Goal: Task Accomplishment & Management: Use online tool/utility

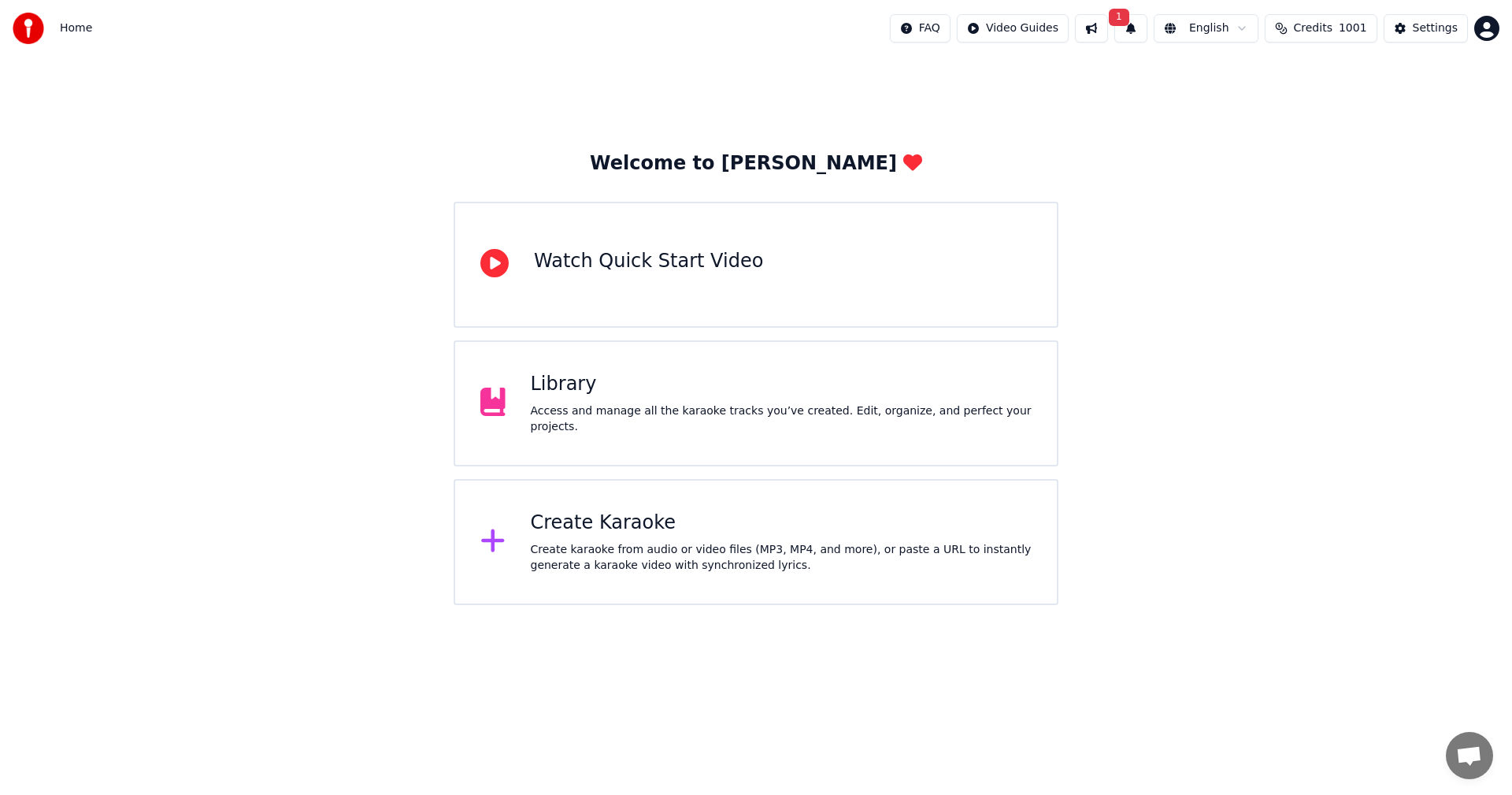
click at [1129, 25] on span "1" at bounding box center [1119, 17] width 20 height 18
click at [1275, 78] on button "Update" at bounding box center [1263, 78] width 67 height 29
click at [1108, 30] on button at bounding box center [1091, 29] width 33 height 29
click at [1161, 421] on div "Welcome to Youka Watch Quick Start Video Library Access and manage all the kara…" at bounding box center [756, 330] width 1512 height 548
click at [624, 520] on div "Create Karaoke" at bounding box center [782, 523] width 502 height 25
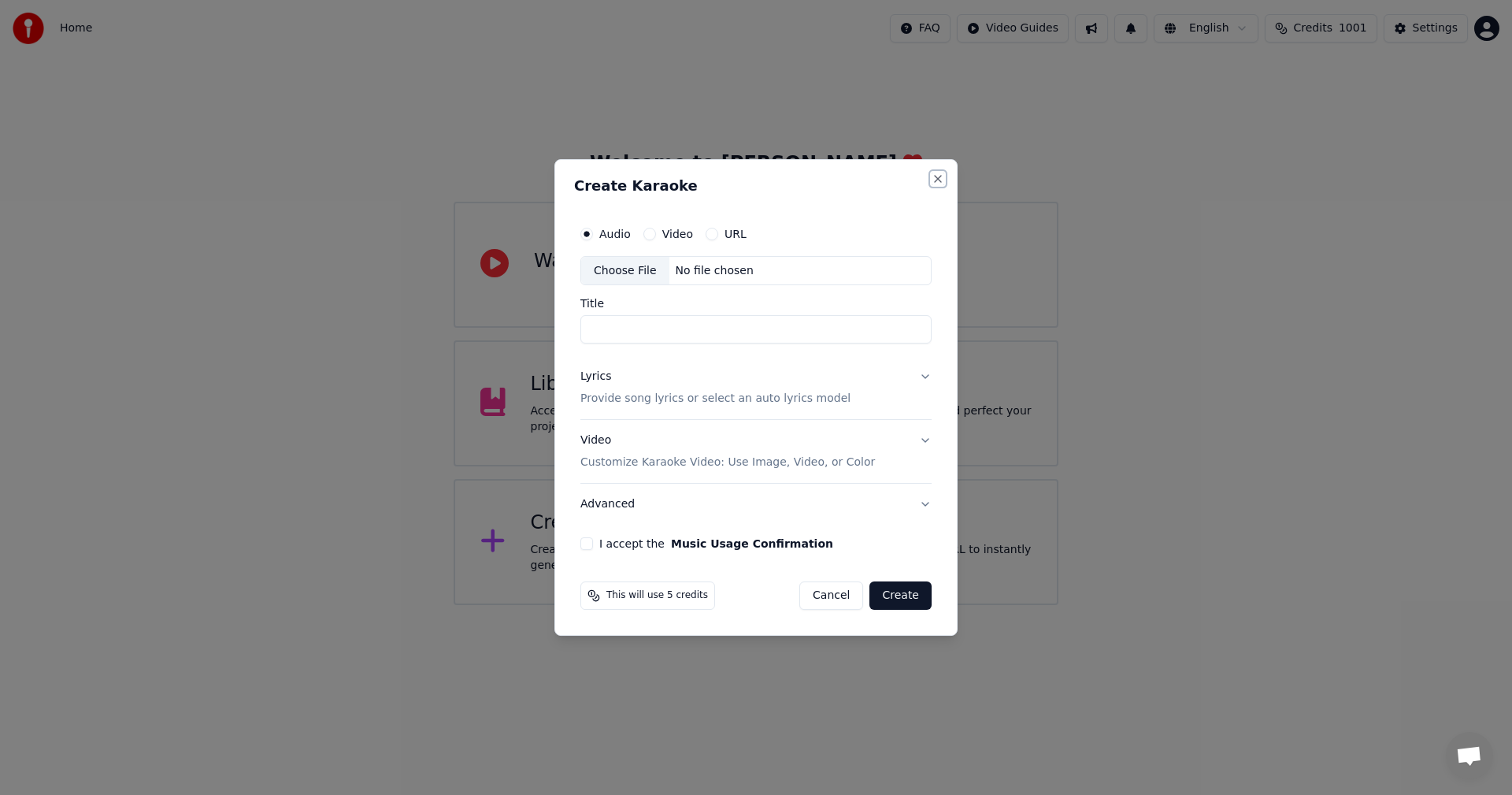
click at [940, 177] on button "Close" at bounding box center [938, 179] width 13 height 13
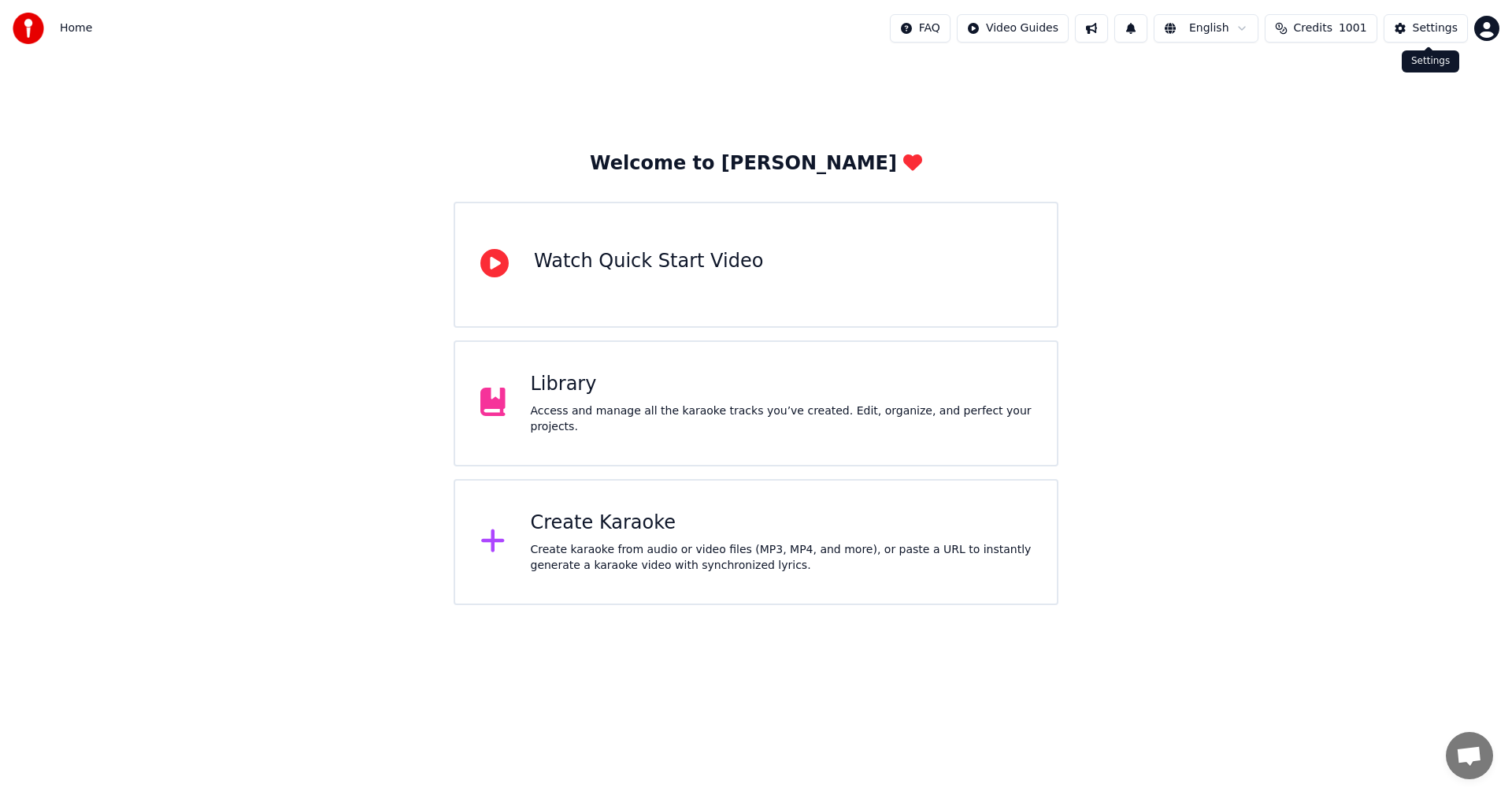
click at [1422, 33] on div "Settings" at bounding box center [1435, 28] width 45 height 16
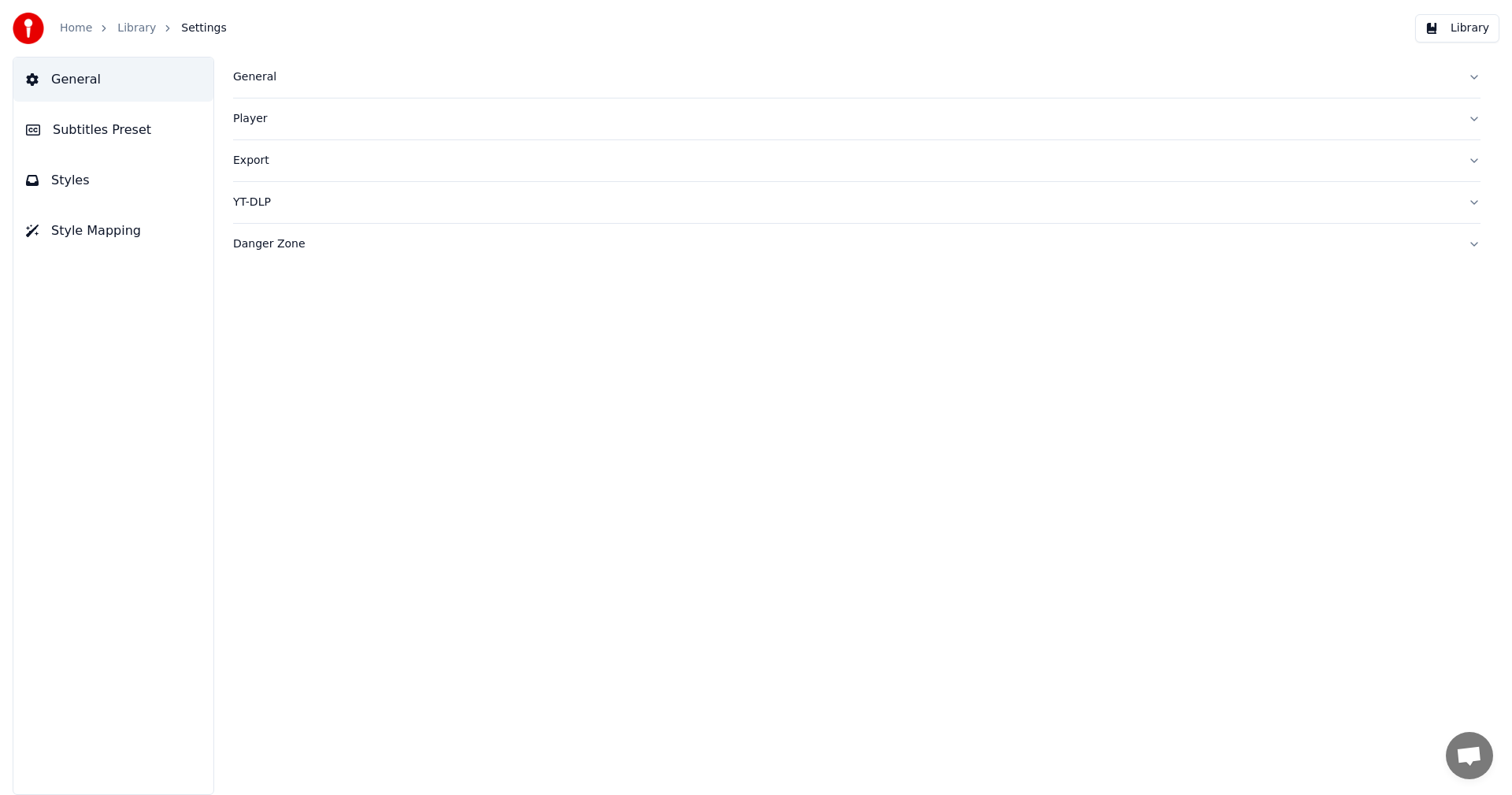
click at [248, 79] on div "General" at bounding box center [844, 77] width 1222 height 16
click at [79, 33] on link "Home" at bounding box center [76, 28] width 32 height 16
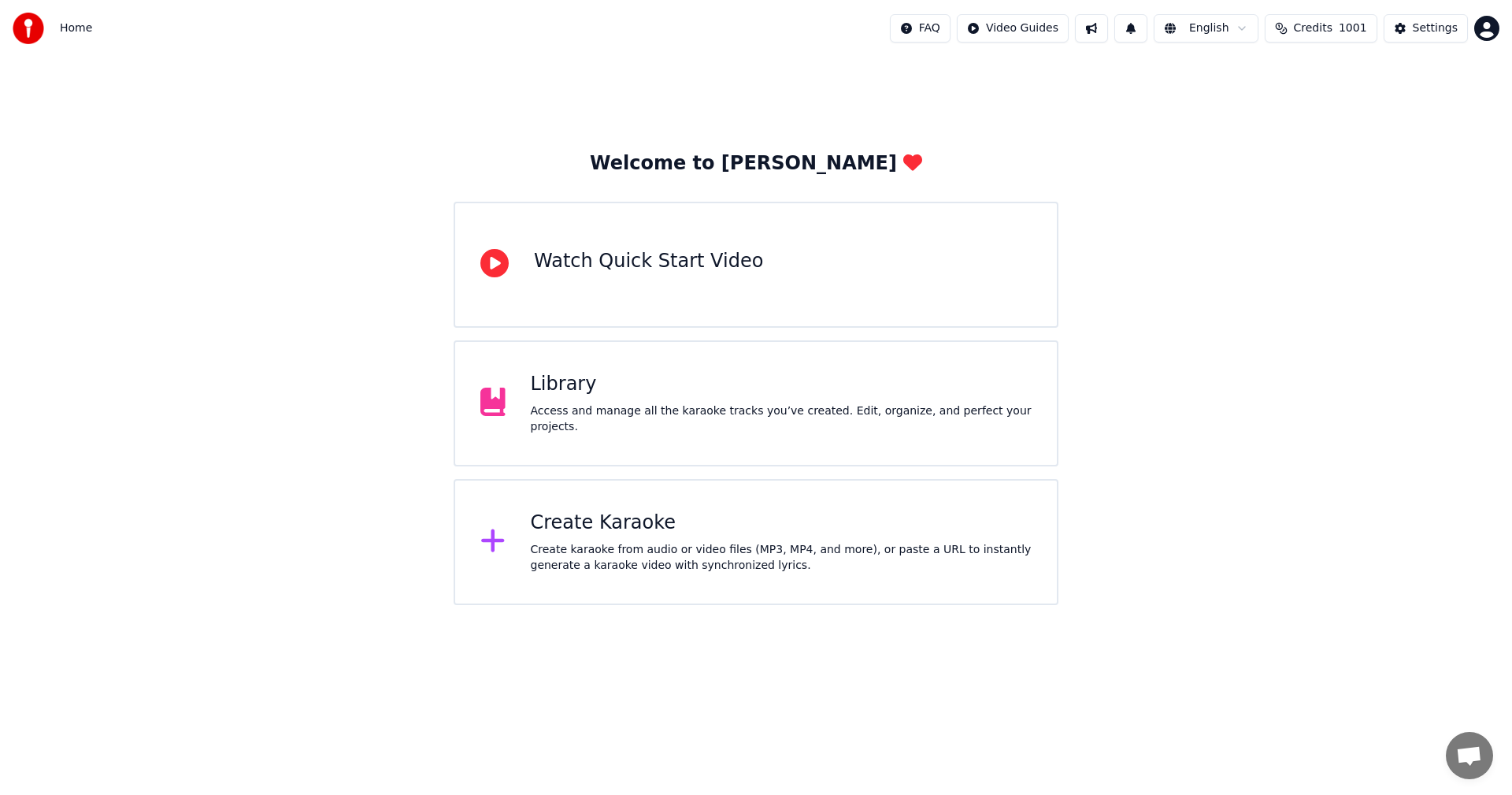
click at [574, 522] on div "Create Karaoke" at bounding box center [782, 523] width 502 height 25
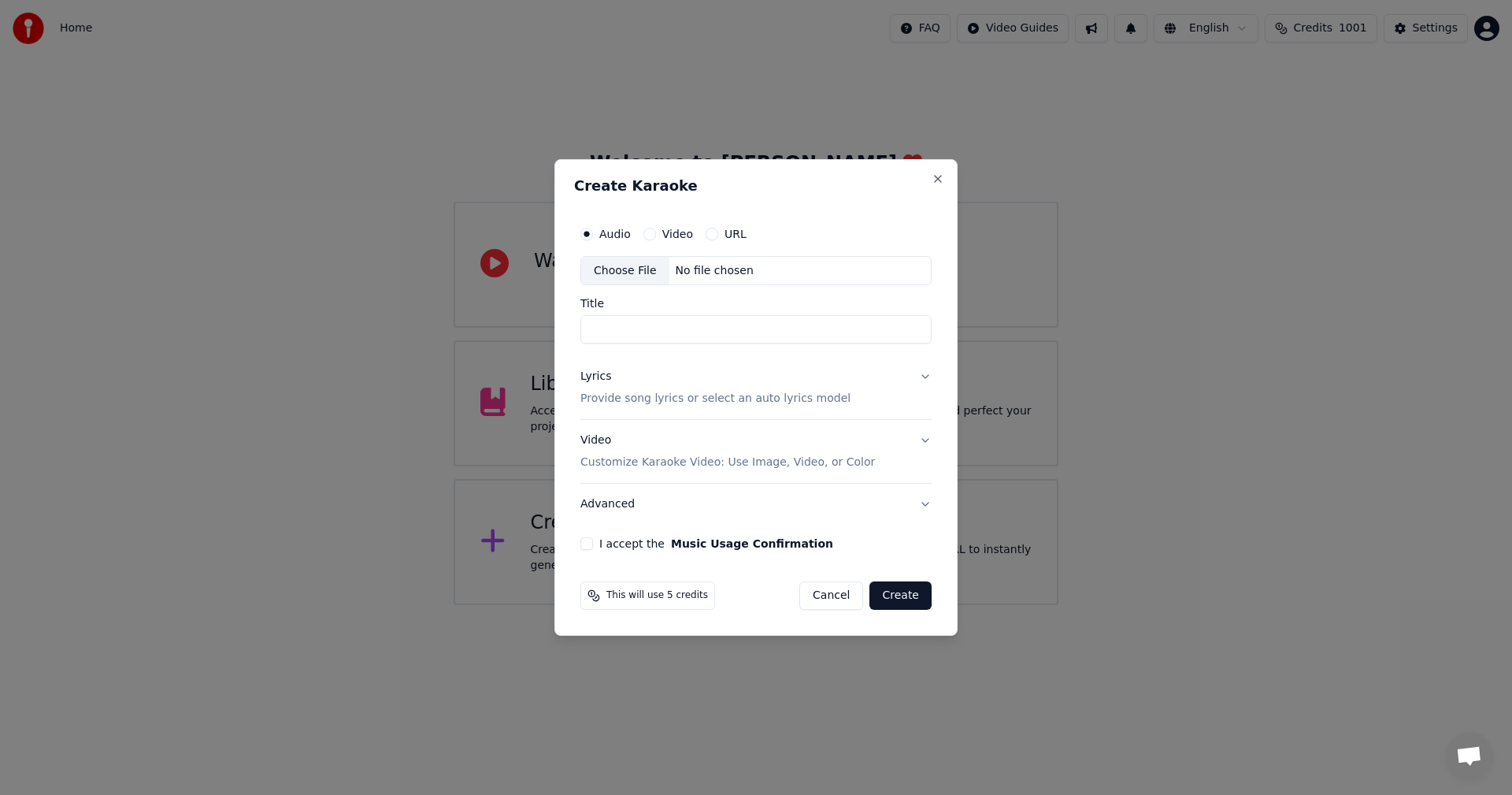
click at [645, 271] on div "Choose File" at bounding box center [625, 271] width 88 height 29
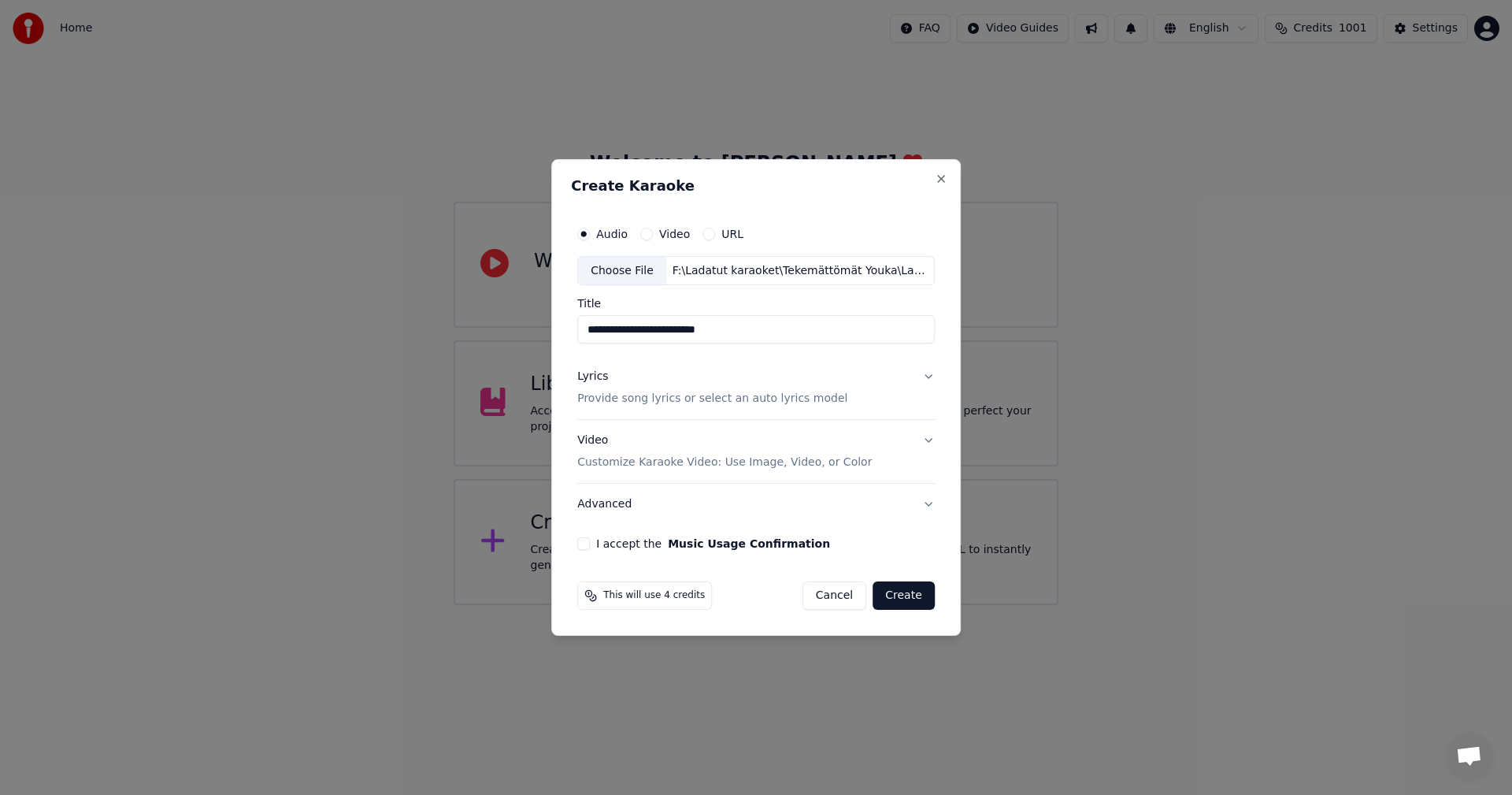
click at [651, 330] on input "**********" at bounding box center [756, 330] width 358 height 29
type input "**********"
click at [926, 376] on button "Lyrics Provide song lyrics or select an auto lyrics model" at bounding box center [756, 388] width 358 height 63
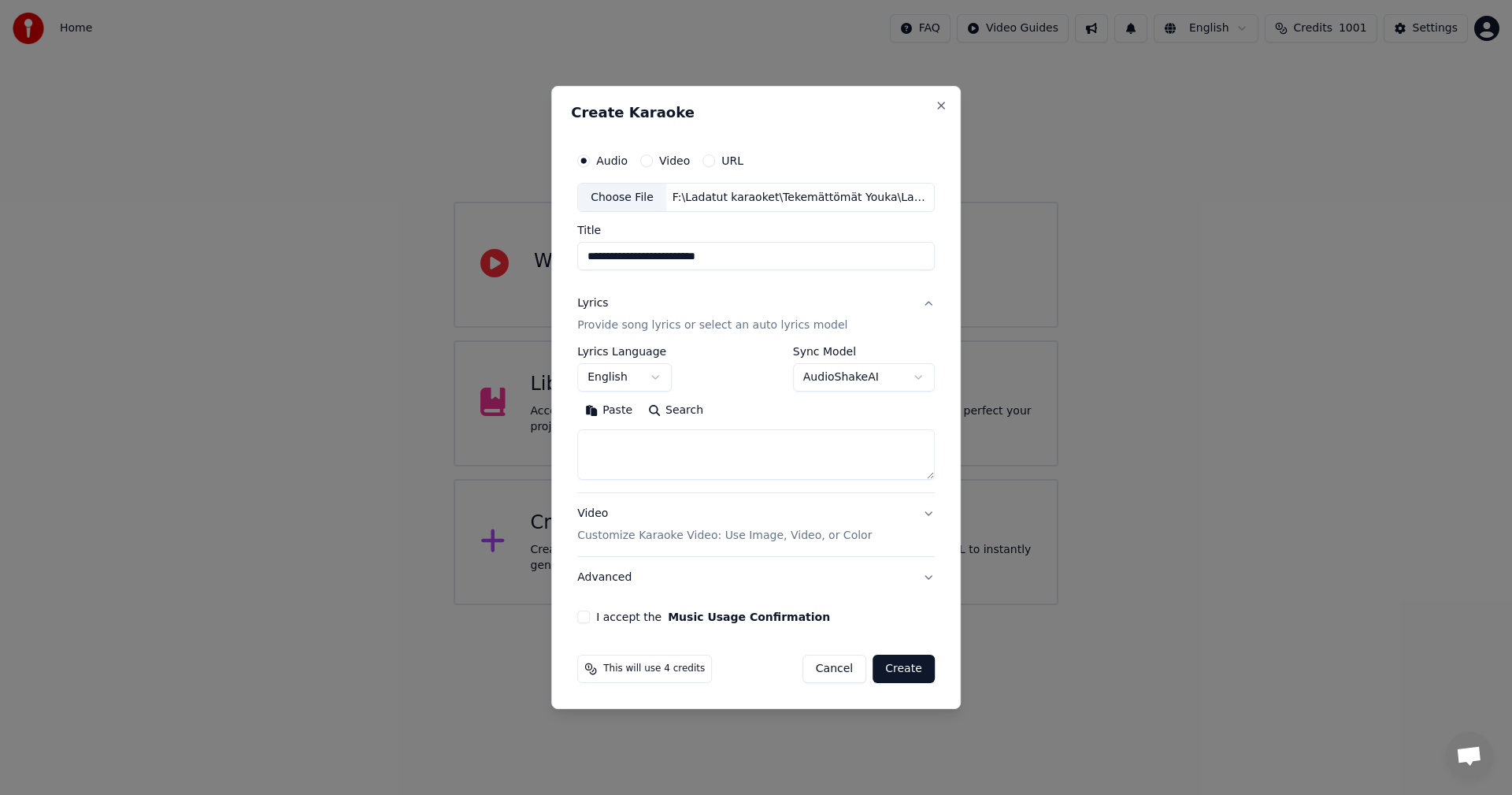
click at [597, 410] on button "Paste" at bounding box center [609, 411] width 63 height 25
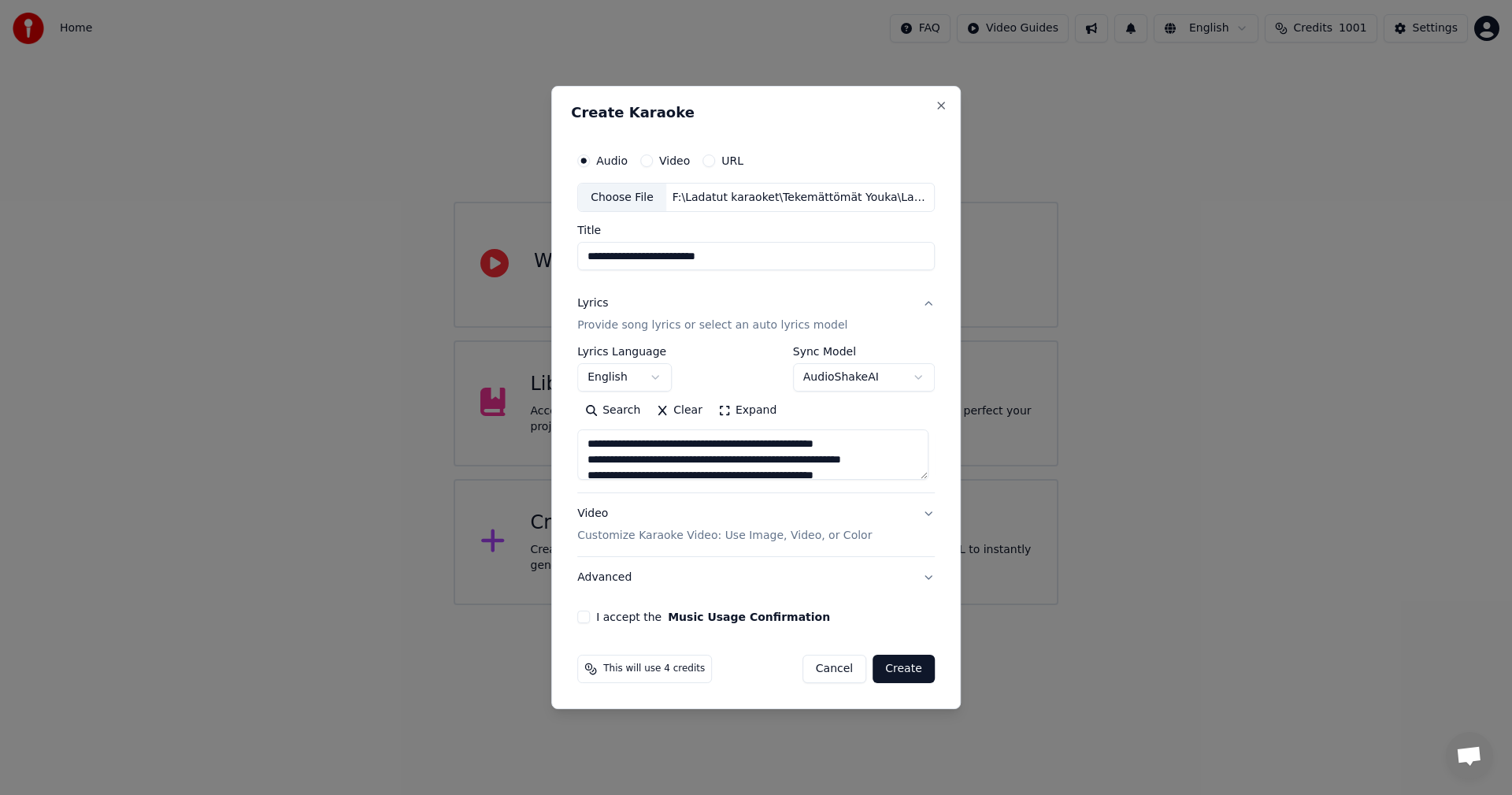
click at [658, 378] on body "**********" at bounding box center [756, 302] width 1512 height 605
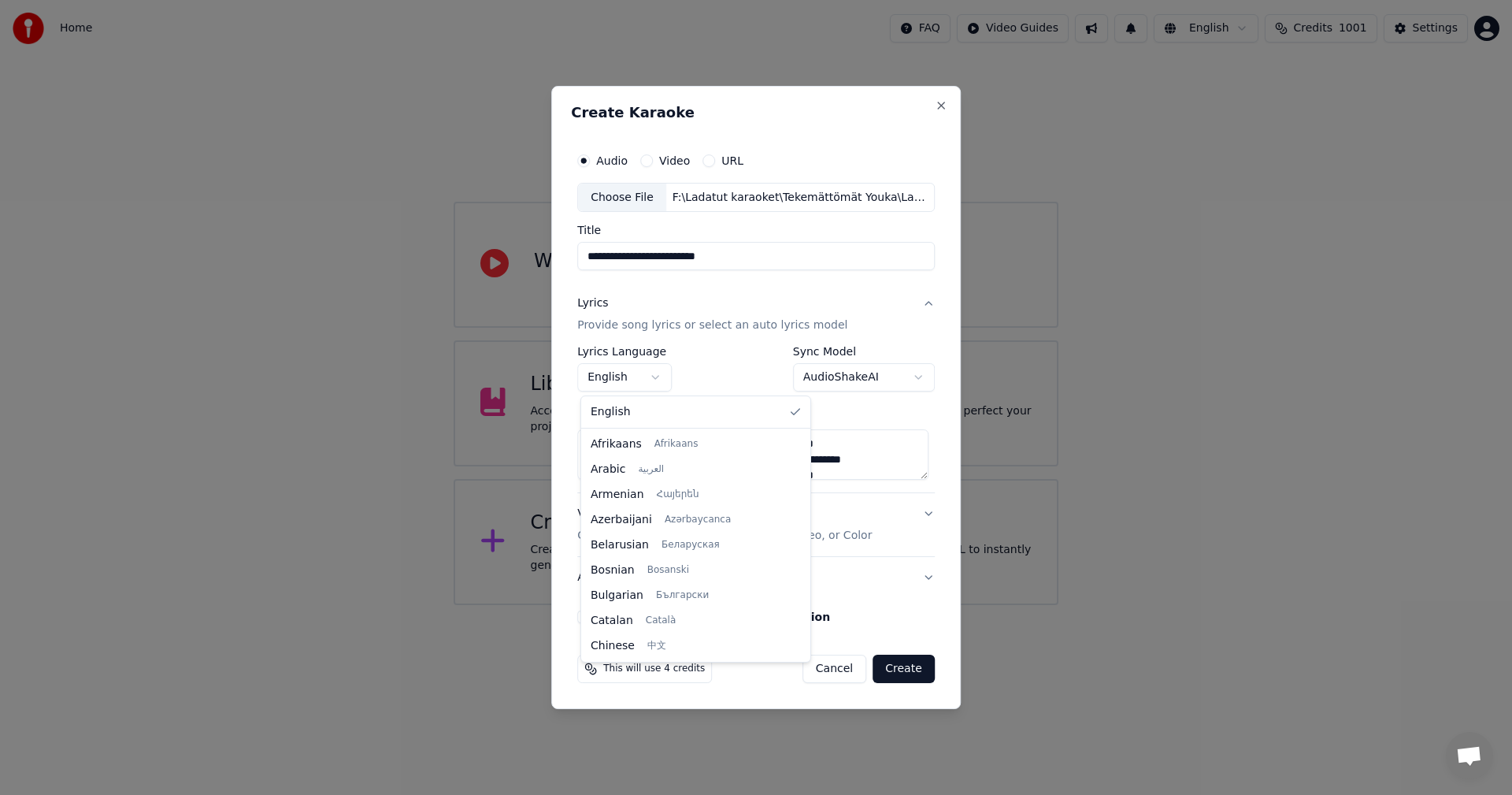
type textarea "**********"
select select "**"
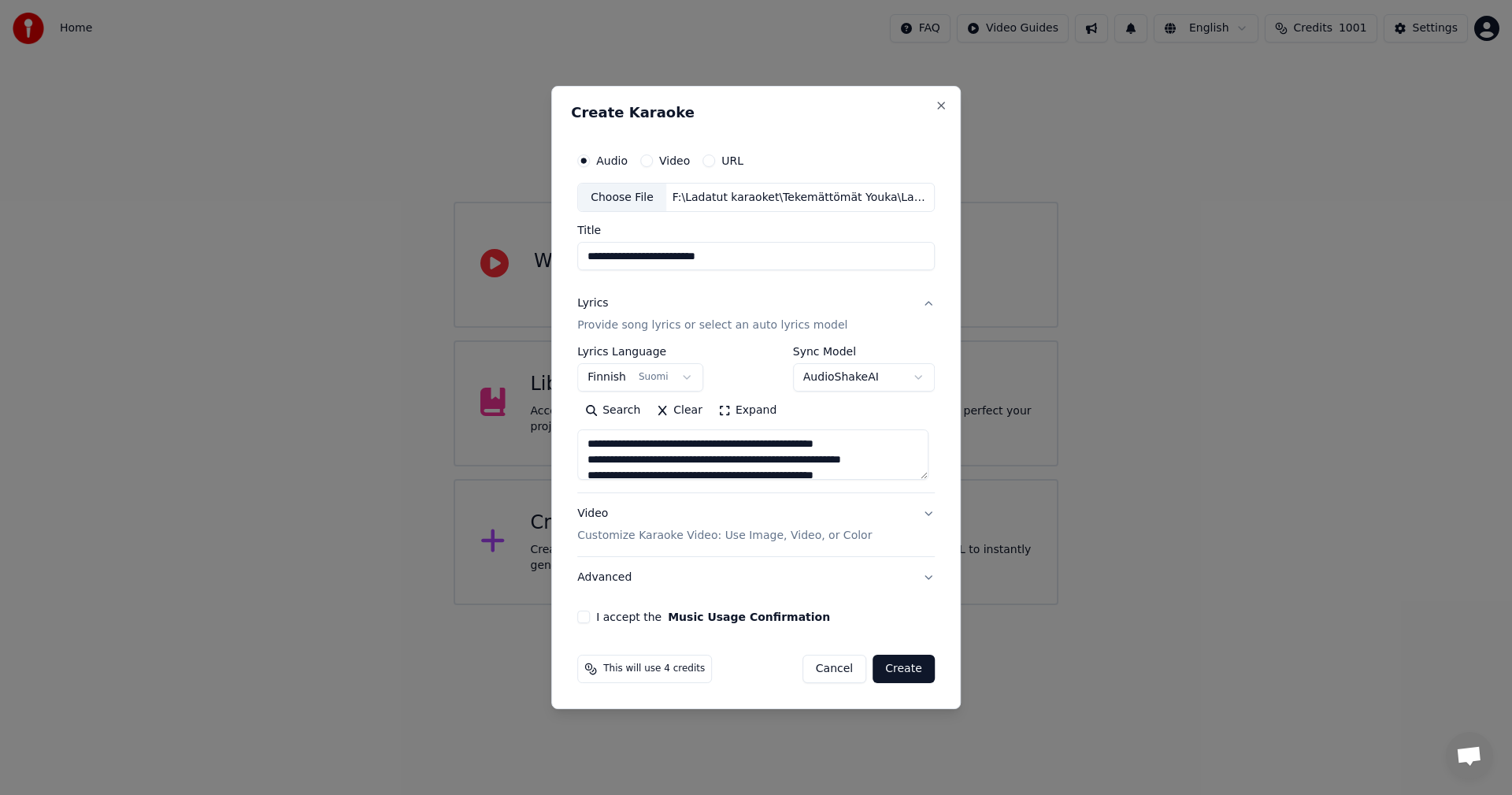
click at [587, 616] on button "I accept the Music Usage Confirmation" at bounding box center [583, 616] width 13 height 13
click at [908, 671] on button "Create" at bounding box center [904, 669] width 62 height 29
type textarea "**********"
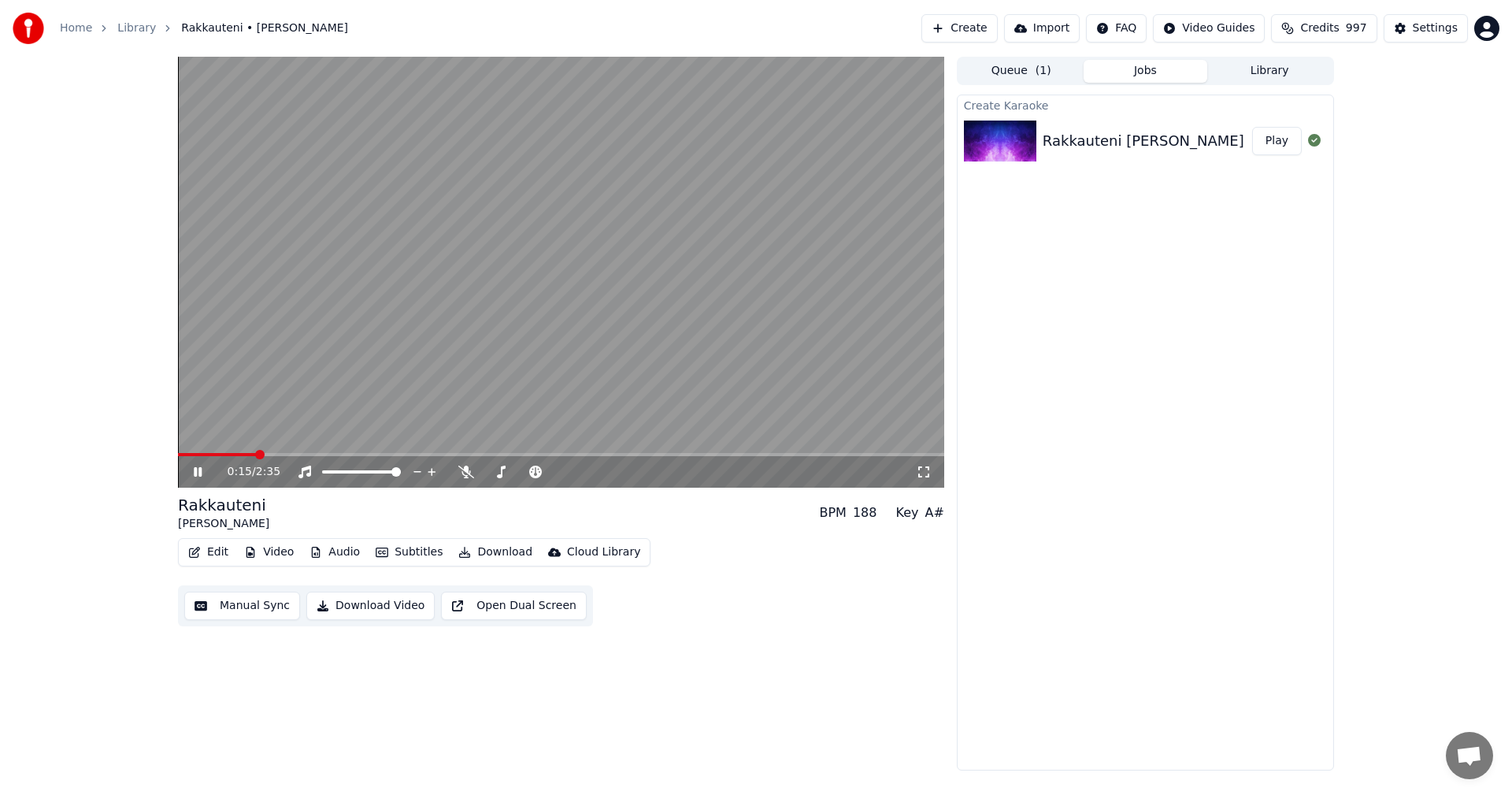
click at [201, 472] on icon at bounding box center [197, 472] width 8 height 9
click at [229, 558] on button "Edit" at bounding box center [208, 552] width 53 height 22
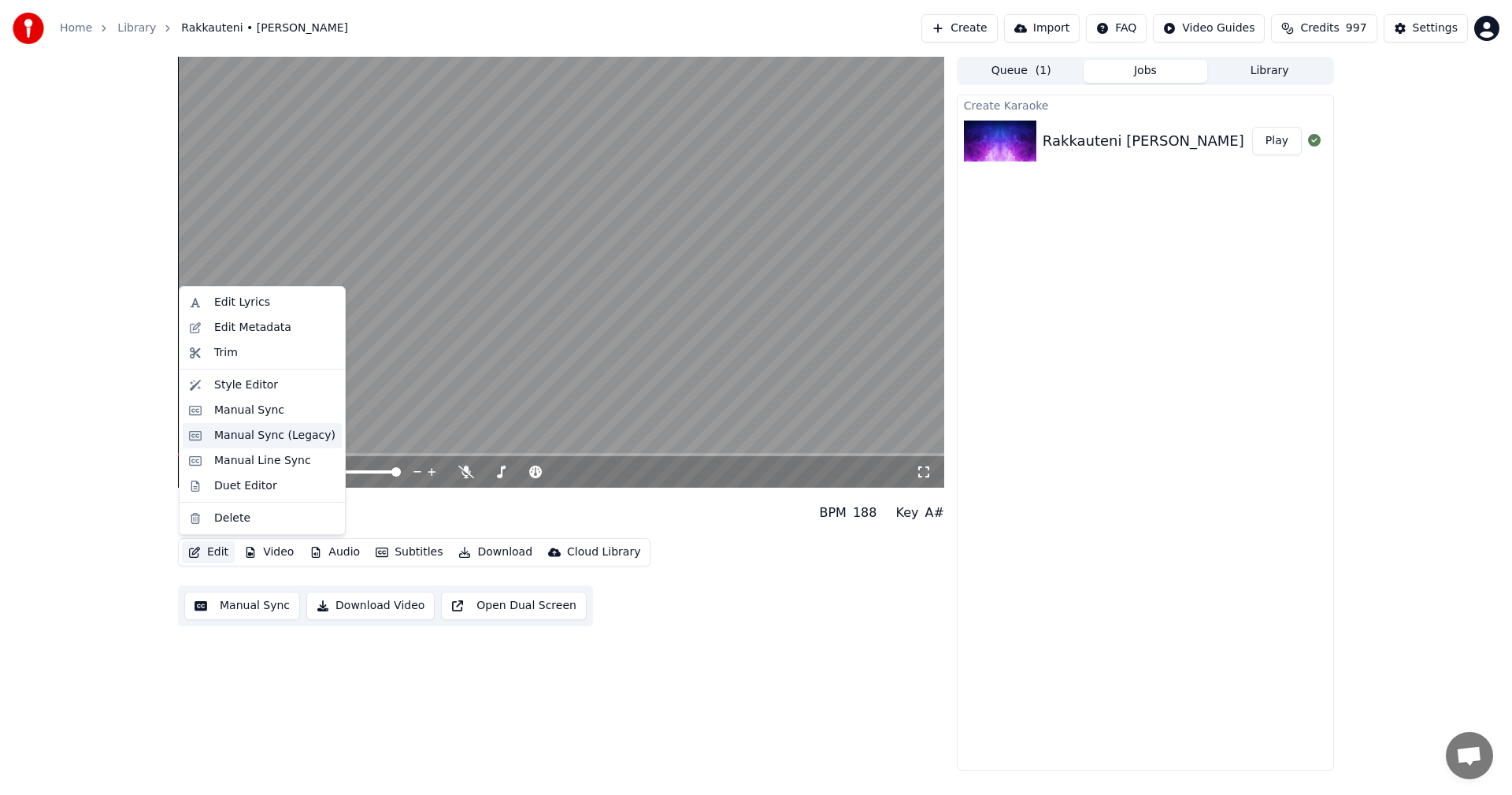
click at [264, 434] on div "Manual Sync (Legacy)" at bounding box center [274, 435] width 121 height 16
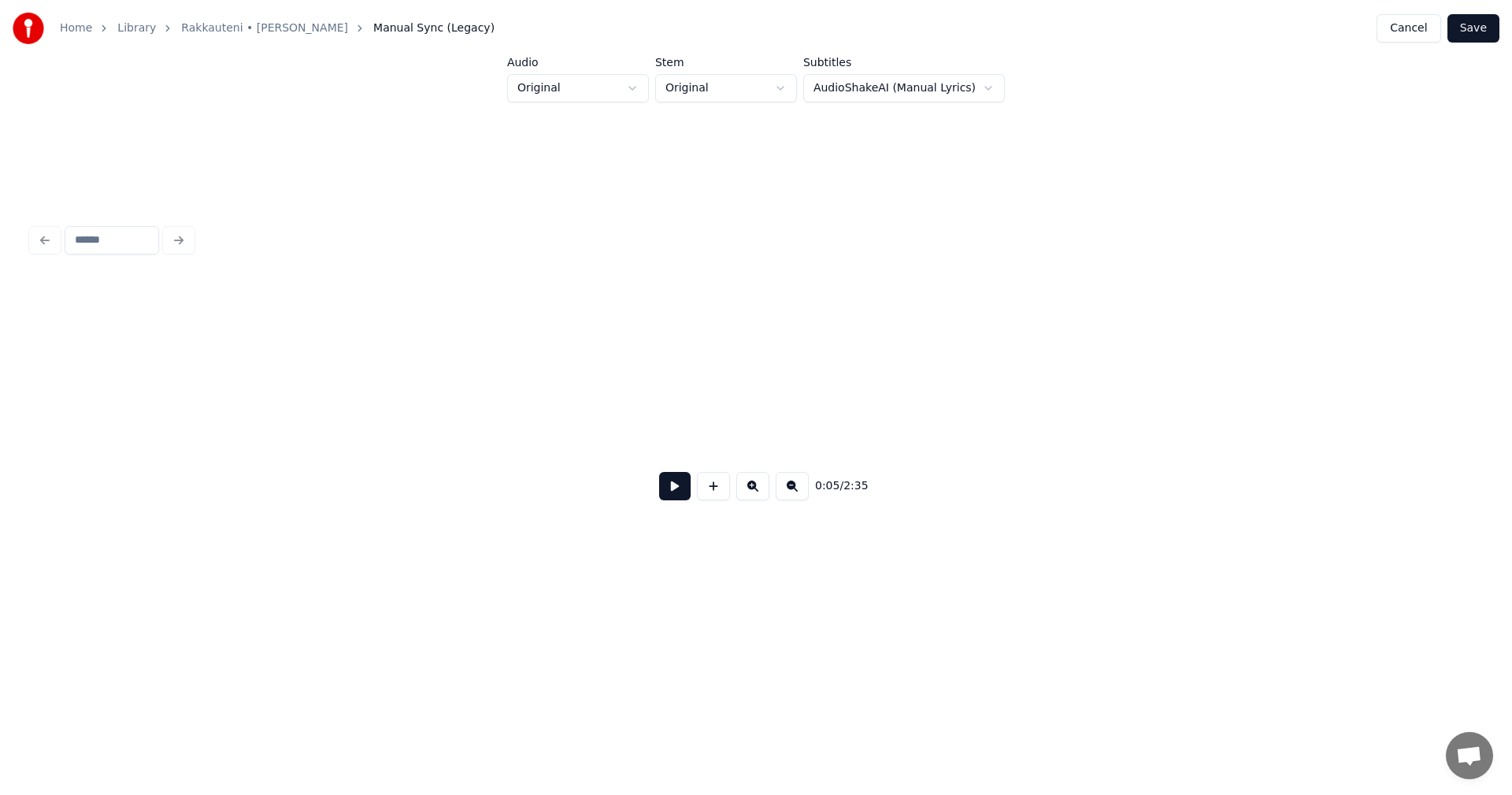
scroll to position [0, 1642]
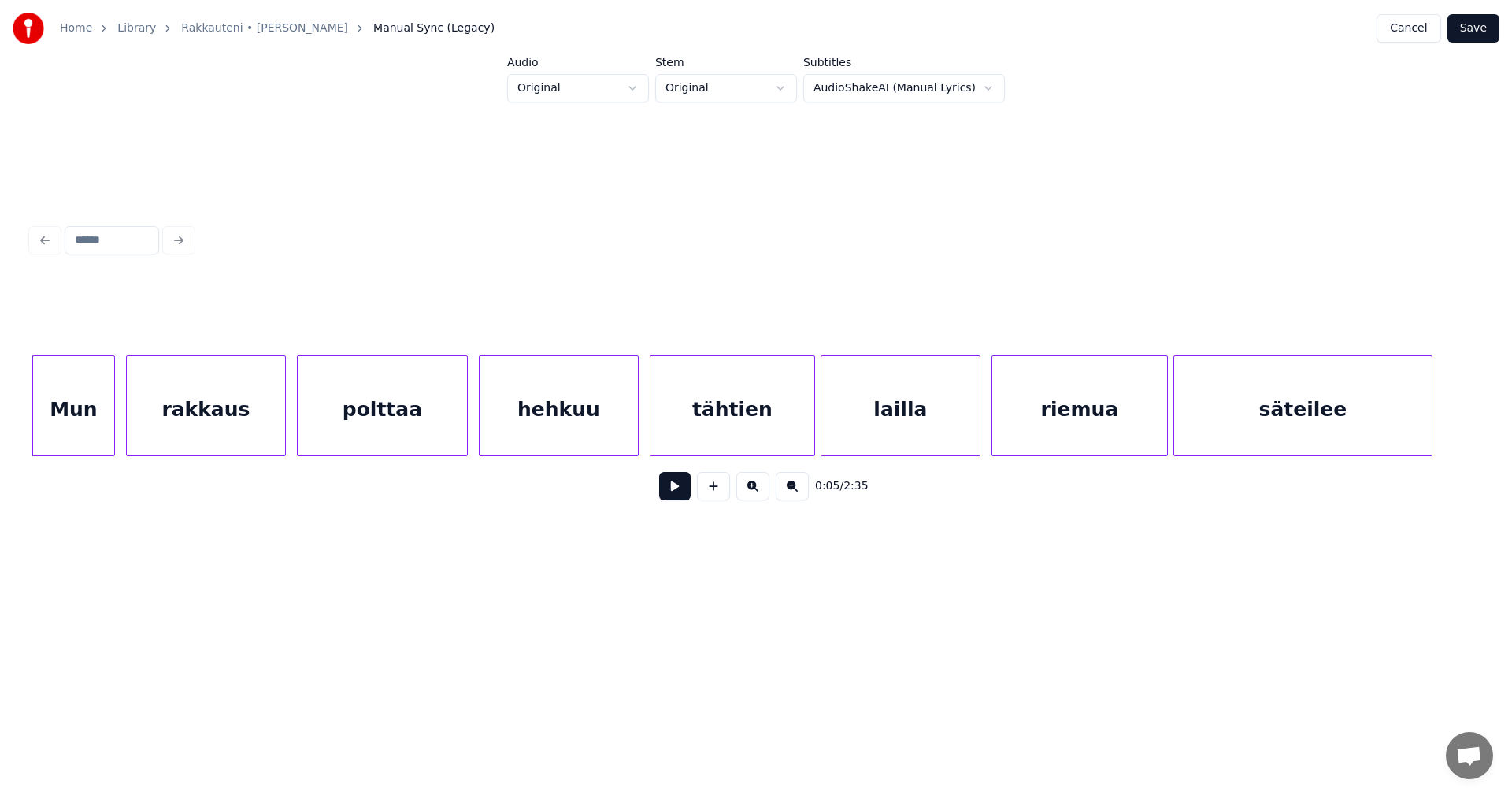
click at [667, 491] on button at bounding box center [674, 486] width 31 height 29
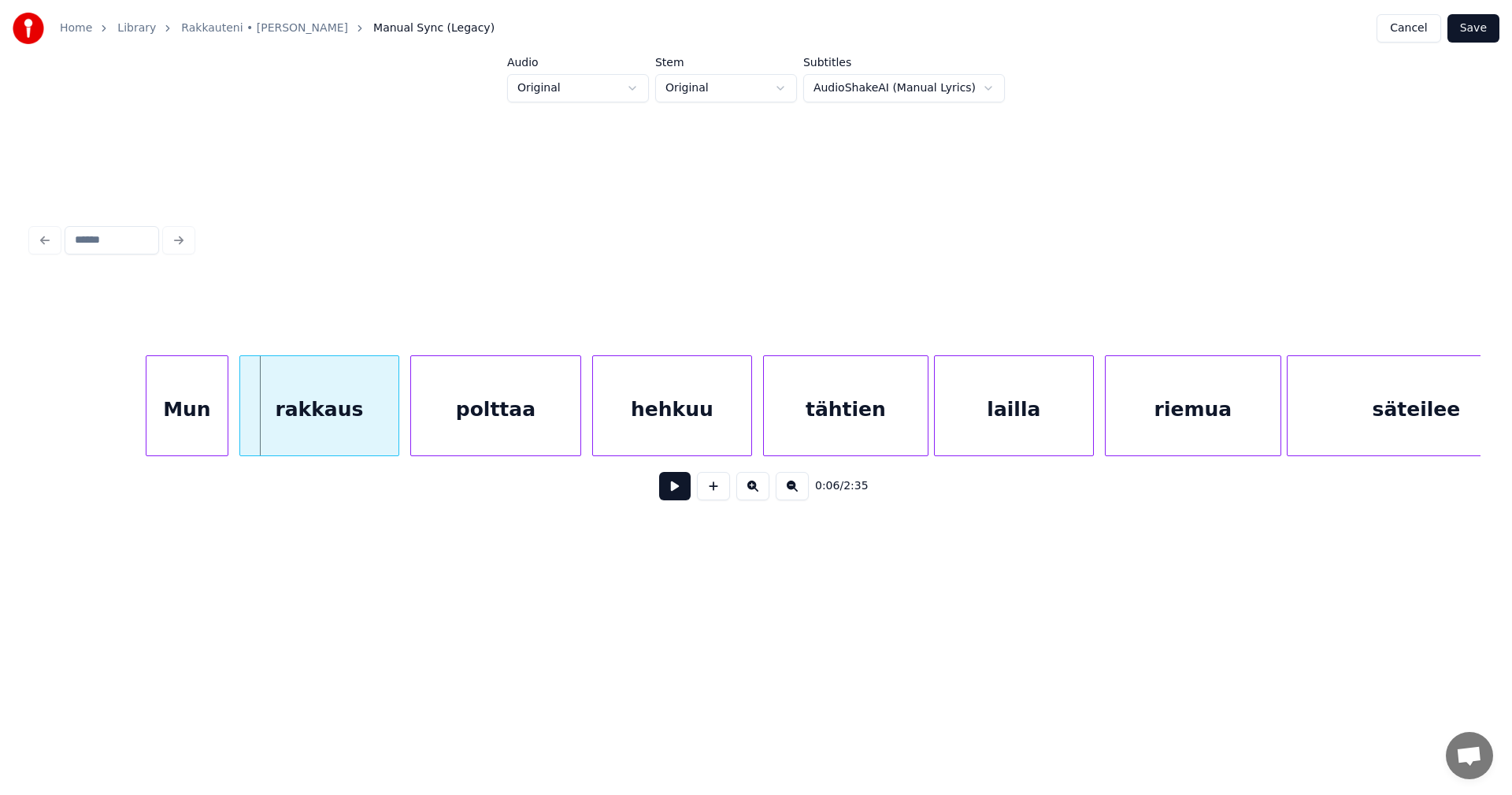
scroll to position [0, 1516]
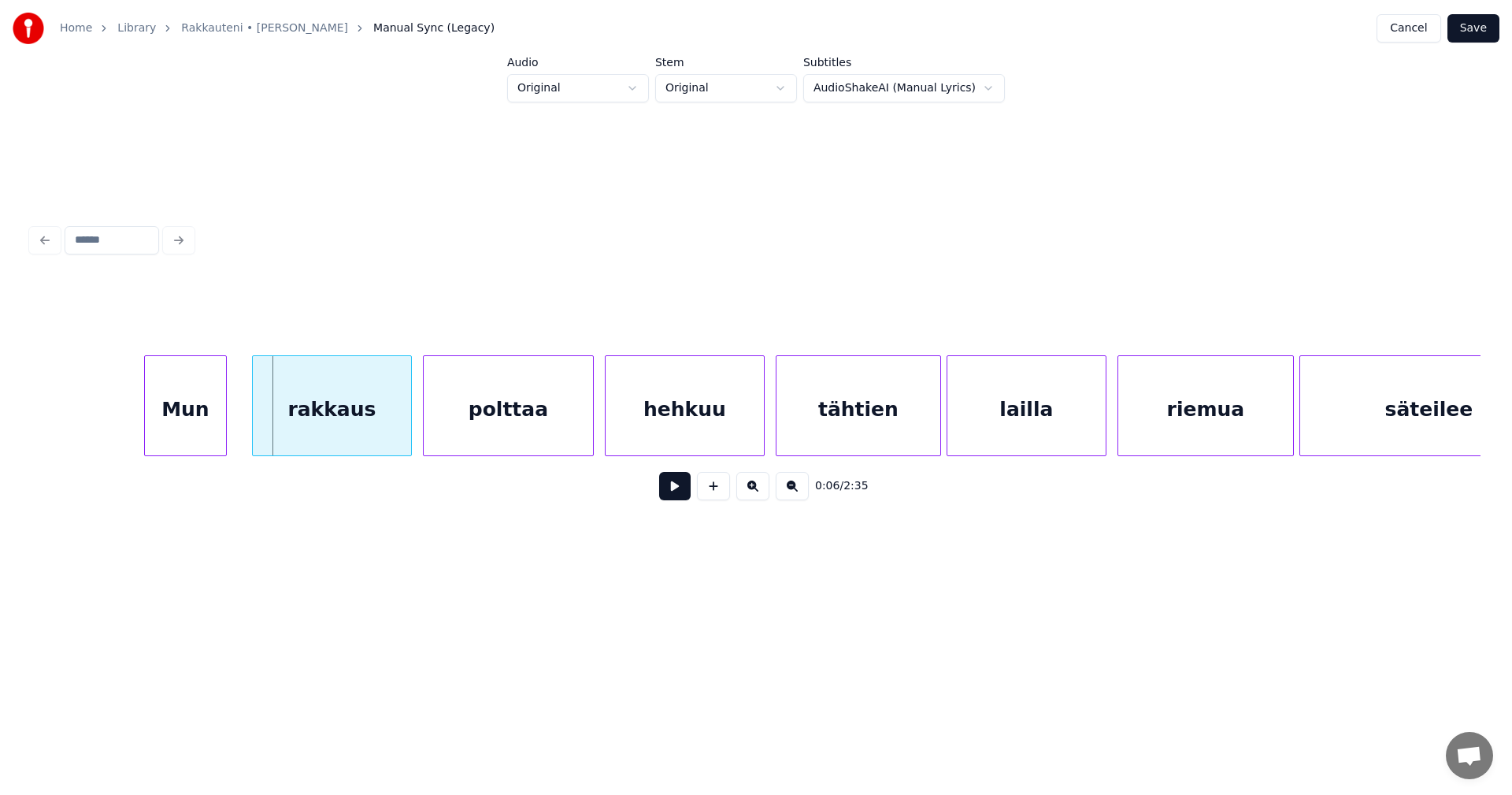
click at [174, 424] on div "Mun" at bounding box center [185, 409] width 81 height 107
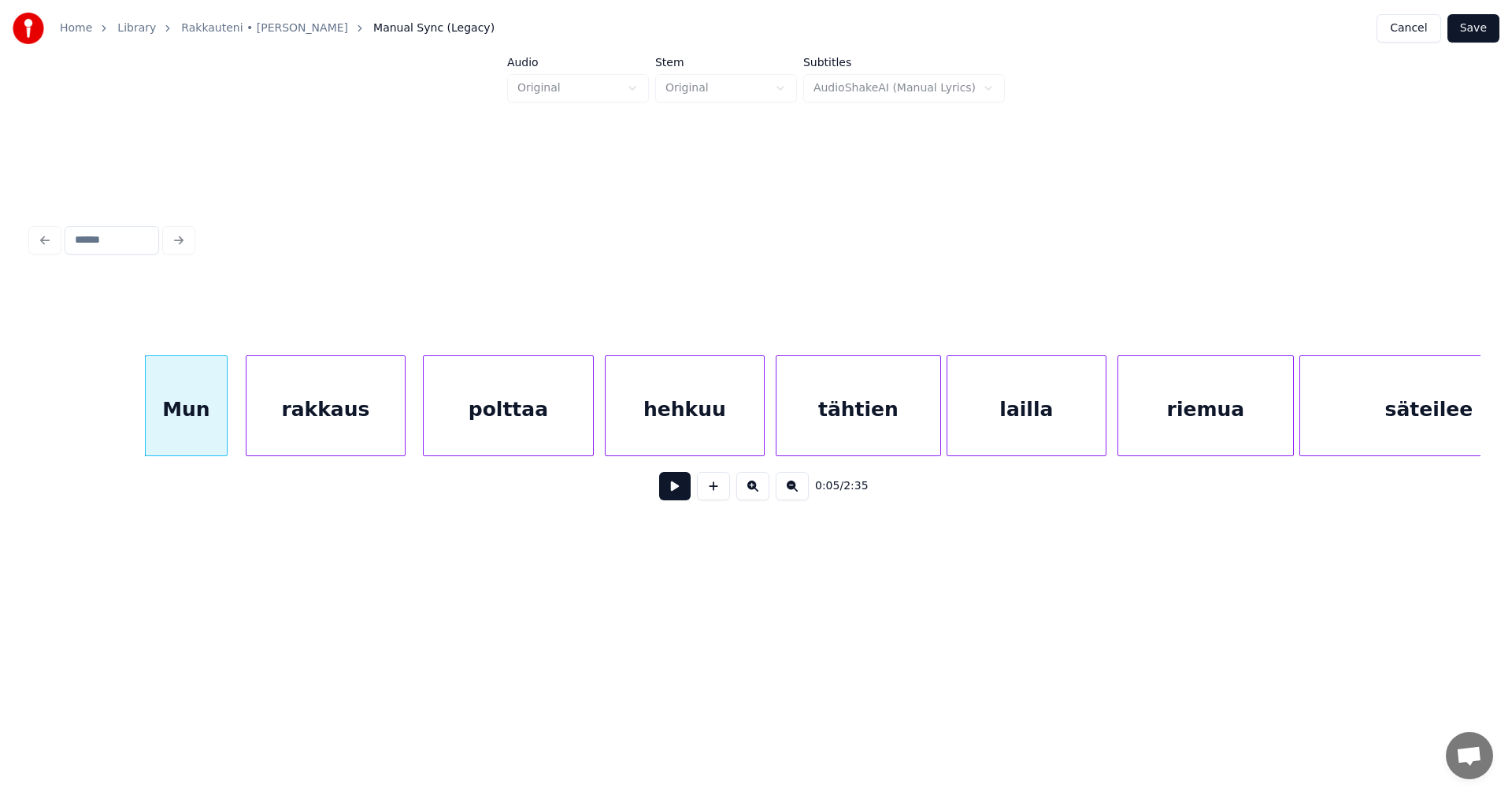
click at [280, 421] on div "rakkaus" at bounding box center [326, 409] width 158 height 107
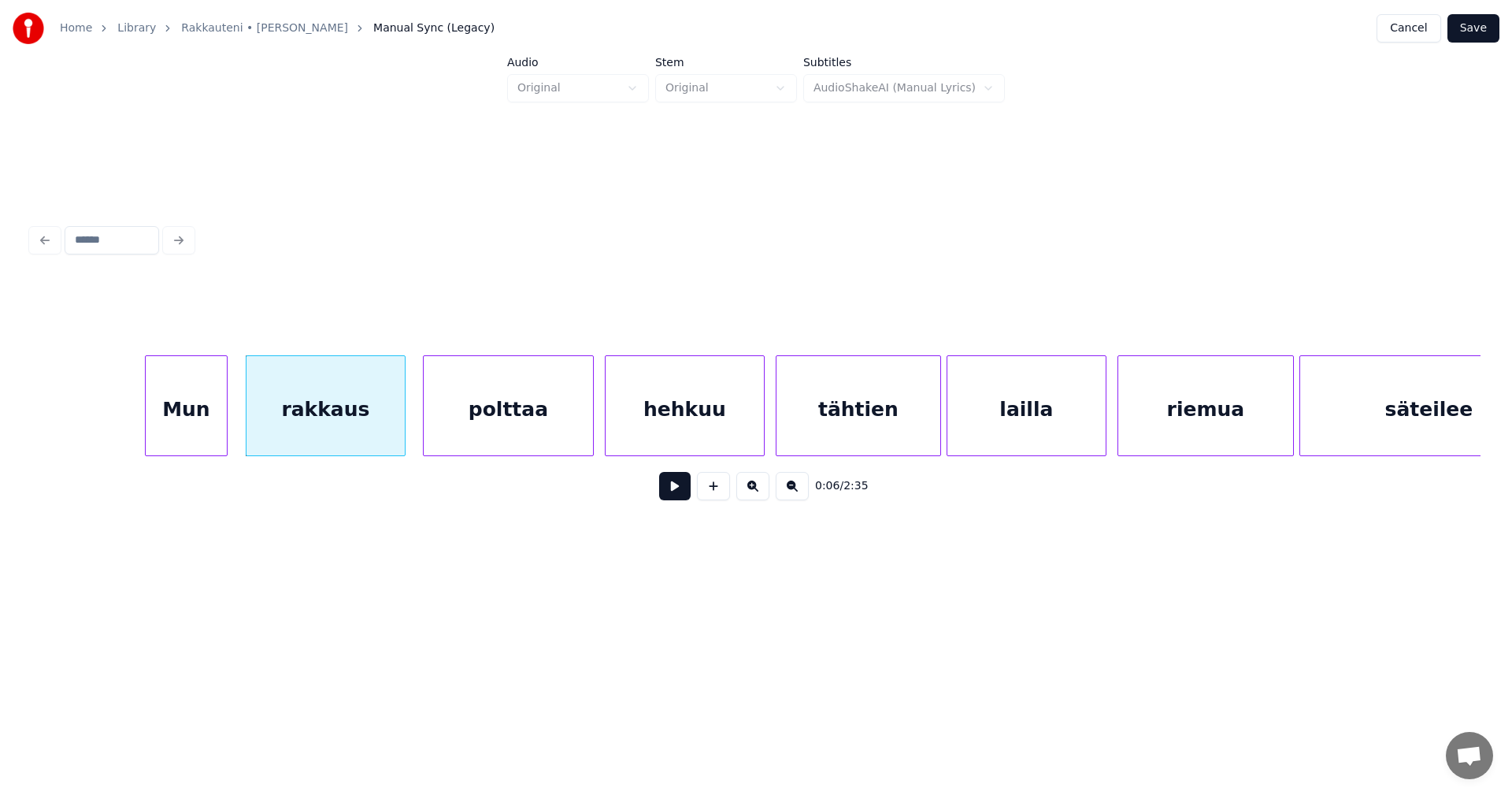
click at [670, 494] on button at bounding box center [674, 486] width 31 height 29
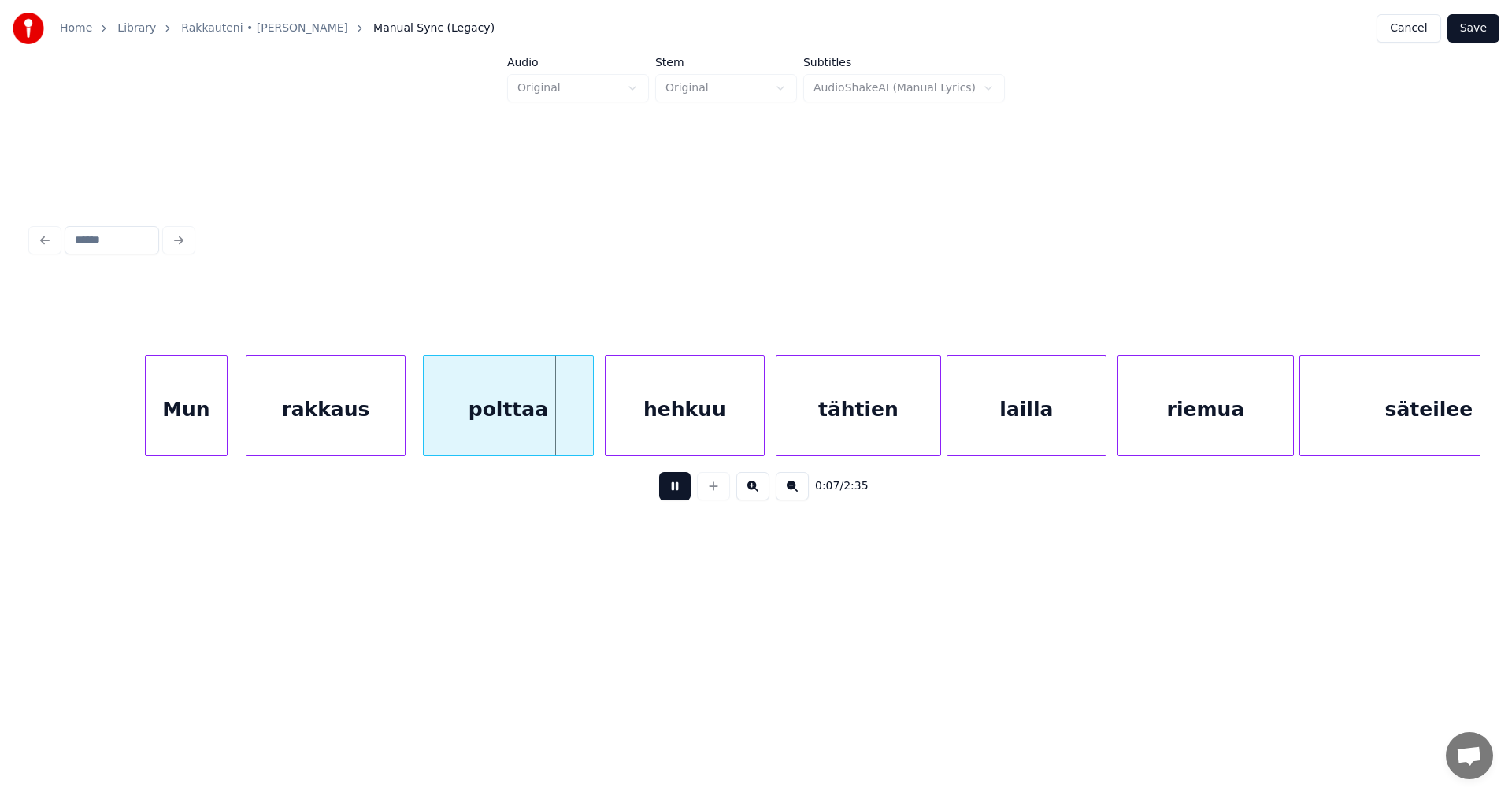
click at [672, 494] on button at bounding box center [674, 486] width 31 height 29
click at [673, 493] on button at bounding box center [674, 486] width 31 height 29
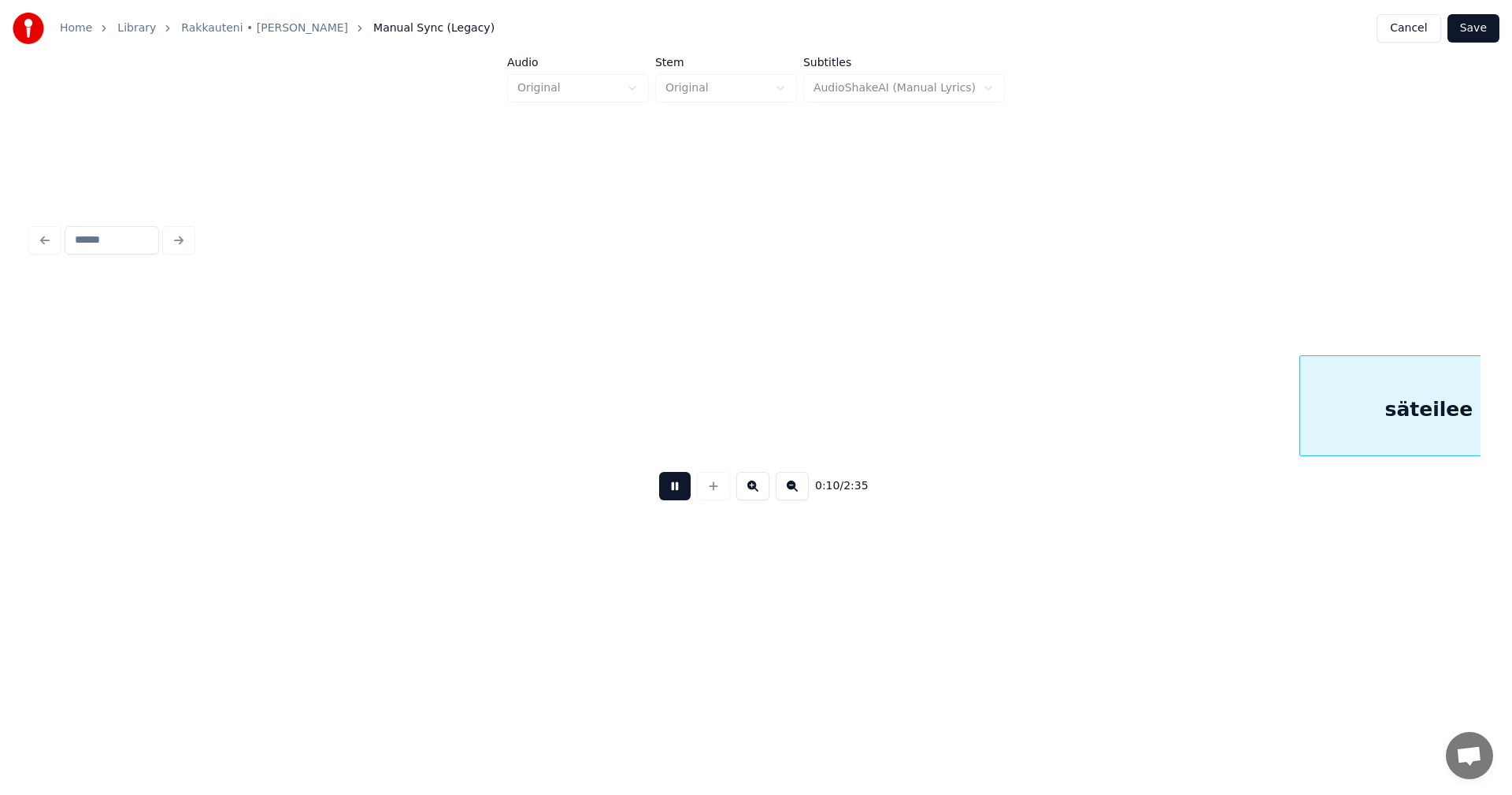
scroll to position [0, 2967]
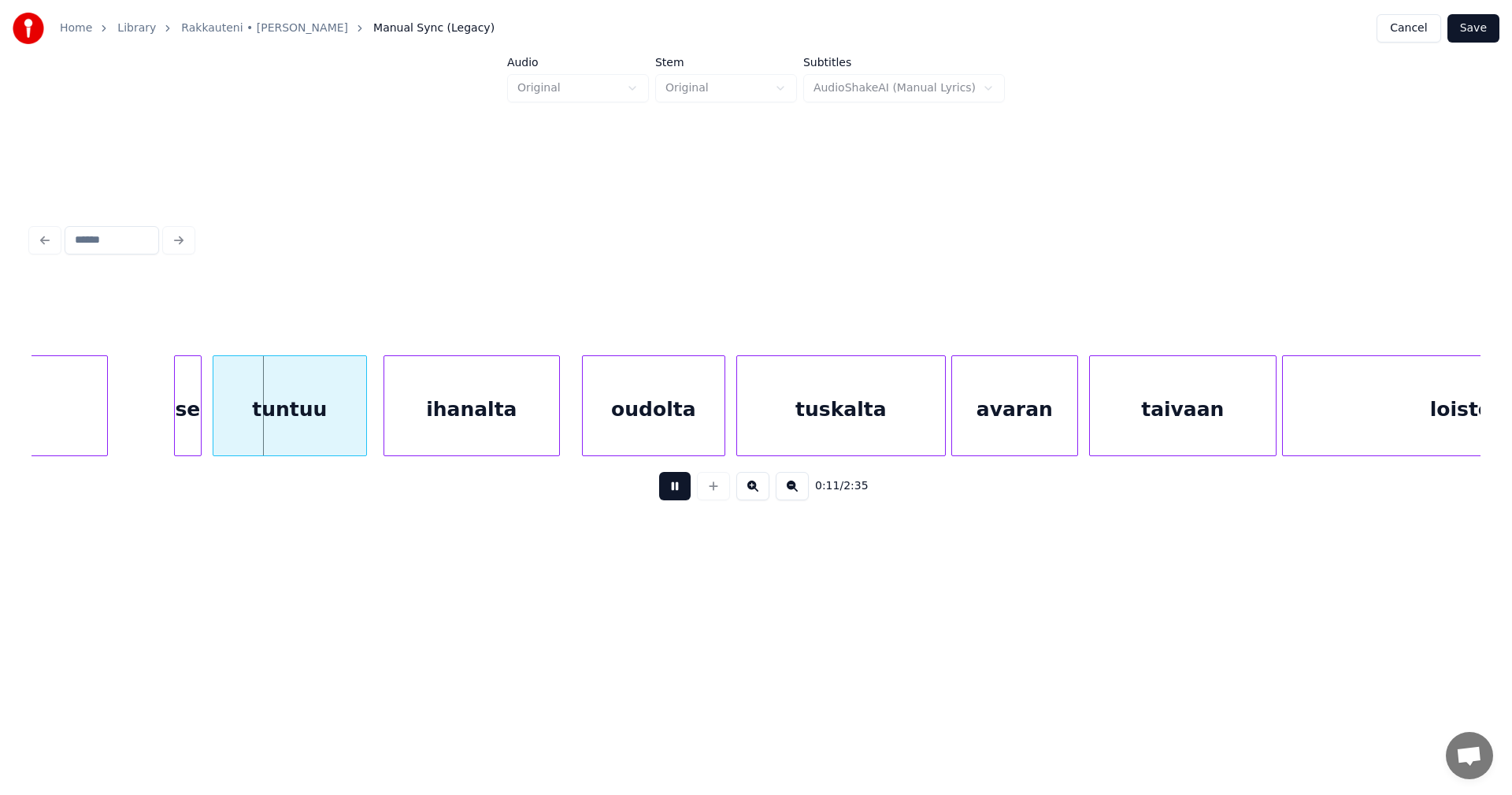
click at [673, 488] on button at bounding box center [674, 486] width 31 height 29
click at [679, 495] on button at bounding box center [674, 486] width 31 height 29
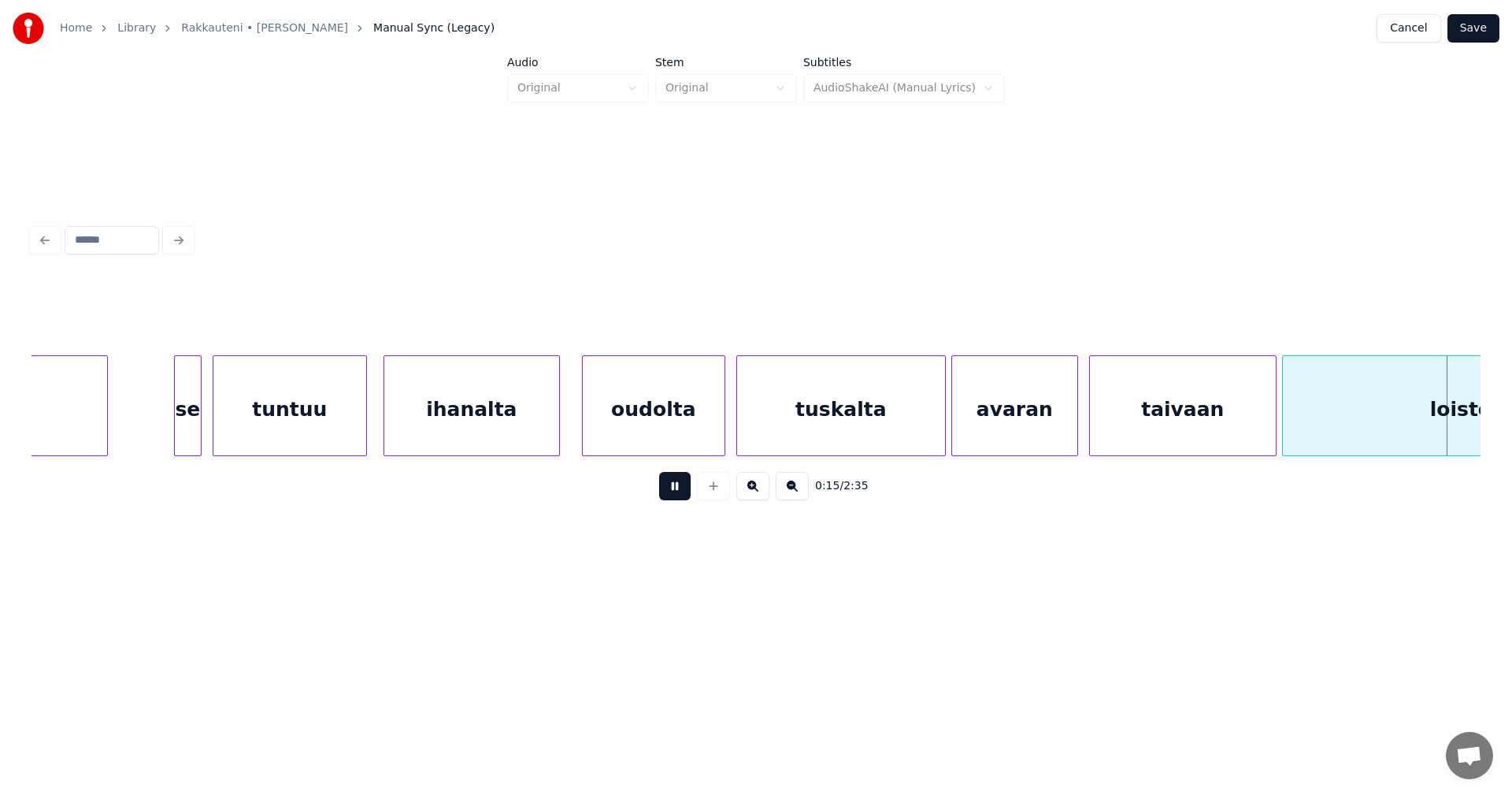
scroll to position [0, 4418]
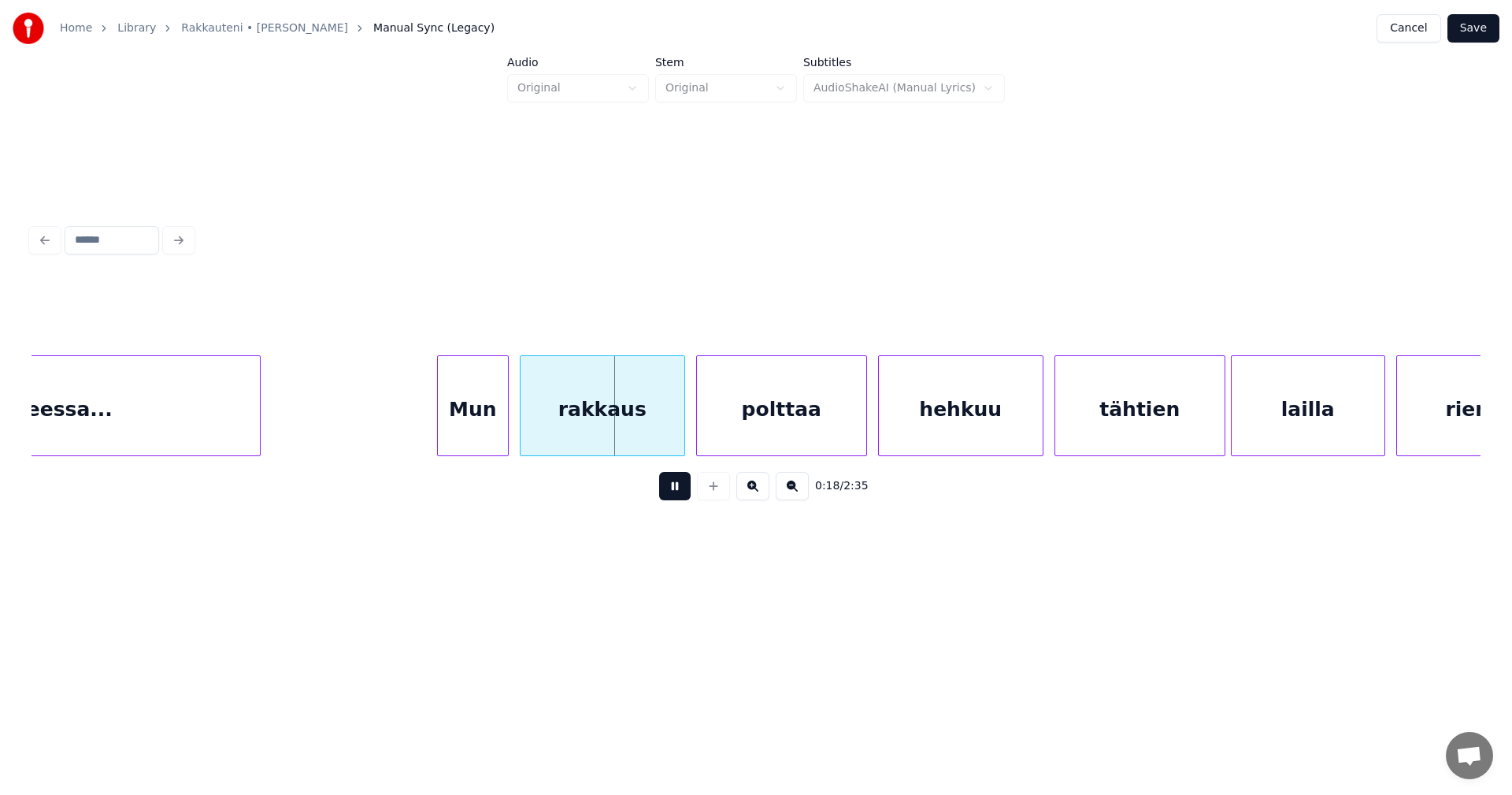
drag, startPoint x: 679, startPoint y: 495, endPoint x: 455, endPoint y: 467, distance: 225.7
click at [646, 492] on div "0:18 / 2:35" at bounding box center [755, 486] width 1424 height 35
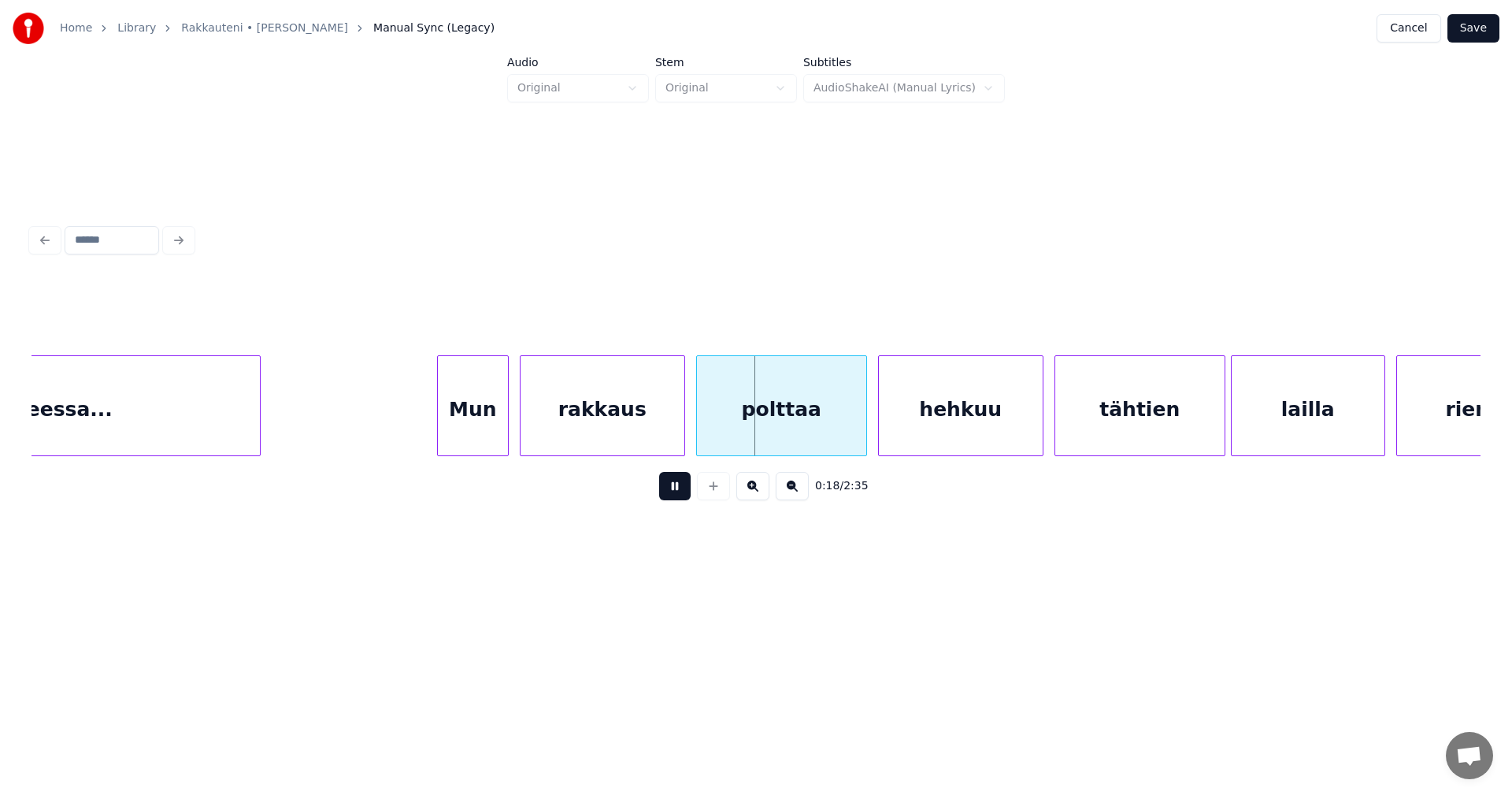
click at [246, 425] on div "loisteessa..." at bounding box center [45, 409] width 429 height 107
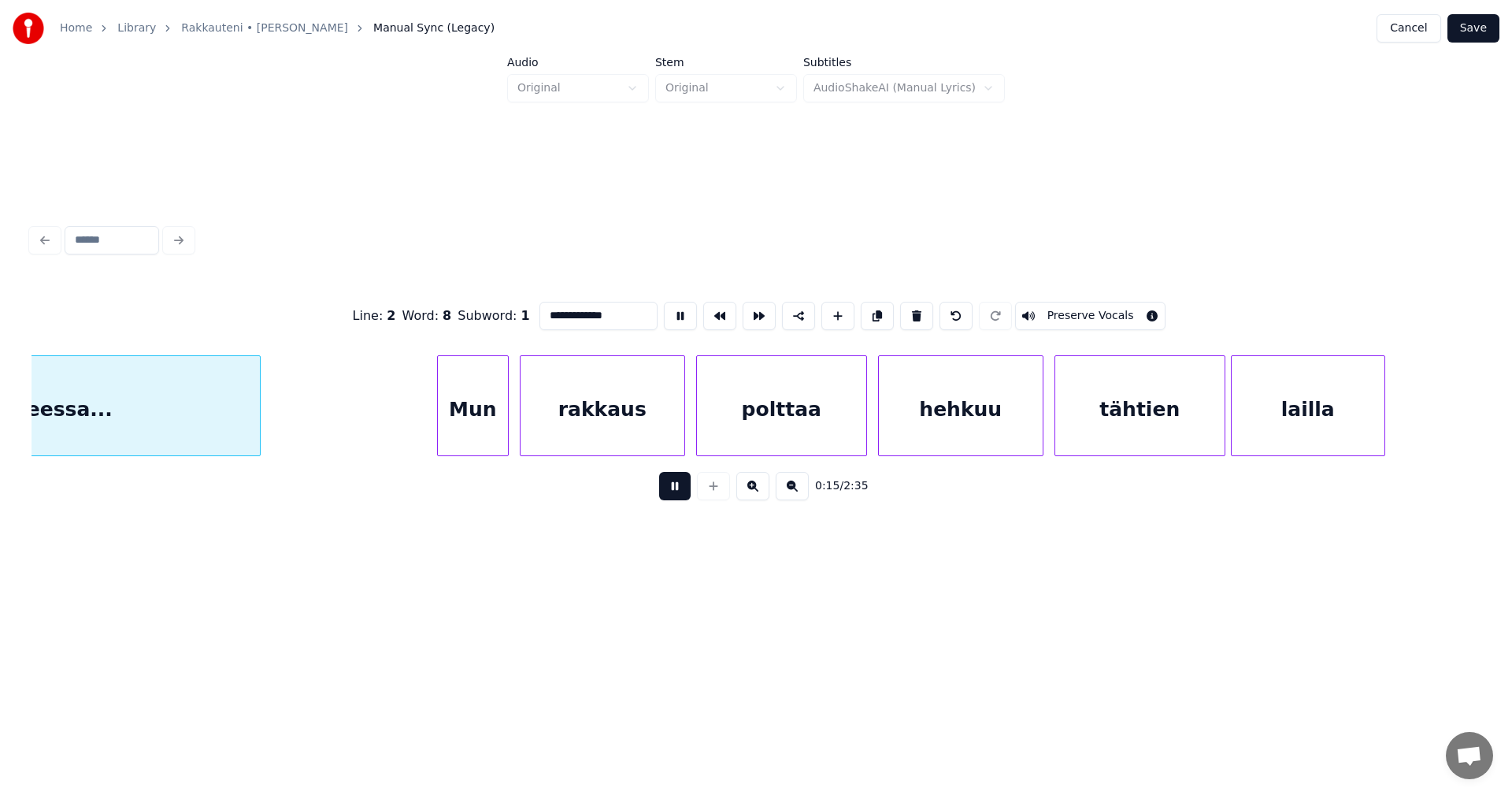
scroll to position [0, 4217]
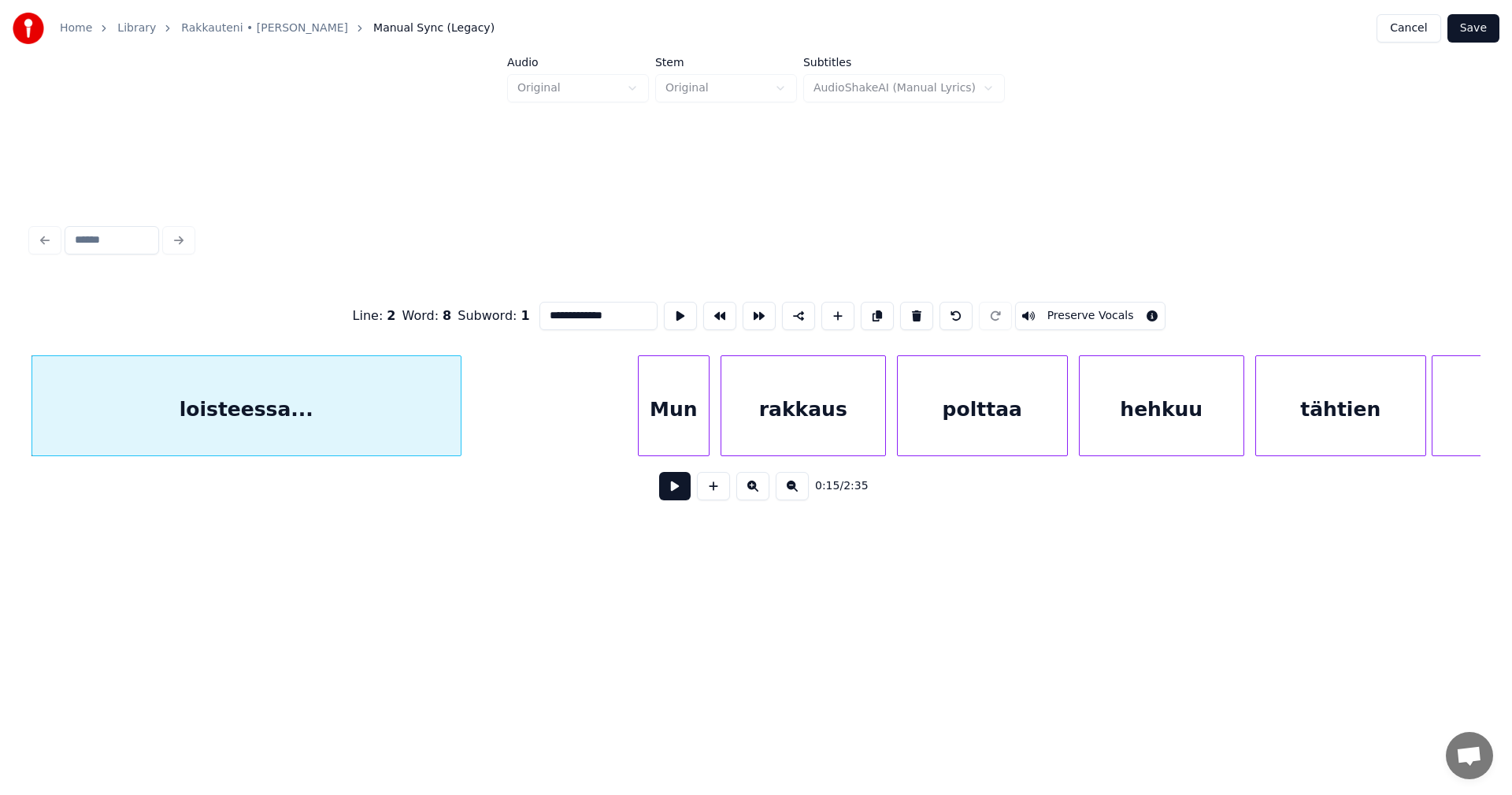
click at [679, 489] on button at bounding box center [674, 486] width 31 height 29
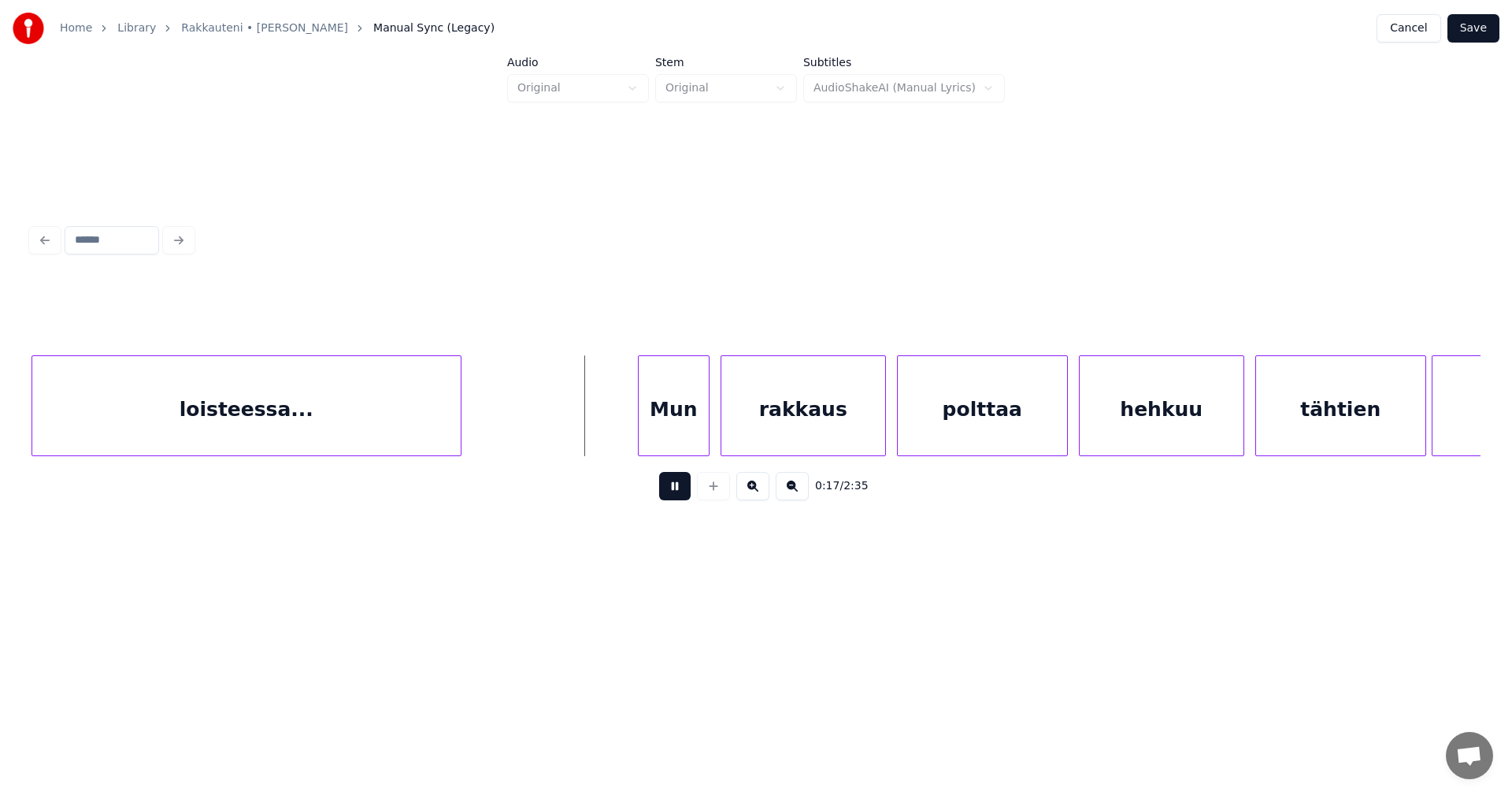
drag, startPoint x: 677, startPoint y: 491, endPoint x: 611, endPoint y: 474, distance: 68.2
click at [676, 491] on button at bounding box center [674, 486] width 31 height 29
click at [494, 421] on div at bounding box center [492, 406] width 5 height 99
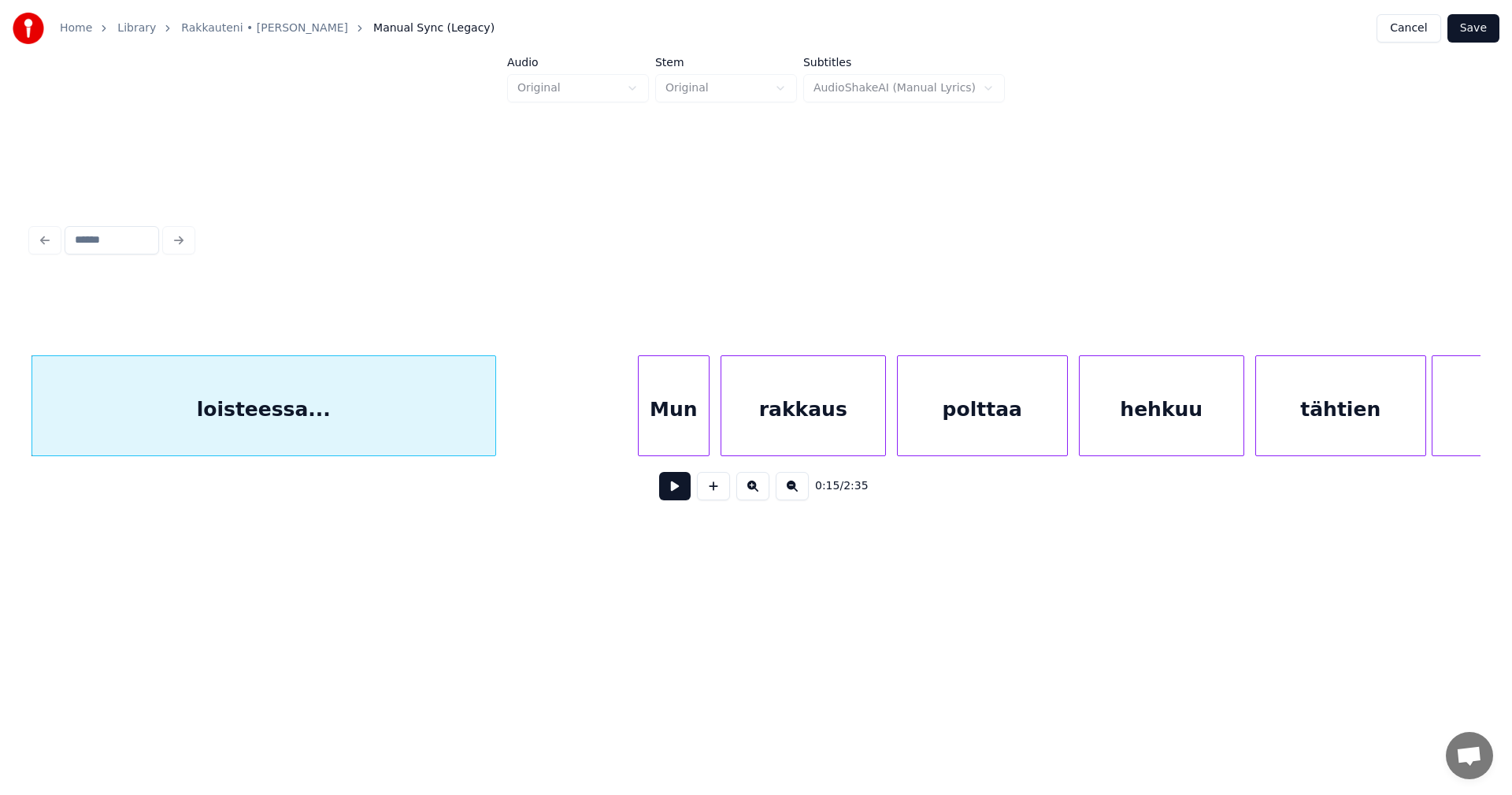
click at [672, 497] on button at bounding box center [674, 486] width 31 height 29
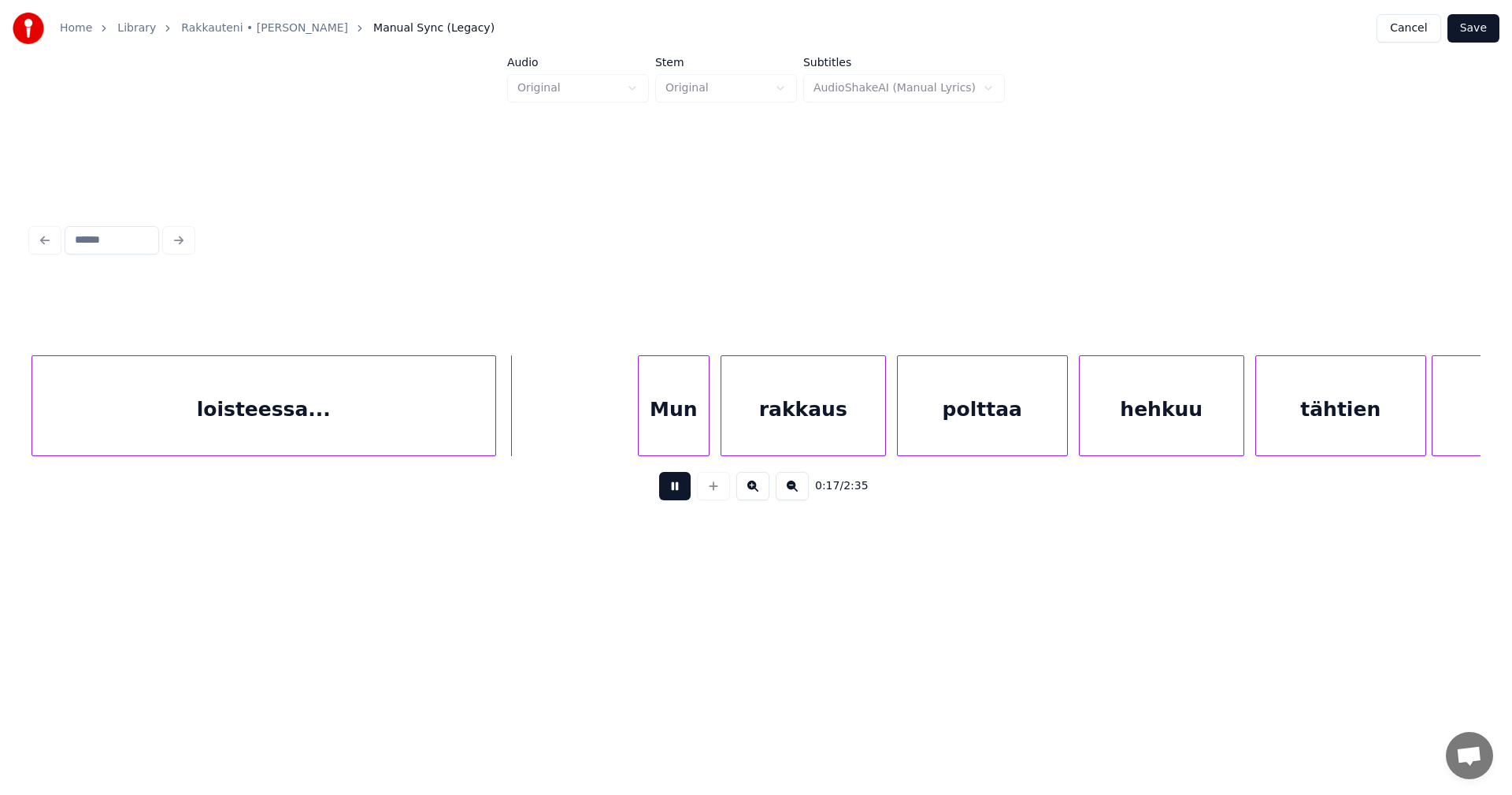
click at [670, 497] on button at bounding box center [674, 486] width 31 height 29
click at [669, 496] on button at bounding box center [674, 486] width 31 height 29
drag, startPoint x: 673, startPoint y: 488, endPoint x: 669, endPoint y: 497, distance: 9.8
click at [673, 491] on button at bounding box center [674, 486] width 31 height 29
click at [665, 438] on div "Mun" at bounding box center [663, 409] width 70 height 107
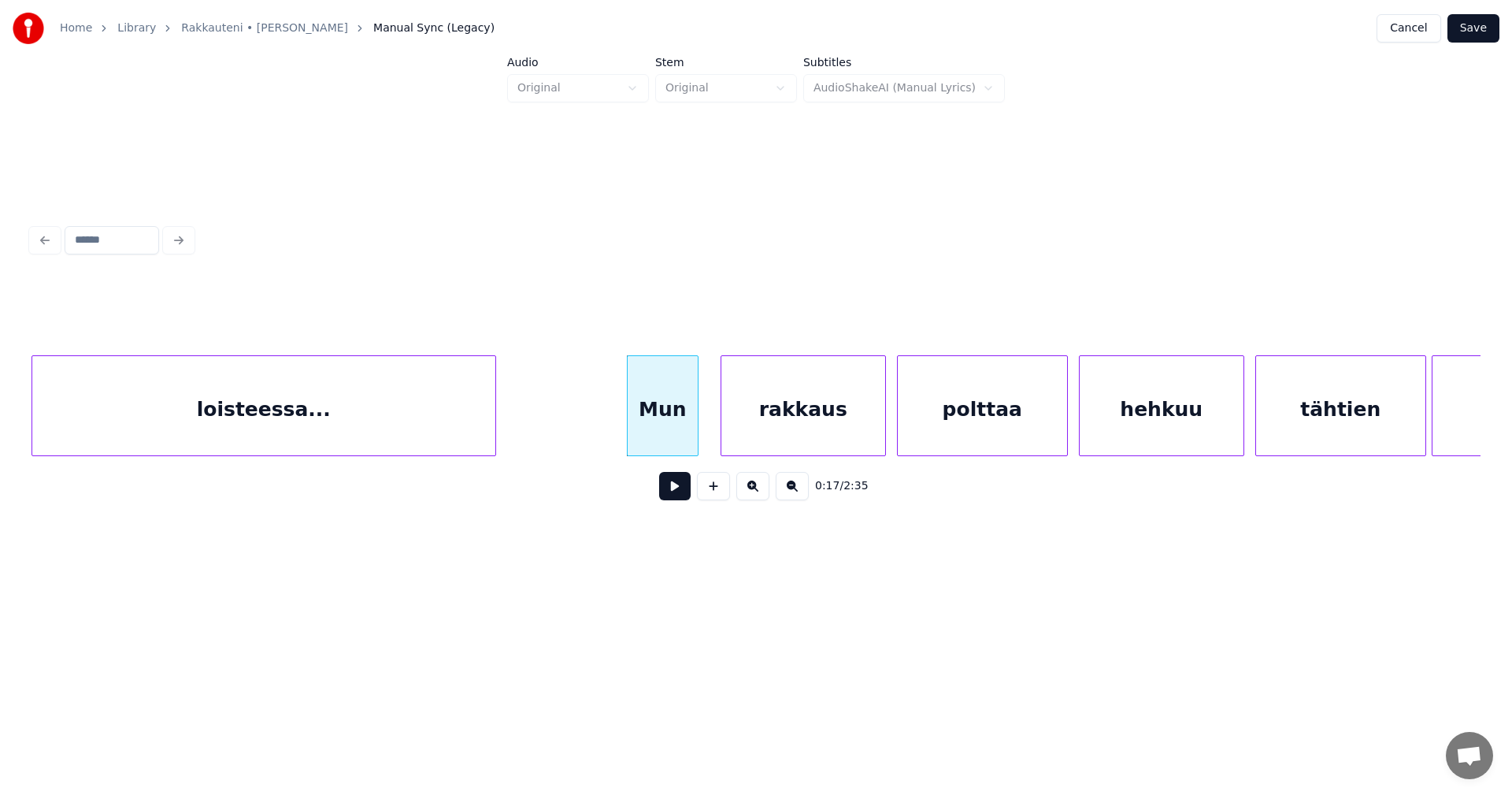
click at [628, 433] on div at bounding box center [631, 406] width 5 height 99
click at [673, 500] on button at bounding box center [674, 486] width 31 height 29
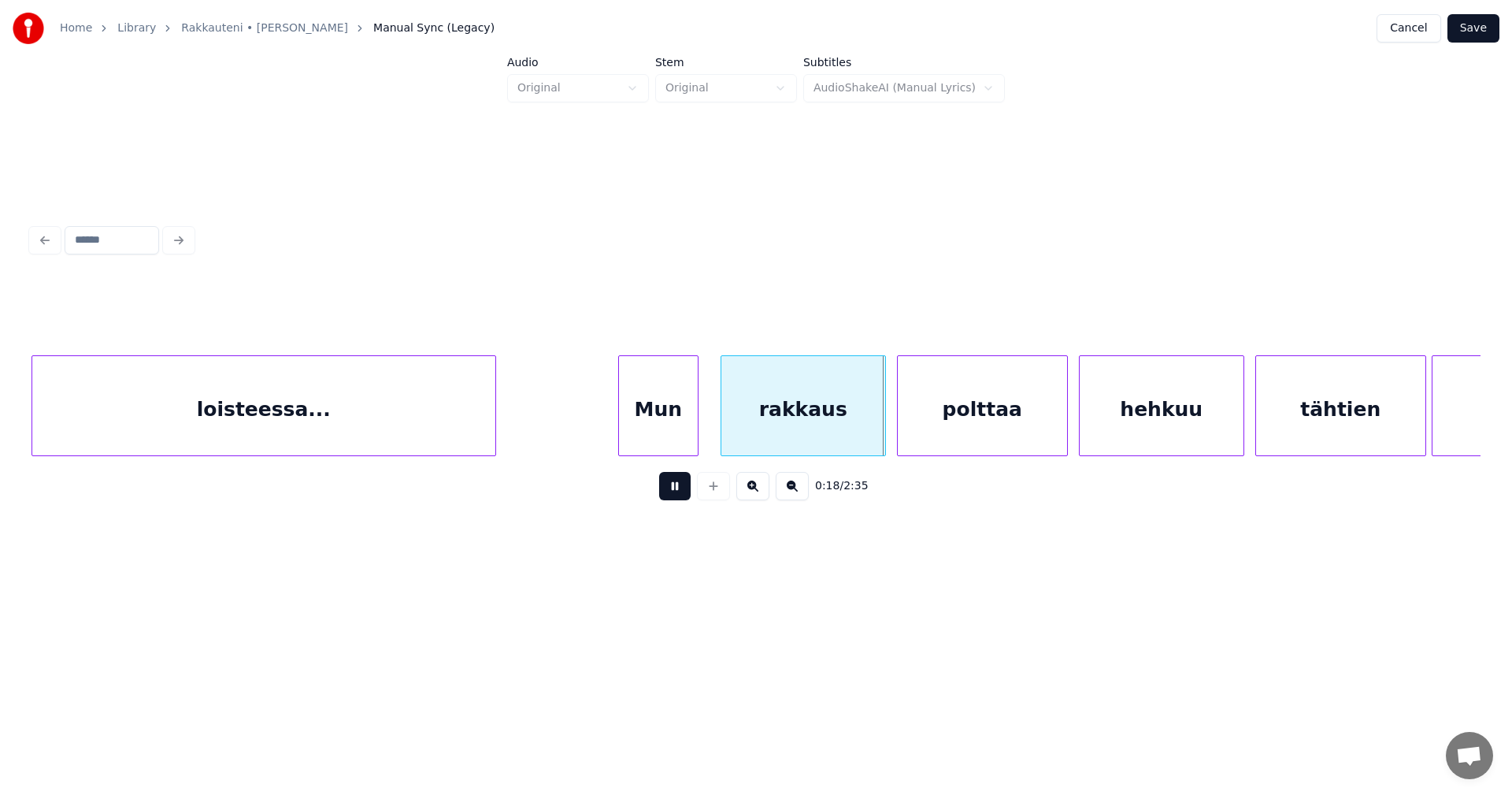
click at [678, 497] on button at bounding box center [674, 486] width 31 height 29
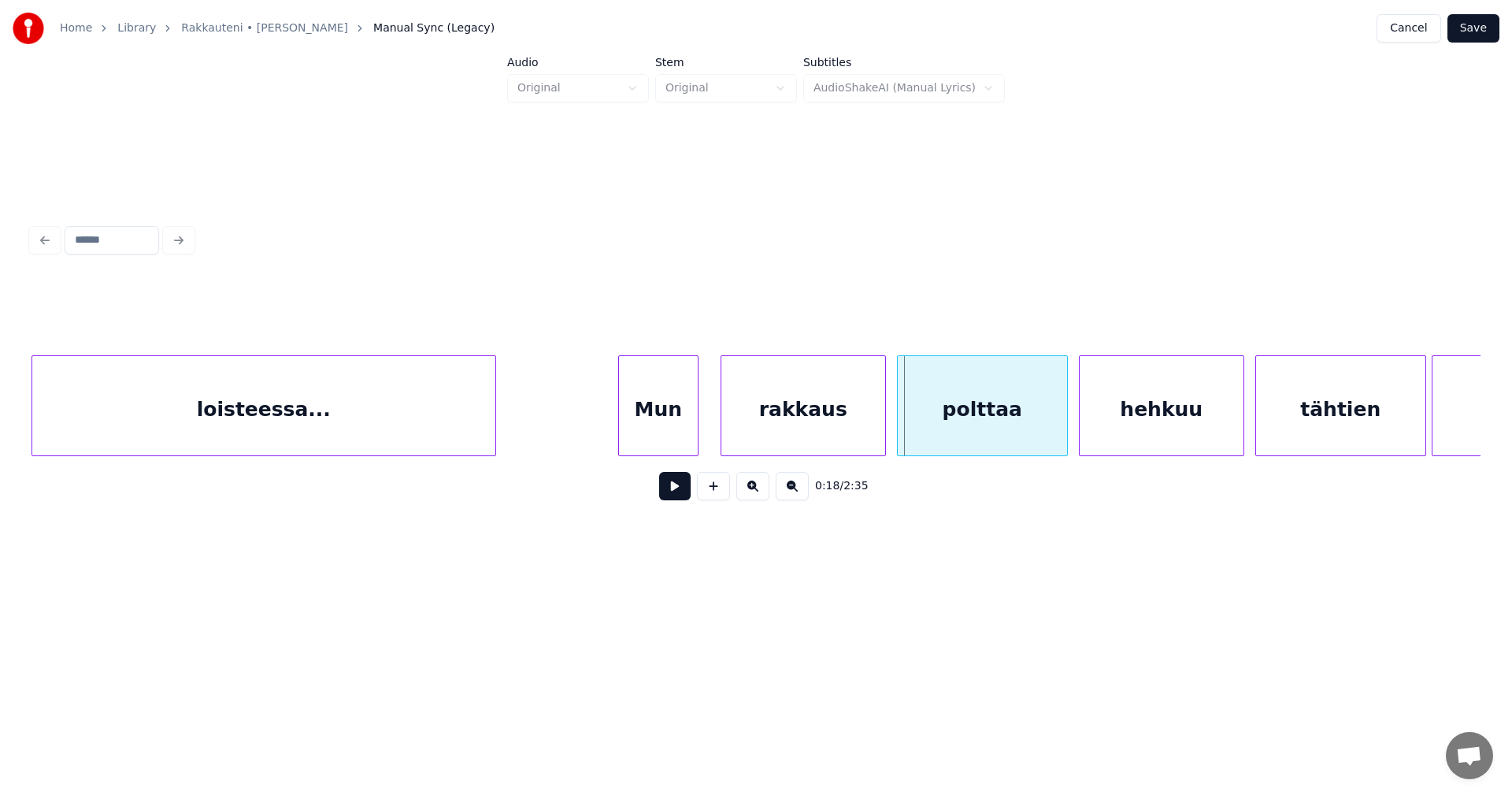
click at [678, 497] on button at bounding box center [674, 486] width 31 height 29
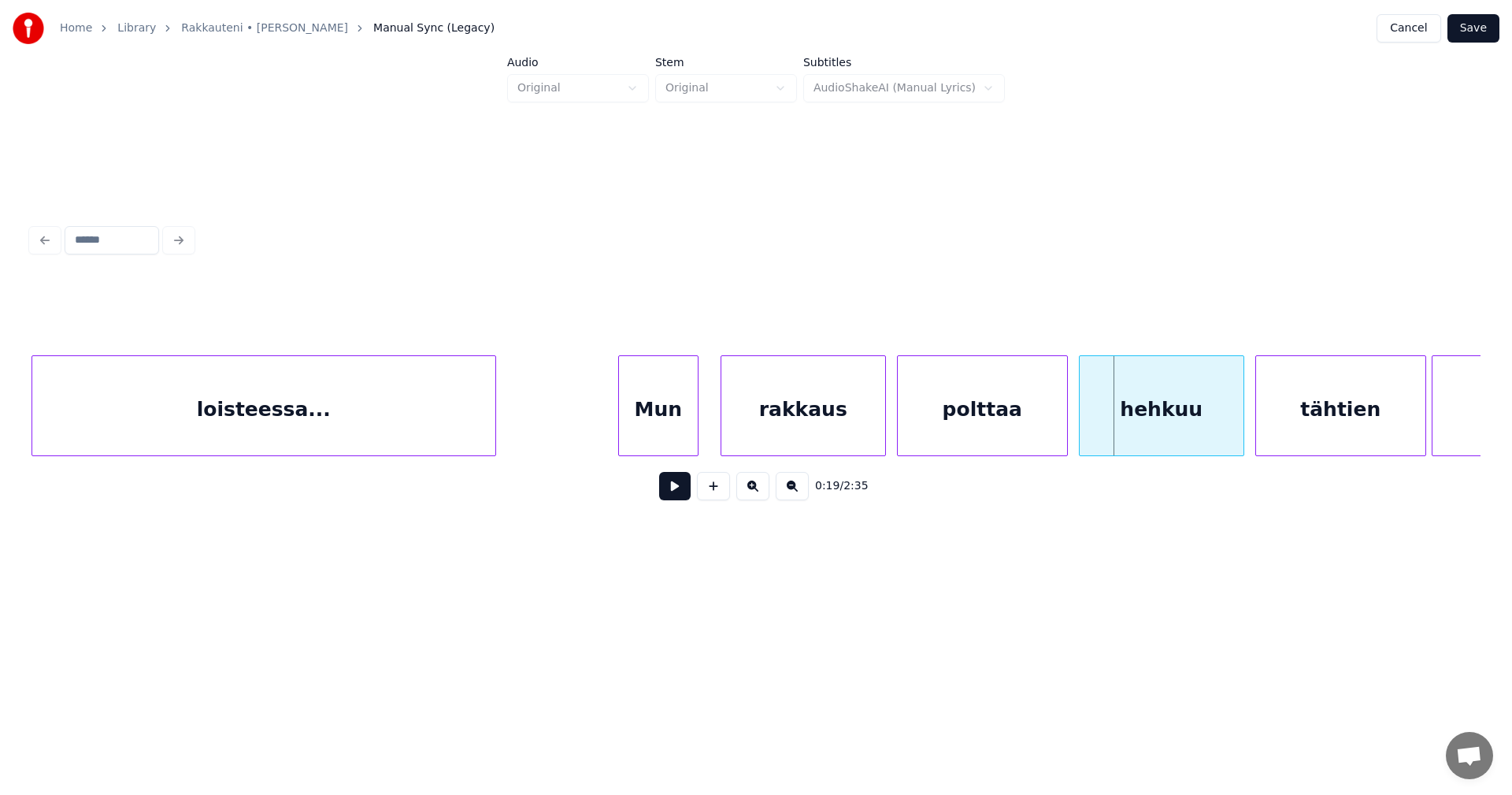
click at [678, 497] on button at bounding box center [674, 486] width 31 height 29
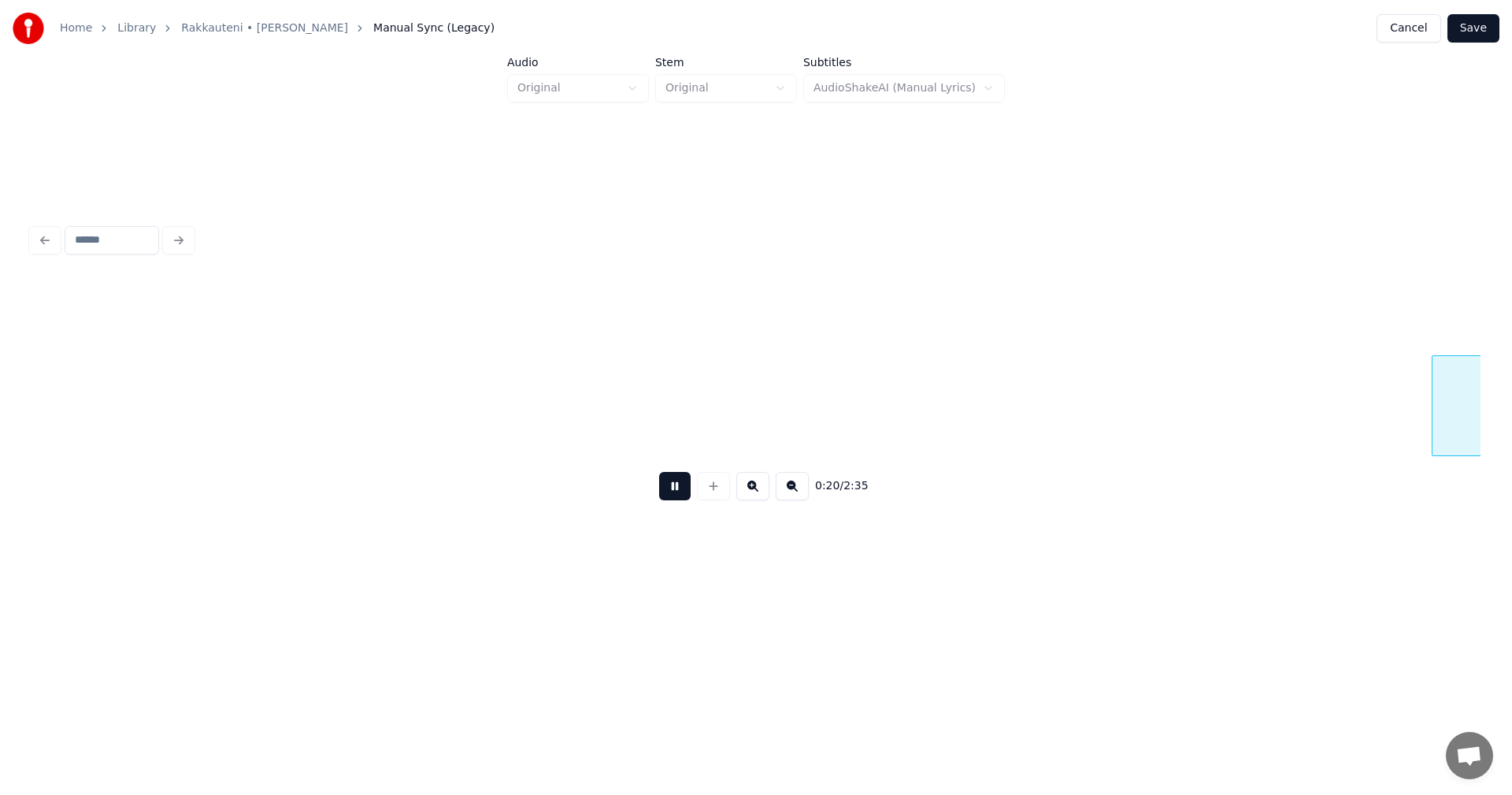
scroll to position [0, 5670]
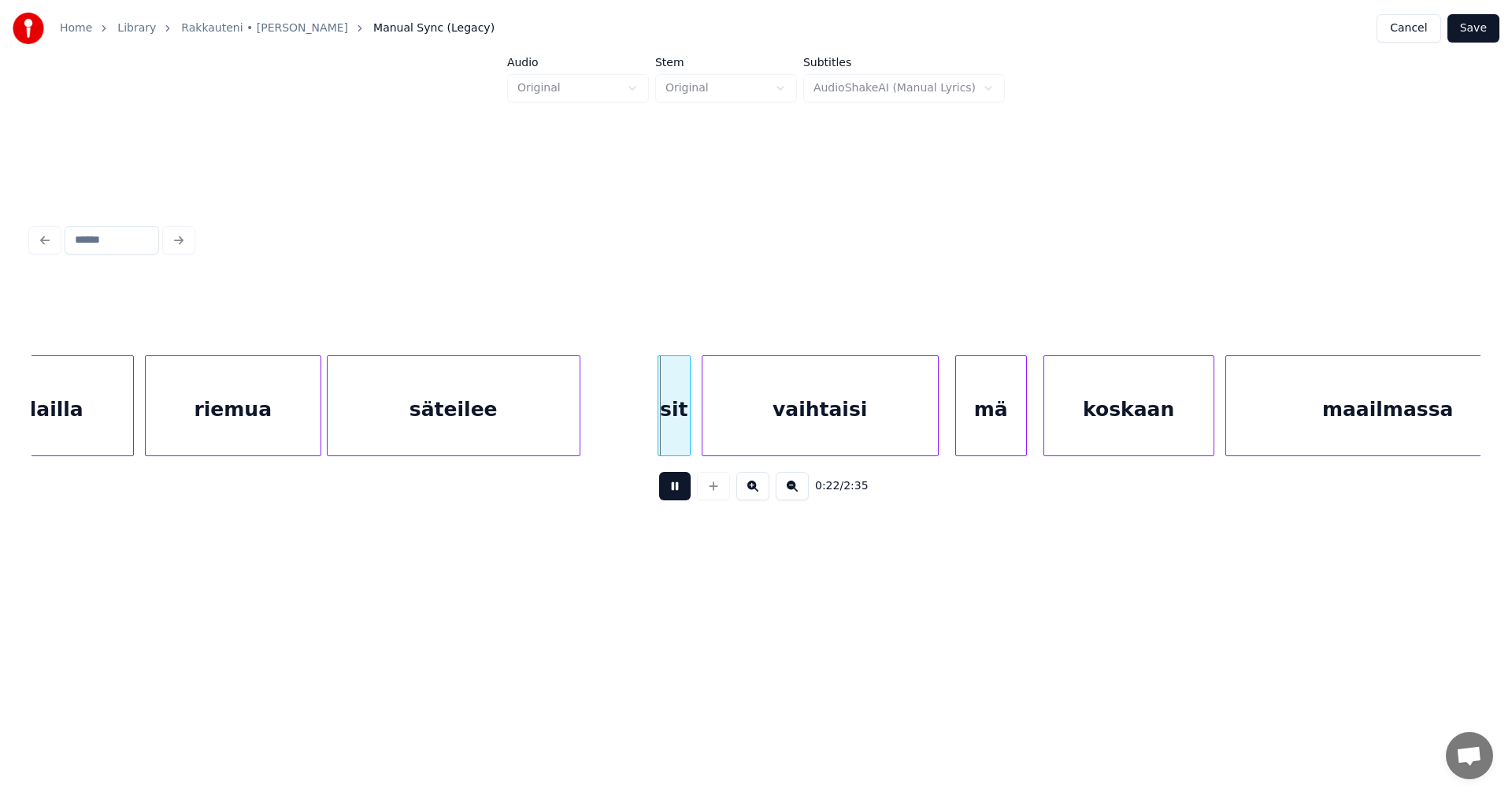
click at [678, 497] on button at bounding box center [674, 486] width 31 height 29
click at [673, 447] on div "sit" at bounding box center [668, 409] width 31 height 107
click at [737, 430] on div "vaihtaisi" at bounding box center [817, 409] width 236 height 107
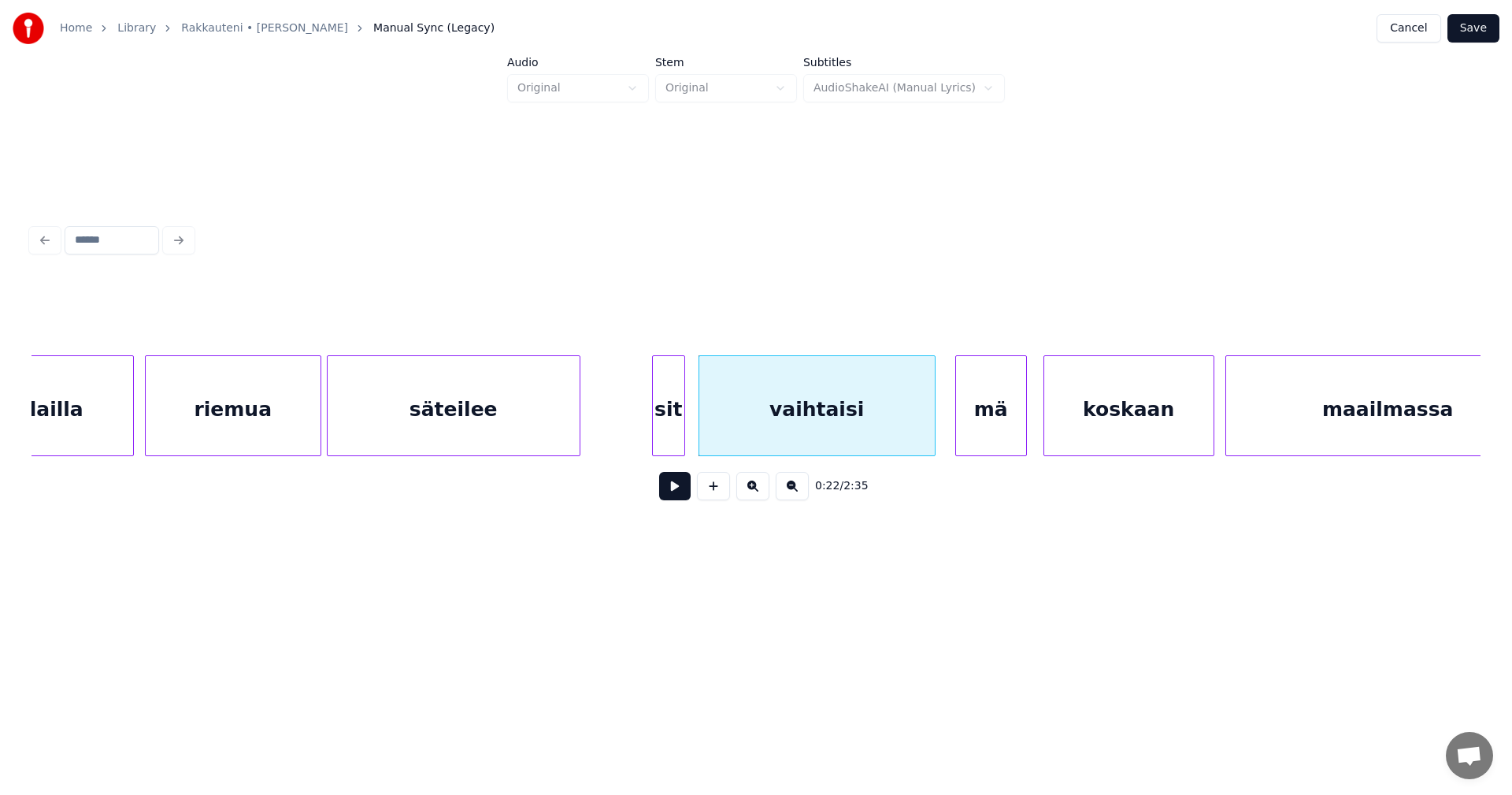
click at [684, 489] on button at bounding box center [674, 486] width 31 height 29
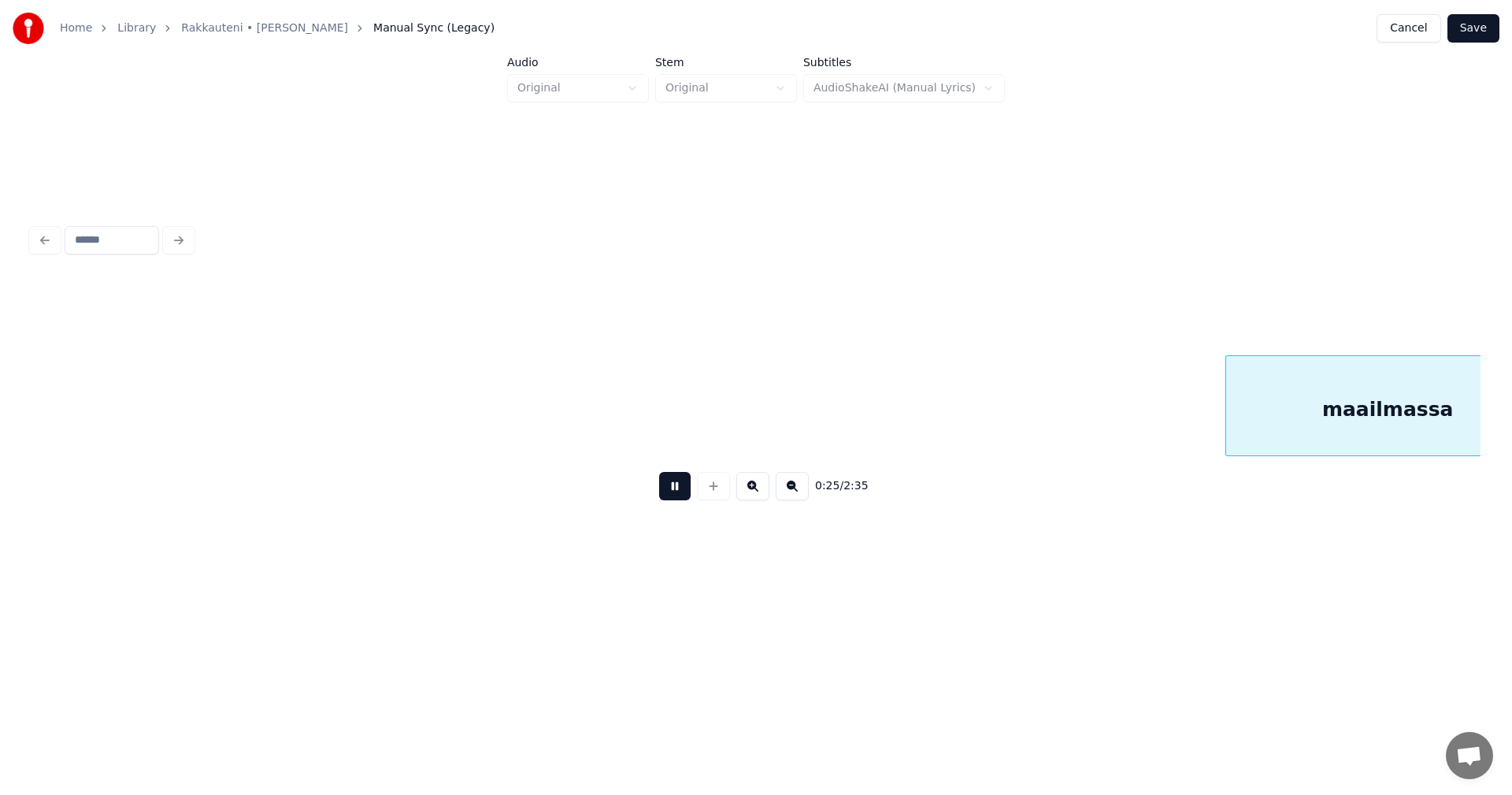
scroll to position [0, 7119]
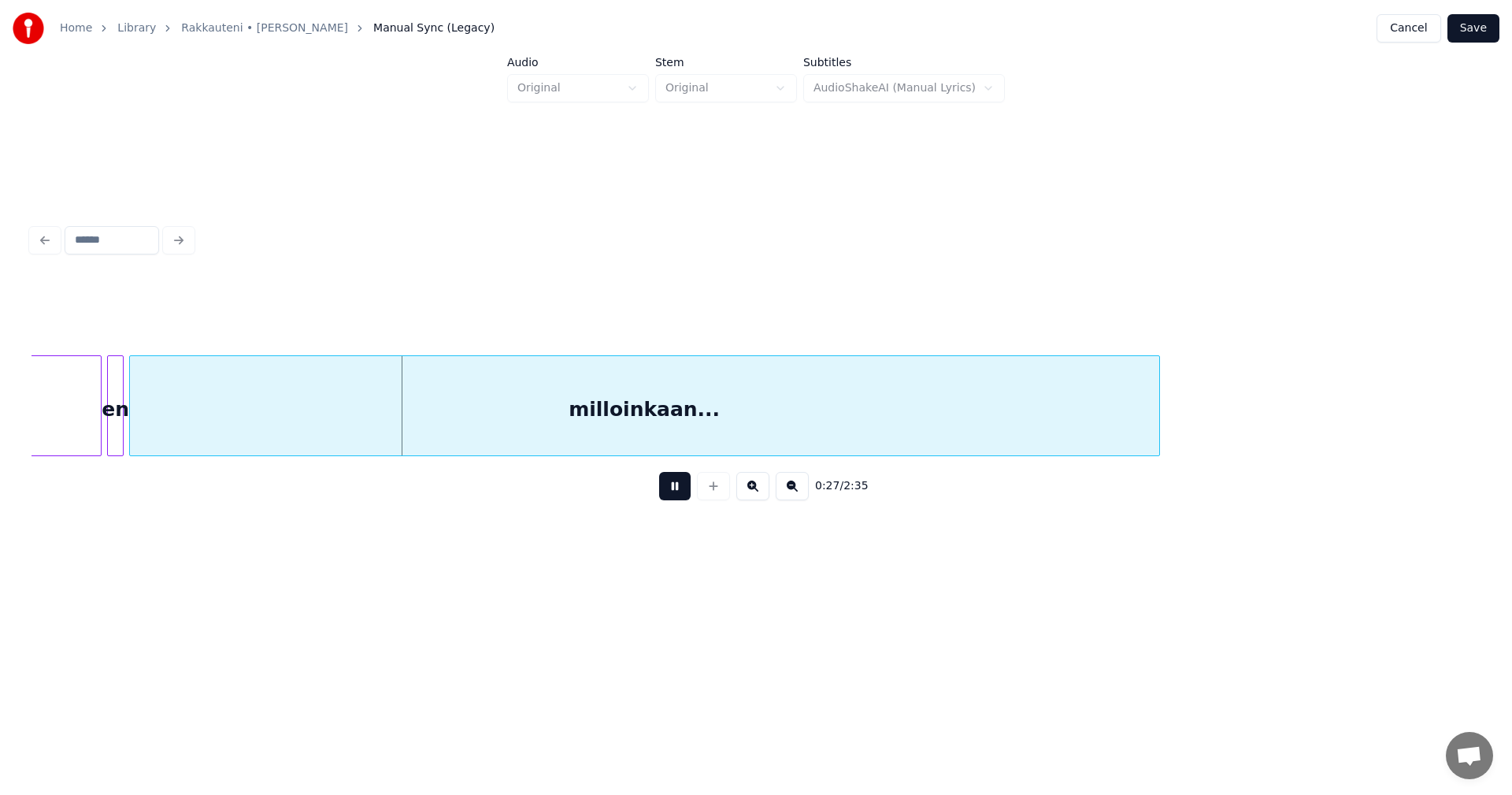
click at [684, 489] on button at bounding box center [674, 486] width 31 height 29
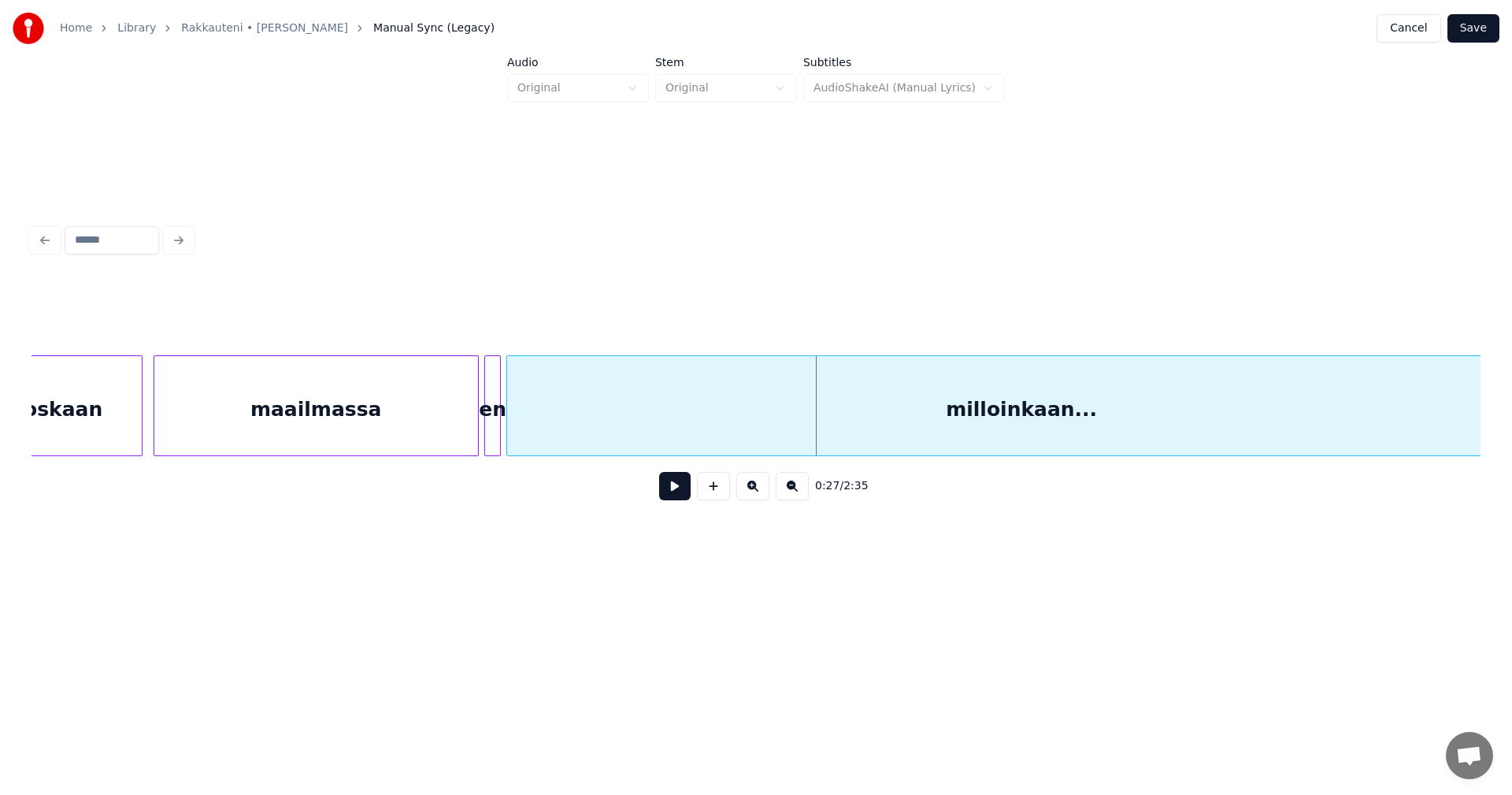
scroll to position [0, 6741]
click at [307, 446] on div "maailmassa" at bounding box center [317, 409] width 323 height 107
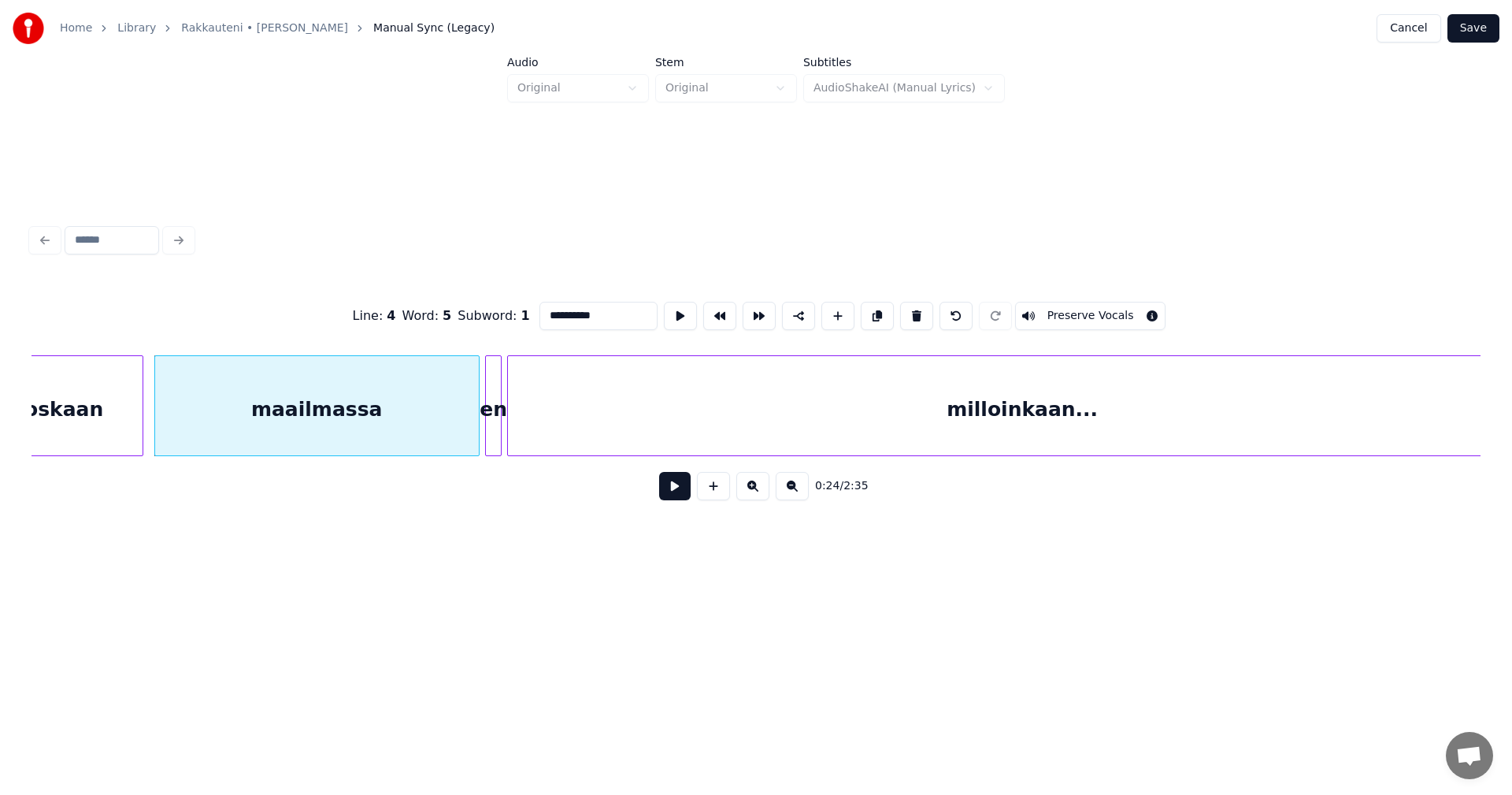
click at [679, 495] on button at bounding box center [674, 486] width 31 height 29
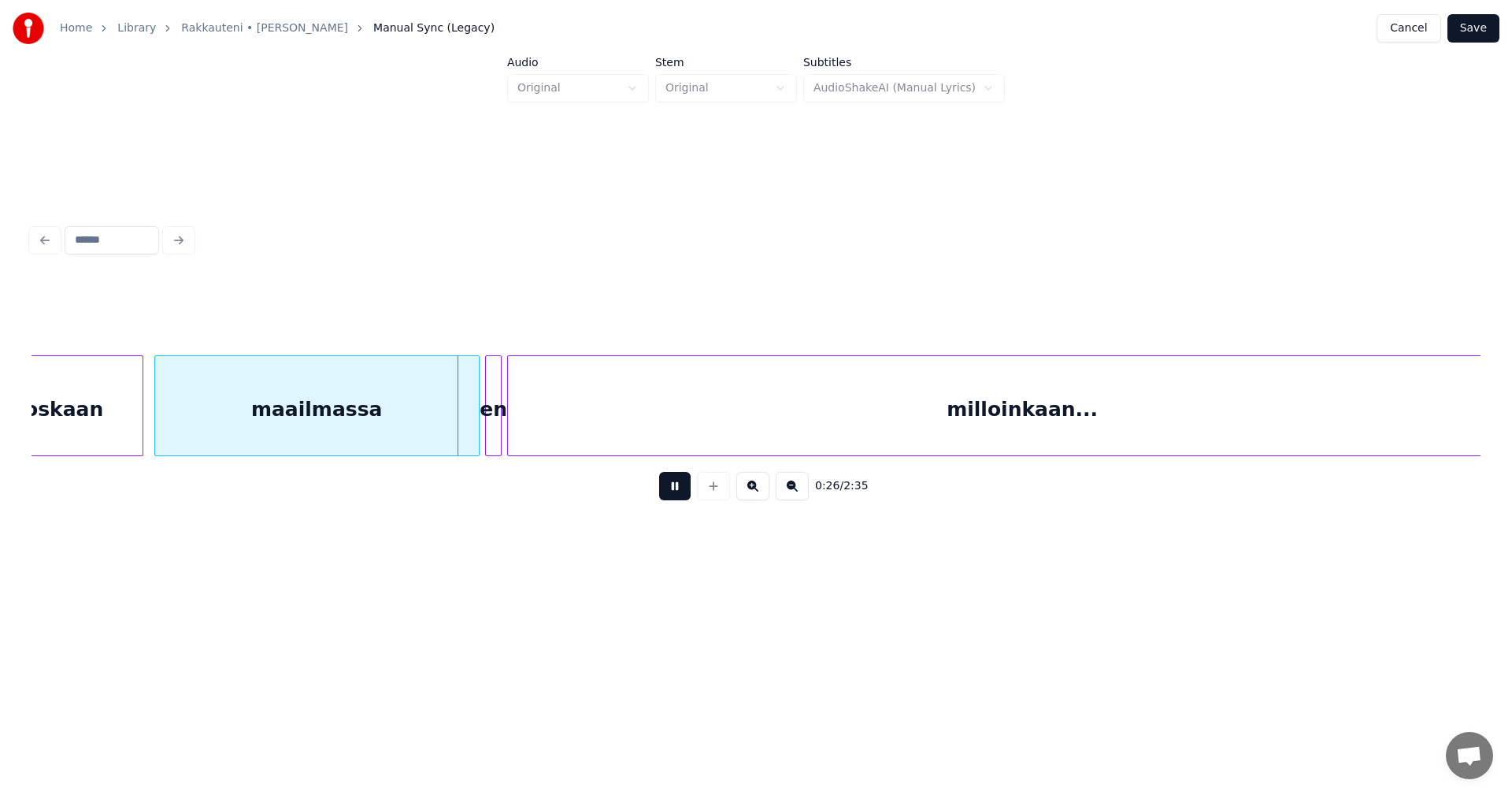
click at [679, 490] on button at bounding box center [674, 486] width 31 height 29
click at [468, 419] on div at bounding box center [471, 406] width 5 height 99
click at [482, 422] on div at bounding box center [482, 406] width 5 height 99
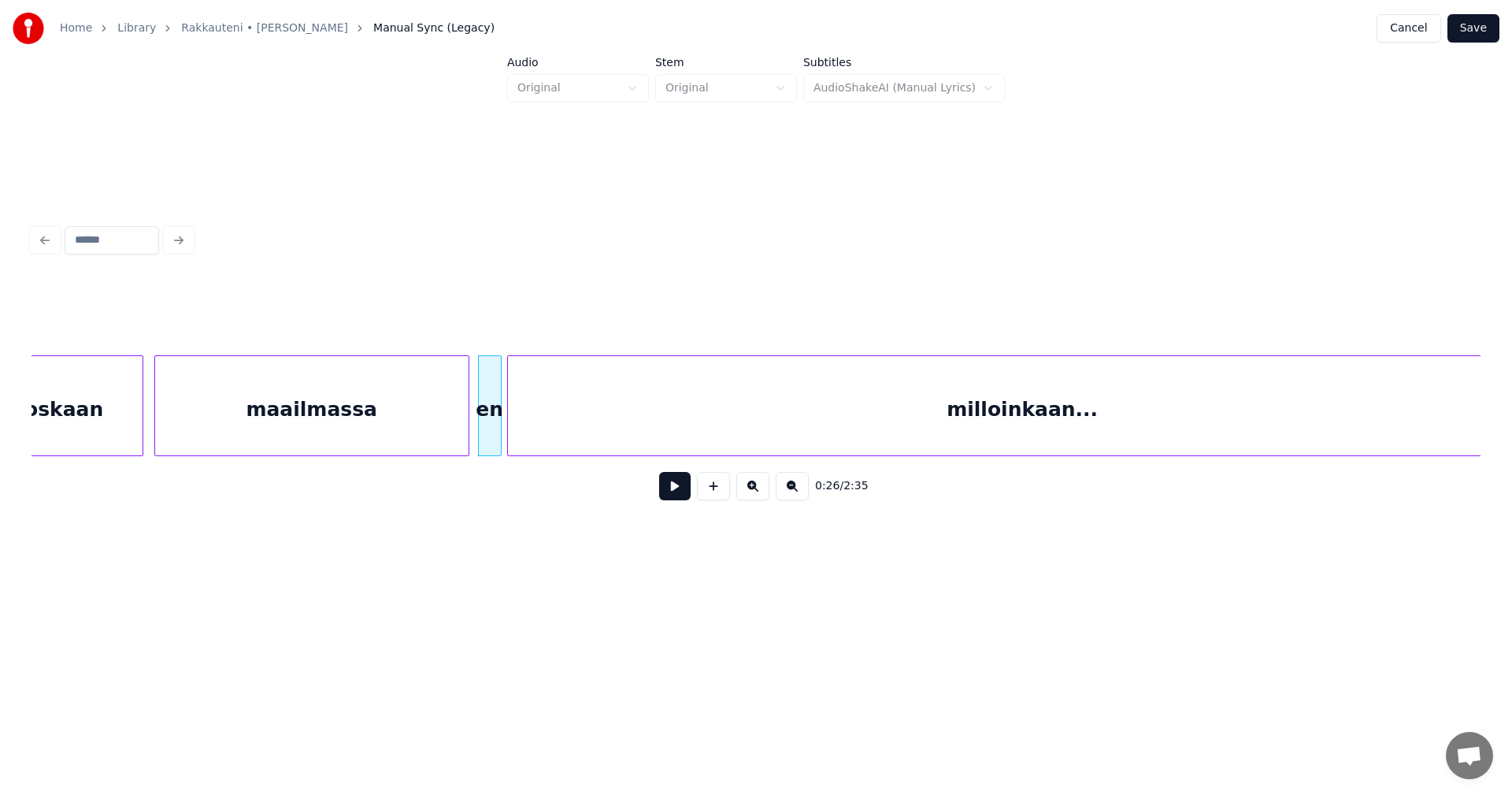
click at [672, 497] on button at bounding box center [674, 486] width 31 height 29
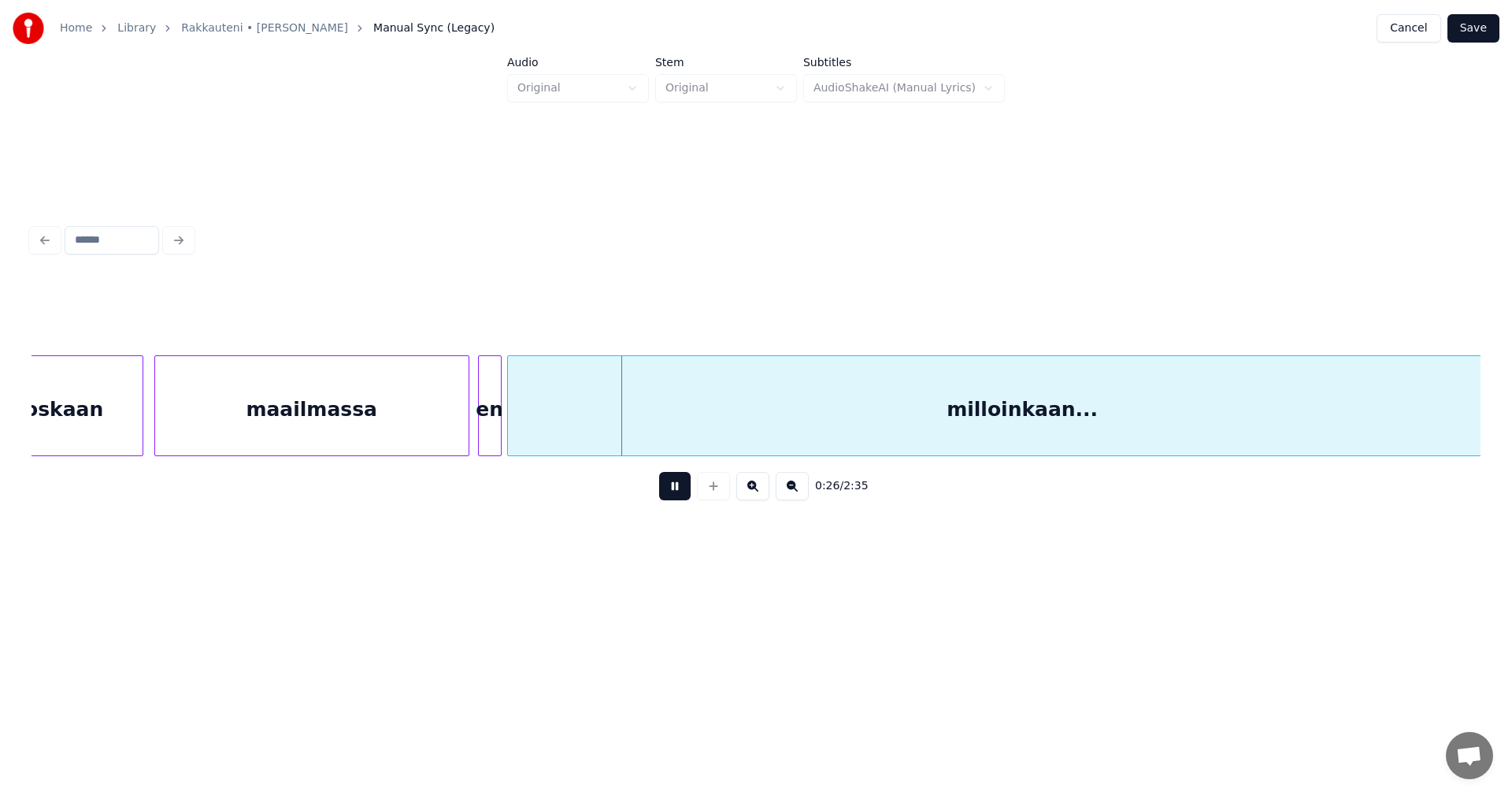
click at [673, 497] on button at bounding box center [674, 486] width 31 height 29
click at [656, 438] on div "milloinkaan..." at bounding box center [1022, 409] width 1030 height 107
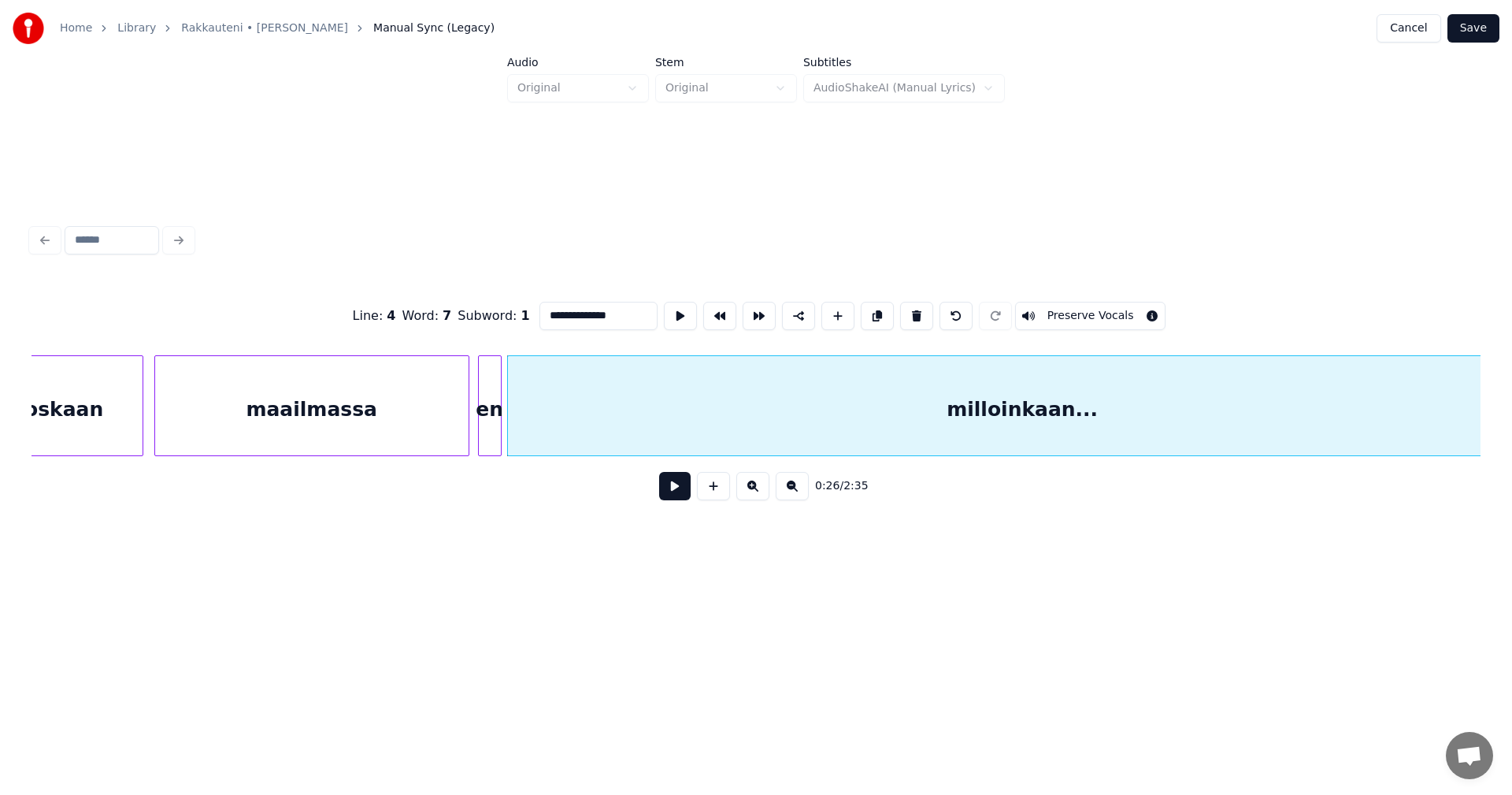
click at [676, 500] on button at bounding box center [674, 486] width 31 height 29
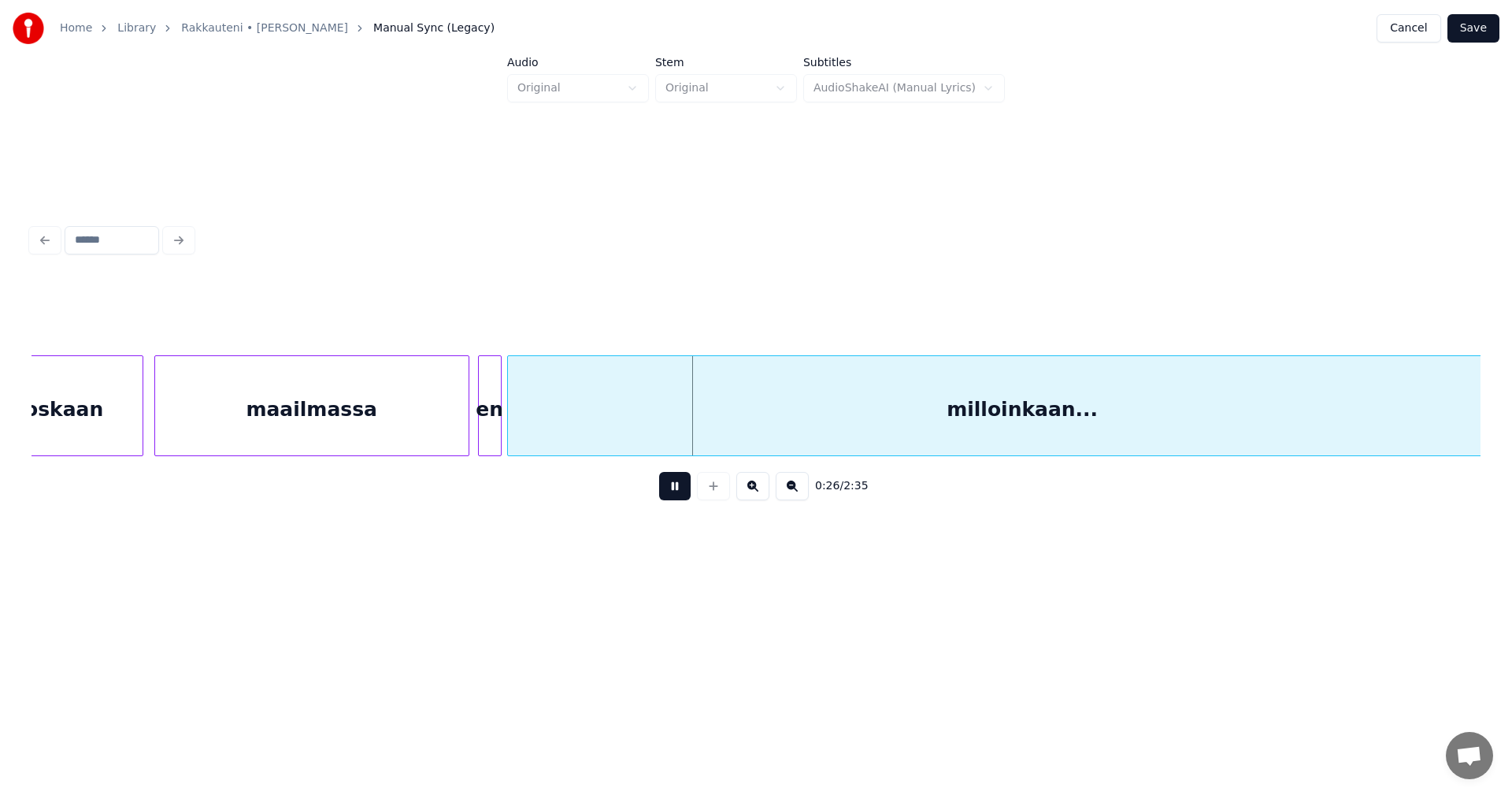
drag, startPoint x: 676, startPoint y: 498, endPoint x: 463, endPoint y: 459, distance: 216.5
click at [663, 494] on button at bounding box center [674, 486] width 31 height 29
click at [408, 439] on div "maailmassa" at bounding box center [311, 409] width 313 height 107
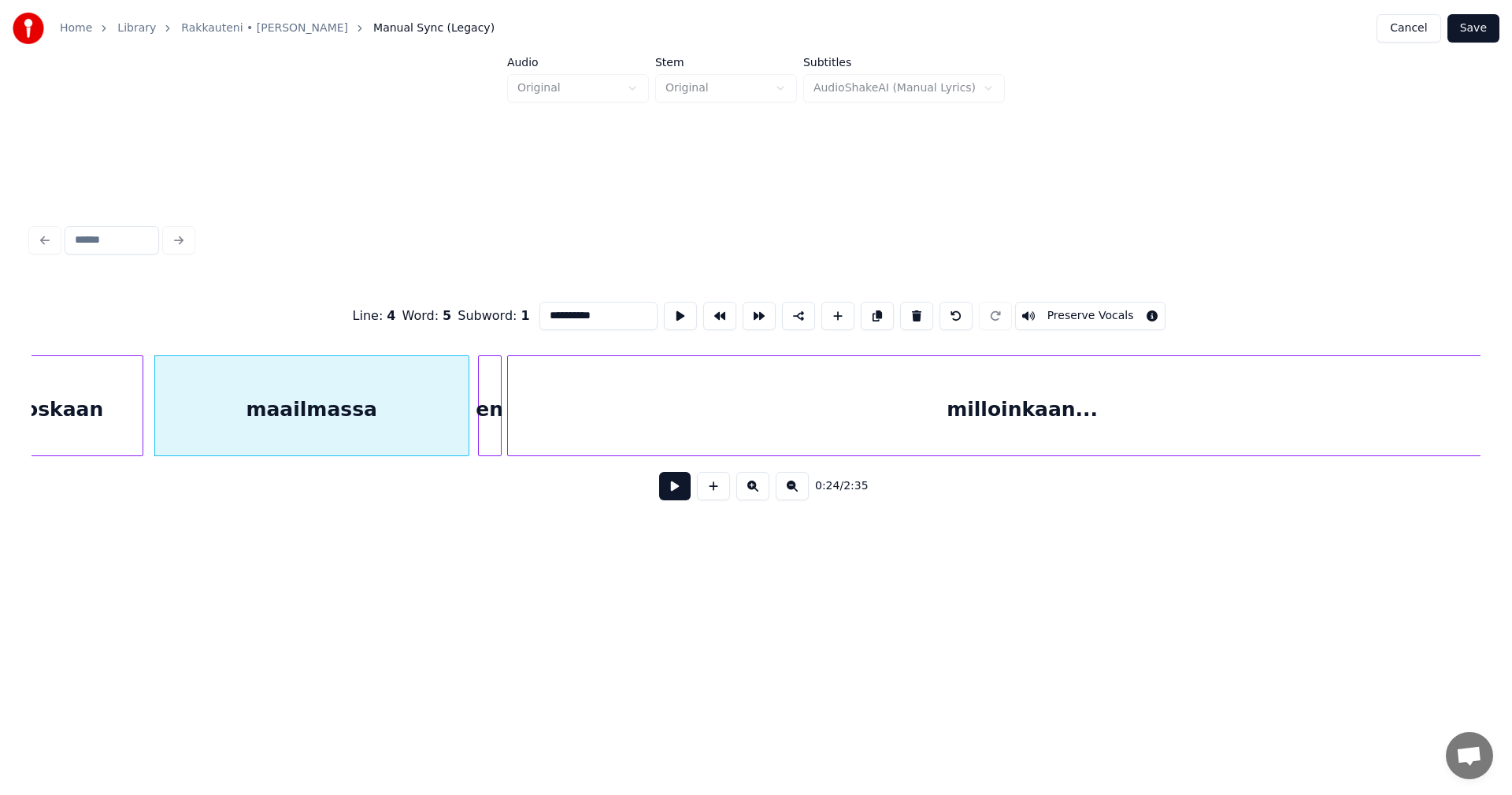
click at [666, 494] on button at bounding box center [674, 486] width 31 height 29
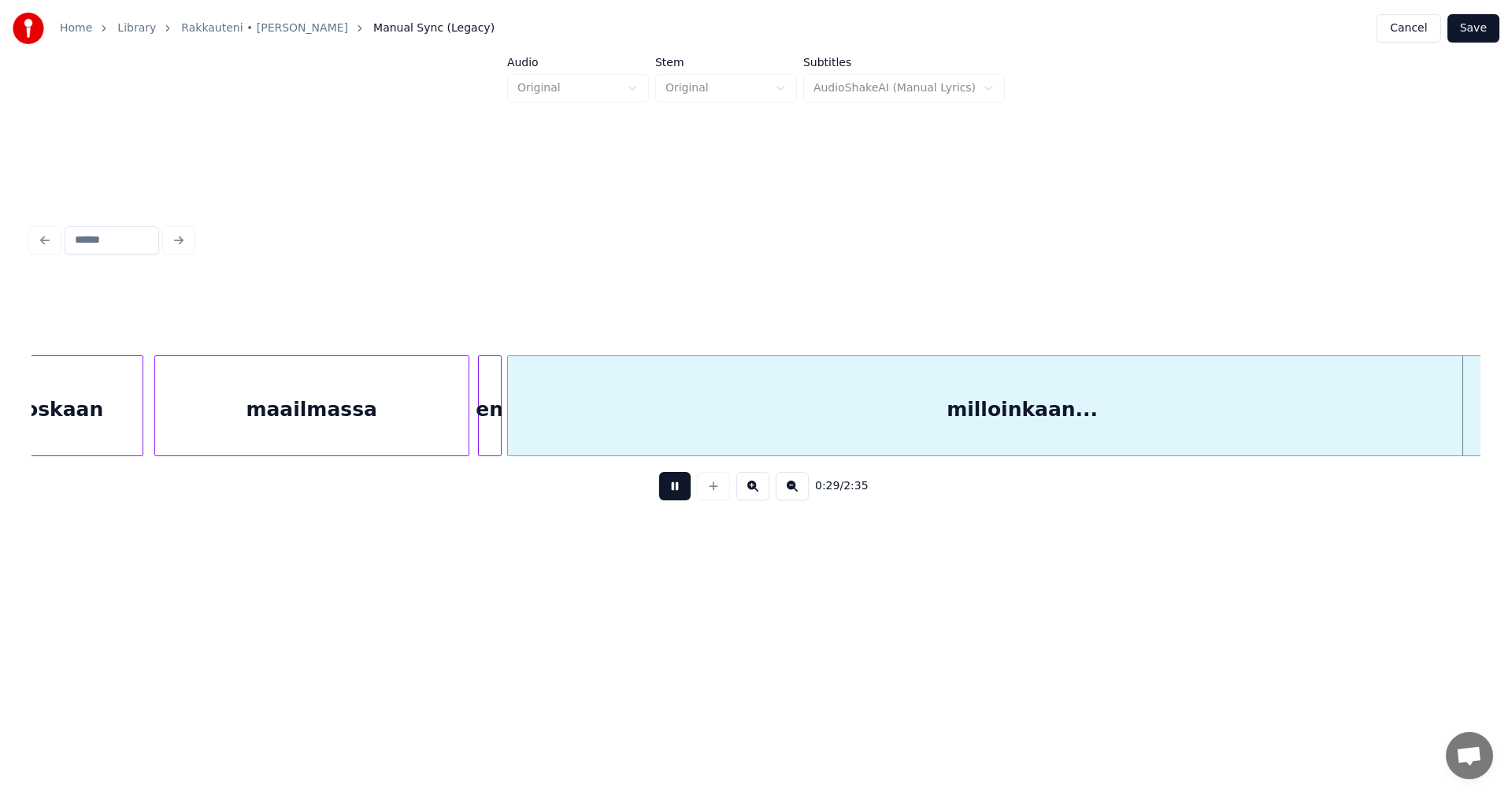
scroll to position [0, 8190]
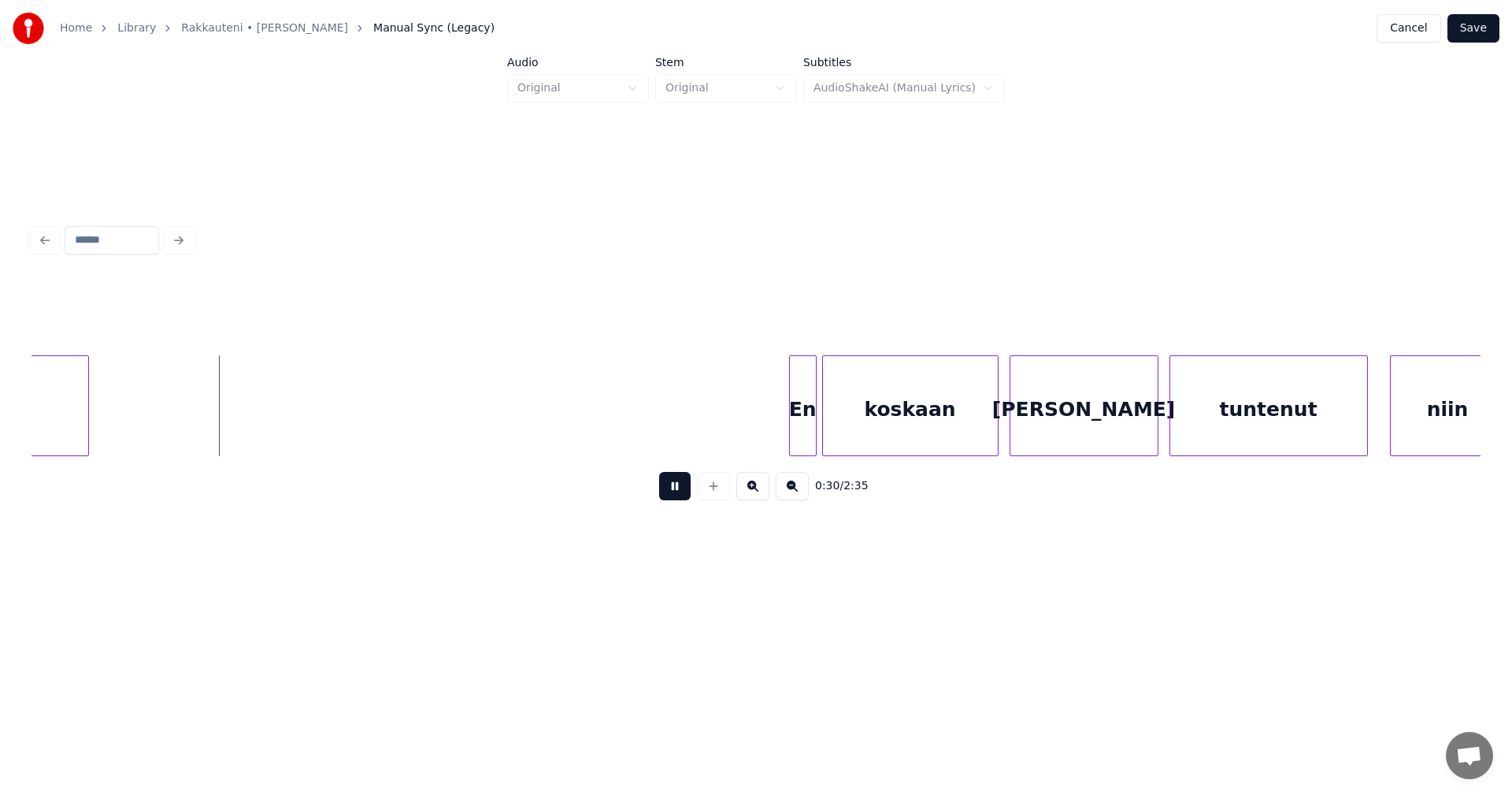
click at [671, 498] on button at bounding box center [674, 486] width 31 height 29
click at [659, 495] on button at bounding box center [674, 486] width 31 height 29
click at [667, 492] on button at bounding box center [674, 486] width 31 height 29
click at [797, 434] on div at bounding box center [795, 406] width 5 height 99
click at [794, 435] on div "En" at bounding box center [794, 409] width 21 height 107
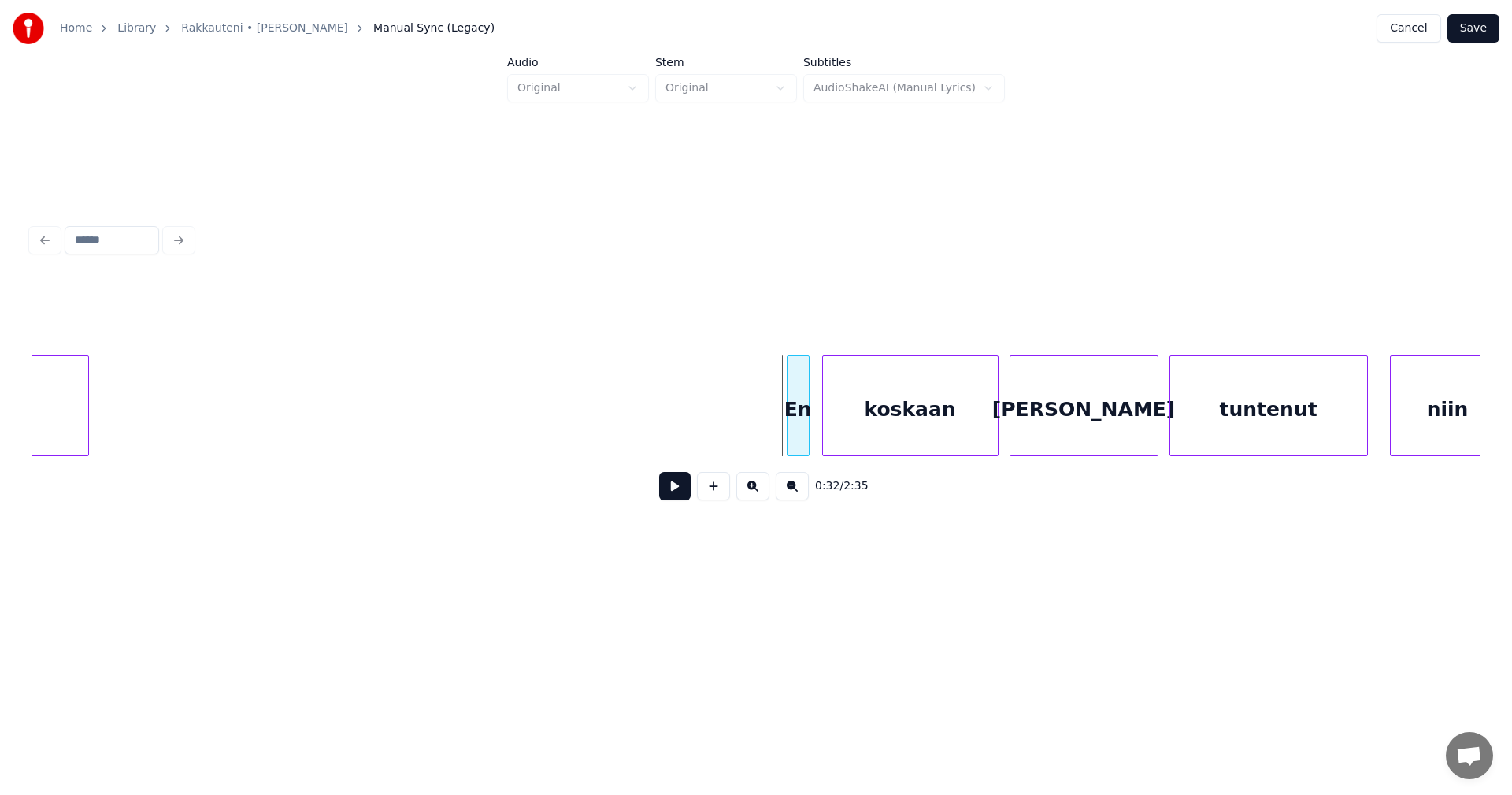
click at [809, 432] on div "En" at bounding box center [798, 406] width 23 height 101
click at [782, 430] on div at bounding box center [784, 406] width 5 height 99
click at [663, 497] on button at bounding box center [674, 486] width 31 height 29
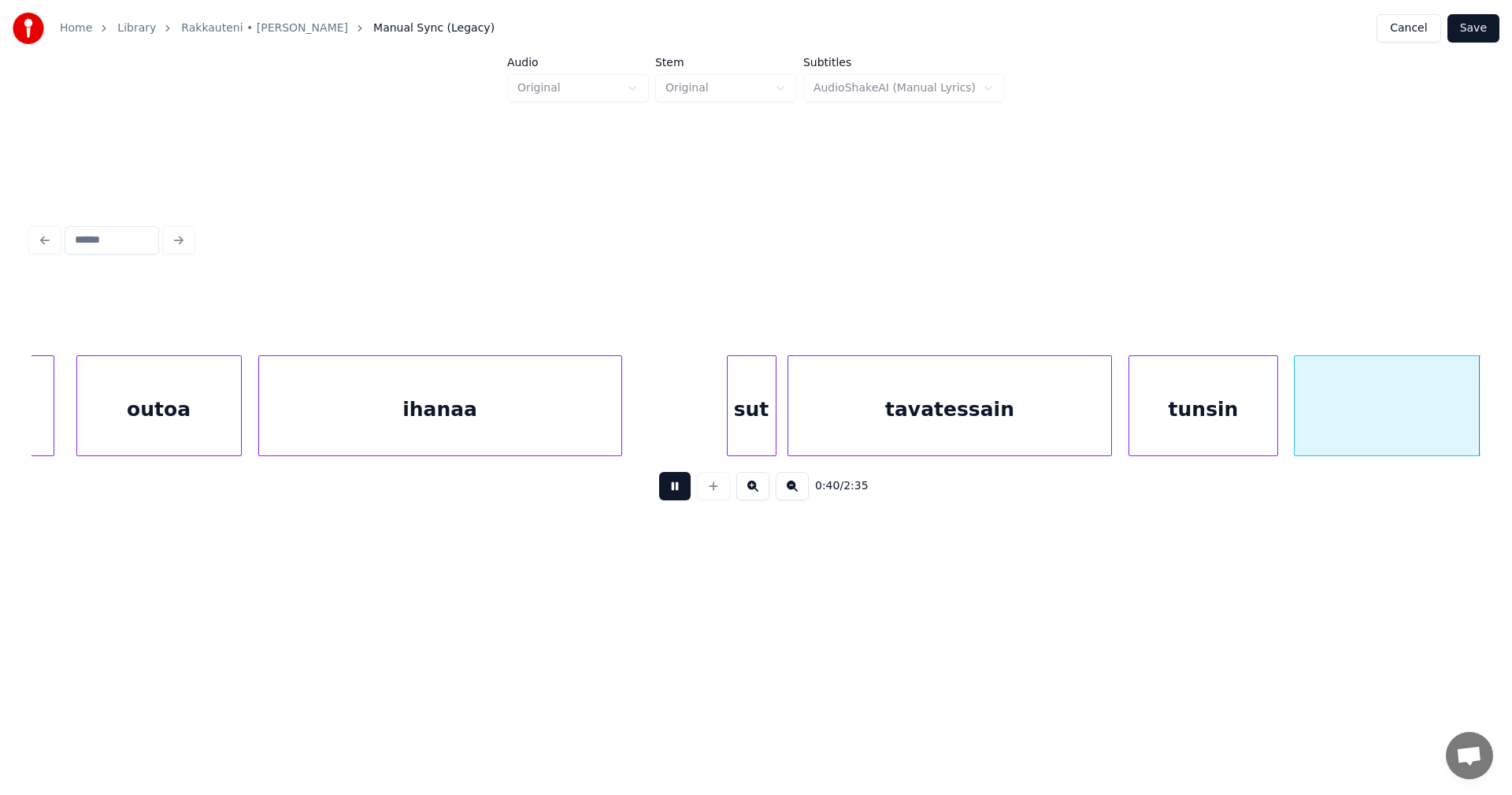
scroll to position [0, 11091]
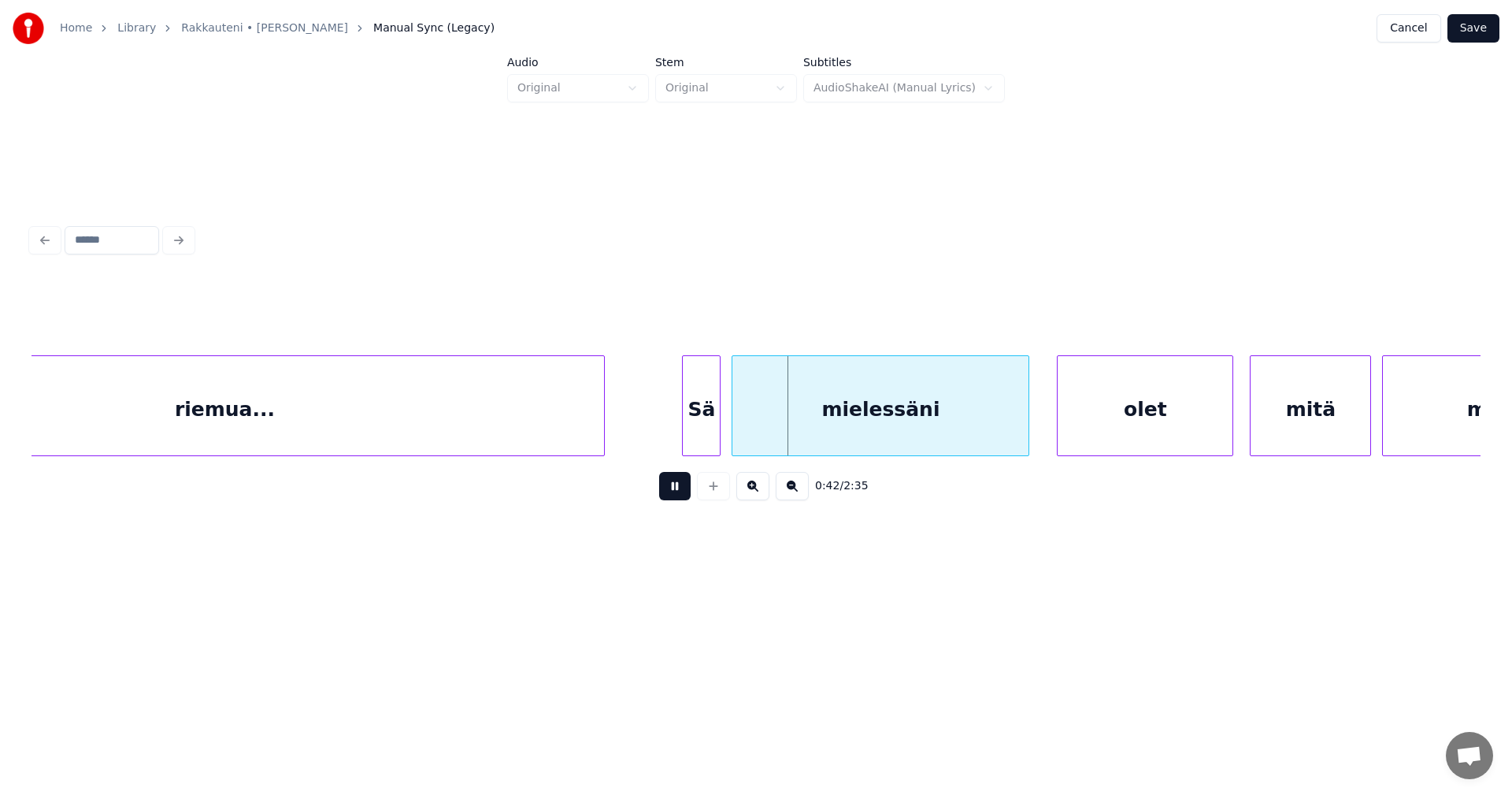
click at [667, 495] on button at bounding box center [674, 486] width 31 height 29
click at [692, 444] on div "Sä" at bounding box center [695, 409] width 37 height 107
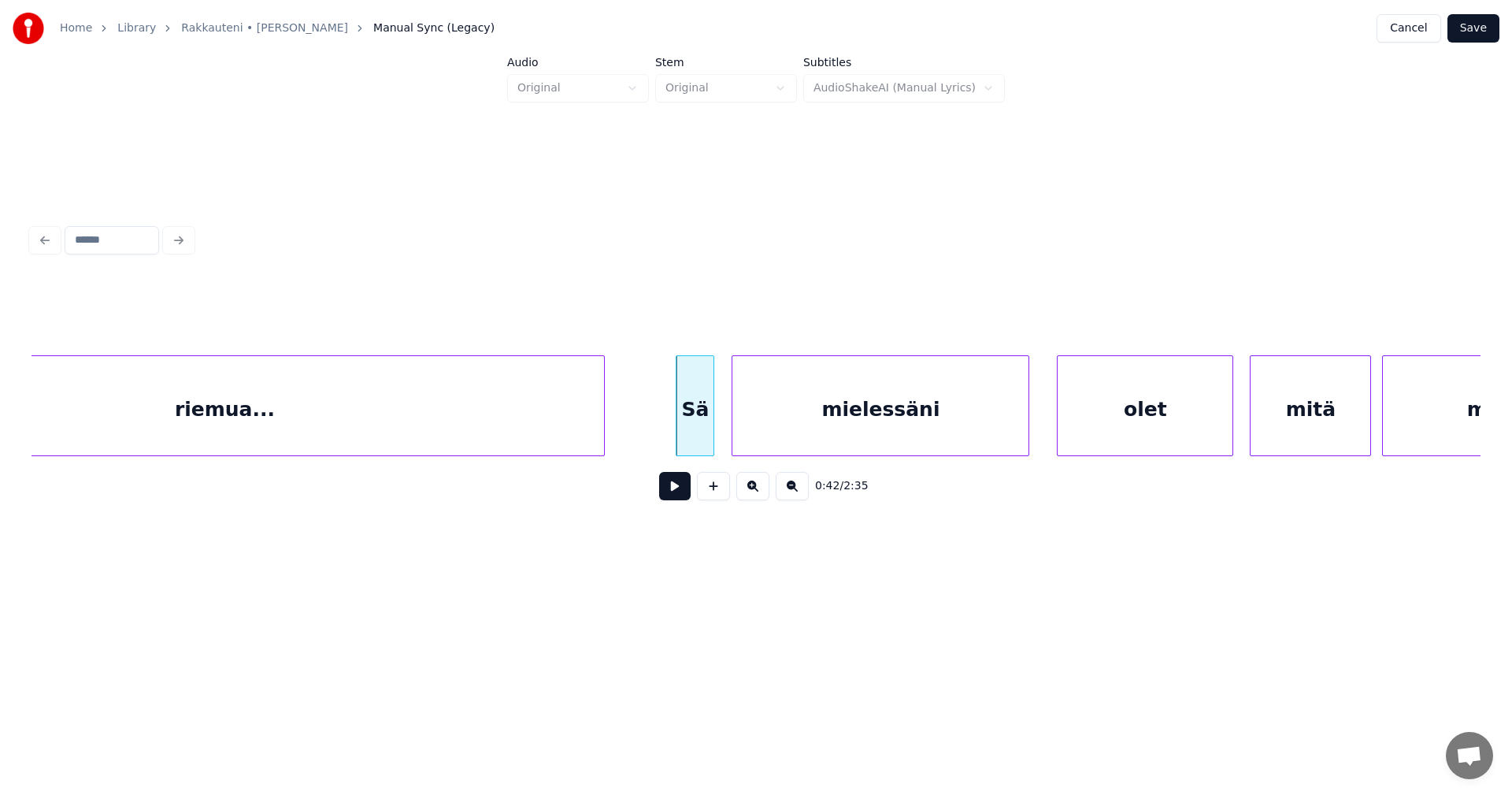
click at [678, 495] on button at bounding box center [674, 486] width 31 height 29
click at [678, 494] on button at bounding box center [674, 486] width 31 height 29
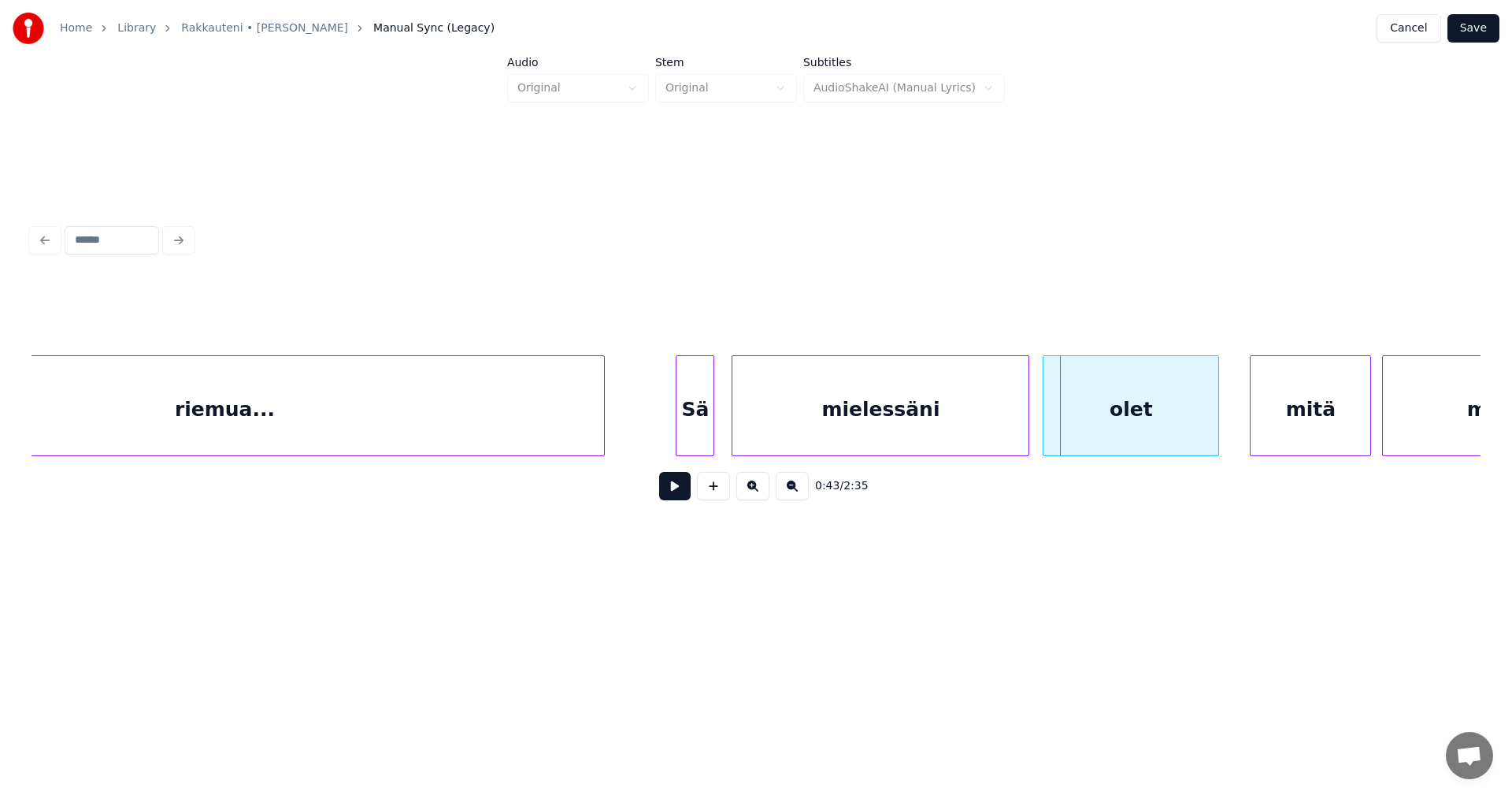
click at [1099, 424] on div "olet" at bounding box center [1131, 409] width 175 height 107
click at [683, 498] on button at bounding box center [674, 486] width 31 height 29
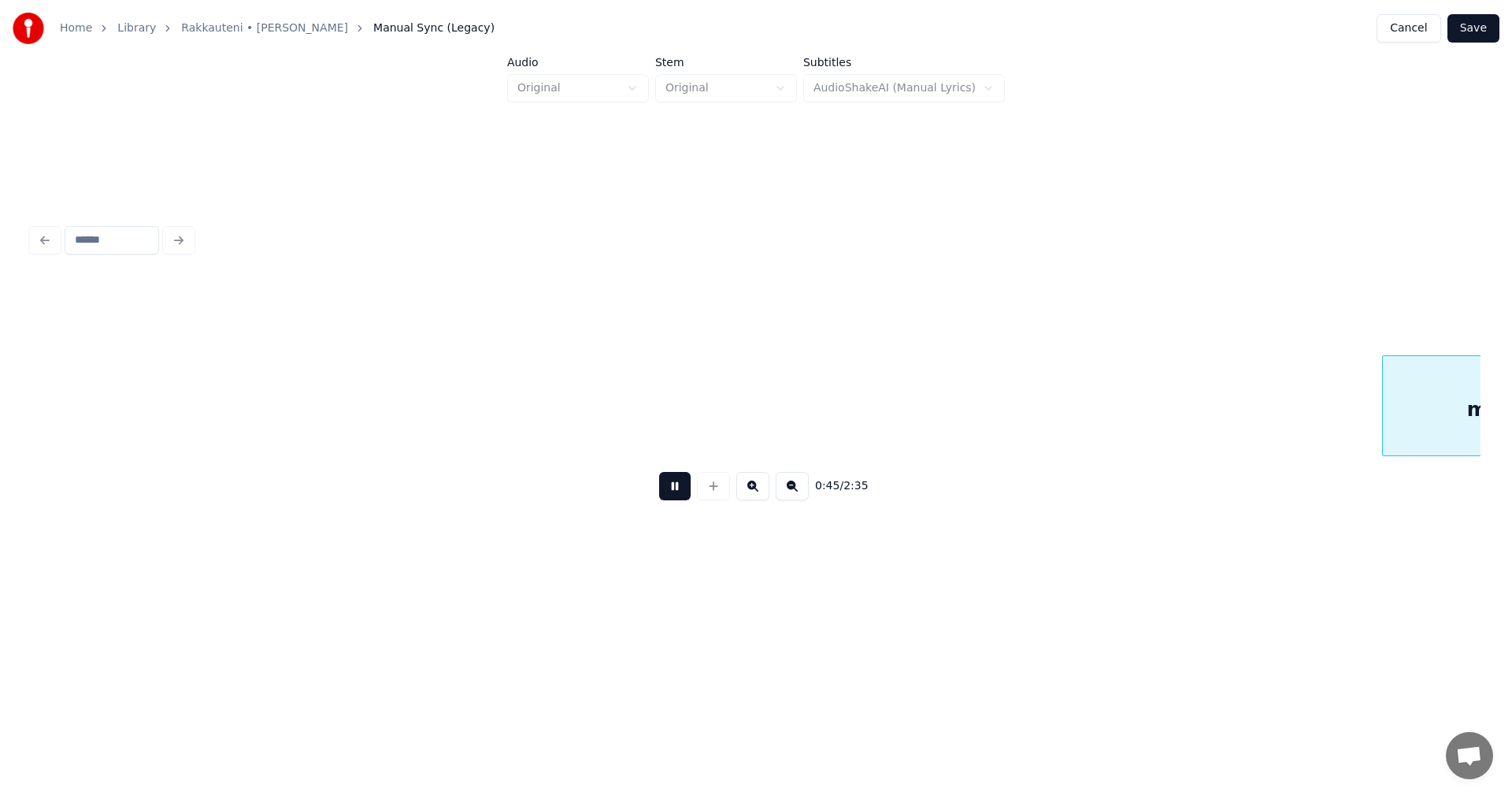
scroll to position [0, 12543]
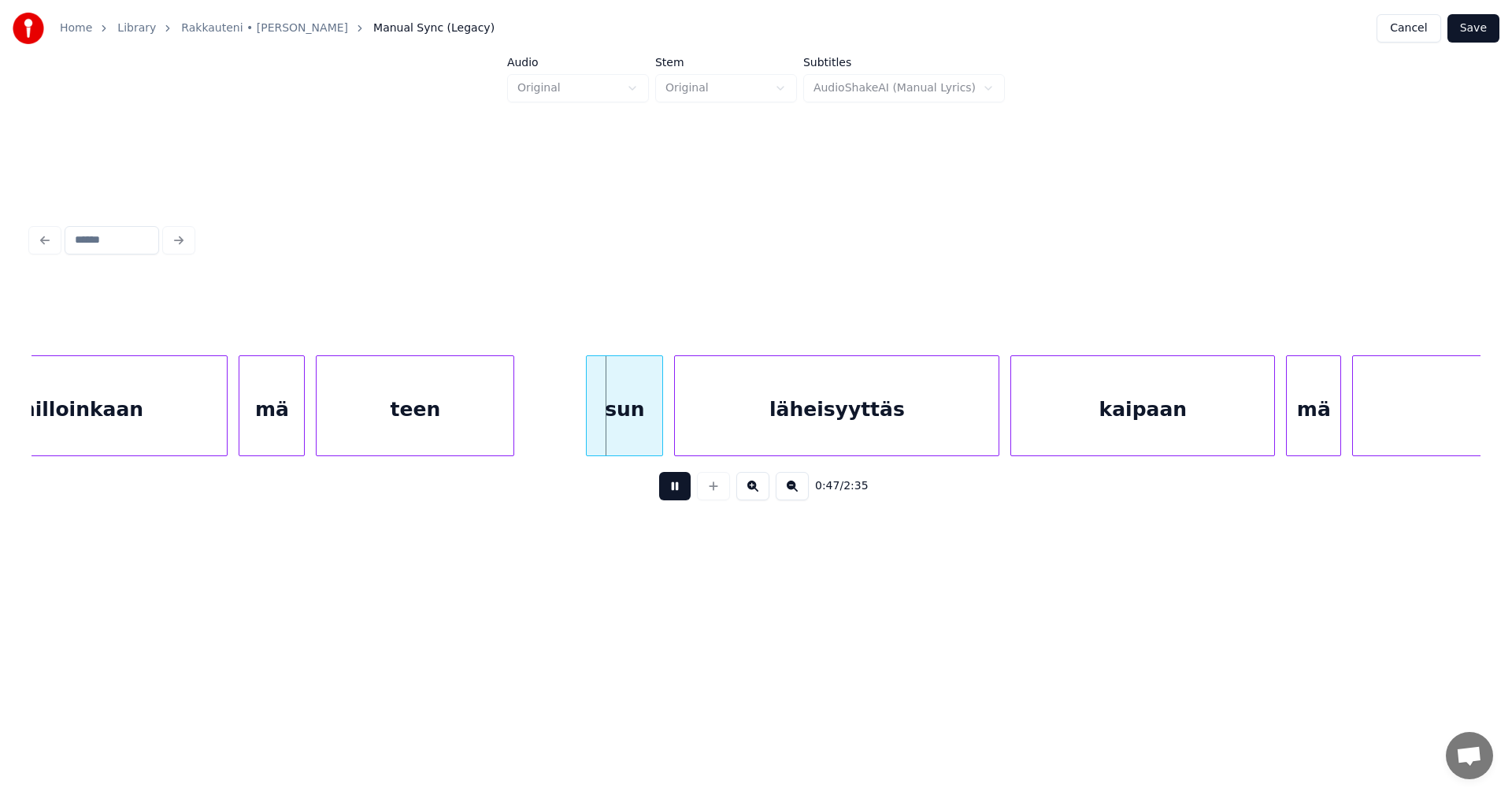
drag, startPoint x: 683, startPoint y: 497, endPoint x: 675, endPoint y: 478, distance: 20.6
click at [683, 496] on button at bounding box center [674, 486] width 31 height 29
click at [641, 438] on div "sun" at bounding box center [618, 409] width 76 height 107
click at [672, 492] on button at bounding box center [674, 486] width 31 height 29
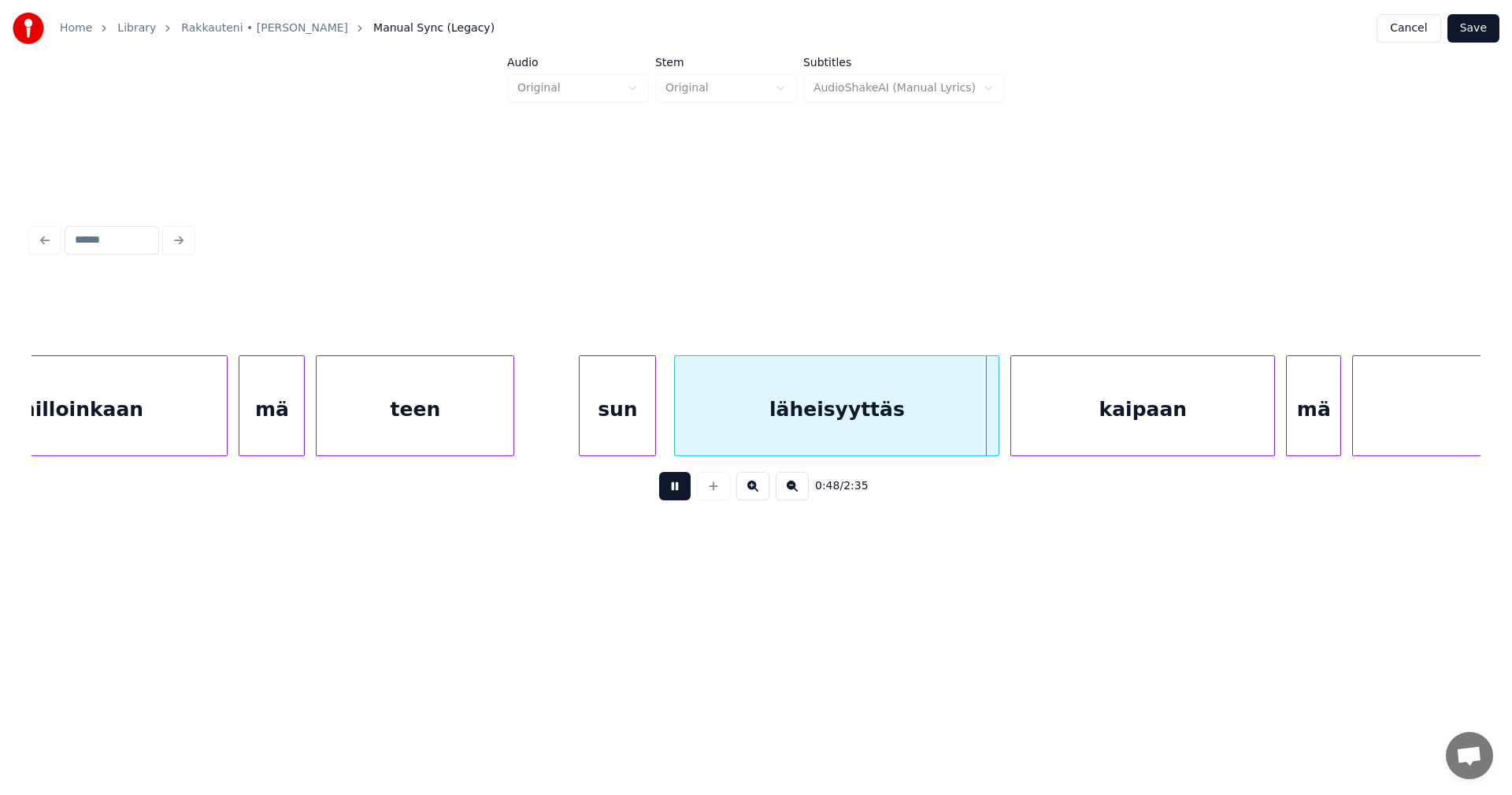
click at [672, 492] on button at bounding box center [674, 486] width 31 height 29
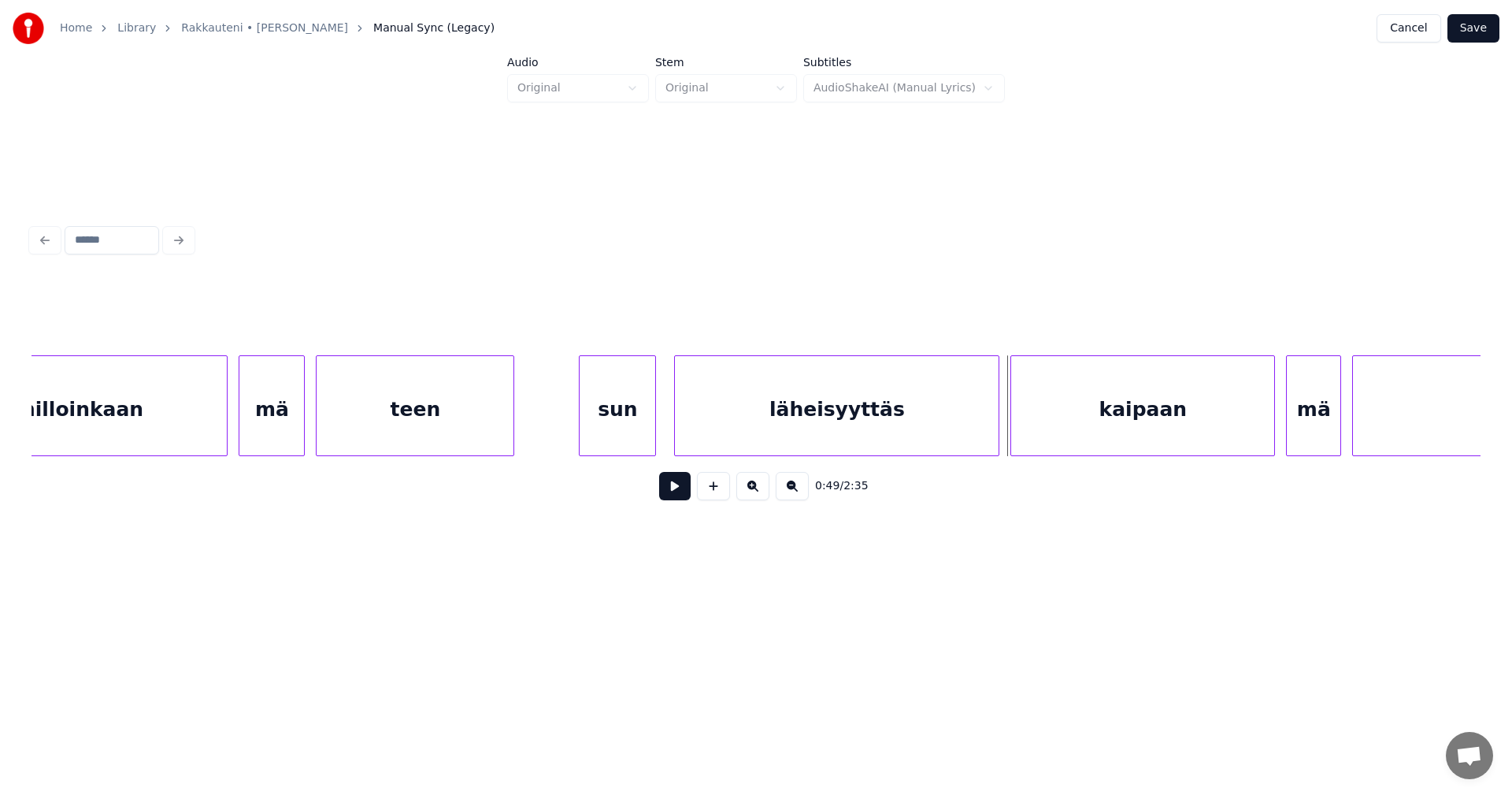
click at [678, 494] on button at bounding box center [674, 486] width 31 height 29
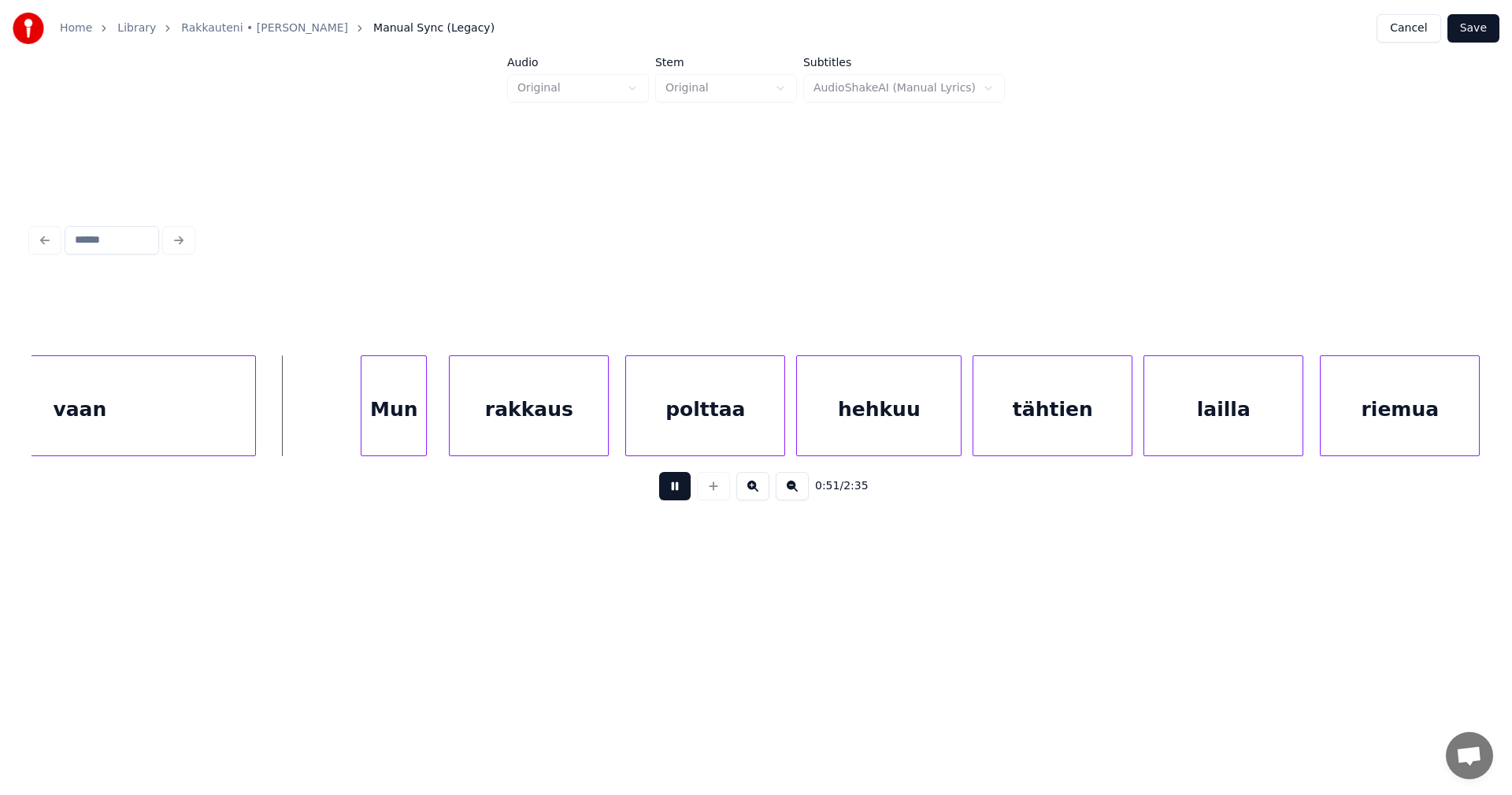
click at [678, 494] on button at bounding box center [674, 486] width 31 height 29
click at [407, 439] on div "Mun" at bounding box center [387, 409] width 65 height 107
click at [350, 435] on div at bounding box center [353, 406] width 5 height 99
click at [572, 435] on div "rakkaus" at bounding box center [519, 409] width 158 height 107
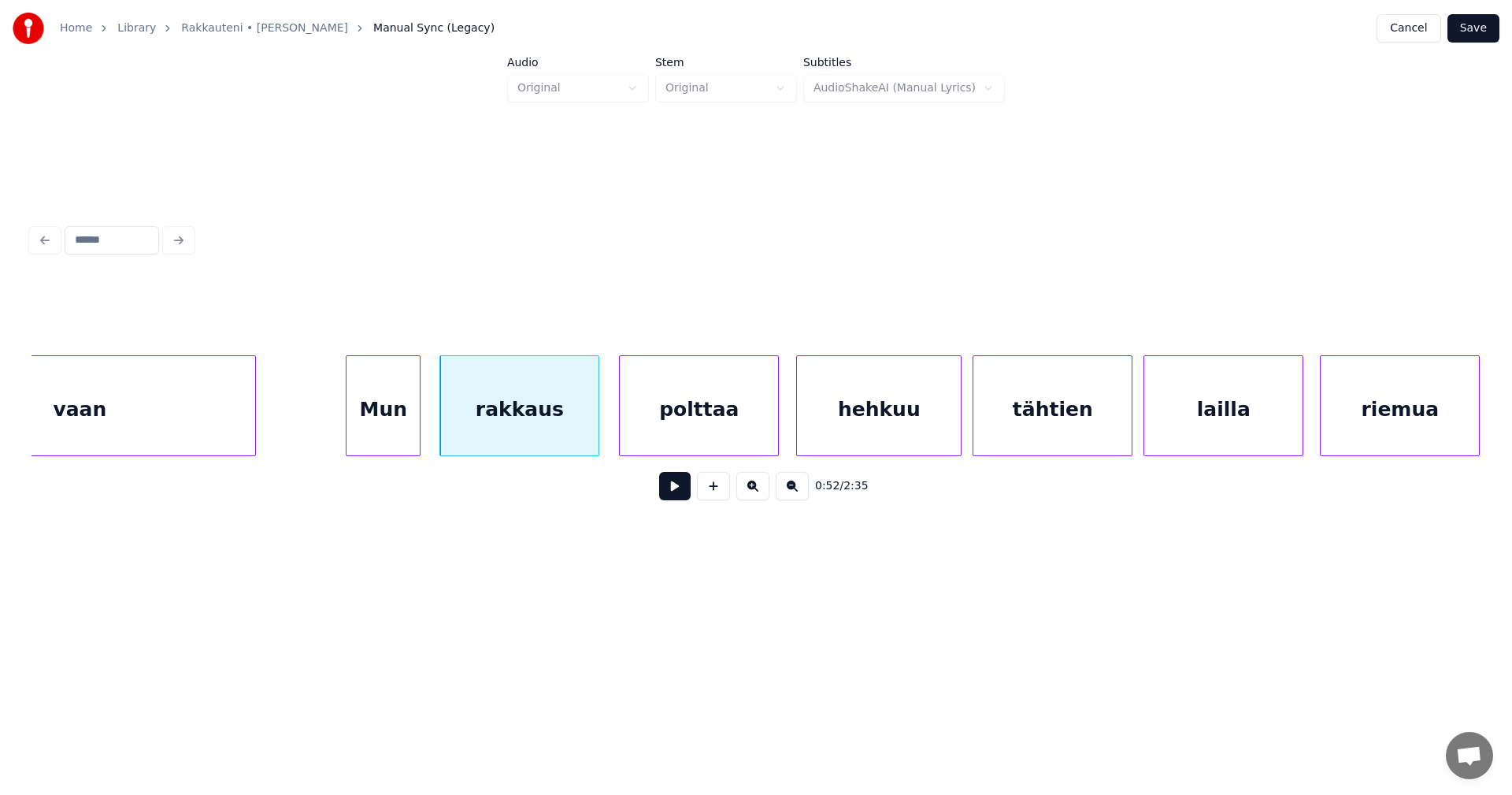
click at [675, 440] on div "polttaa" at bounding box center [699, 409] width 158 height 107
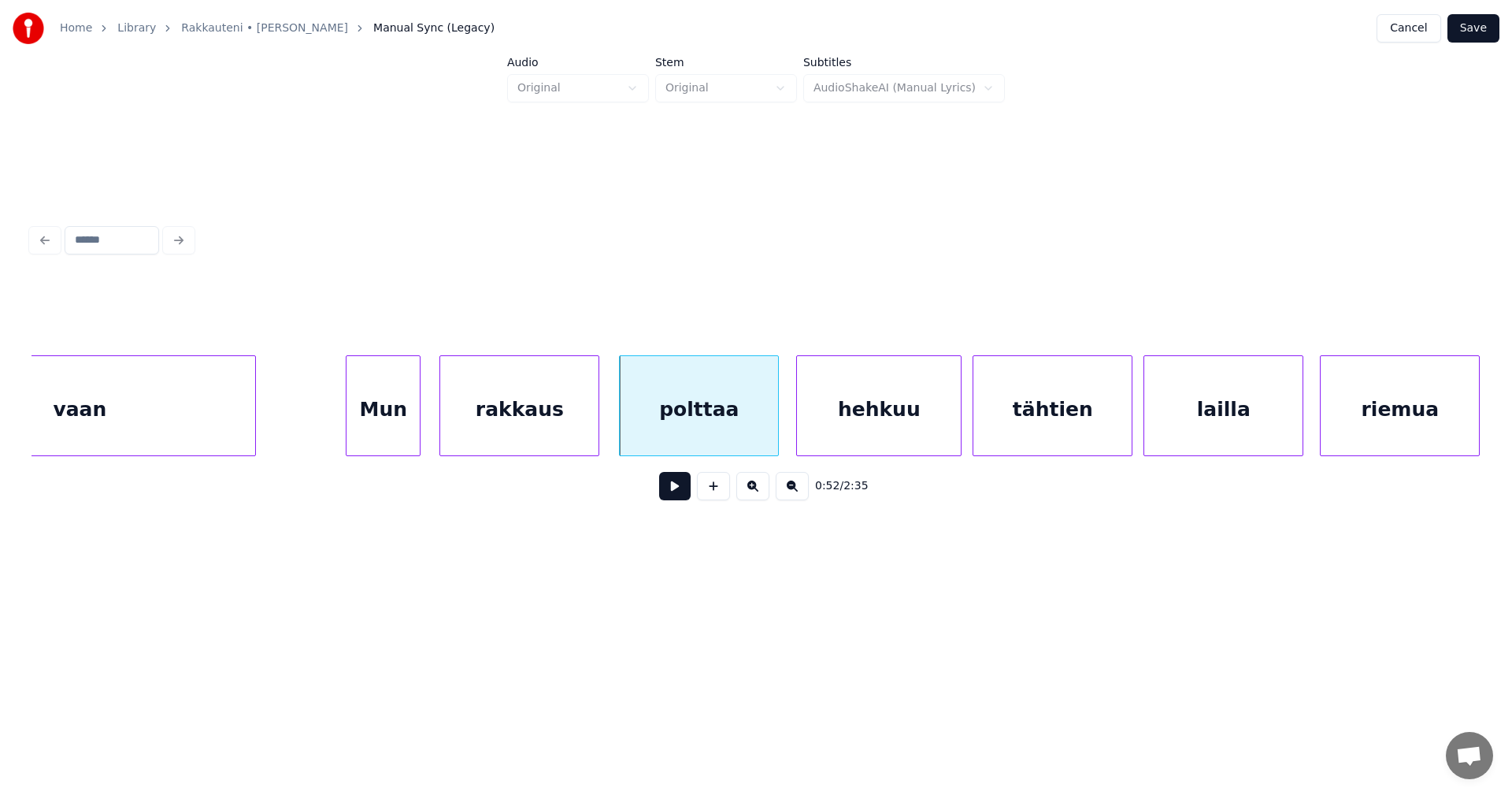
click at [674, 494] on button at bounding box center [674, 486] width 31 height 29
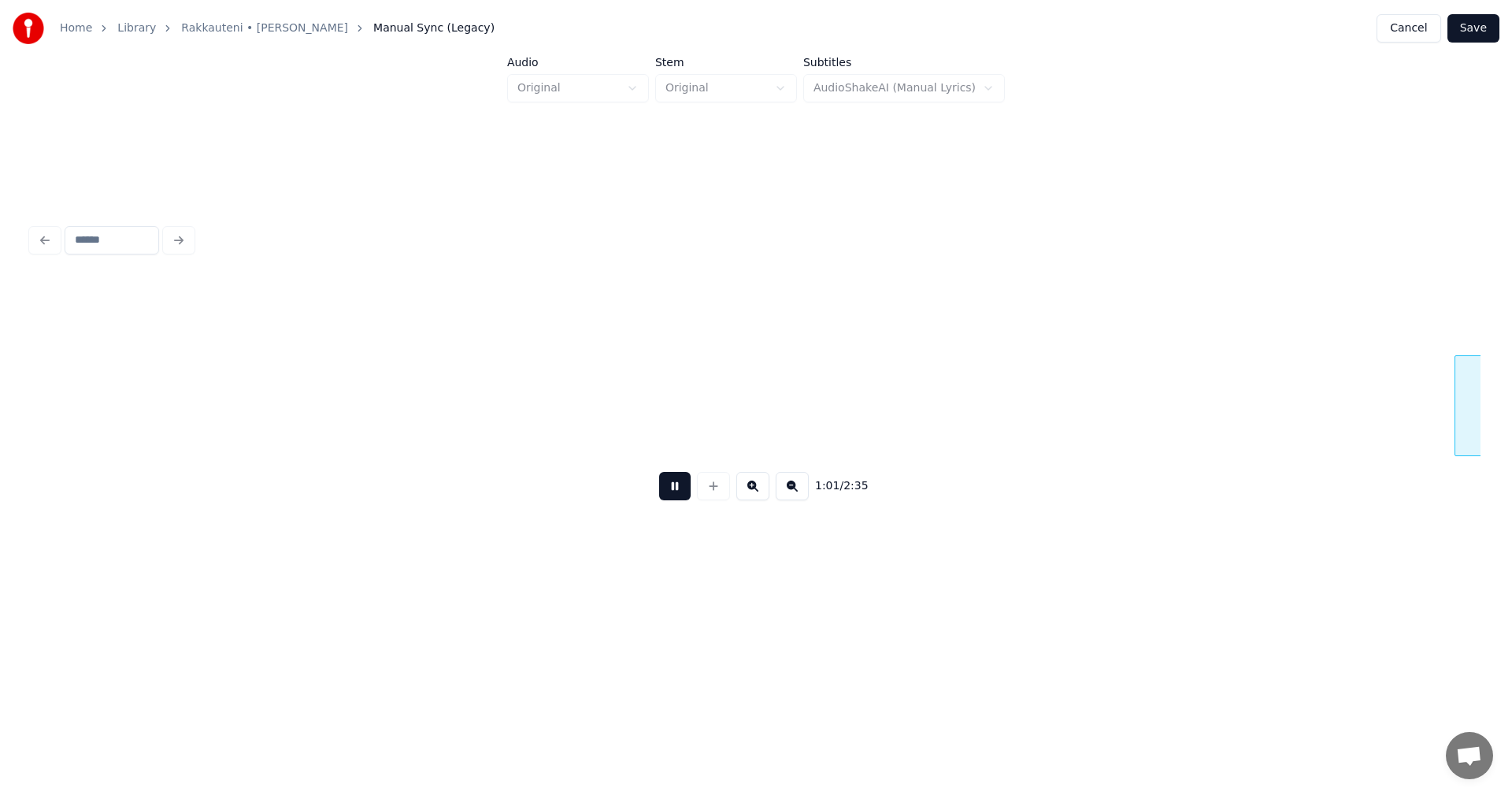
scroll to position [0, 16895]
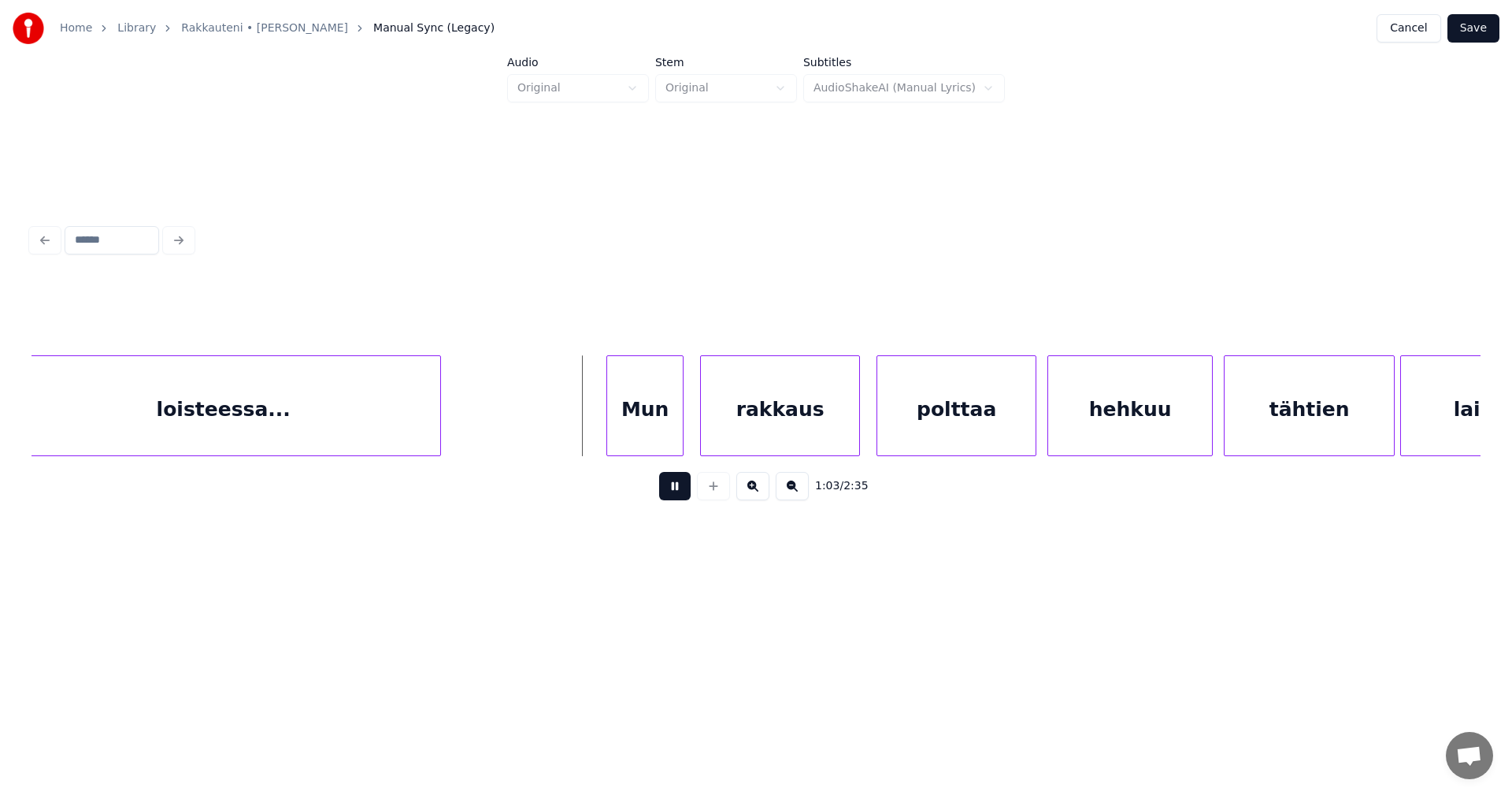
drag, startPoint x: 674, startPoint y: 494, endPoint x: 571, endPoint y: 467, distance: 106.5
click at [668, 489] on button at bounding box center [674, 486] width 31 height 29
click at [503, 421] on div at bounding box center [503, 406] width 5 height 99
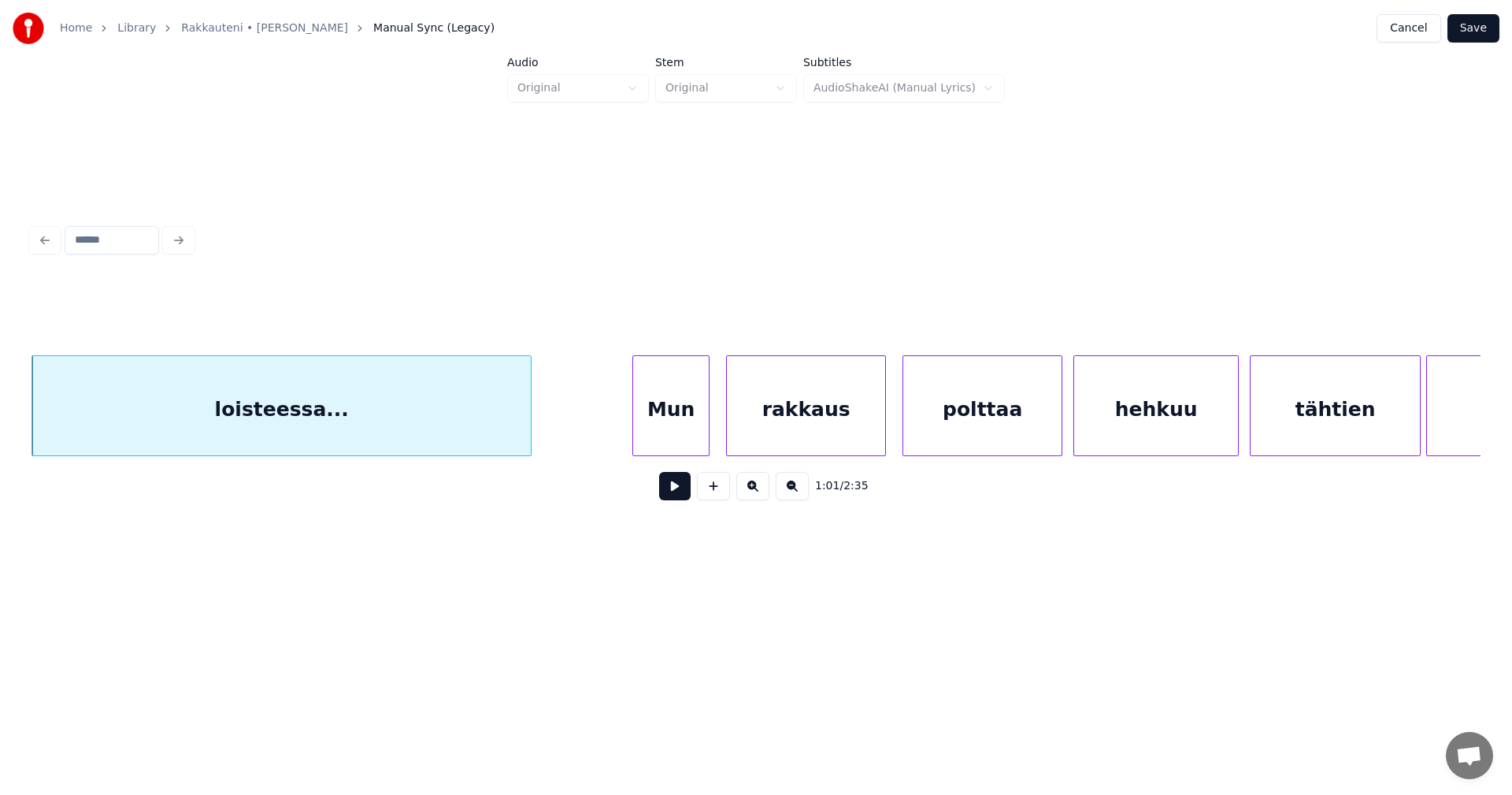
click at [669, 488] on button at bounding box center [674, 486] width 31 height 29
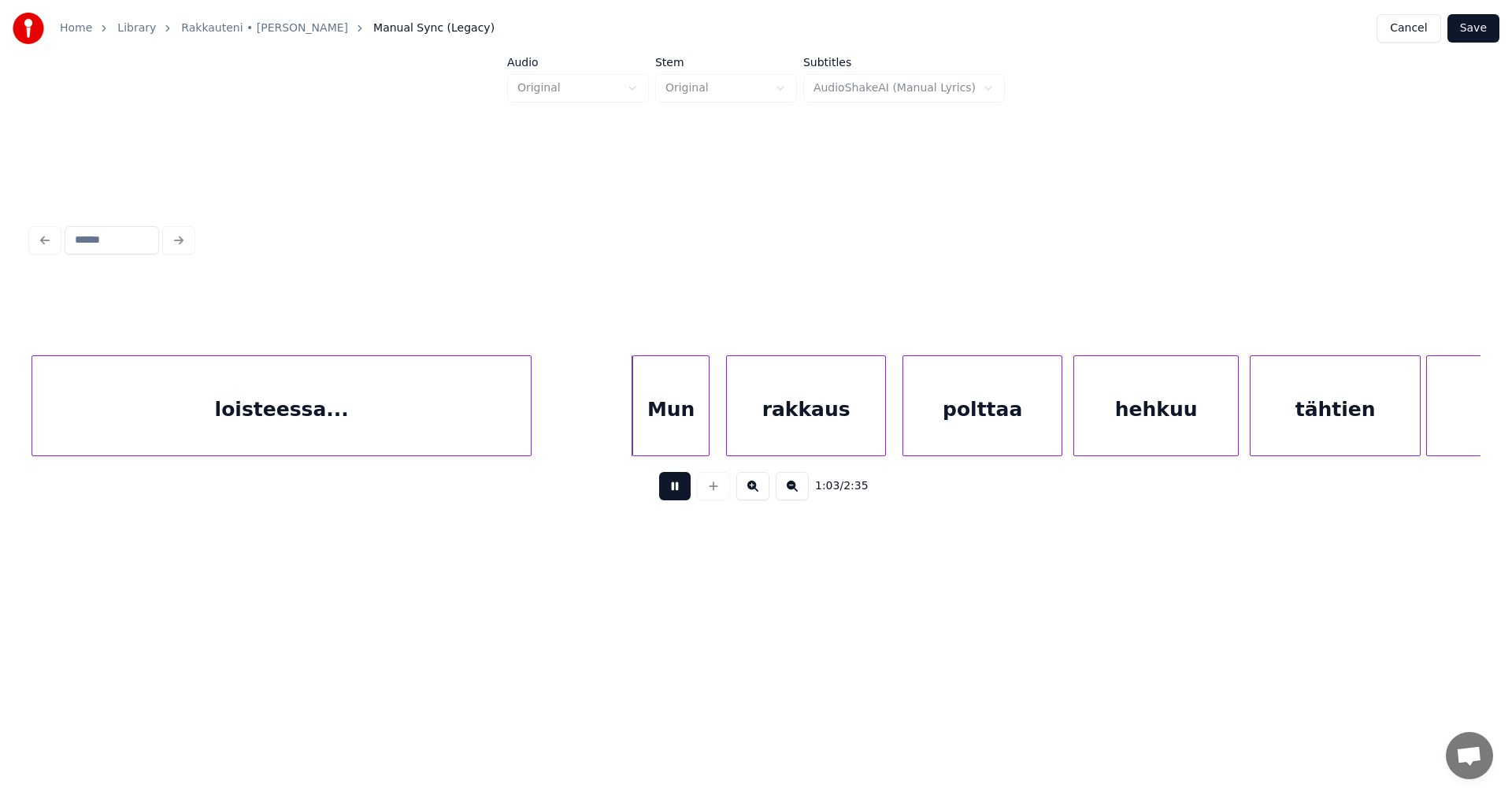
click at [671, 490] on button at bounding box center [674, 486] width 31 height 29
click at [679, 438] on div "Mun" at bounding box center [671, 409] width 76 height 107
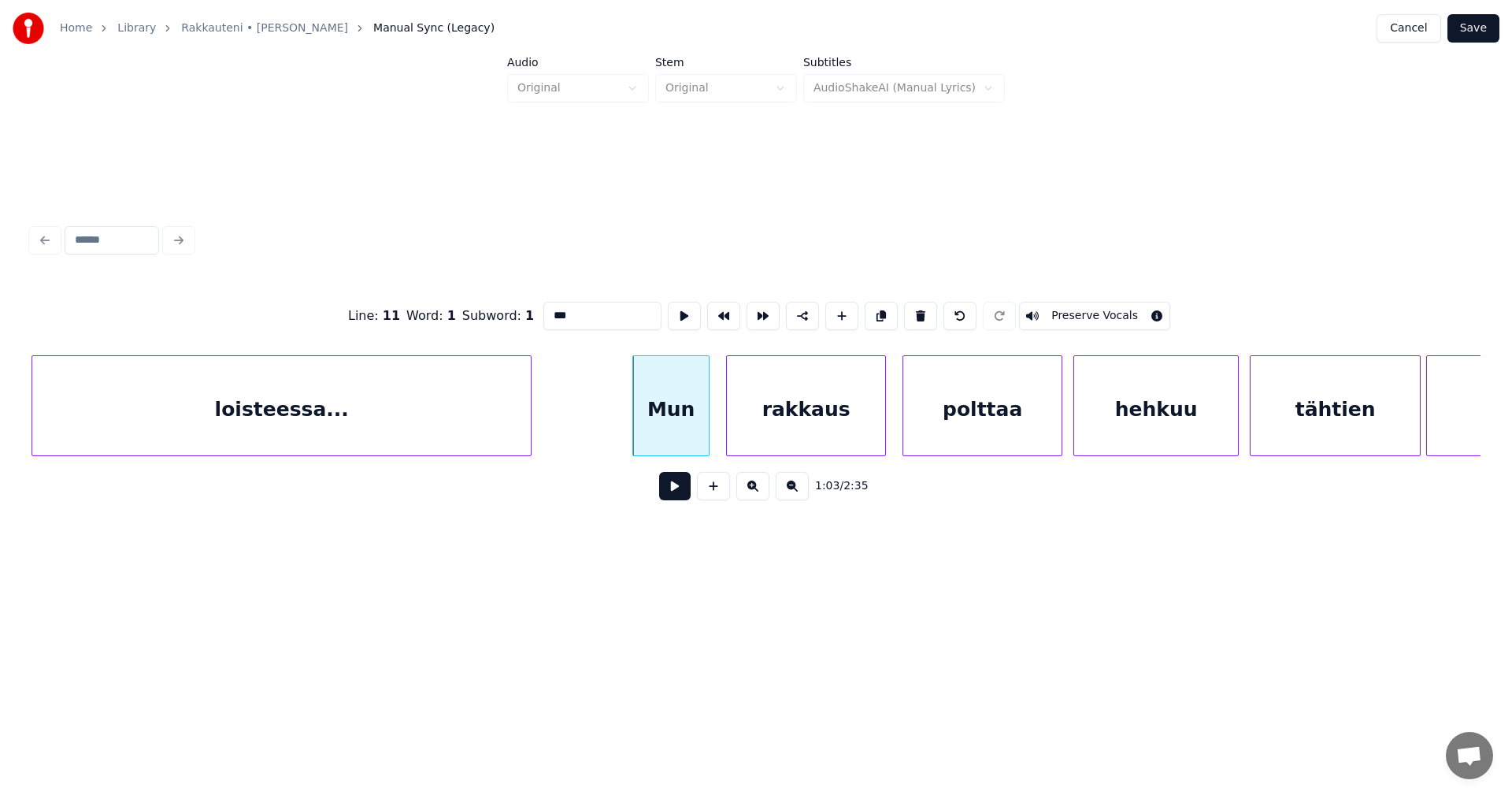
click at [668, 488] on button at bounding box center [674, 486] width 31 height 29
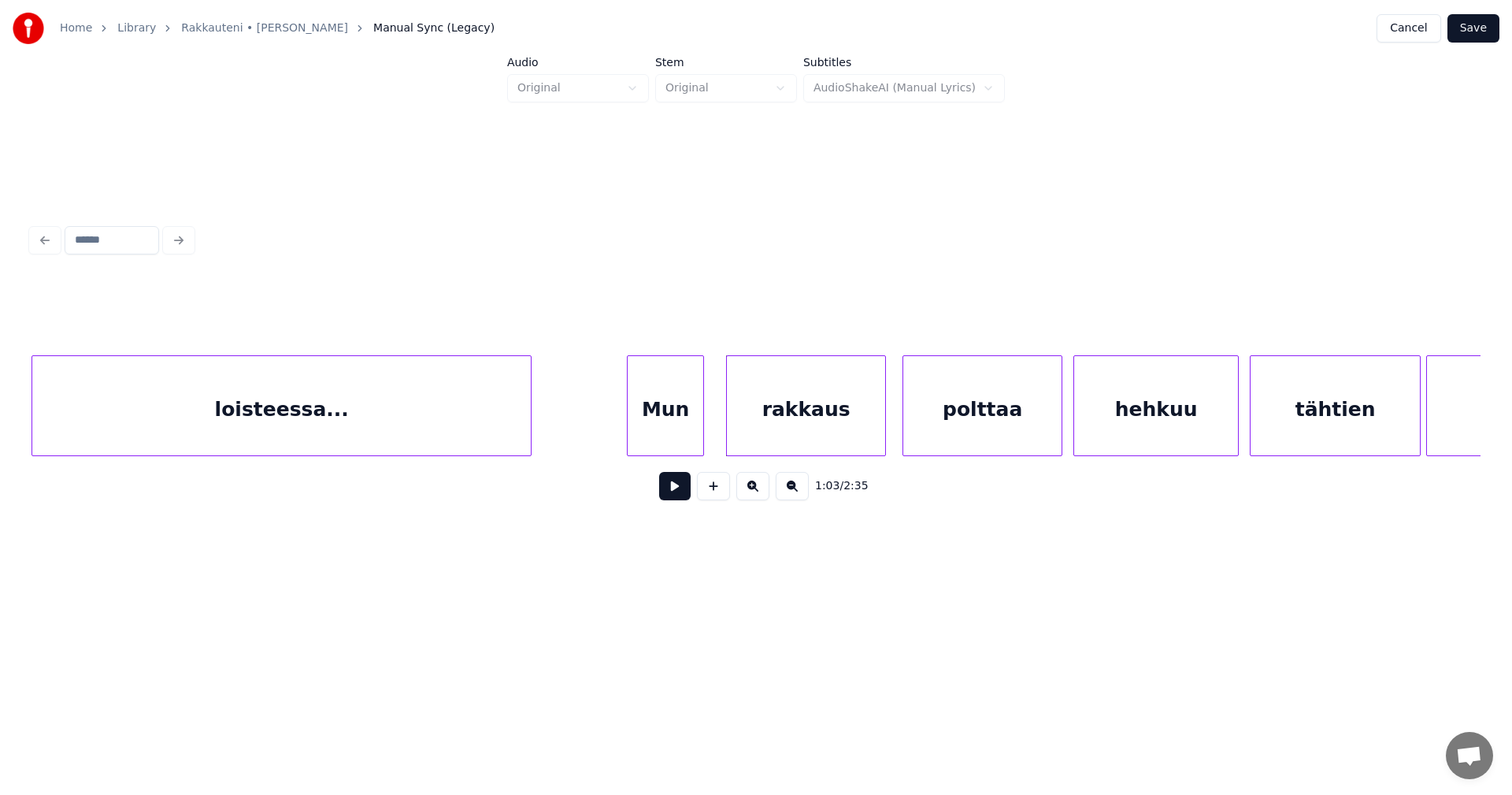
click at [658, 427] on div "Mun" at bounding box center [666, 409] width 76 height 107
click at [628, 427] on div at bounding box center [631, 406] width 5 height 99
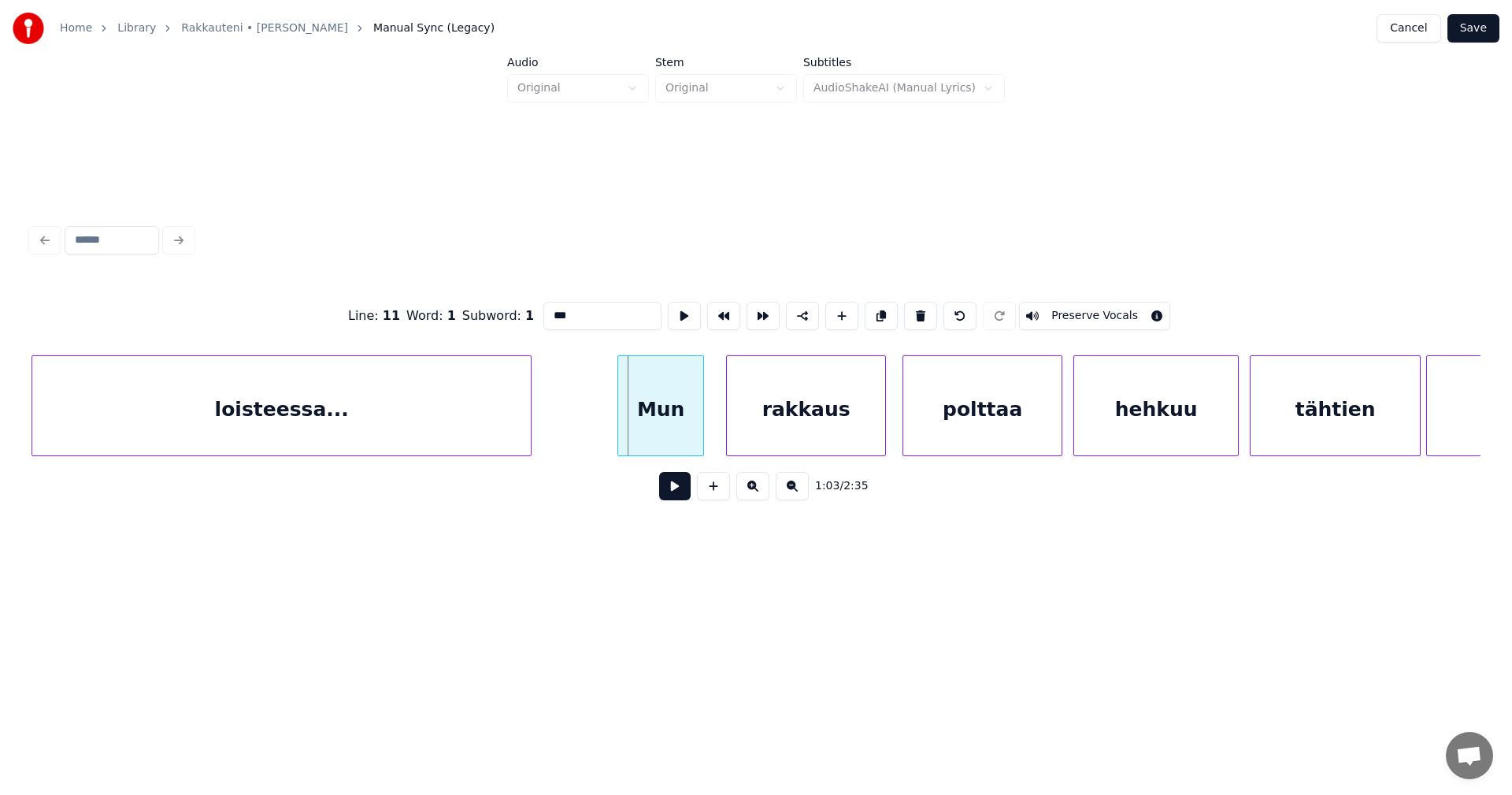
click at [618, 429] on div at bounding box center [620, 406] width 5 height 99
click at [668, 489] on button at bounding box center [674, 486] width 31 height 29
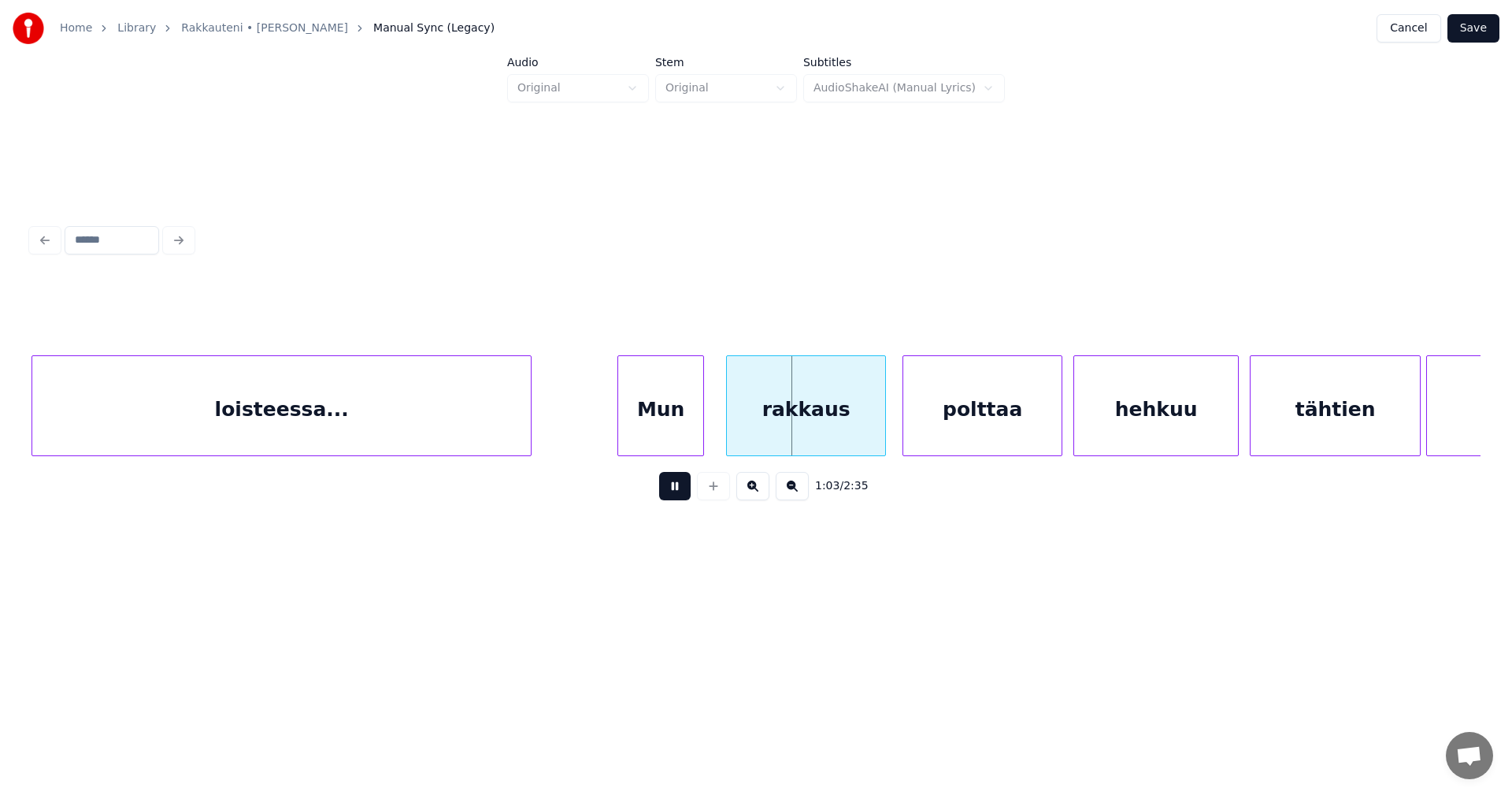
drag, startPoint x: 668, startPoint y: 489, endPoint x: 770, endPoint y: 419, distance: 123.7
click at [669, 489] on button at bounding box center [674, 486] width 31 height 29
click at [763, 420] on div "rakkaus" at bounding box center [799, 409] width 158 height 107
click at [661, 428] on div "Mun" at bounding box center [653, 409] width 85 height 107
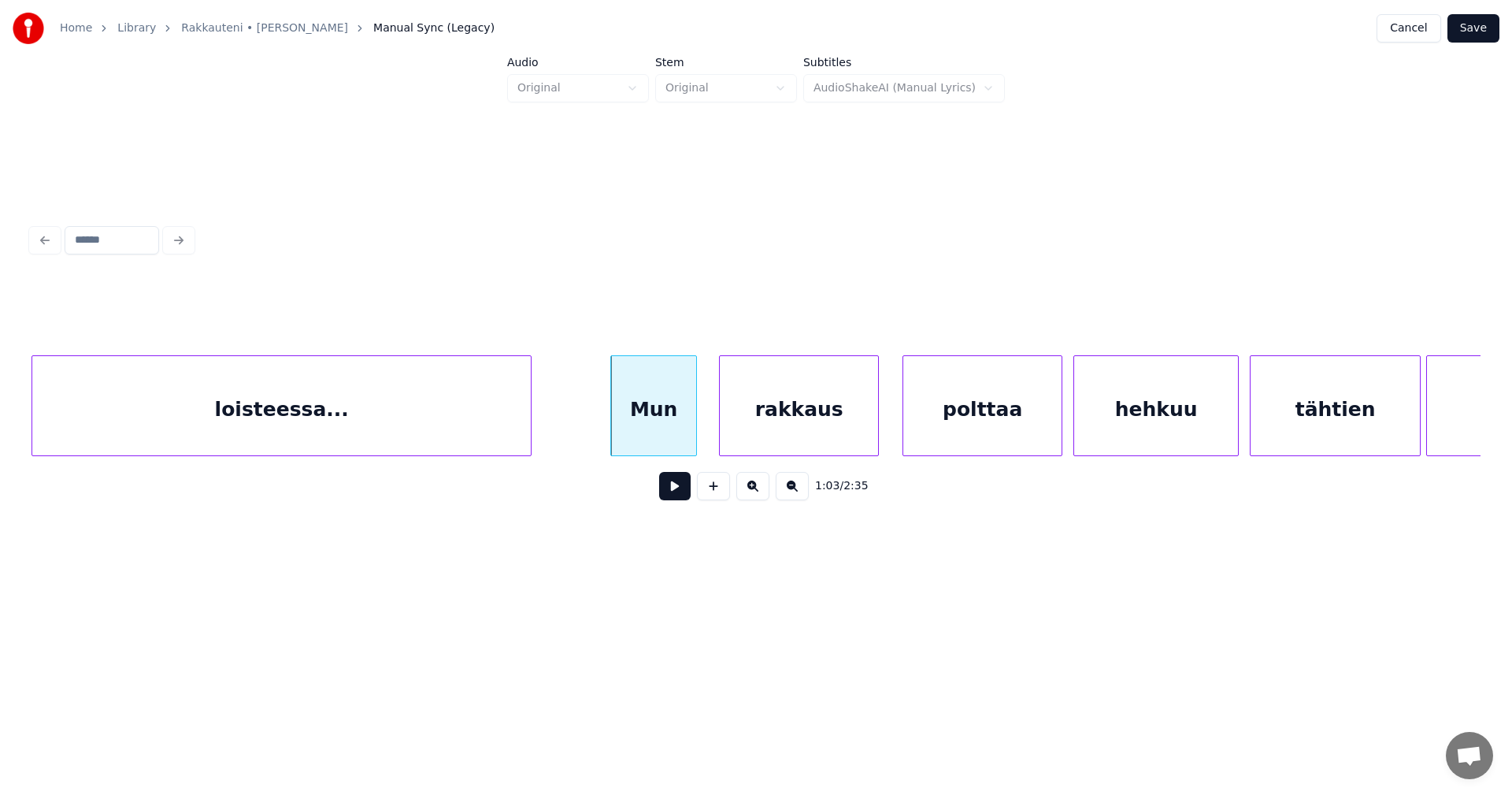
click at [681, 493] on button at bounding box center [674, 486] width 31 height 29
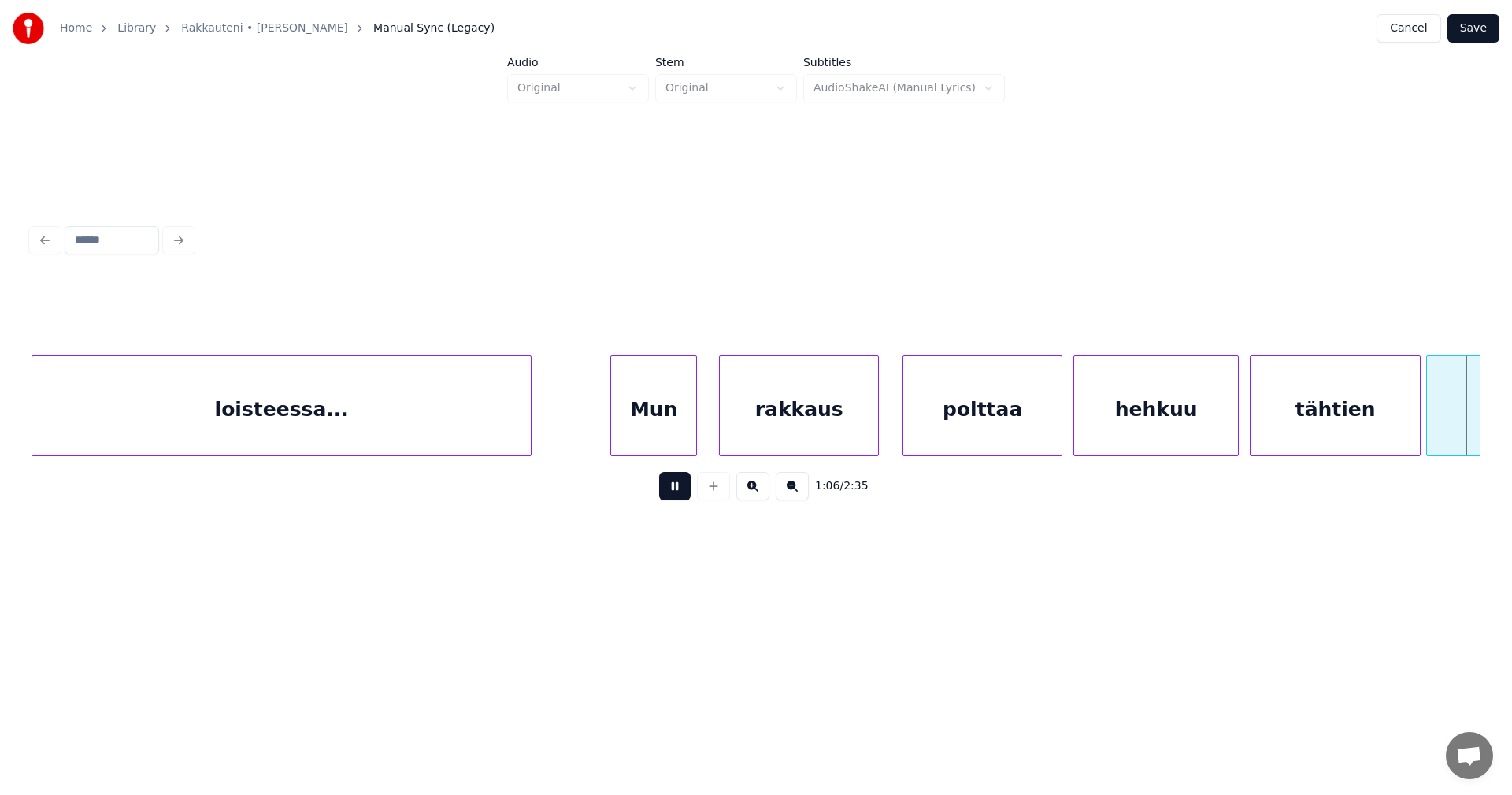
scroll to position [0, 18318]
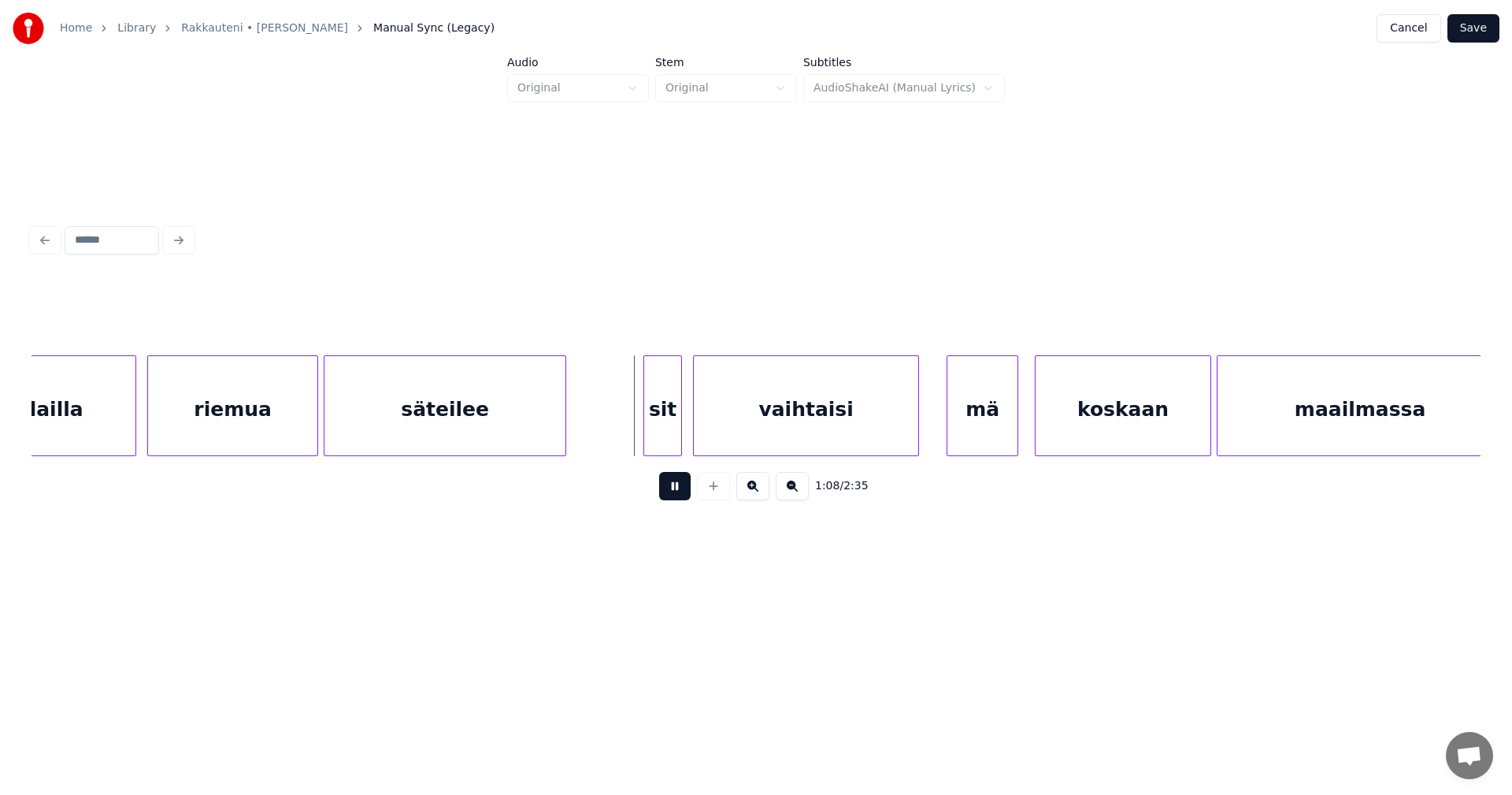
drag, startPoint x: 682, startPoint y: 488, endPoint x: 668, endPoint y: 446, distance: 44.3
click at [682, 487] on button at bounding box center [674, 486] width 31 height 29
click at [655, 429] on div "sit" at bounding box center [658, 409] width 37 height 107
click at [636, 427] on div at bounding box center [637, 406] width 5 height 99
click at [679, 494] on button at bounding box center [674, 486] width 31 height 29
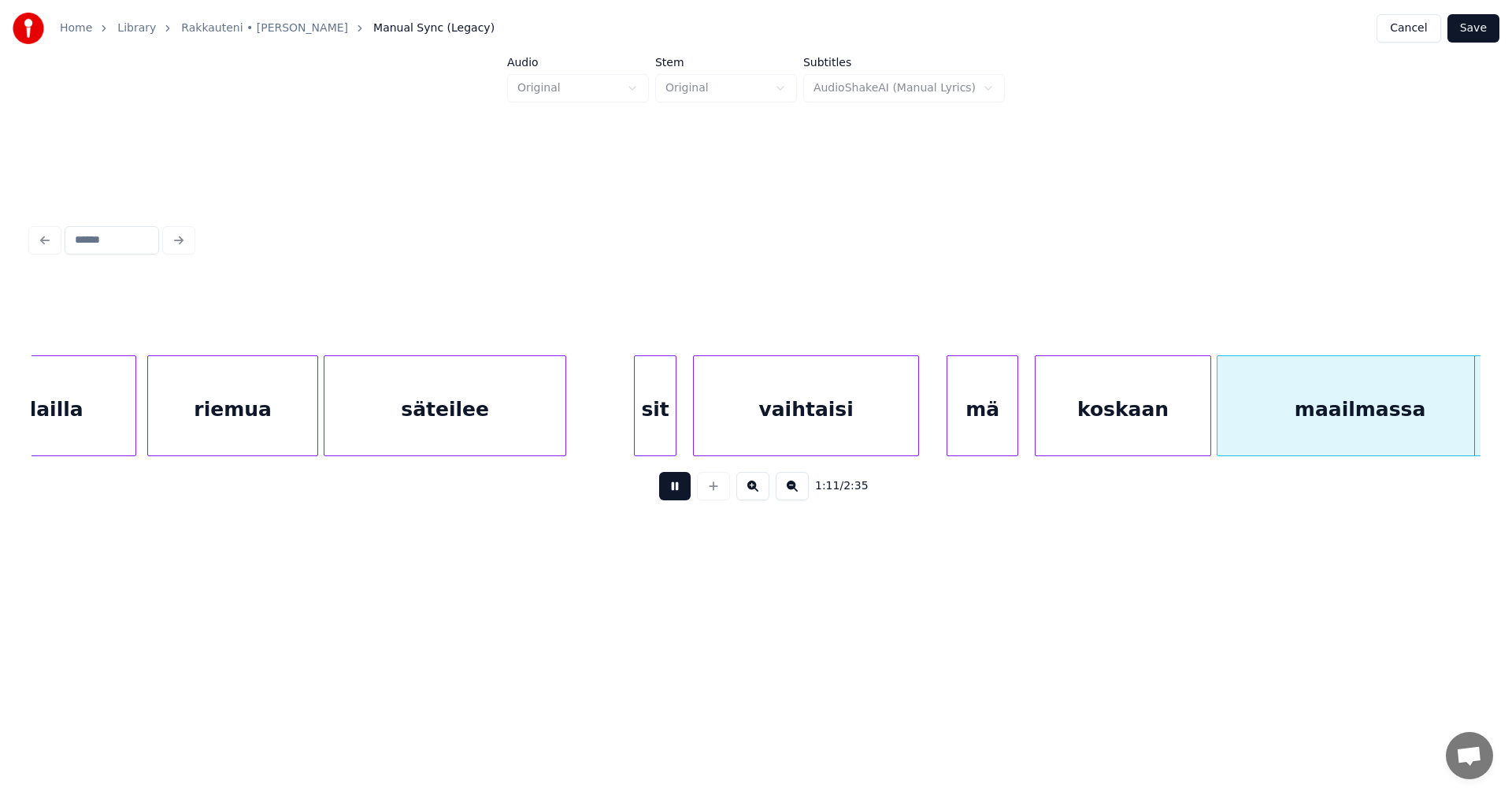
scroll to position [0, 19768]
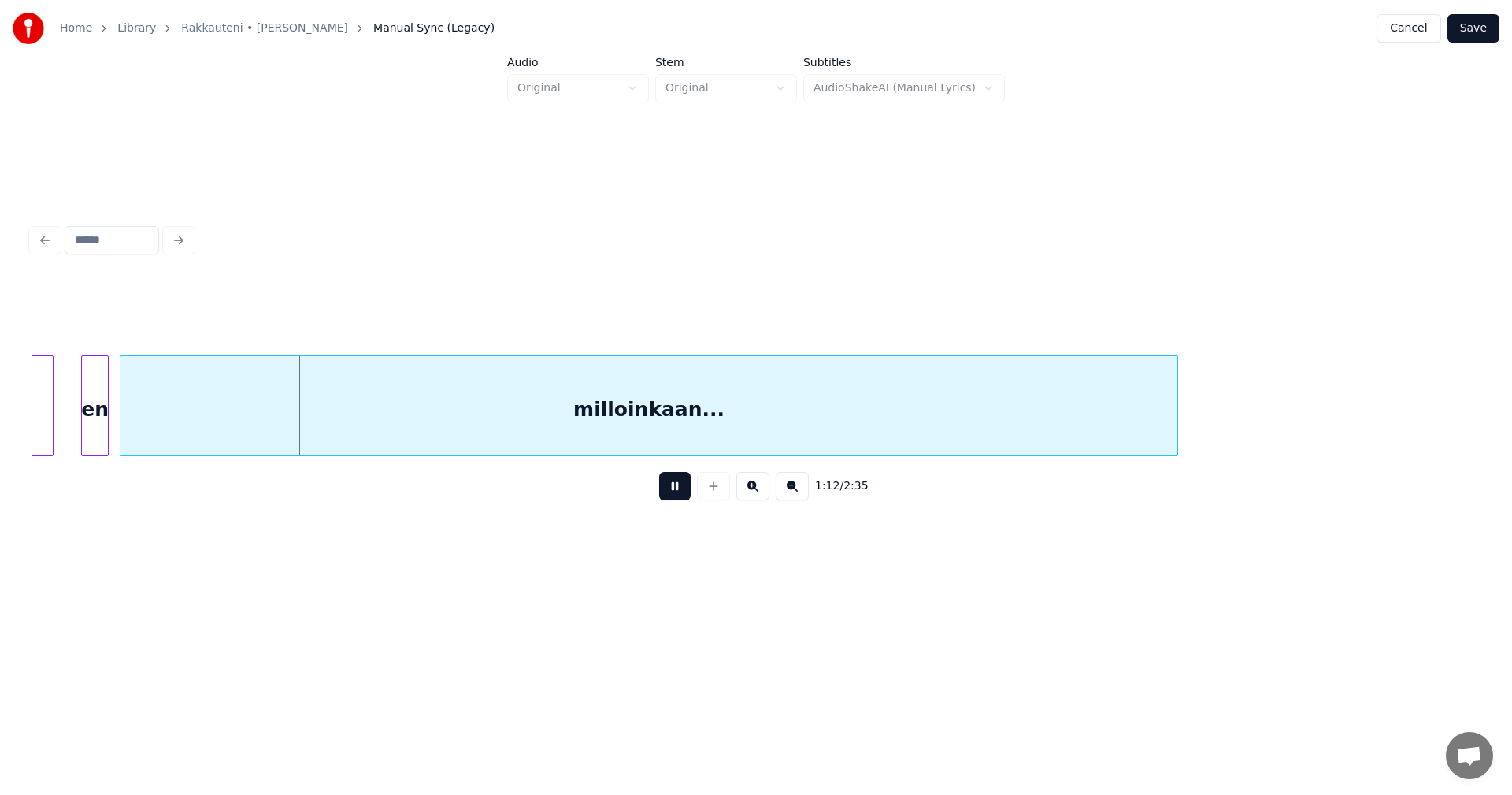
drag, startPoint x: 677, startPoint y: 493, endPoint x: 296, endPoint y: 484, distance: 381.1
click at [672, 493] on button at bounding box center [674, 486] width 31 height 29
click at [72, 423] on div at bounding box center [74, 406] width 5 height 99
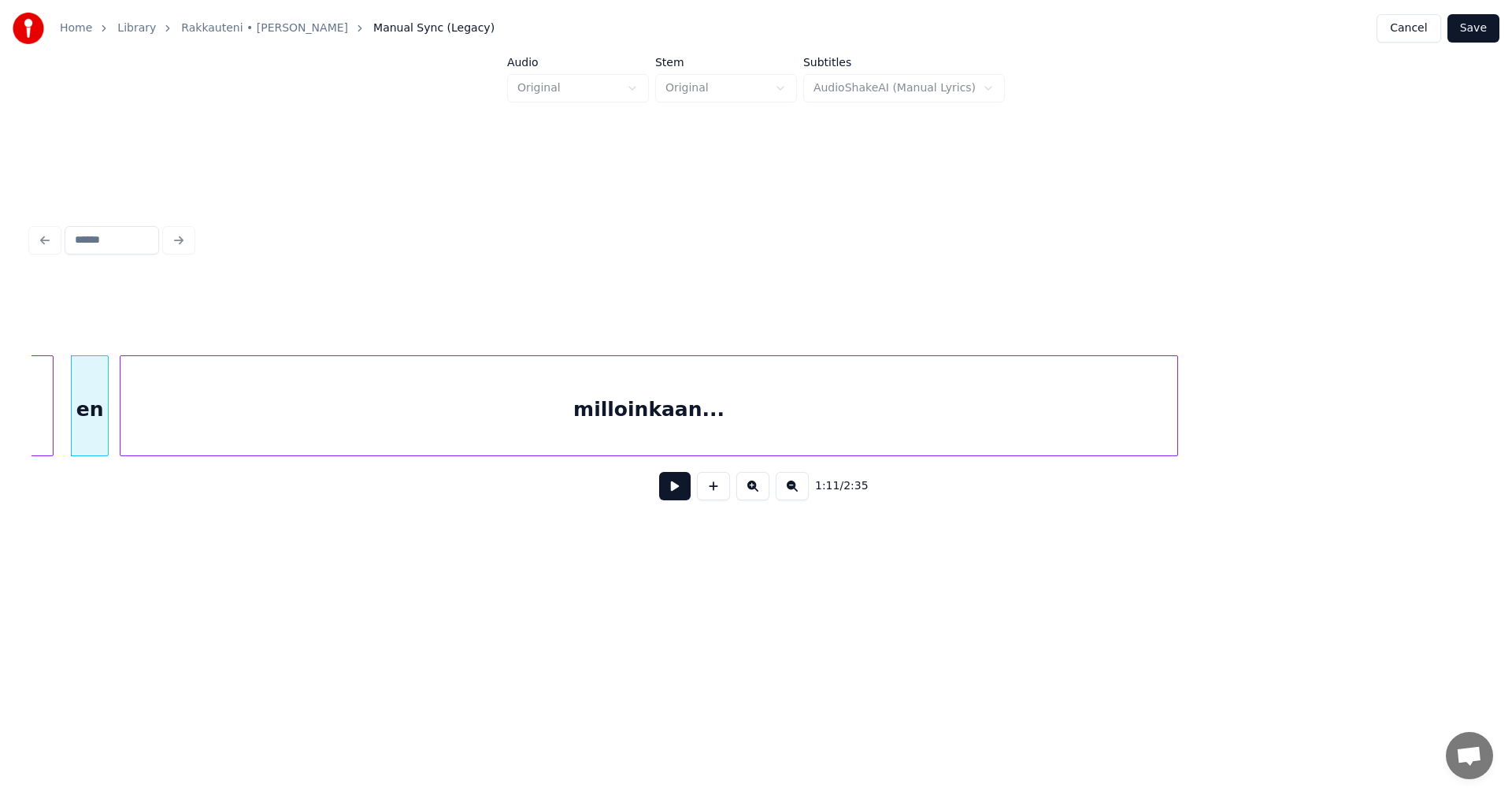
click at [674, 492] on button at bounding box center [674, 486] width 31 height 29
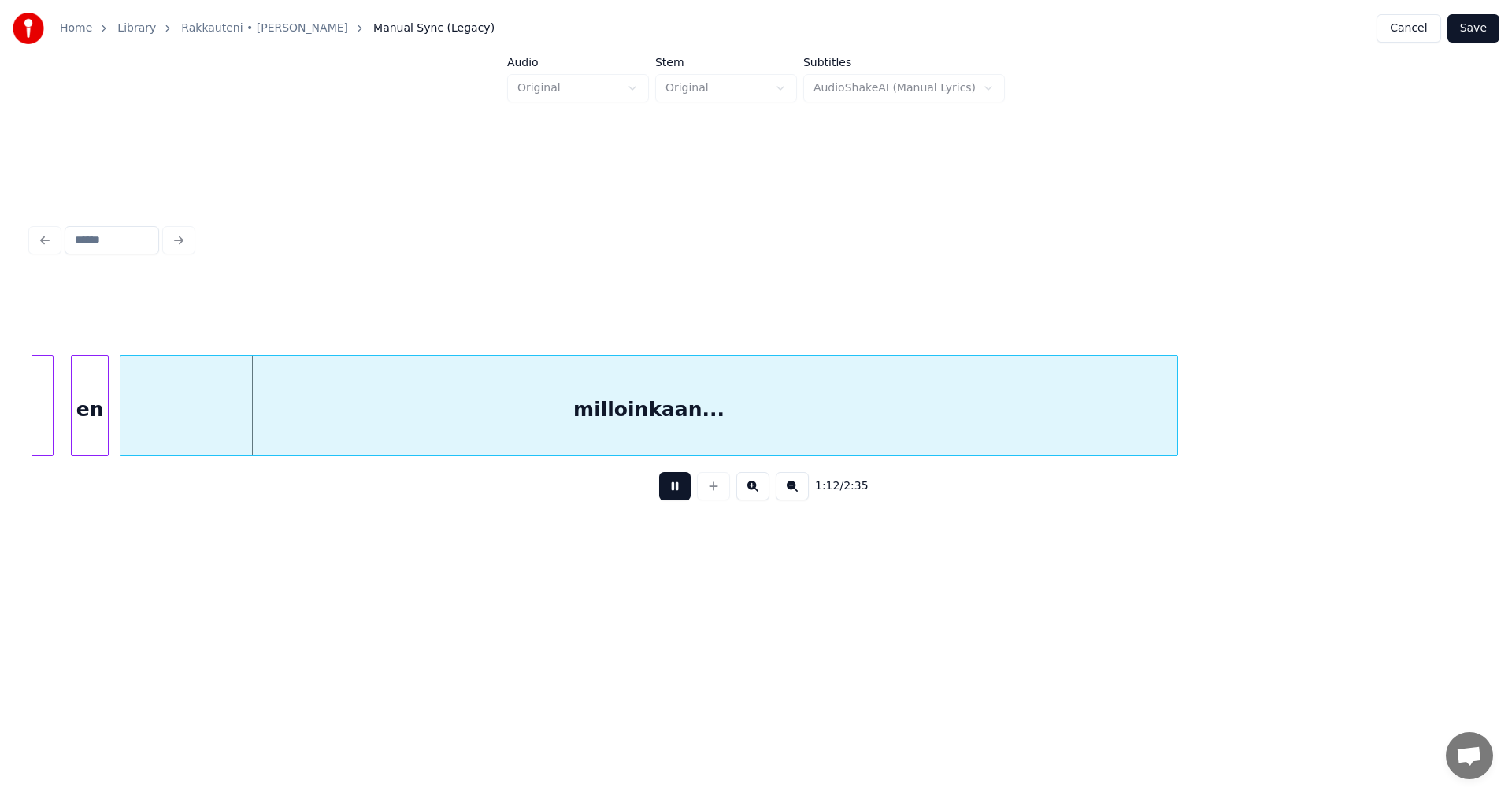
drag, startPoint x: 674, startPoint y: 492, endPoint x: 339, endPoint y: 480, distance: 335.2
click at [660, 490] on button at bounding box center [674, 486] width 31 height 29
click at [666, 494] on button at bounding box center [674, 486] width 31 height 29
drag, startPoint x: 669, startPoint y: 494, endPoint x: 360, endPoint y: 457, distance: 311.2
click at [668, 494] on button at bounding box center [674, 486] width 31 height 29
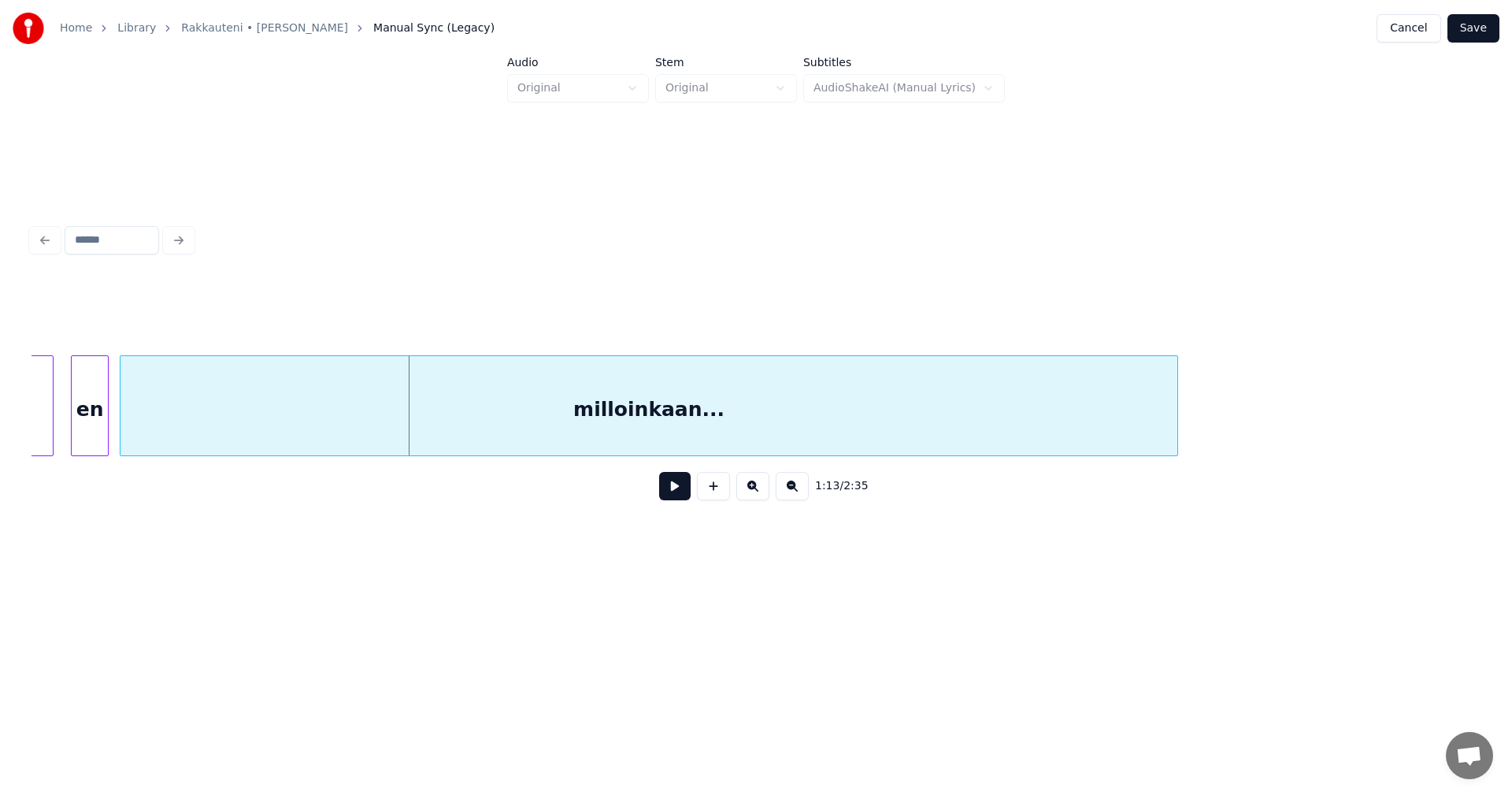
click at [90, 435] on div "en" at bounding box center [89, 409] width 36 height 107
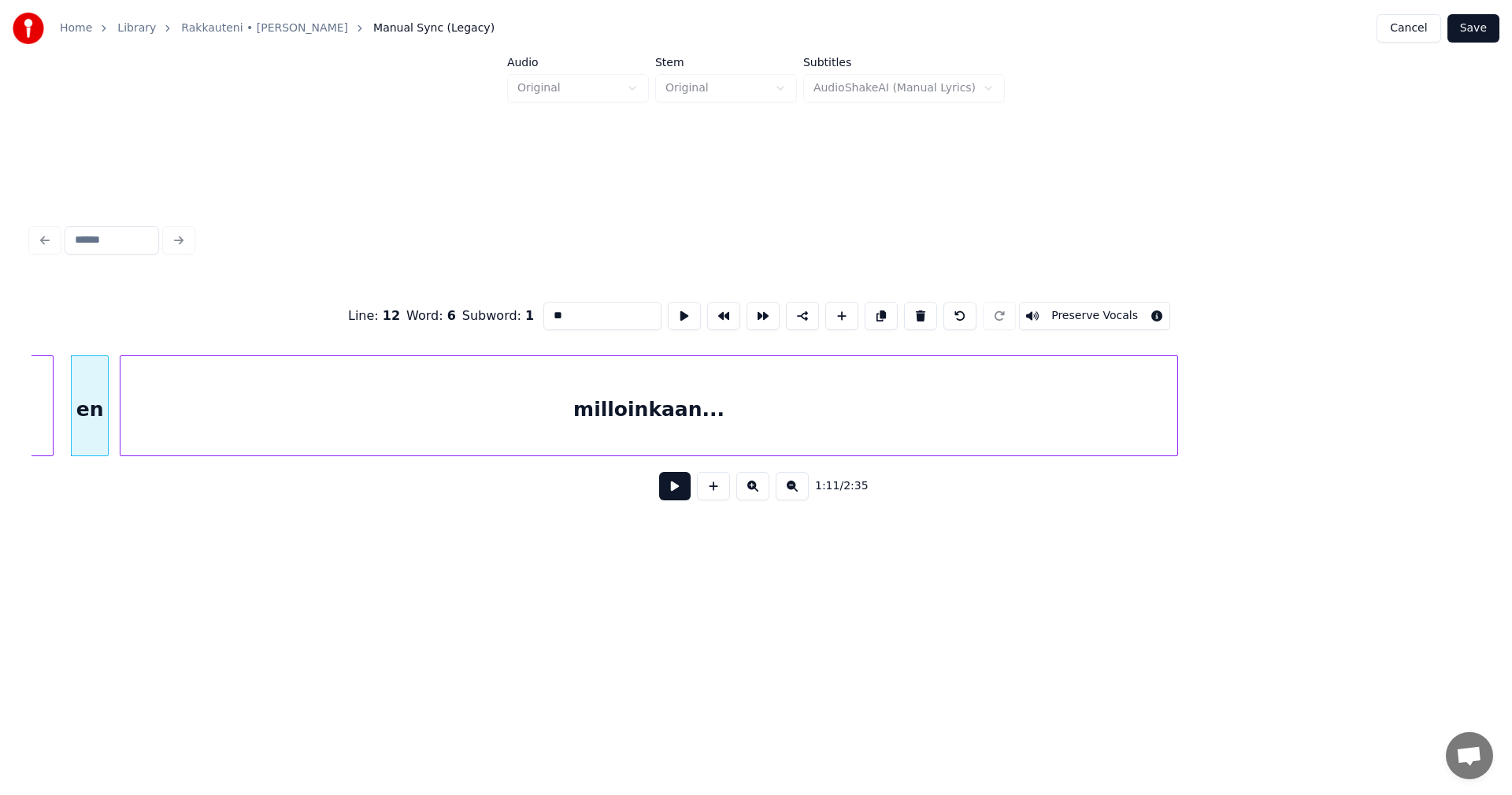
click at [668, 494] on button at bounding box center [674, 486] width 31 height 29
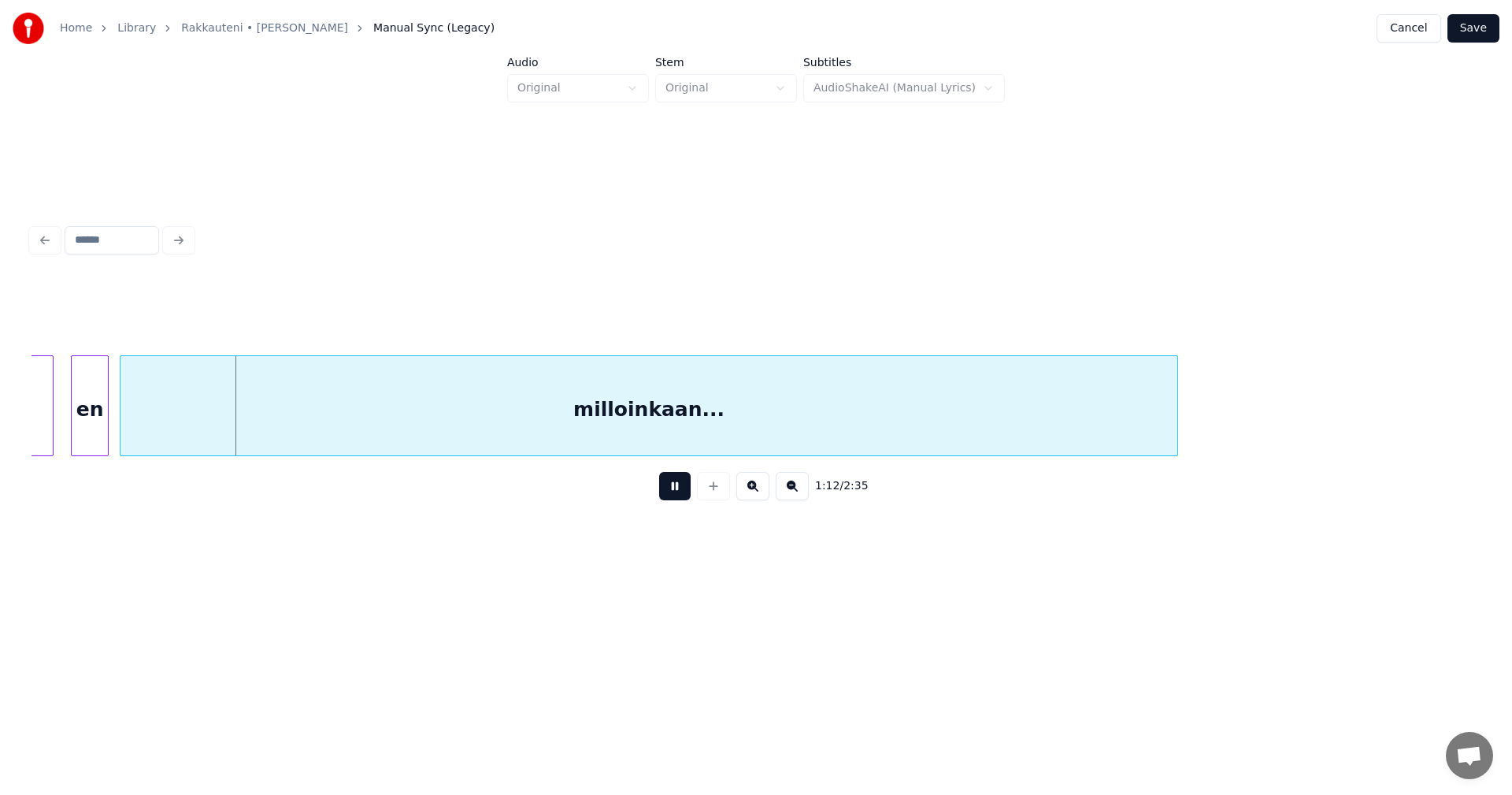
drag, startPoint x: 671, startPoint y: 494, endPoint x: 389, endPoint y: 483, distance: 282.2
click at [668, 494] on button at bounding box center [674, 486] width 31 height 29
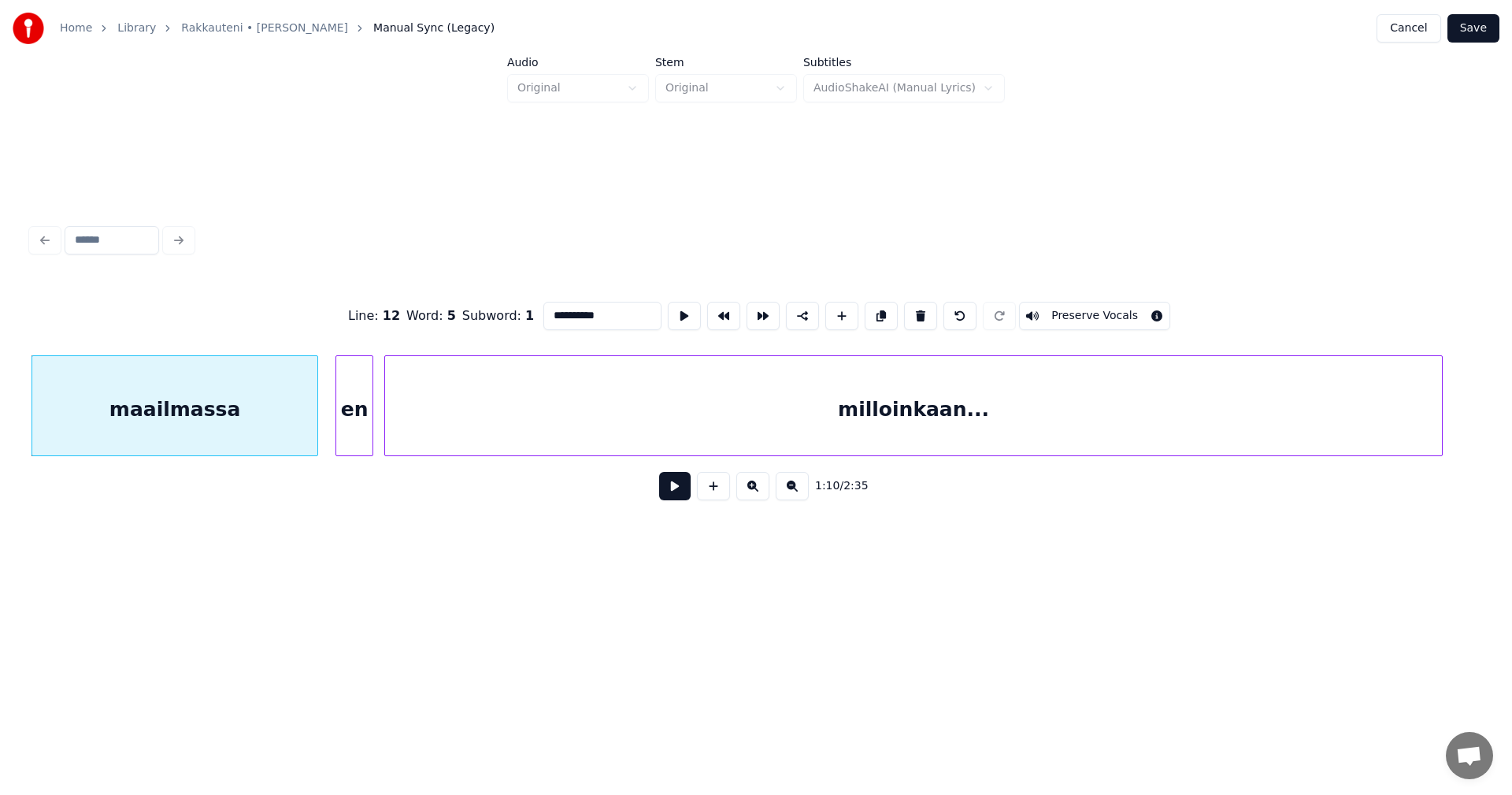
click at [675, 498] on button at bounding box center [674, 486] width 31 height 29
click at [678, 494] on button at bounding box center [674, 486] width 31 height 29
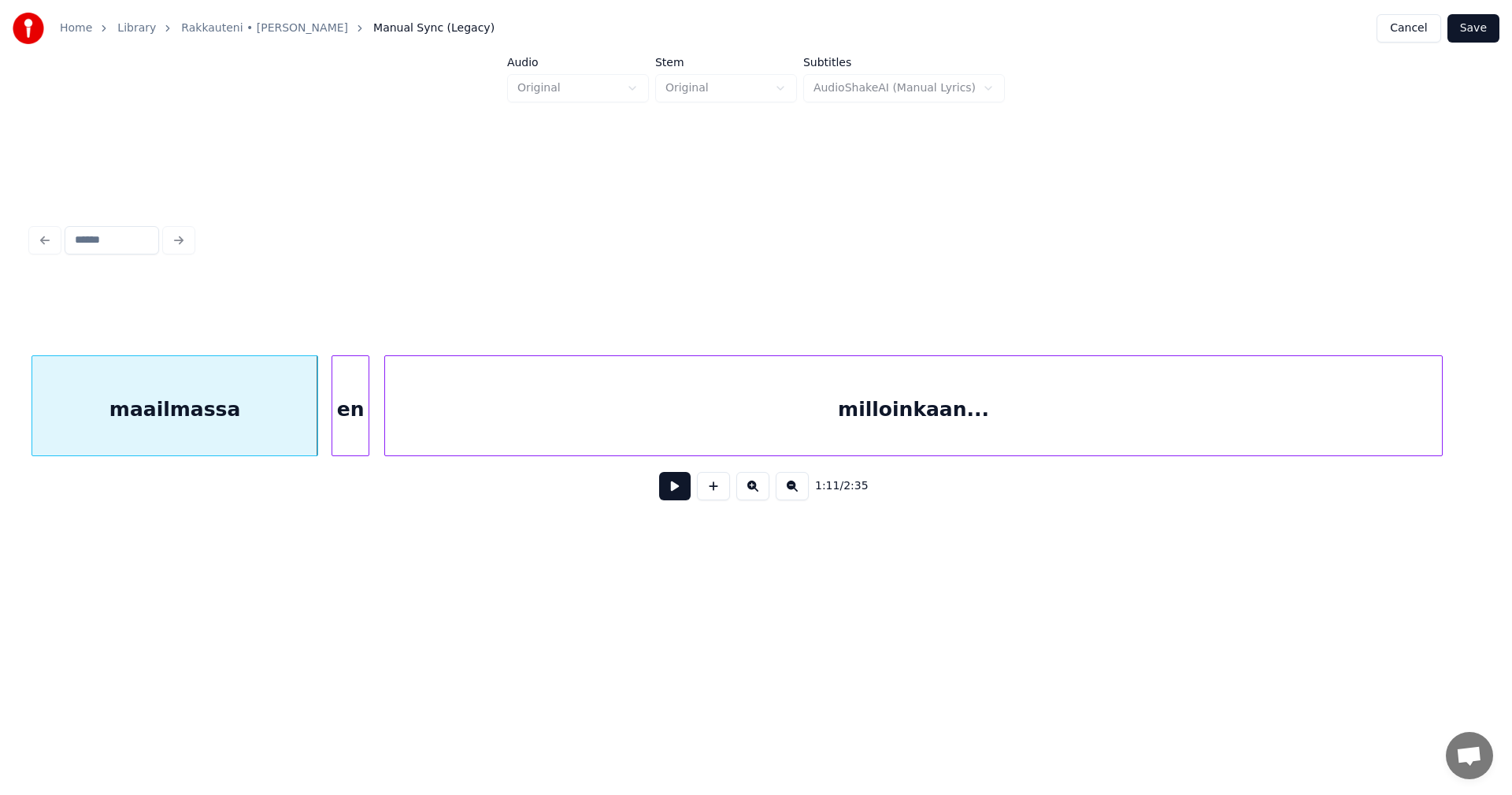
click at [351, 439] on div "en" at bounding box center [350, 409] width 36 height 107
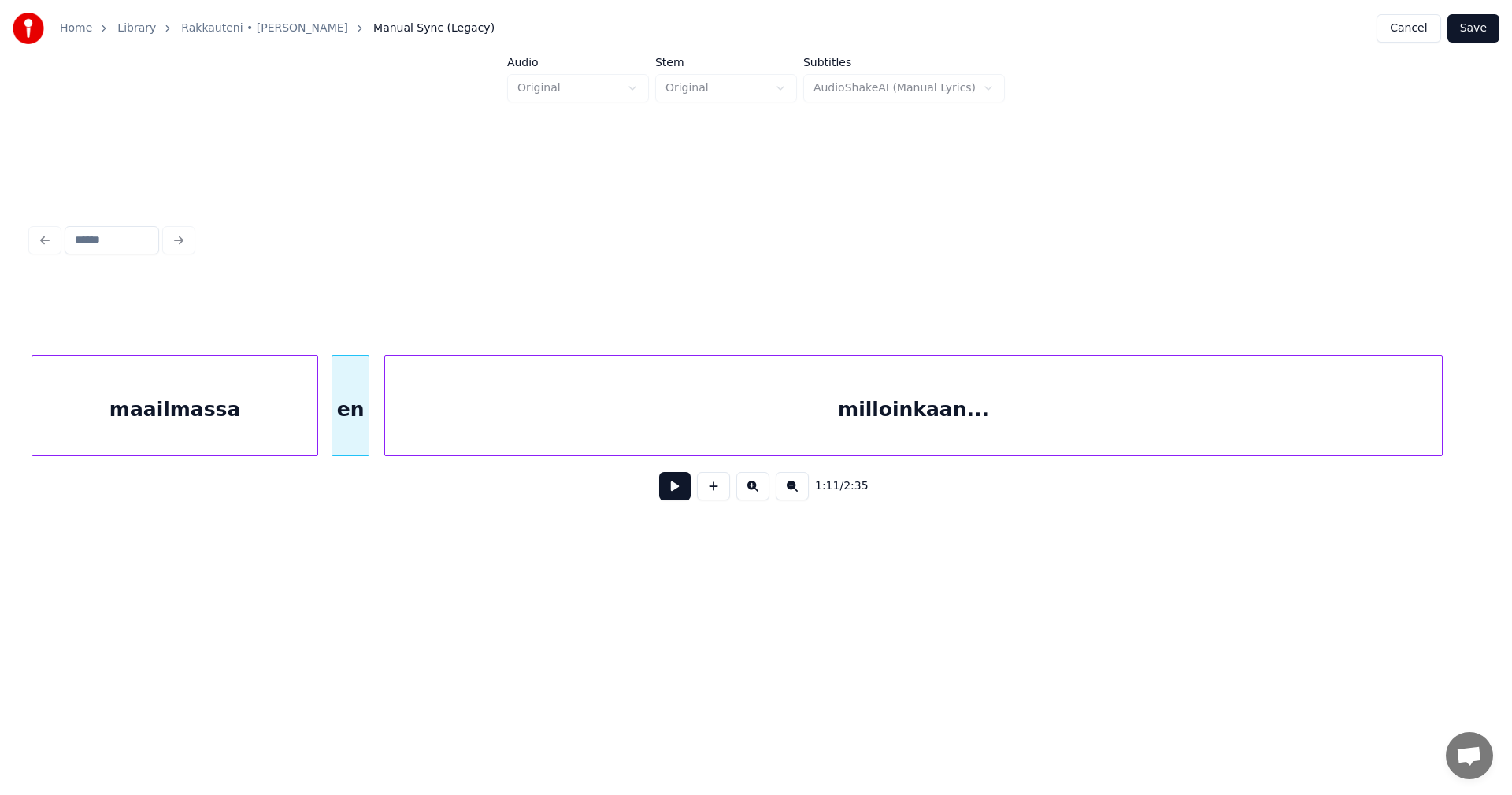
click at [683, 489] on button at bounding box center [674, 486] width 31 height 29
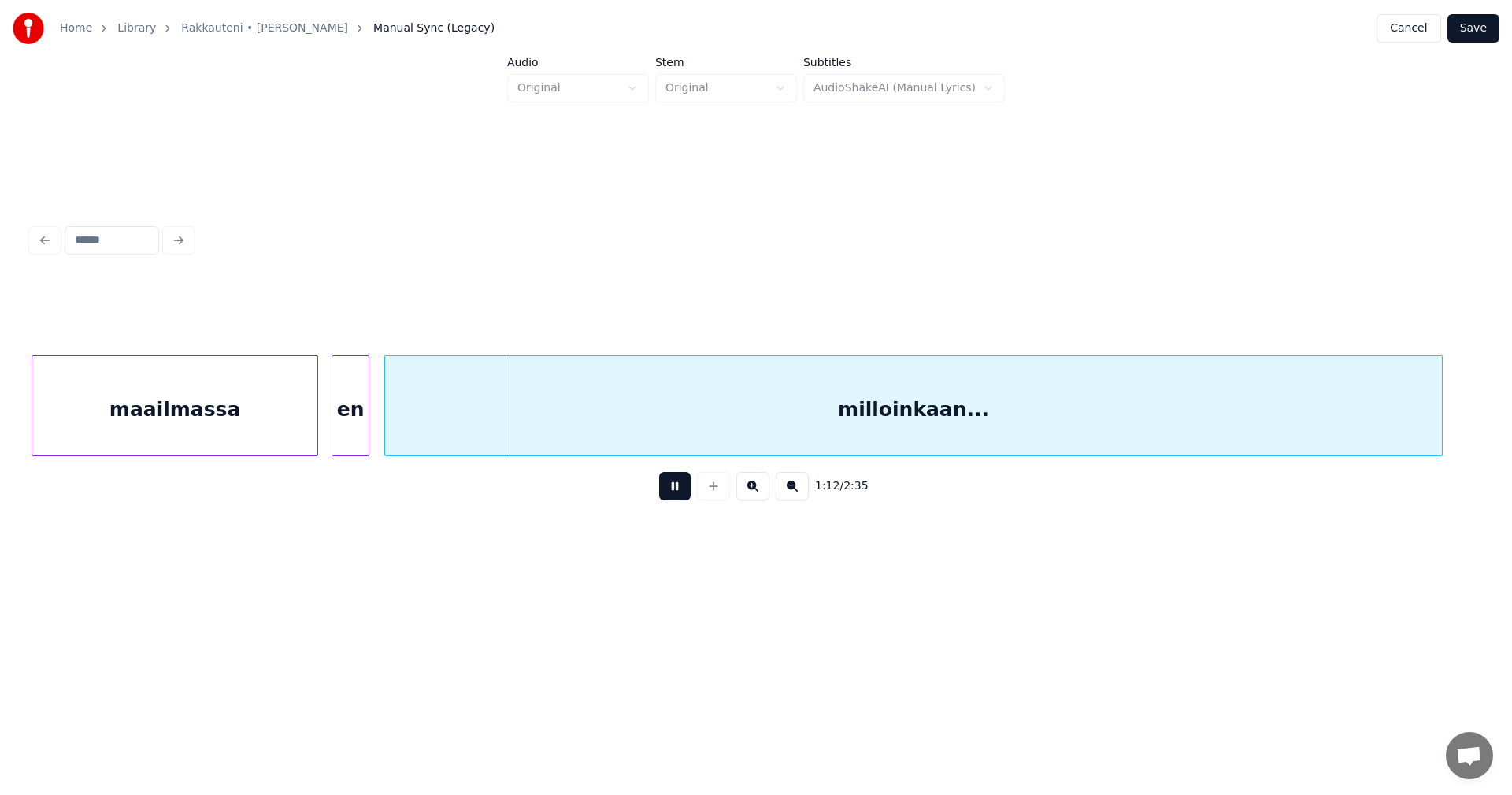
drag, startPoint x: 683, startPoint y: 489, endPoint x: 290, endPoint y: 446, distance: 395.3
click at [665, 489] on button at bounding box center [674, 486] width 31 height 29
click at [215, 427] on div "maailmassa" at bounding box center [174, 409] width 285 height 107
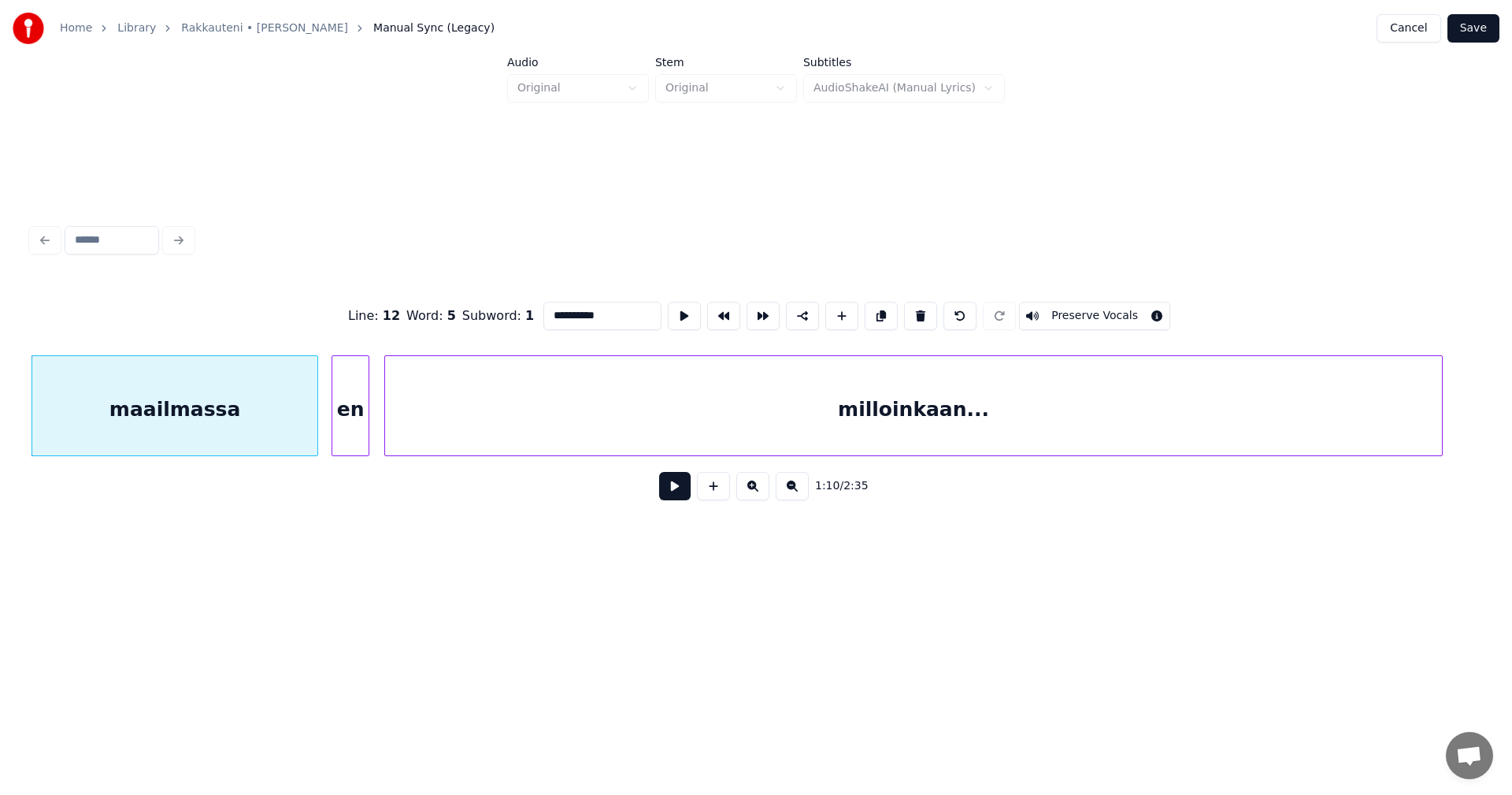
click at [675, 490] on button at bounding box center [674, 486] width 31 height 29
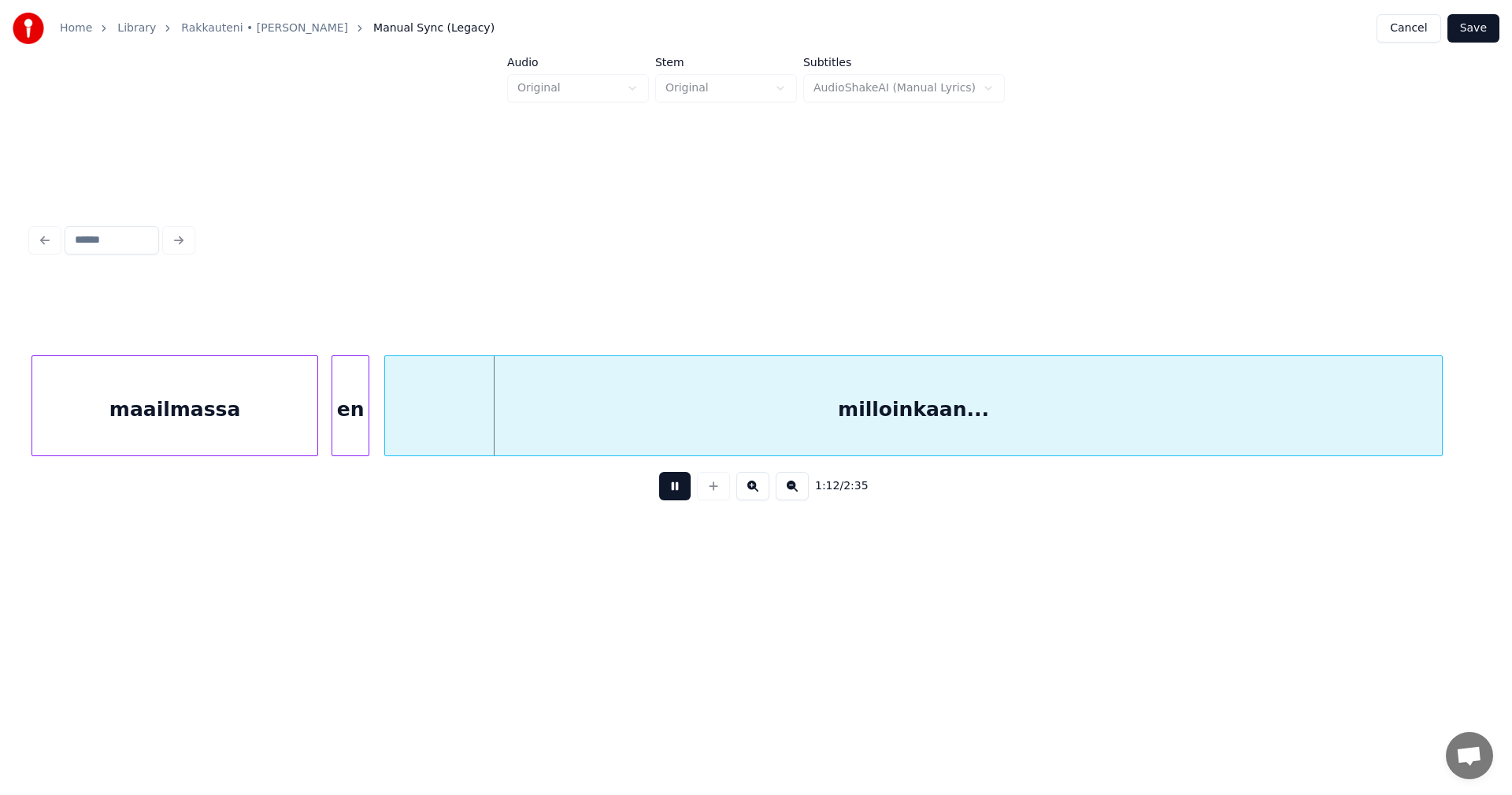
click at [675, 490] on button at bounding box center [674, 486] width 31 height 29
click at [420, 430] on div "milloinkaan..." at bounding box center [913, 409] width 1057 height 107
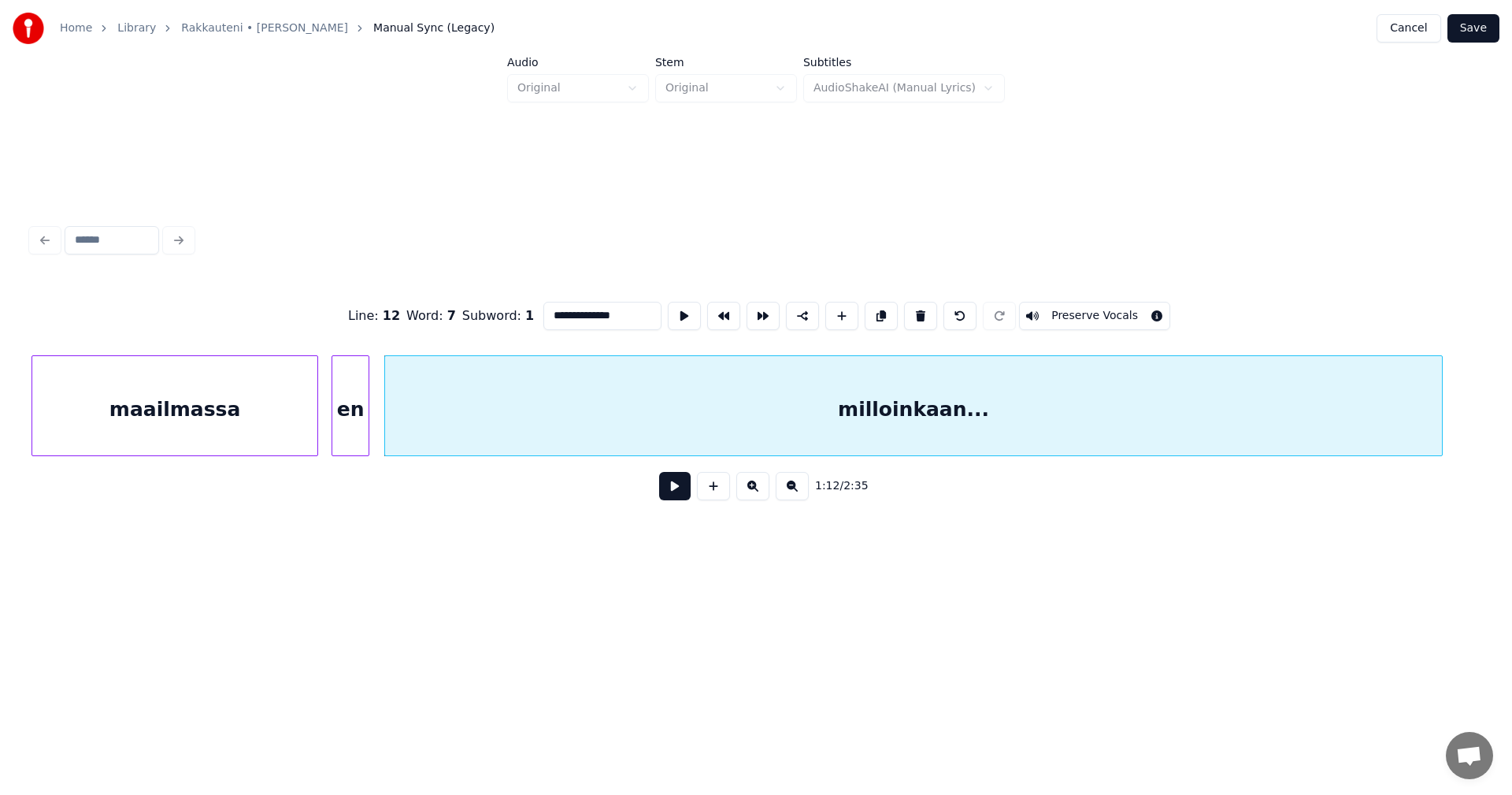
click at [668, 497] on button at bounding box center [674, 486] width 31 height 29
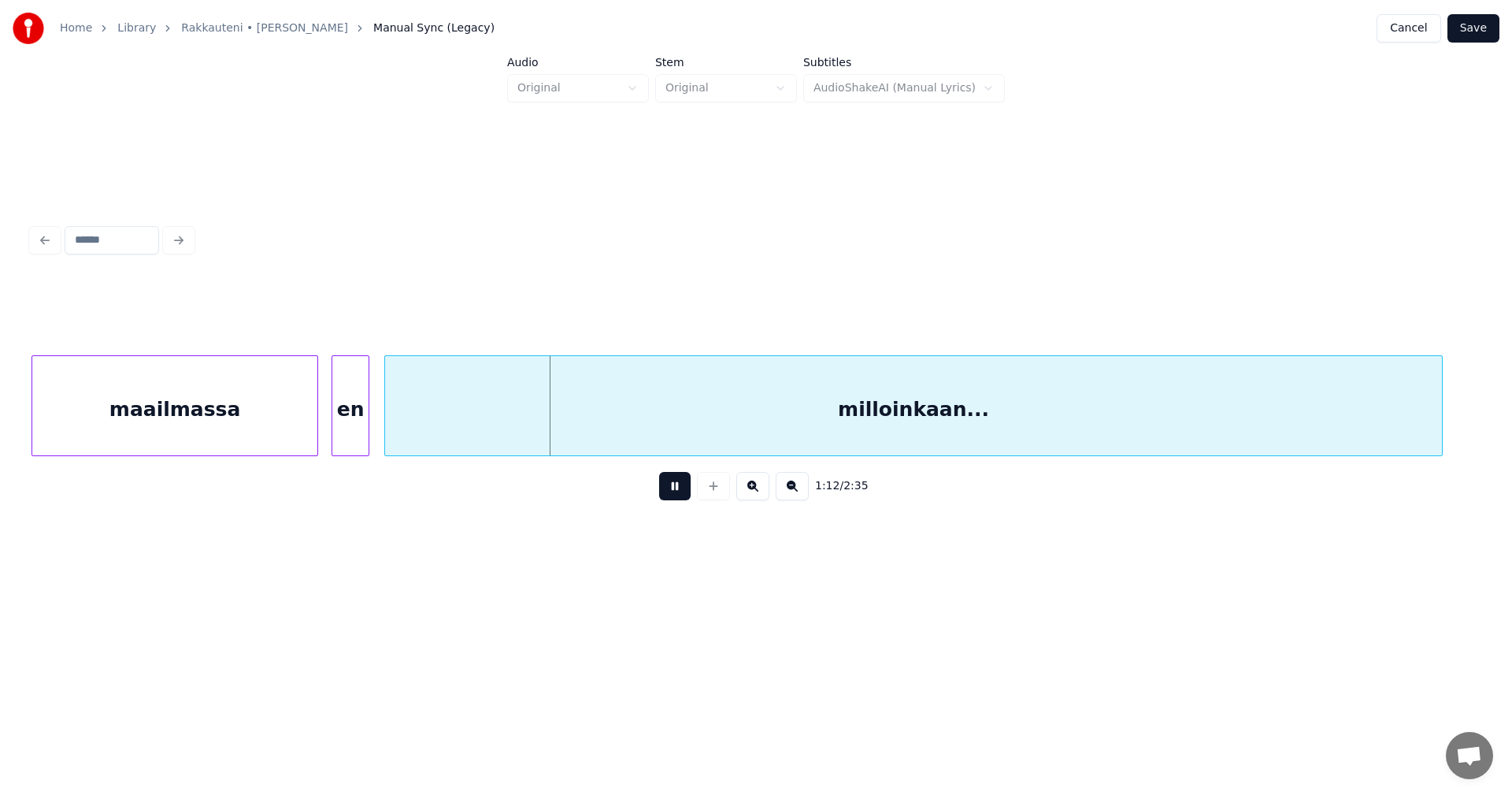
drag, startPoint x: 668, startPoint y: 497, endPoint x: 365, endPoint y: 439, distance: 308.5
click at [642, 490] on div "1:12 / 2:35" at bounding box center [755, 486] width 1424 height 35
drag, startPoint x: 673, startPoint y: 492, endPoint x: 443, endPoint y: 440, distance: 235.8
click at [672, 491] on button at bounding box center [674, 486] width 31 height 29
click at [416, 438] on div at bounding box center [416, 406] width 5 height 99
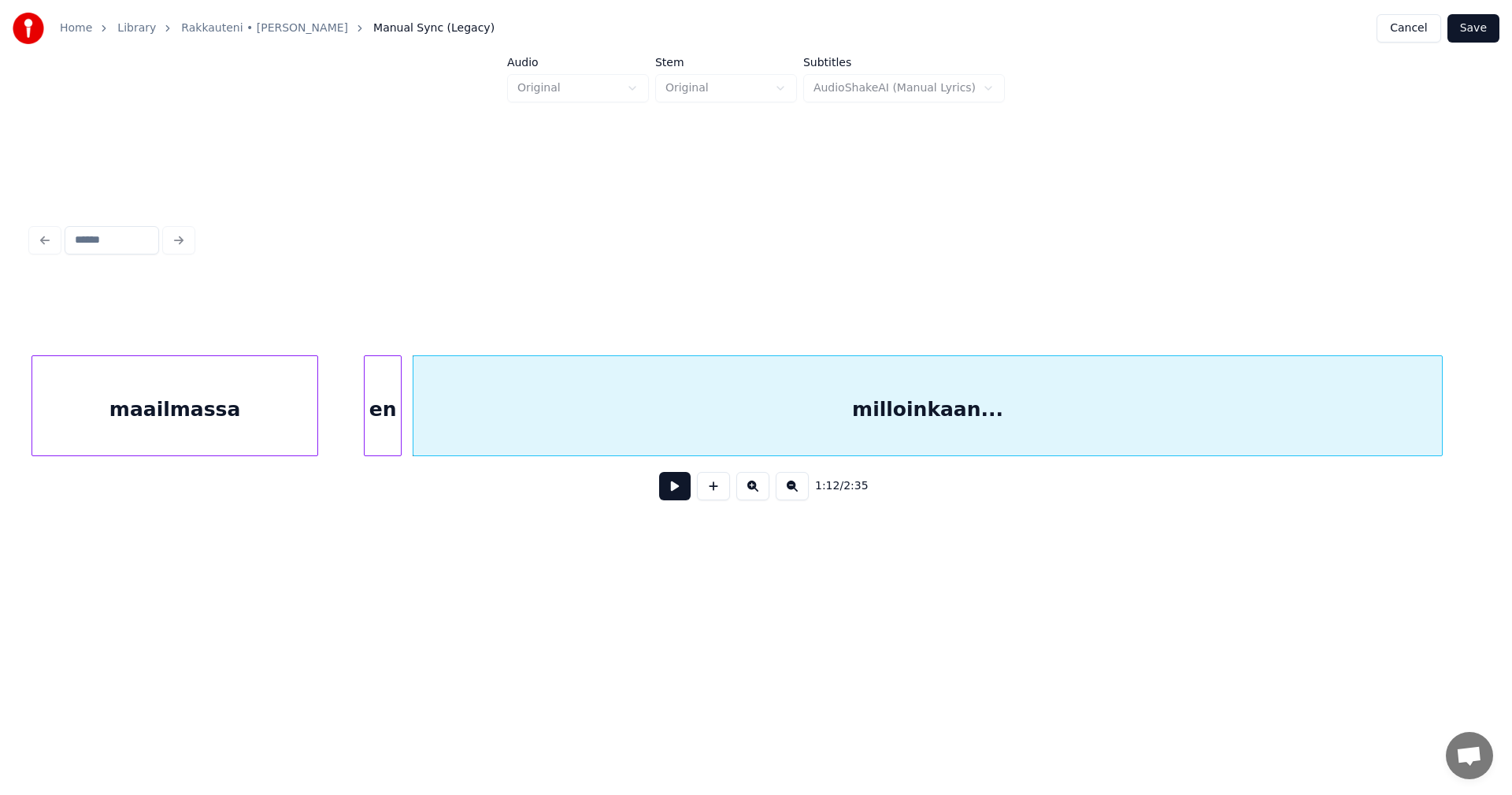
click at [396, 435] on div "en" at bounding box center [382, 409] width 36 height 107
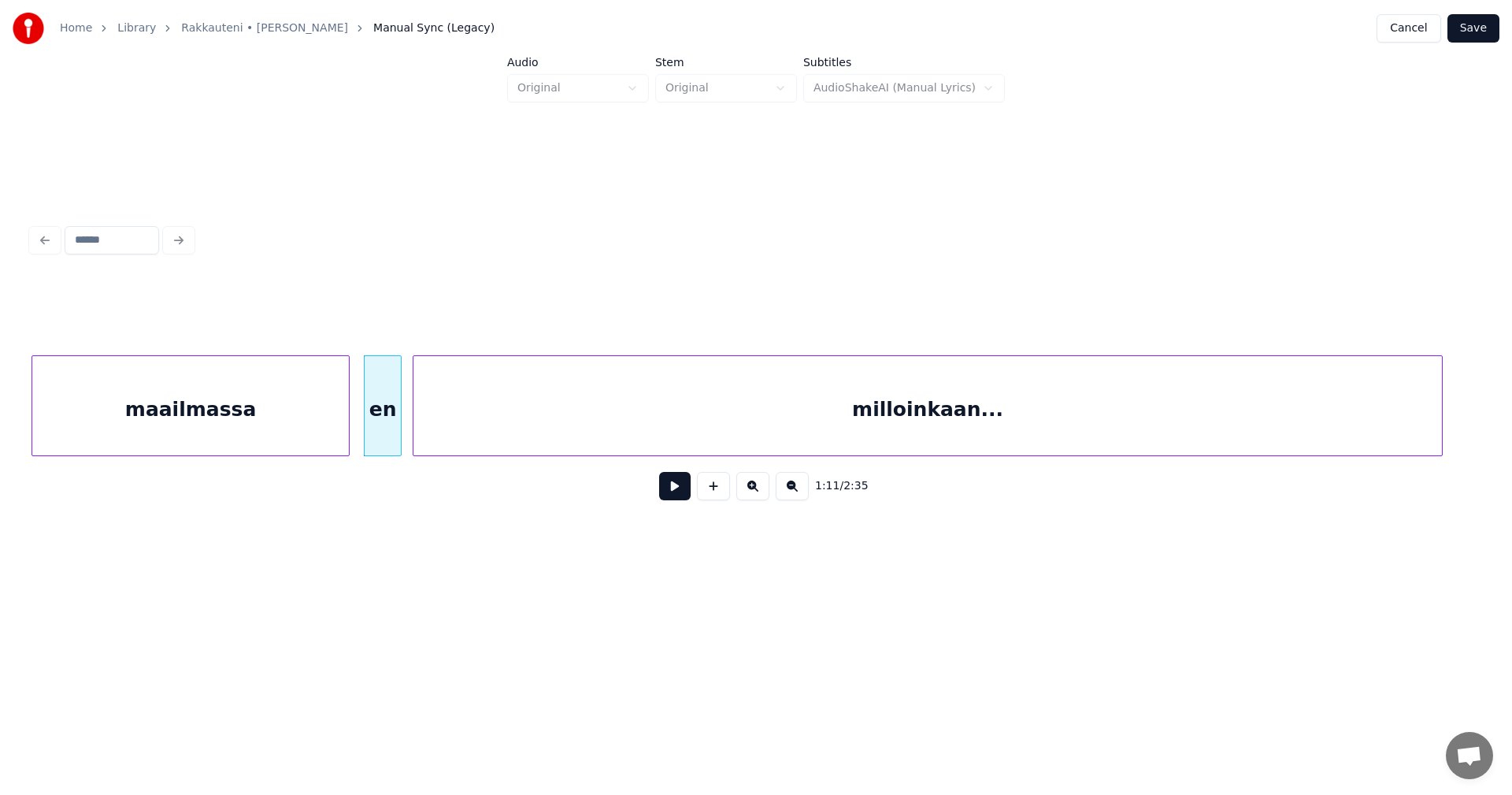
click at [349, 429] on div at bounding box center [347, 406] width 5 height 99
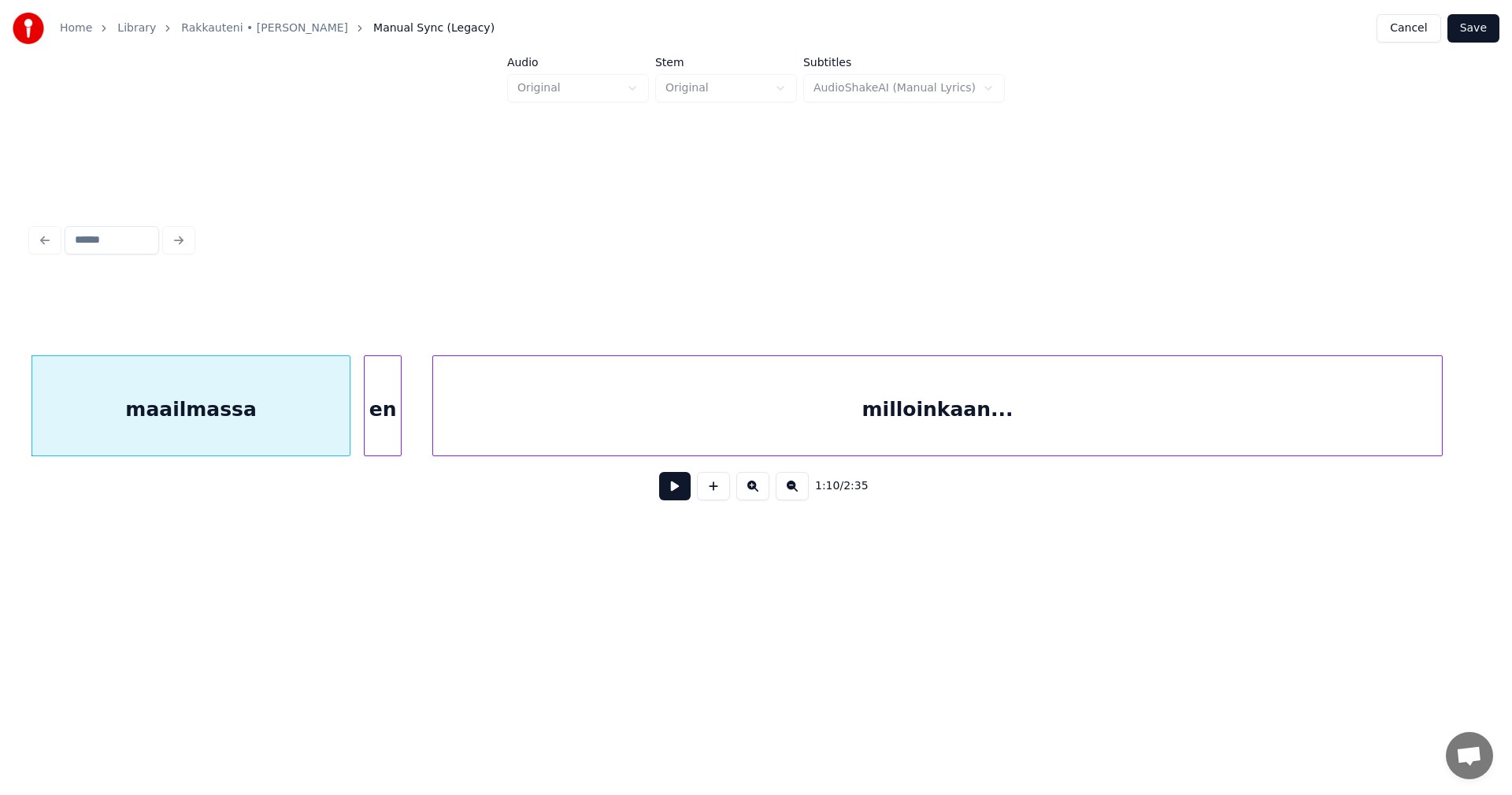
click at [434, 424] on div at bounding box center [436, 406] width 5 height 99
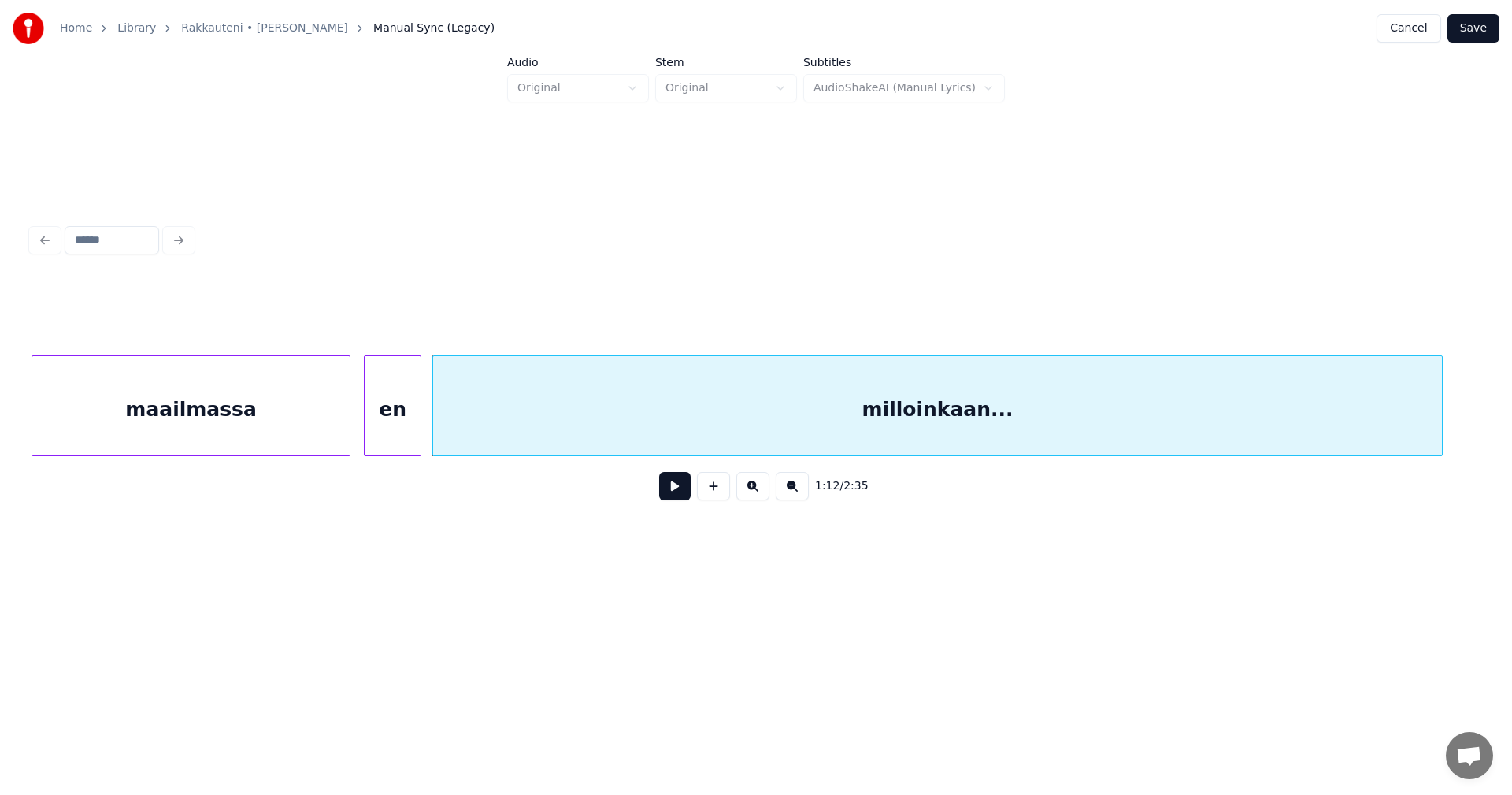
click at [419, 429] on div at bounding box center [418, 406] width 5 height 99
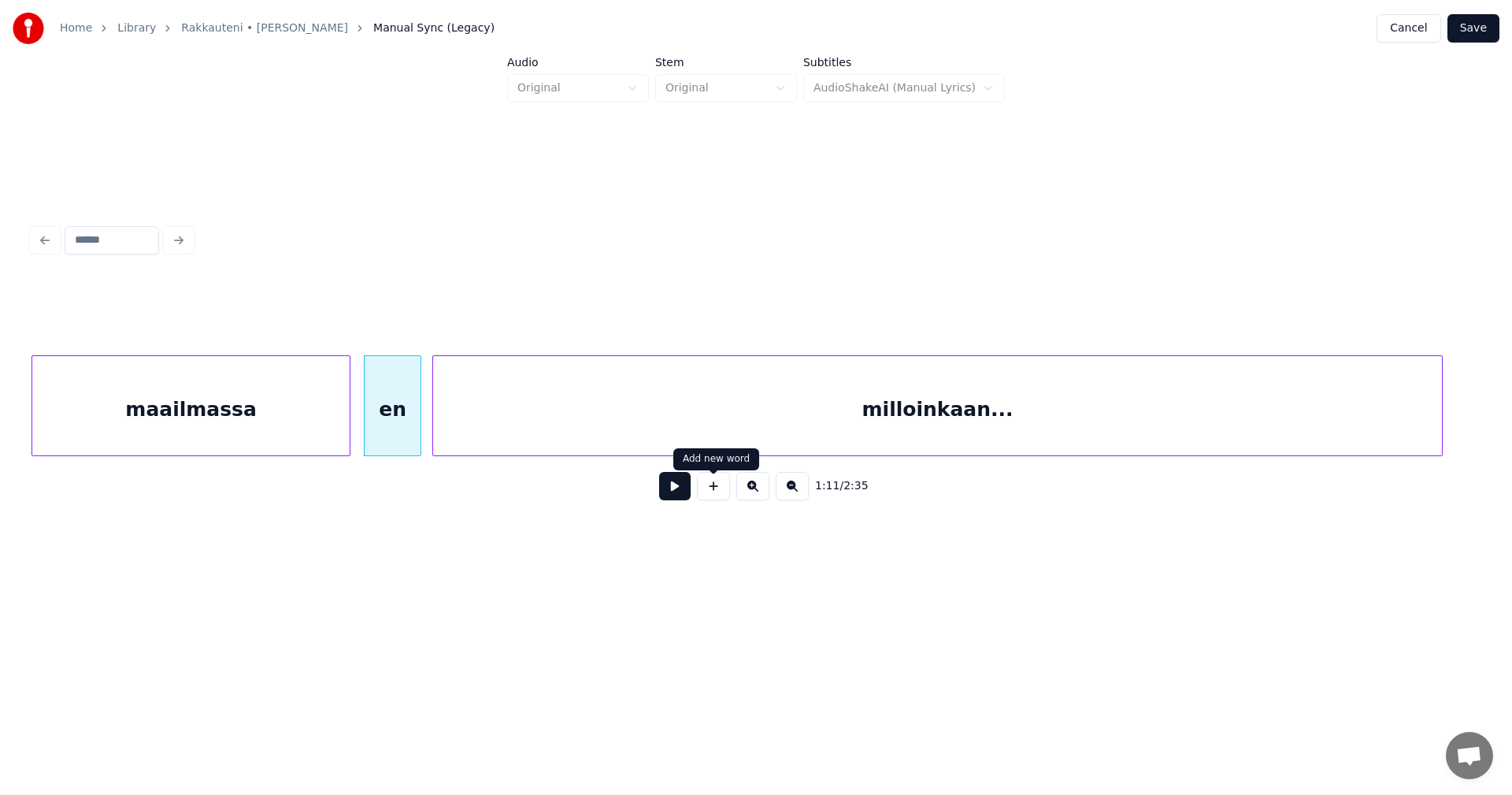
click at [677, 496] on button at bounding box center [674, 486] width 31 height 29
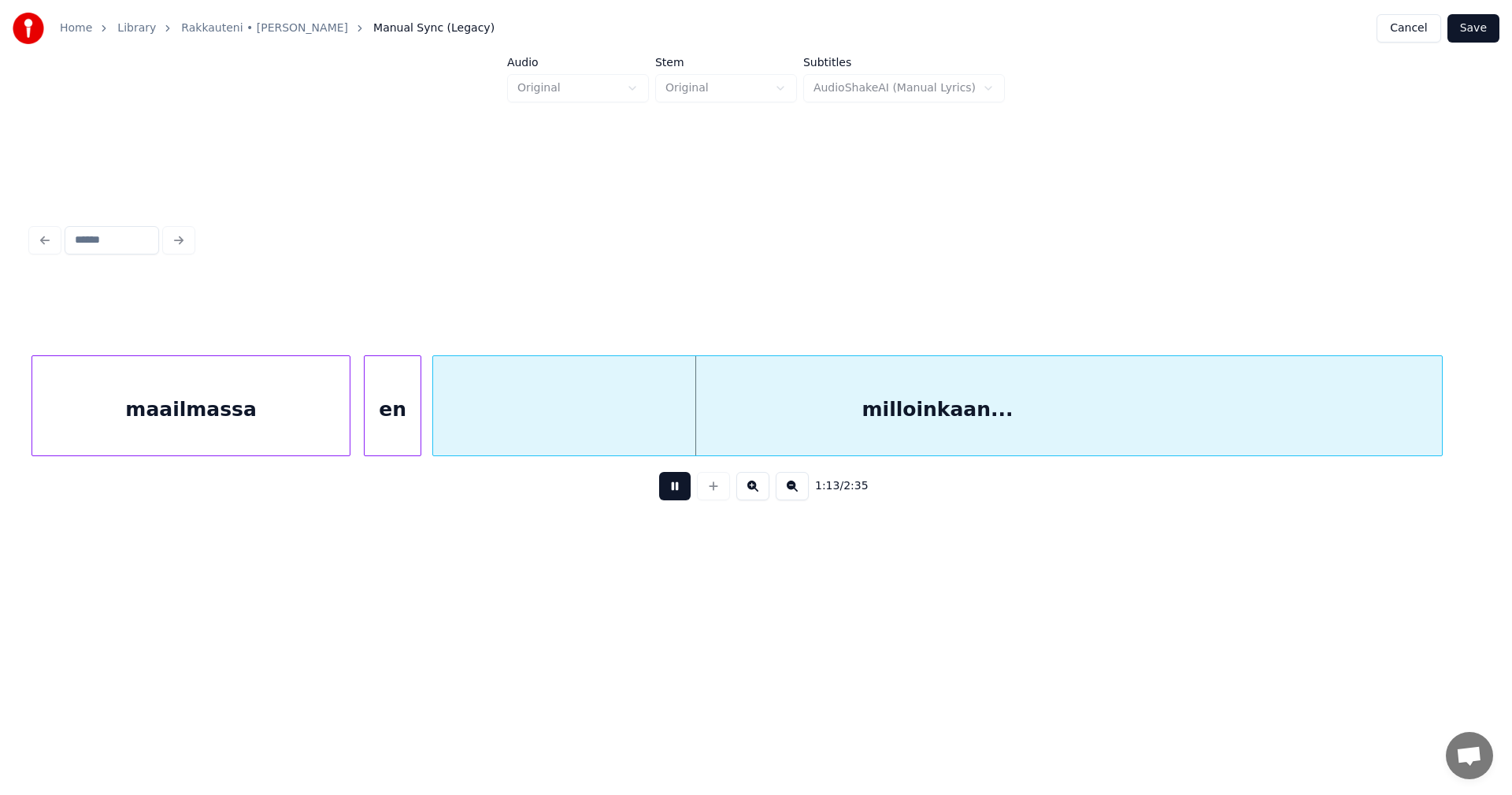
drag, startPoint x: 684, startPoint y: 495, endPoint x: 476, endPoint y: 459, distance: 211.1
click at [679, 494] on button at bounding box center [674, 486] width 31 height 29
click at [302, 434] on div "maailmassa" at bounding box center [190, 409] width 317 height 107
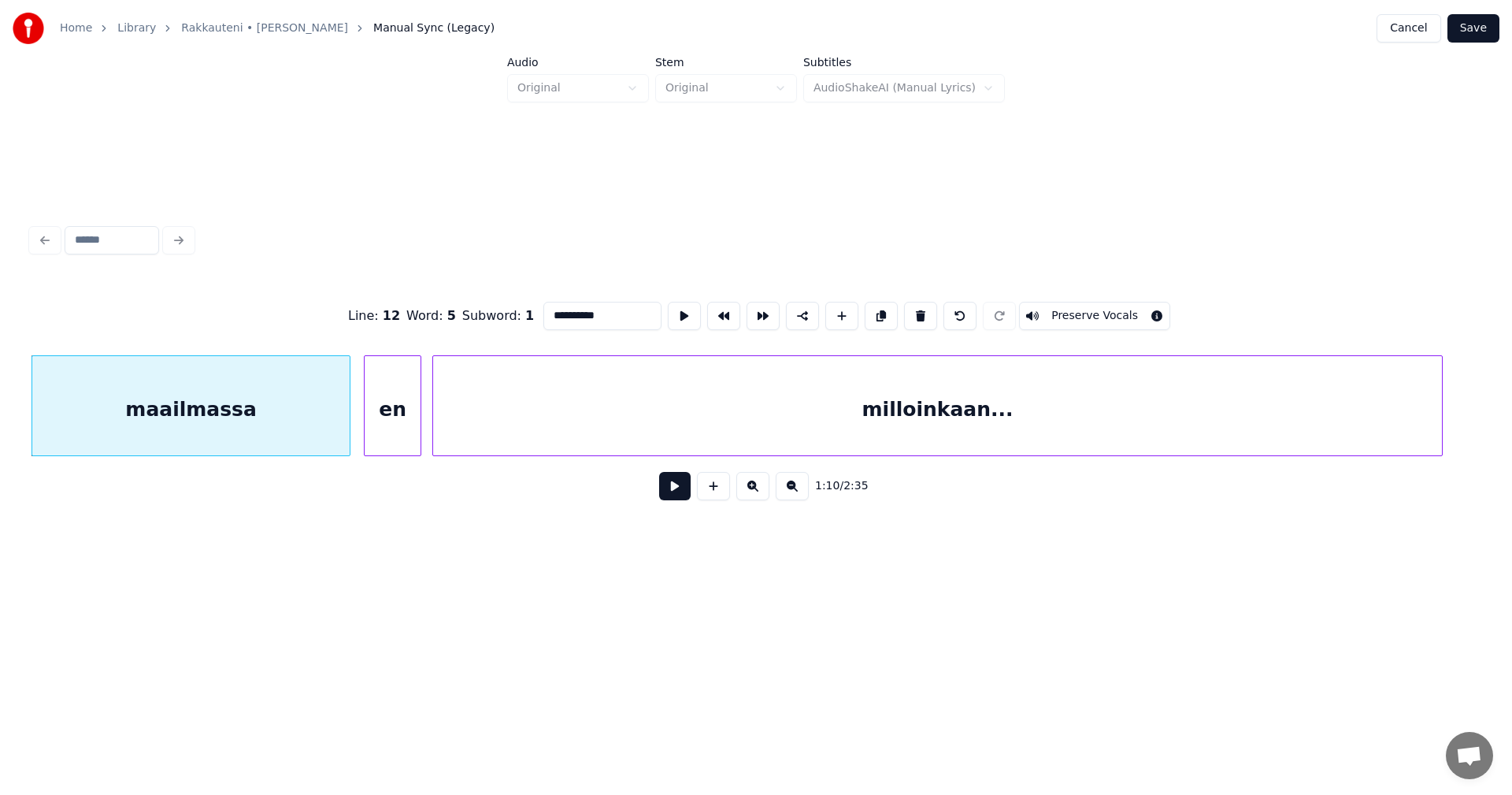
click at [671, 498] on button at bounding box center [674, 486] width 31 height 29
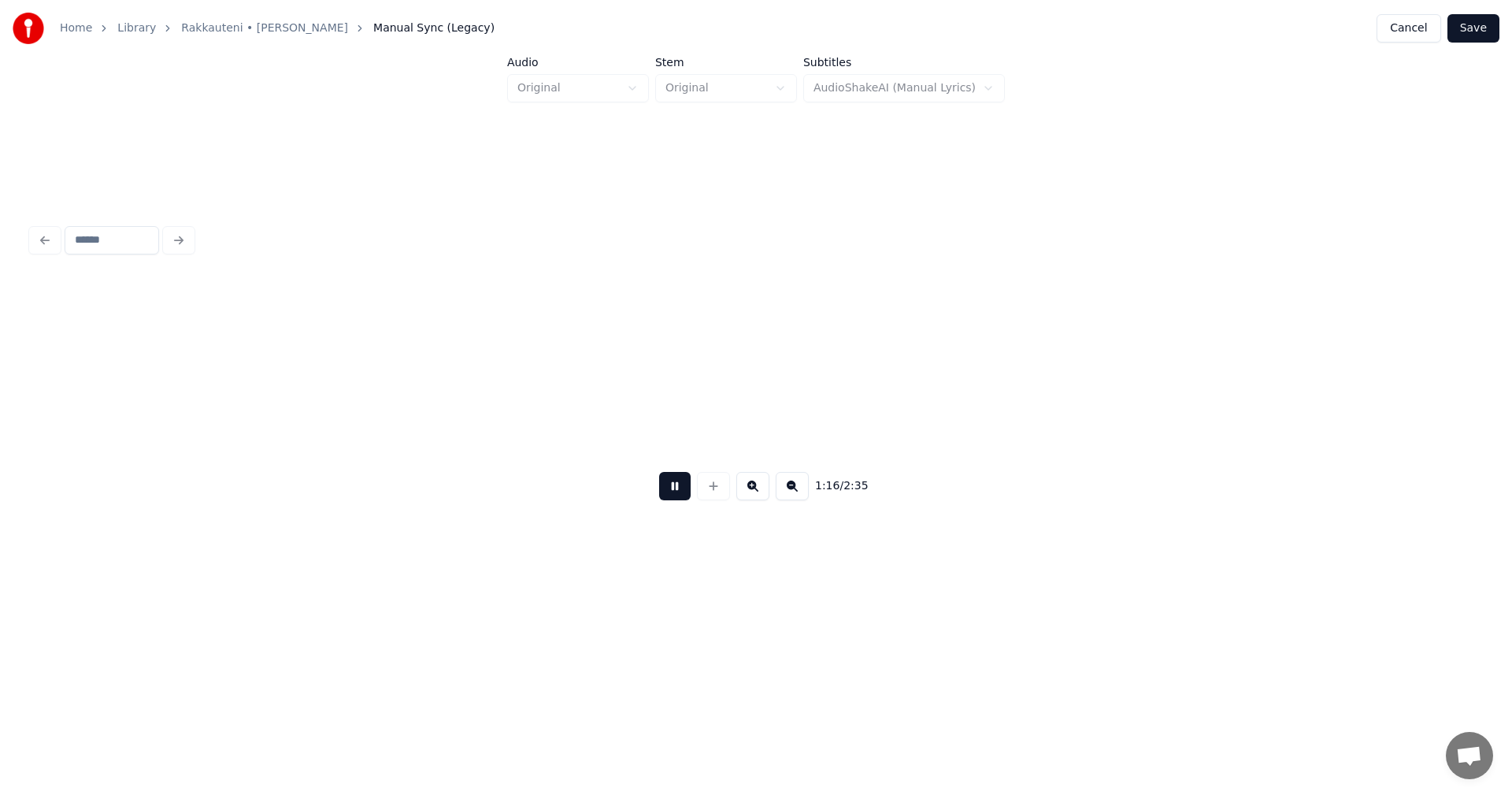
scroll to position [0, 20955]
click at [673, 496] on button at bounding box center [674, 486] width 31 height 29
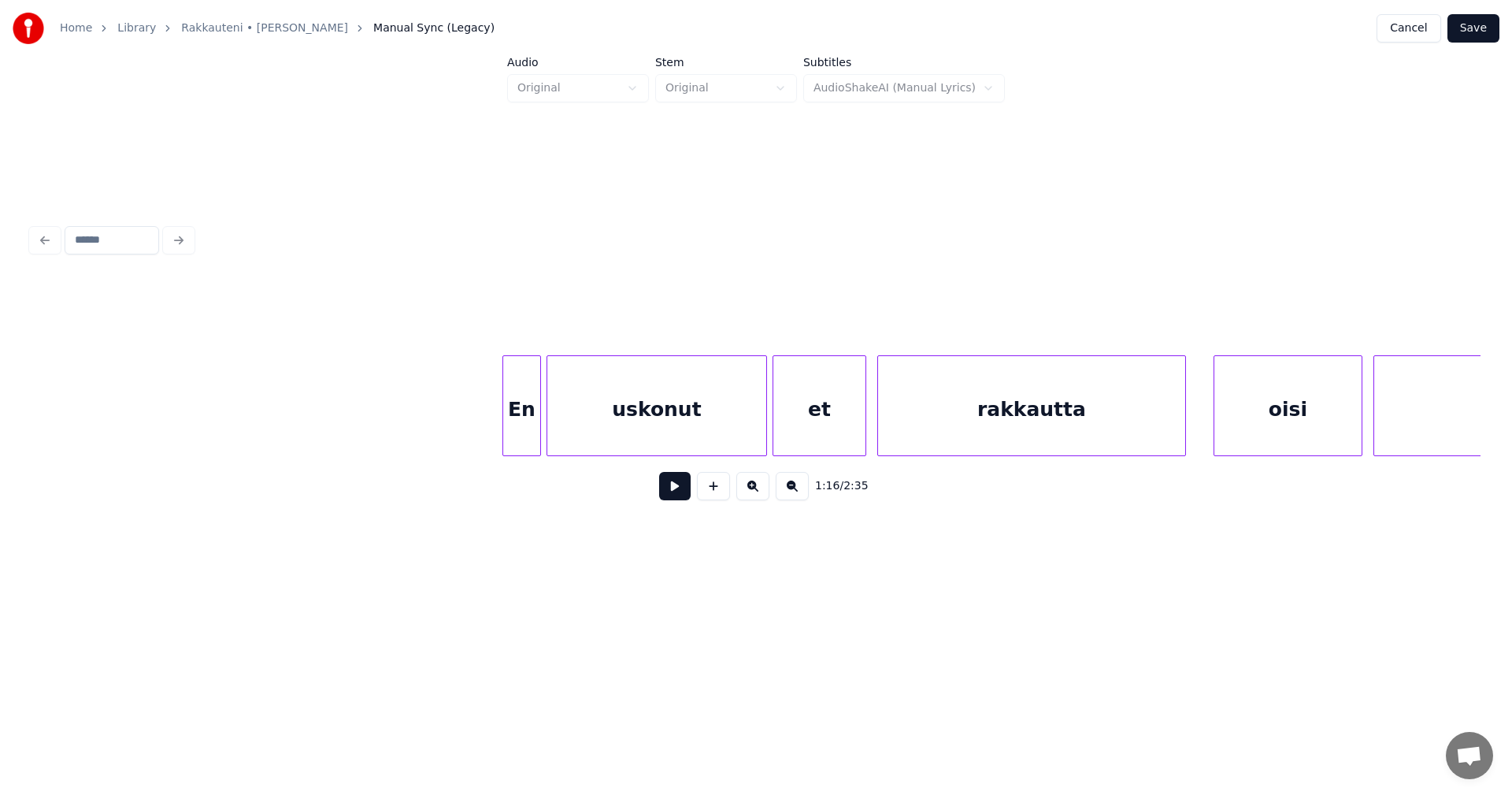
scroll to position [0, 22515]
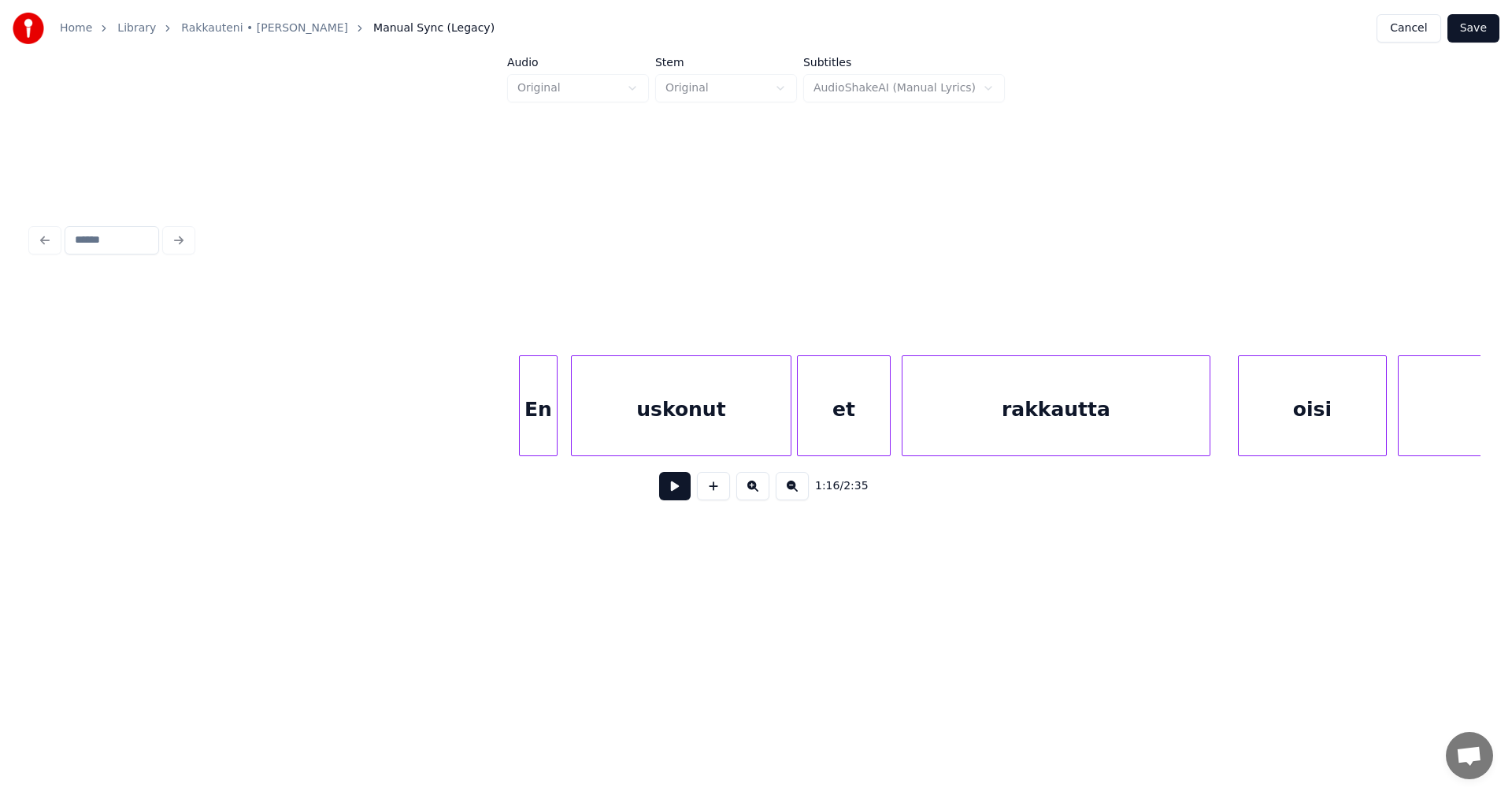
click at [546, 438] on div "En" at bounding box center [538, 409] width 37 height 107
click at [668, 498] on button at bounding box center [674, 486] width 31 height 29
drag, startPoint x: 668, startPoint y: 498, endPoint x: 672, endPoint y: 451, distance: 47.2
click at [668, 496] on button at bounding box center [674, 486] width 31 height 29
click at [672, 446] on div "uskonut" at bounding box center [681, 409] width 219 height 107
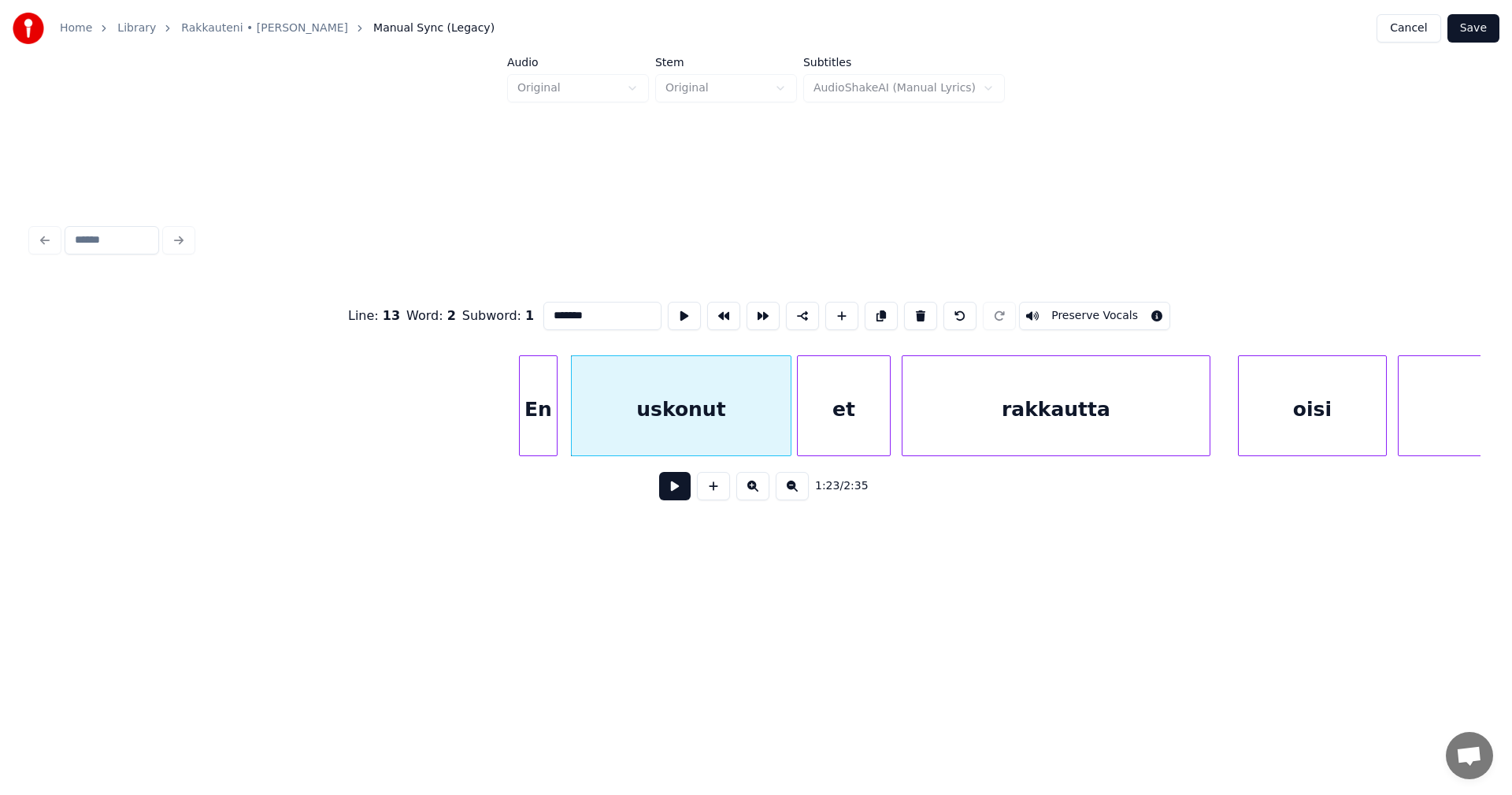
click at [670, 486] on button at bounding box center [674, 486] width 31 height 29
click at [673, 486] on button at bounding box center [674, 486] width 31 height 29
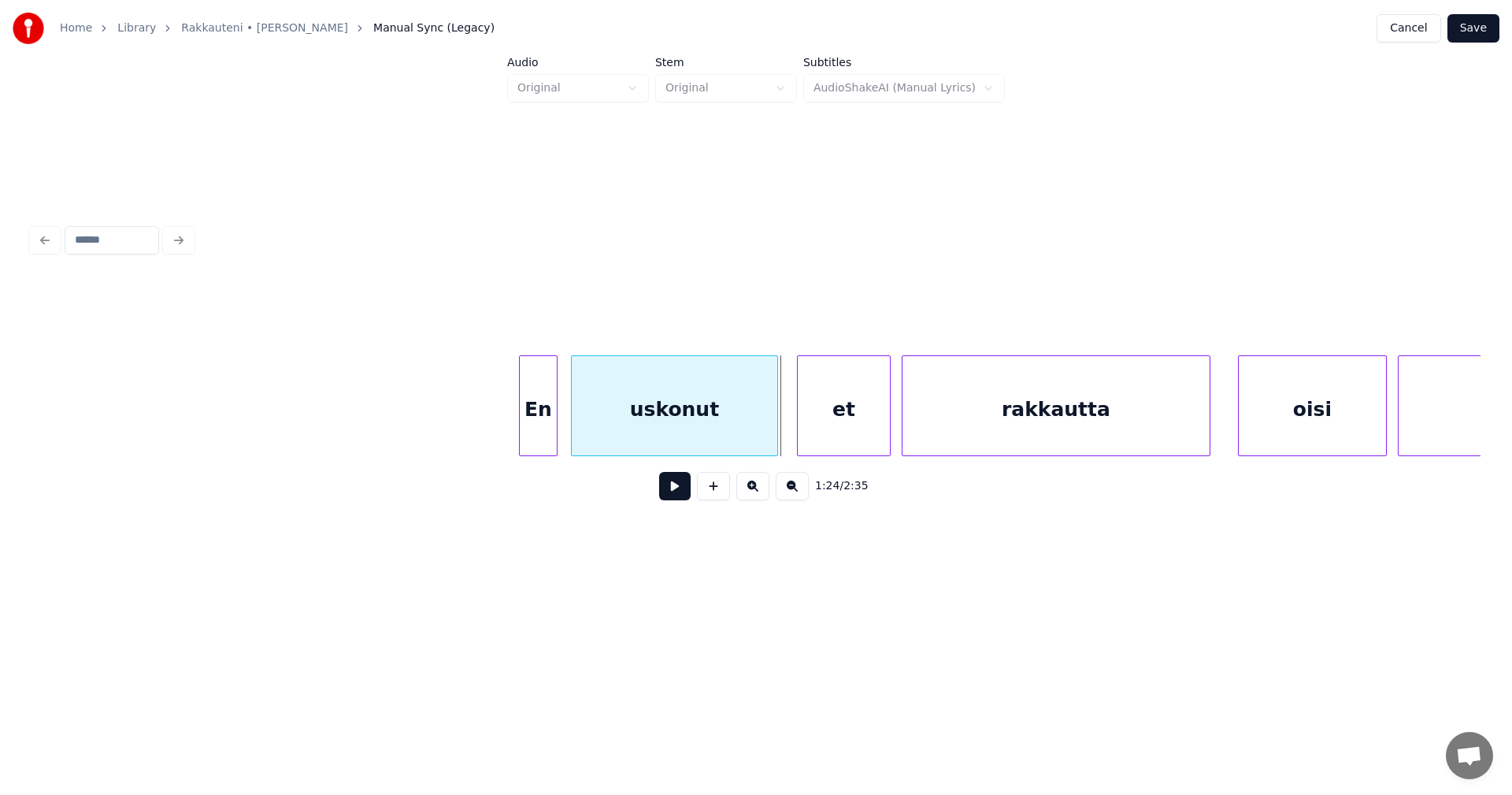
click at [773, 434] on div at bounding box center [775, 406] width 5 height 99
click at [812, 435] on div "et" at bounding box center [838, 409] width 92 height 107
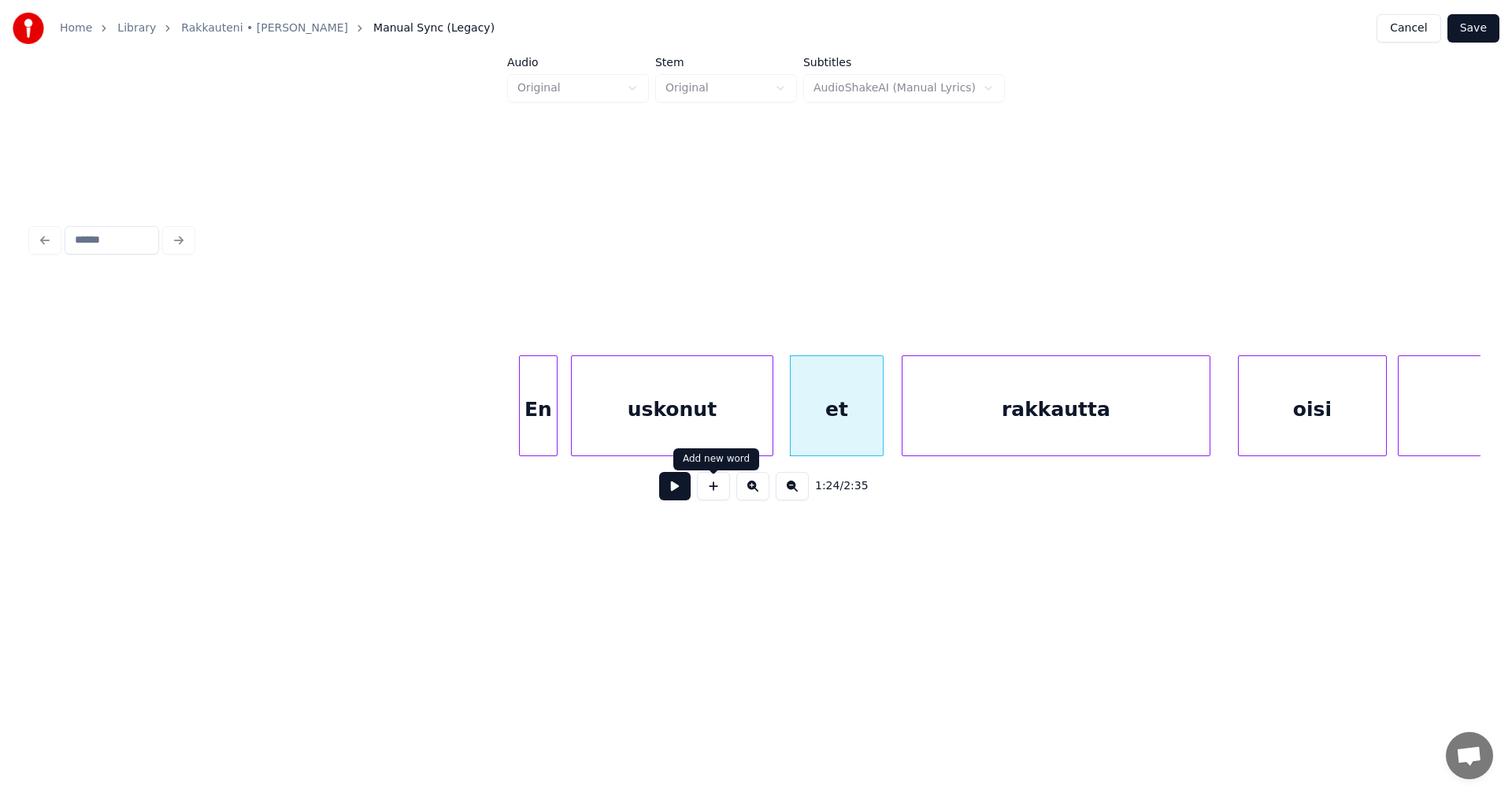
click at [689, 491] on button at bounding box center [674, 486] width 31 height 29
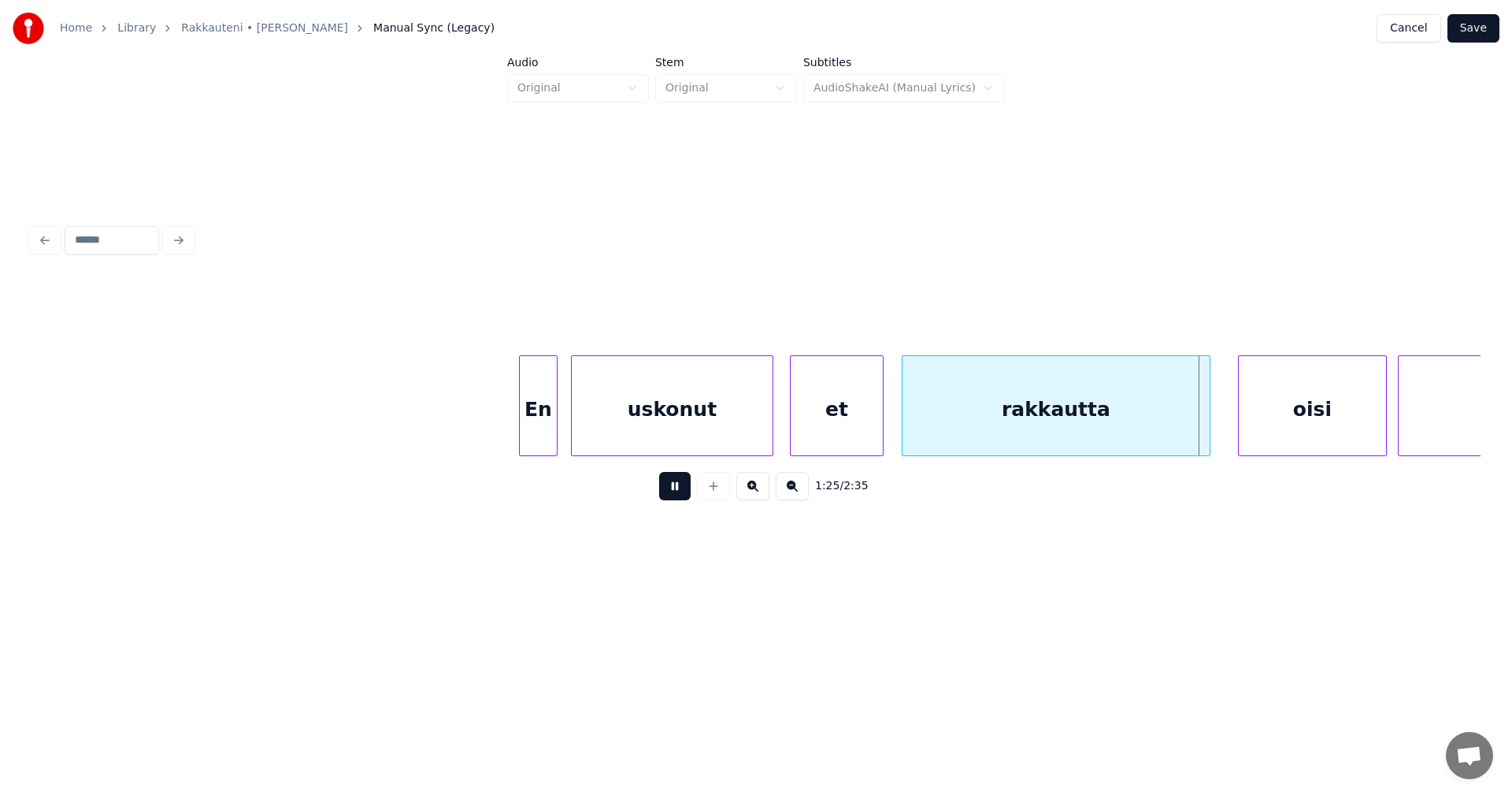
click at [689, 491] on button at bounding box center [674, 486] width 31 height 29
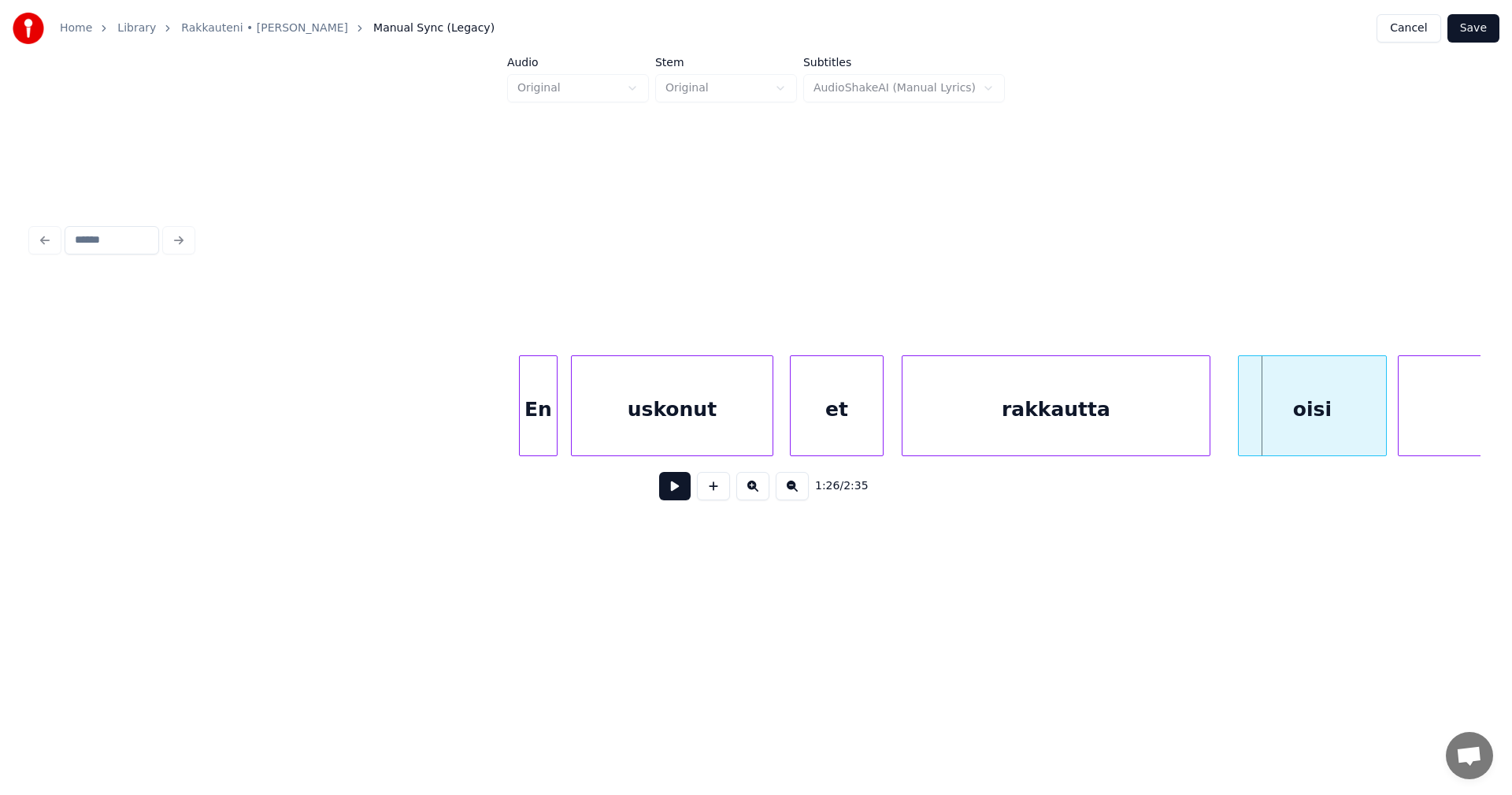
click at [689, 491] on button at bounding box center [674, 486] width 31 height 29
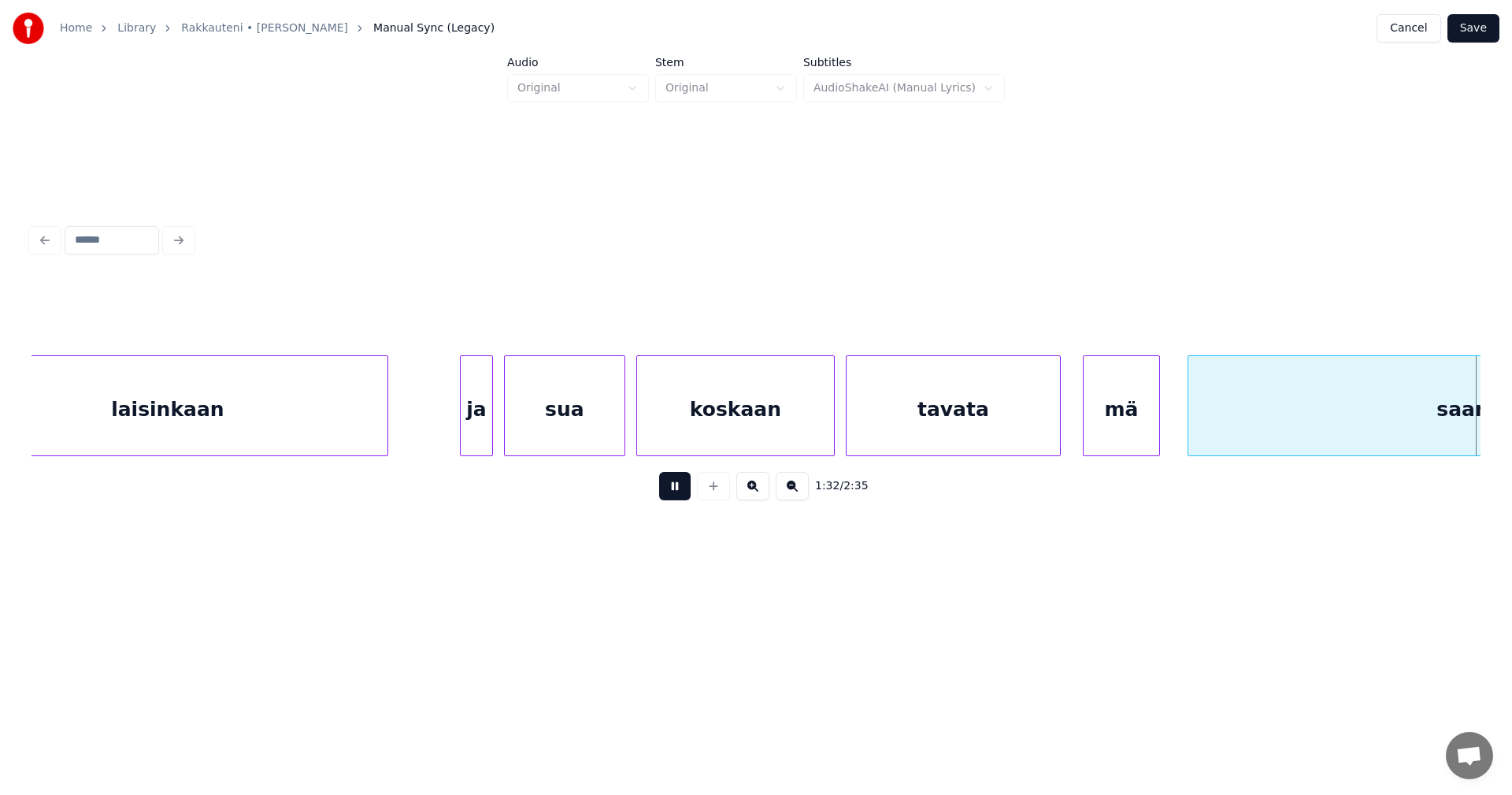
scroll to position [0, 25414]
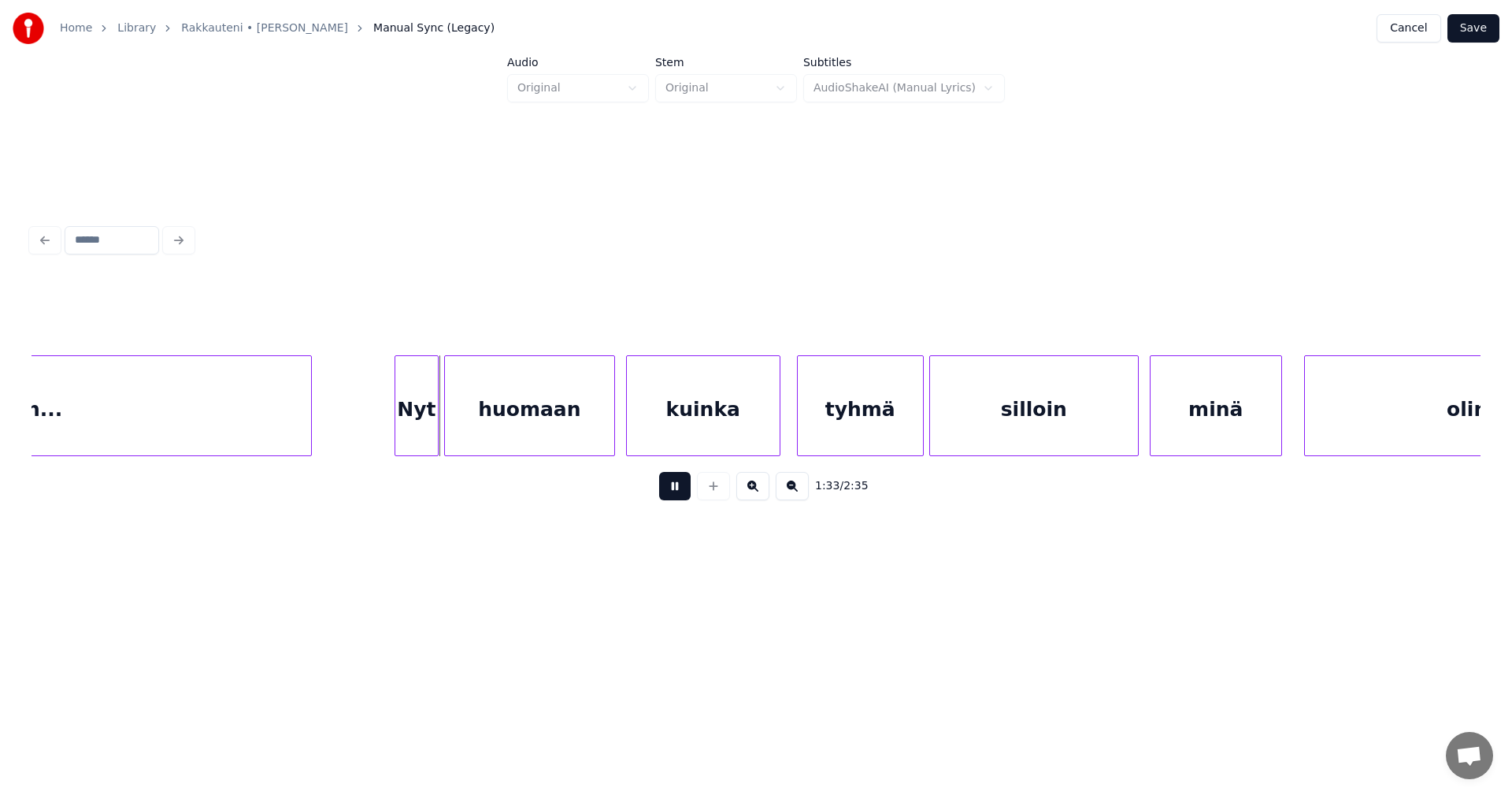
click at [687, 492] on button at bounding box center [674, 486] width 31 height 29
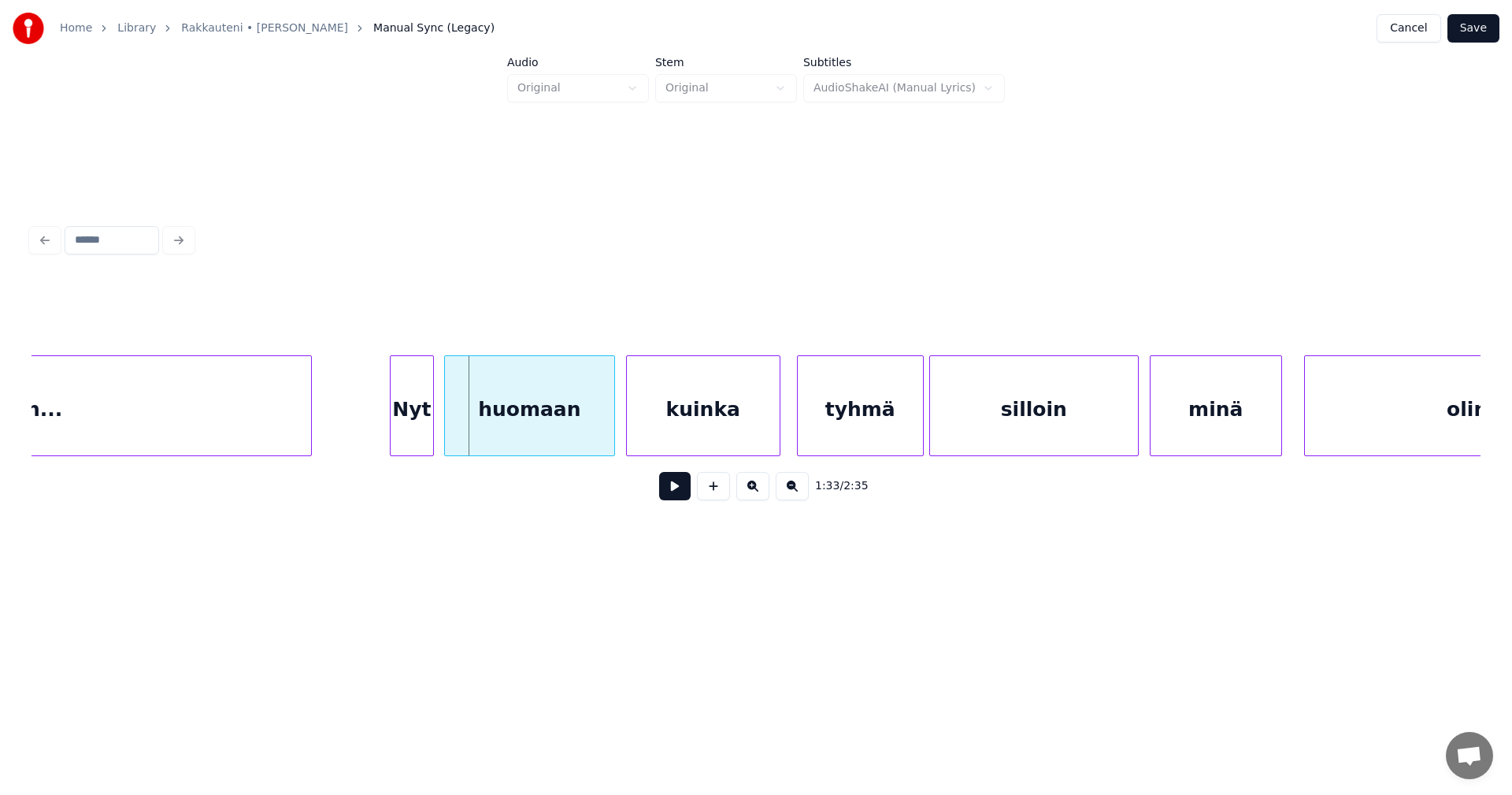
click at [414, 439] on div "Nyt" at bounding box center [412, 409] width 43 height 107
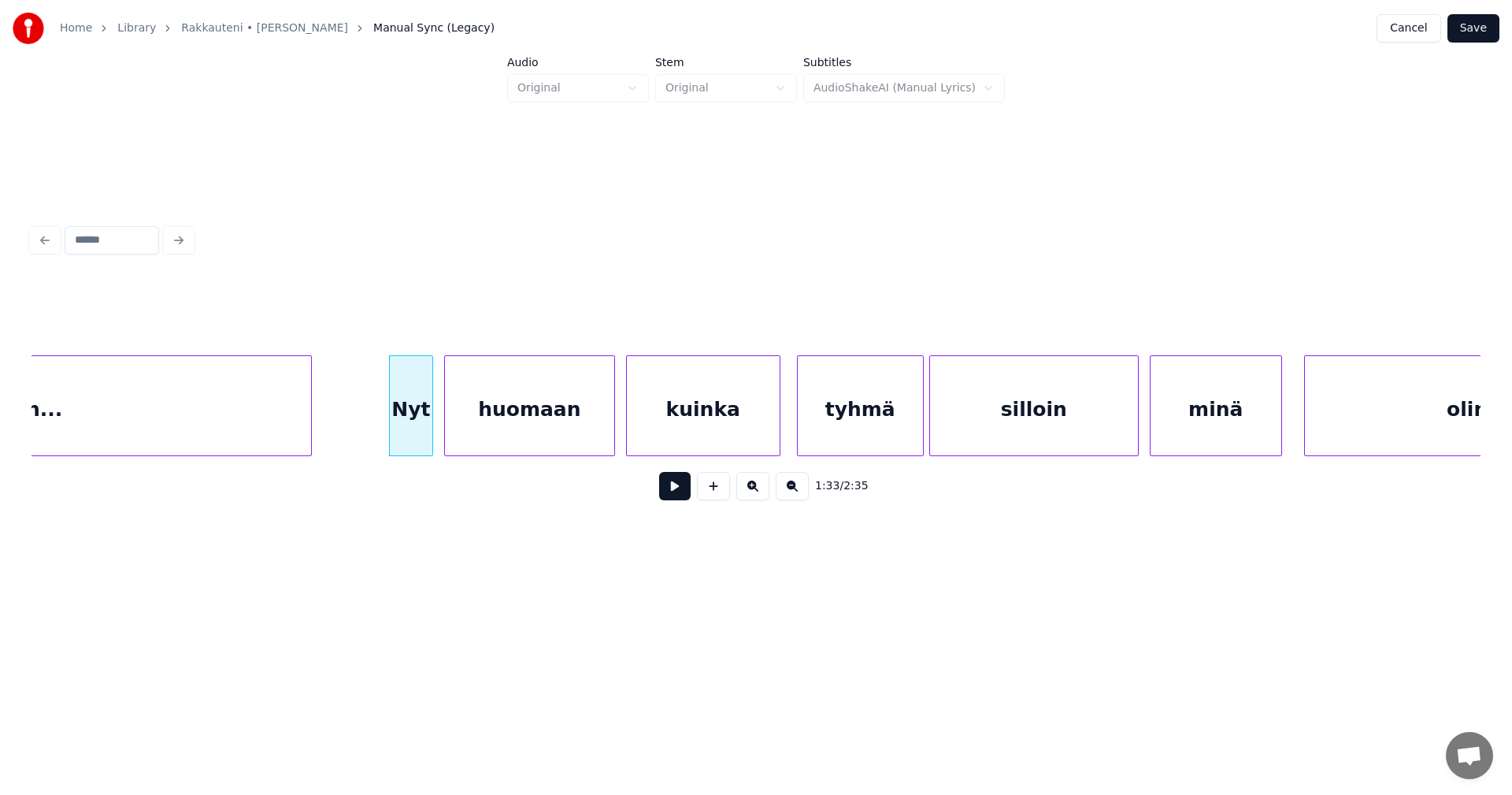
click at [671, 497] on button at bounding box center [674, 486] width 31 height 29
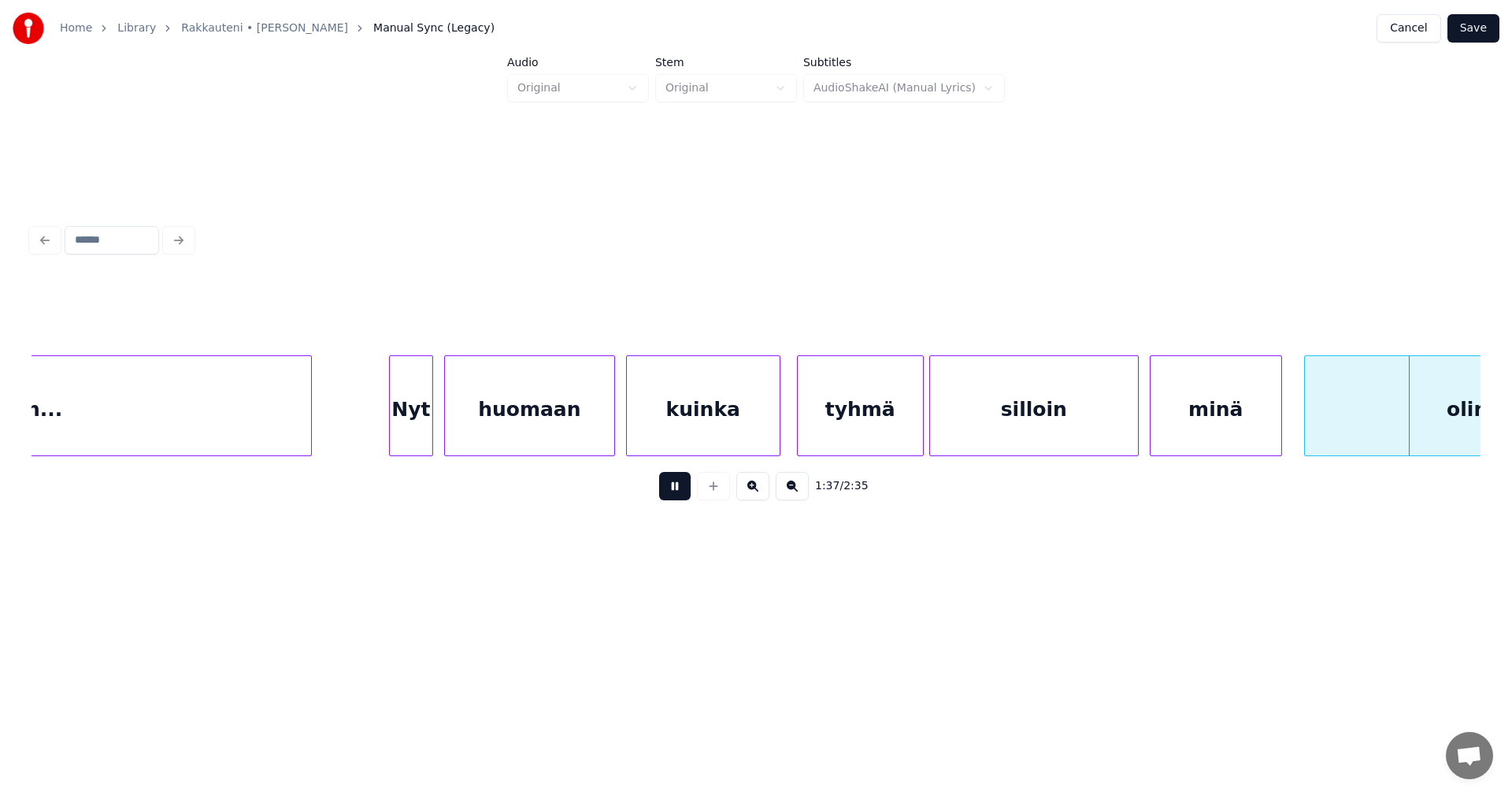
click at [673, 496] on button at bounding box center [674, 486] width 31 height 29
click at [1222, 427] on div "minä" at bounding box center [1216, 409] width 130 height 107
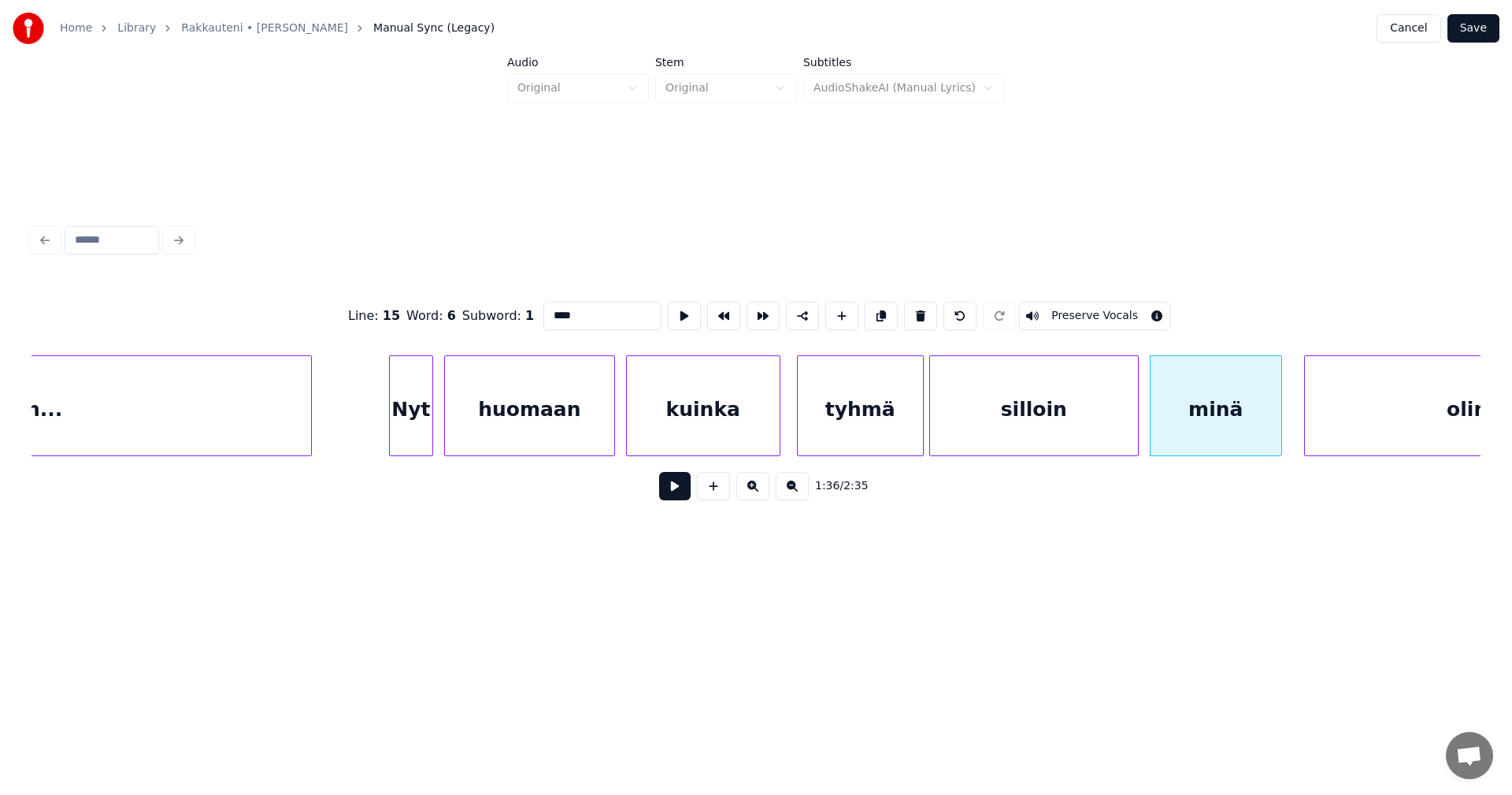
click at [681, 496] on button at bounding box center [674, 486] width 31 height 29
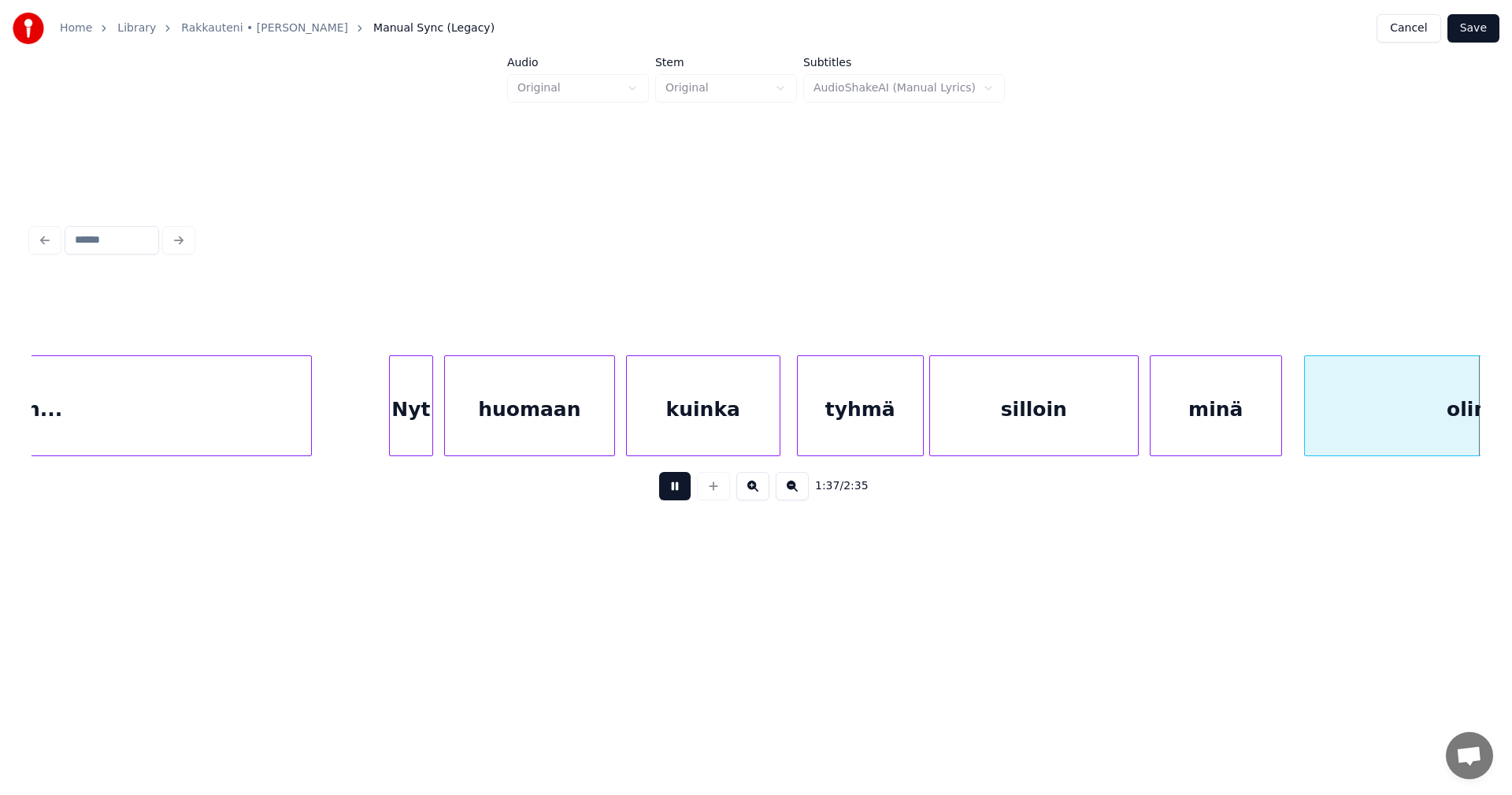
scroll to position [0, 26867]
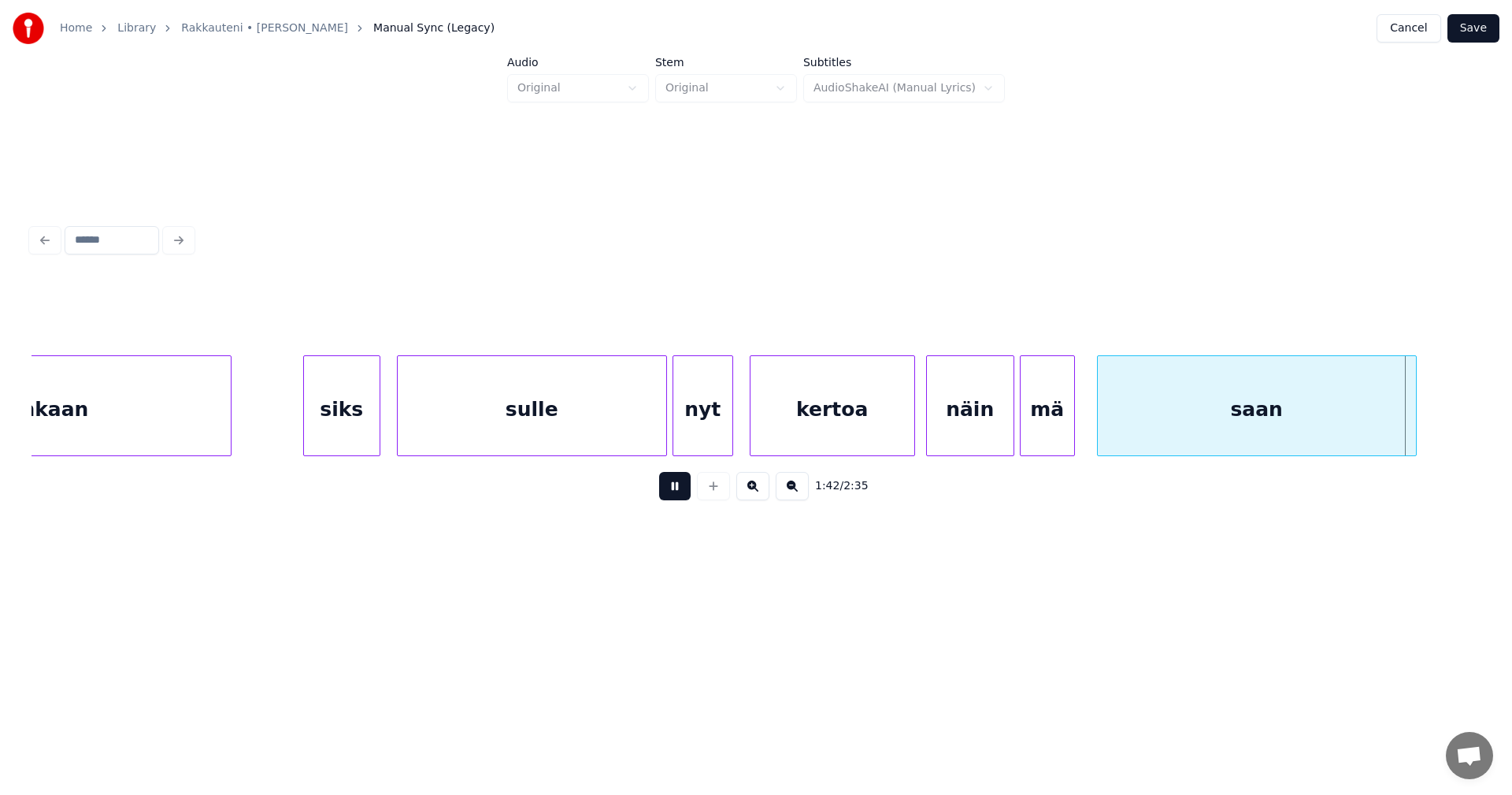
drag, startPoint x: 681, startPoint y: 496, endPoint x: 810, endPoint y: 482, distance: 129.8
click at [687, 494] on button at bounding box center [674, 486] width 31 height 29
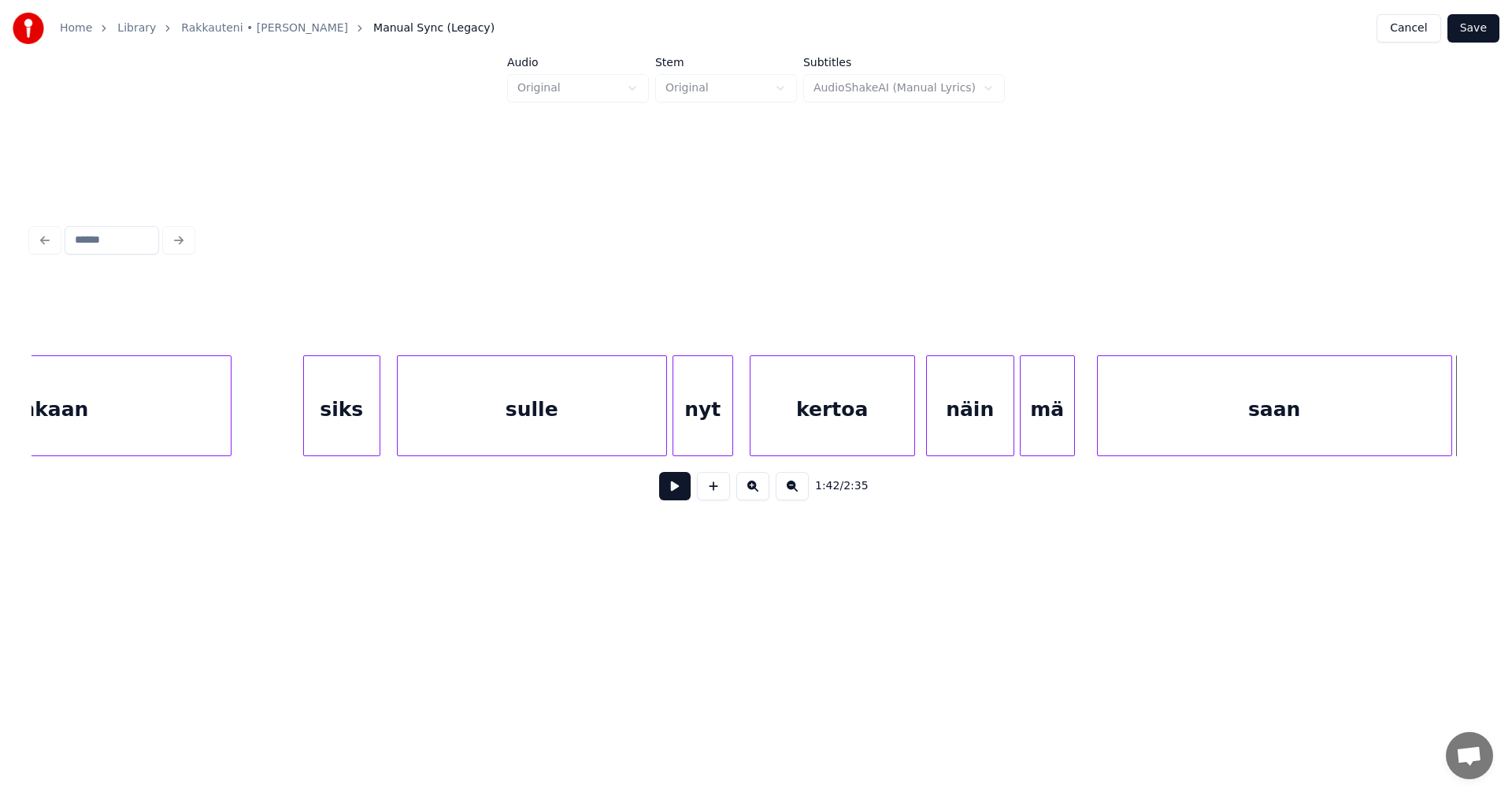
click at [1450, 422] on div at bounding box center [1449, 406] width 5 height 99
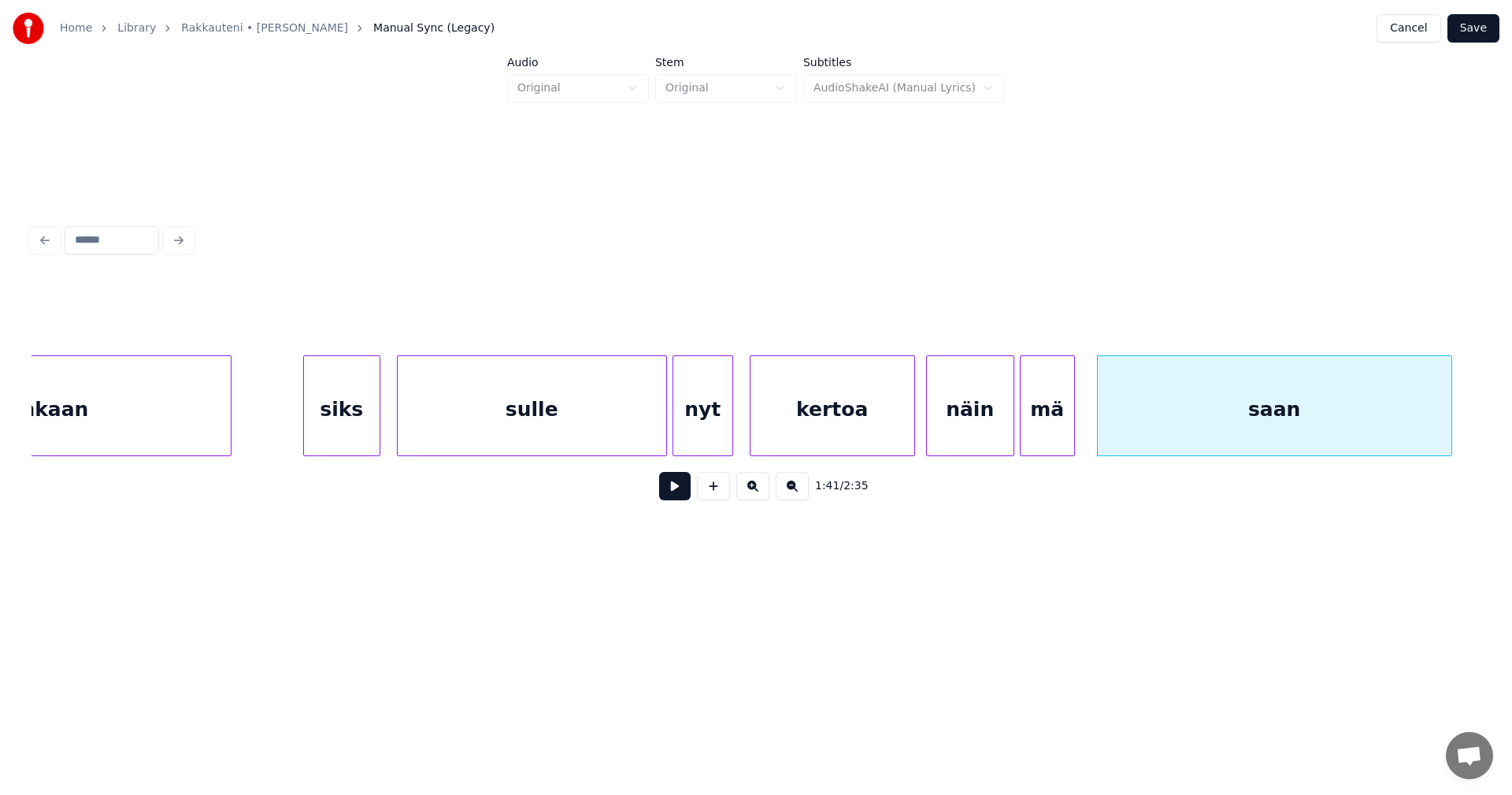
click at [681, 499] on button at bounding box center [674, 486] width 31 height 29
drag, startPoint x: 680, startPoint y: 497, endPoint x: 702, endPoint y: 494, distance: 22.2
click at [702, 494] on div "1:42 / 2:35" at bounding box center [755, 486] width 1424 height 35
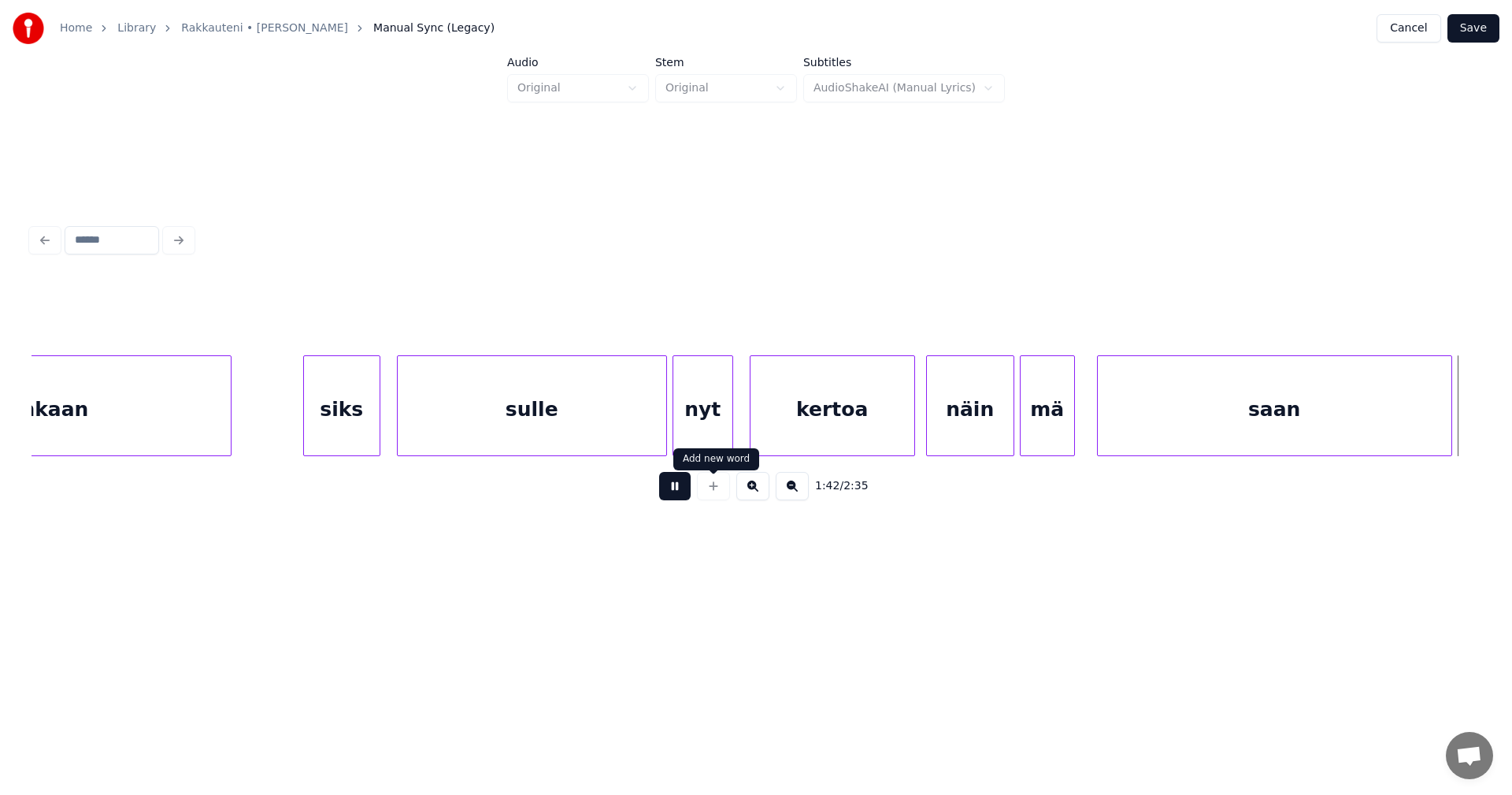
scroll to position [0, 28316]
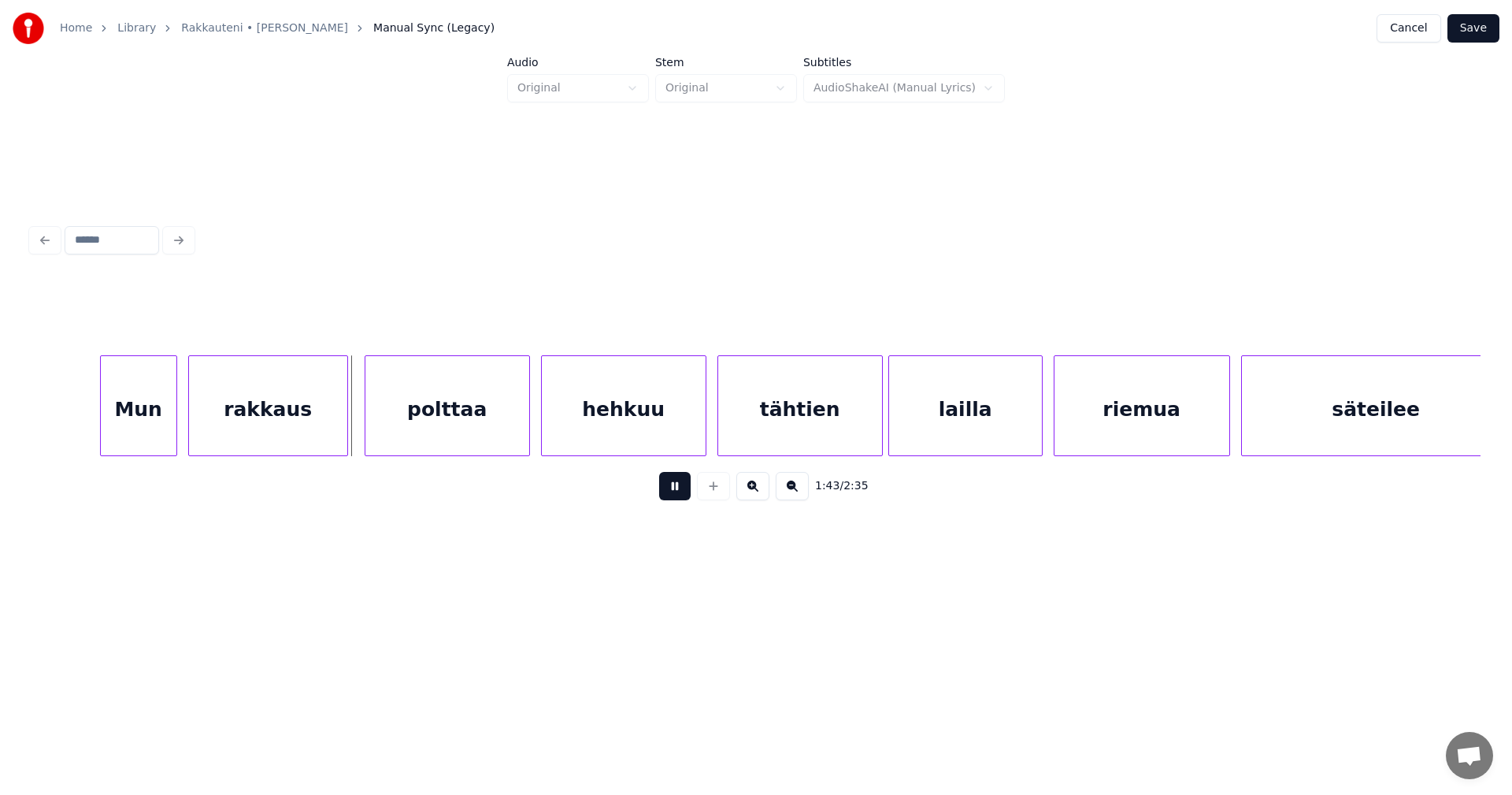
drag, startPoint x: 680, startPoint y: 495, endPoint x: 679, endPoint y: 478, distance: 17.0
click at [679, 493] on button at bounding box center [674, 486] width 31 height 29
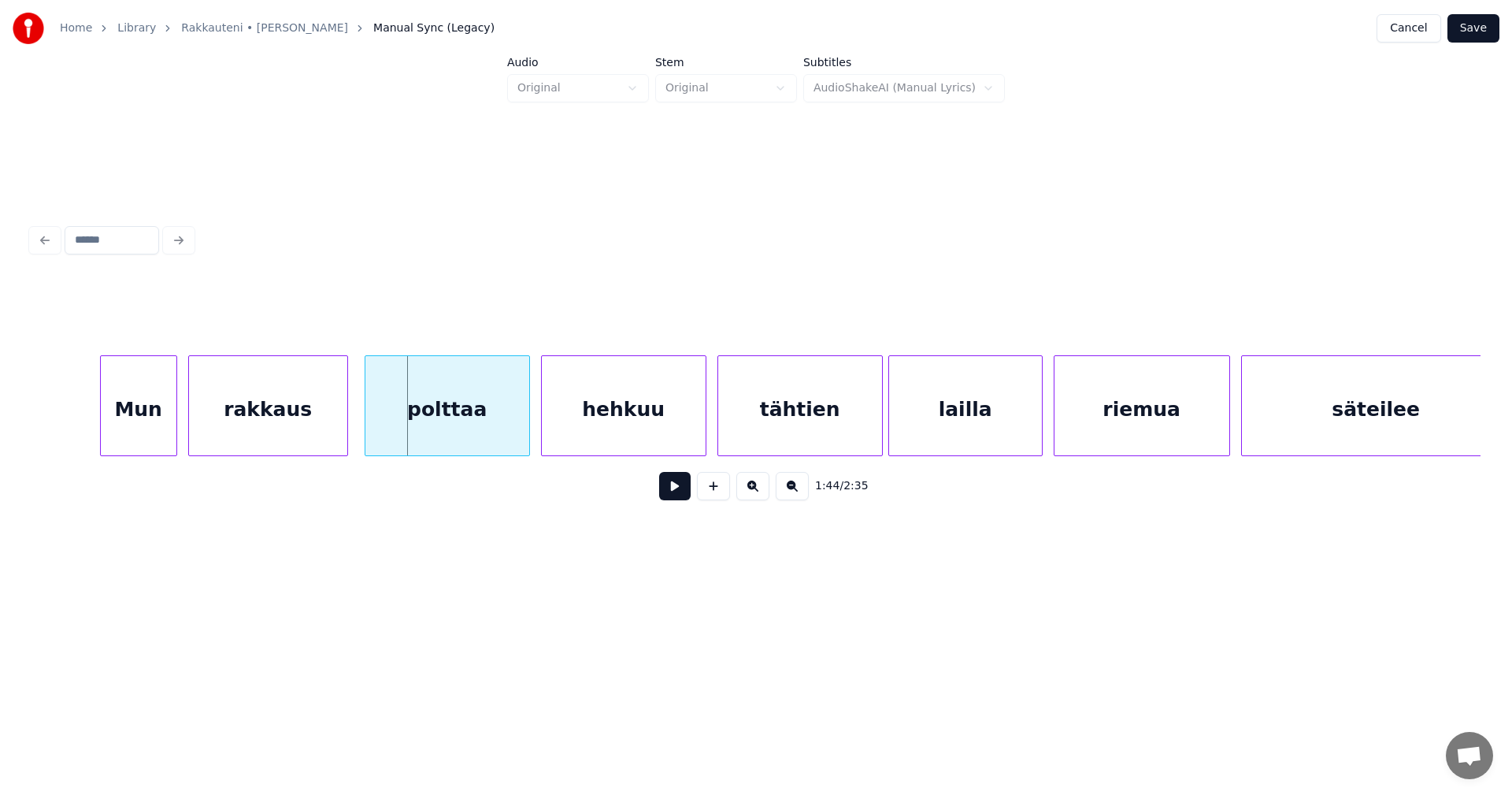
scroll to position [0, 27048]
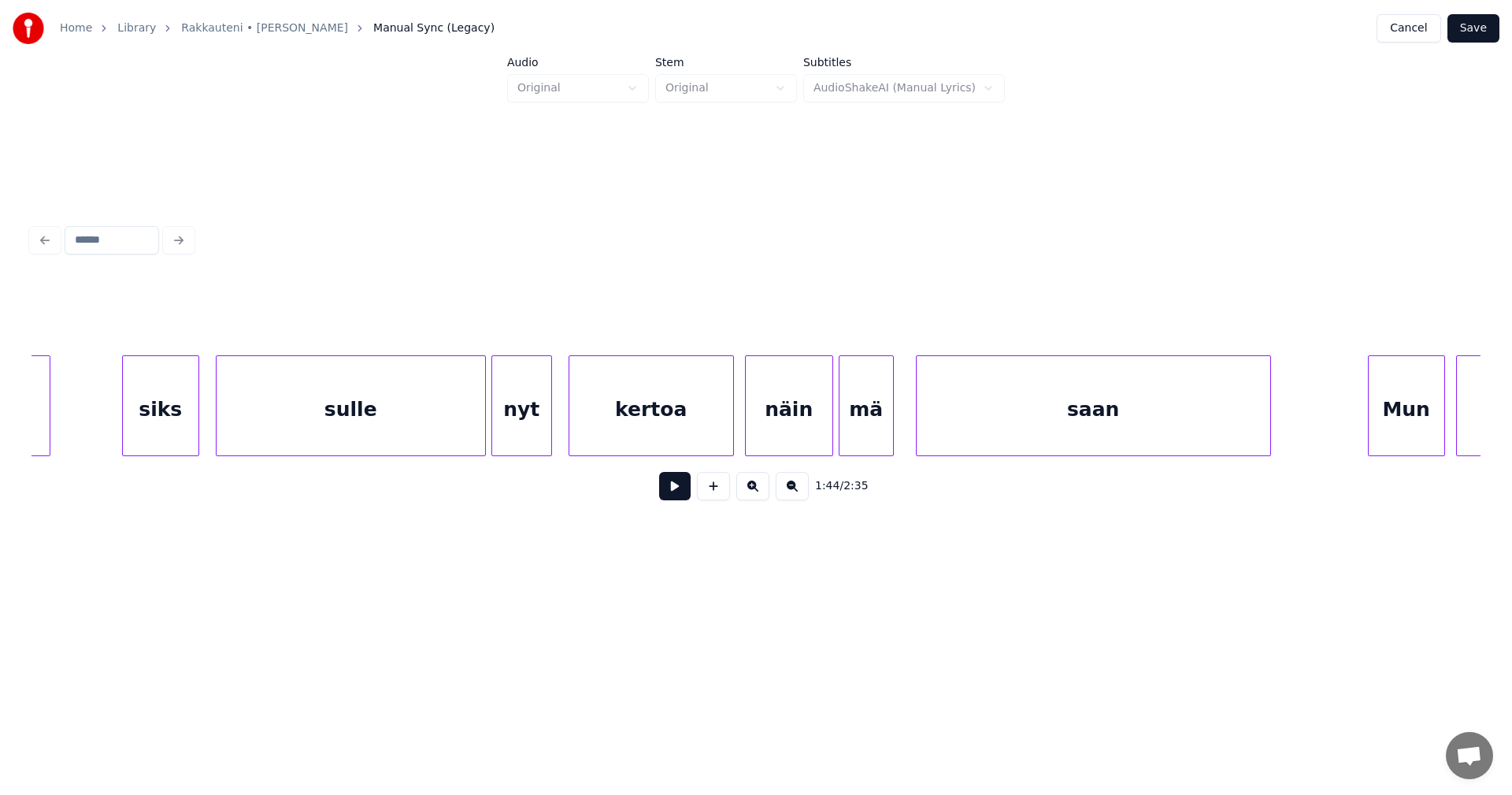
click at [1081, 424] on div "saan" at bounding box center [1094, 409] width 354 height 107
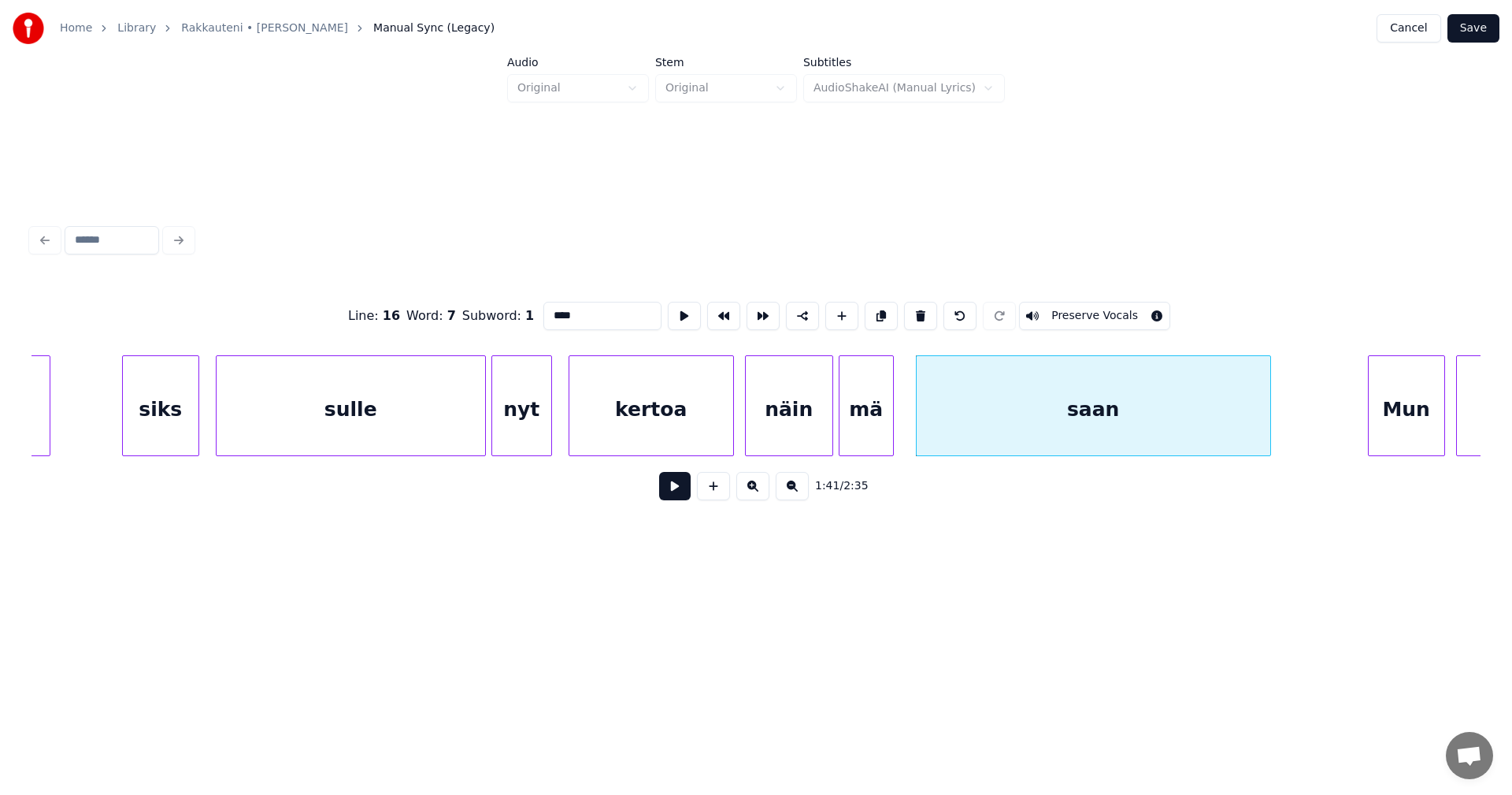
click at [592, 315] on input "****" at bounding box center [602, 316] width 118 height 29
click at [1398, 428] on div "Mun" at bounding box center [1394, 409] width 76 height 107
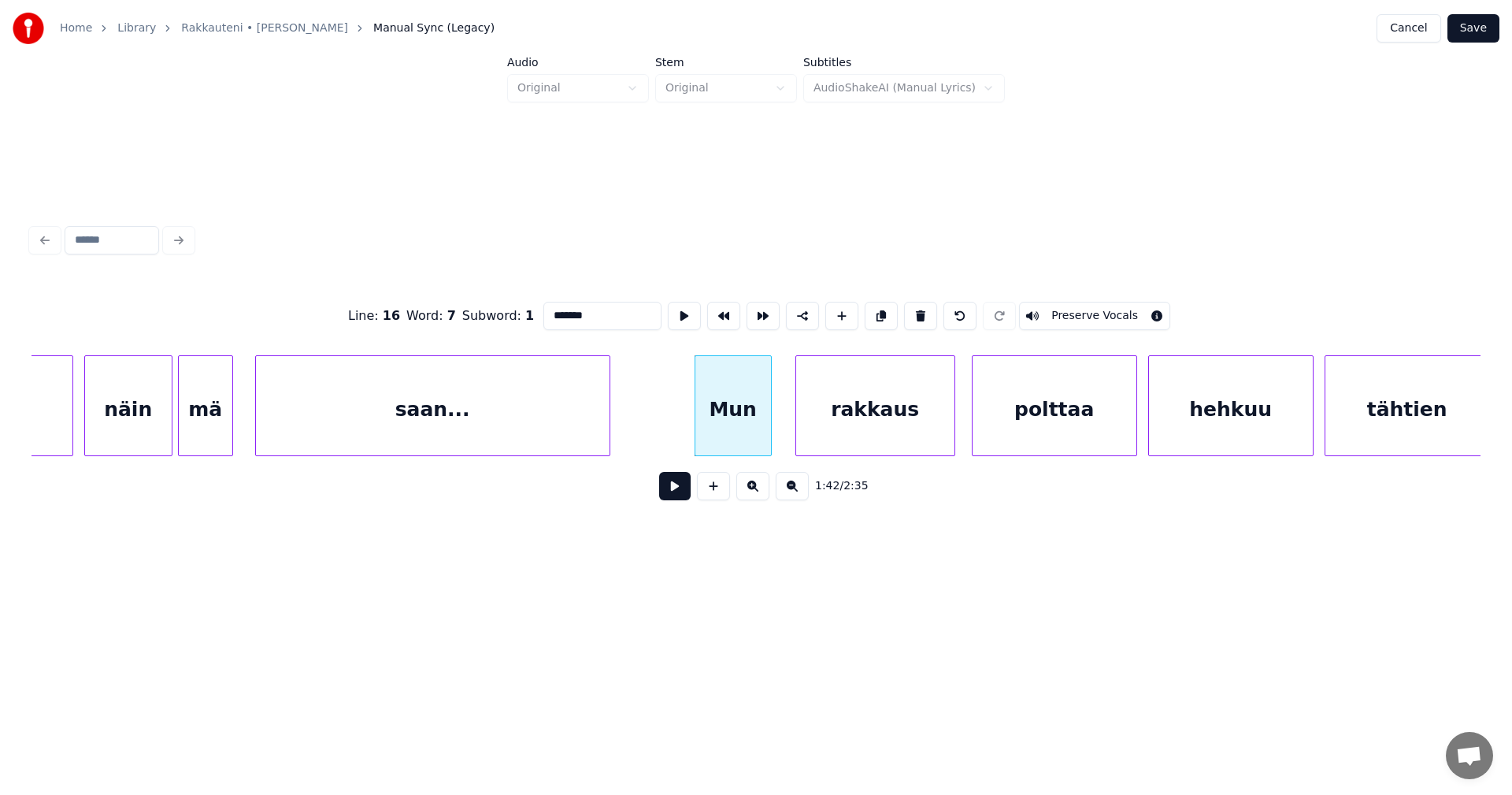
scroll to position [0, 27710]
click at [880, 414] on div "rakkaus" at bounding box center [865, 409] width 158 height 107
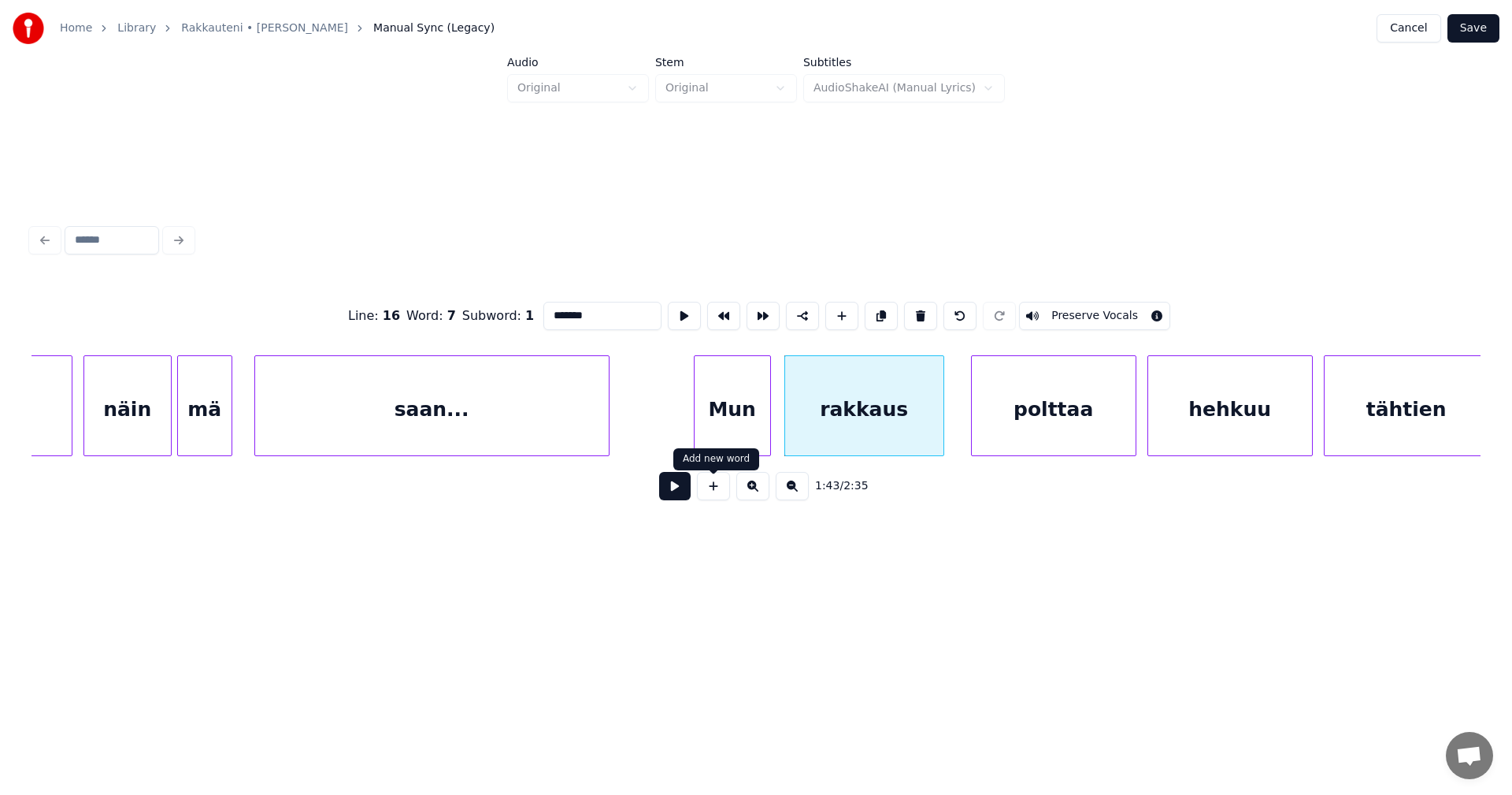
type input "*******"
click at [680, 494] on button at bounding box center [674, 486] width 31 height 29
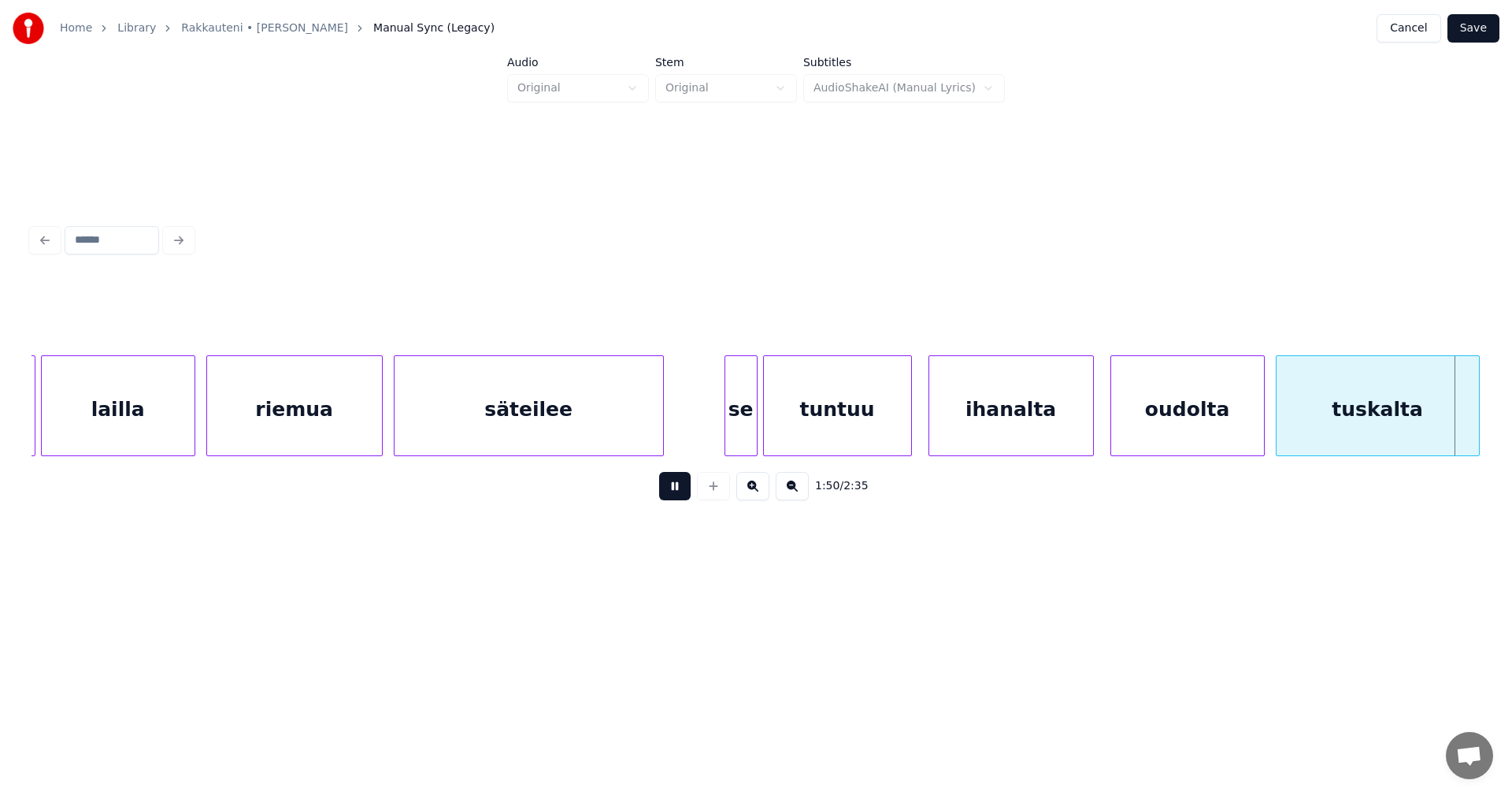
scroll to position [0, 30615]
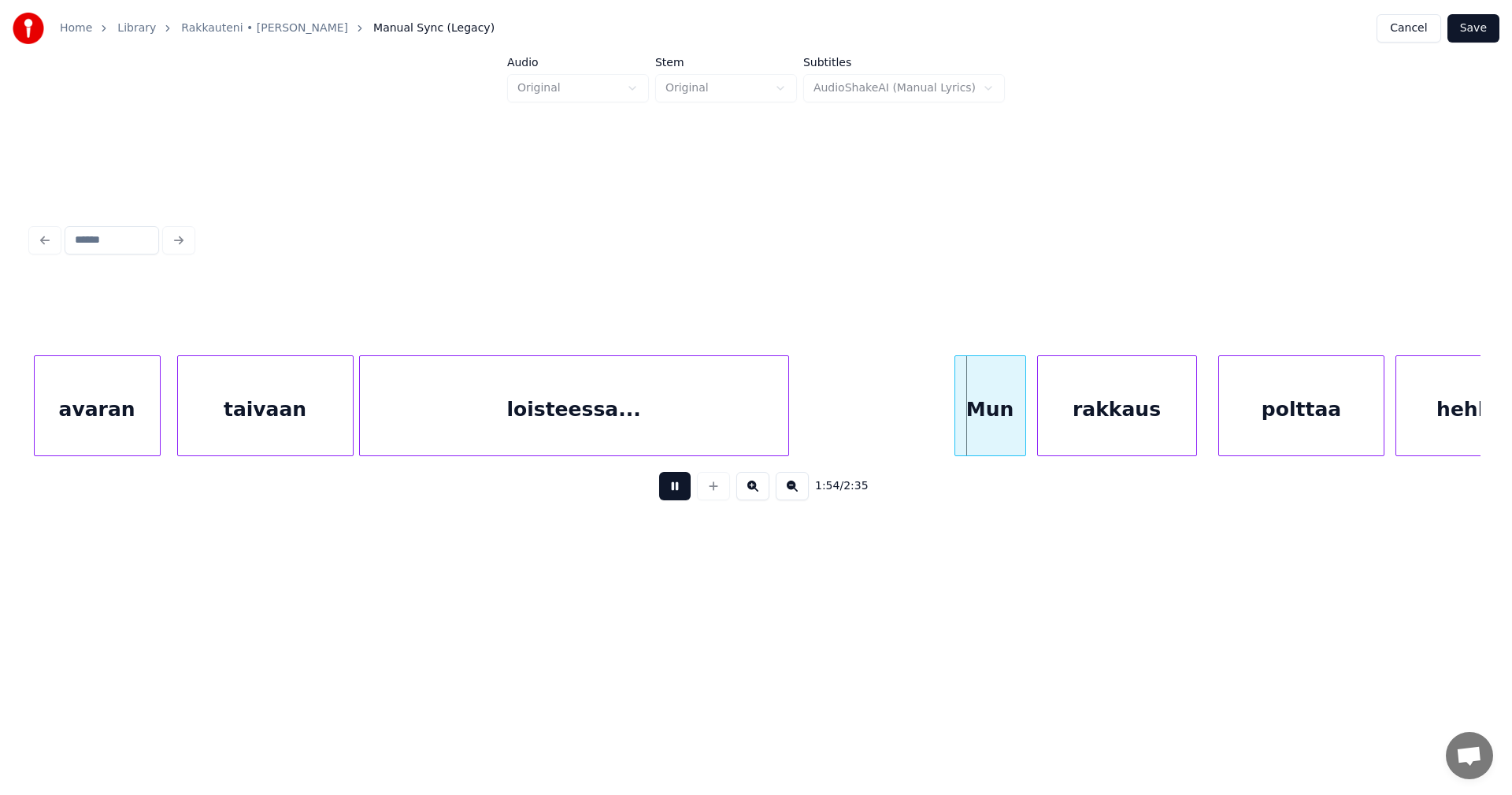
drag, startPoint x: 690, startPoint y: 483, endPoint x: 881, endPoint y: 440, distance: 195.8
click at [702, 479] on div "1:54 / 2:35" at bounding box center [755, 486] width 1424 height 35
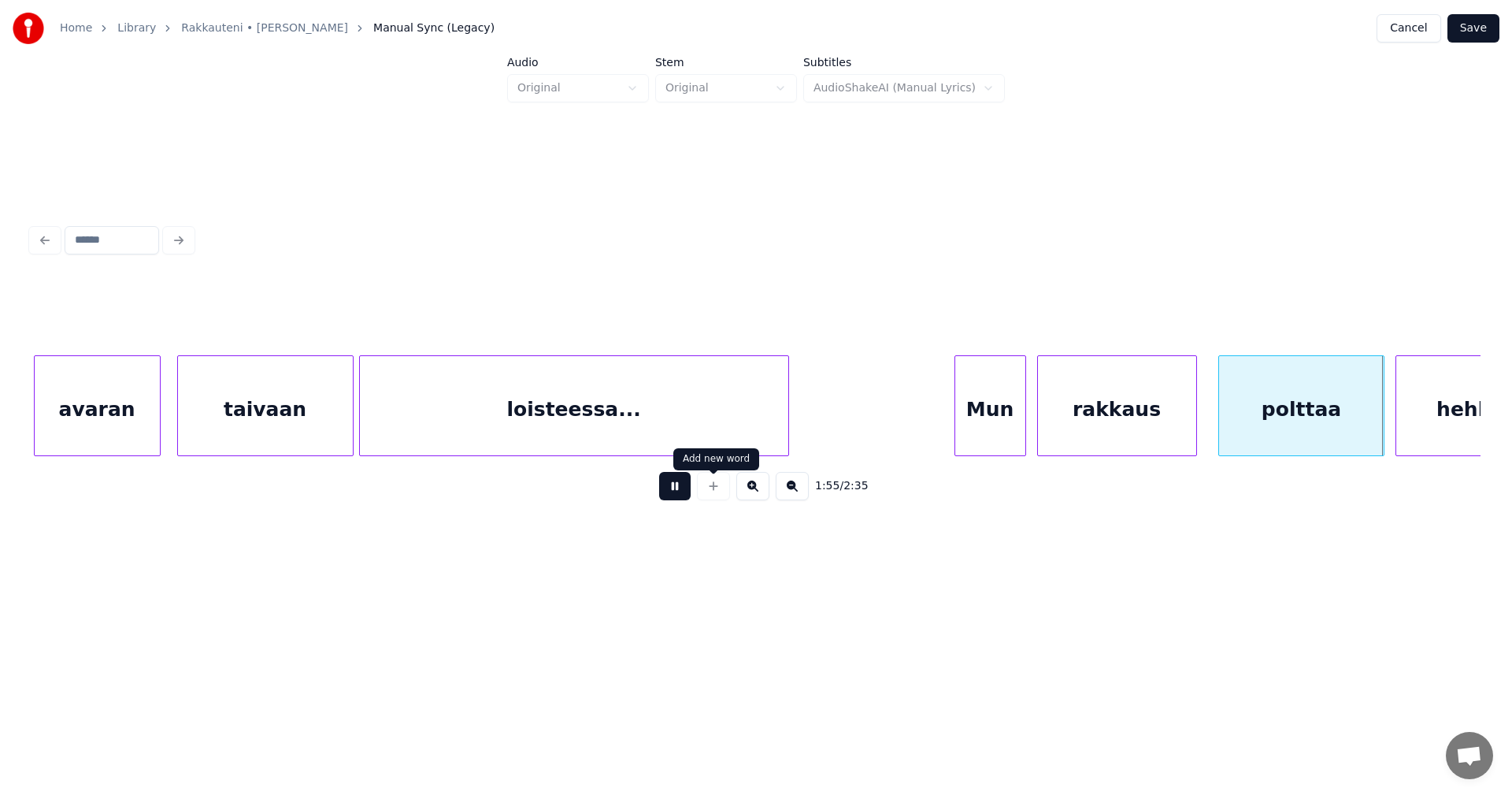
drag, startPoint x: 682, startPoint y: 491, endPoint x: 774, endPoint y: 459, distance: 97.4
click at [682, 490] on button at bounding box center [674, 486] width 31 height 29
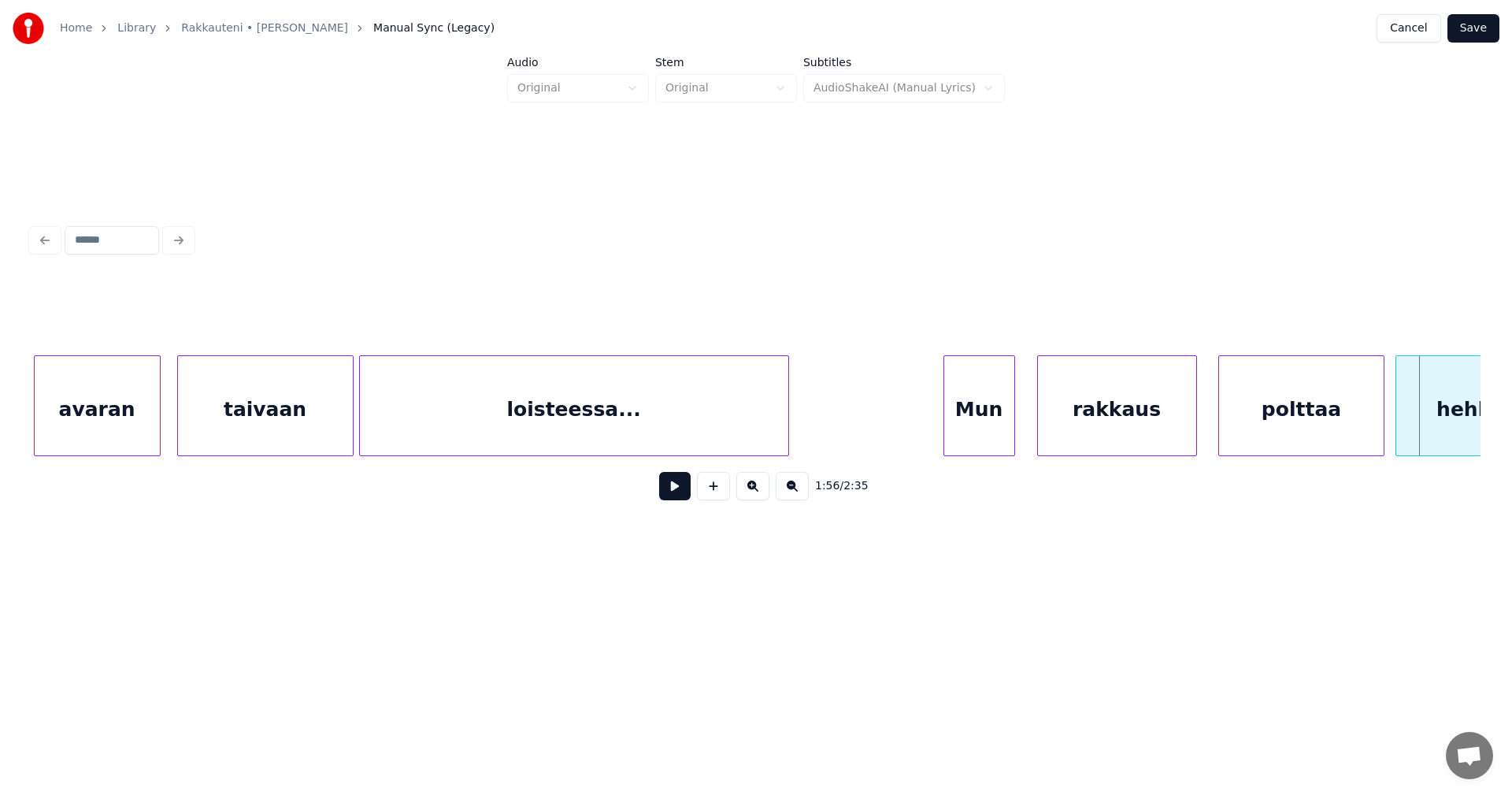
click at [996, 402] on div "Mun" at bounding box center [979, 409] width 70 height 107
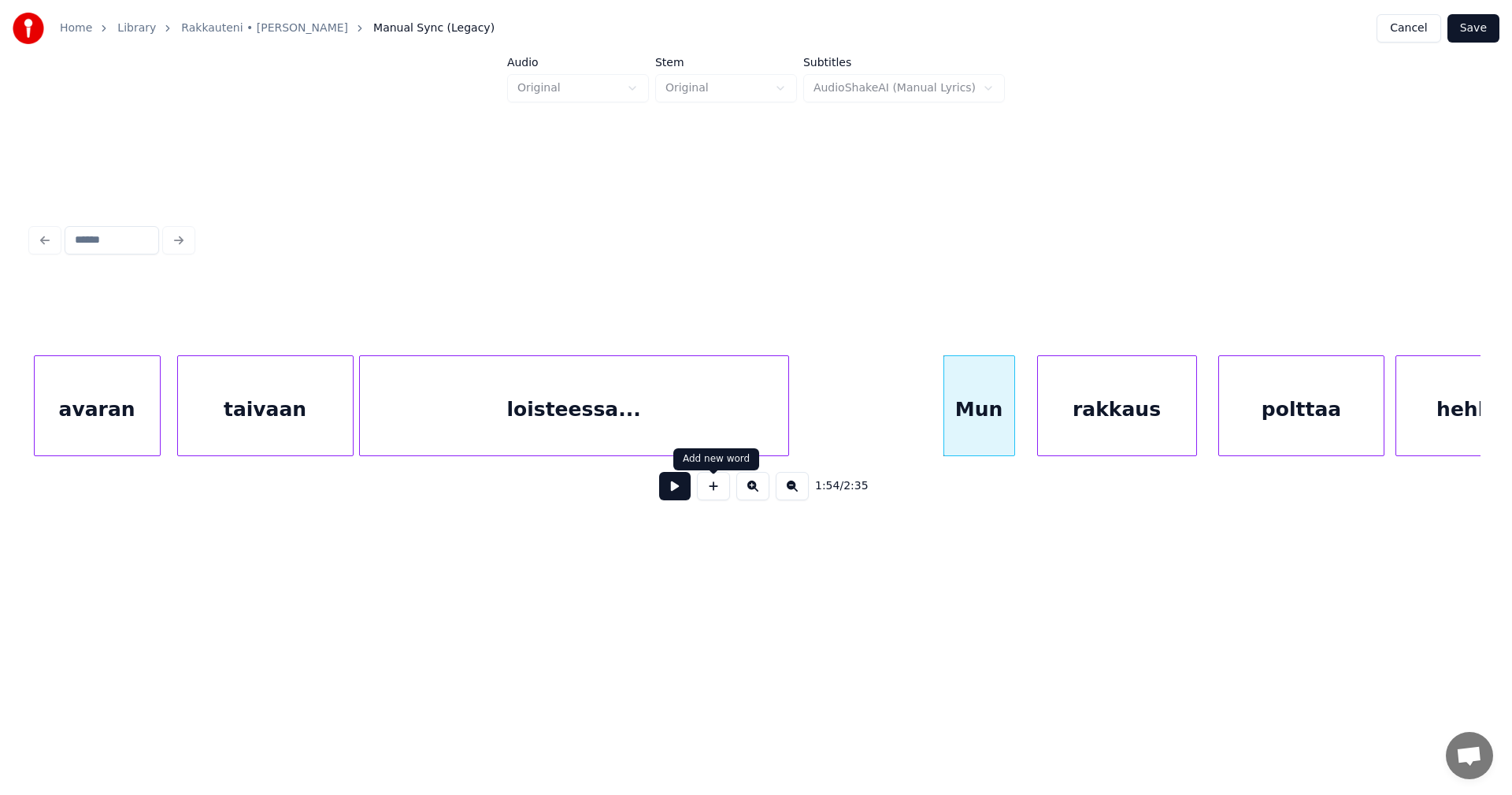
click at [687, 494] on button at bounding box center [674, 486] width 31 height 29
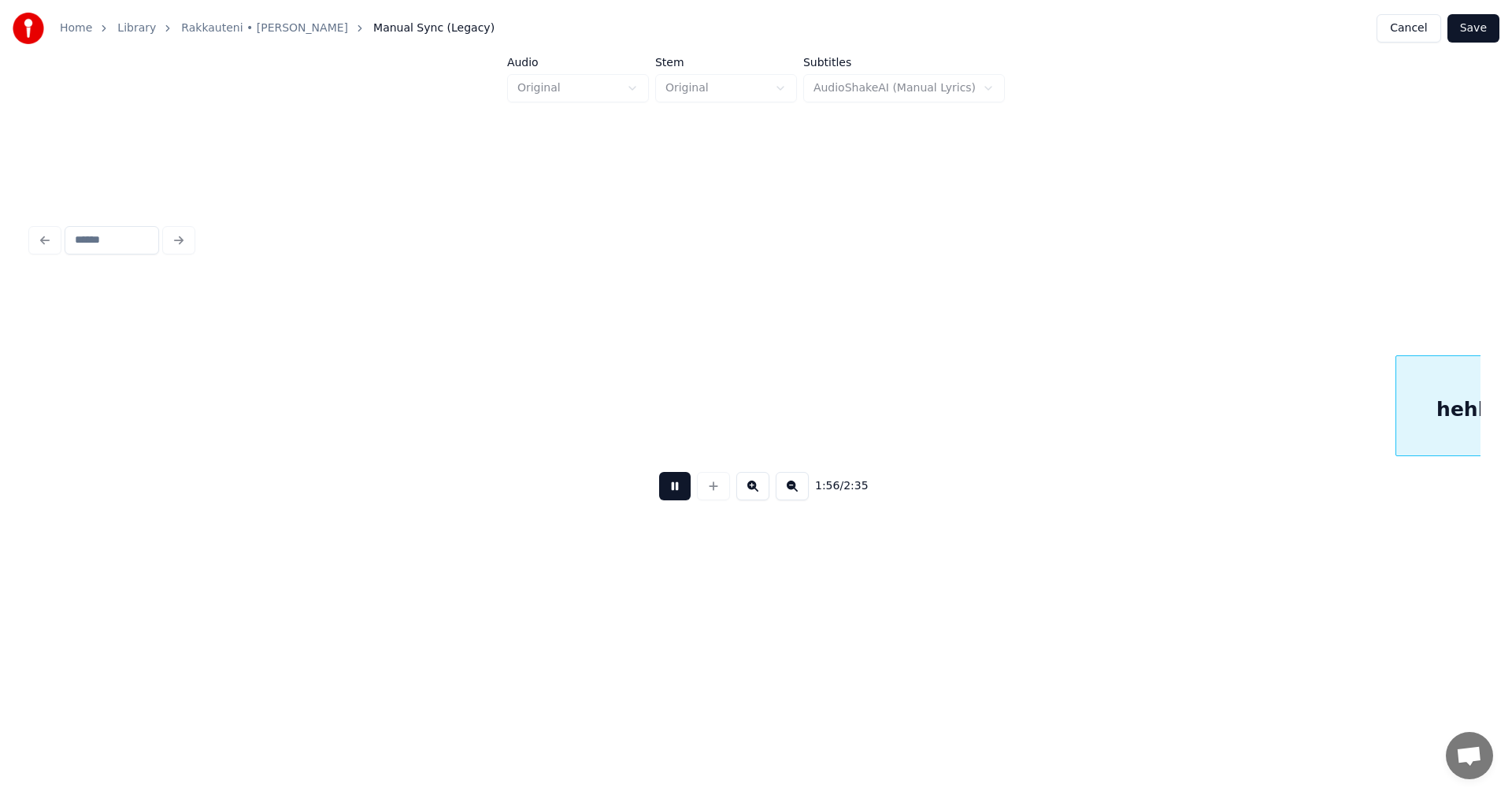
scroll to position [0, 32064]
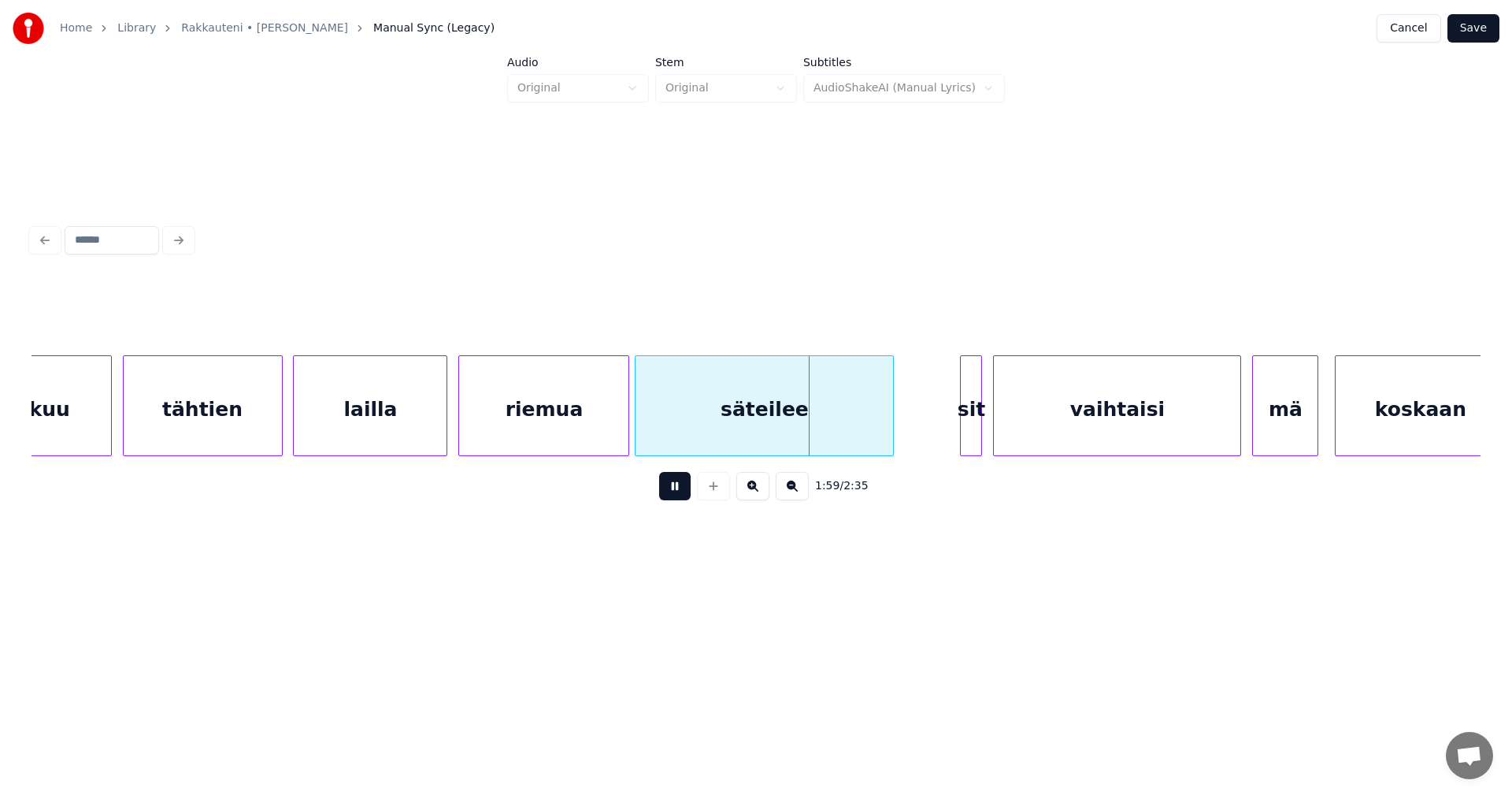
click at [688, 494] on button at bounding box center [674, 486] width 31 height 29
click at [950, 430] on div at bounding box center [951, 406] width 5 height 99
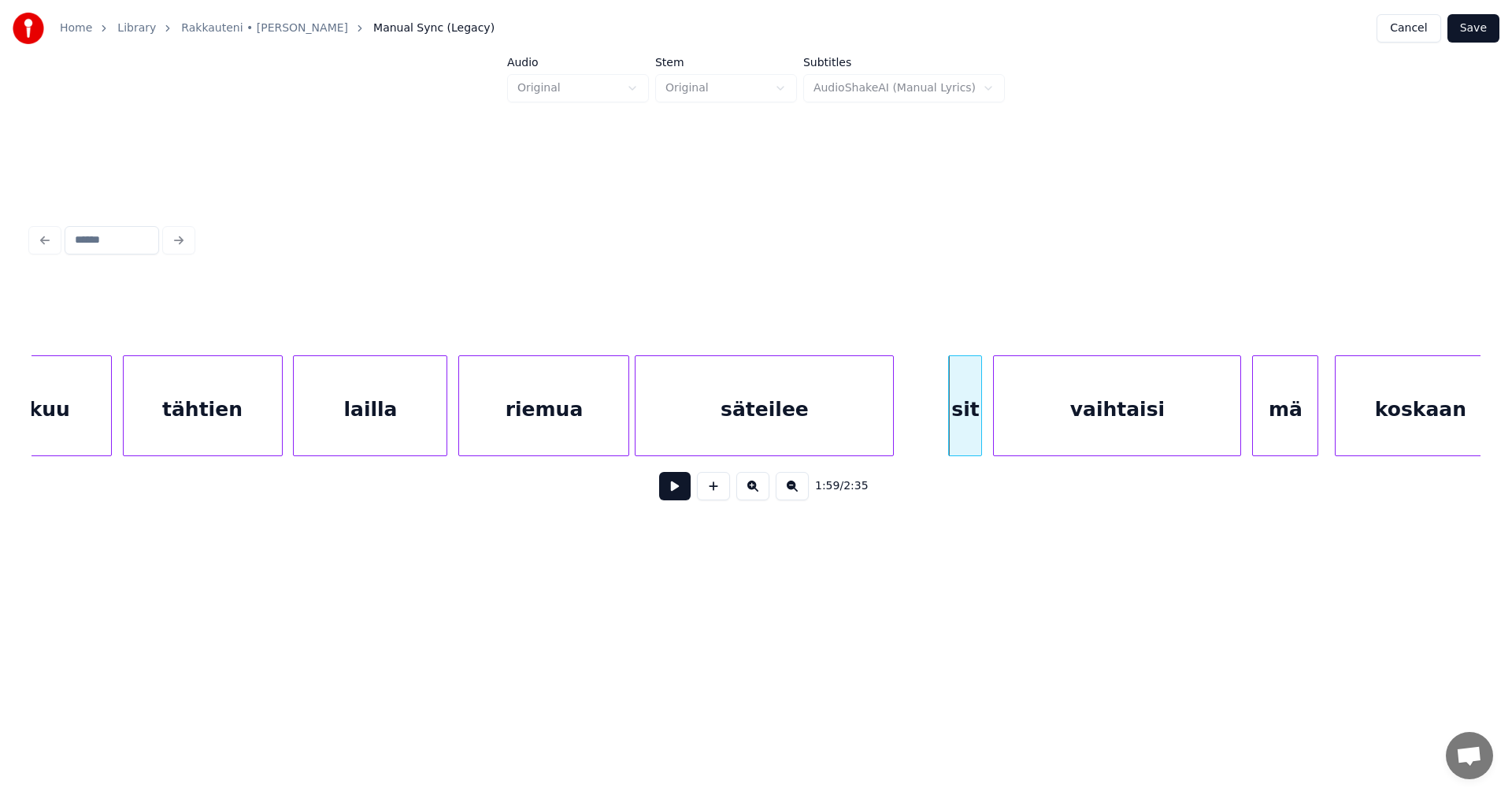
click at [679, 492] on button at bounding box center [674, 486] width 31 height 29
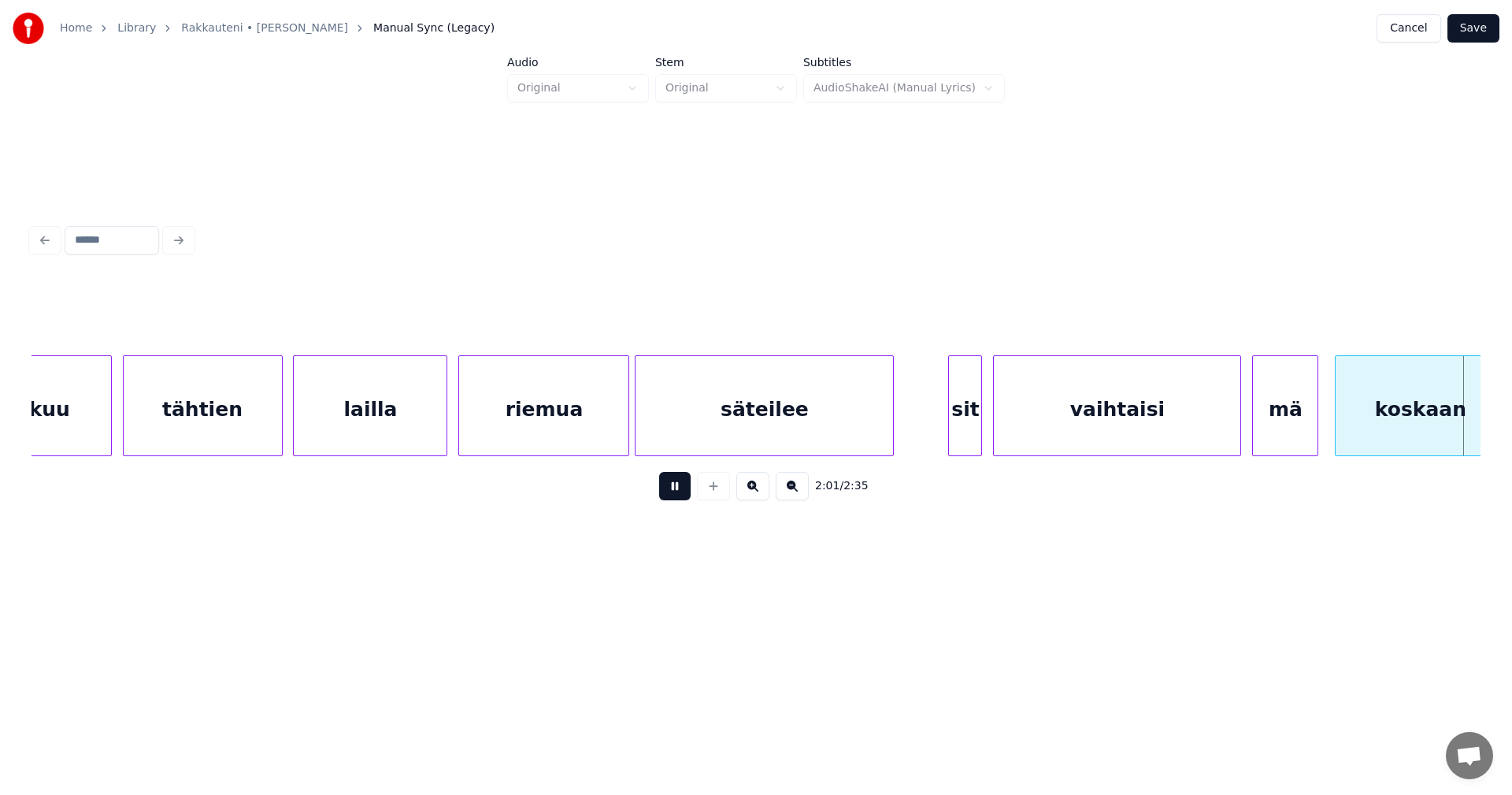
scroll to position [0, 33513]
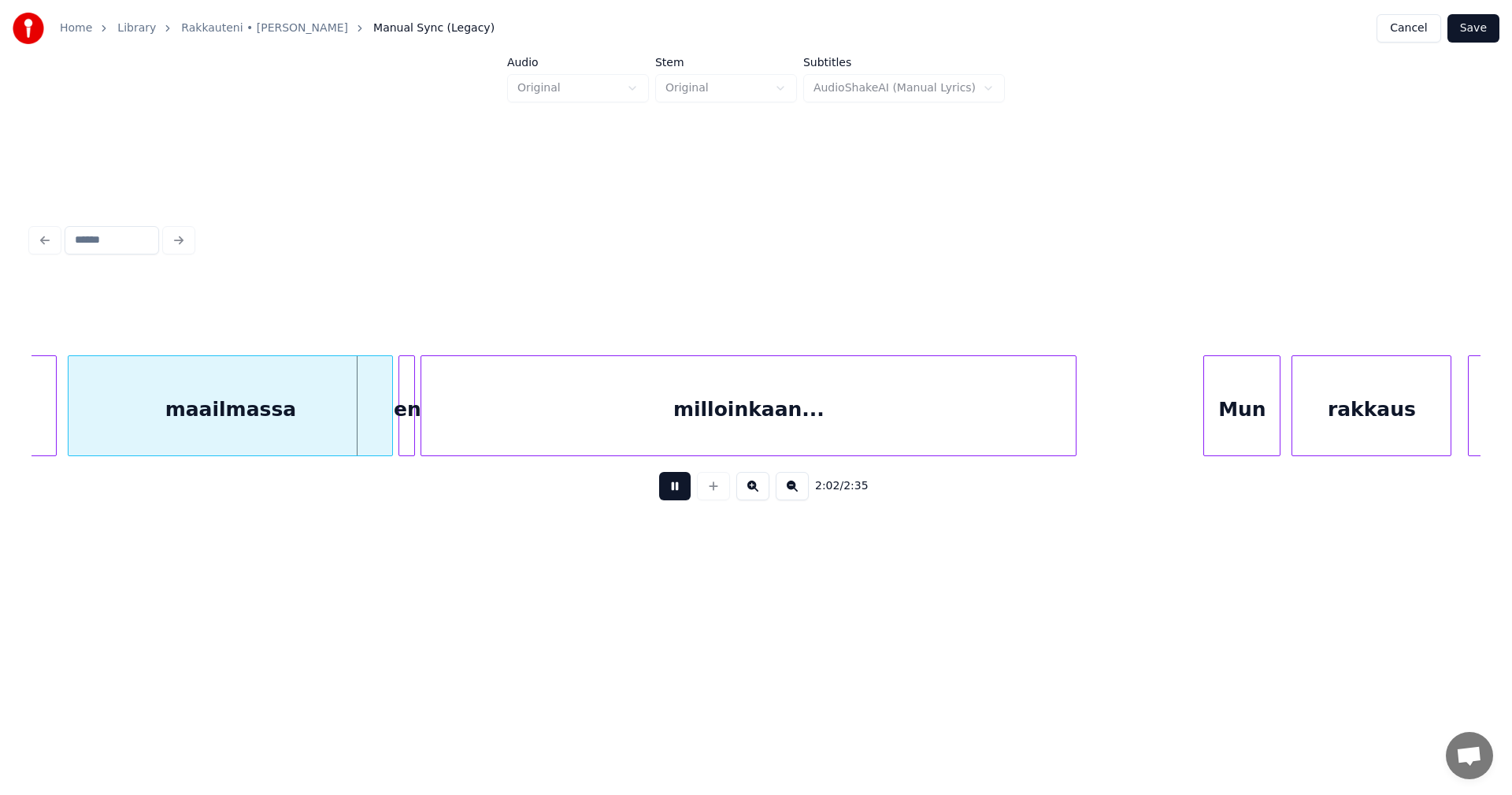
click at [687, 487] on button at bounding box center [674, 486] width 31 height 29
click at [485, 414] on div at bounding box center [483, 406] width 5 height 99
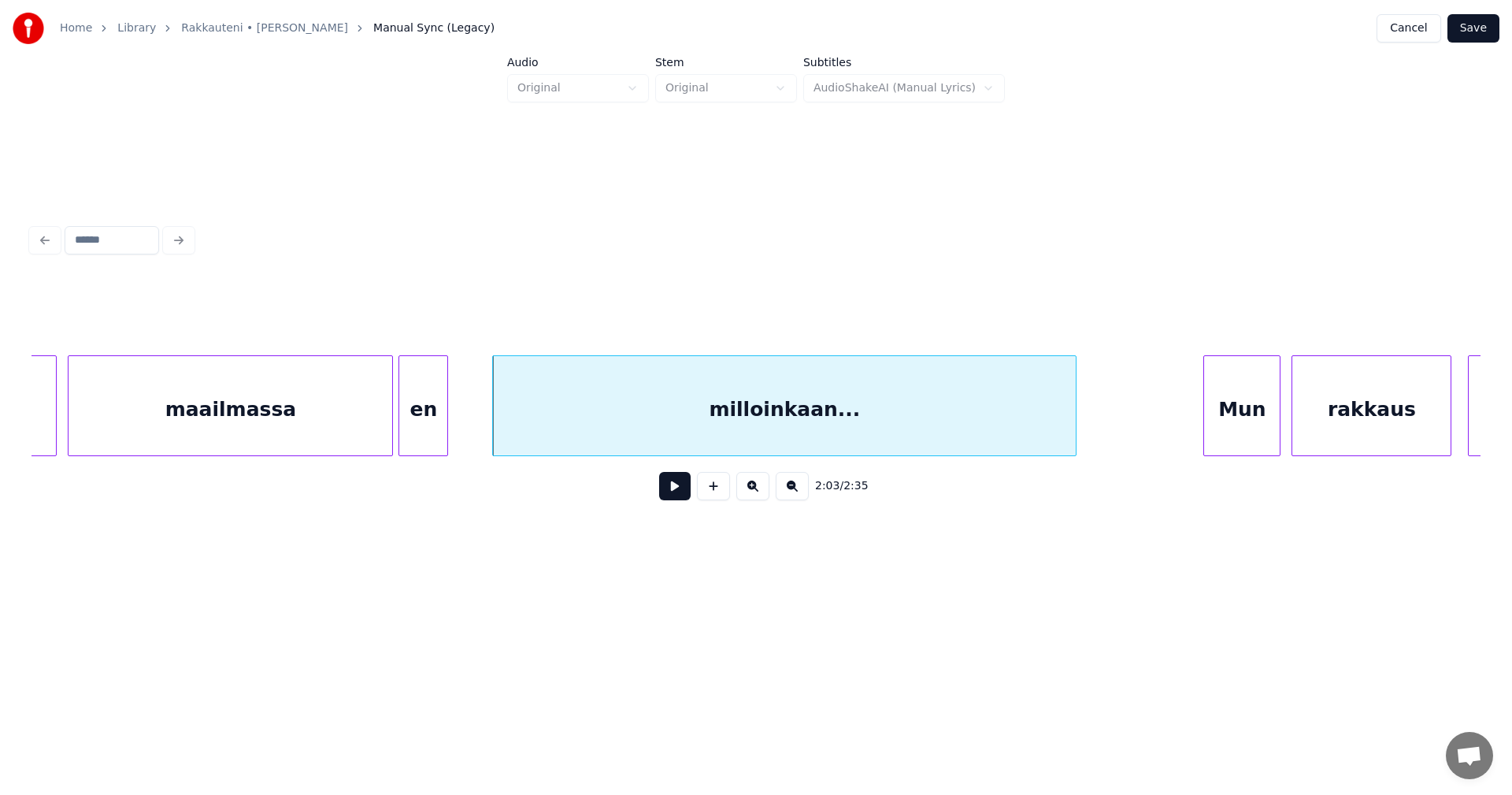
click at [447, 418] on div at bounding box center [445, 406] width 5 height 99
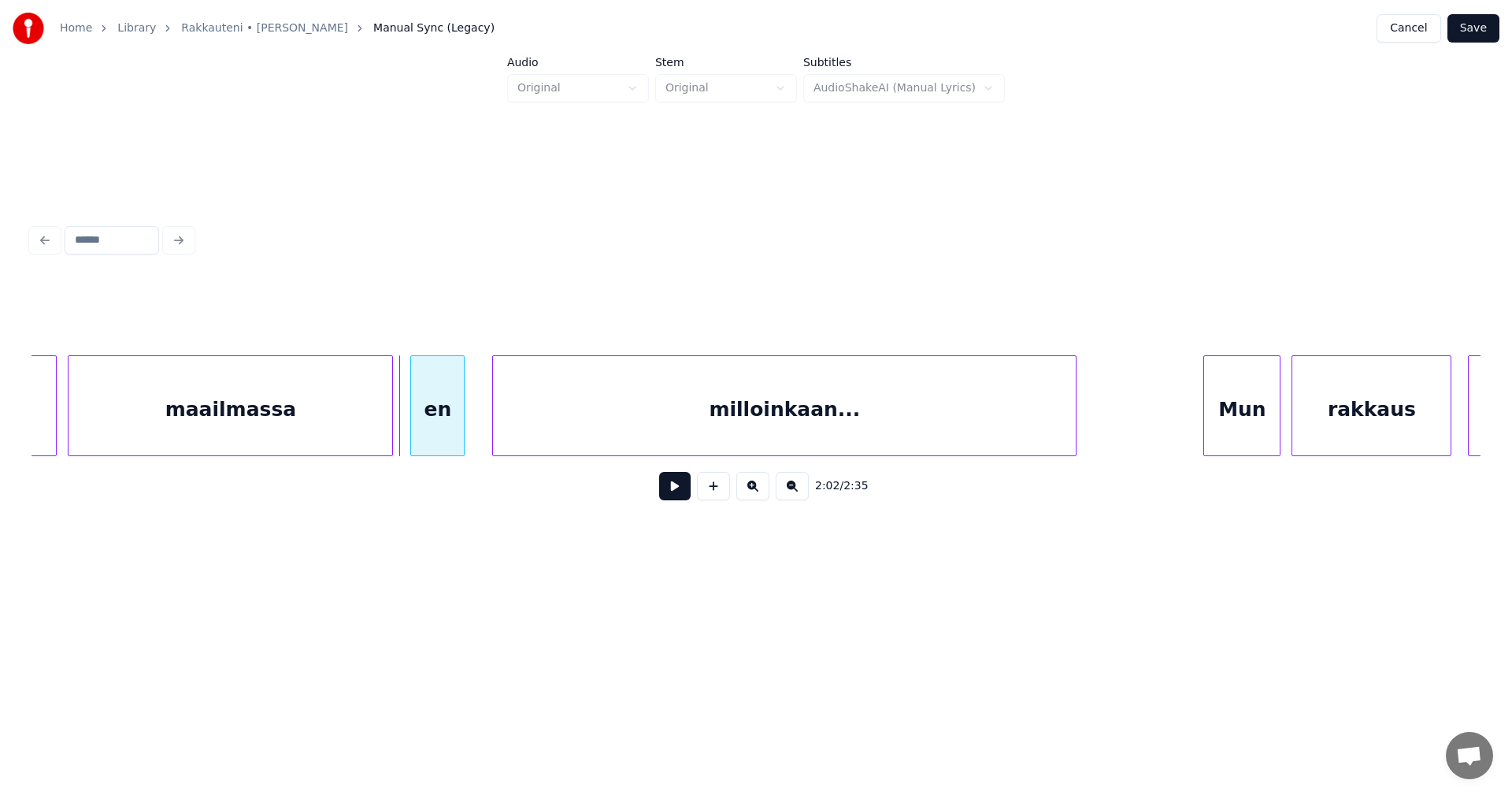
click at [435, 420] on div "en" at bounding box center [437, 409] width 53 height 107
click at [679, 494] on button at bounding box center [674, 486] width 31 height 29
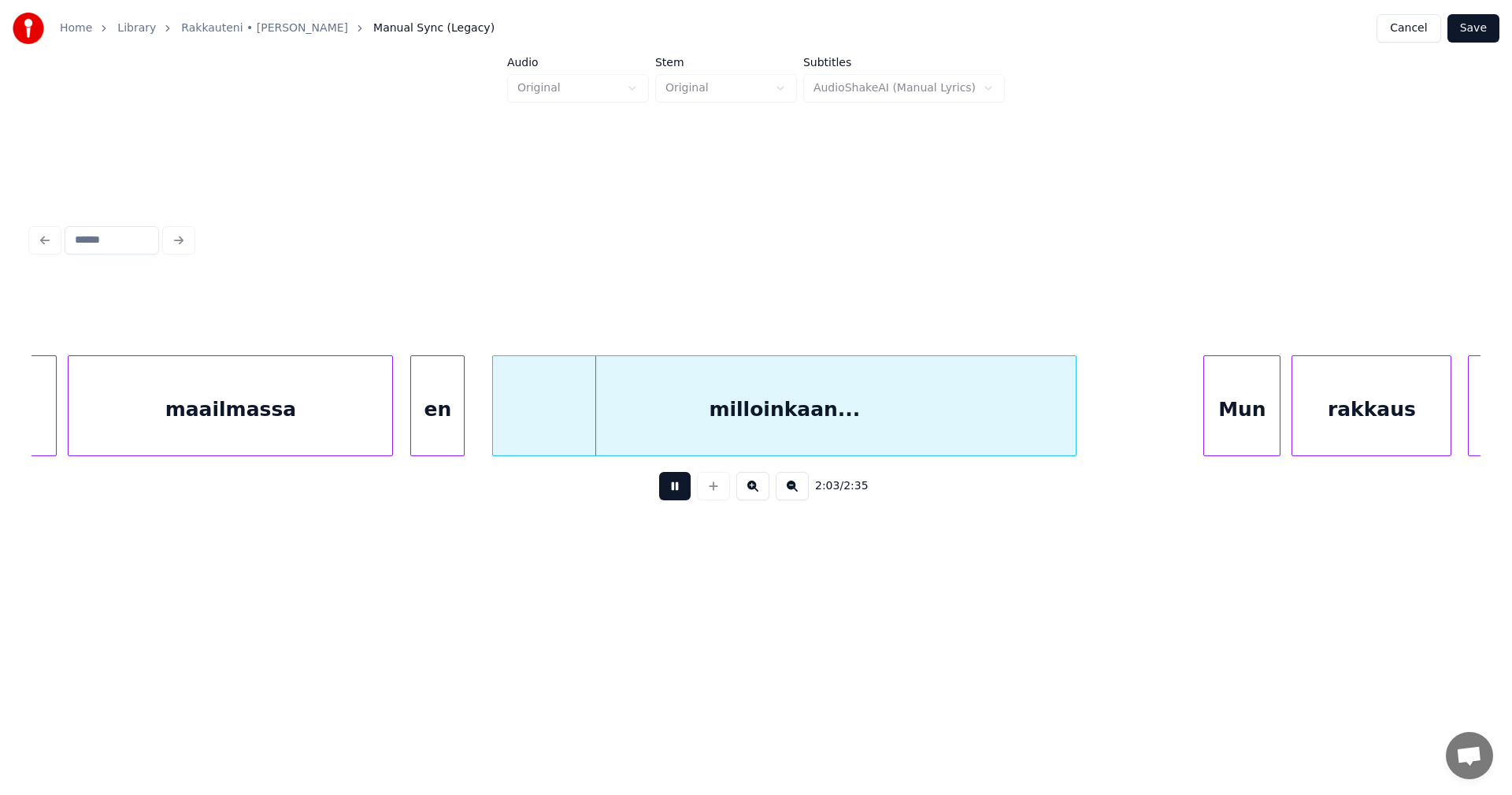
drag, startPoint x: 679, startPoint y: 494, endPoint x: 629, endPoint y: 450, distance: 66.6
click at [672, 489] on button at bounding box center [674, 486] width 31 height 29
click at [613, 421] on div "milloinkaan..." at bounding box center [785, 409] width 583 height 107
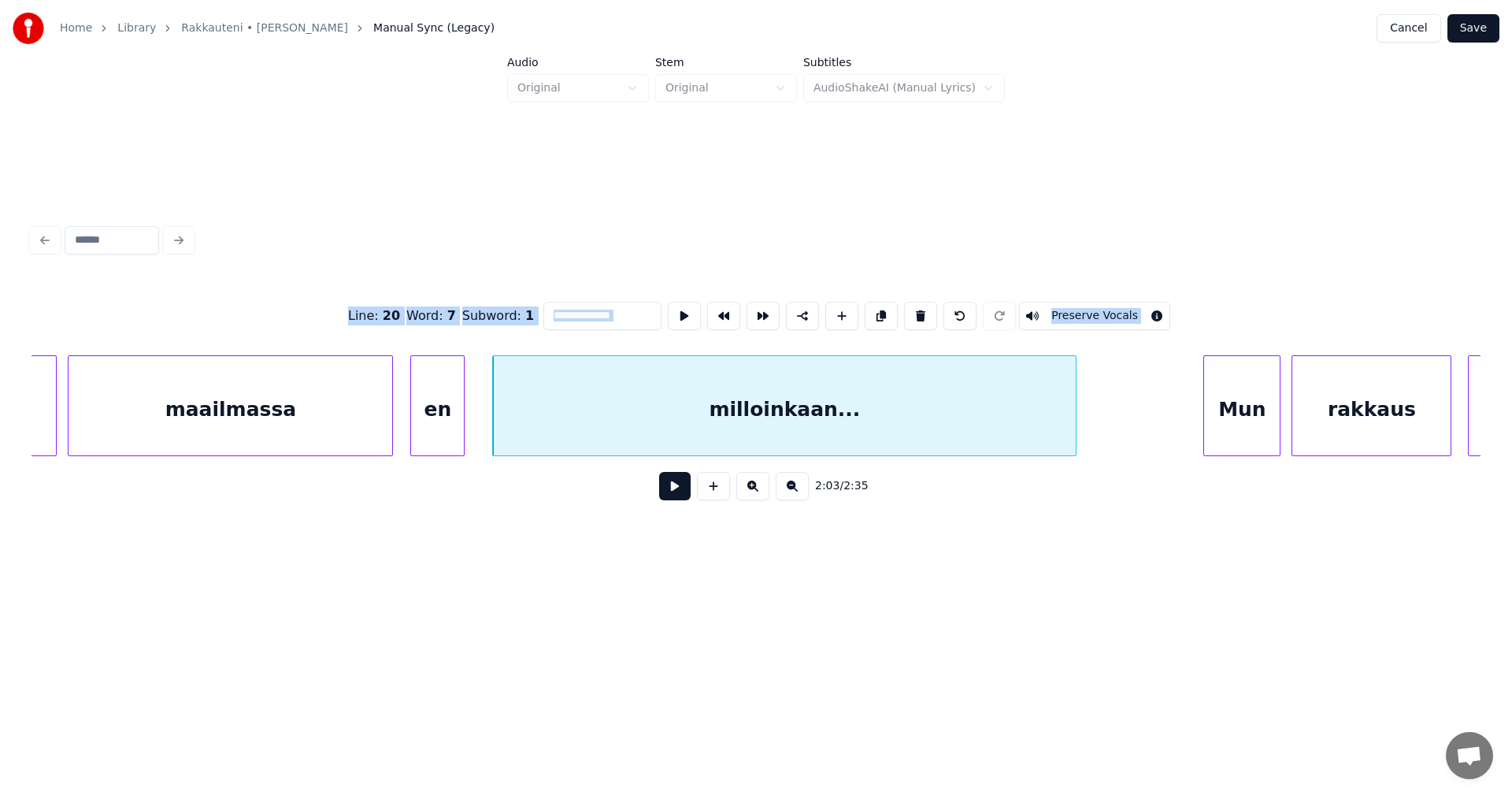
click at [673, 492] on button at bounding box center [674, 486] width 31 height 29
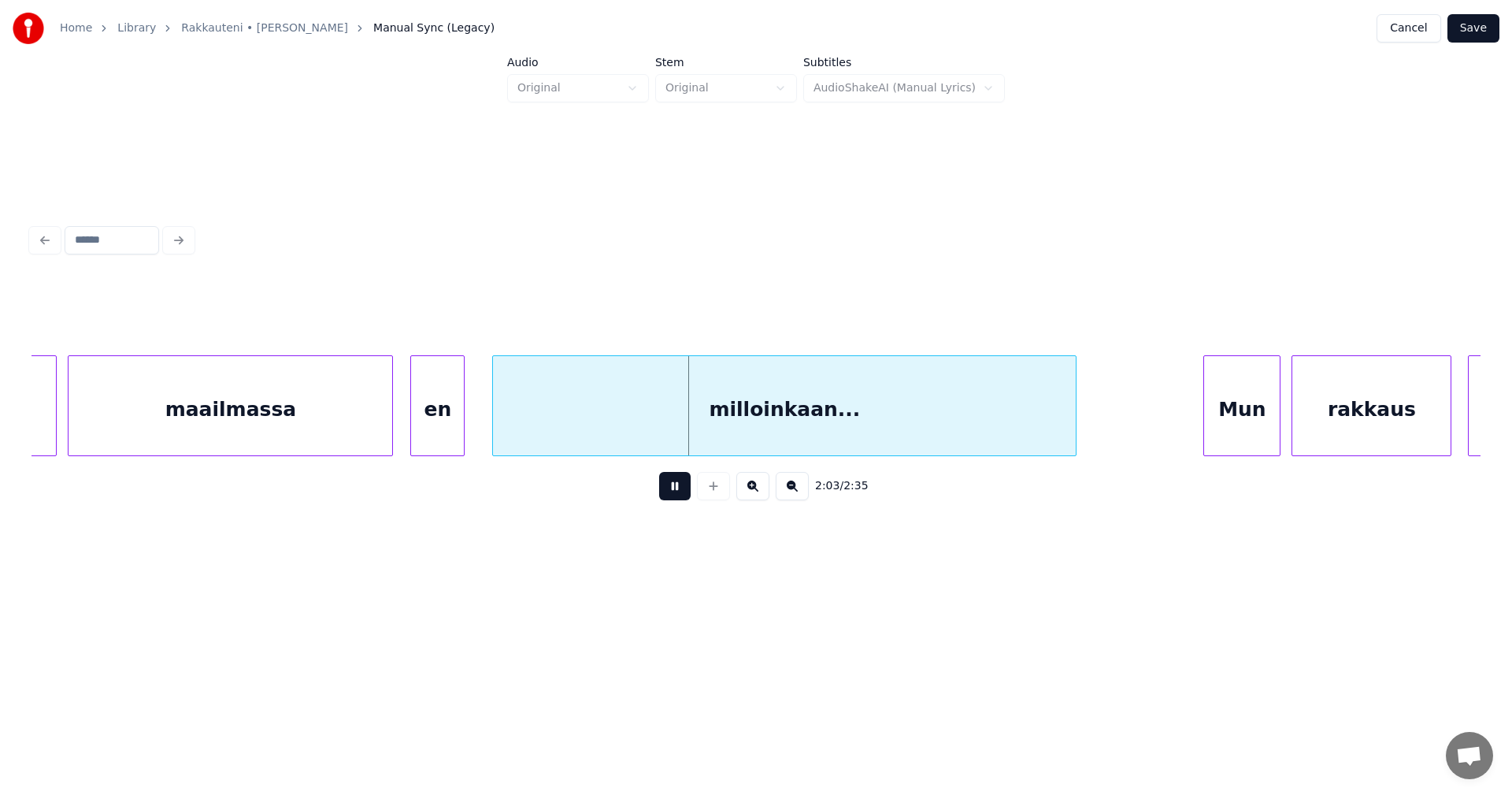
drag, startPoint x: 673, startPoint y: 492, endPoint x: 569, endPoint y: 442, distance: 115.4
click at [667, 488] on button at bounding box center [674, 486] width 31 height 29
click at [483, 421] on div at bounding box center [486, 406] width 5 height 99
click at [668, 494] on button at bounding box center [674, 486] width 31 height 29
drag, startPoint x: 670, startPoint y: 494, endPoint x: 662, endPoint y: 489, distance: 9.4
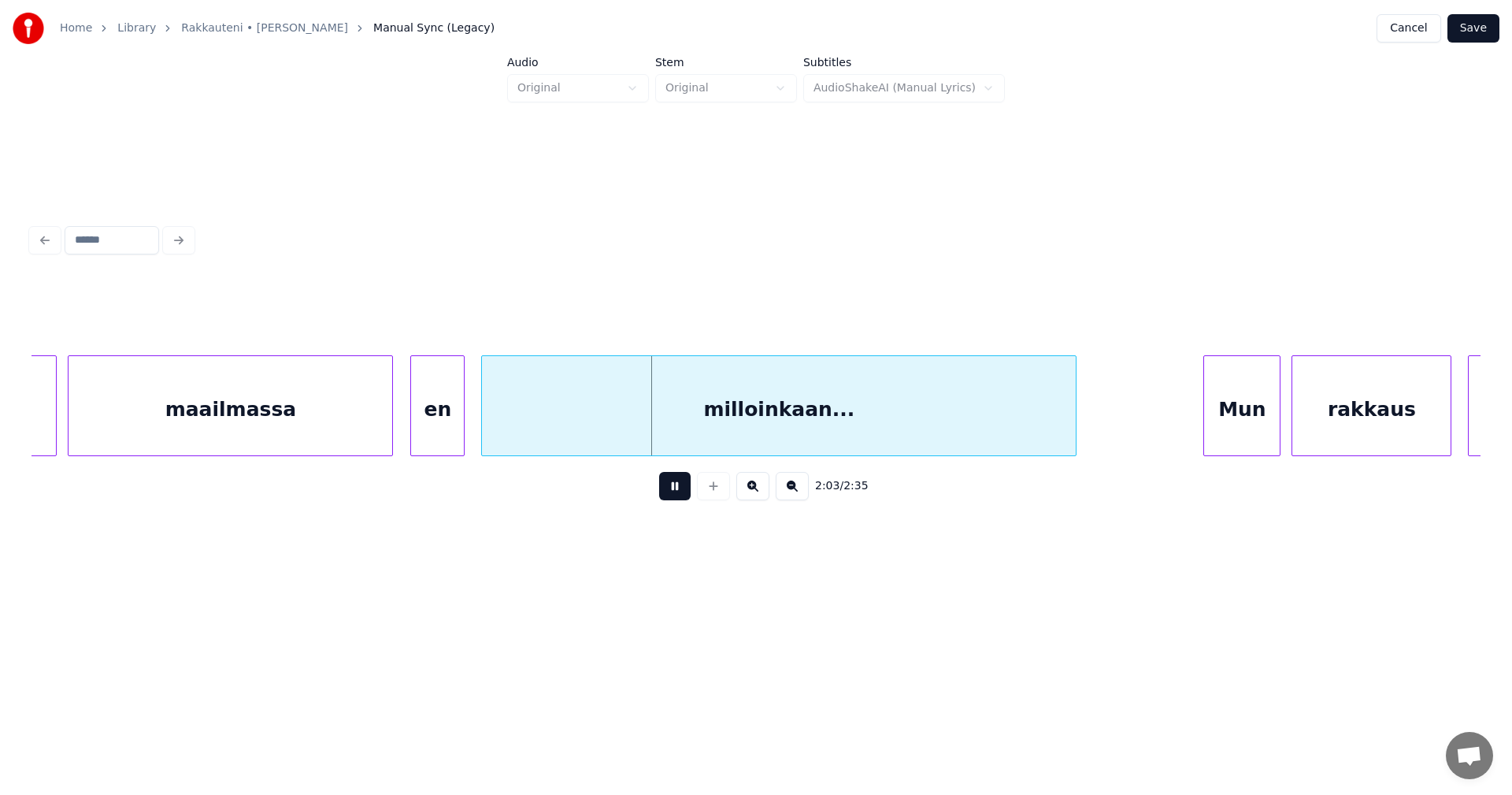
click at [662, 489] on button at bounding box center [674, 486] width 31 height 29
click at [339, 401] on div "maailmassa" at bounding box center [230, 409] width 323 height 107
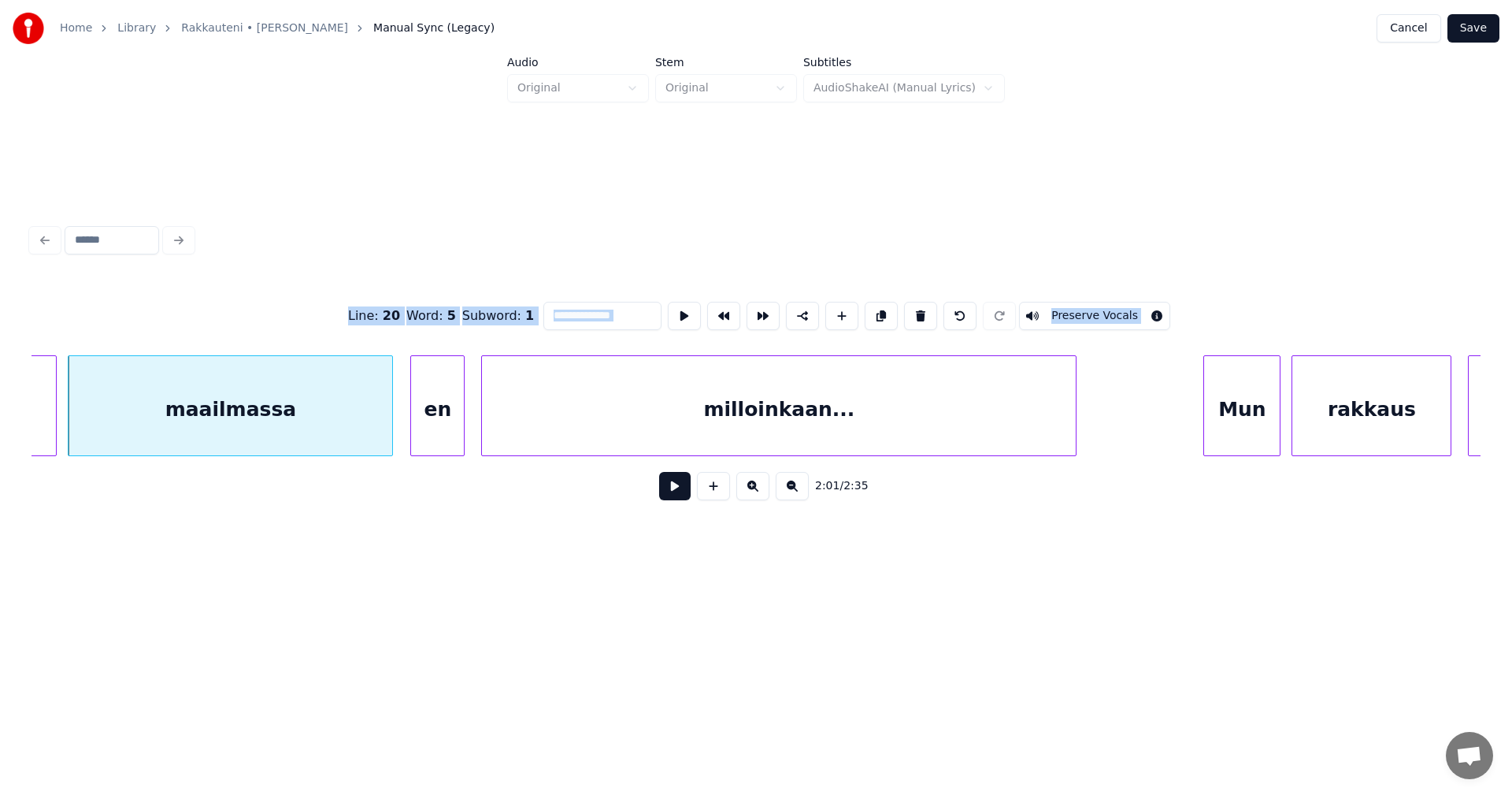
type input "**********"
click at [684, 493] on button at bounding box center [674, 486] width 31 height 29
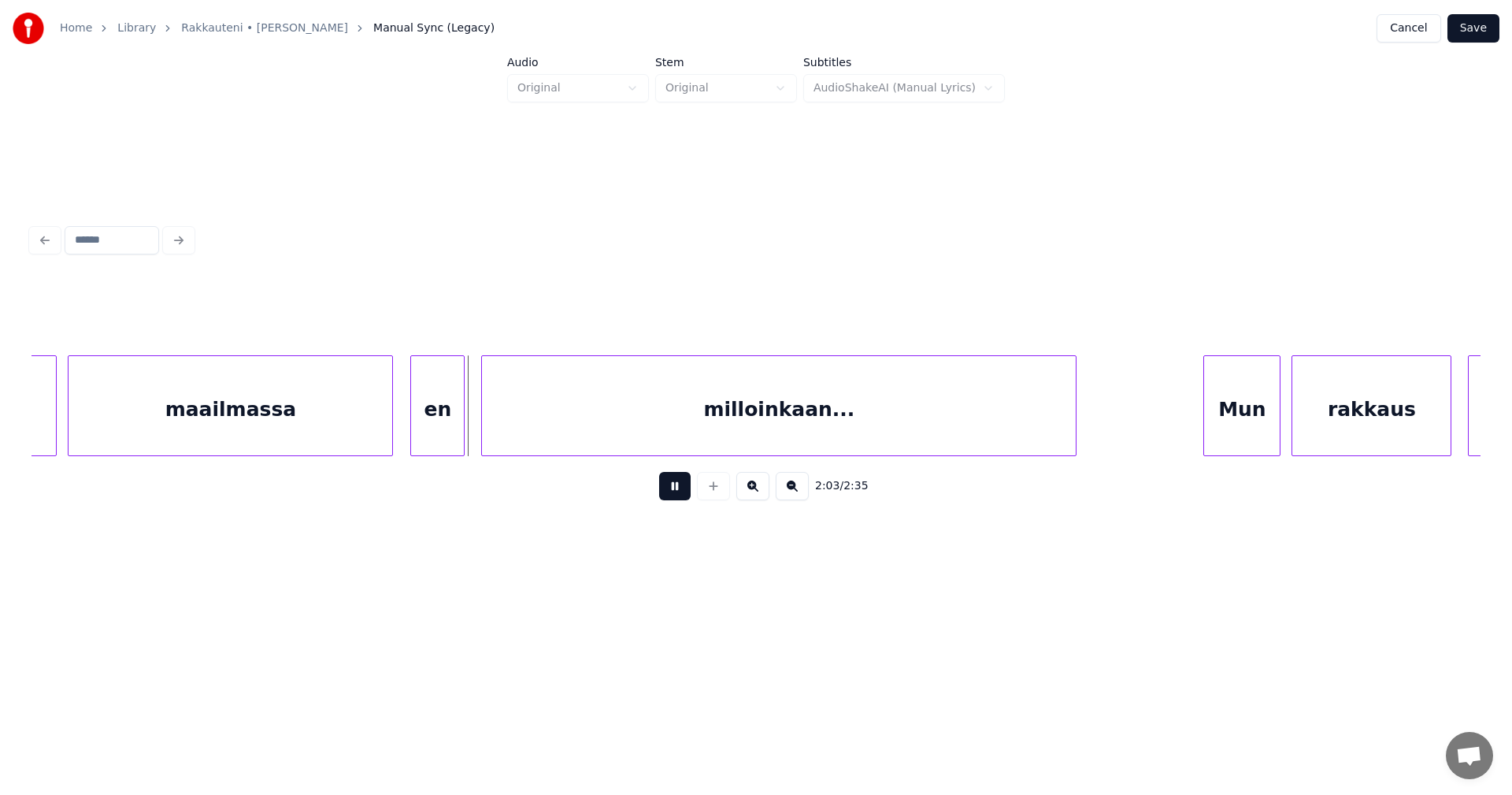
click at [672, 483] on button at bounding box center [674, 486] width 31 height 29
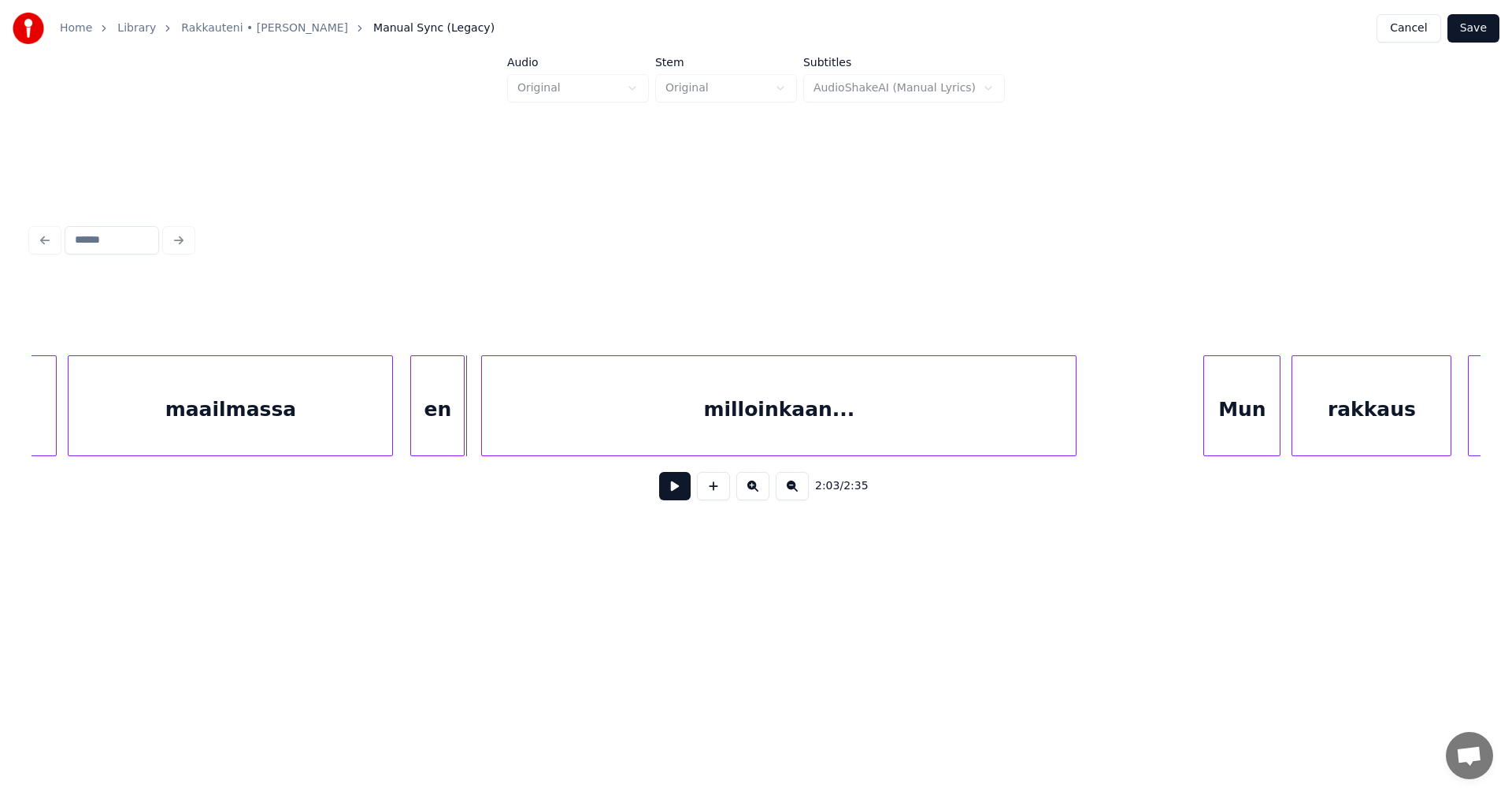
click at [454, 430] on div "en" at bounding box center [437, 409] width 53 height 107
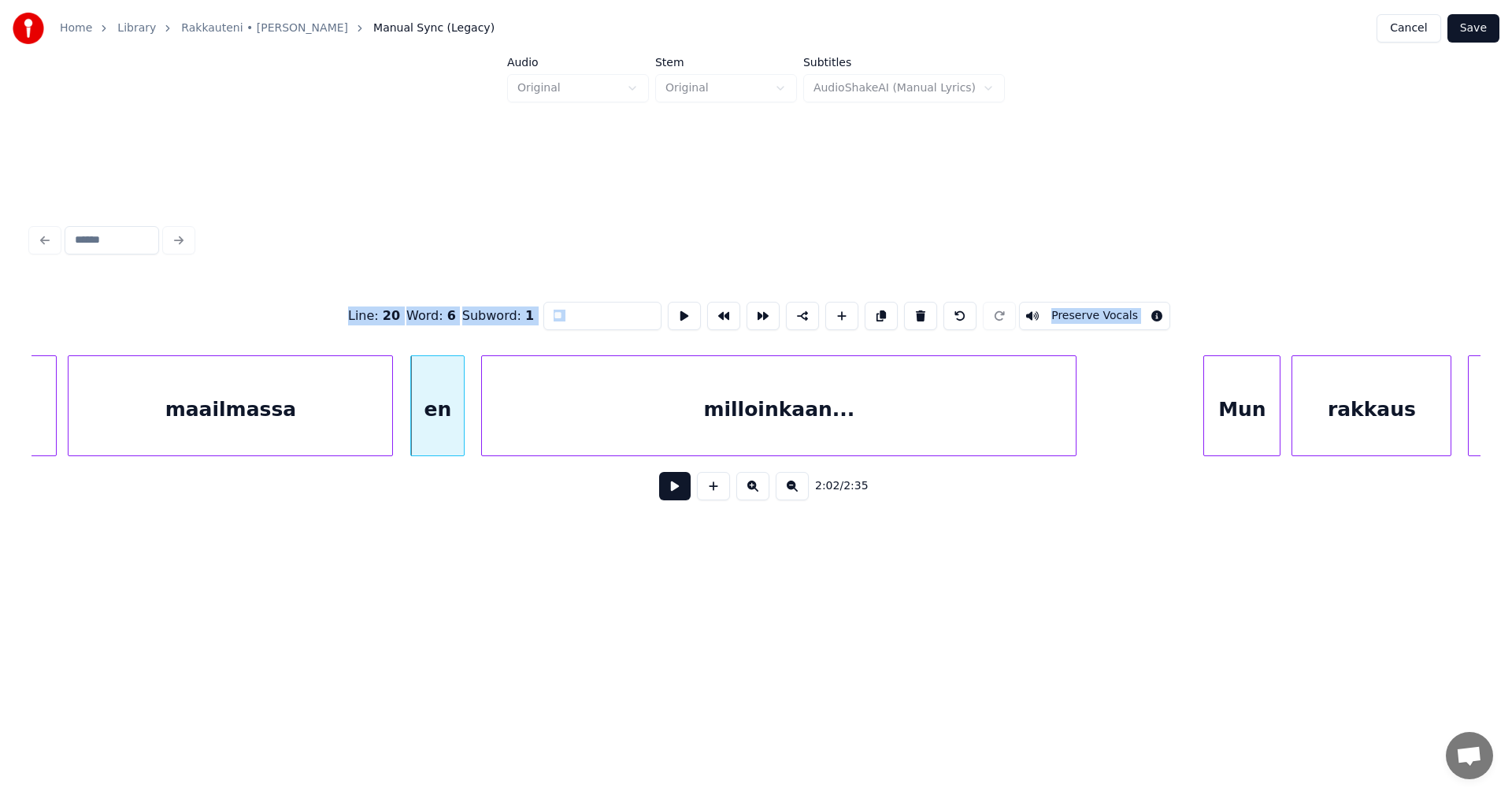
click at [676, 500] on button at bounding box center [674, 486] width 31 height 29
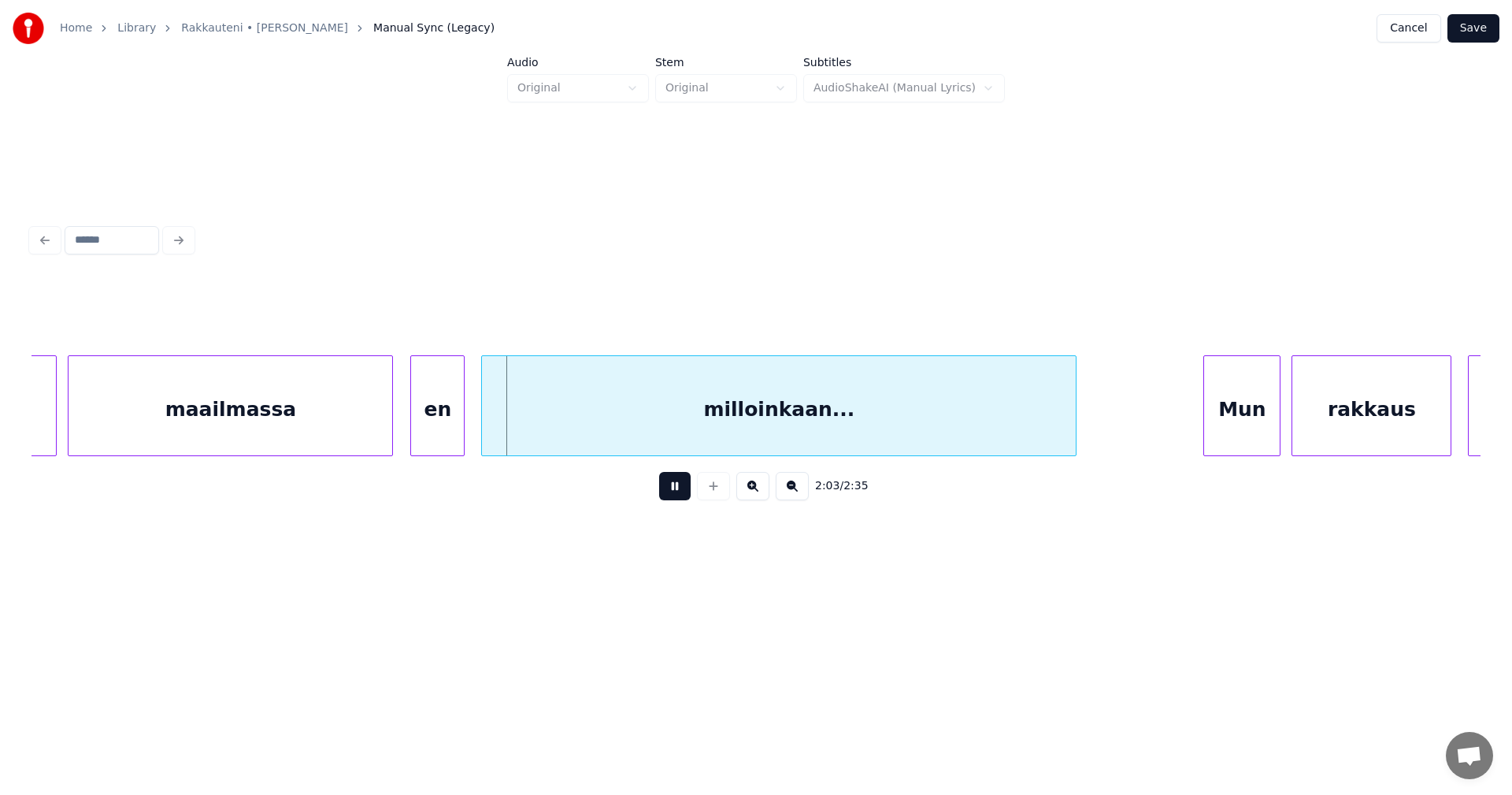
click at [676, 500] on button at bounding box center [674, 486] width 31 height 29
click at [372, 416] on div at bounding box center [375, 406] width 5 height 99
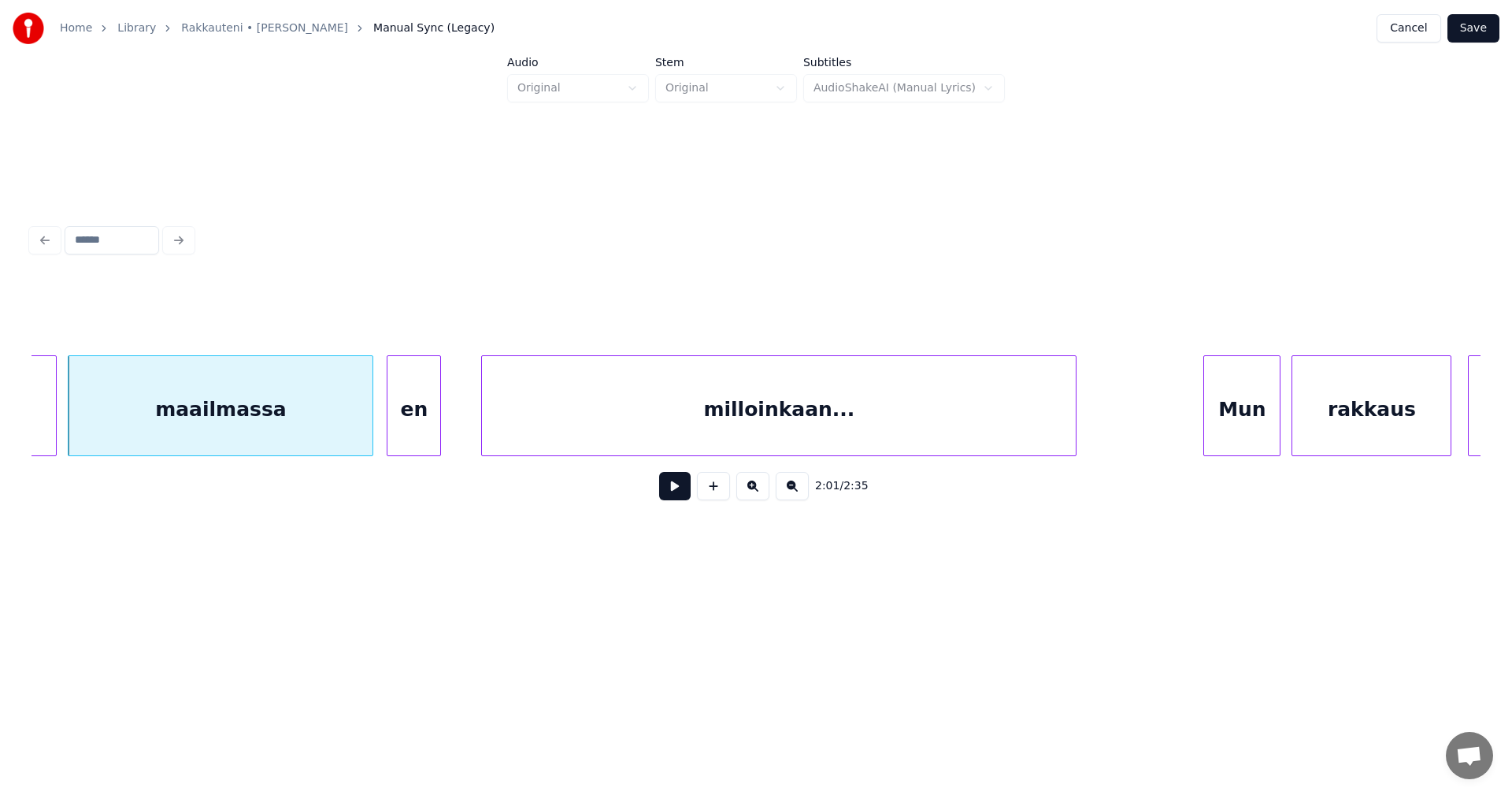
click at [420, 419] on div "en" at bounding box center [413, 409] width 53 height 107
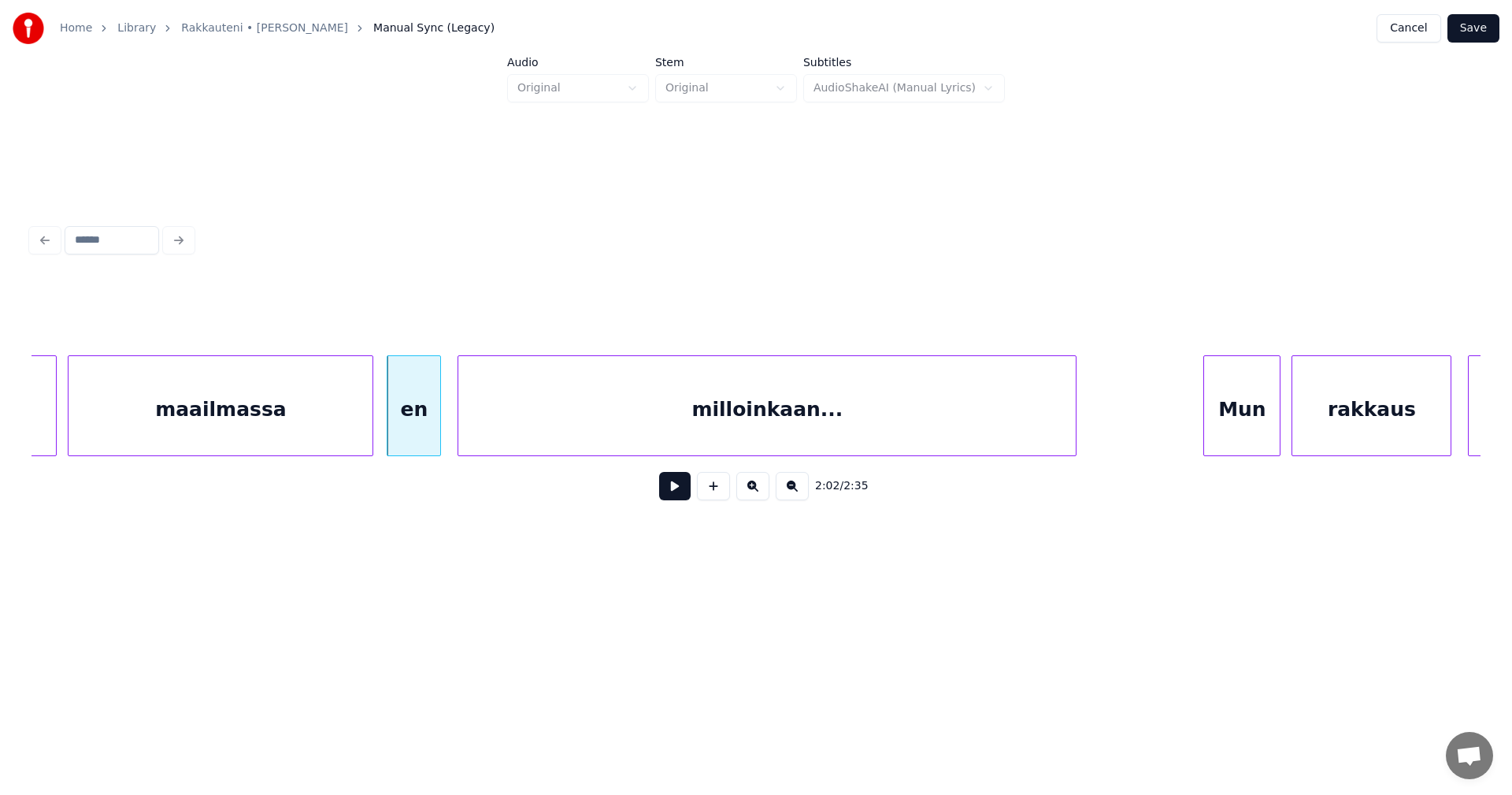
click at [460, 422] on div at bounding box center [461, 406] width 5 height 99
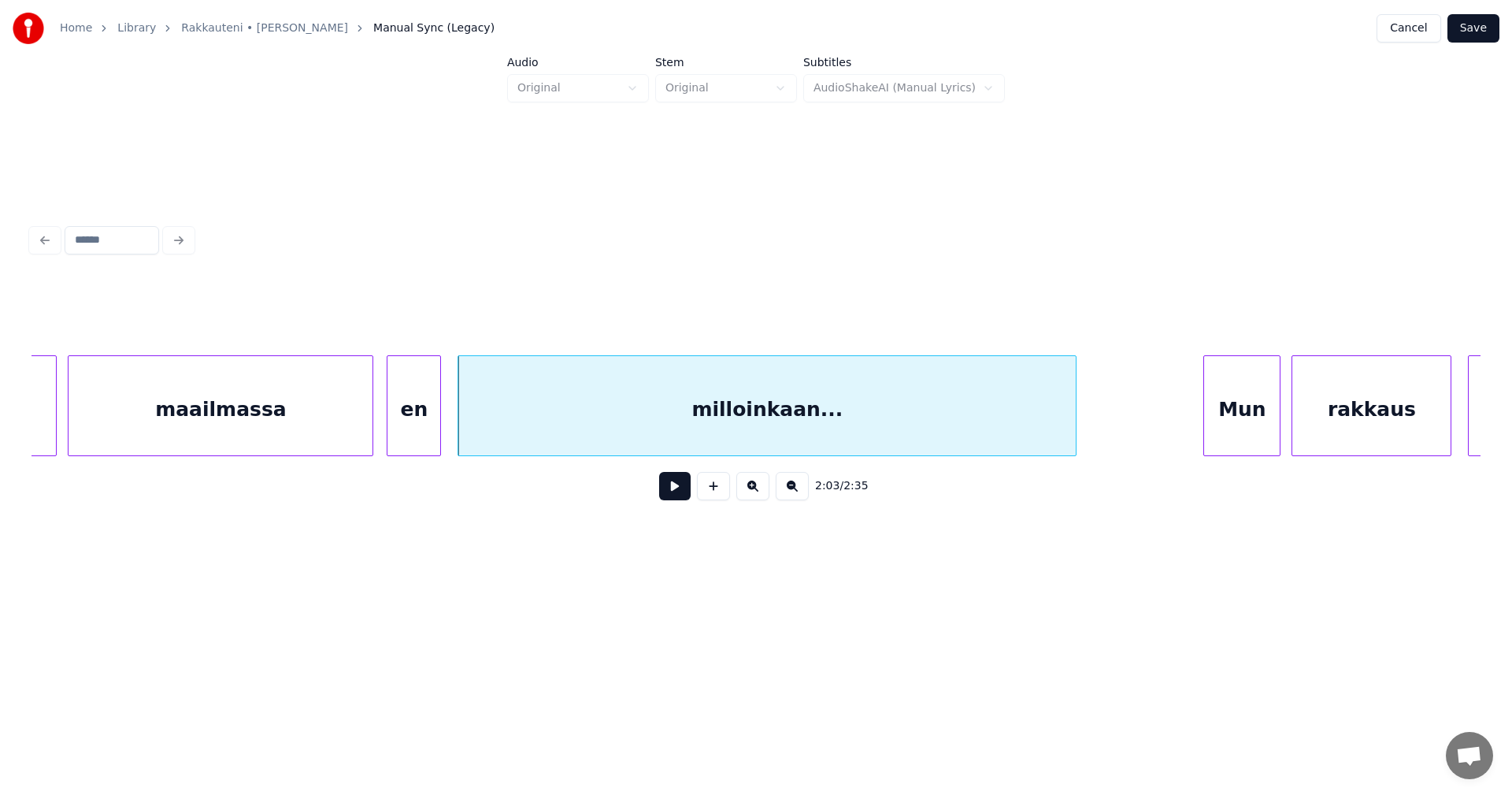
click at [408, 422] on div "en" at bounding box center [413, 409] width 53 height 107
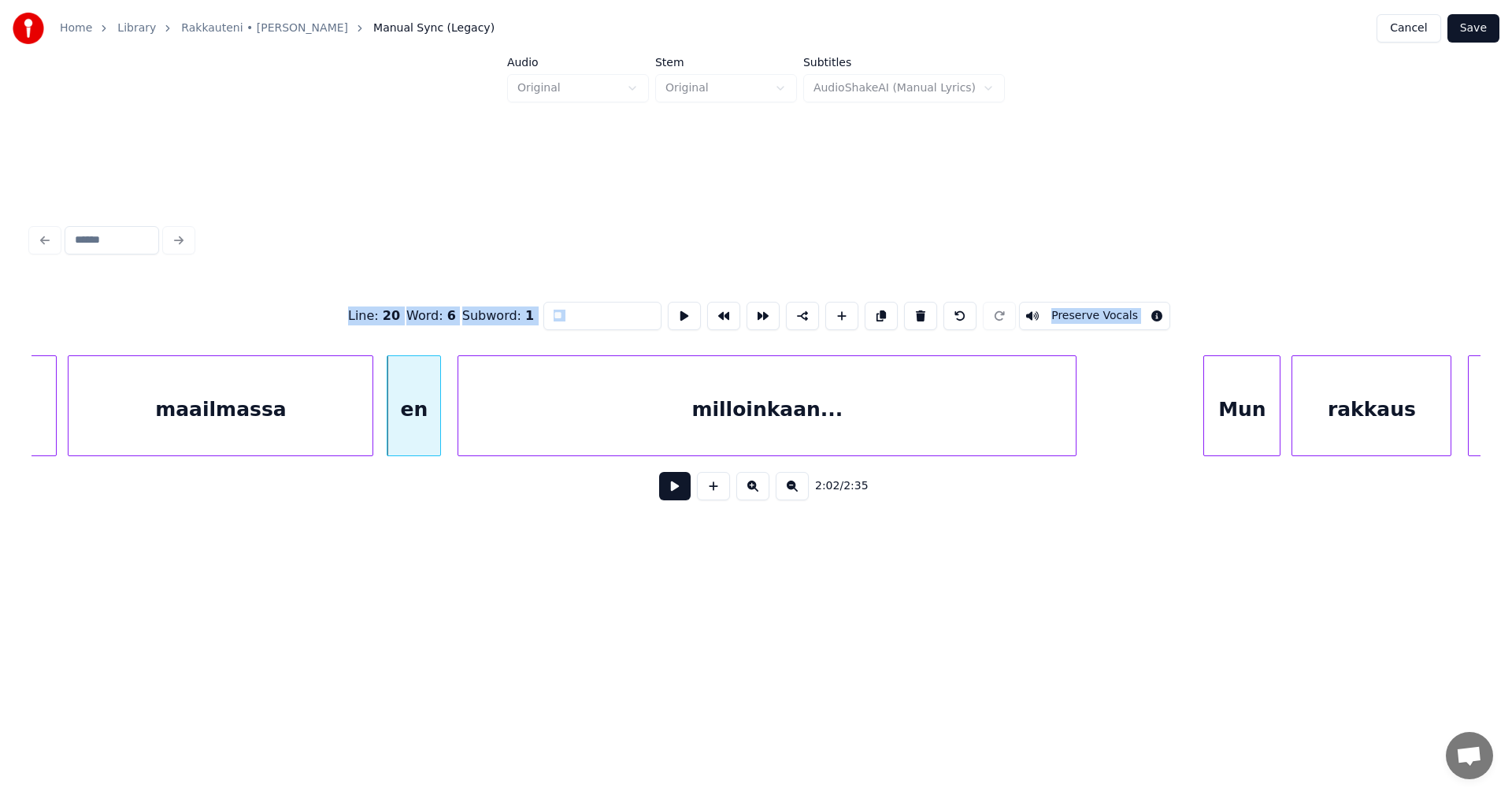
click at [674, 494] on button at bounding box center [674, 486] width 31 height 29
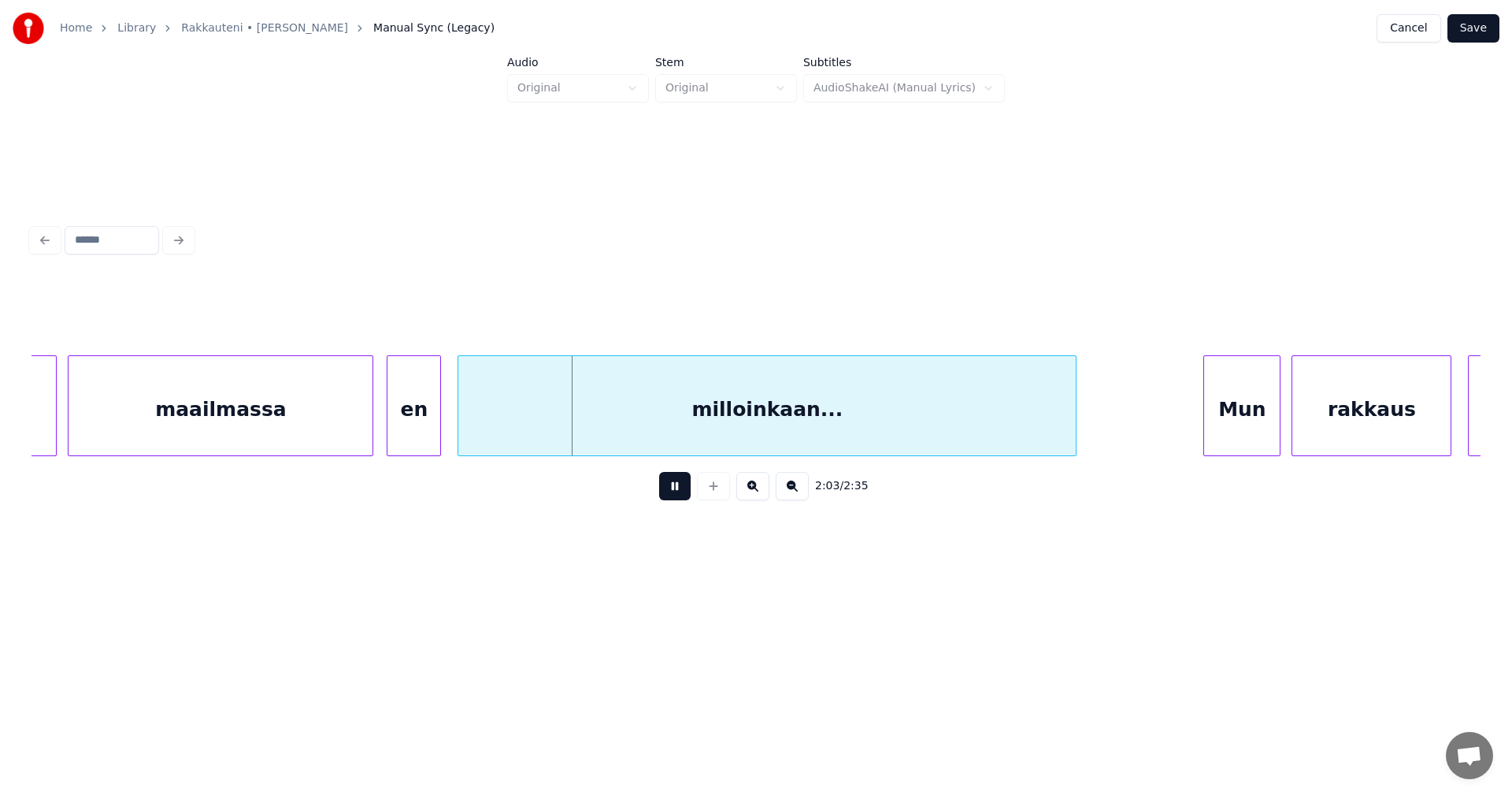
drag, startPoint x: 674, startPoint y: 494, endPoint x: 505, endPoint y: 445, distance: 176.0
click at [670, 492] on button at bounding box center [674, 486] width 31 height 29
click at [311, 419] on div at bounding box center [311, 406] width 5 height 99
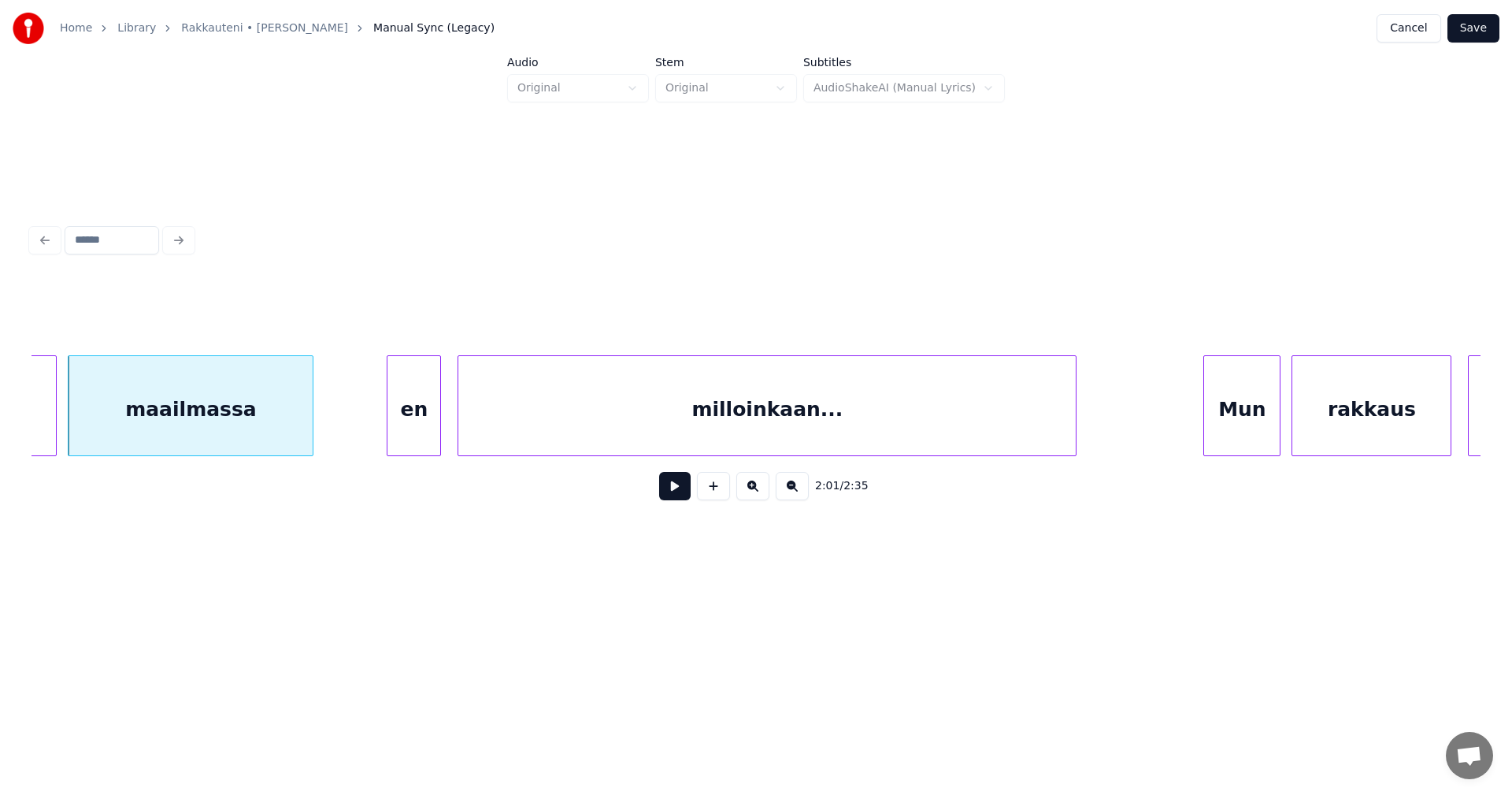
click at [675, 494] on button at bounding box center [674, 486] width 31 height 29
drag, startPoint x: 675, startPoint y: 494, endPoint x: 667, endPoint y: 494, distance: 8.0
click at [675, 494] on button at bounding box center [674, 486] width 31 height 29
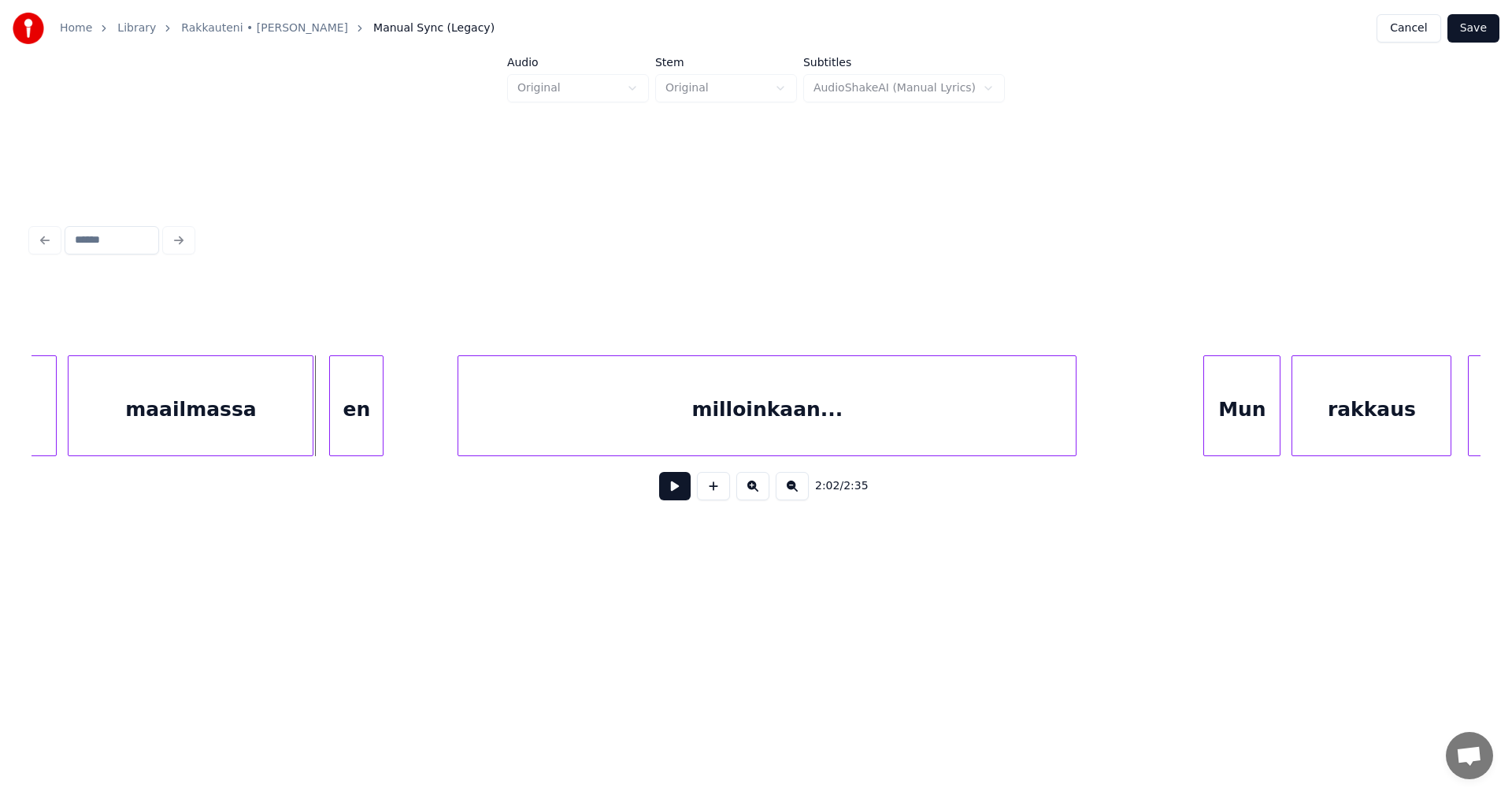
click at [348, 413] on div "en" at bounding box center [356, 409] width 53 height 107
click at [402, 414] on div at bounding box center [402, 406] width 5 height 99
click at [421, 419] on div at bounding box center [421, 406] width 5 height 99
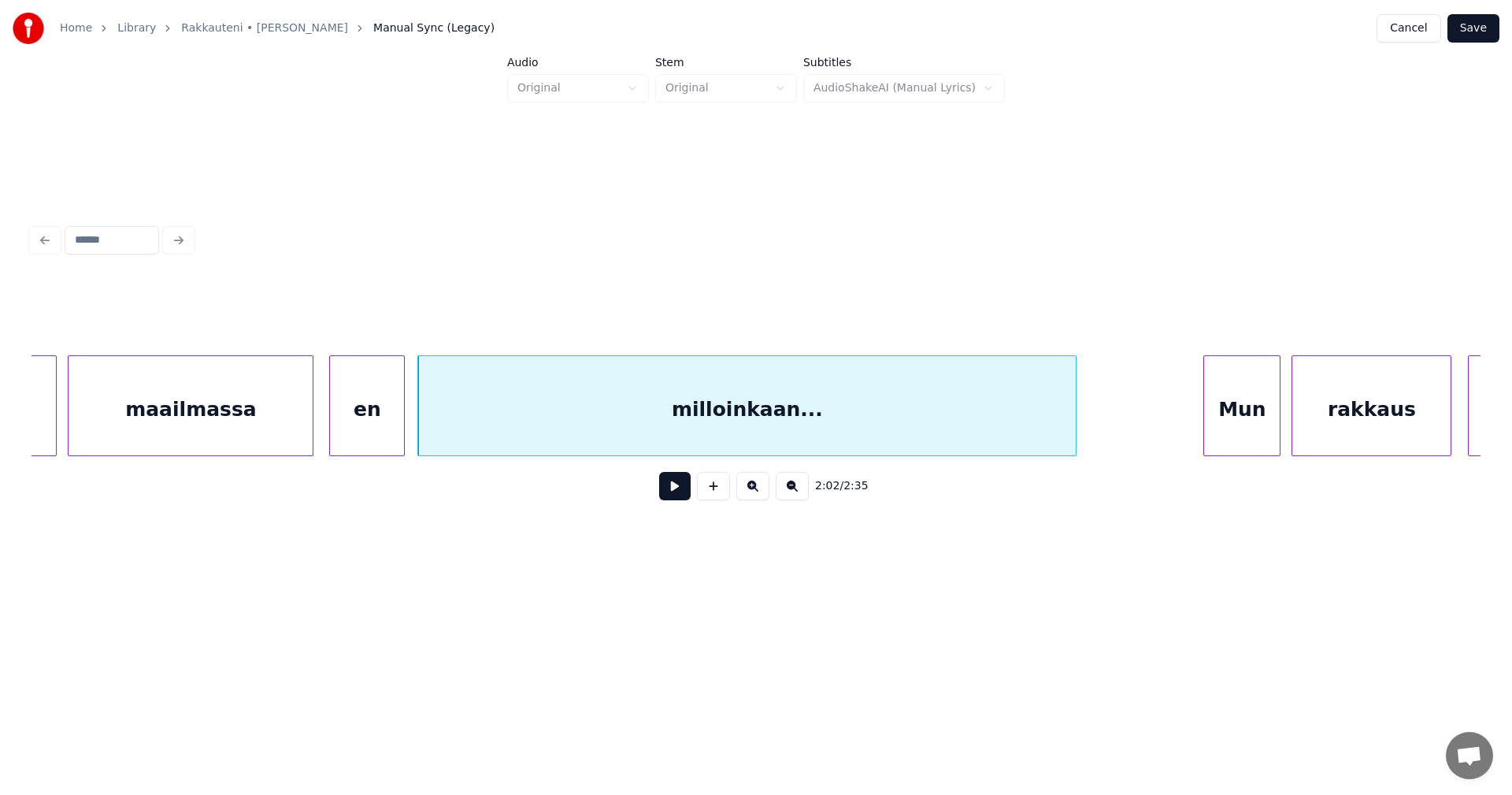
click at [292, 414] on div "maailmassa" at bounding box center [190, 409] width 244 height 107
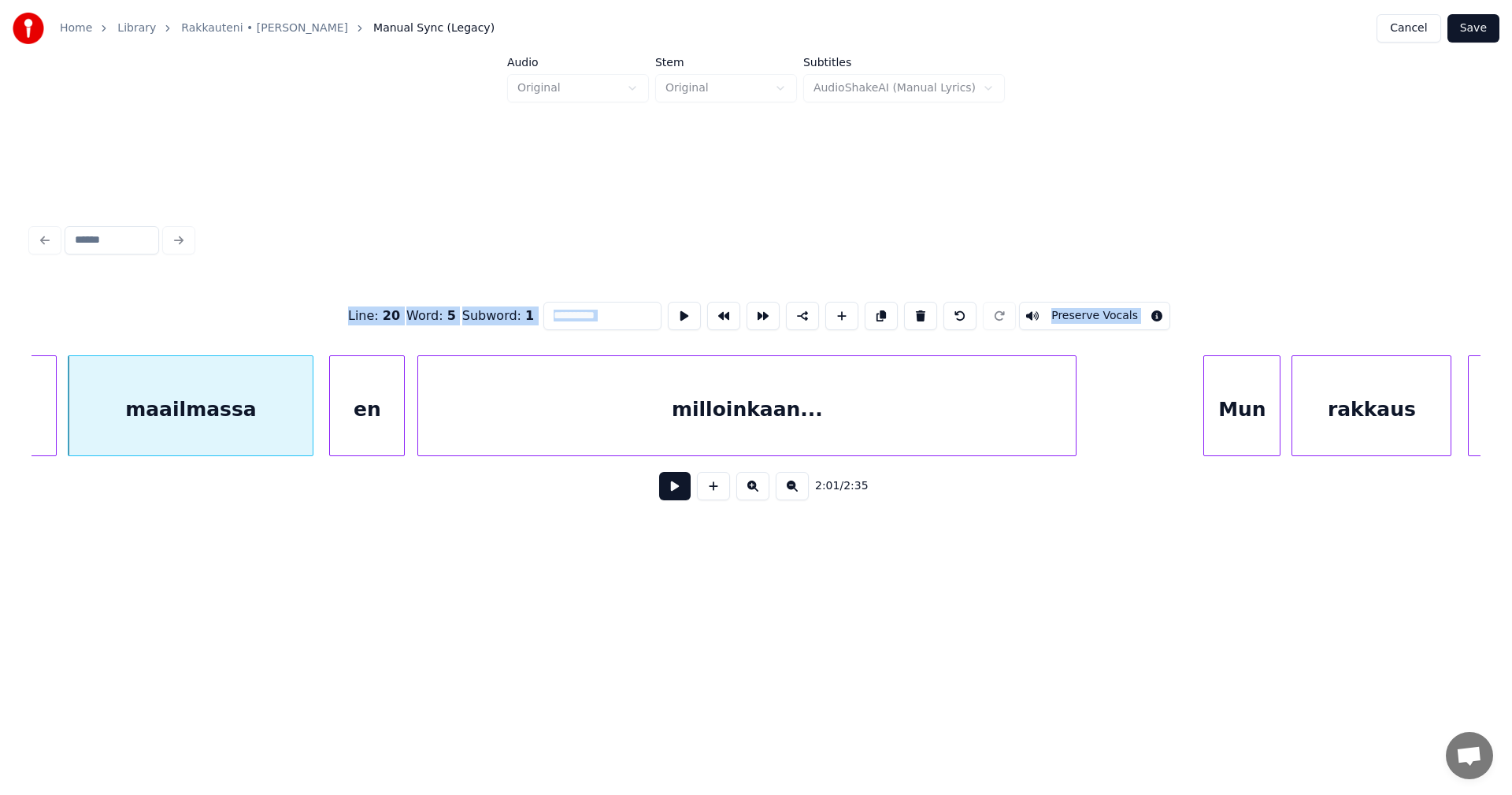
click at [670, 492] on button at bounding box center [674, 486] width 31 height 29
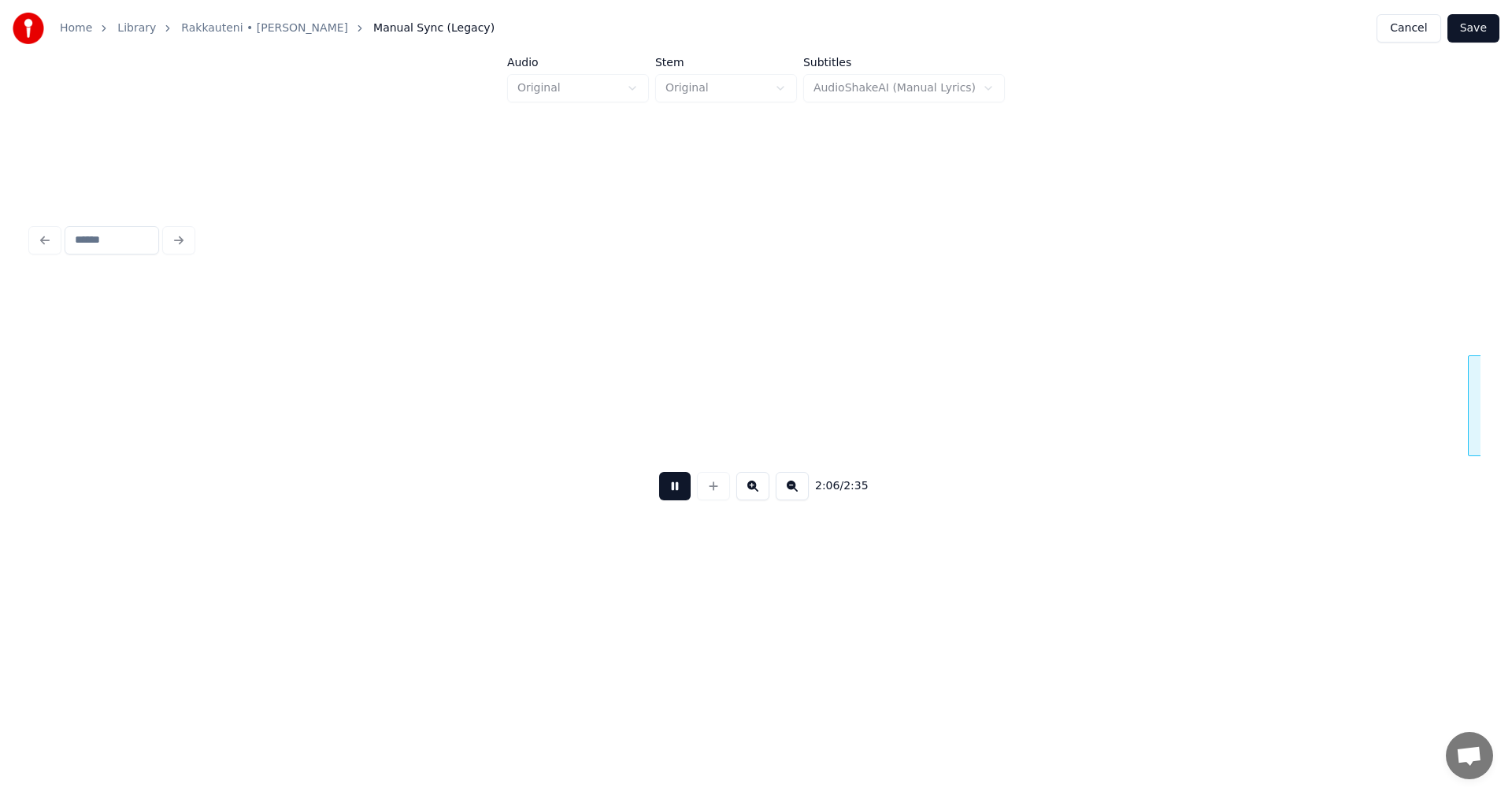
scroll to position [0, 34965]
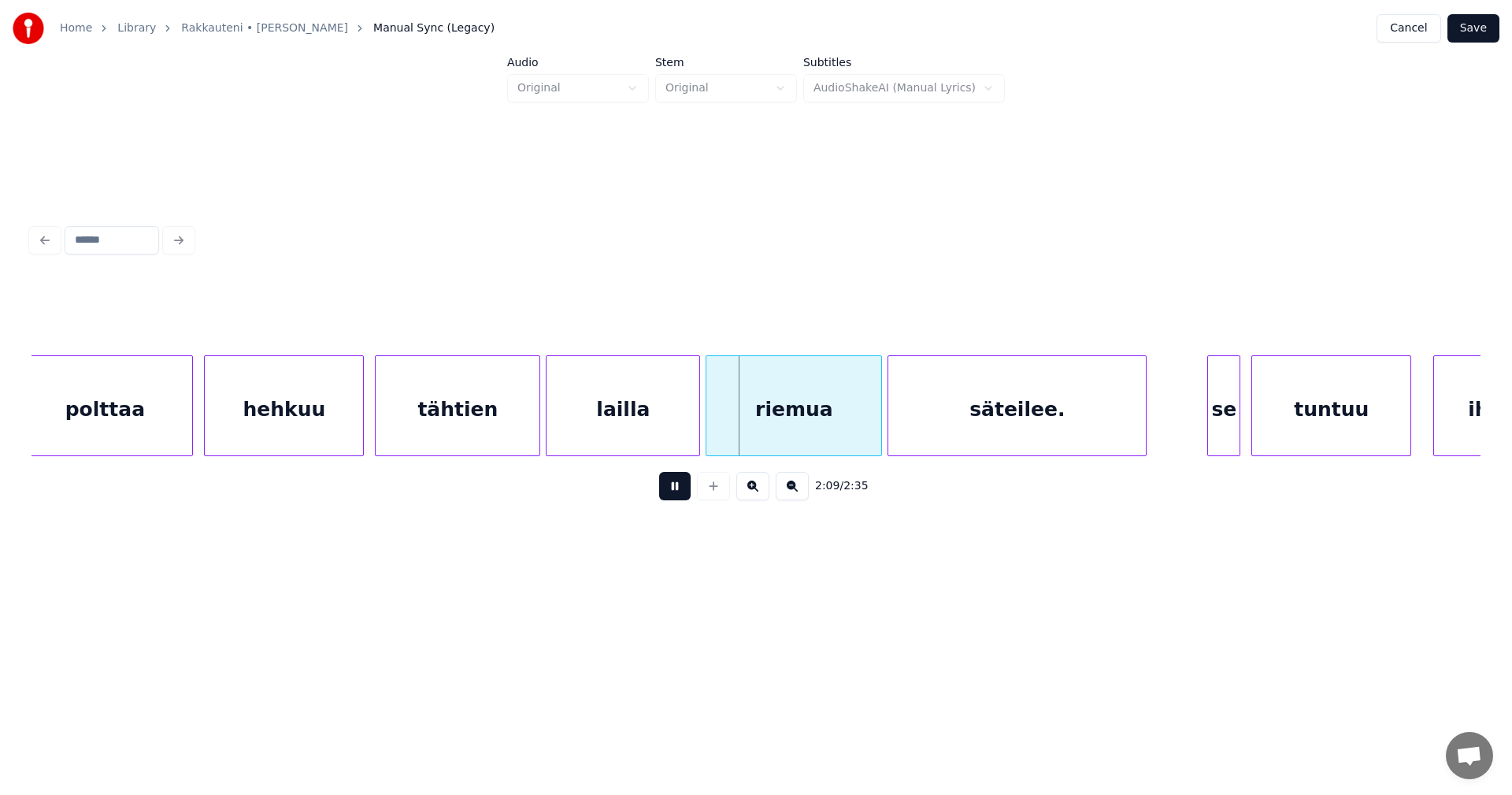
drag, startPoint x: 671, startPoint y: 489, endPoint x: 605, endPoint y: 444, distance: 79.9
click at [671, 488] on button at bounding box center [674, 486] width 31 height 29
click at [509, 418] on div "tähtien" at bounding box center [457, 409] width 164 height 107
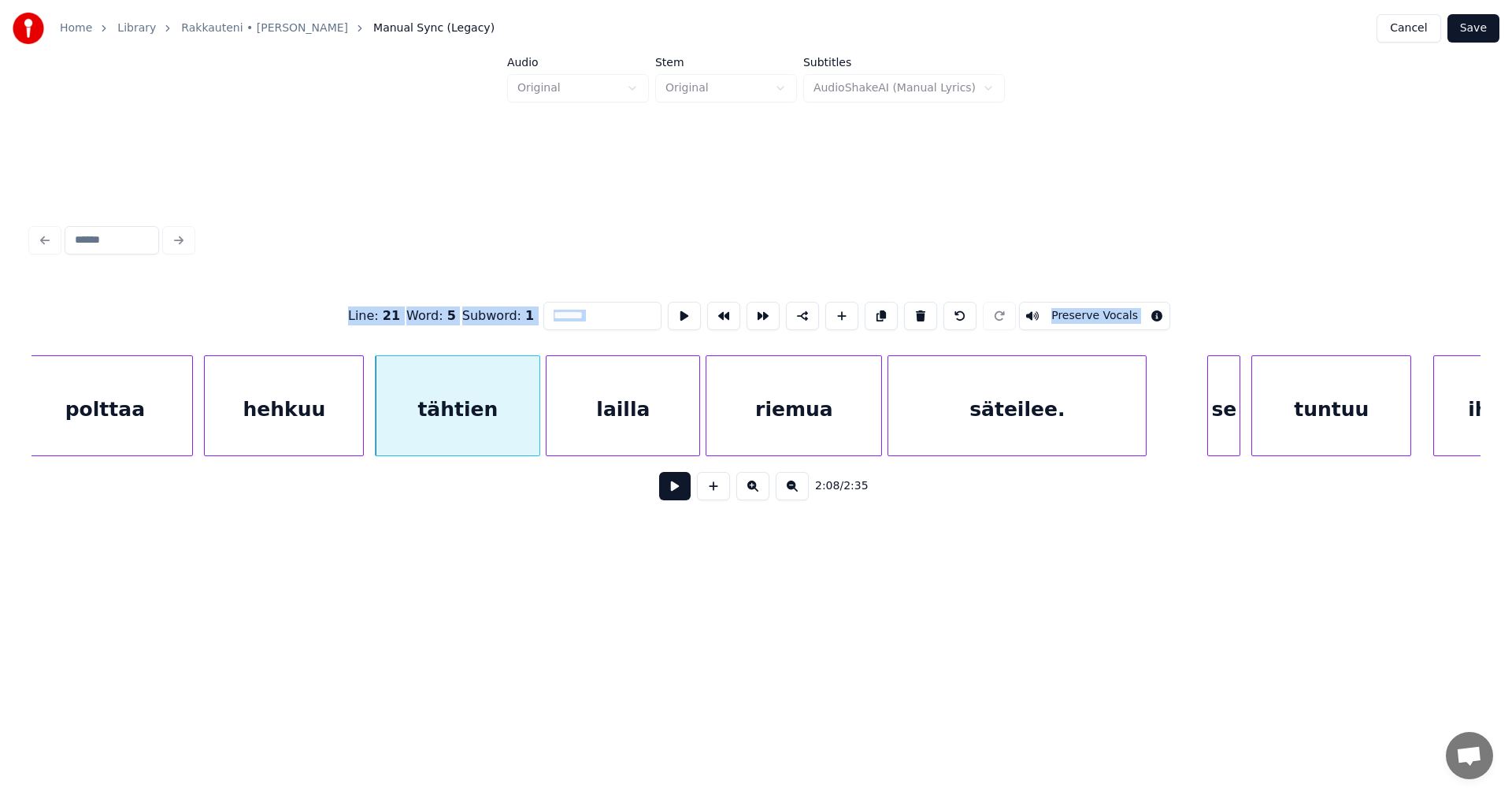
click at [680, 491] on button at bounding box center [674, 486] width 31 height 29
drag, startPoint x: 681, startPoint y: 490, endPoint x: 651, endPoint y: 475, distance: 33.5
click at [677, 485] on button at bounding box center [674, 486] width 31 height 29
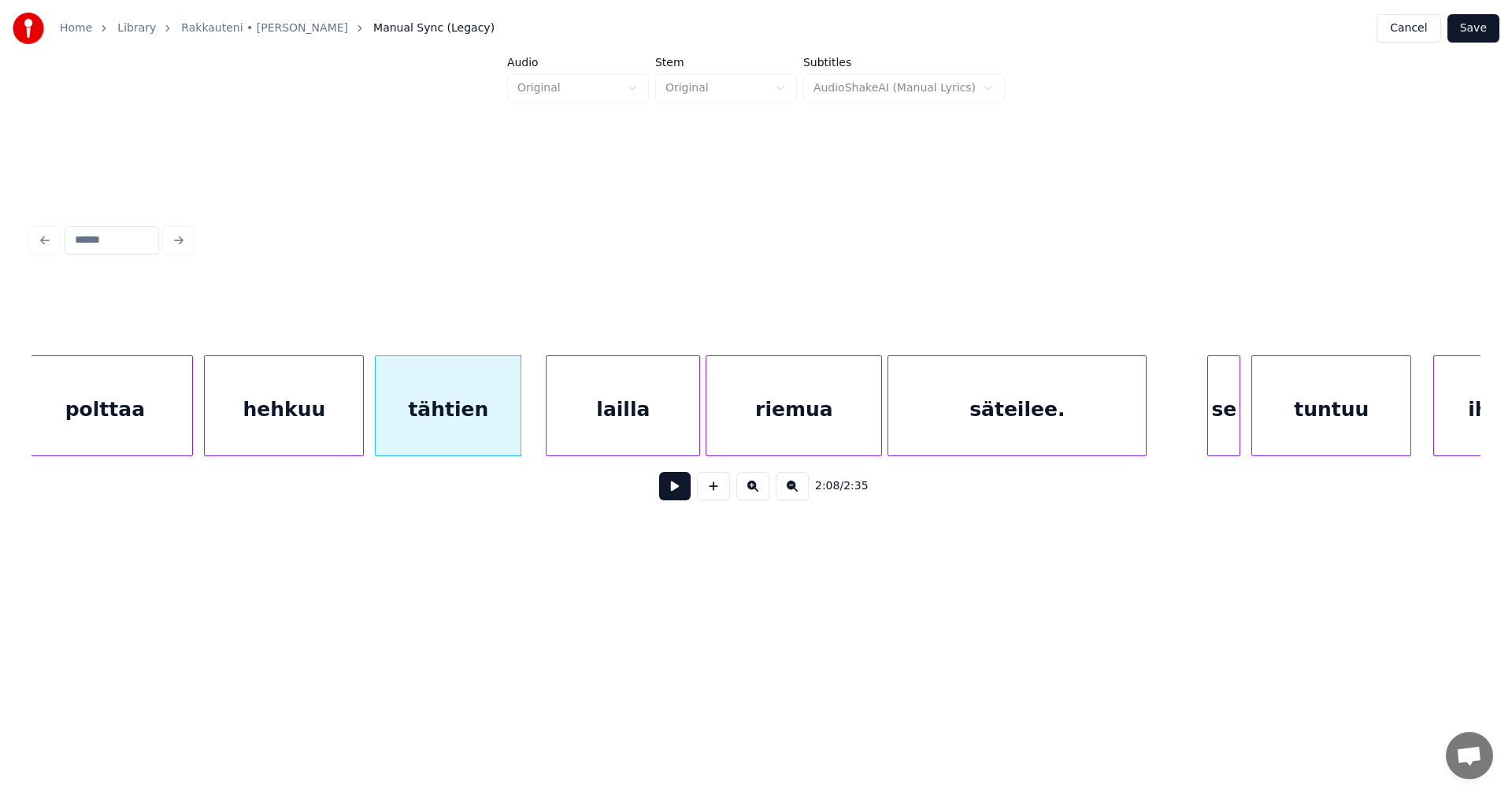
click at [519, 424] on div at bounding box center [519, 406] width 5 height 99
click at [574, 430] on div "lailla" at bounding box center [610, 409] width 152 height 107
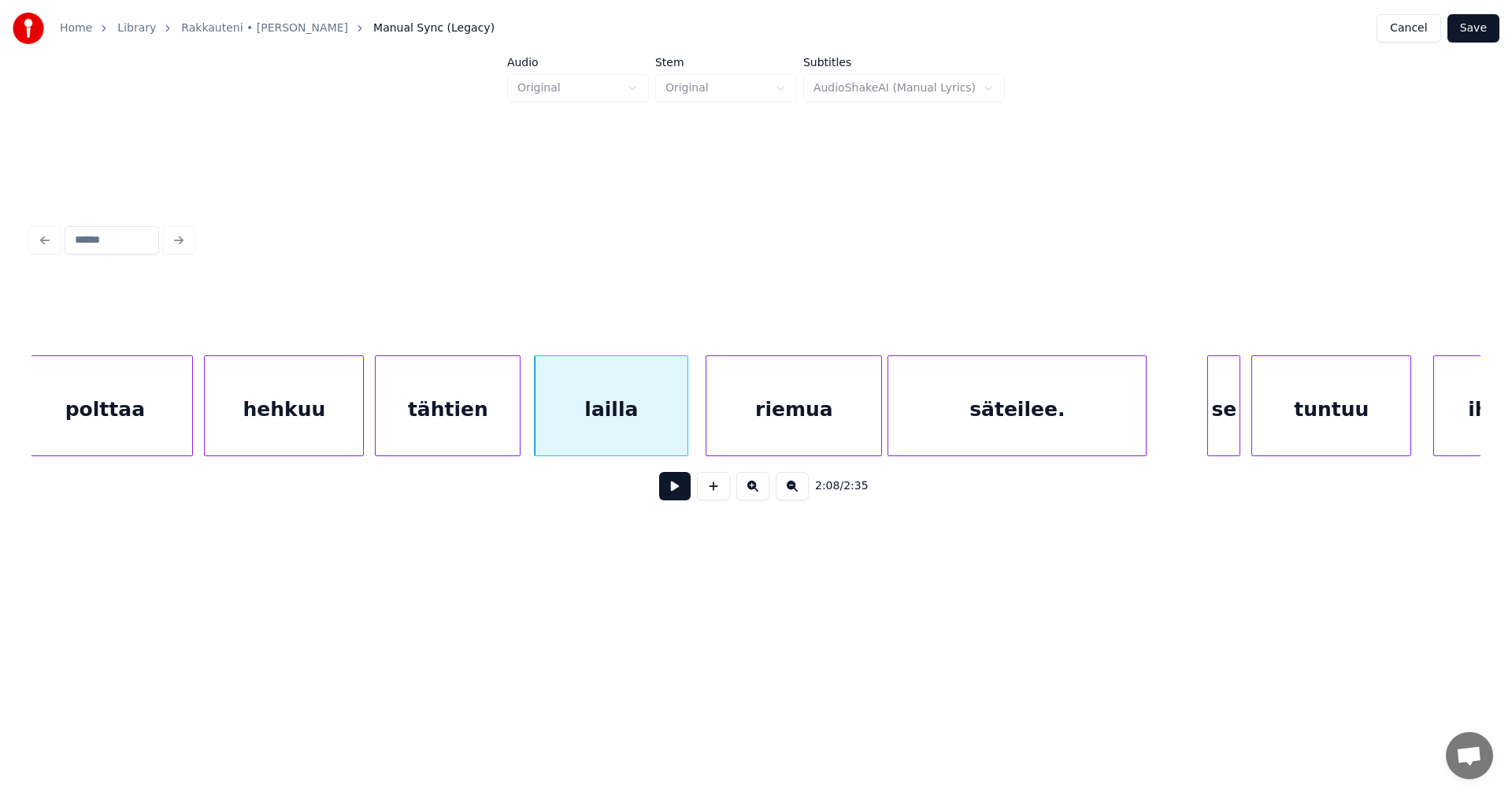
click at [684, 495] on button at bounding box center [674, 486] width 31 height 29
click at [680, 494] on button at bounding box center [674, 486] width 31 height 29
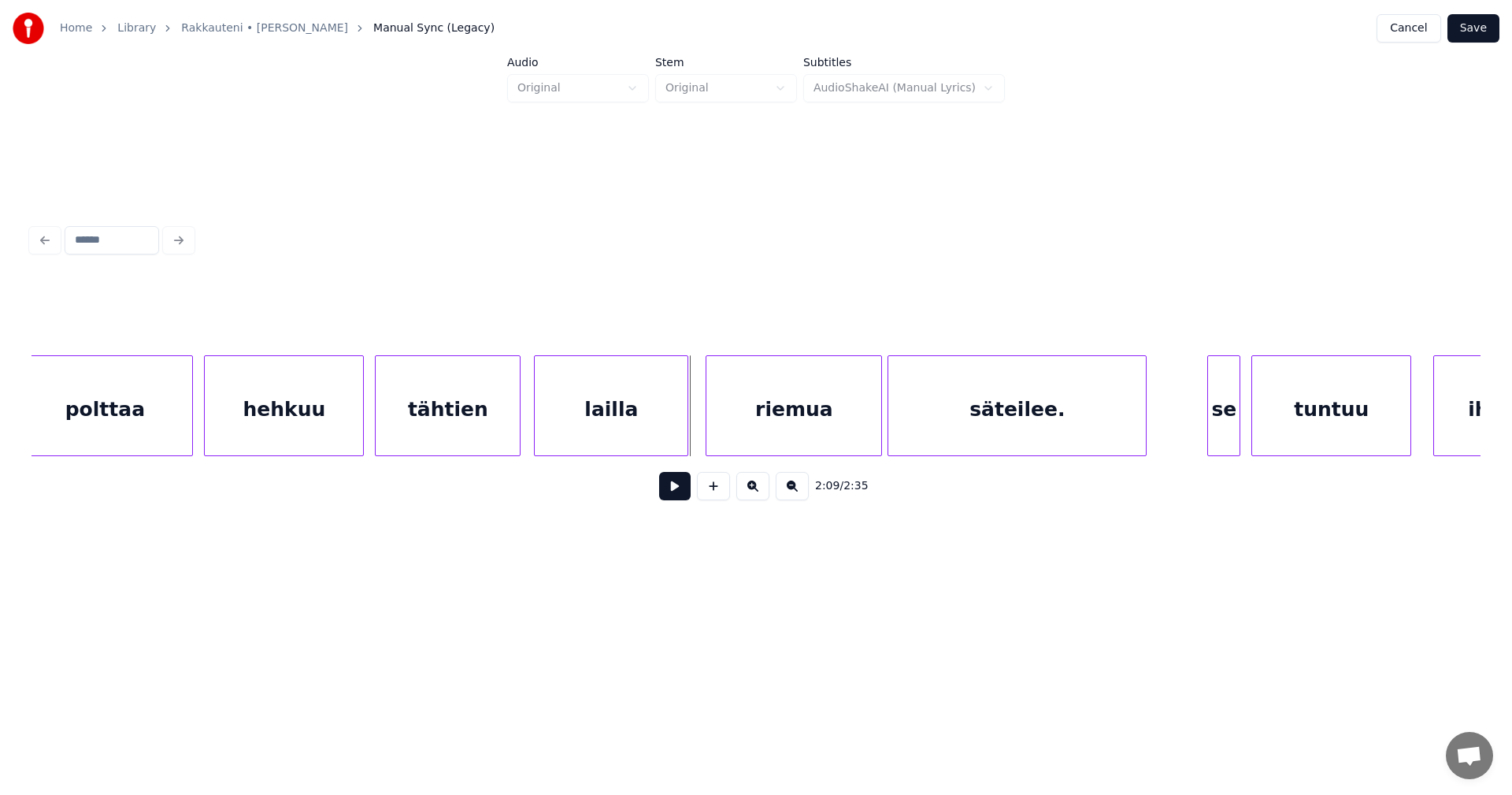
click at [680, 494] on button at bounding box center [674, 486] width 31 height 29
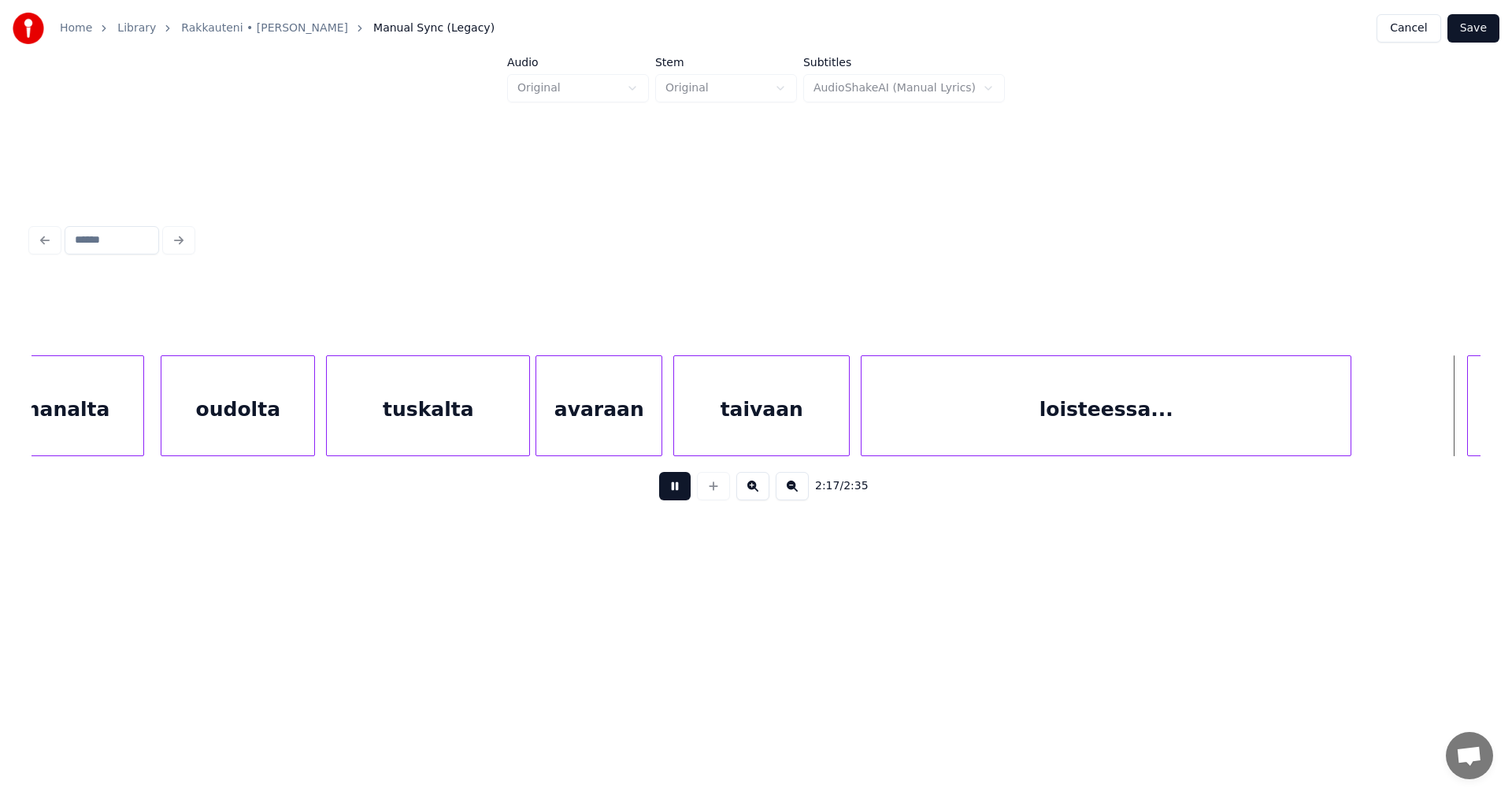
click at [680, 491] on button at bounding box center [674, 486] width 31 height 29
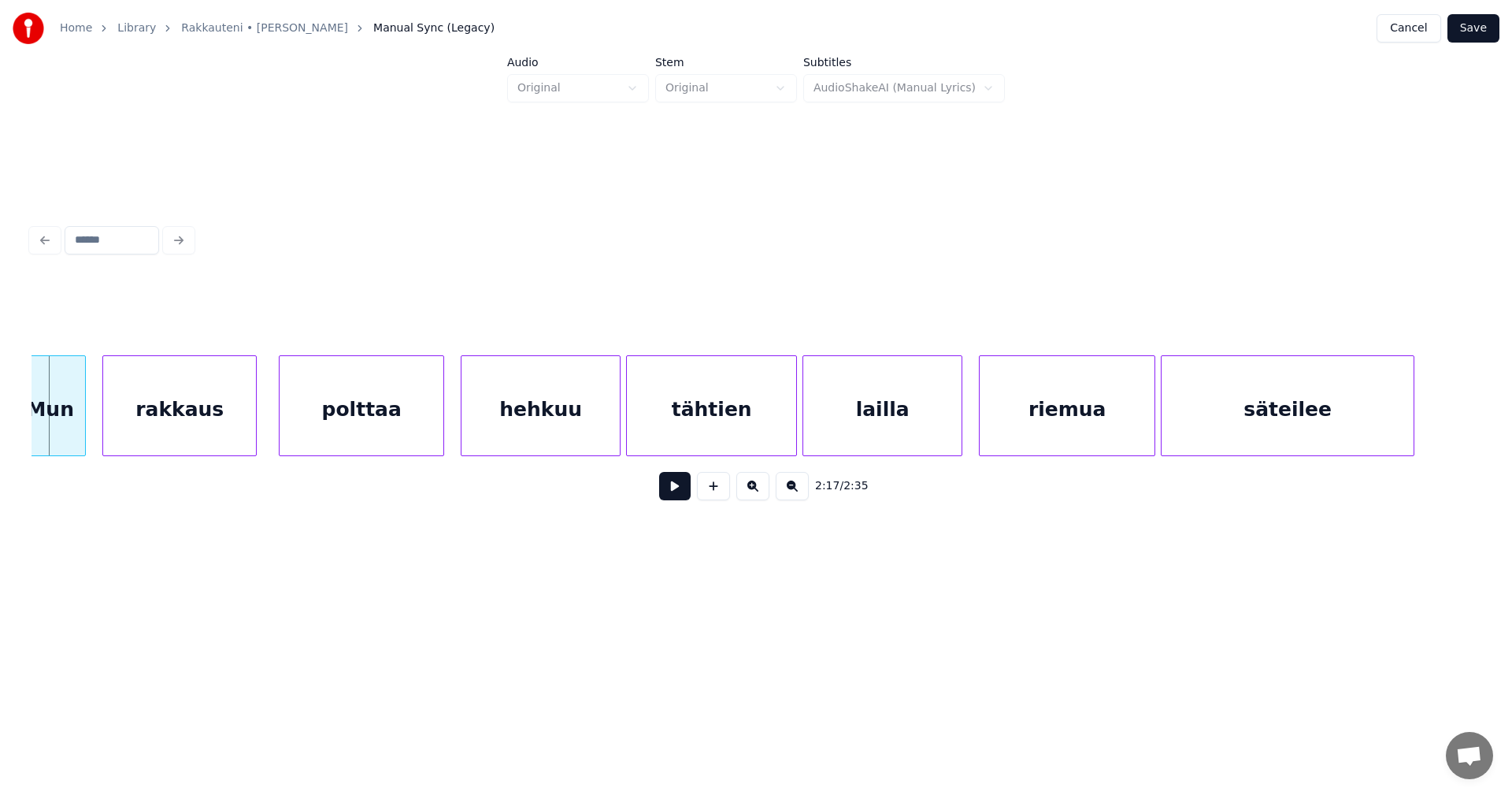
scroll to position [0, 36599]
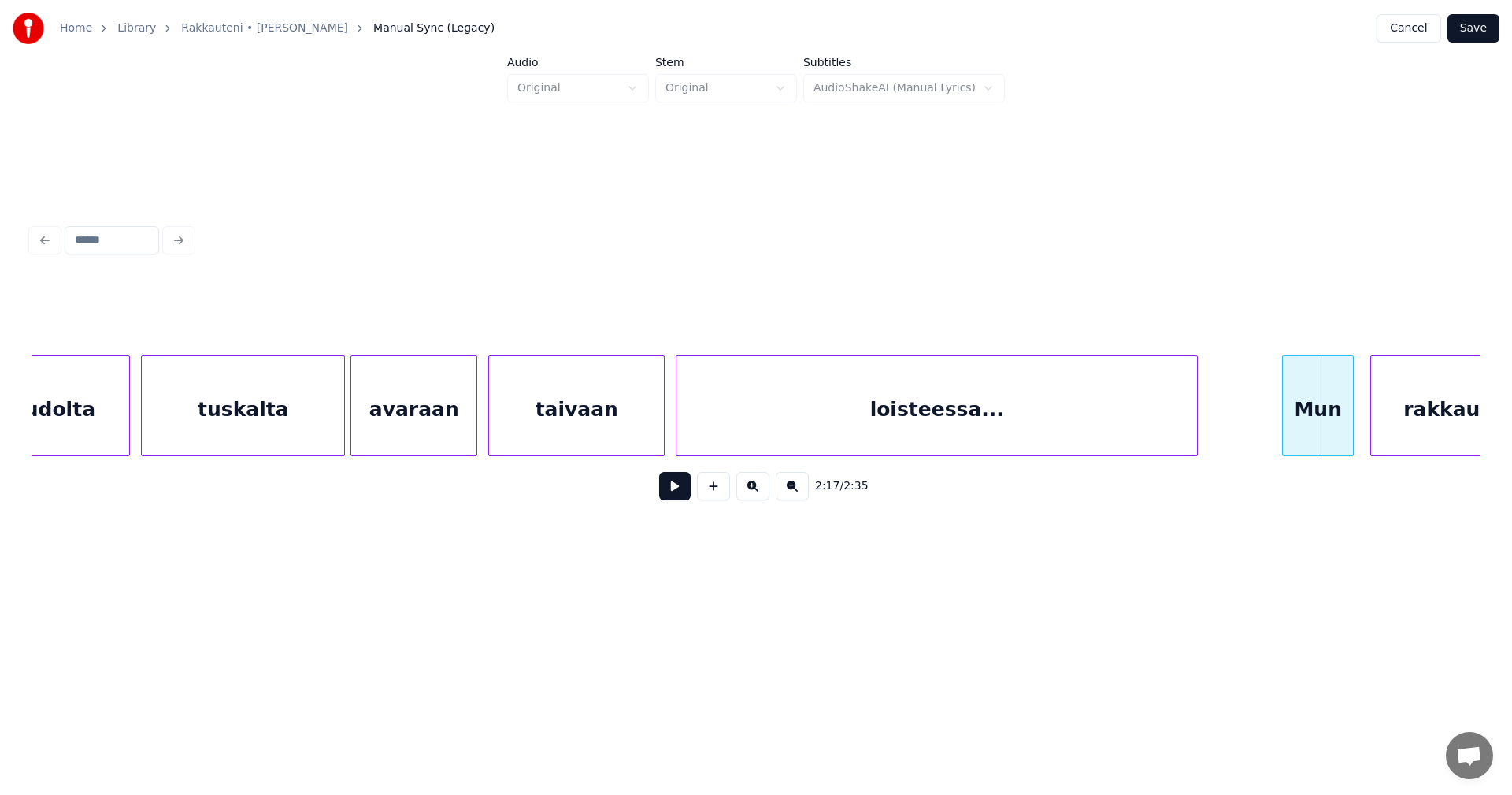
click at [1195, 428] on div at bounding box center [1195, 406] width 5 height 99
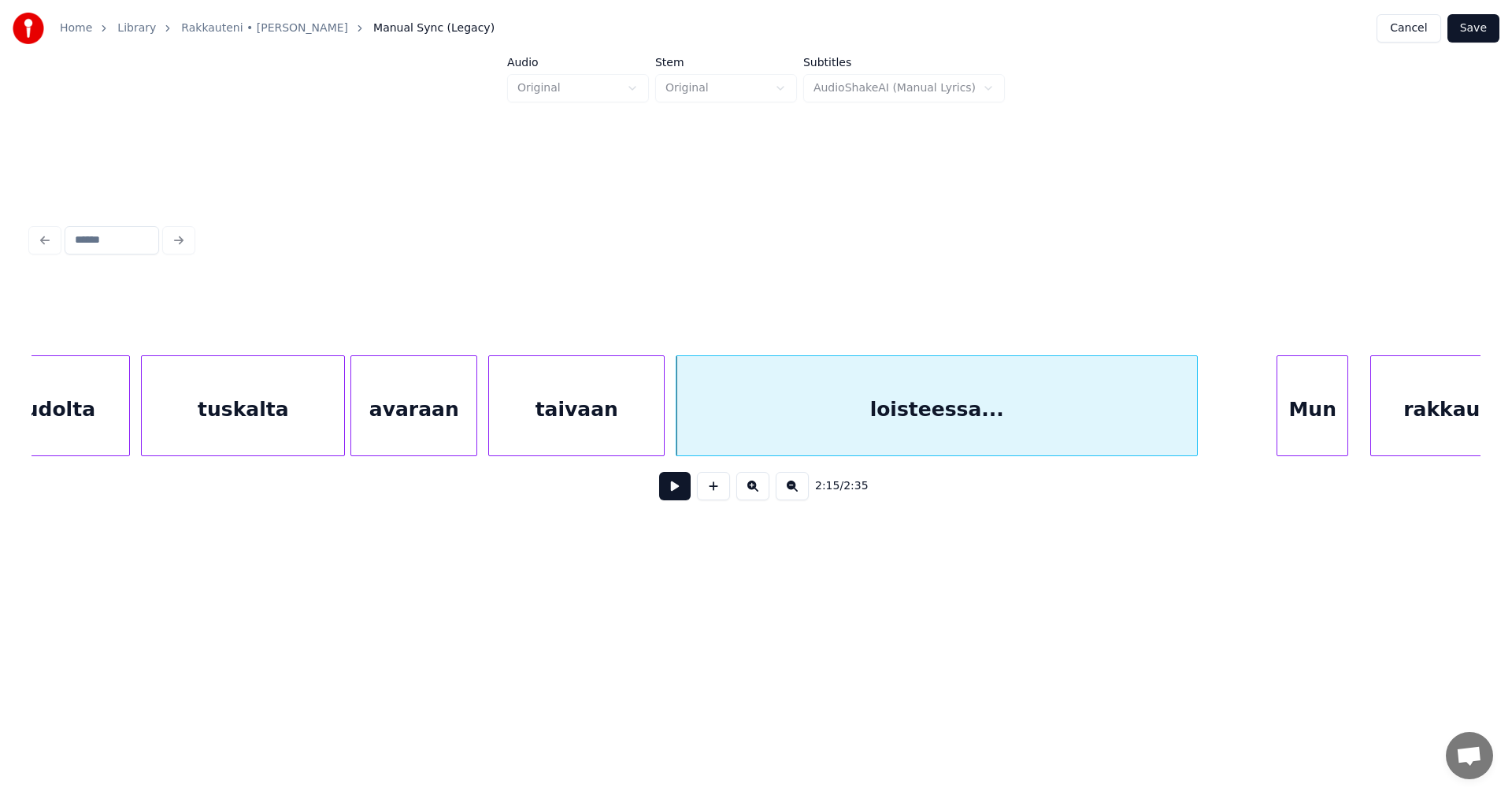
click at [1309, 418] on div "Mun" at bounding box center [1312, 409] width 70 height 107
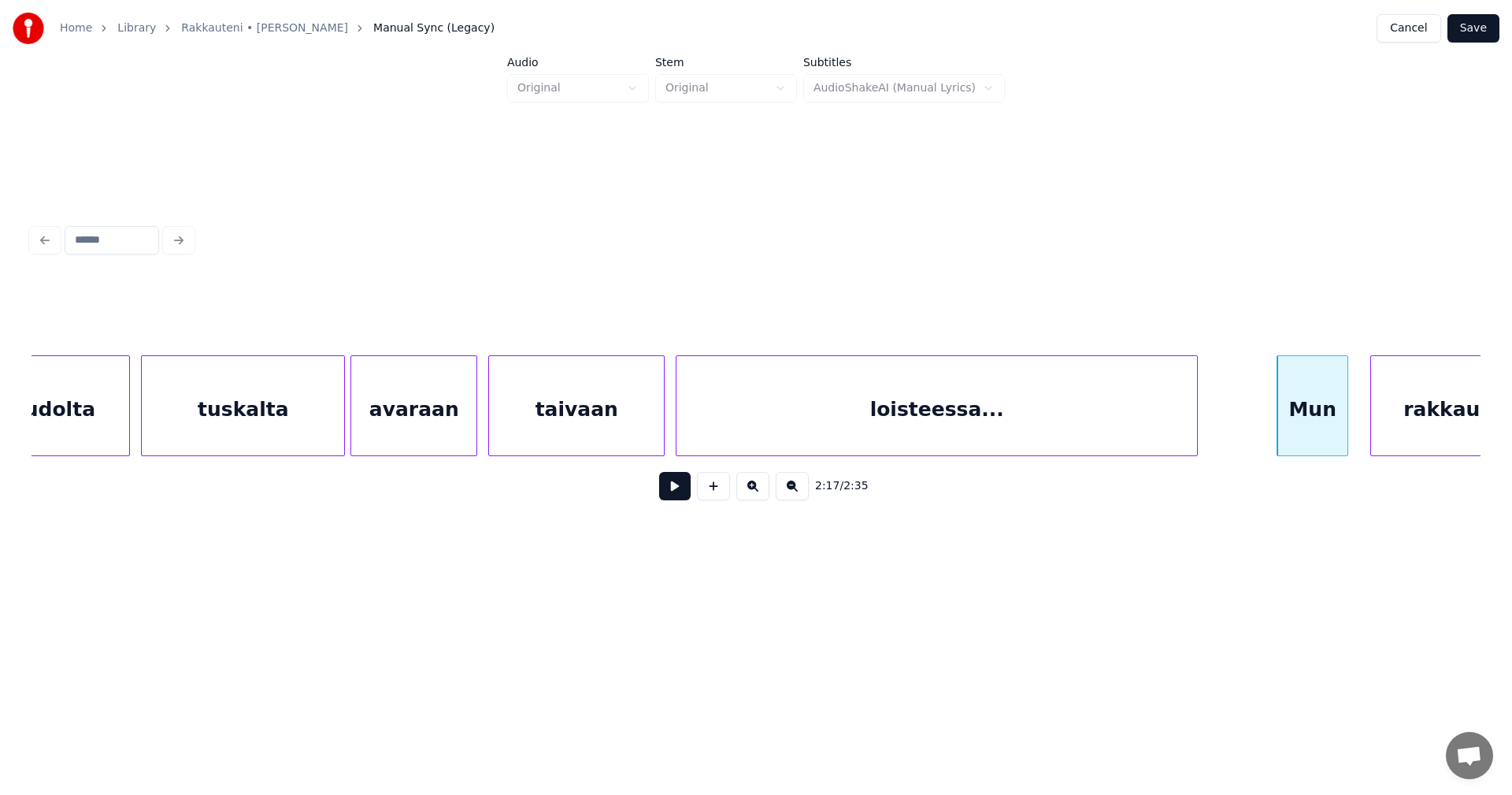
click at [686, 494] on button at bounding box center [674, 486] width 31 height 29
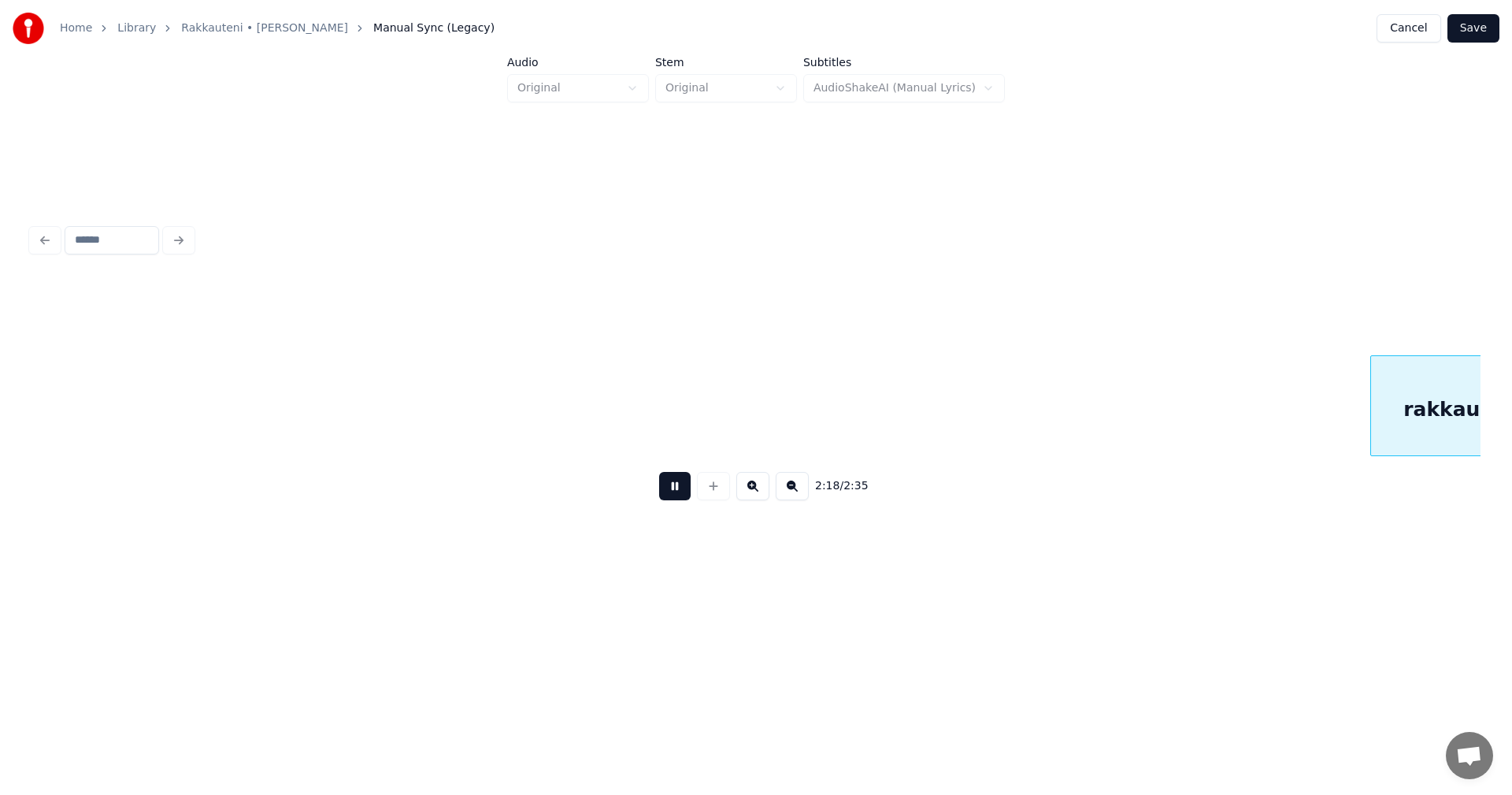
scroll to position [0, 38048]
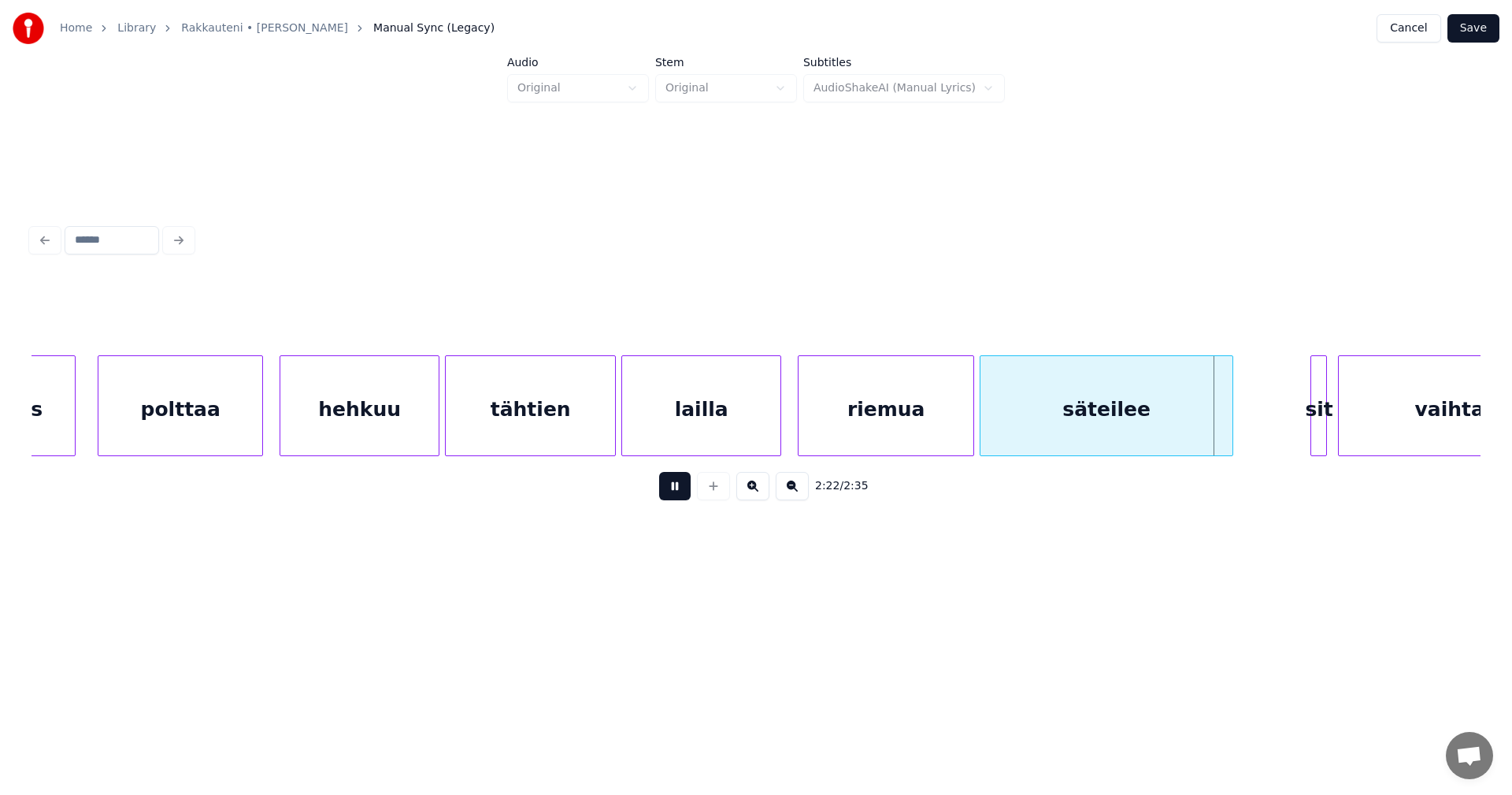
click at [687, 494] on button at bounding box center [674, 486] width 31 height 29
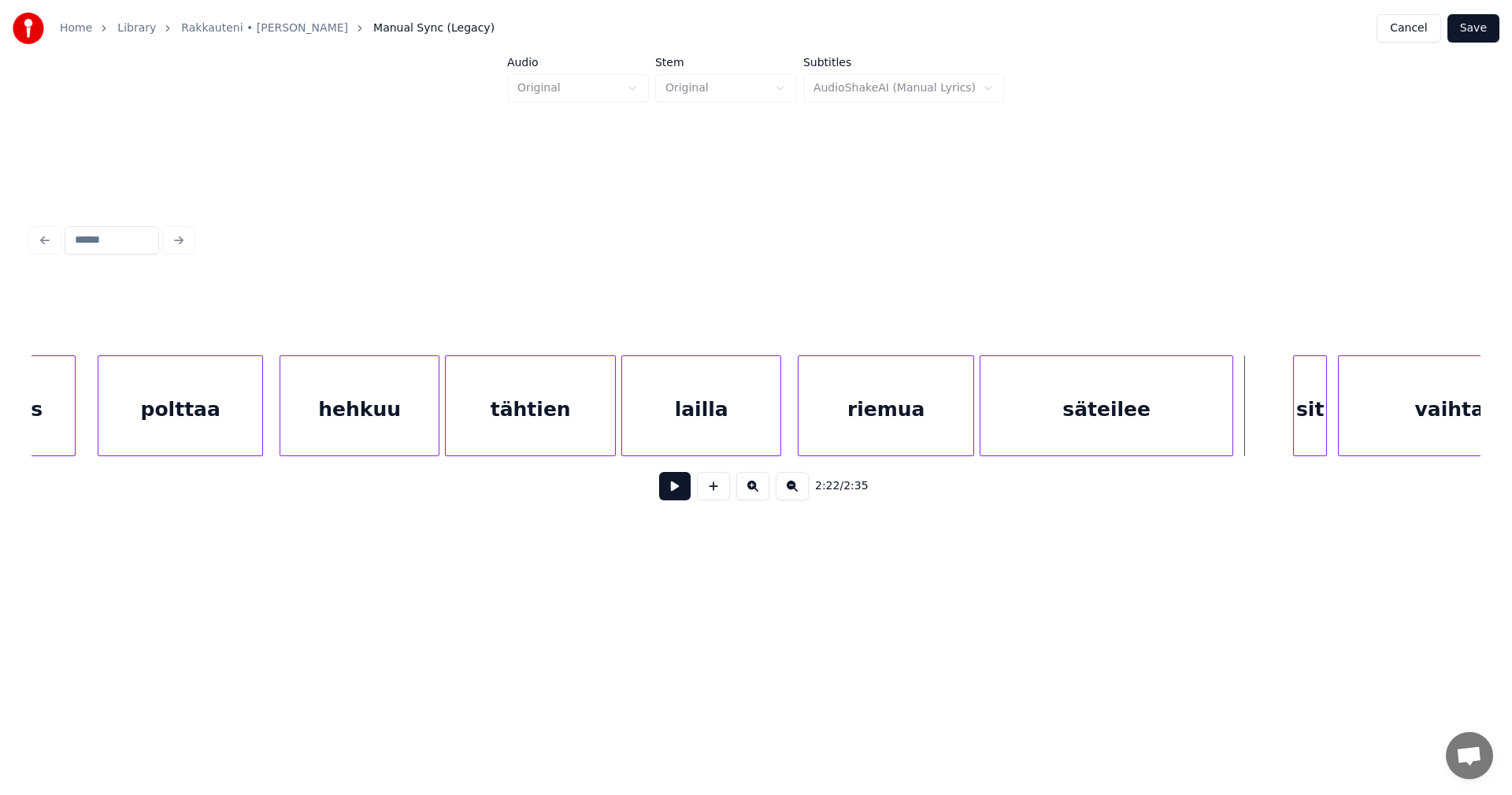
click at [1295, 434] on div at bounding box center [1296, 406] width 5 height 99
click at [688, 497] on button at bounding box center [674, 486] width 31 height 29
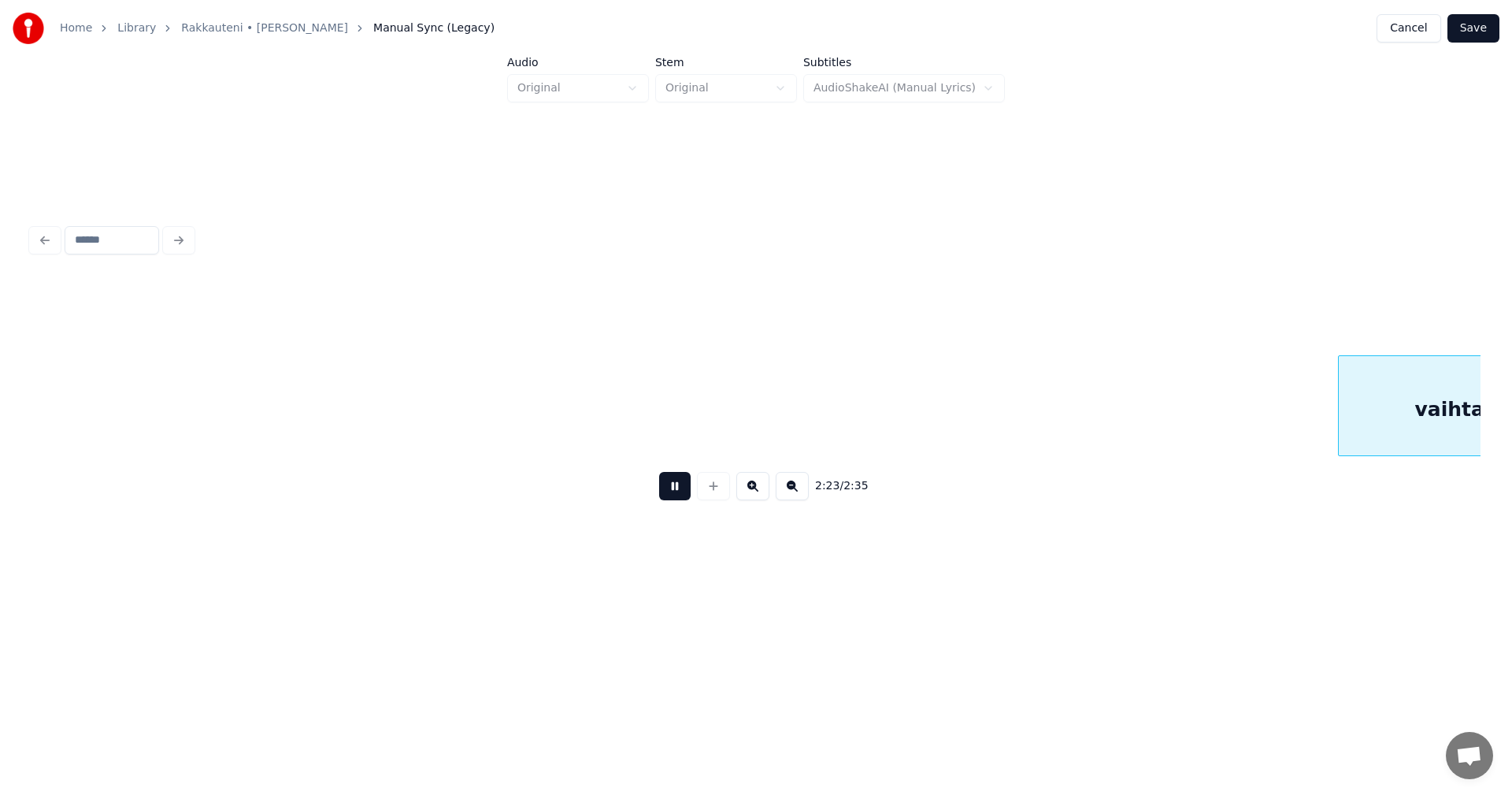
scroll to position [0, 39502]
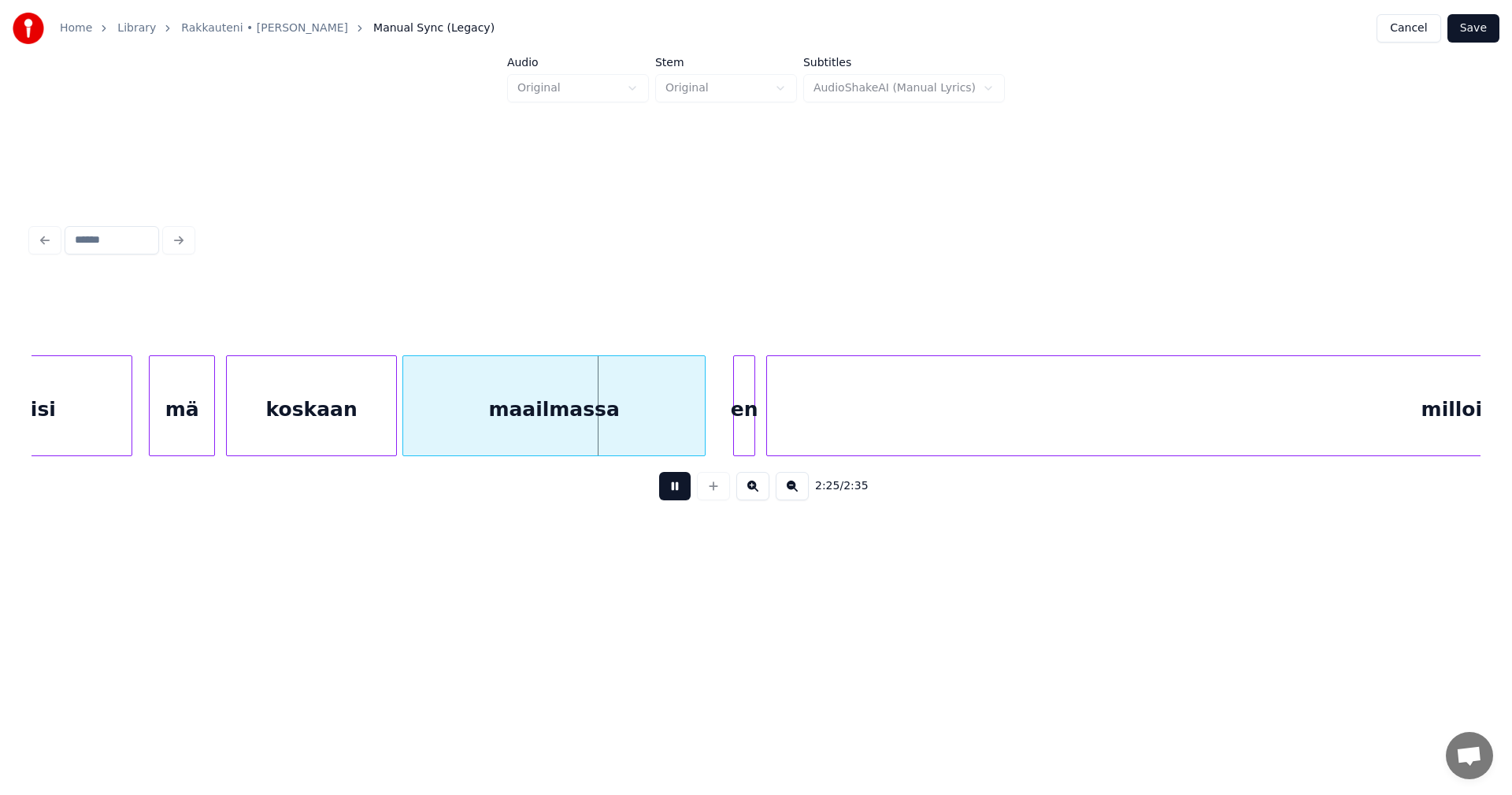
click at [687, 495] on button at bounding box center [674, 486] width 31 height 29
click at [664, 430] on div at bounding box center [666, 406] width 5 height 99
click at [697, 430] on div "en" at bounding box center [692, 409] width 20 height 107
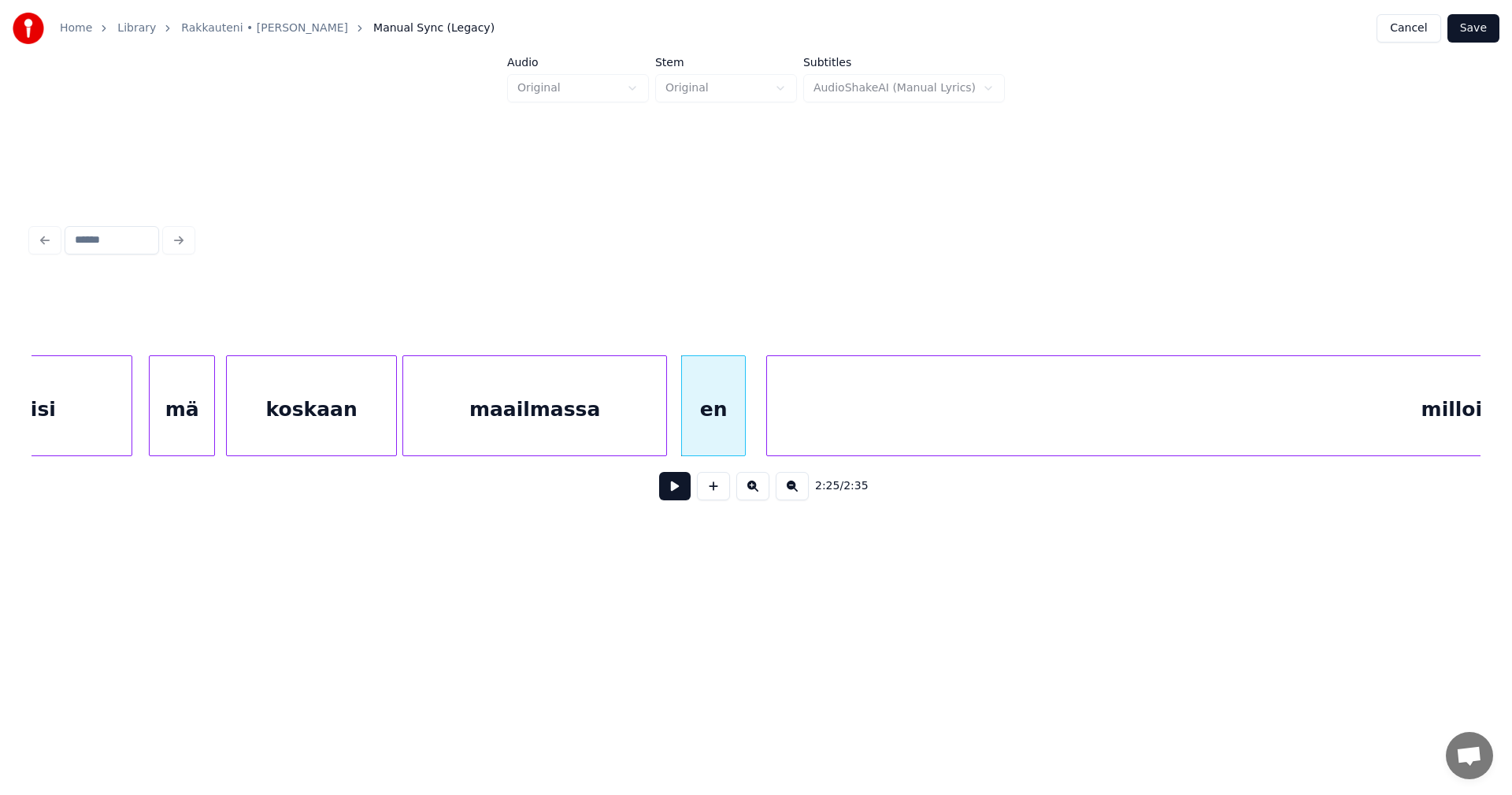
click at [740, 429] on div at bounding box center [743, 406] width 5 height 99
click at [678, 500] on button at bounding box center [674, 486] width 31 height 29
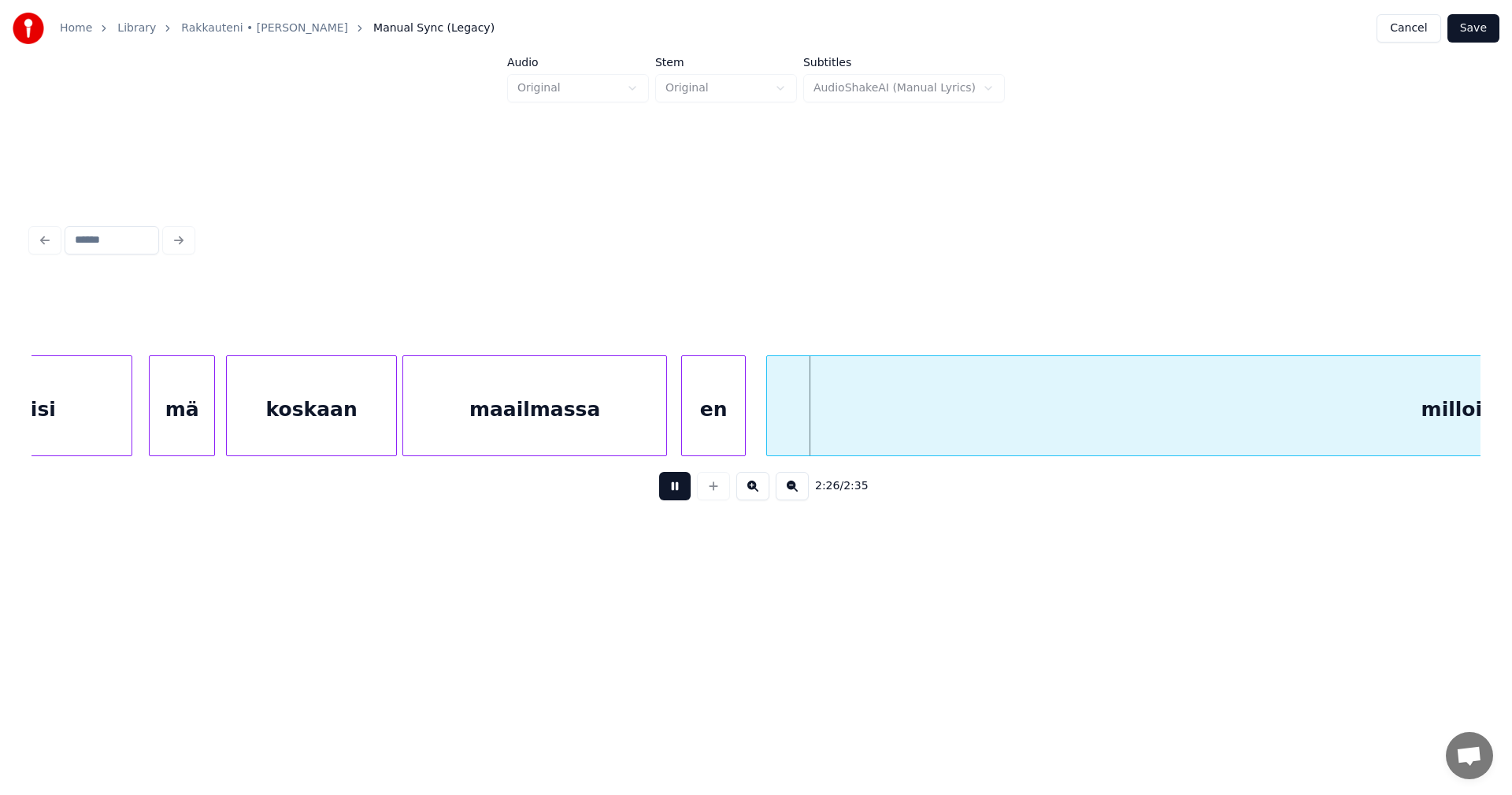
drag, startPoint x: 678, startPoint y: 501, endPoint x: 662, endPoint y: 444, distance: 59.2
click at [678, 497] on button at bounding box center [674, 486] width 31 height 29
click at [647, 435] on div "maailmassa" at bounding box center [535, 409] width 263 height 107
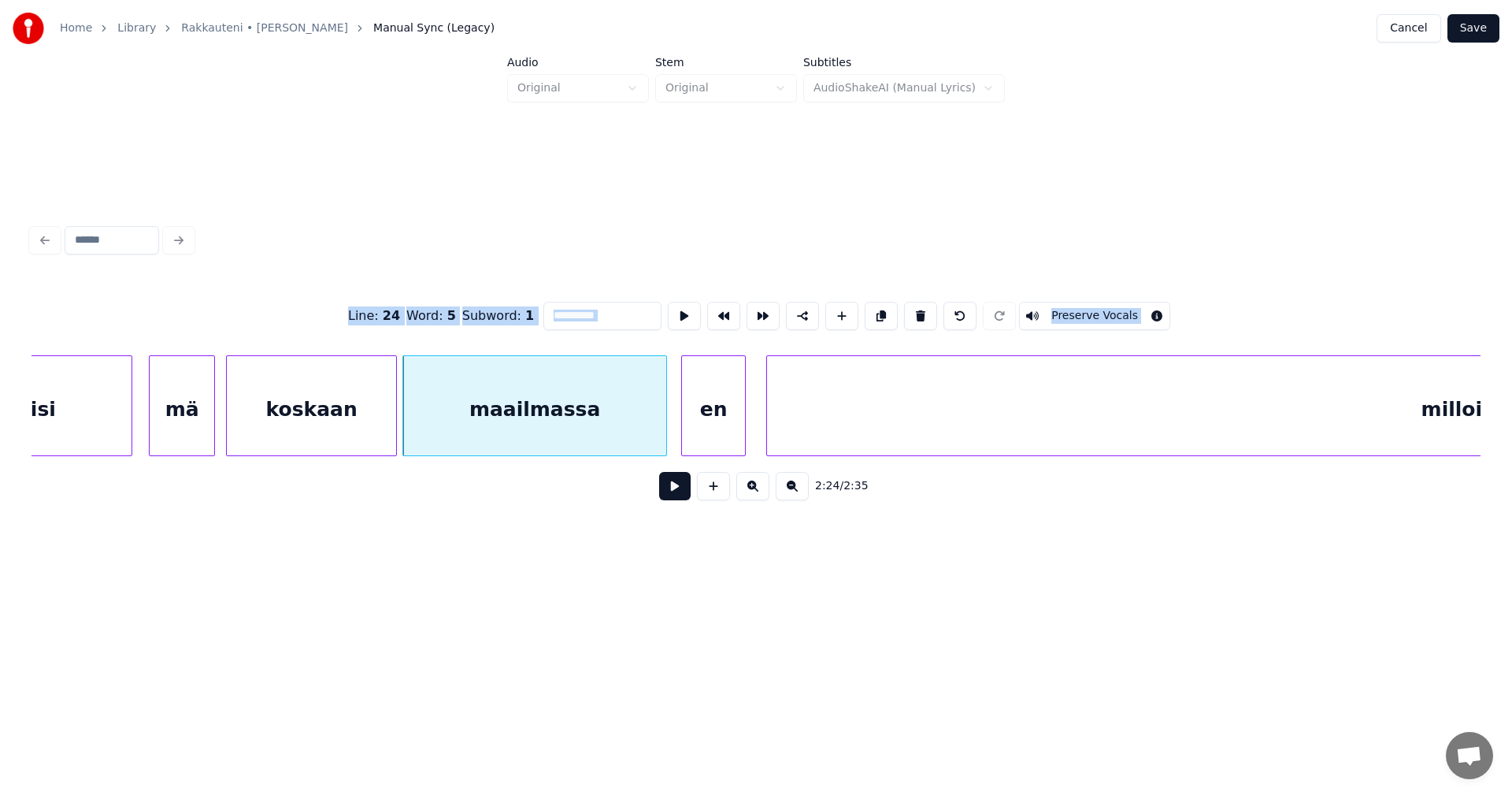
click at [679, 493] on button at bounding box center [674, 486] width 31 height 29
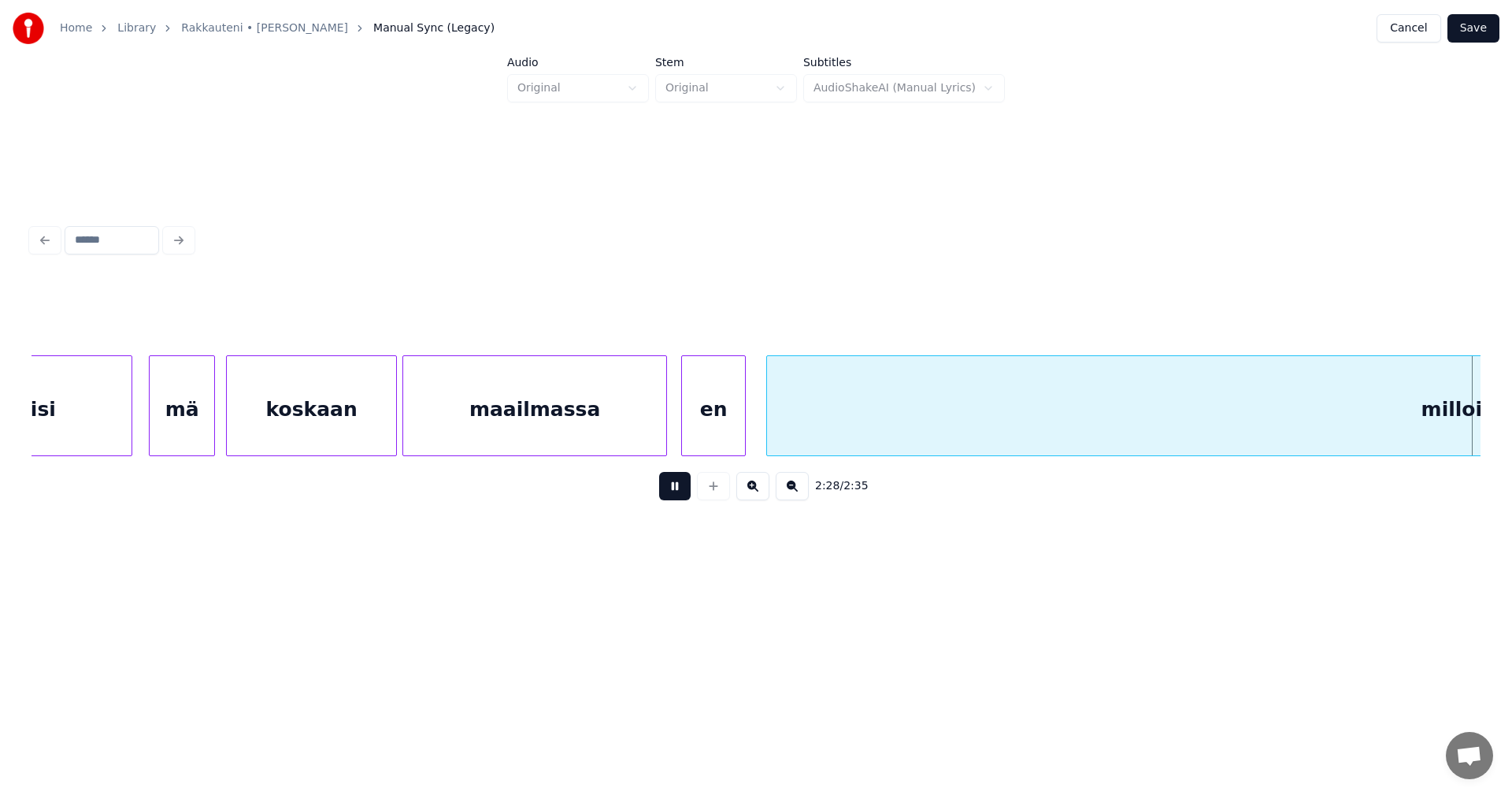
scroll to position [0, 40952]
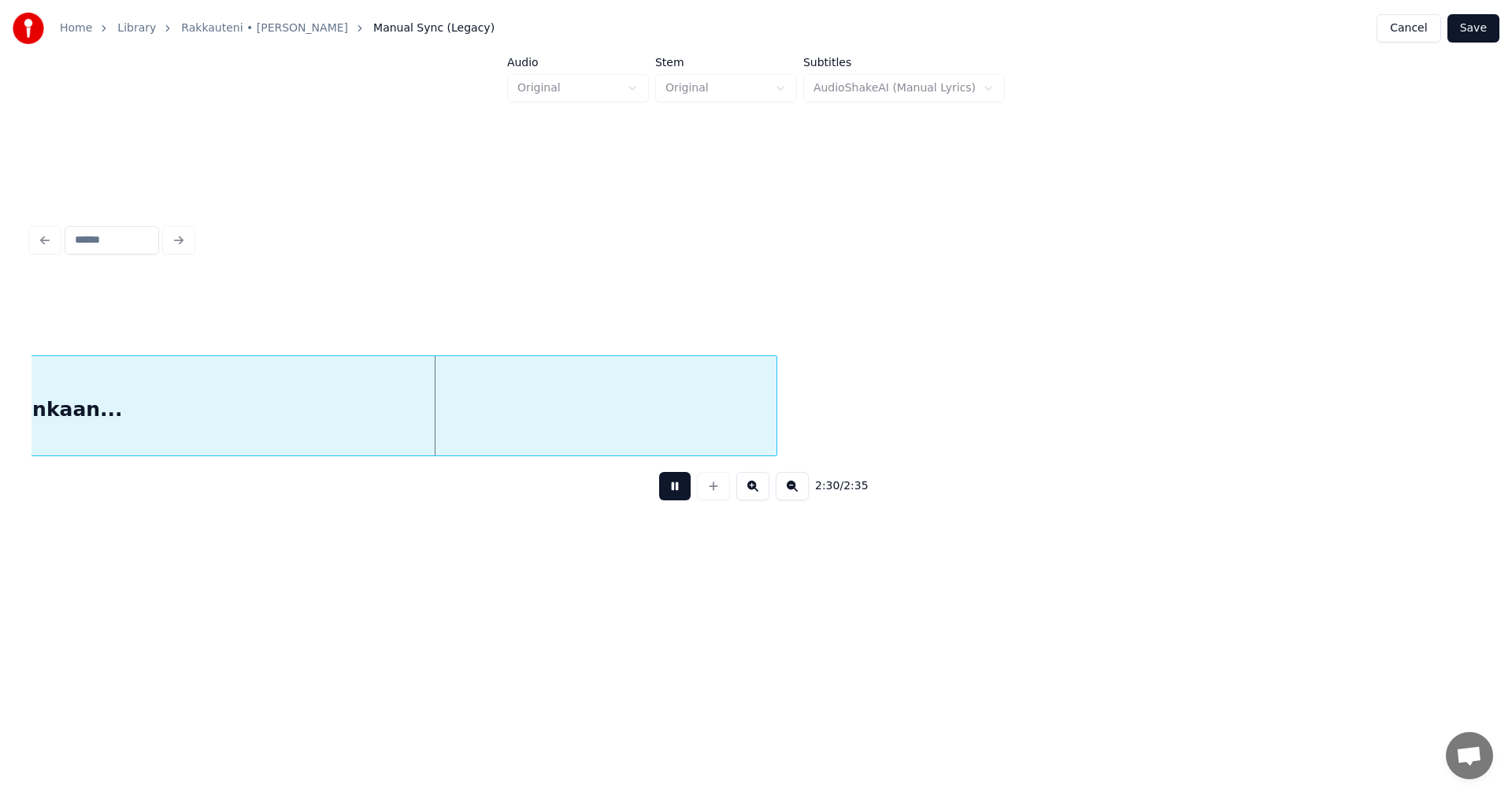
click at [679, 493] on button at bounding box center [674, 486] width 31 height 29
click at [684, 434] on div "milloinkaan..." at bounding box center [46, 409] width 1459 height 107
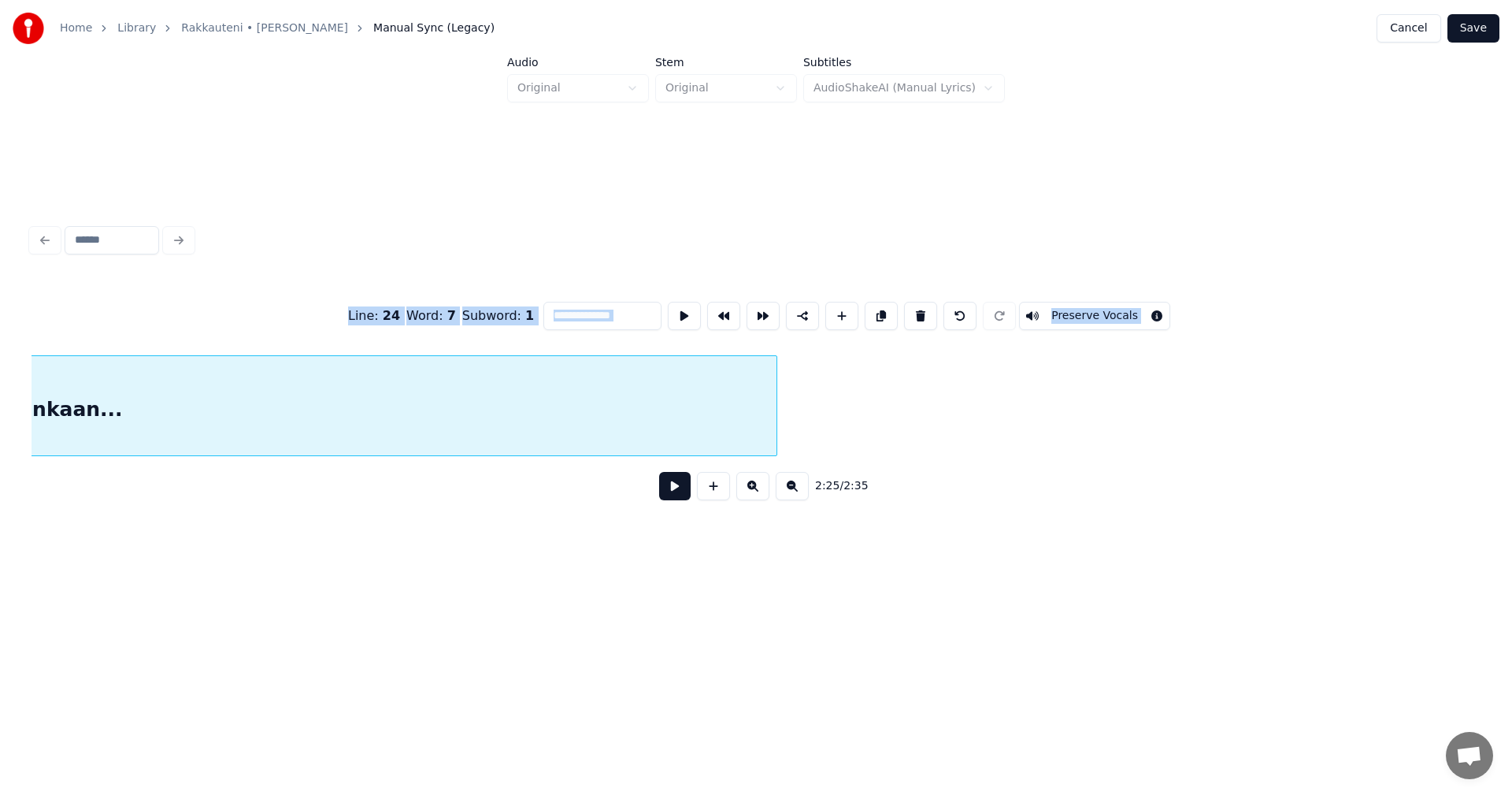
scroll to position [0, 40237]
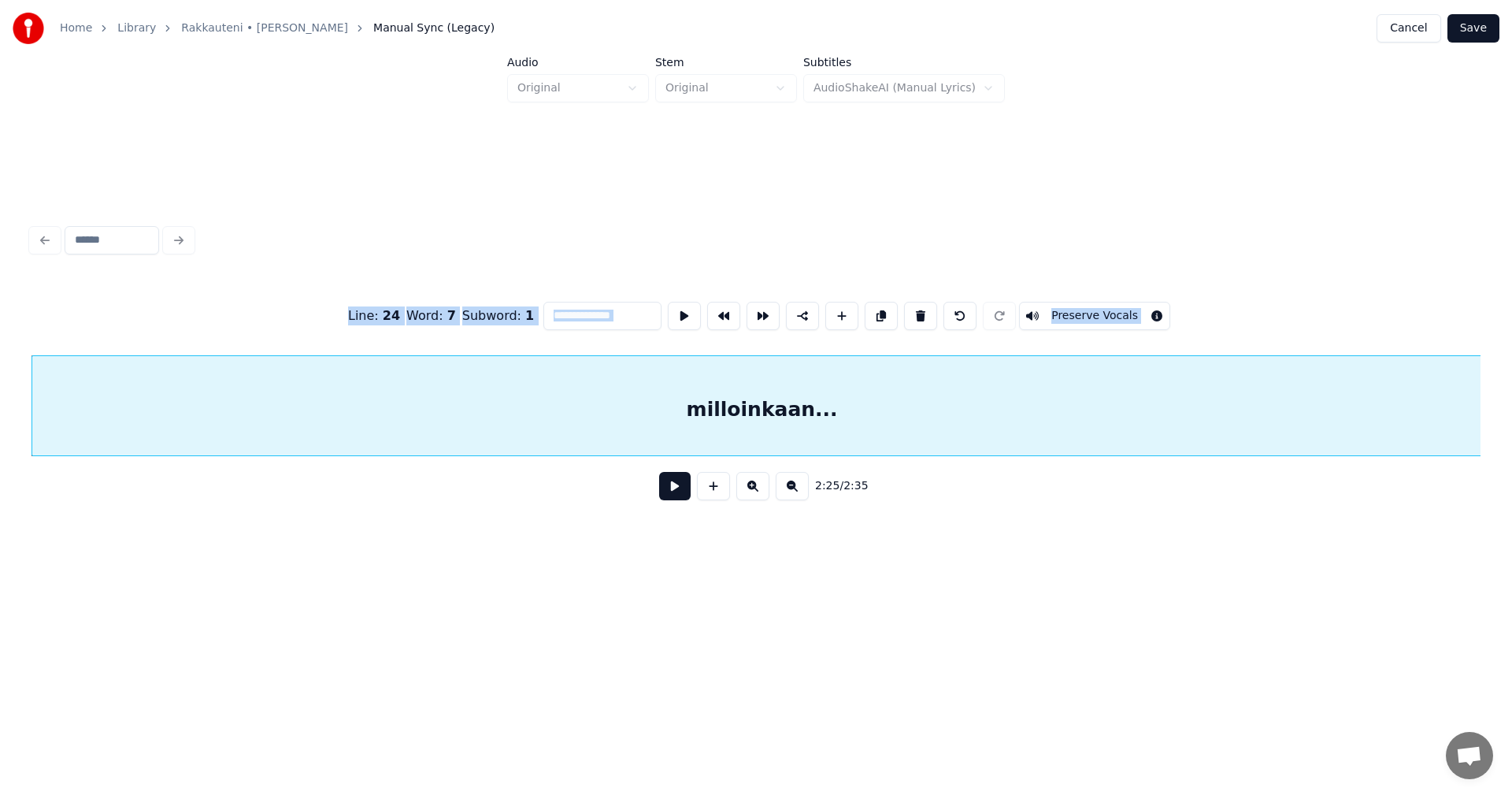
click at [688, 491] on button at bounding box center [674, 486] width 31 height 29
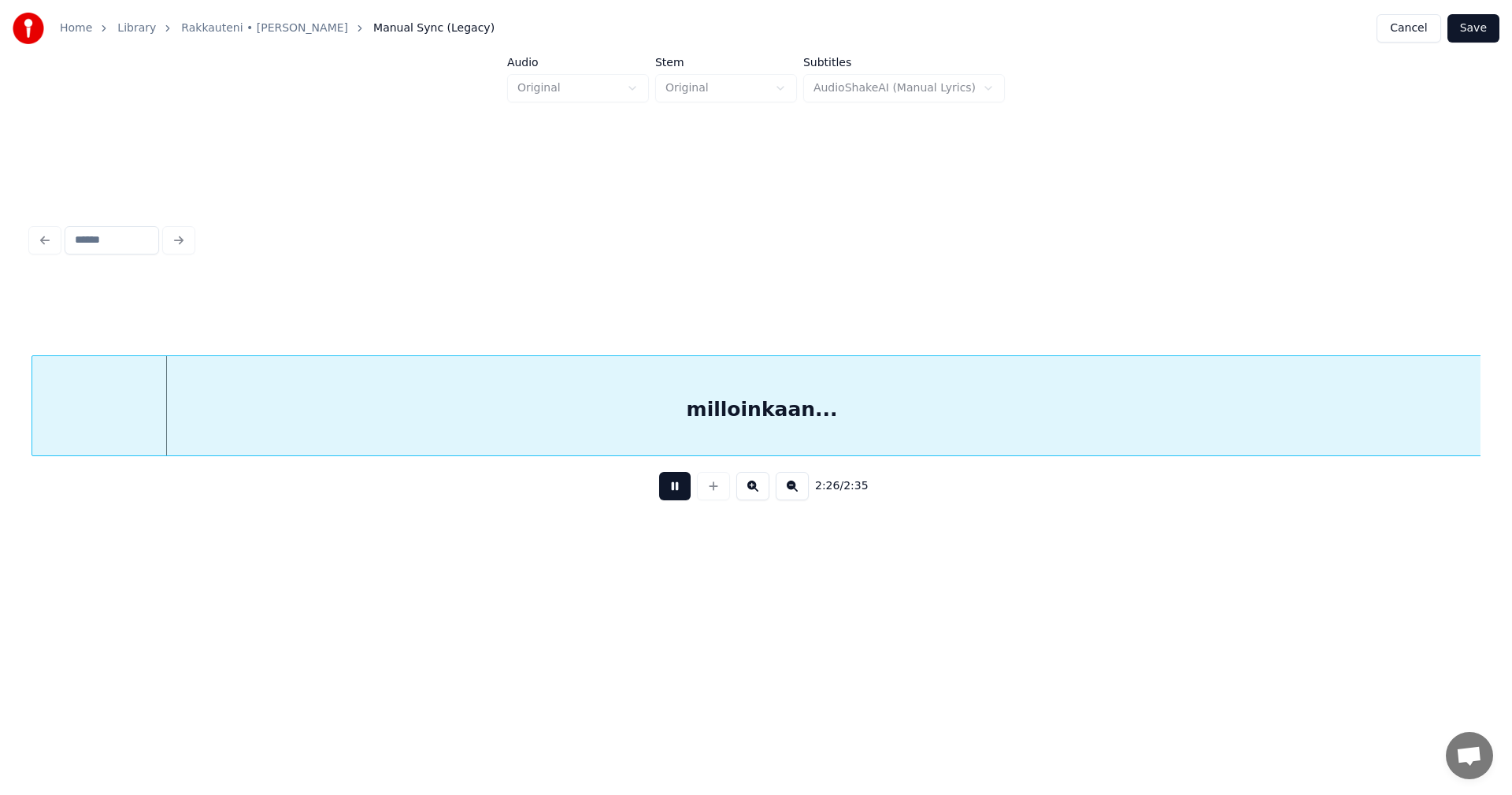
click at [685, 491] on button at bounding box center [674, 486] width 31 height 29
click at [1475, 26] on button "Save" at bounding box center [1473, 29] width 52 height 29
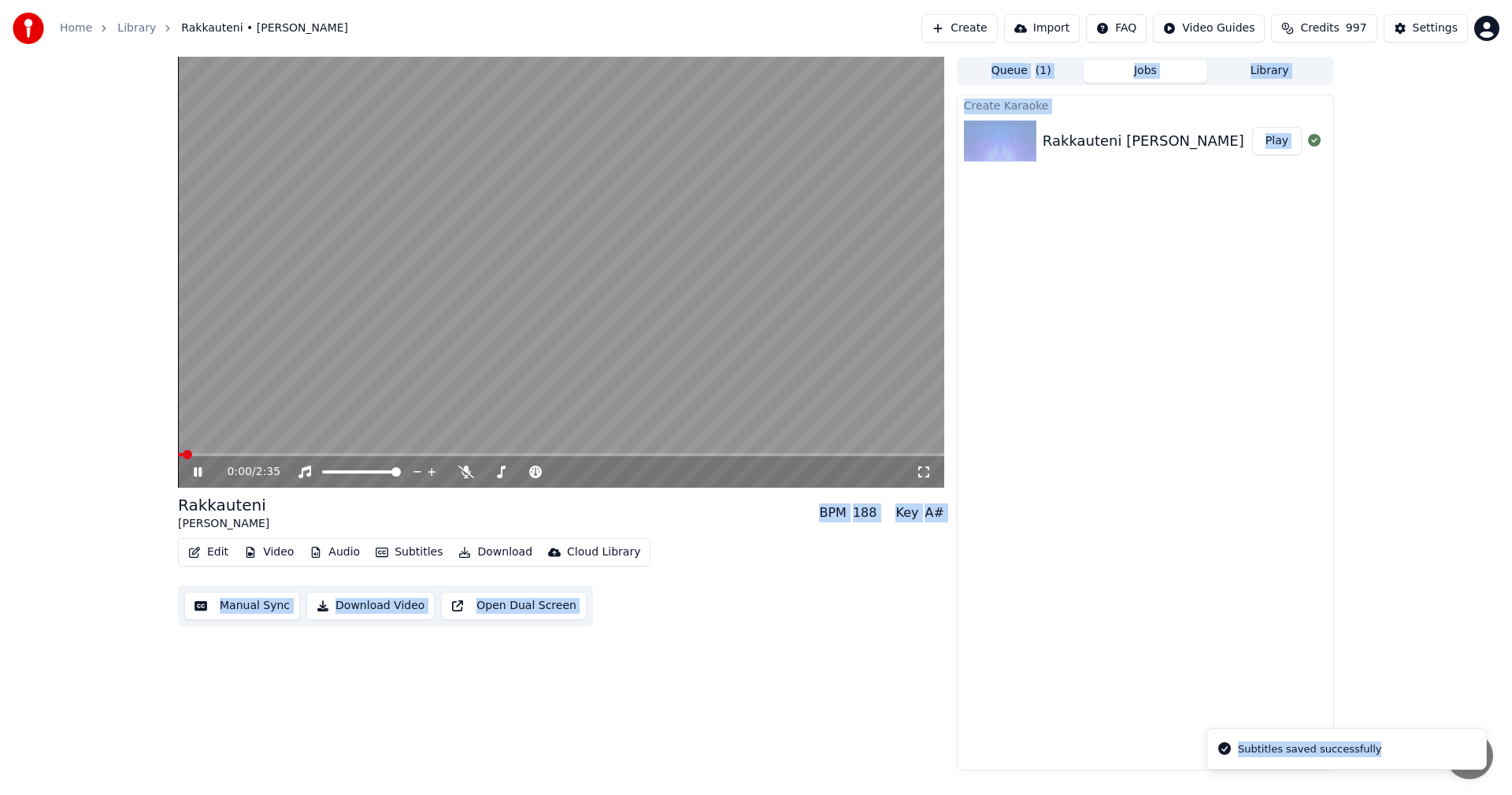
click at [221, 551] on button "Edit" at bounding box center [208, 552] width 53 height 22
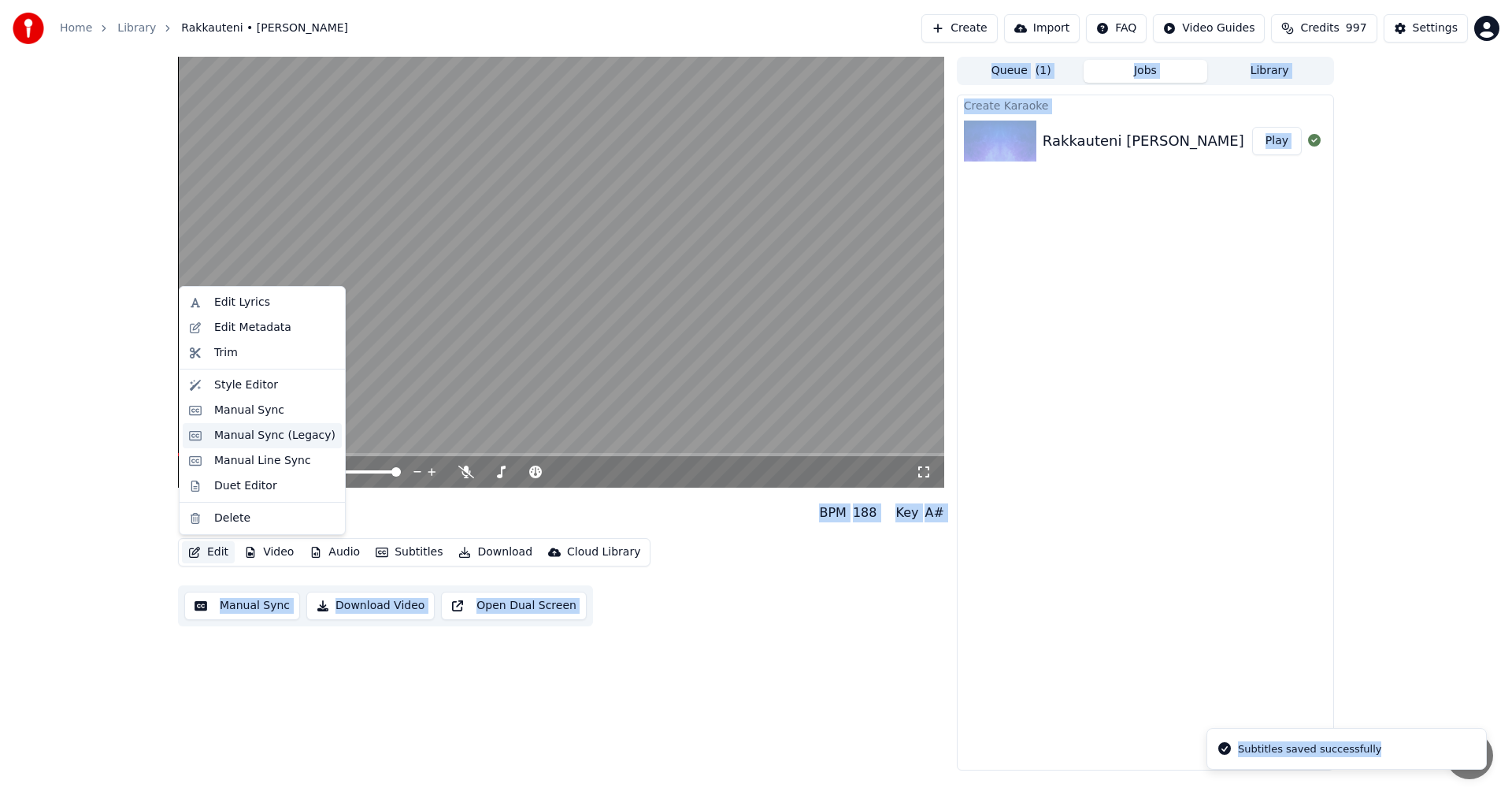
click at [275, 440] on div "Manual Sync (Legacy)" at bounding box center [274, 435] width 121 height 16
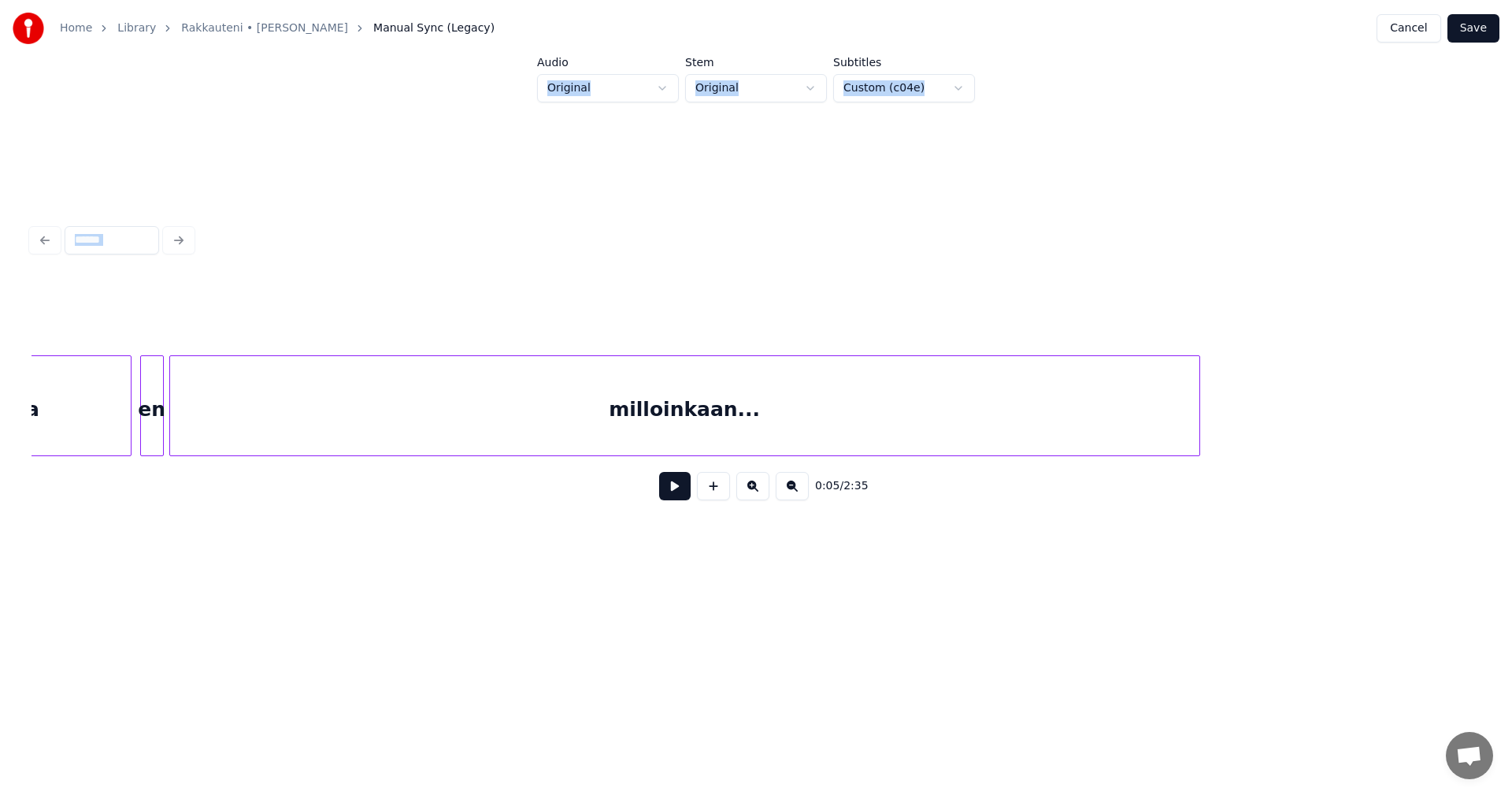
scroll to position [0, 6676]
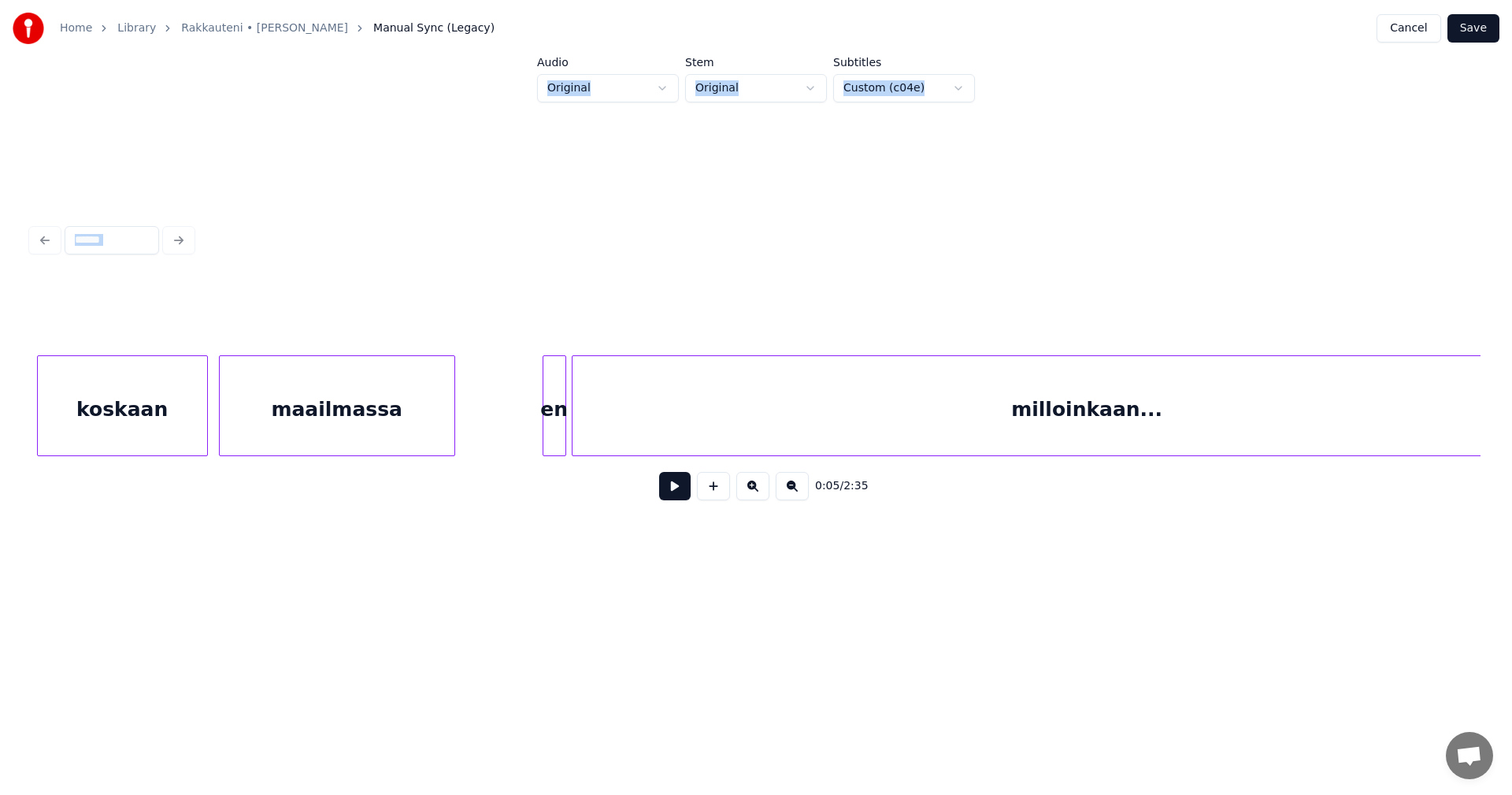
click at [452, 428] on div at bounding box center [452, 406] width 5 height 99
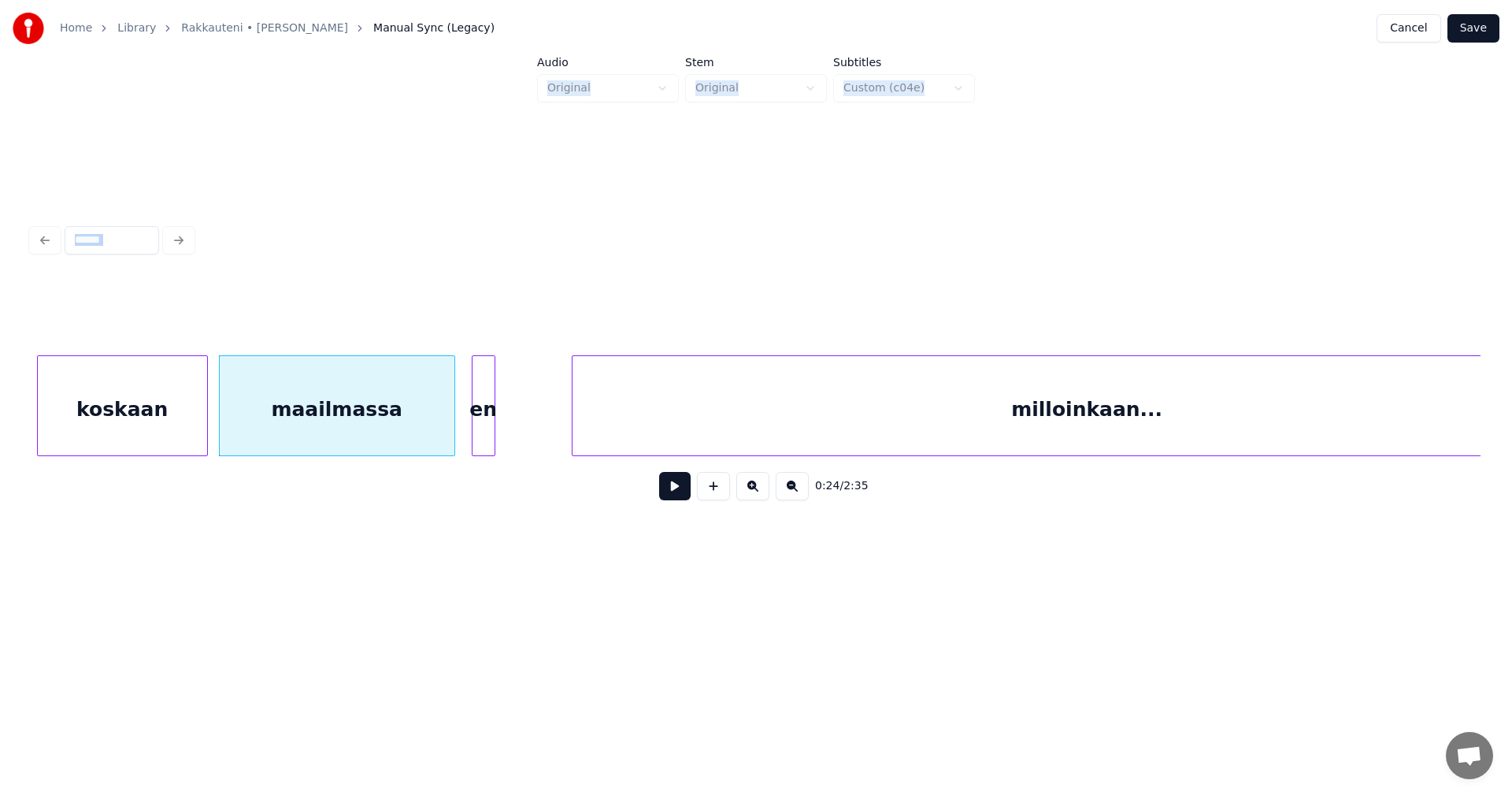
click at [481, 428] on div "en" at bounding box center [483, 409] width 22 height 107
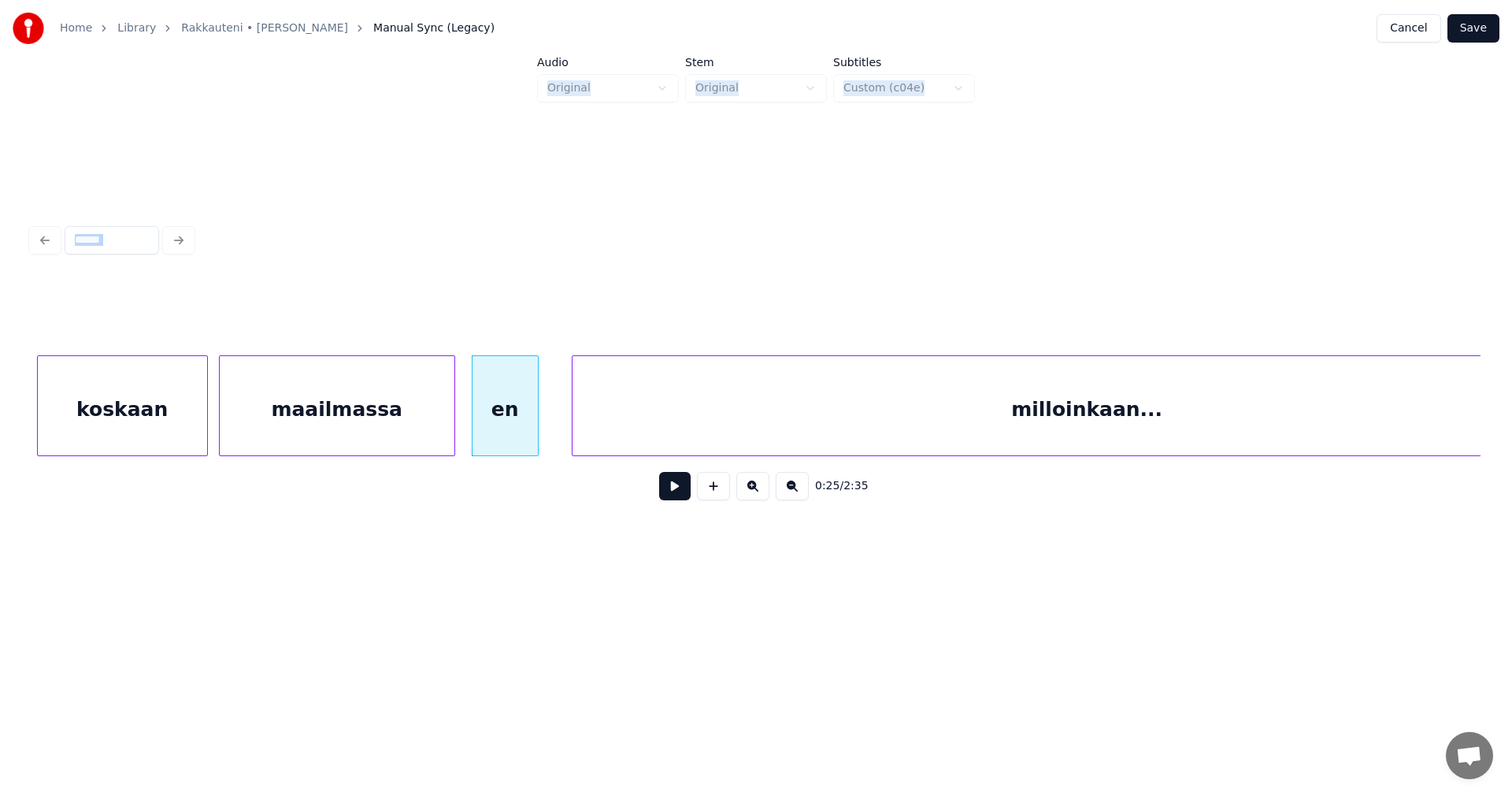
click at [534, 427] on div at bounding box center [535, 406] width 5 height 99
click at [371, 434] on div "maailmassa" at bounding box center [337, 409] width 235 height 107
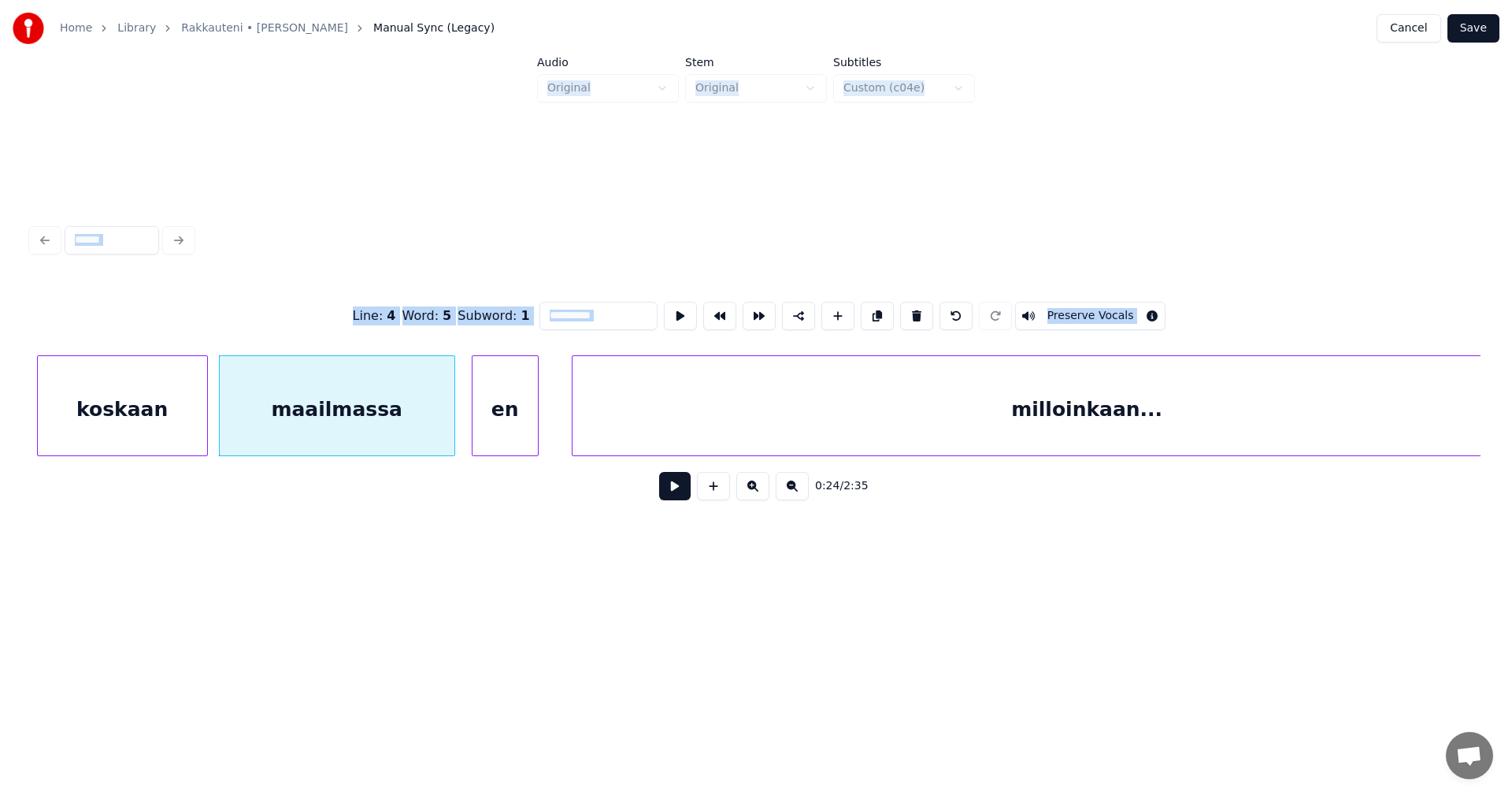
click at [679, 496] on button at bounding box center [674, 486] width 31 height 29
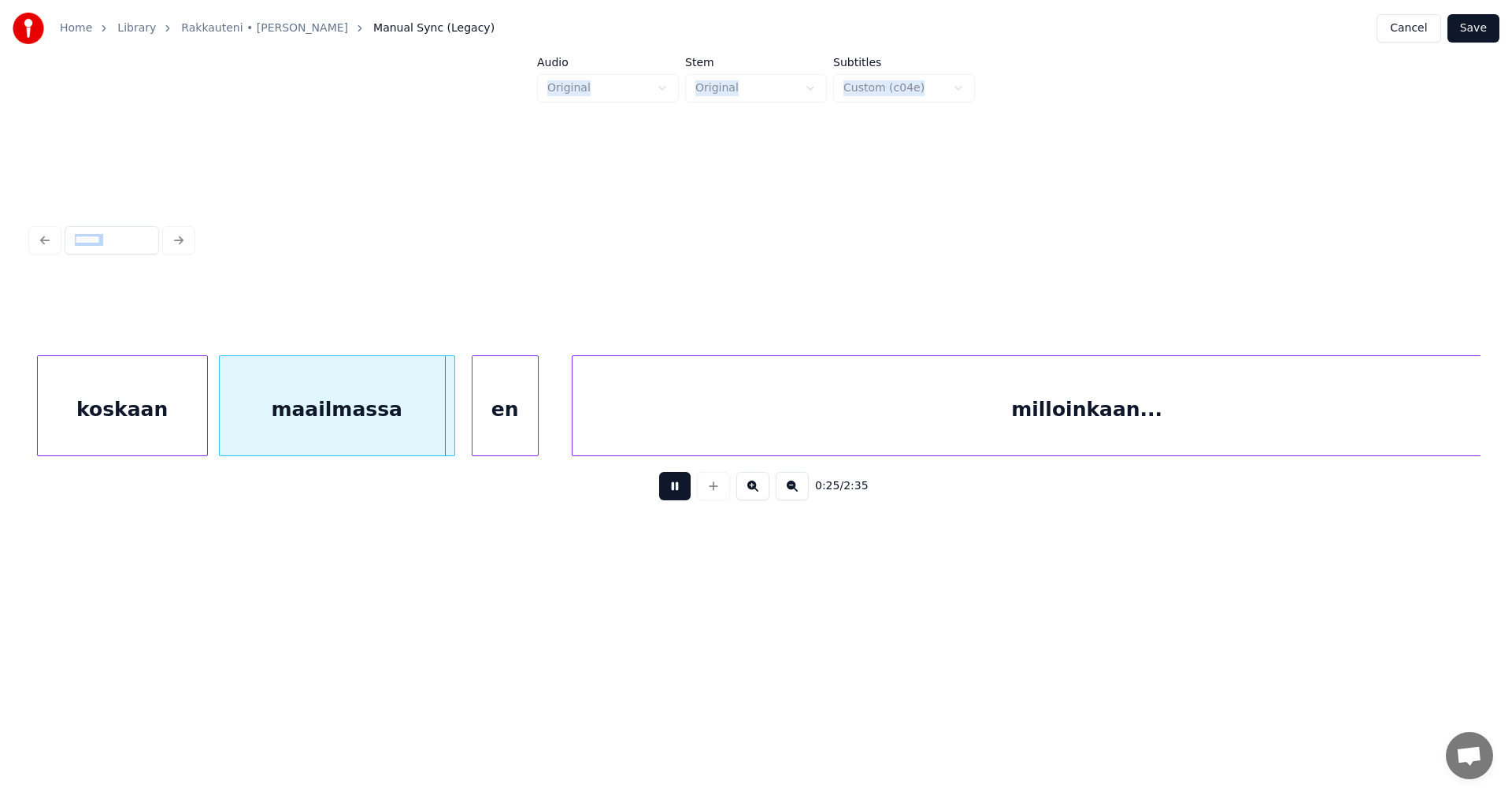
click at [678, 496] on button at bounding box center [674, 486] width 31 height 29
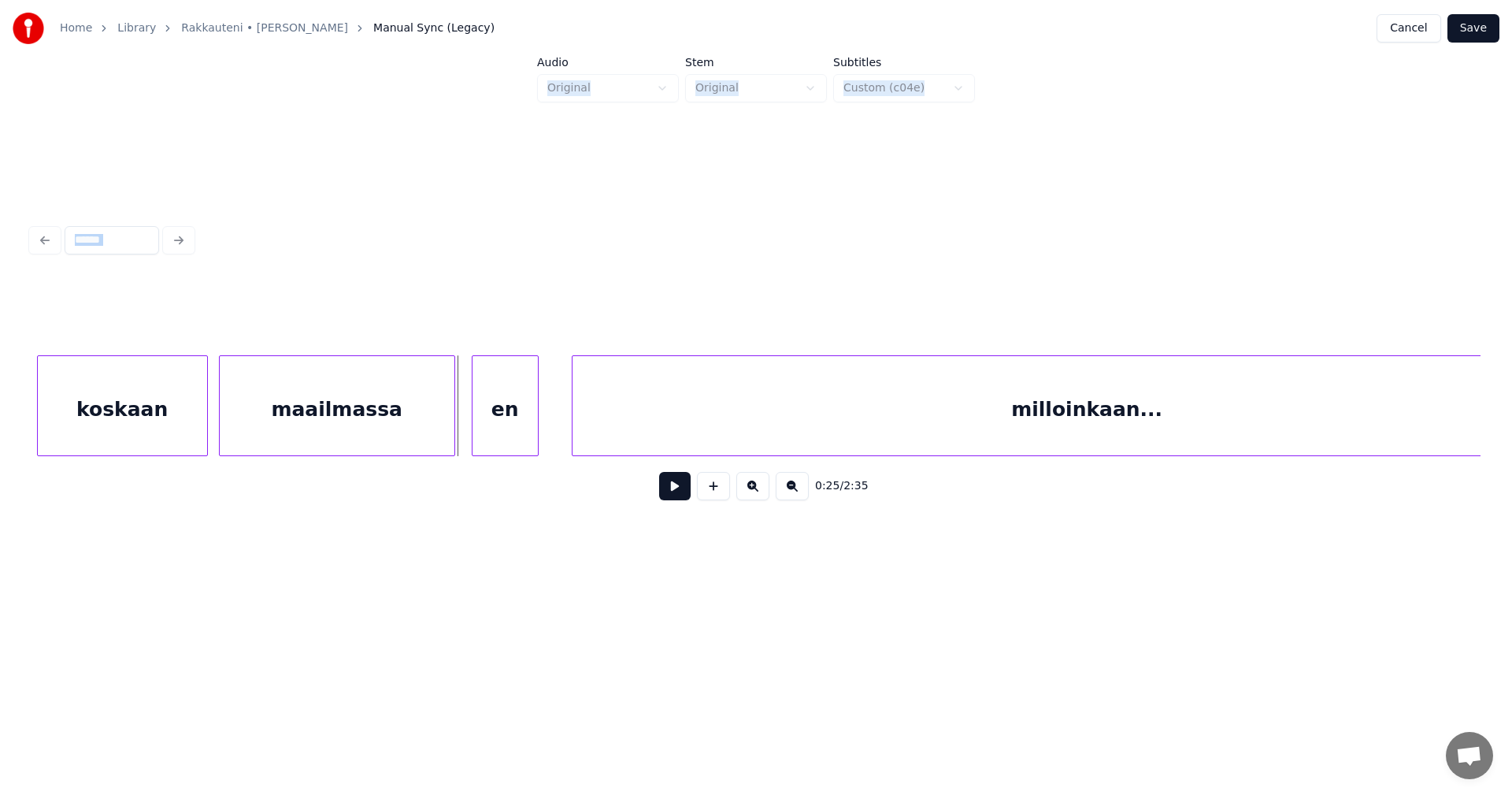
click at [675, 497] on button at bounding box center [674, 486] width 31 height 29
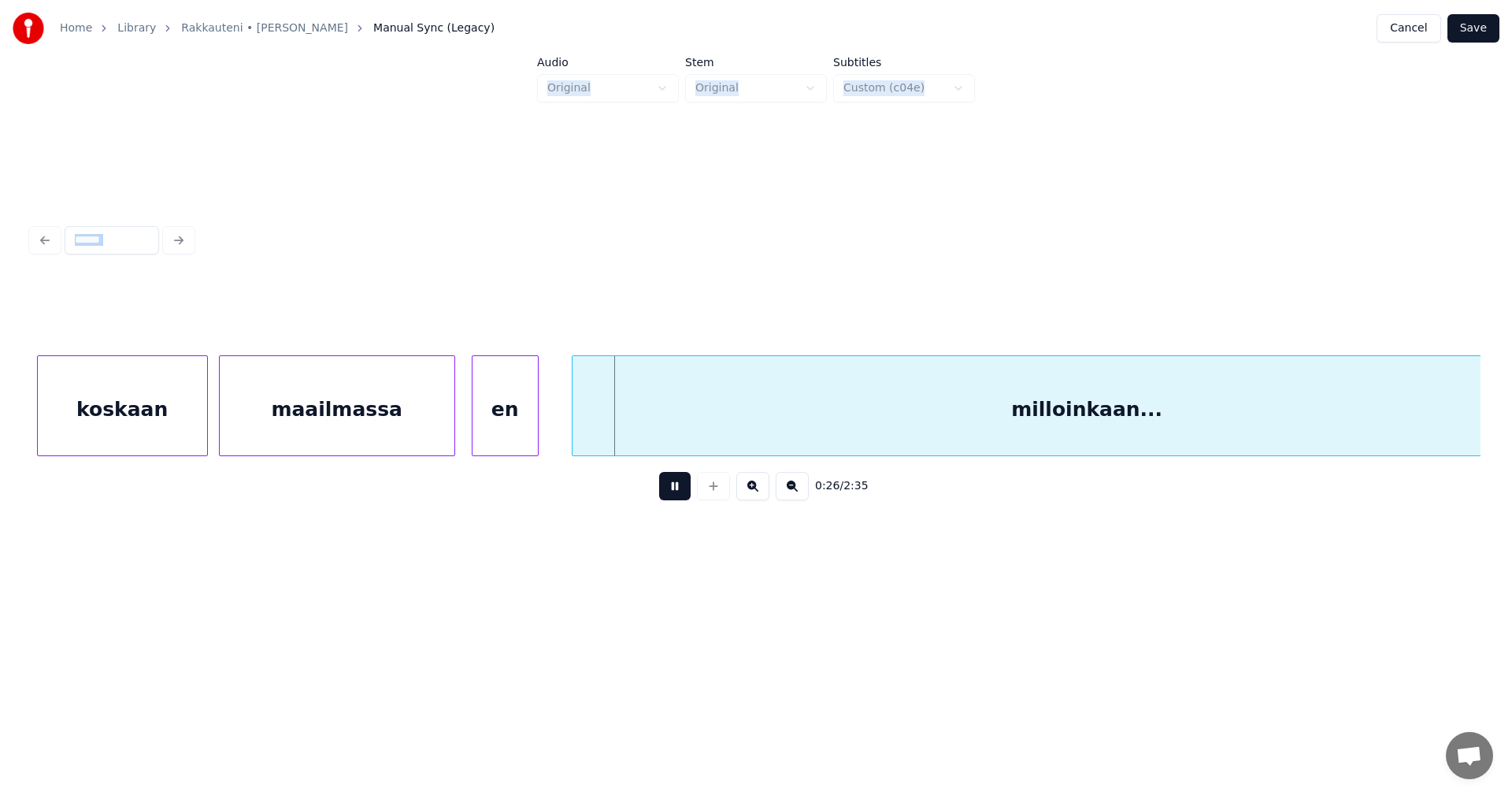
drag, startPoint x: 675, startPoint y: 497, endPoint x: 604, endPoint y: 470, distance: 76.0
click at [674, 497] on button at bounding box center [674, 486] width 31 height 29
click at [529, 433] on div "en" at bounding box center [512, 409] width 66 height 107
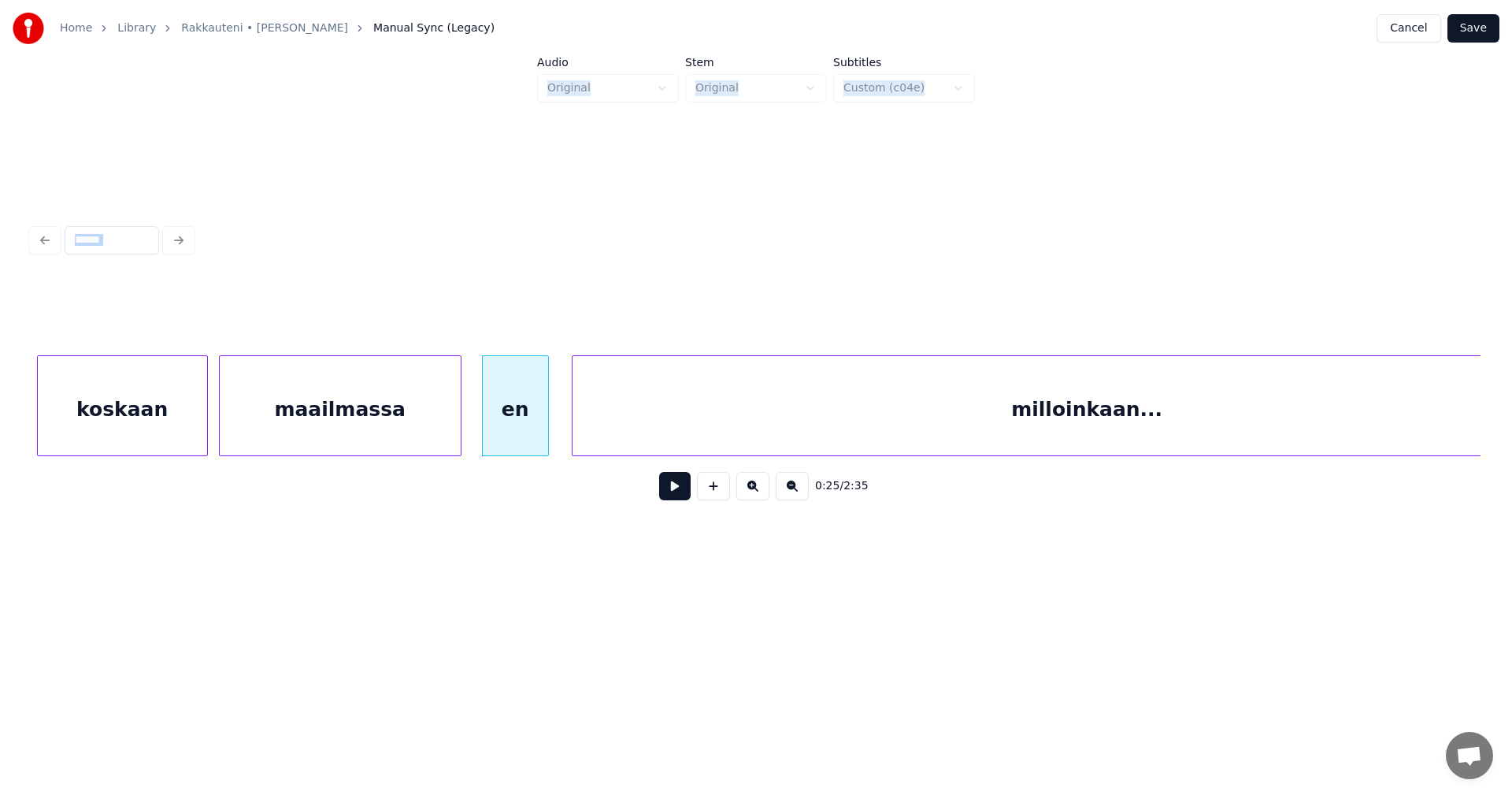
click at [461, 434] on div at bounding box center [459, 406] width 5 height 99
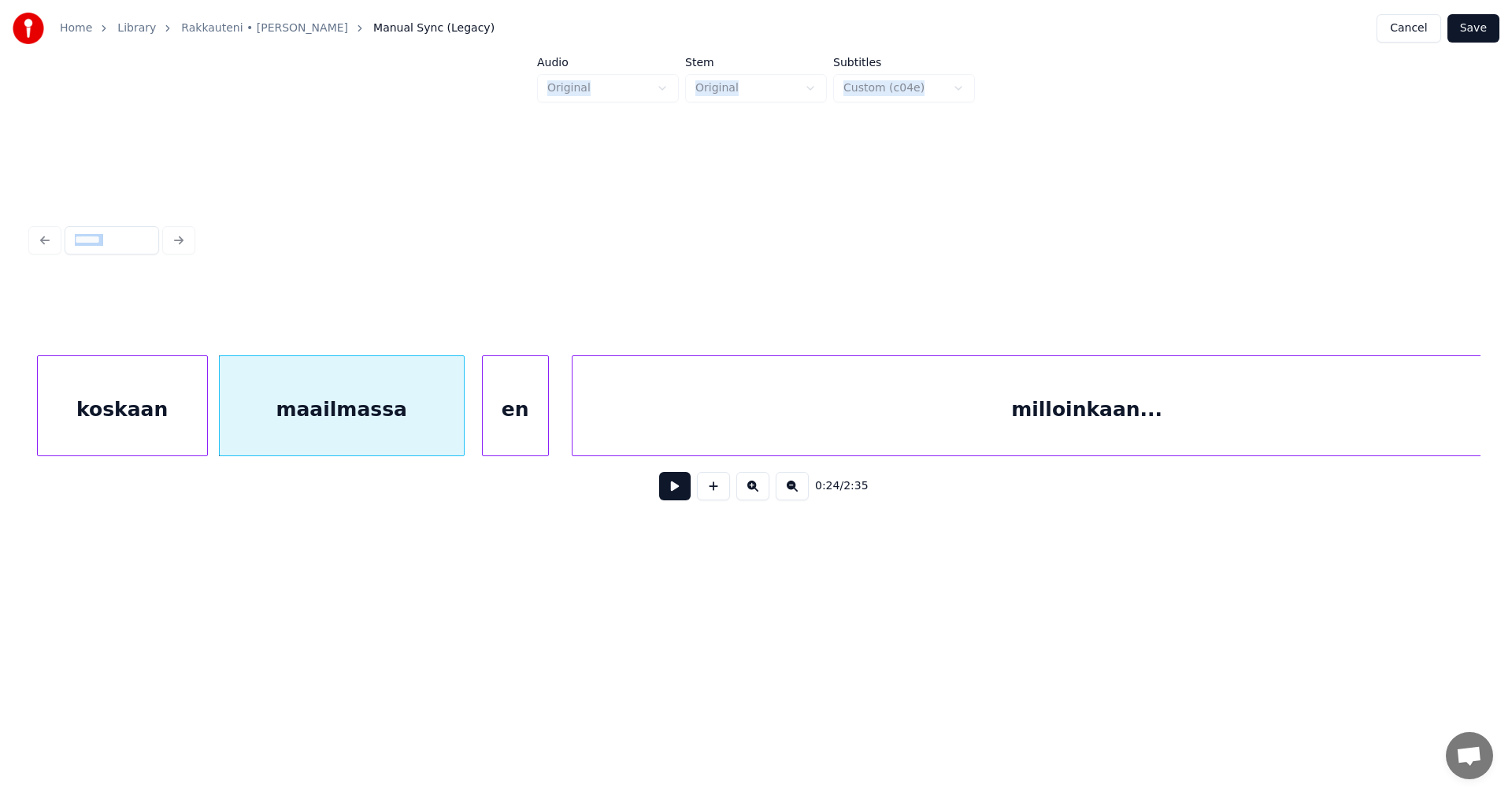
click at [668, 493] on button at bounding box center [674, 486] width 31 height 29
click at [668, 493] on button at bounding box center [674, 486] width 31 height 29
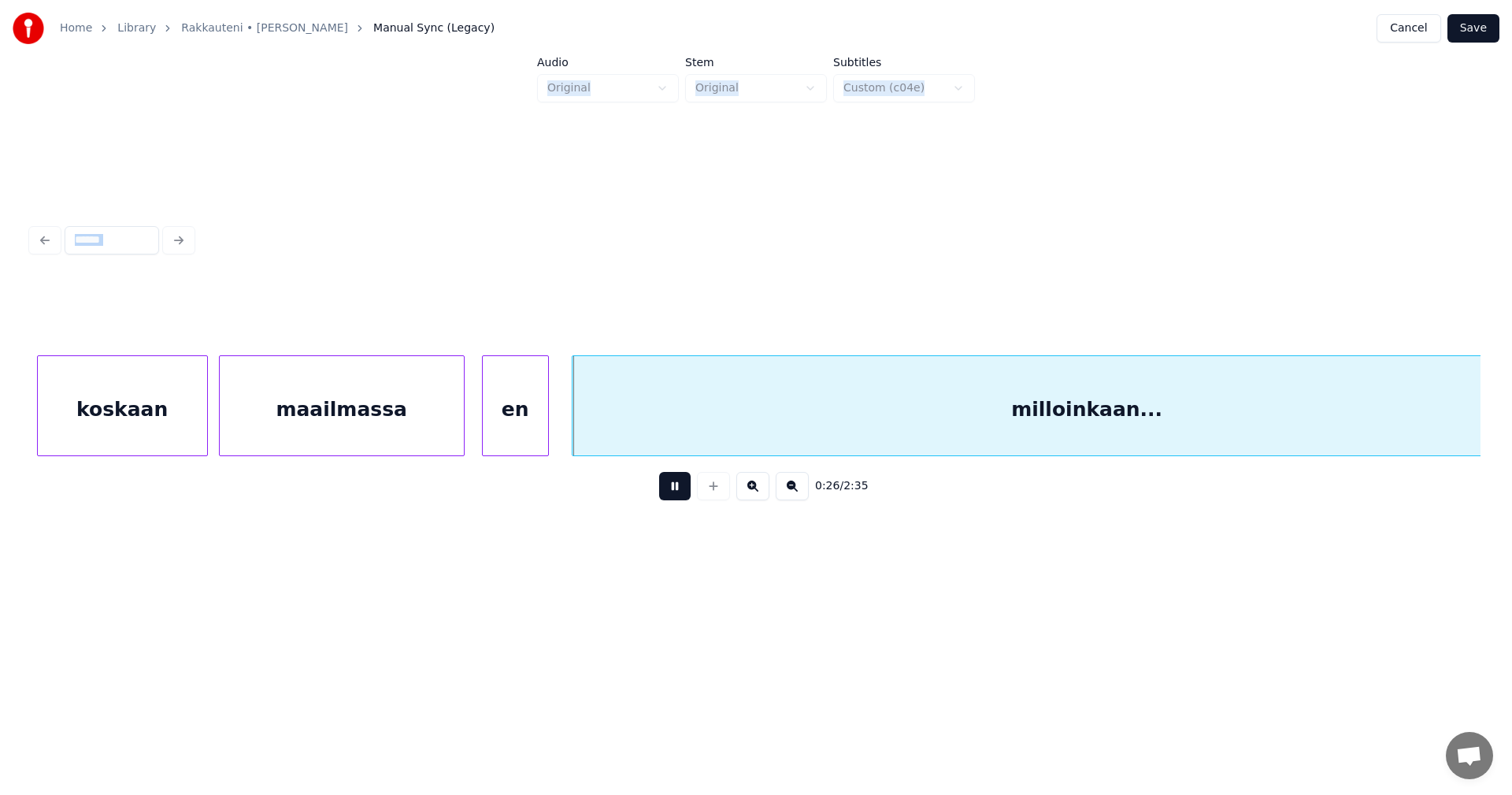
drag, startPoint x: 668, startPoint y: 493, endPoint x: 535, endPoint y: 454, distance: 138.6
click at [659, 490] on button at bounding box center [674, 486] width 31 height 29
click at [350, 413] on div "maailmassa" at bounding box center [342, 409] width 244 height 107
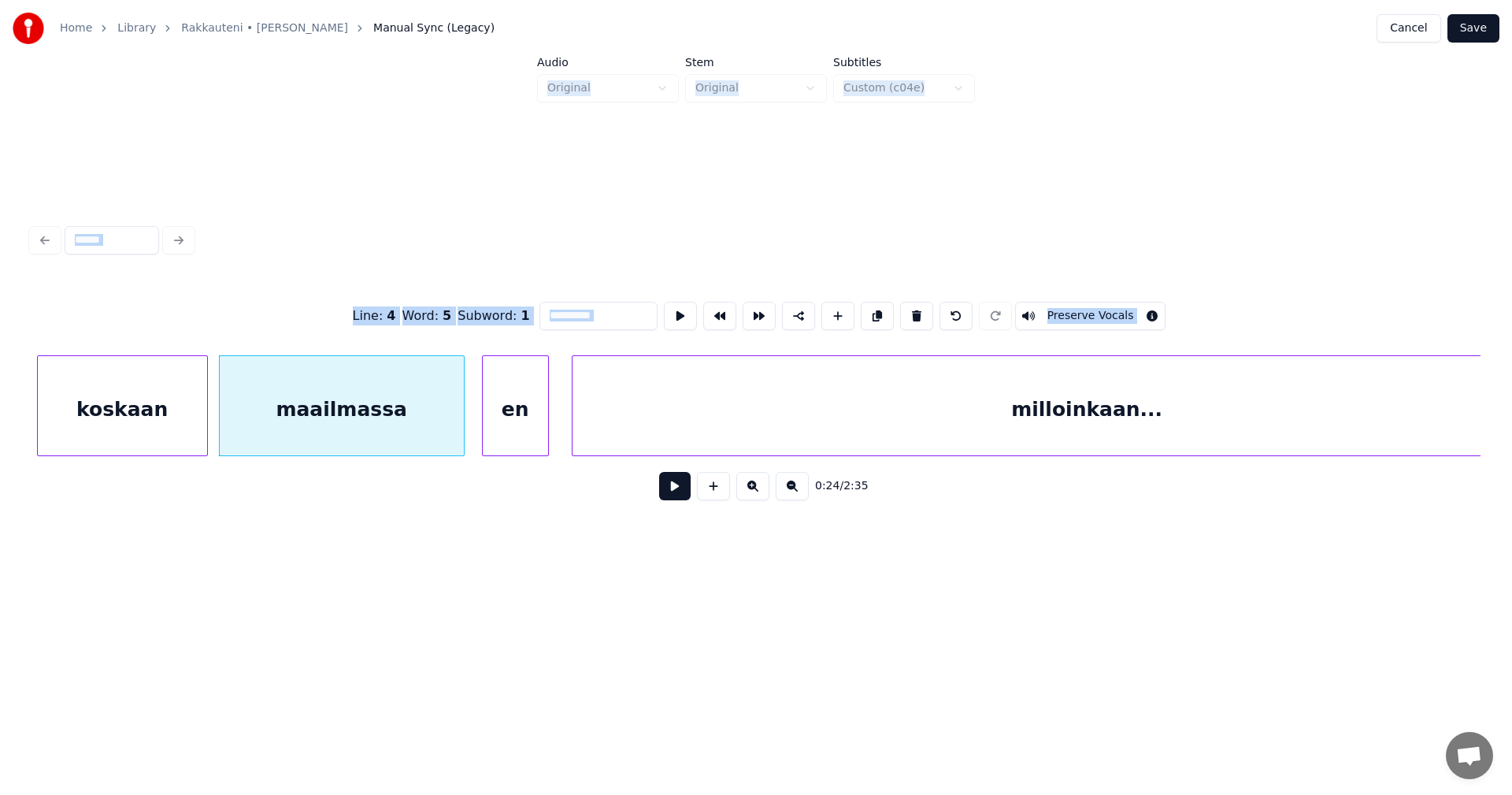
click at [664, 490] on button at bounding box center [674, 486] width 31 height 29
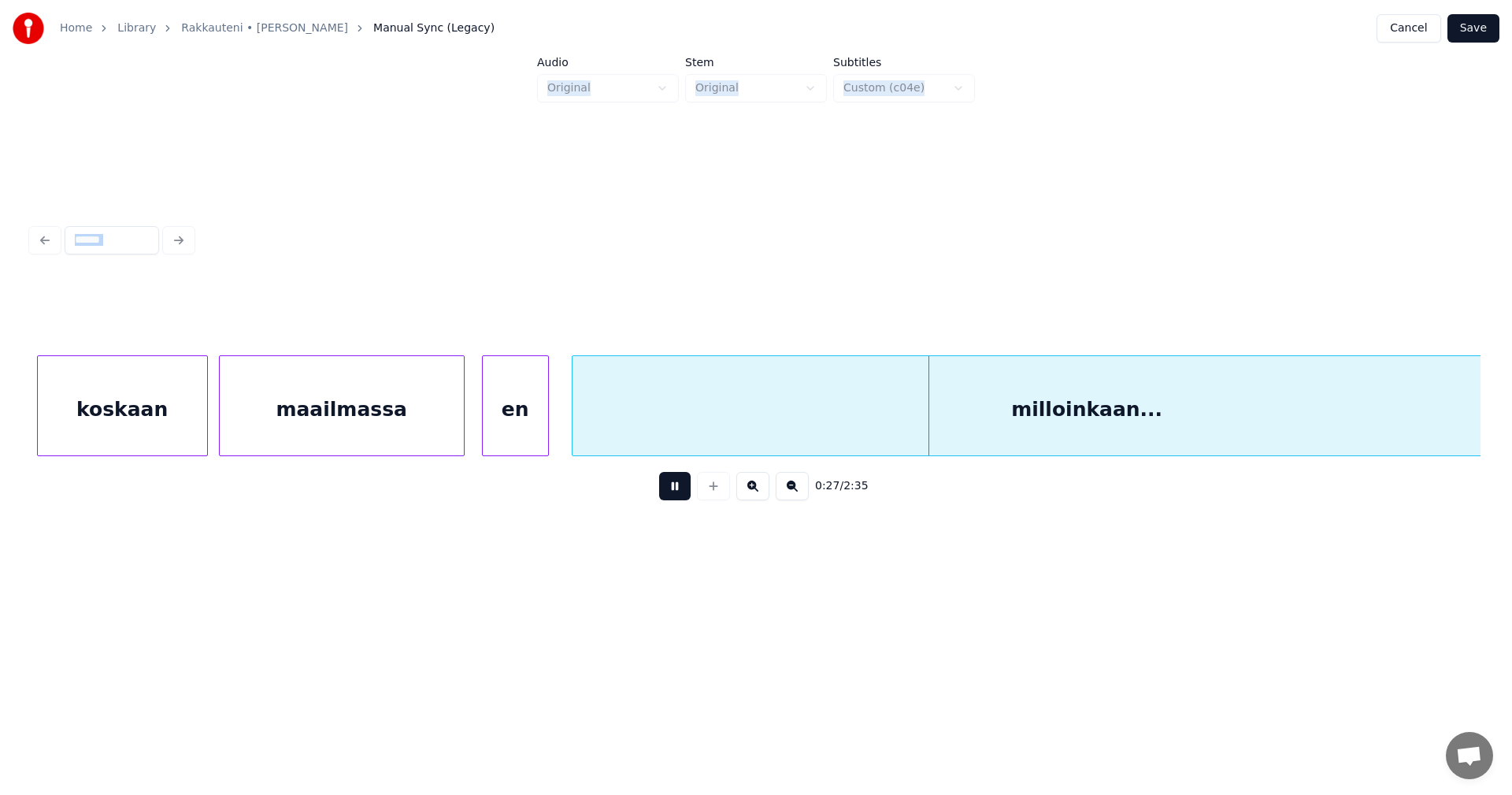
drag, startPoint x: 667, startPoint y: 492, endPoint x: 616, endPoint y: 479, distance: 52.6
click at [668, 492] on button at bounding box center [674, 486] width 31 height 29
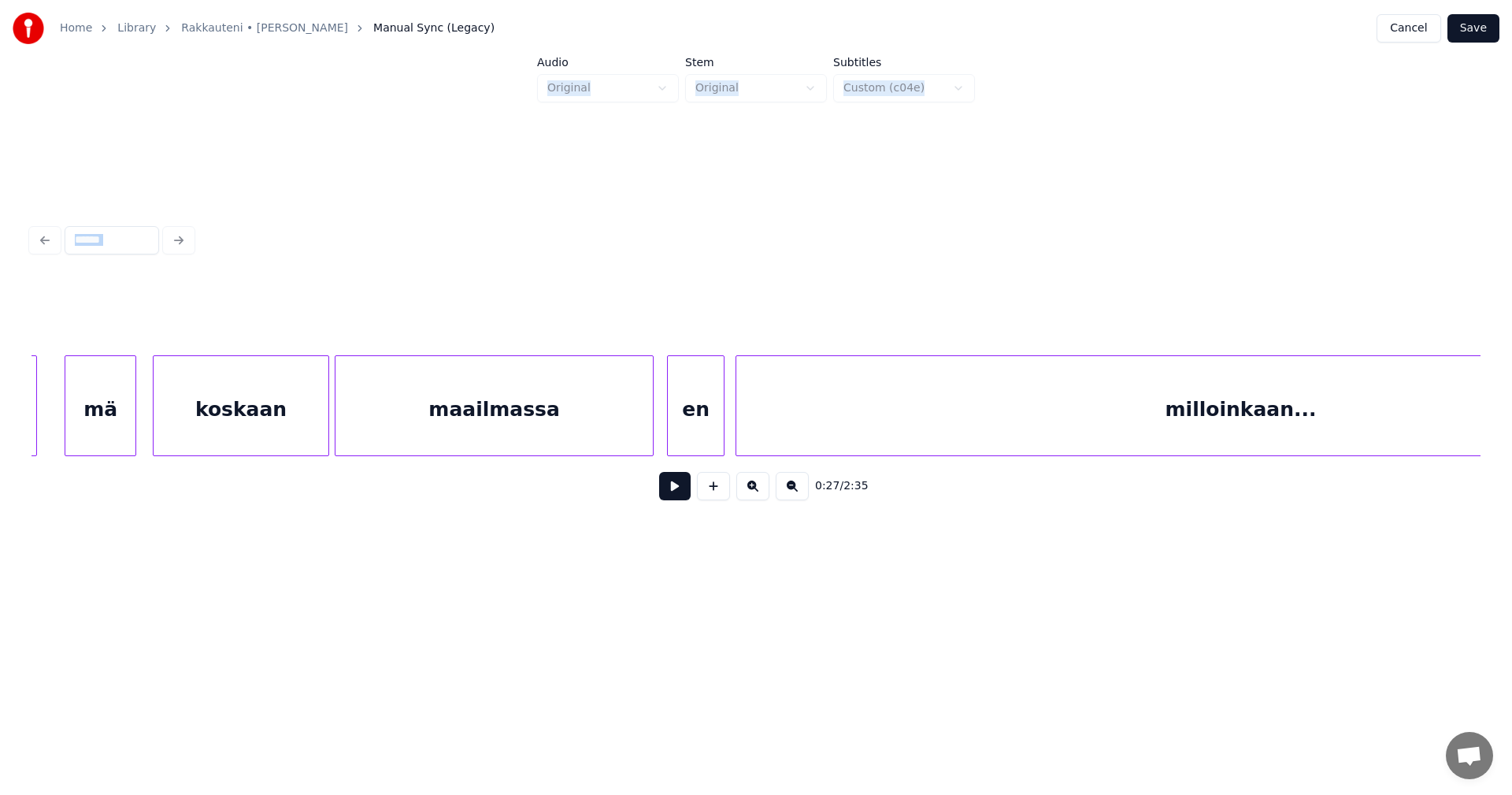
scroll to position [0, 19176]
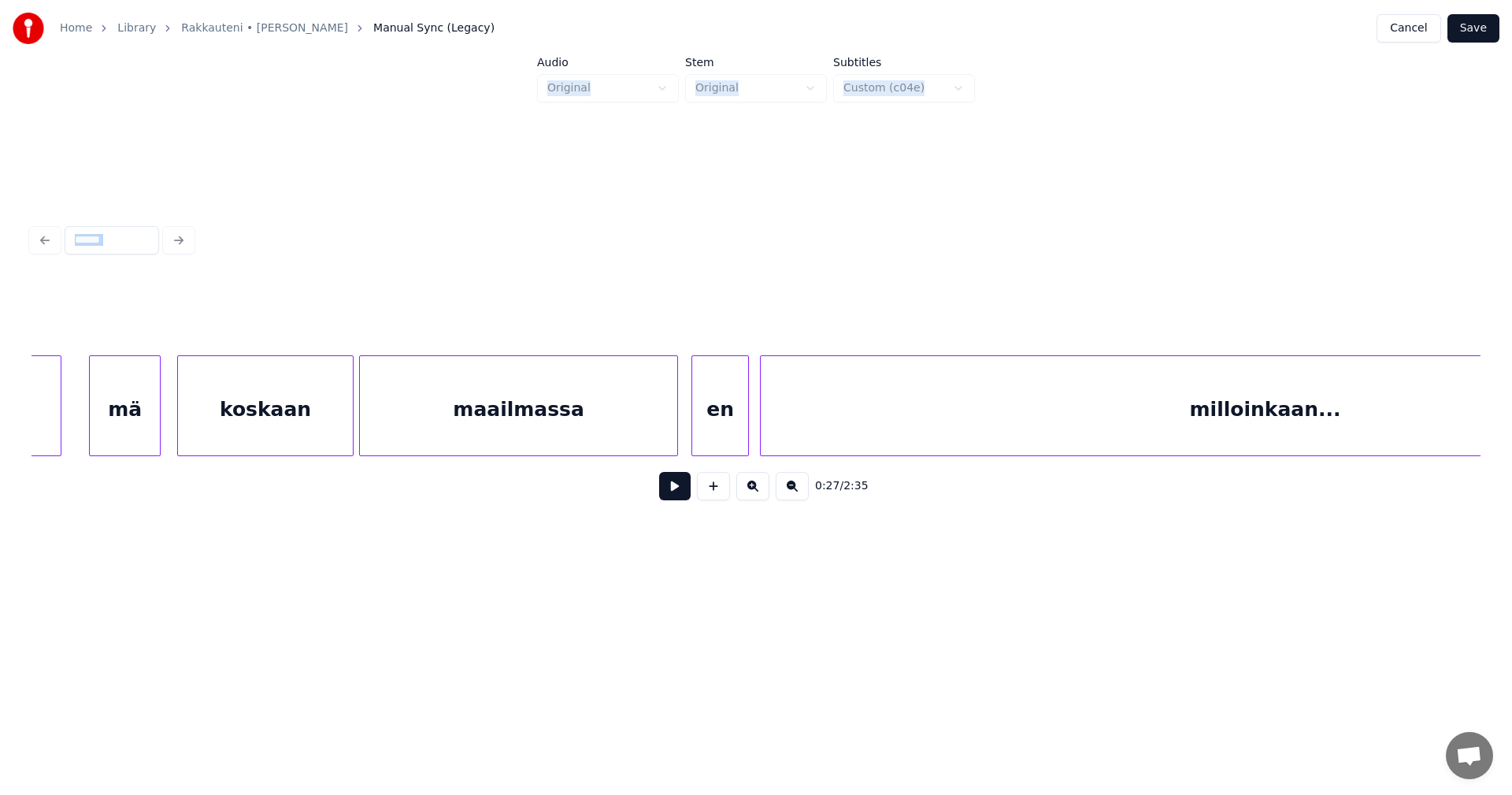
click at [625, 434] on div "maailmassa" at bounding box center [519, 409] width 317 height 107
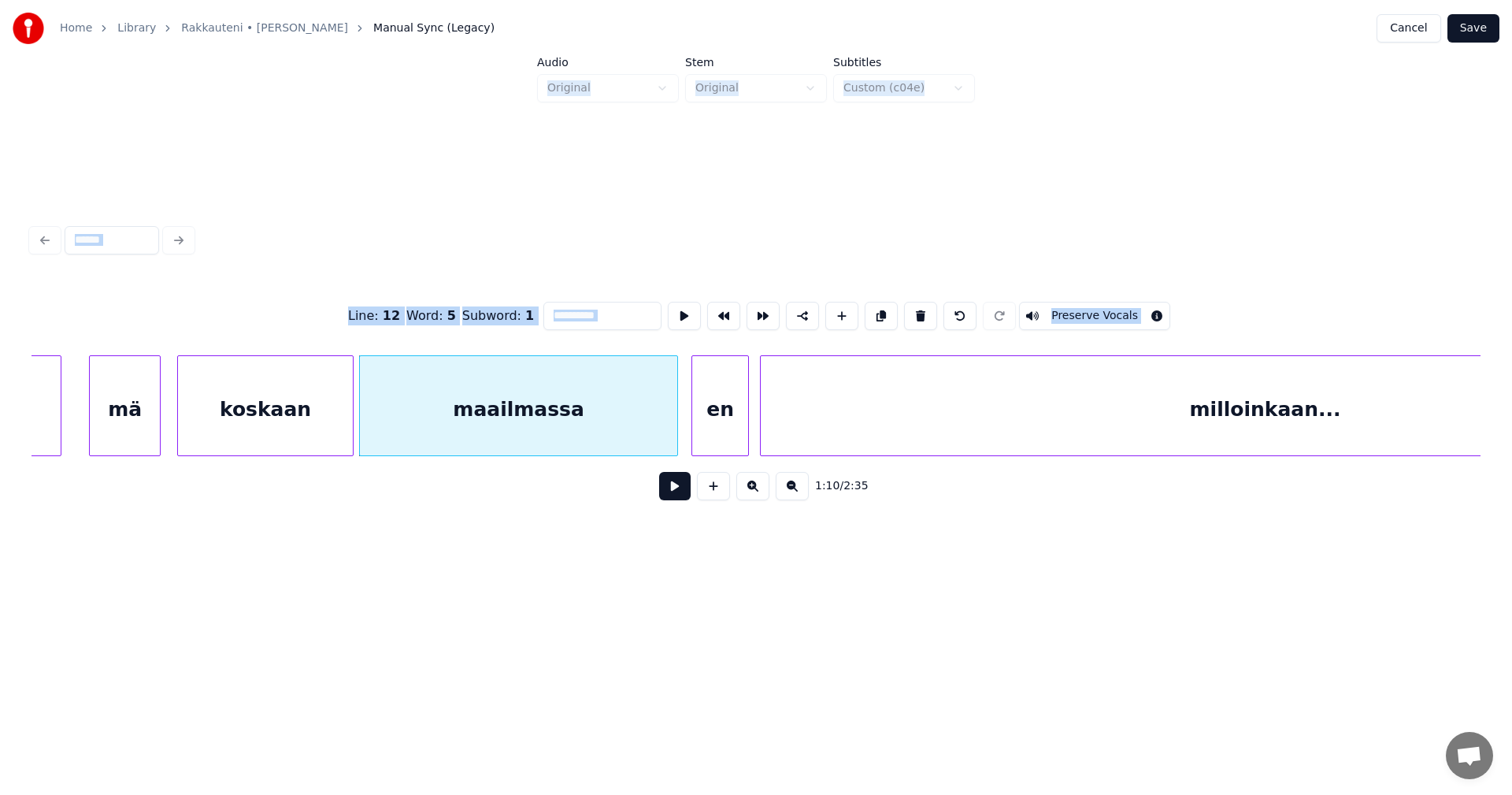
click at [678, 500] on button at bounding box center [674, 486] width 31 height 29
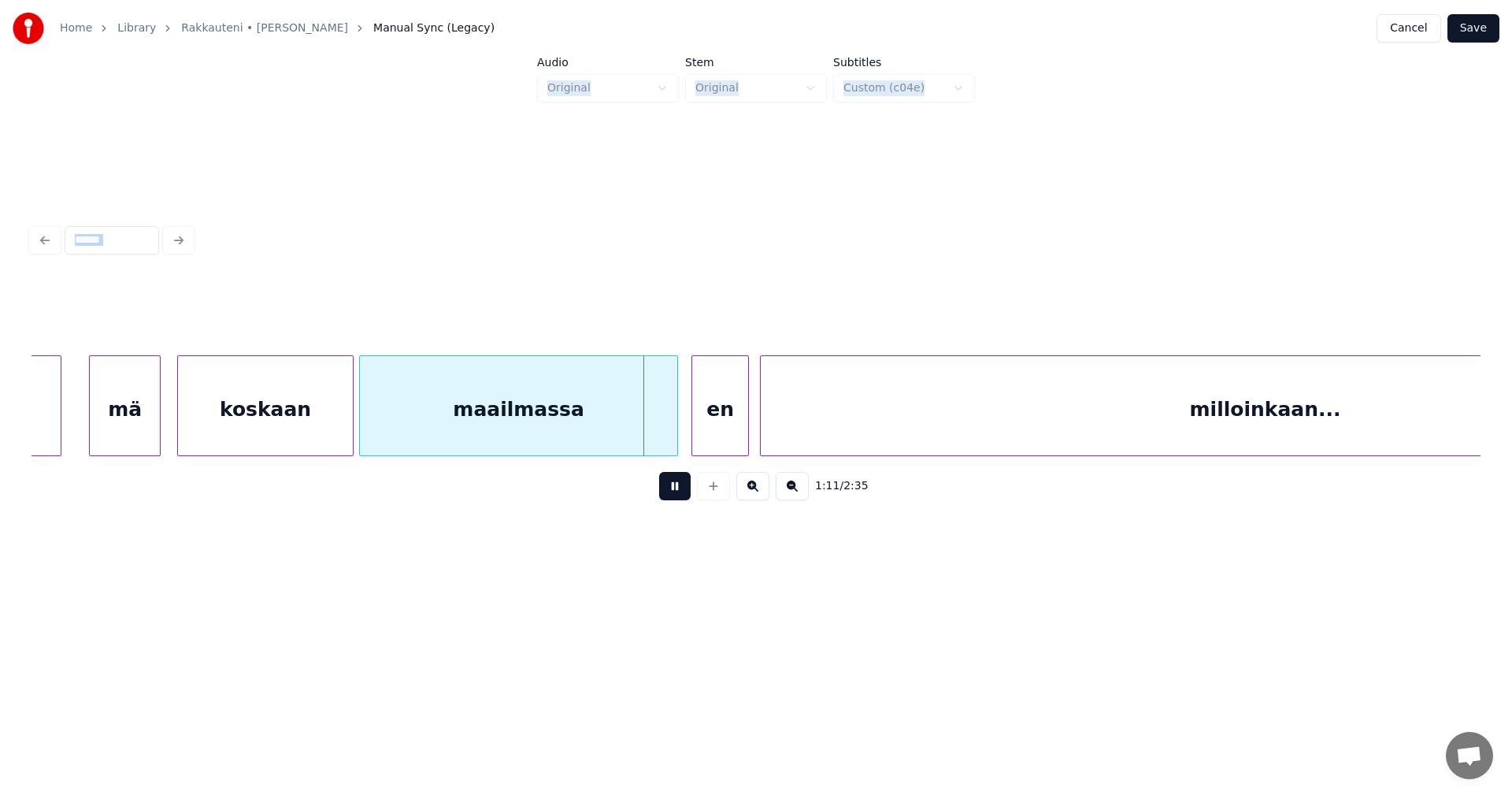
click at [677, 496] on button at bounding box center [674, 486] width 31 height 29
click at [605, 436] on div at bounding box center [605, 406] width 5 height 99
click at [647, 430] on div "en" at bounding box center [652, 409] width 56 height 107
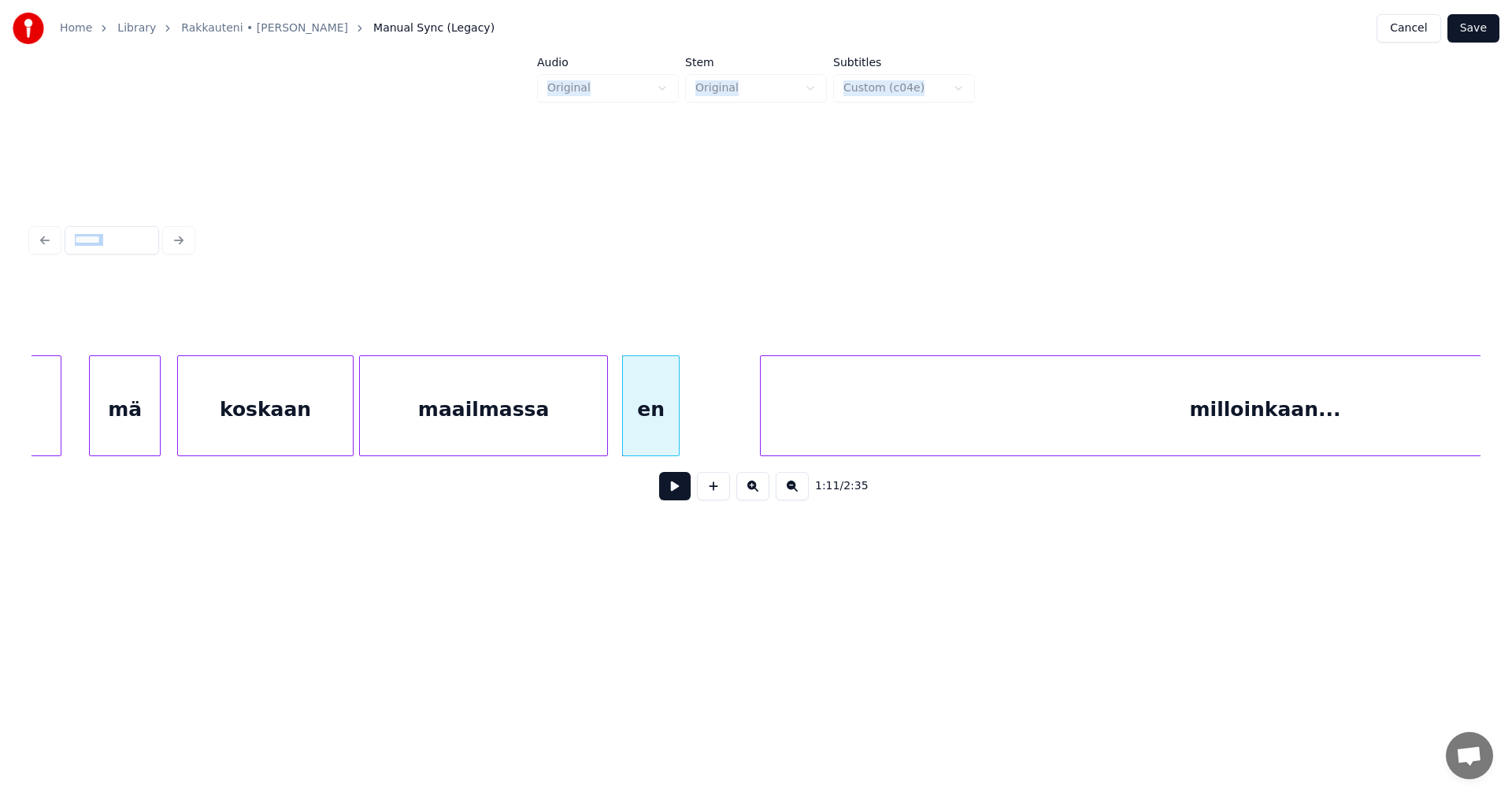
click at [567, 435] on div "maailmassa" at bounding box center [484, 409] width 248 height 107
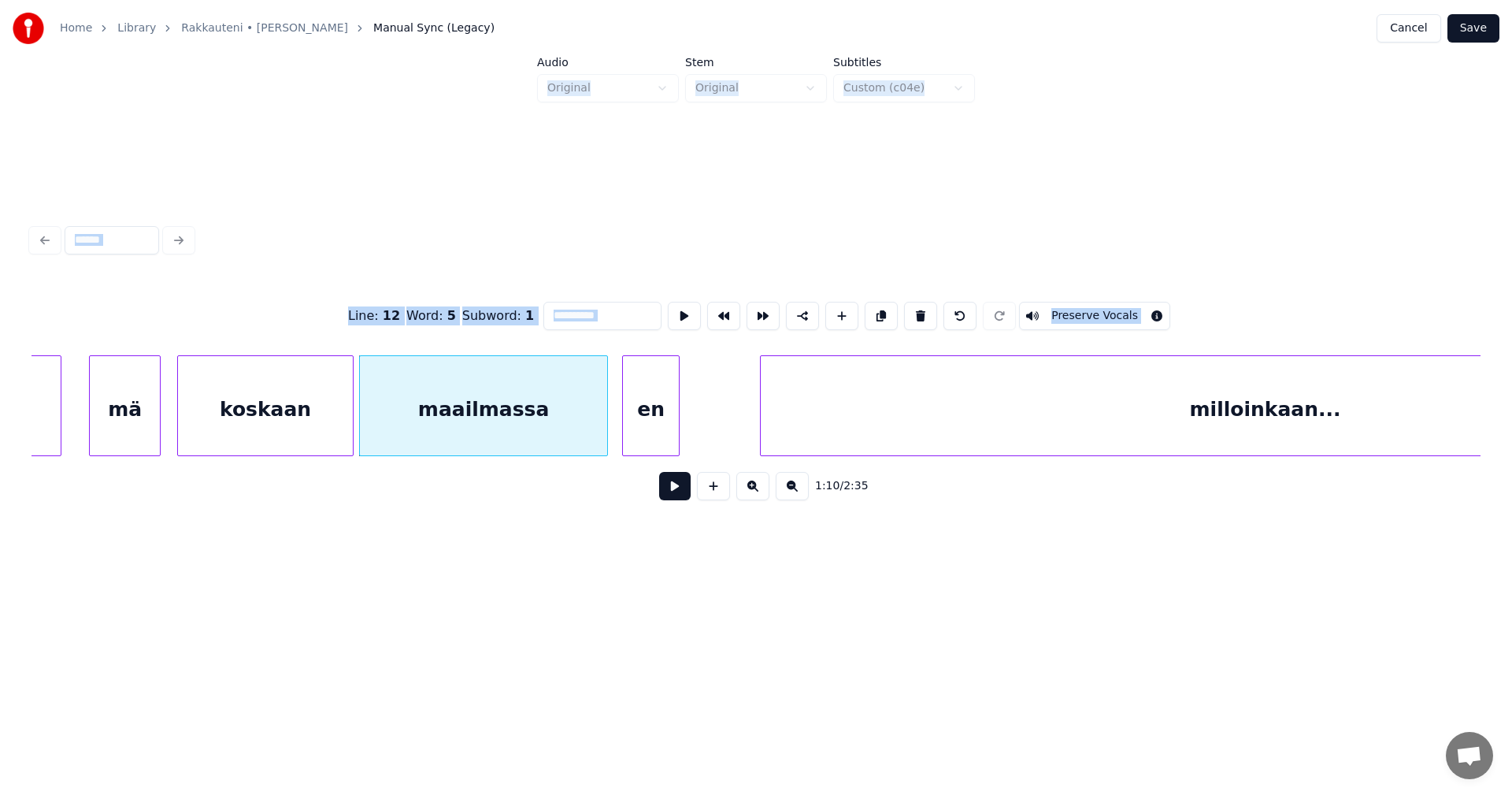
click at [680, 500] on button at bounding box center [674, 486] width 31 height 29
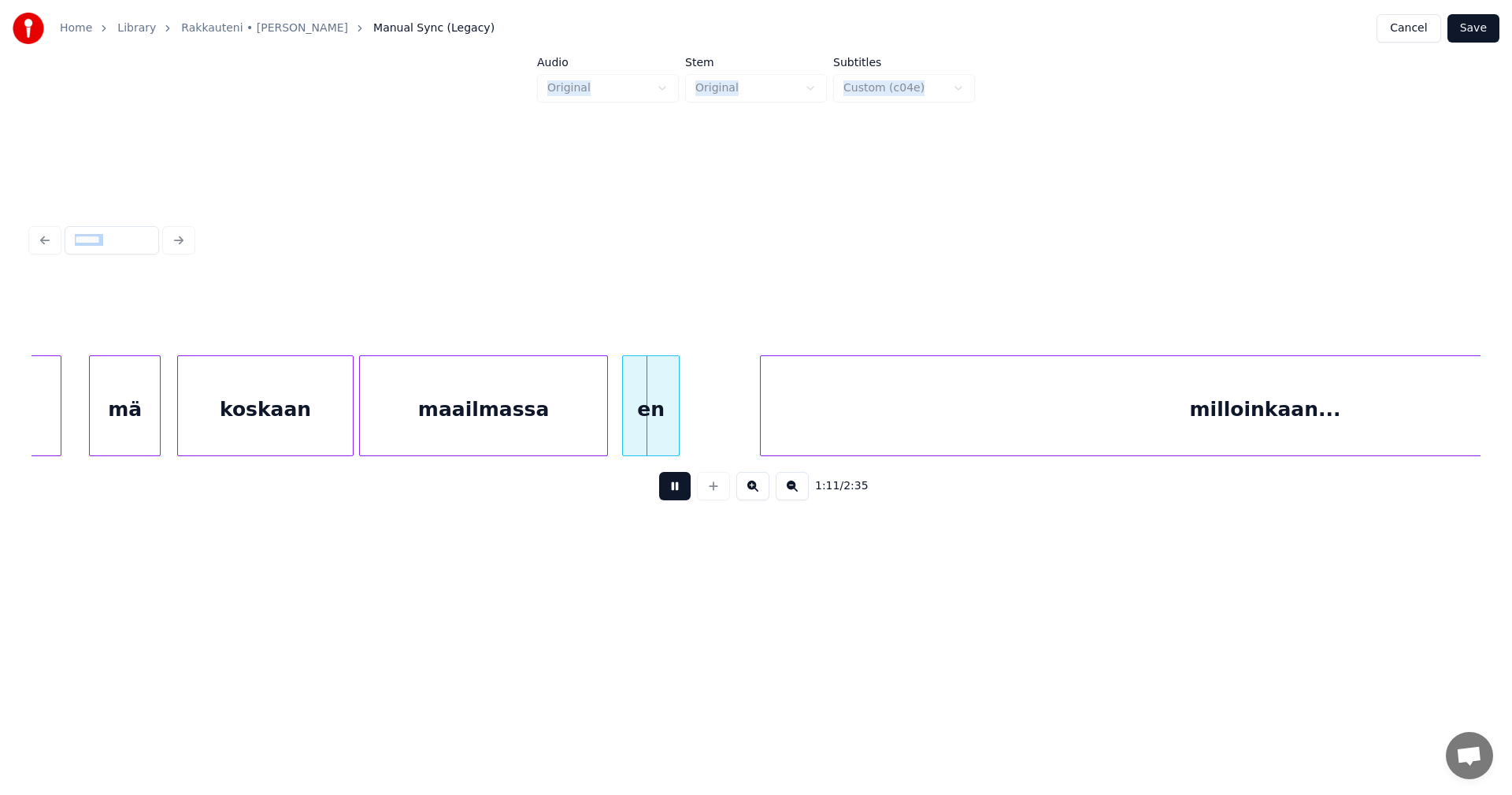
click at [676, 494] on button at bounding box center [674, 486] width 31 height 29
click at [711, 436] on div "en" at bounding box center [705, 409] width 56 height 107
click at [659, 429] on div at bounding box center [660, 406] width 5 height 99
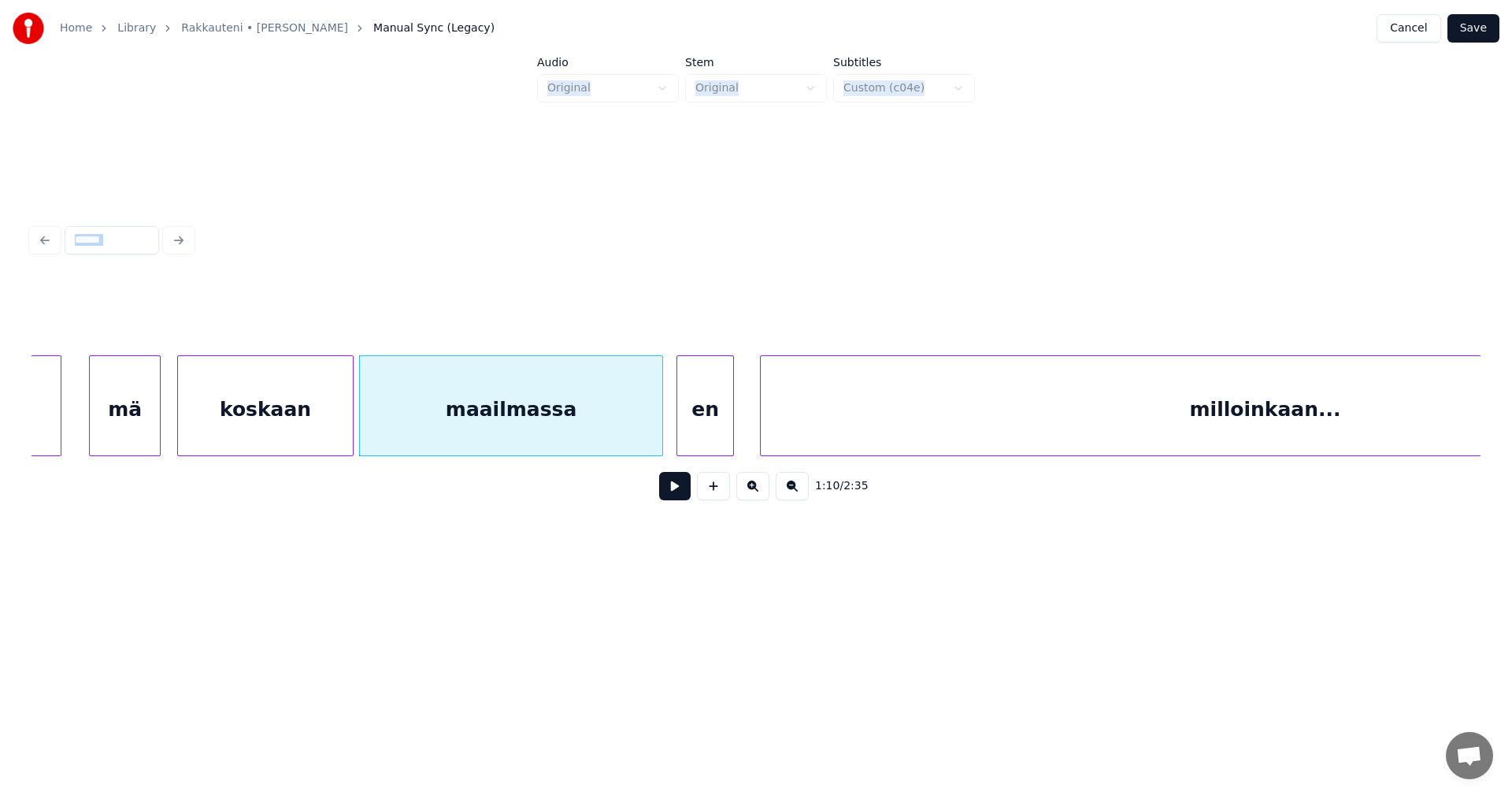
click at [673, 494] on button at bounding box center [674, 486] width 31 height 29
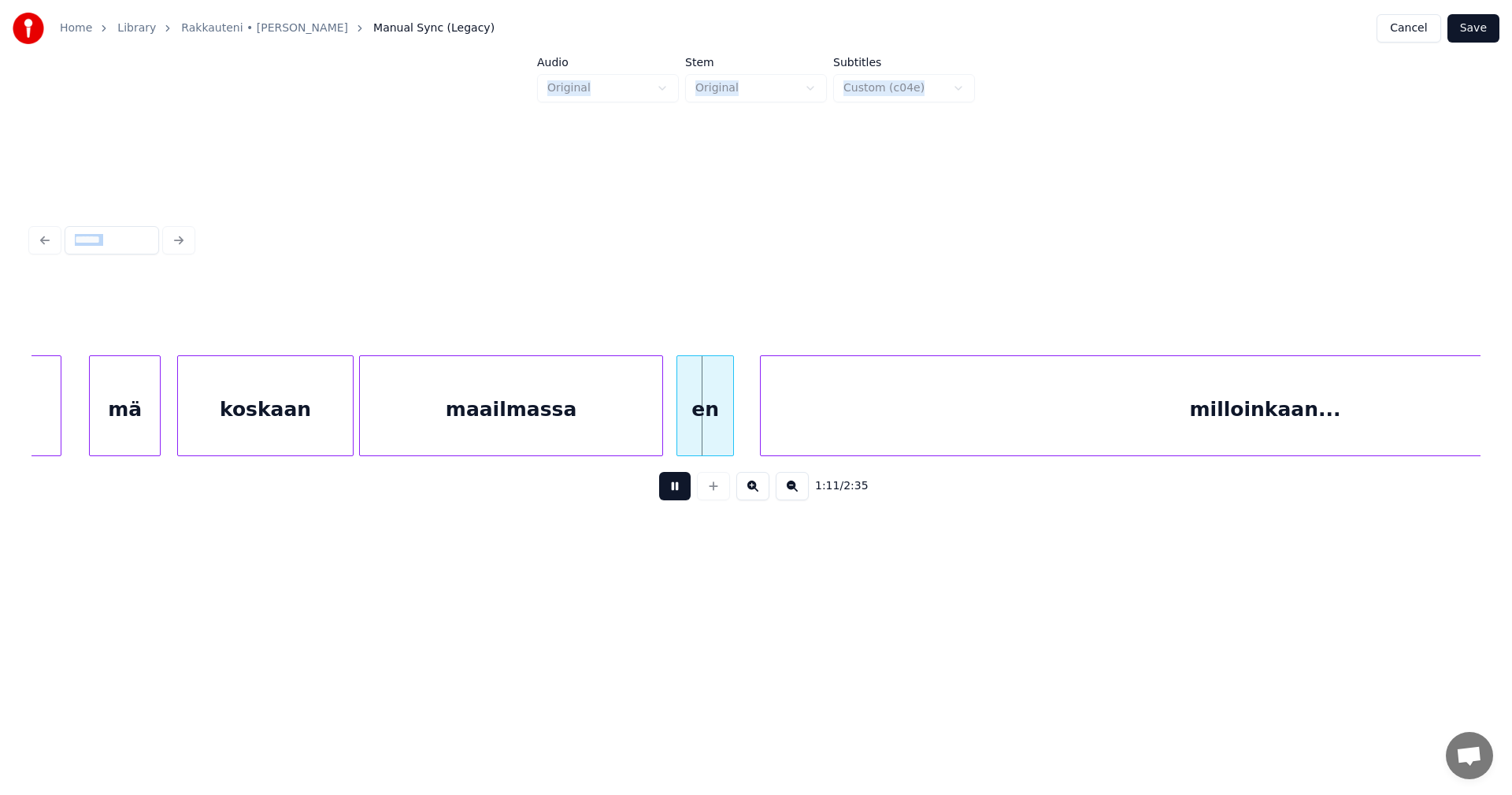
drag, startPoint x: 668, startPoint y: 492, endPoint x: 678, endPoint y: 483, distance: 13.5
click at [668, 491] on button at bounding box center [674, 486] width 31 height 29
click at [654, 435] on div at bounding box center [657, 406] width 5 height 99
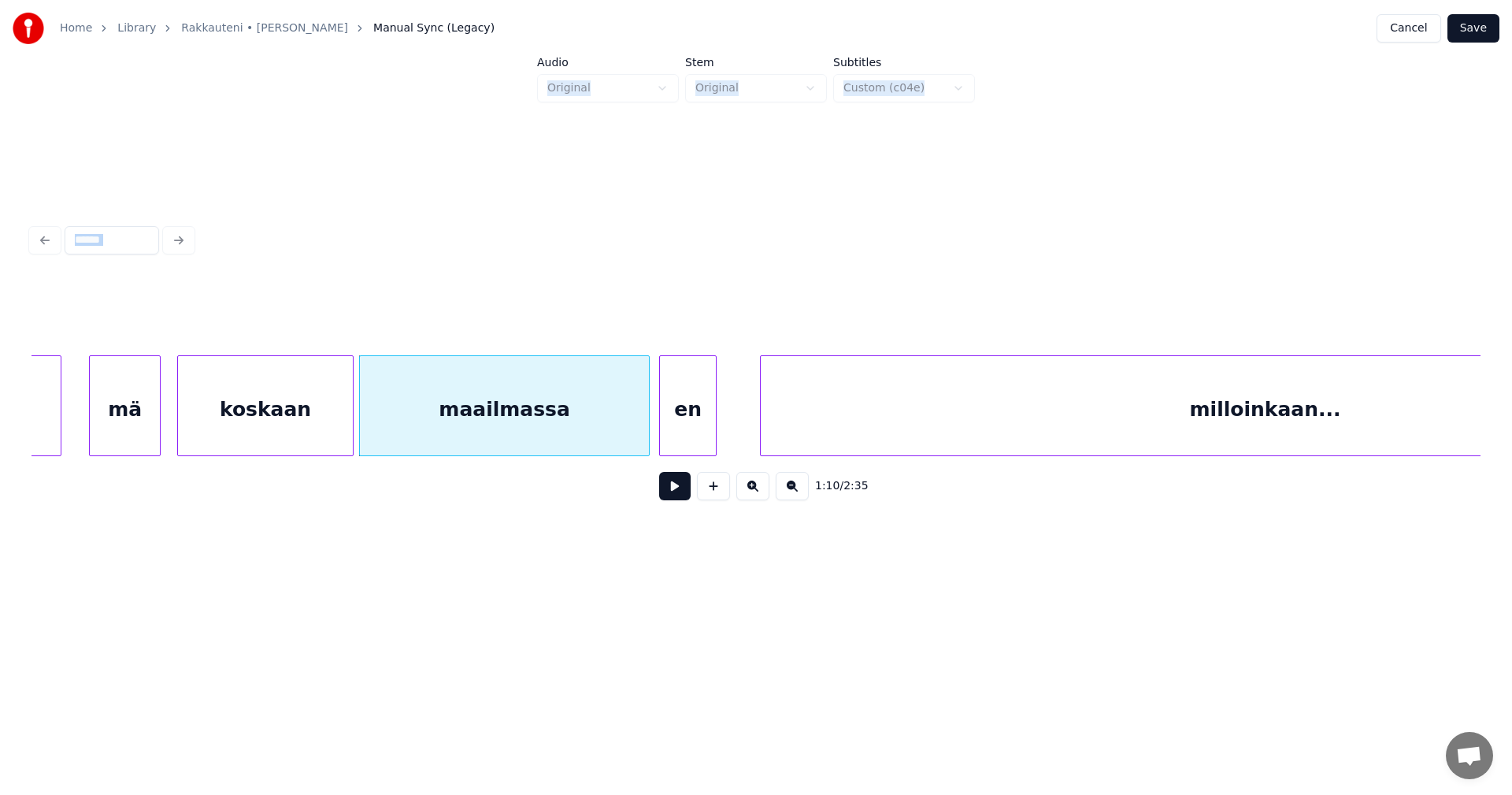
click at [683, 435] on div "en" at bounding box center [688, 409] width 56 height 107
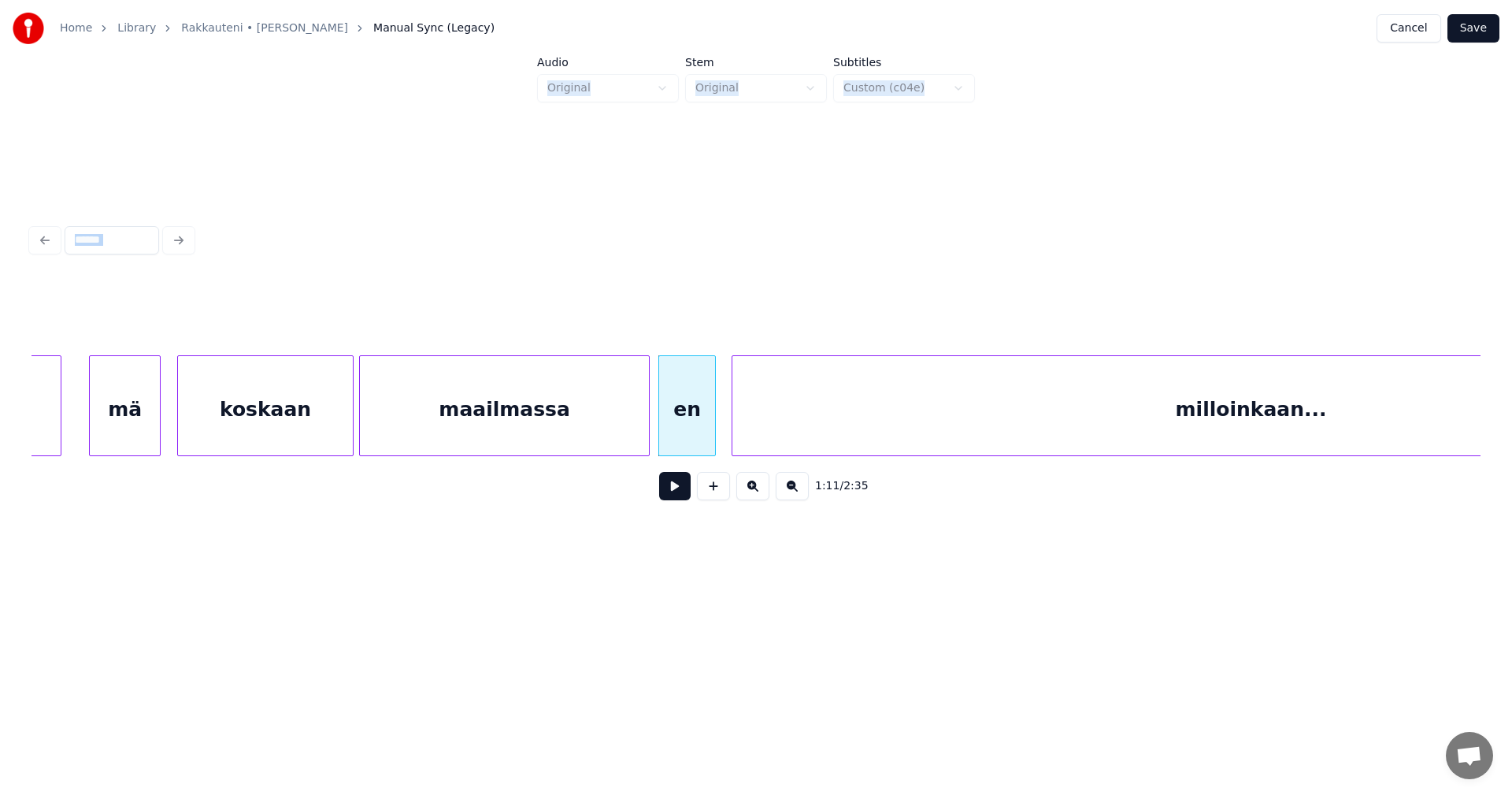
click at [732, 429] on div at bounding box center [735, 406] width 5 height 99
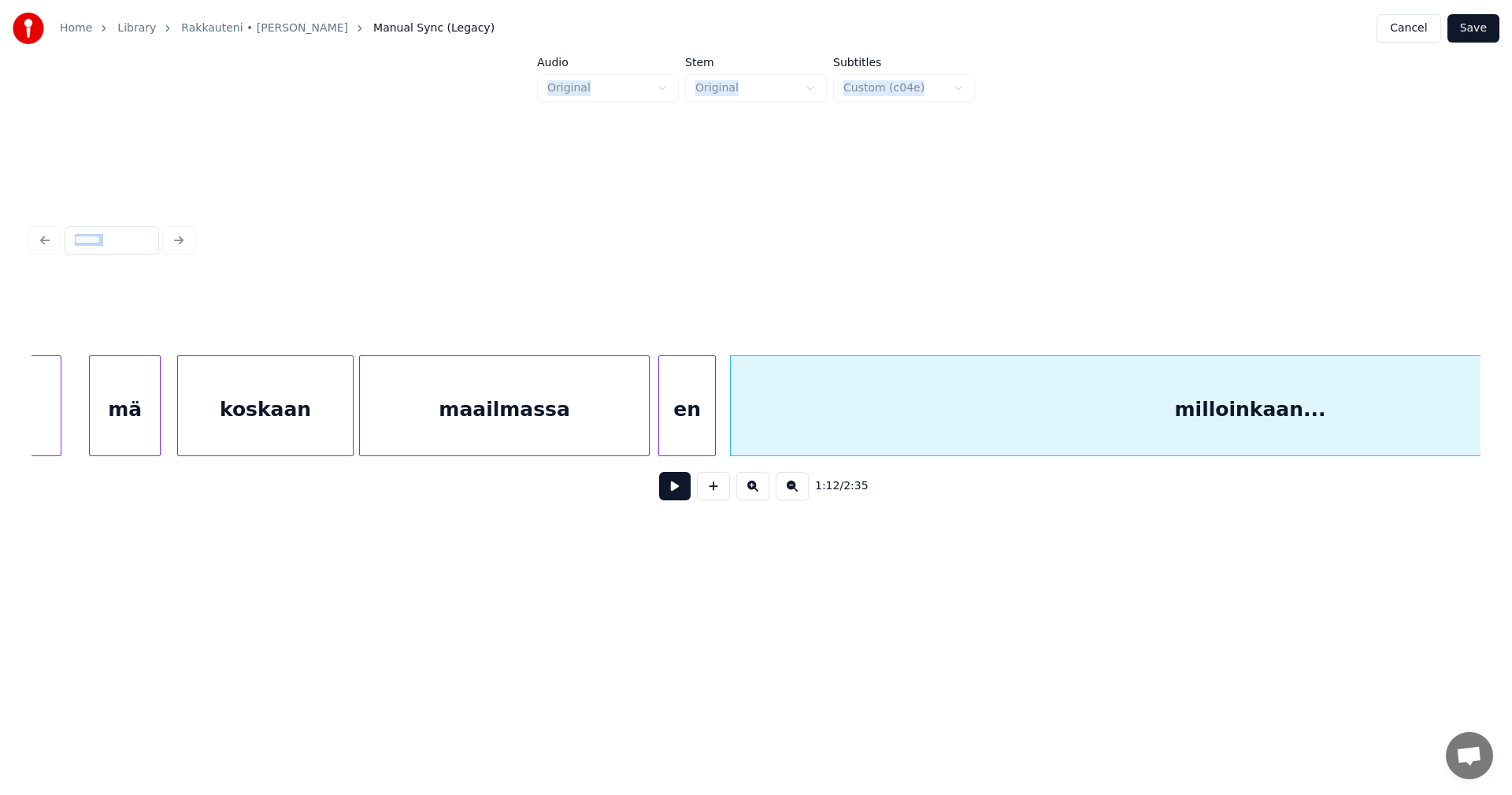
click at [628, 434] on div "maailmassa" at bounding box center [504, 409] width 289 height 107
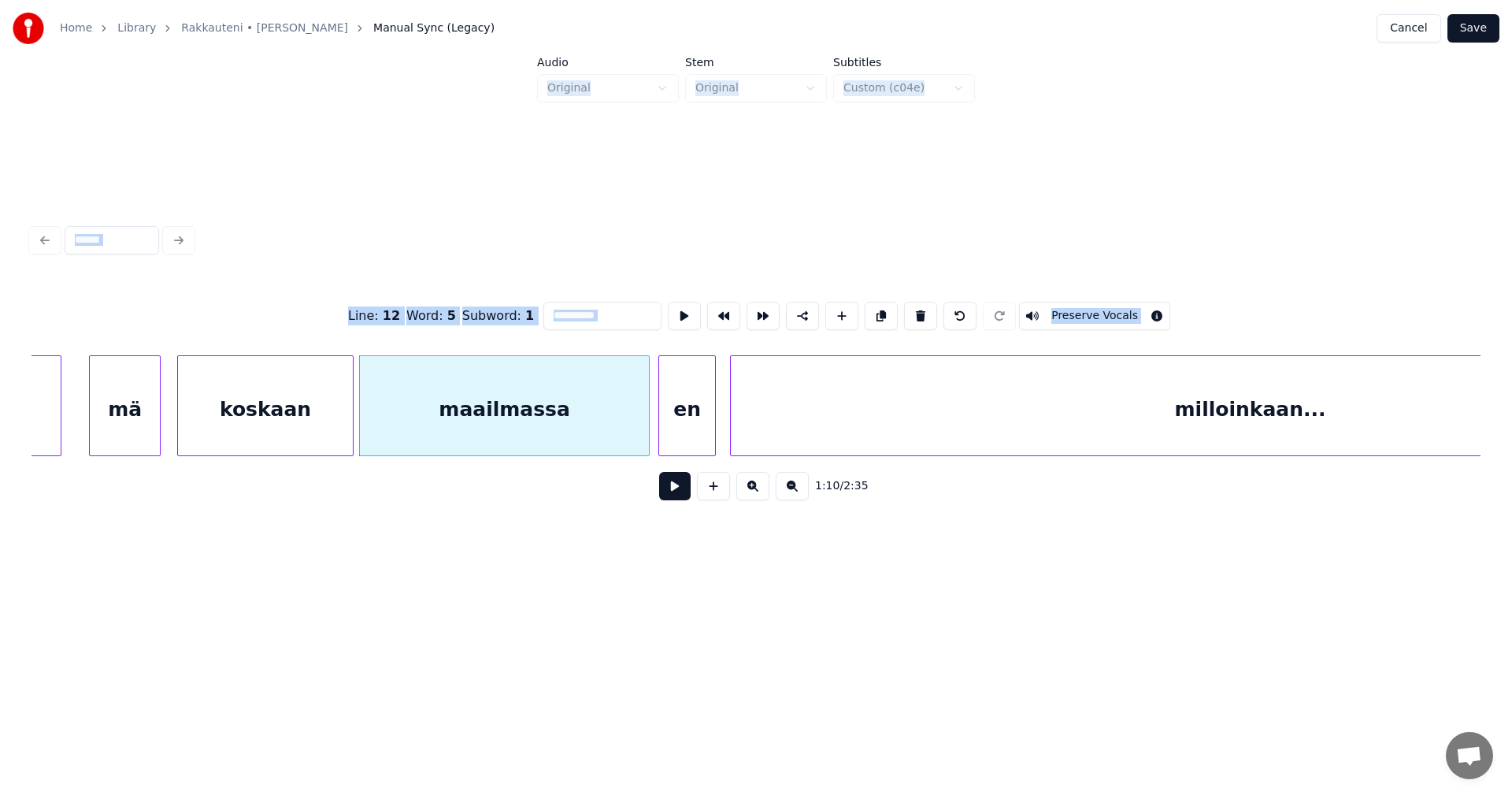
click at [679, 488] on button at bounding box center [674, 486] width 31 height 29
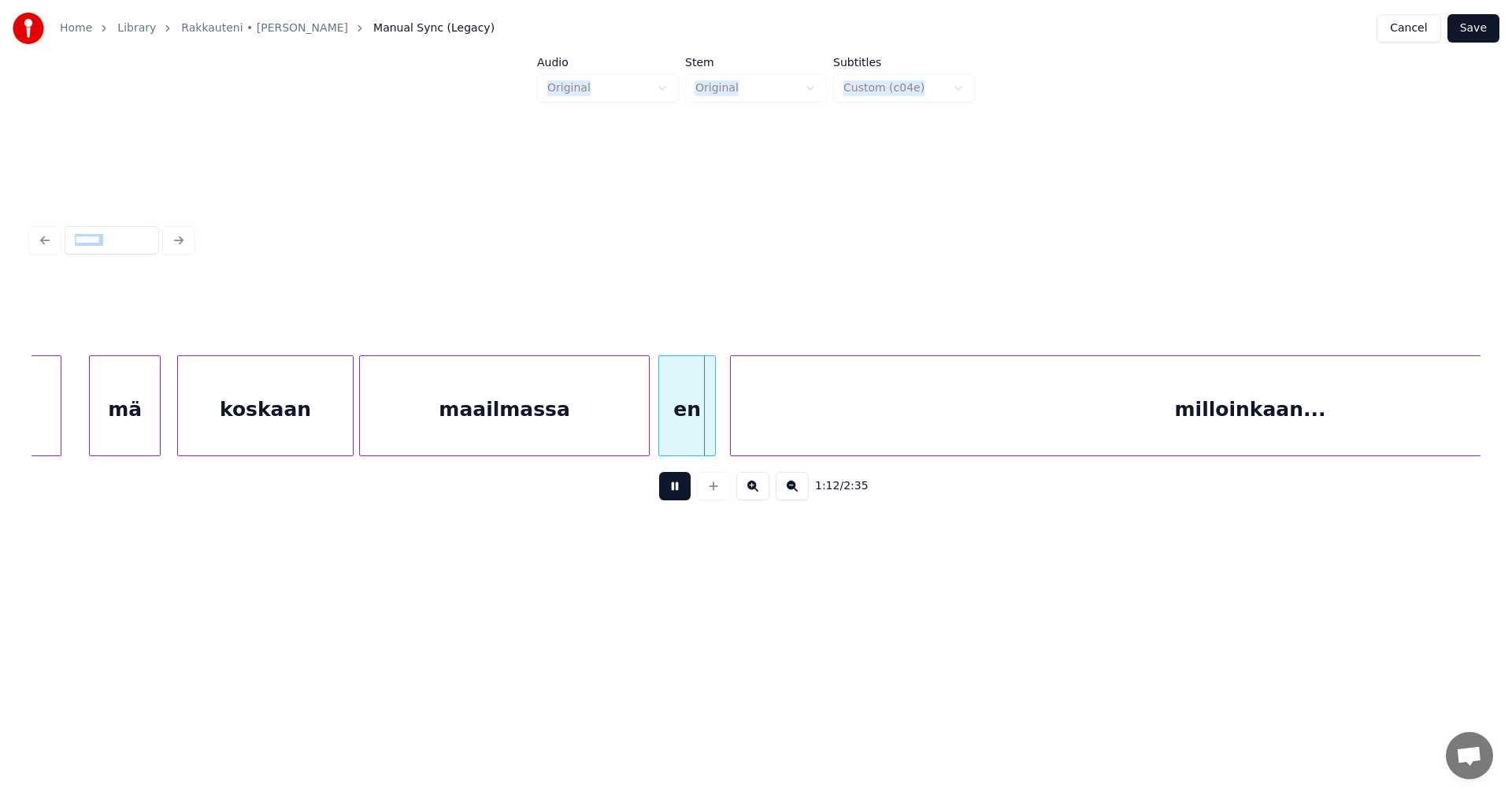
click at [676, 488] on button at bounding box center [674, 486] width 31 height 29
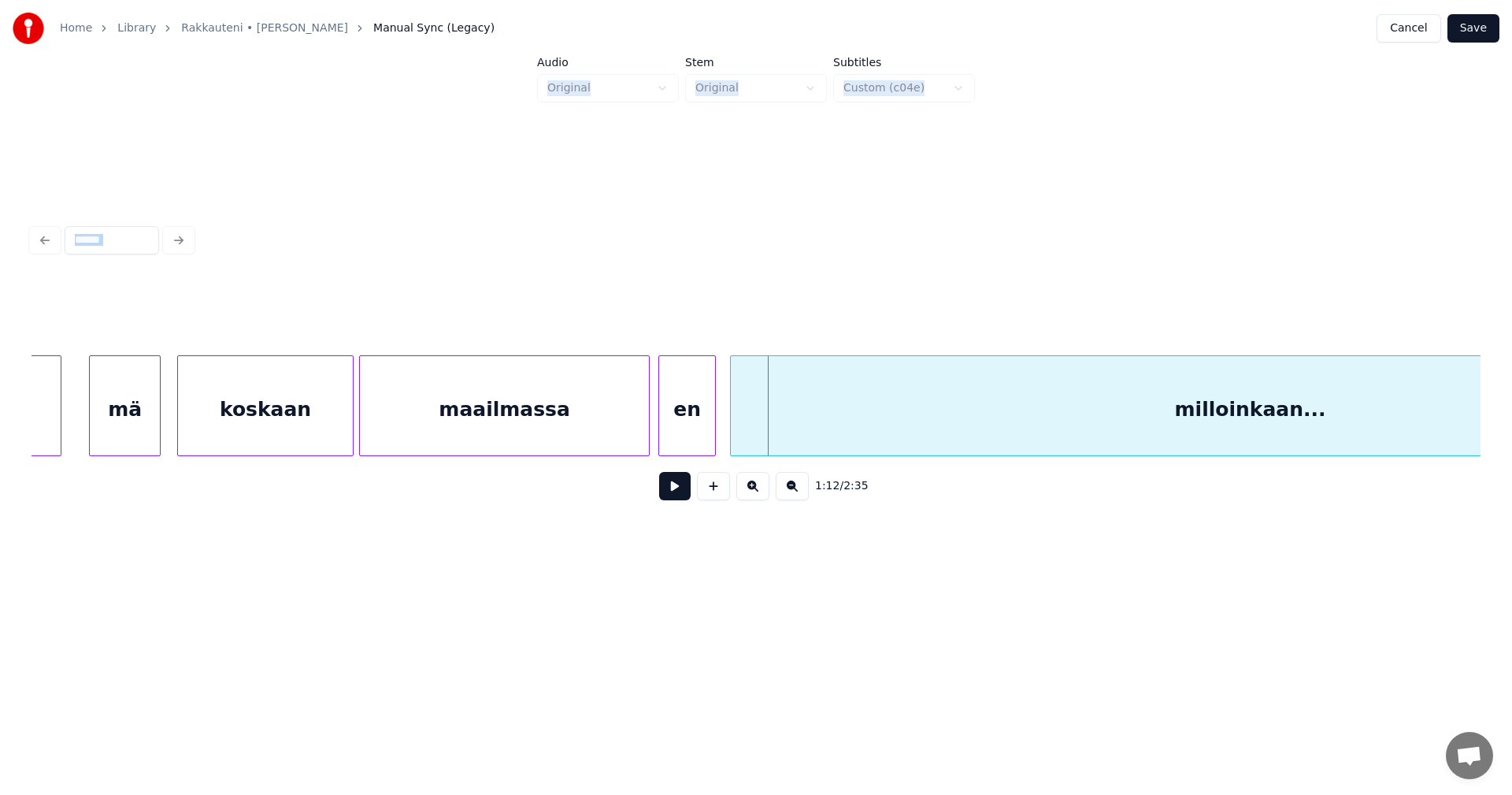
click at [600, 432] on div "maailmassa" at bounding box center [504, 409] width 289 height 107
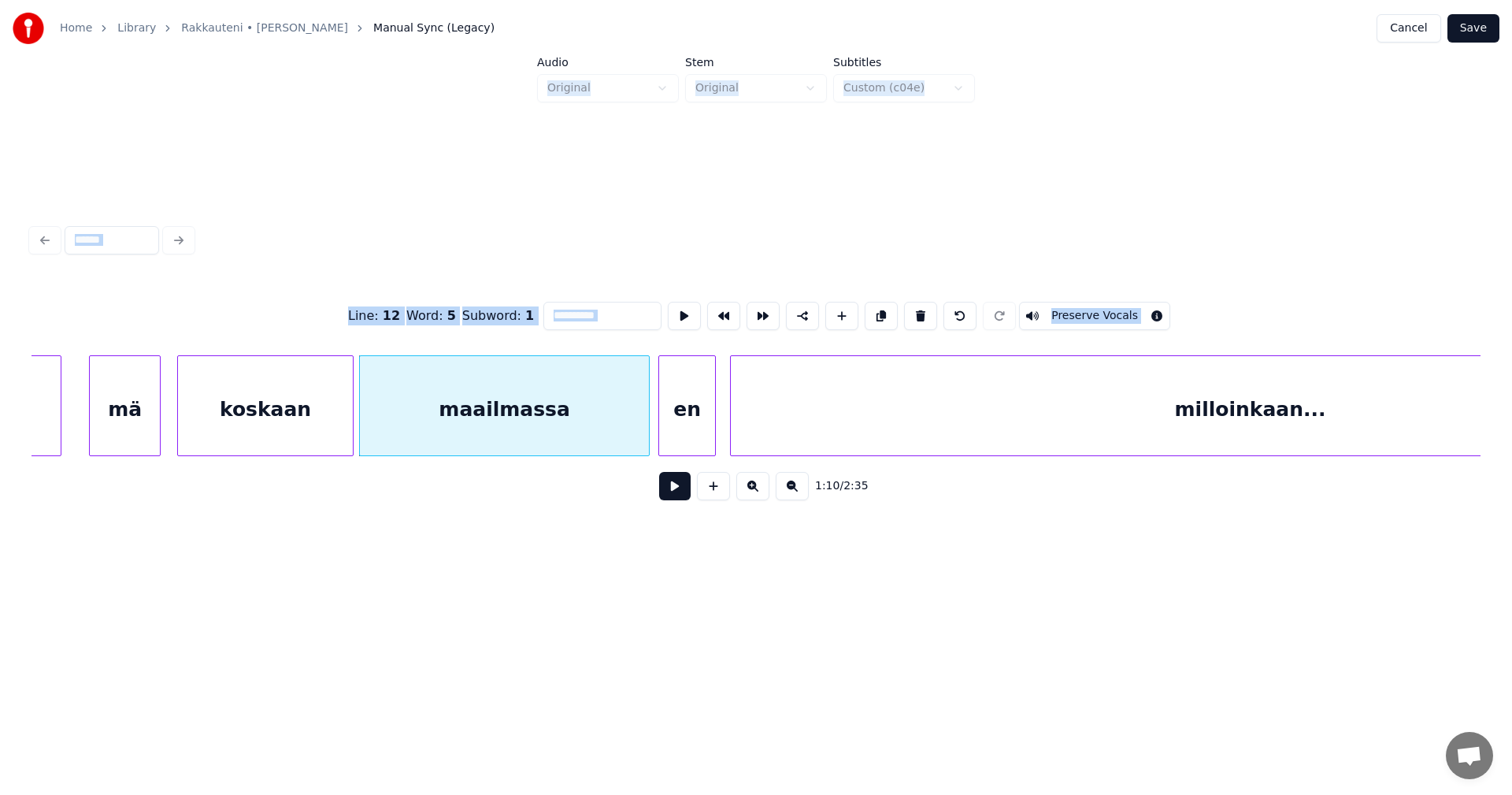
click at [670, 491] on button at bounding box center [674, 486] width 31 height 29
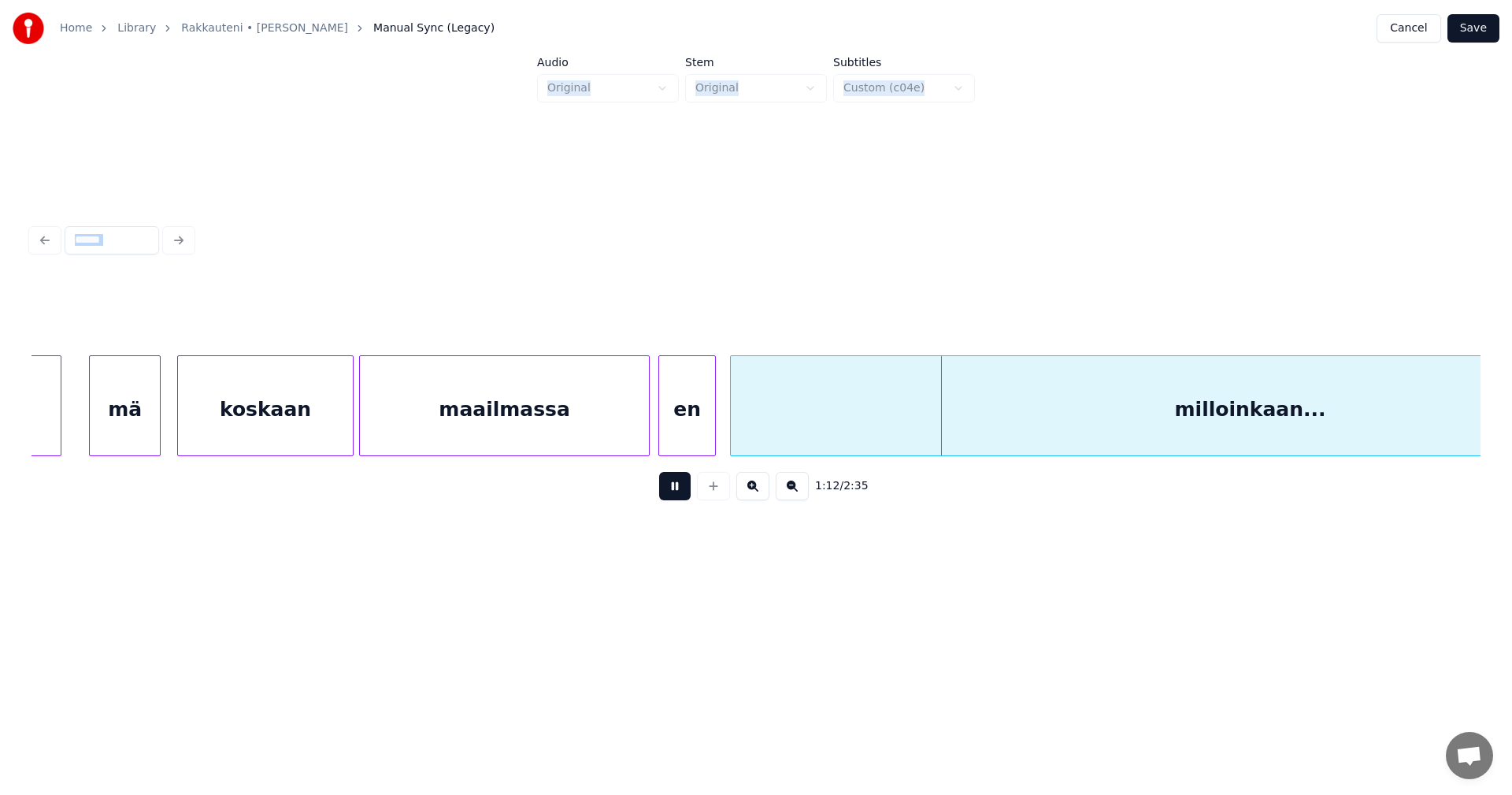
click at [670, 491] on button at bounding box center [674, 486] width 31 height 29
click at [673, 436] on div "en" at bounding box center [687, 409] width 56 height 107
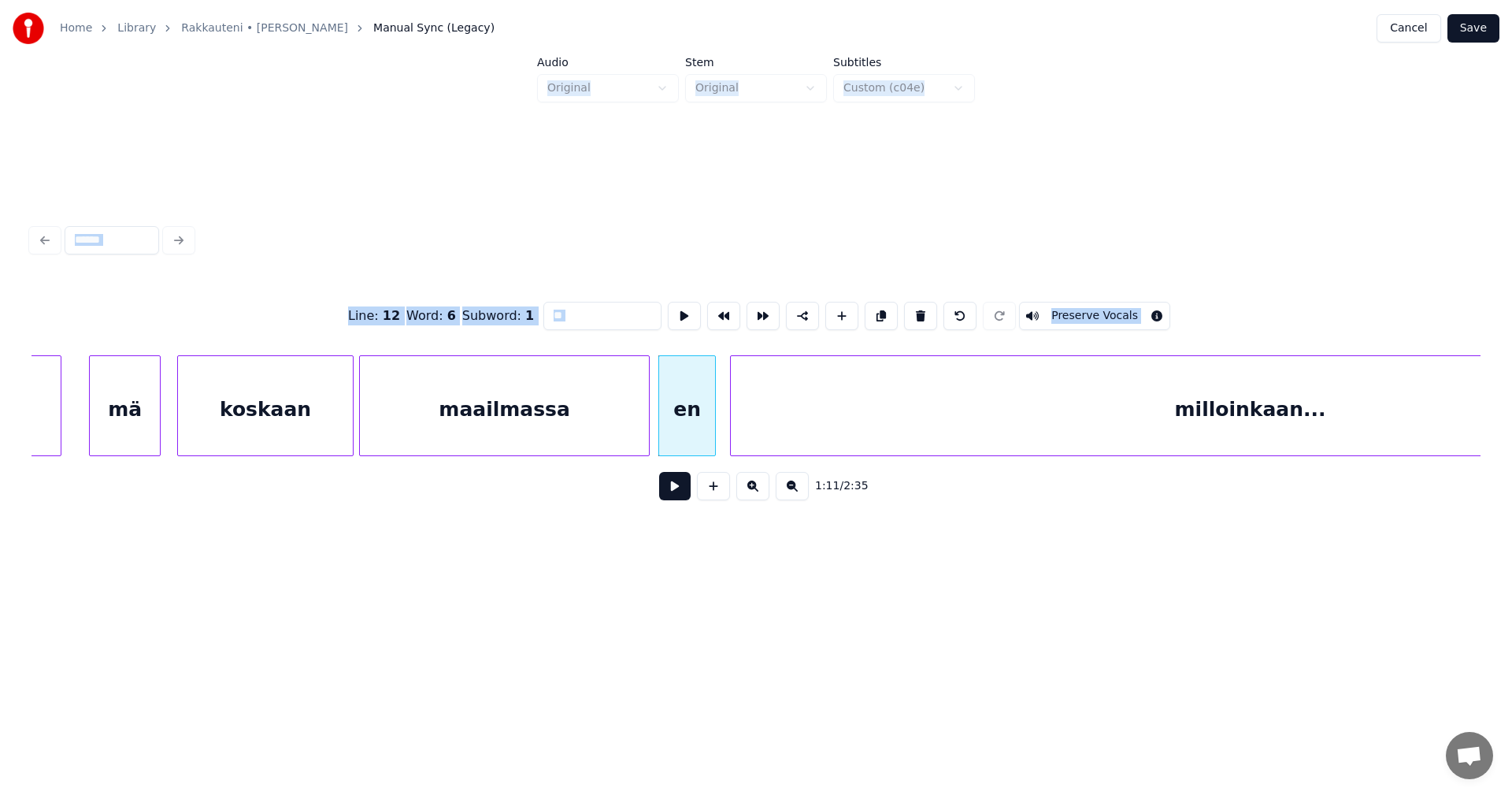
click at [674, 487] on button at bounding box center [674, 486] width 31 height 29
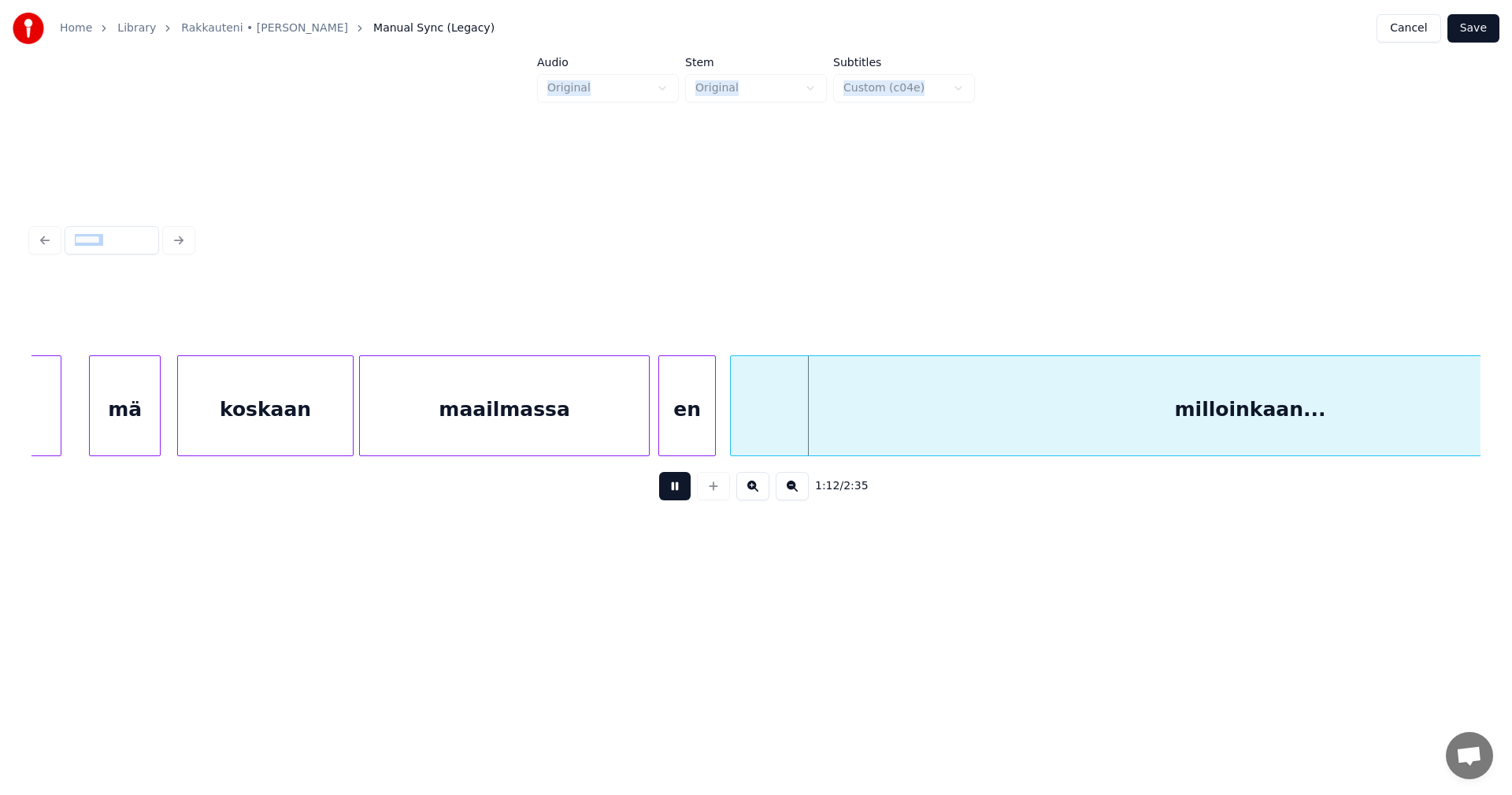
click at [674, 487] on button at bounding box center [674, 486] width 31 height 29
click at [607, 406] on div "maailmassa" at bounding box center [504, 409] width 289 height 107
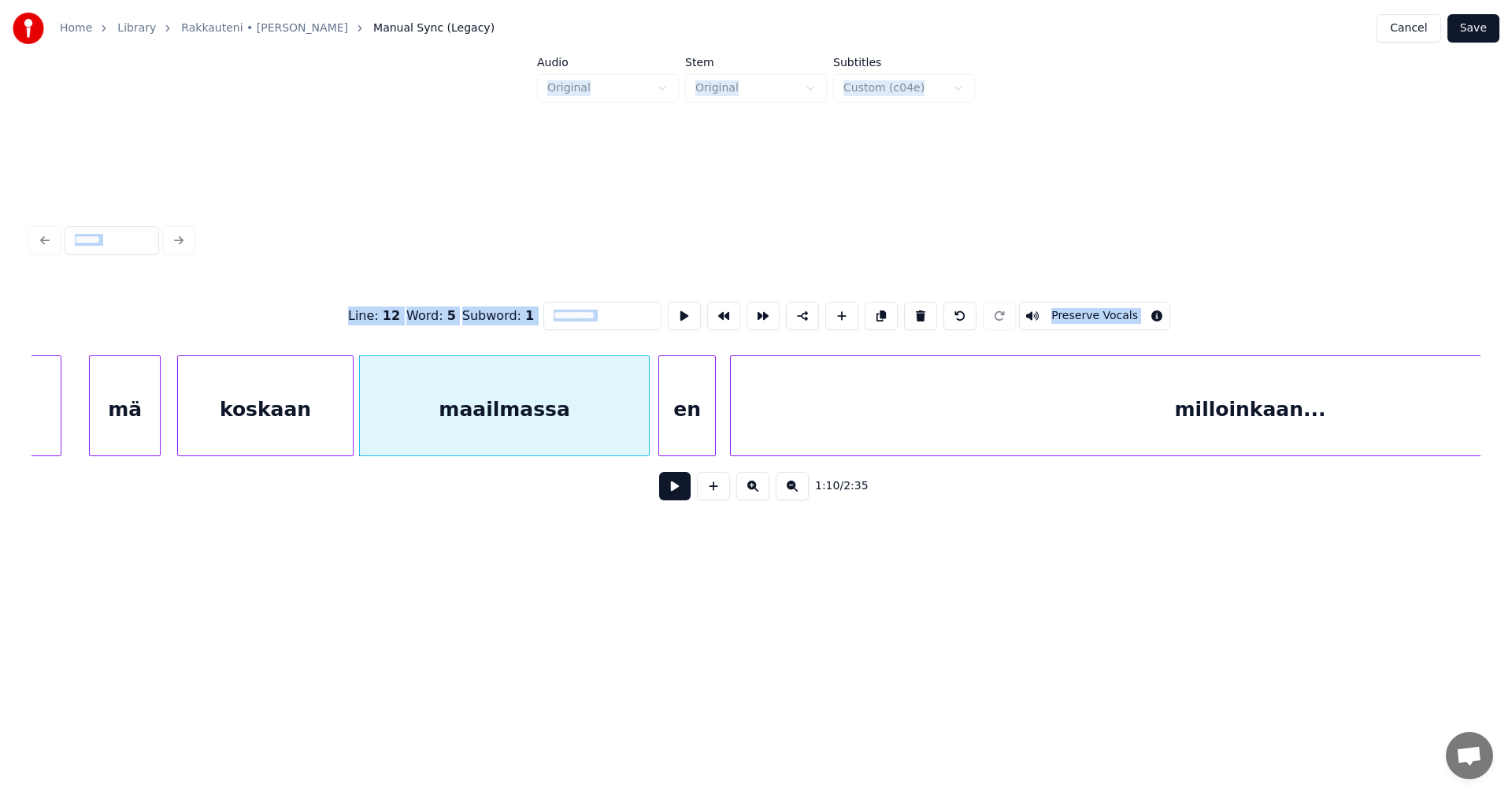
click at [670, 489] on button at bounding box center [674, 486] width 31 height 29
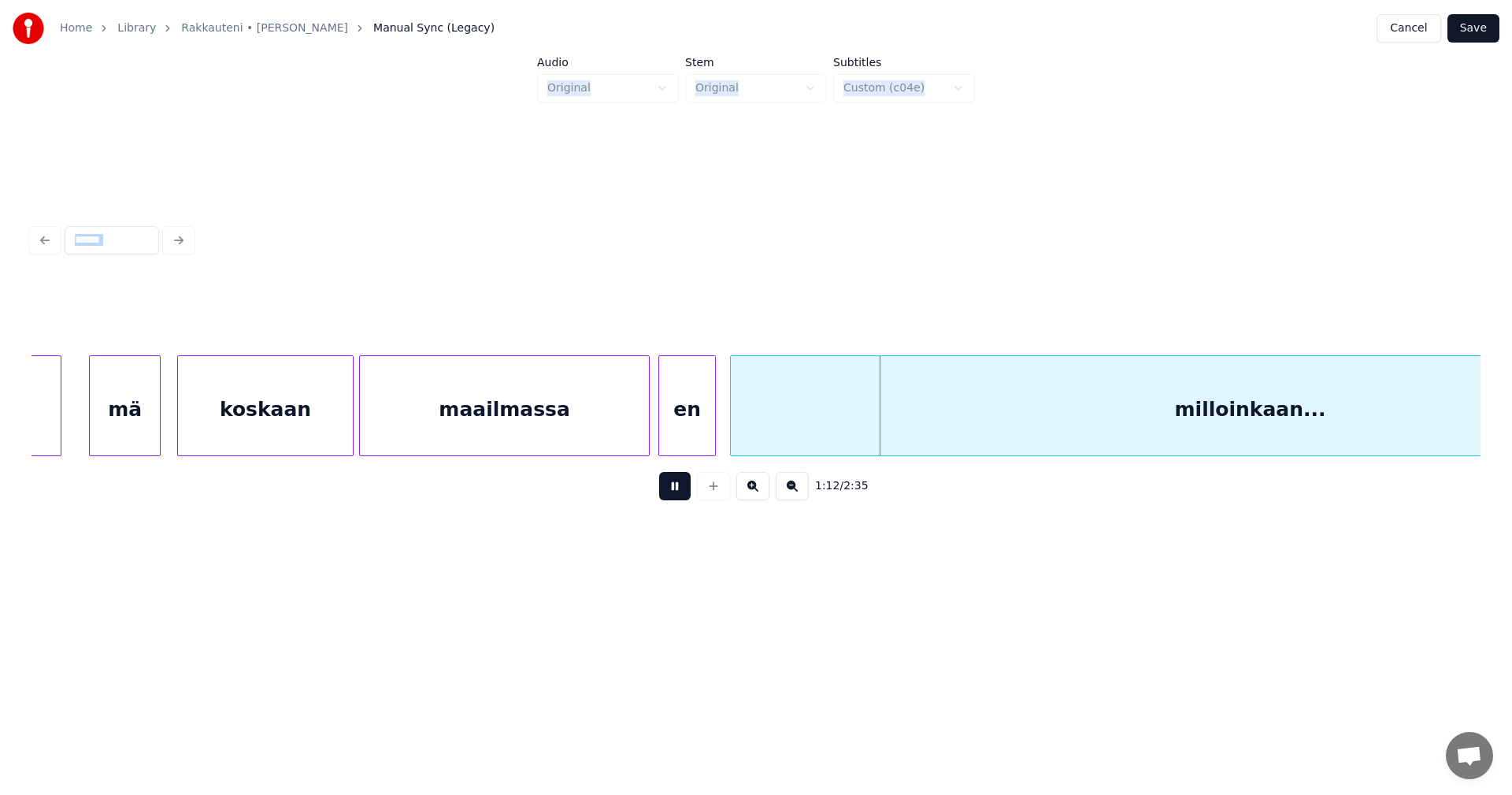
click at [670, 489] on button at bounding box center [674, 486] width 31 height 29
click at [672, 434] on div "en" at bounding box center [687, 409] width 56 height 107
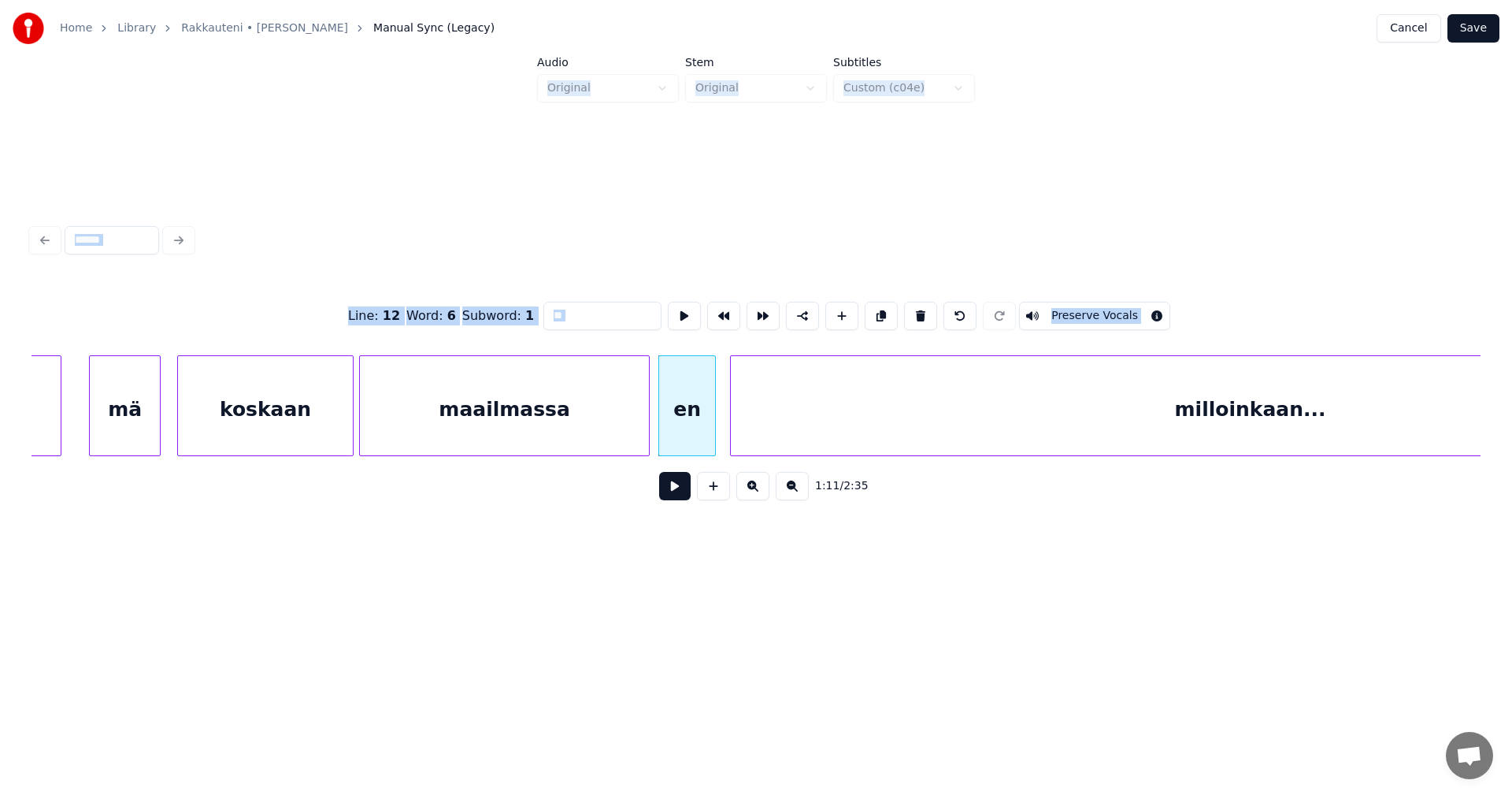
click at [670, 497] on button at bounding box center [674, 486] width 31 height 29
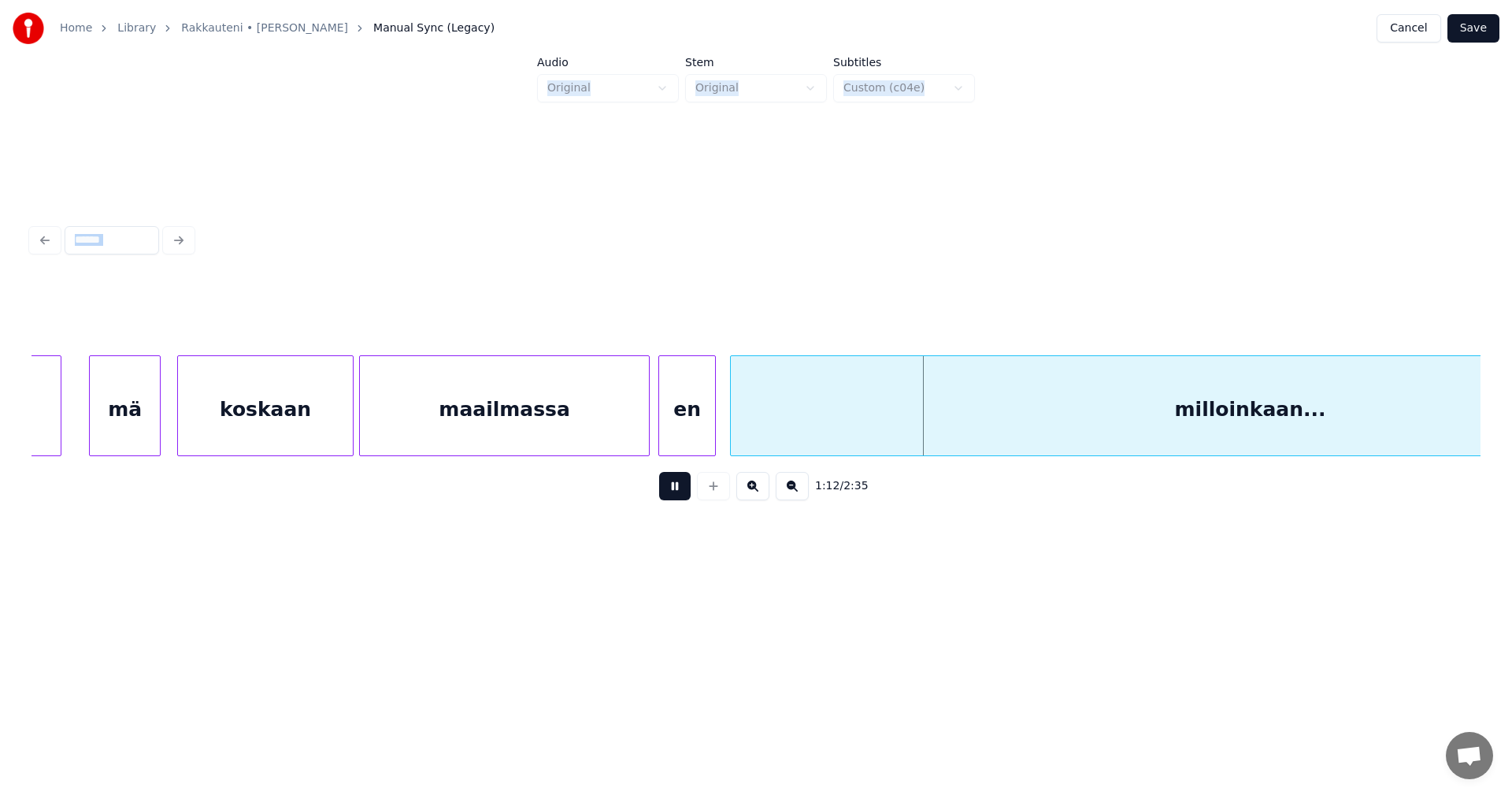
drag, startPoint x: 670, startPoint y: 497, endPoint x: 652, endPoint y: 460, distance: 41.1
click at [670, 496] on button at bounding box center [674, 486] width 31 height 29
click at [663, 429] on div at bounding box center [662, 406] width 5 height 99
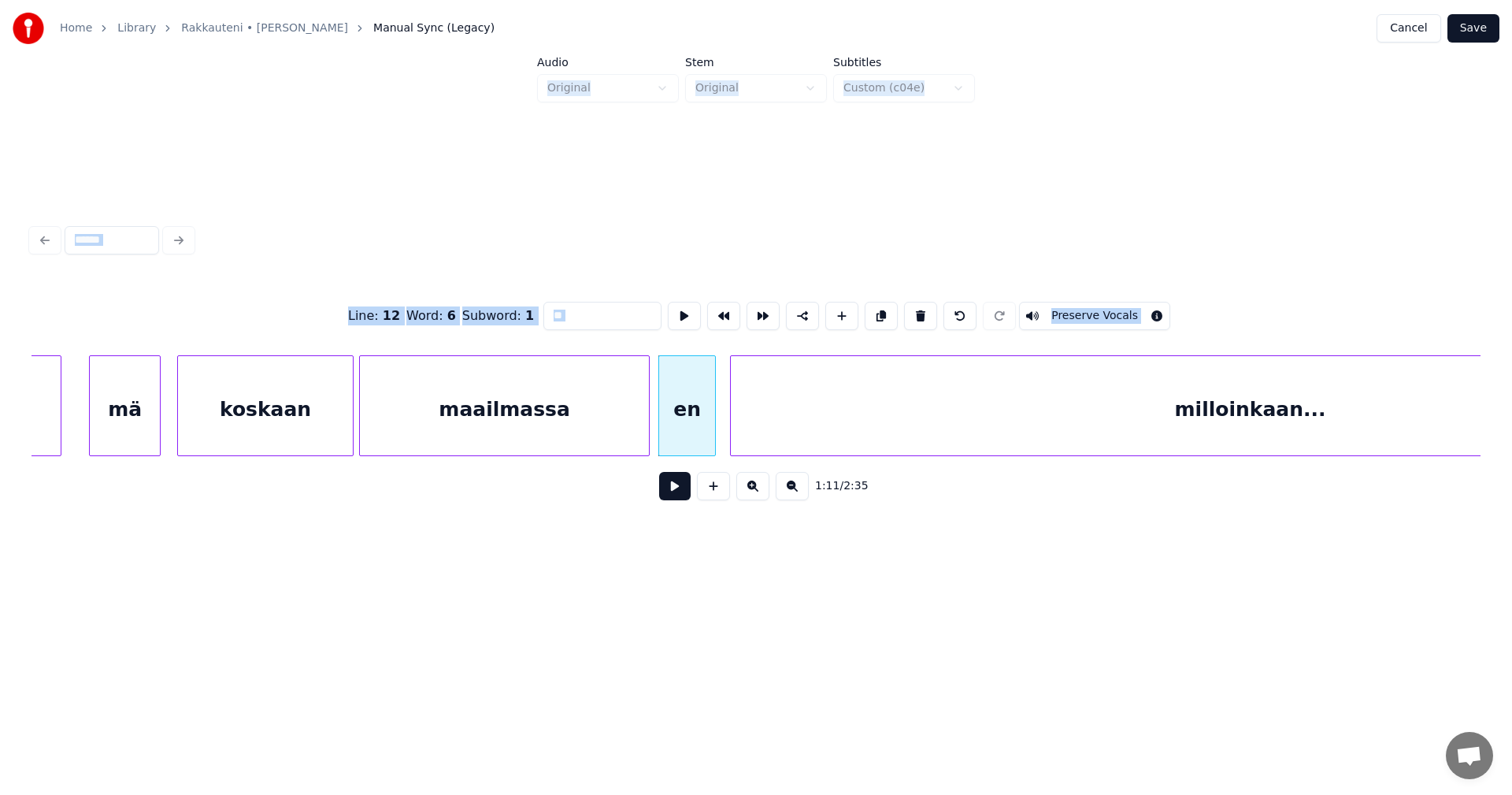
click at [675, 489] on button at bounding box center [674, 486] width 31 height 29
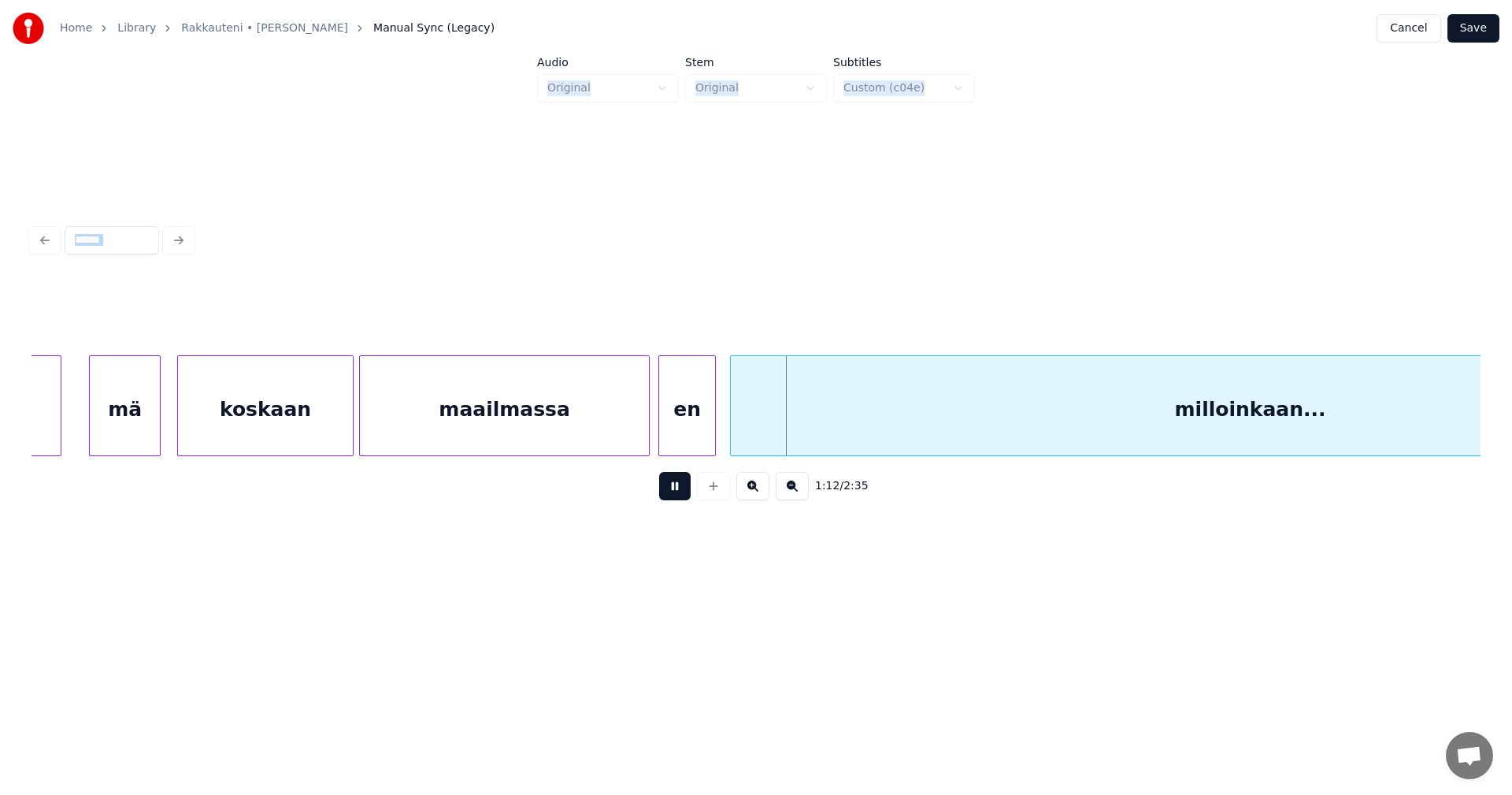
click at [675, 489] on button at bounding box center [674, 486] width 31 height 29
click at [596, 425] on div "maailmassa" at bounding box center [504, 409] width 289 height 107
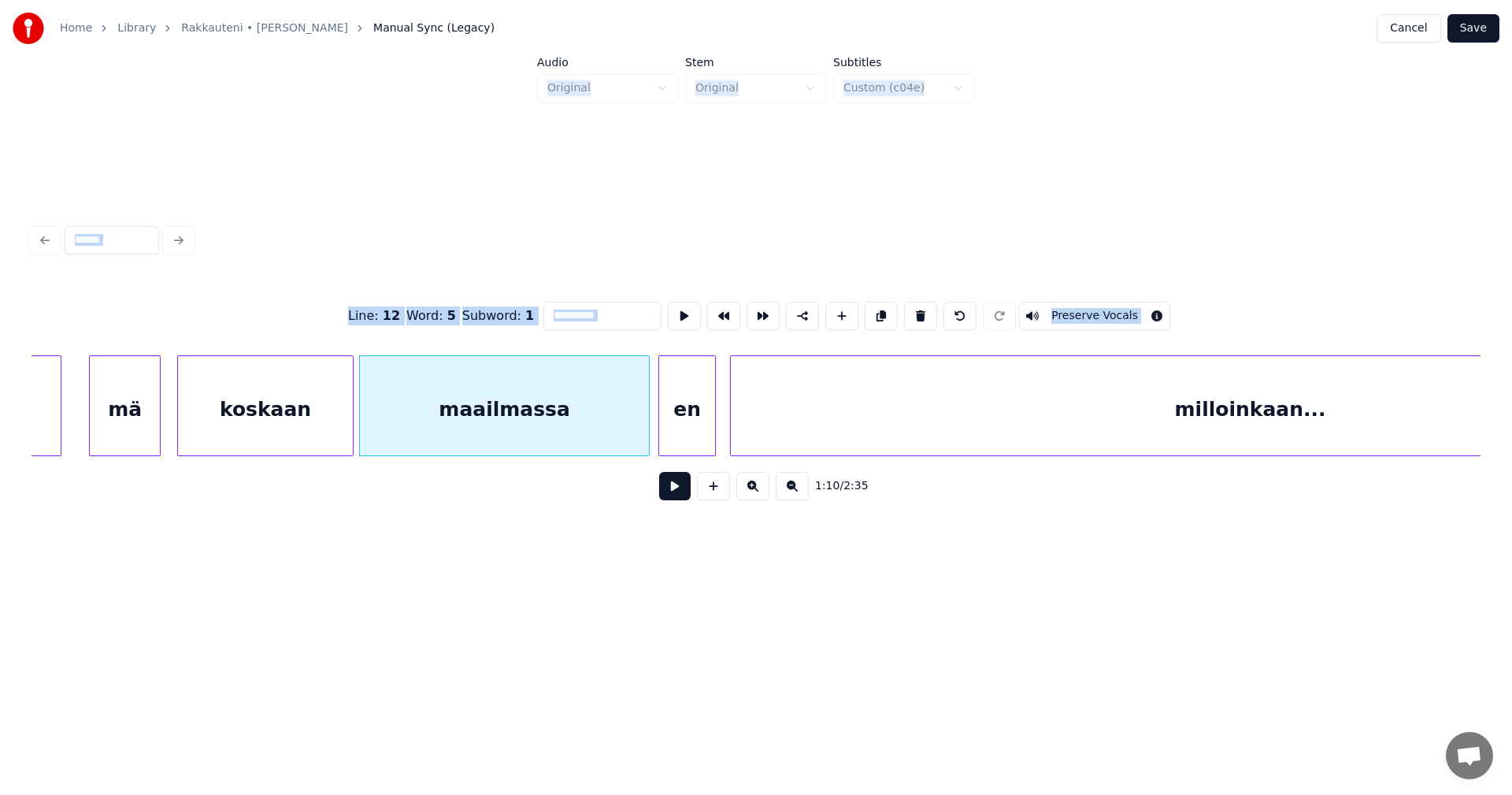
click at [631, 418] on div "maailmassa" at bounding box center [504, 409] width 289 height 107
click at [631, 419] on div "maailmassa" at bounding box center [504, 409] width 289 height 107
click at [603, 440] on div at bounding box center [602, 406] width 5 height 99
click at [642, 440] on div "en" at bounding box center [652, 409] width 56 height 107
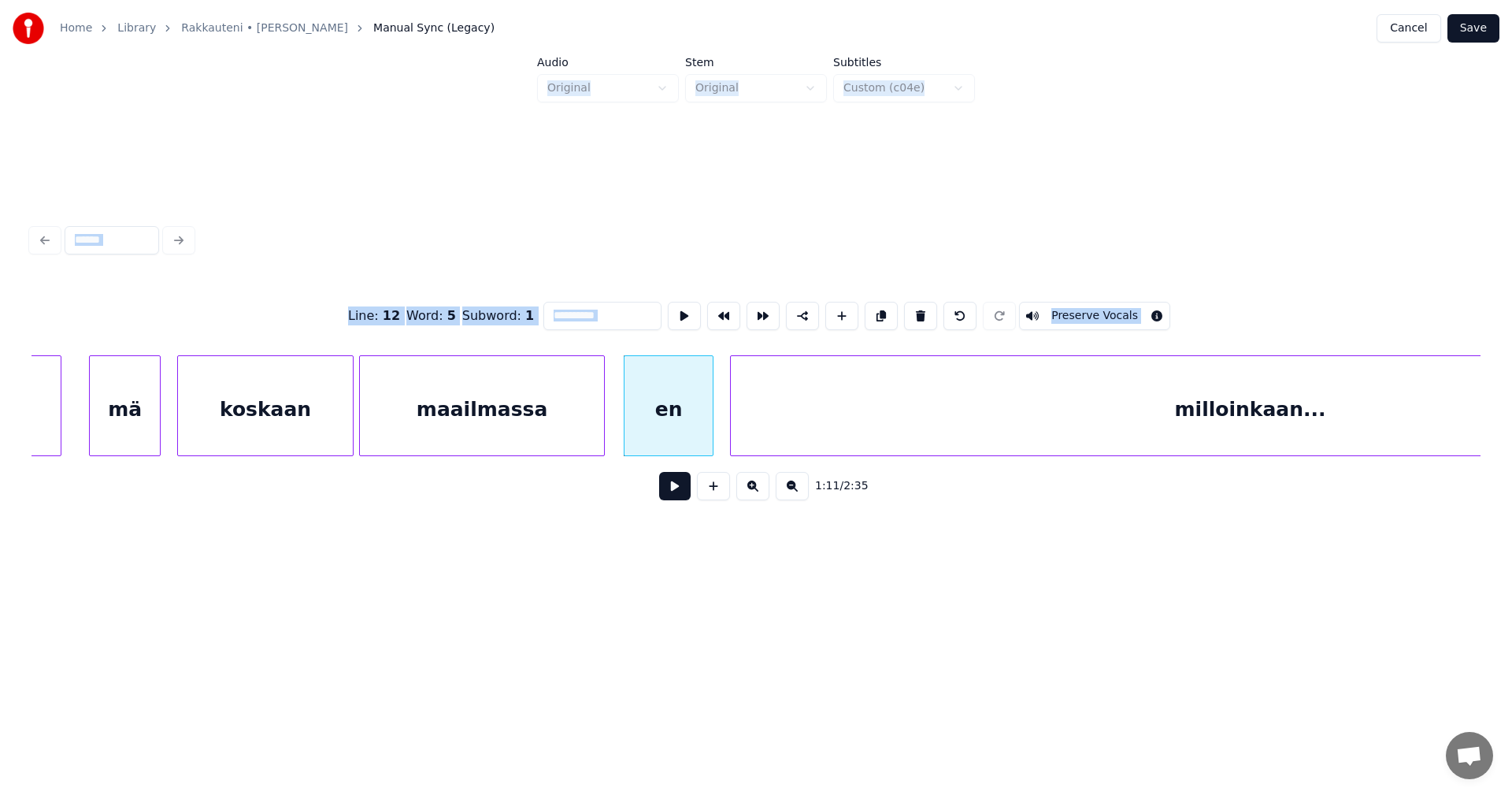
click at [712, 438] on div at bounding box center [711, 406] width 5 height 99
click at [682, 494] on button at bounding box center [674, 486] width 31 height 29
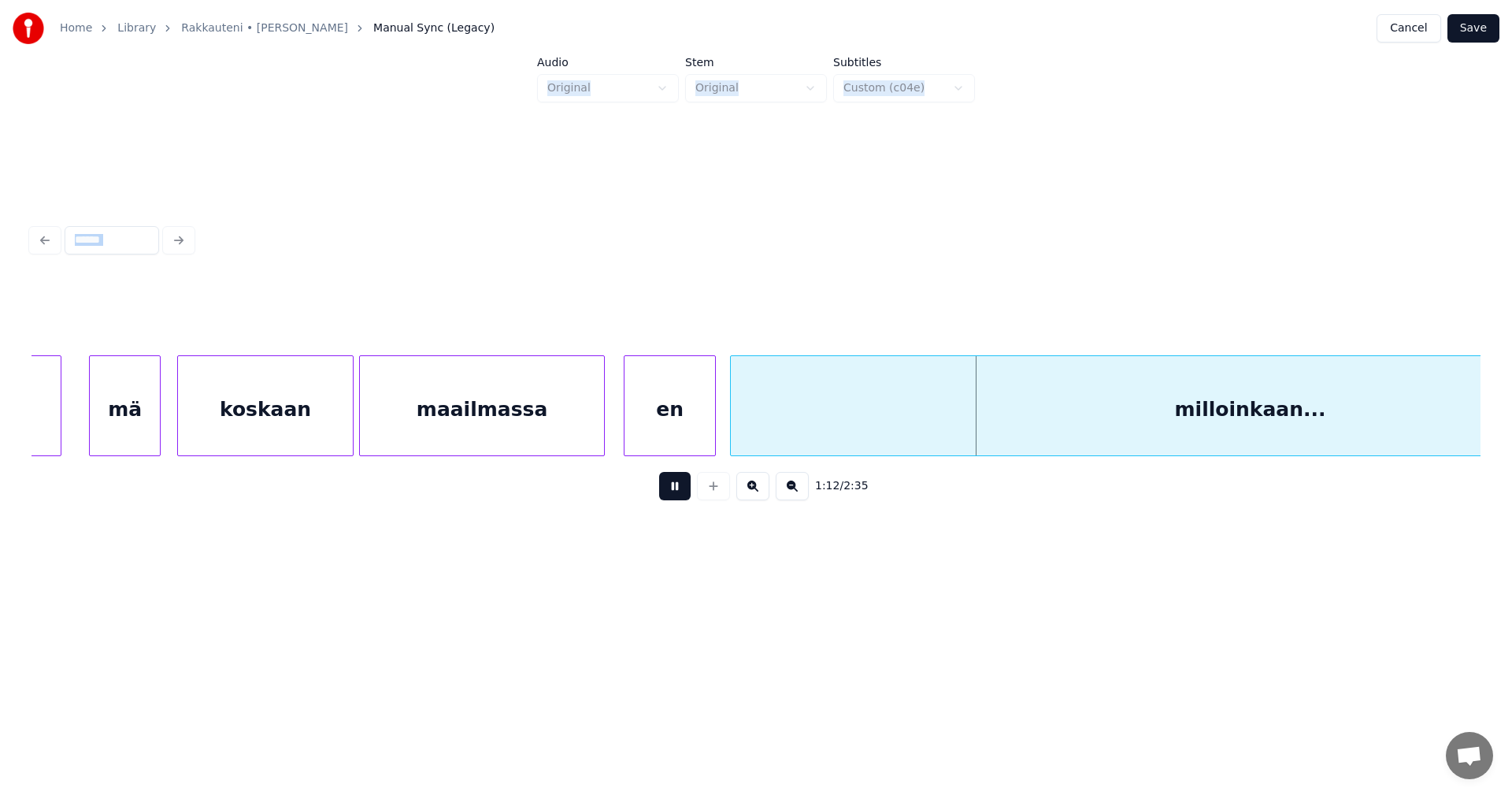
click at [682, 494] on button at bounding box center [674, 486] width 31 height 29
click at [663, 445] on div "en" at bounding box center [670, 409] width 91 height 107
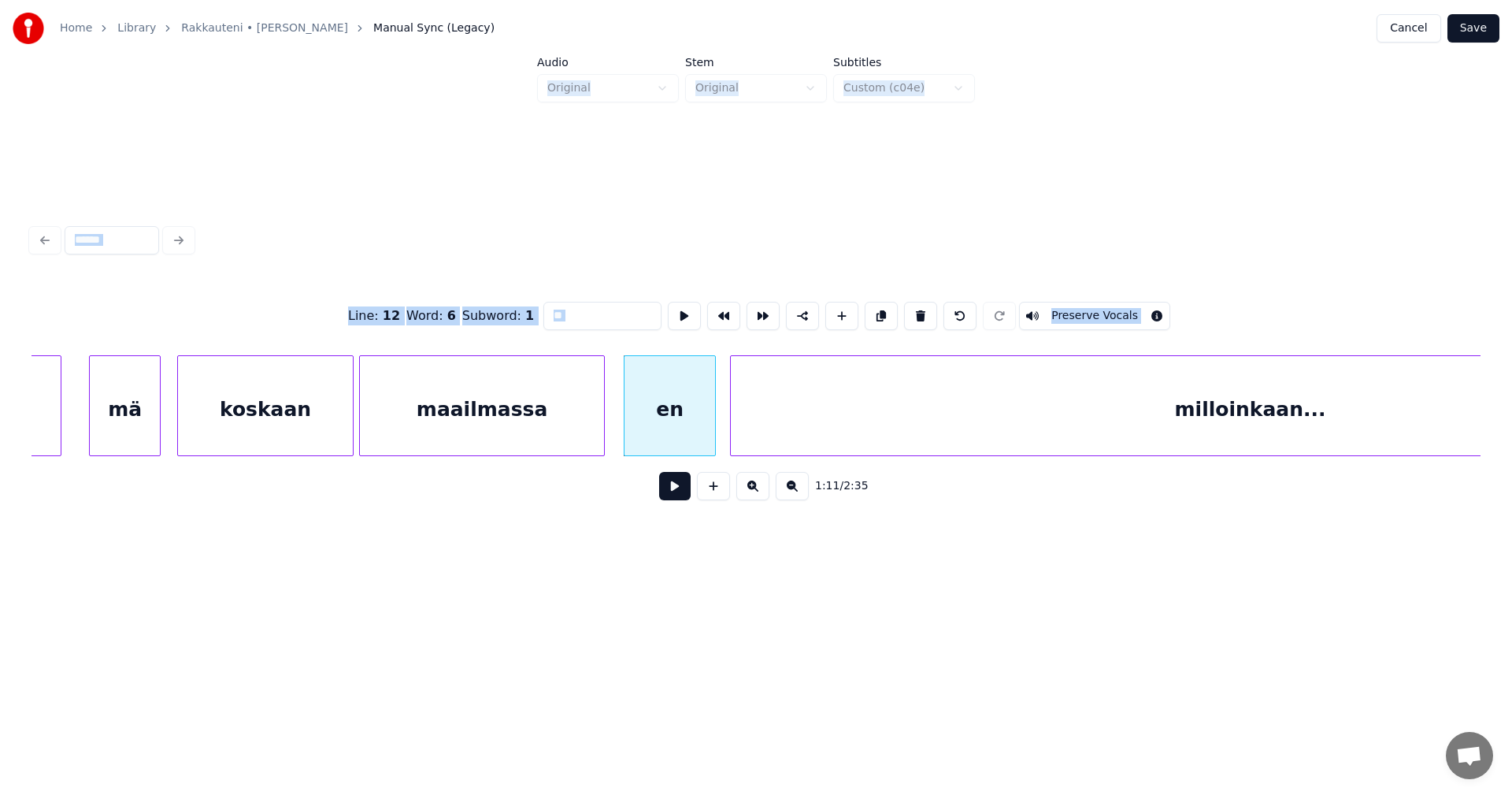
click at [677, 496] on button at bounding box center [674, 486] width 31 height 29
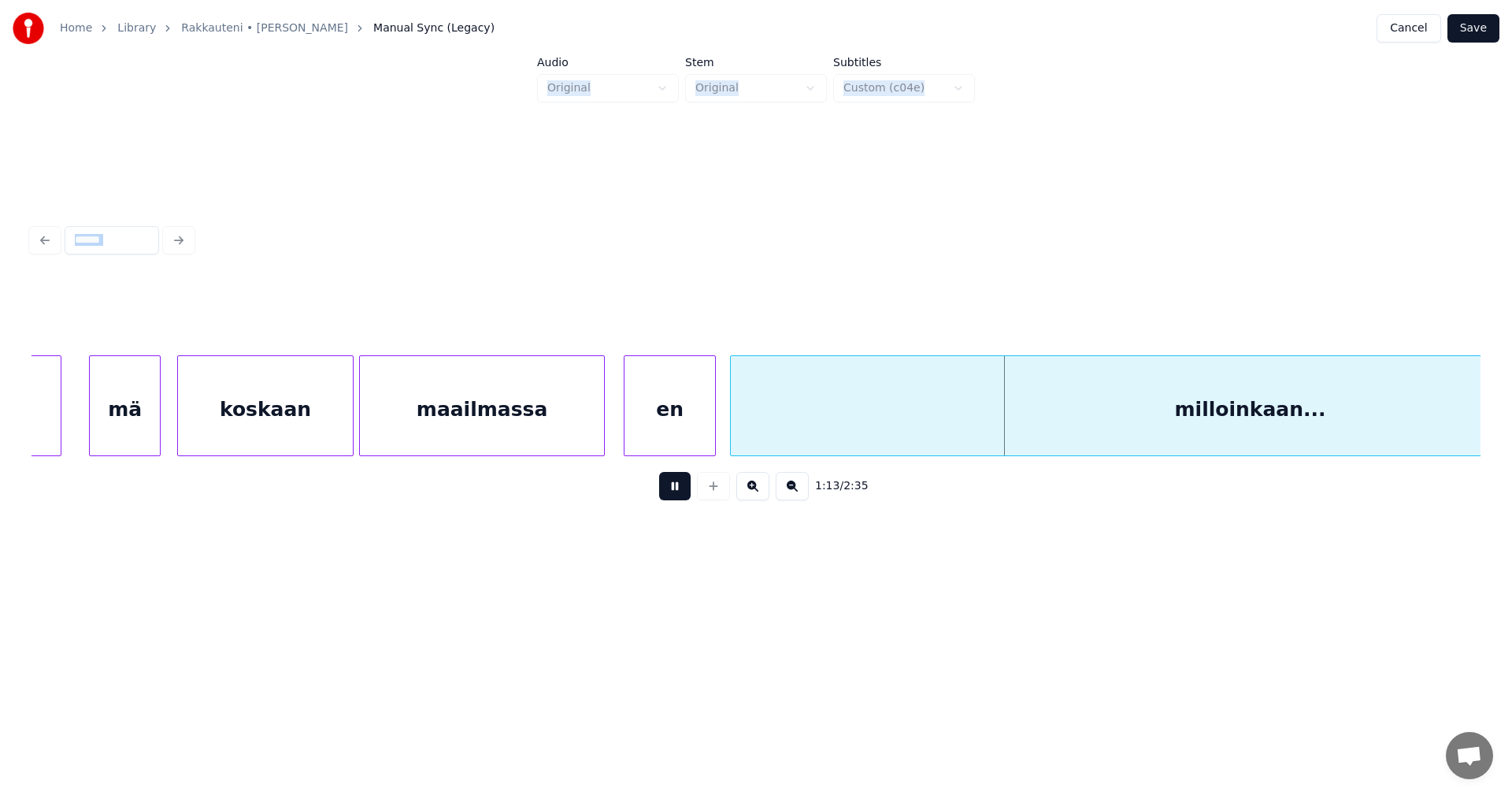
click at [677, 496] on button at bounding box center [674, 486] width 31 height 29
click at [659, 421] on div at bounding box center [662, 406] width 5 height 99
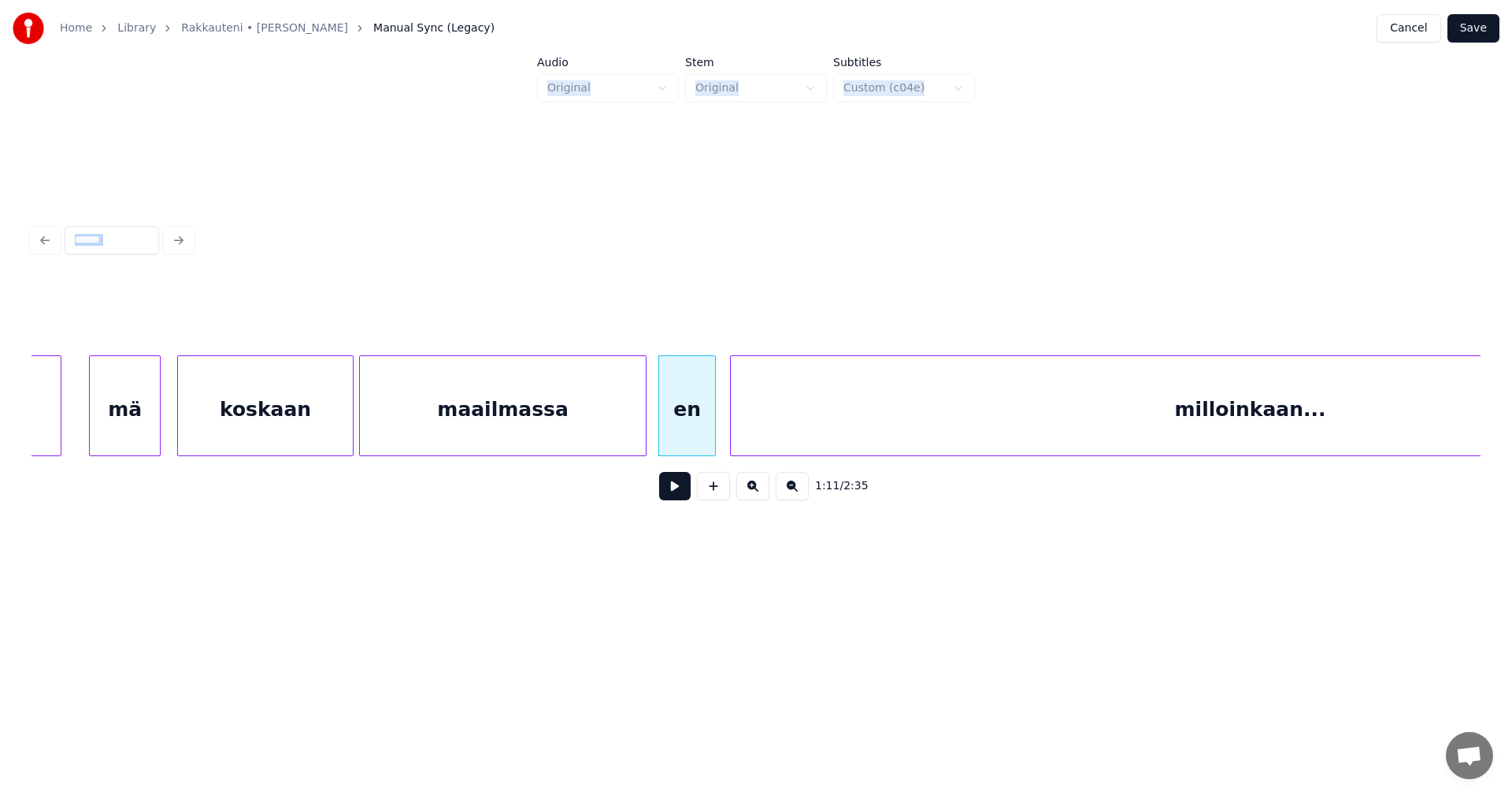
click at [646, 426] on div at bounding box center [643, 406] width 5 height 99
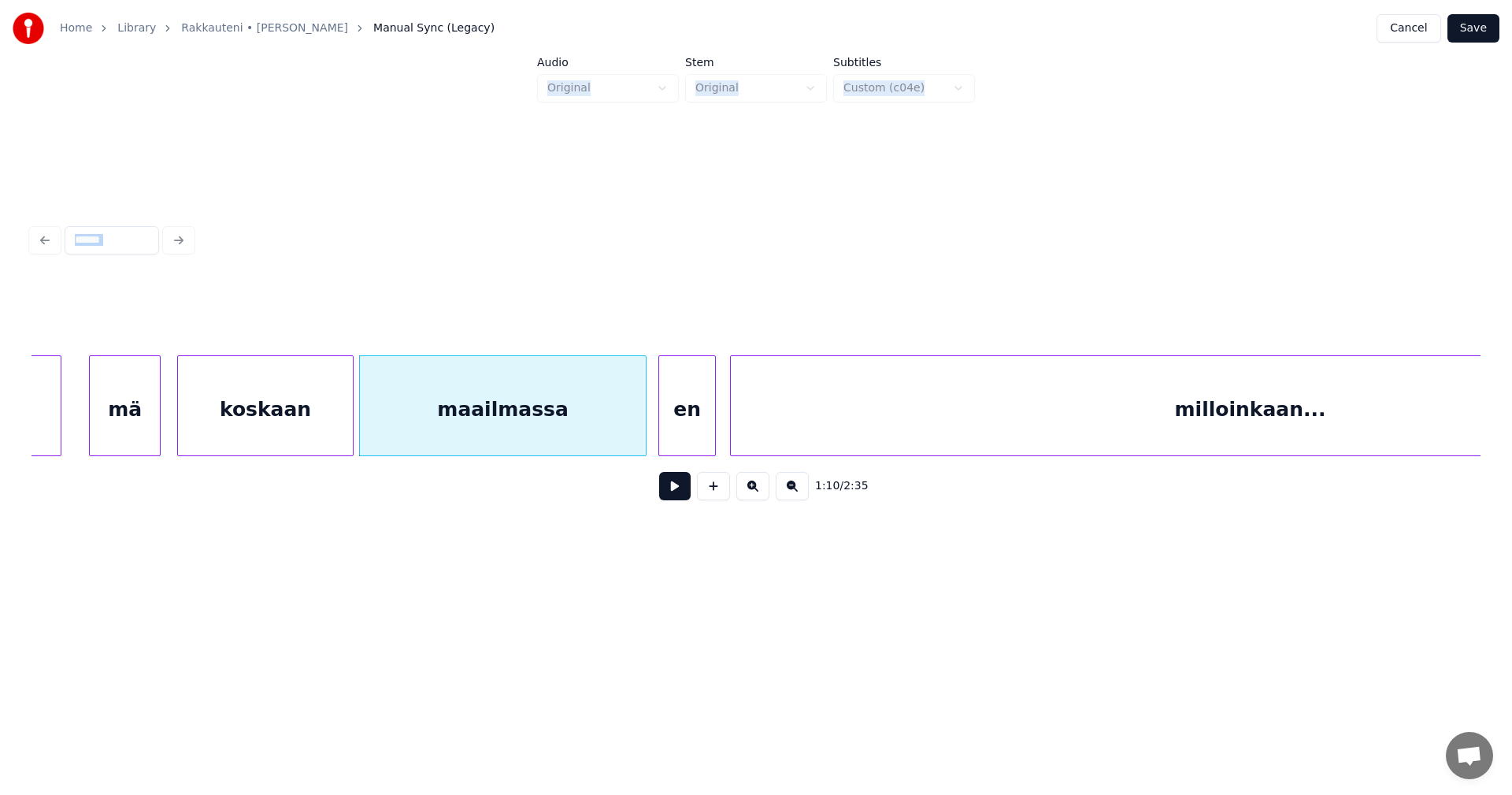
click at [679, 492] on button at bounding box center [674, 486] width 31 height 29
click at [677, 490] on button at bounding box center [674, 486] width 31 height 29
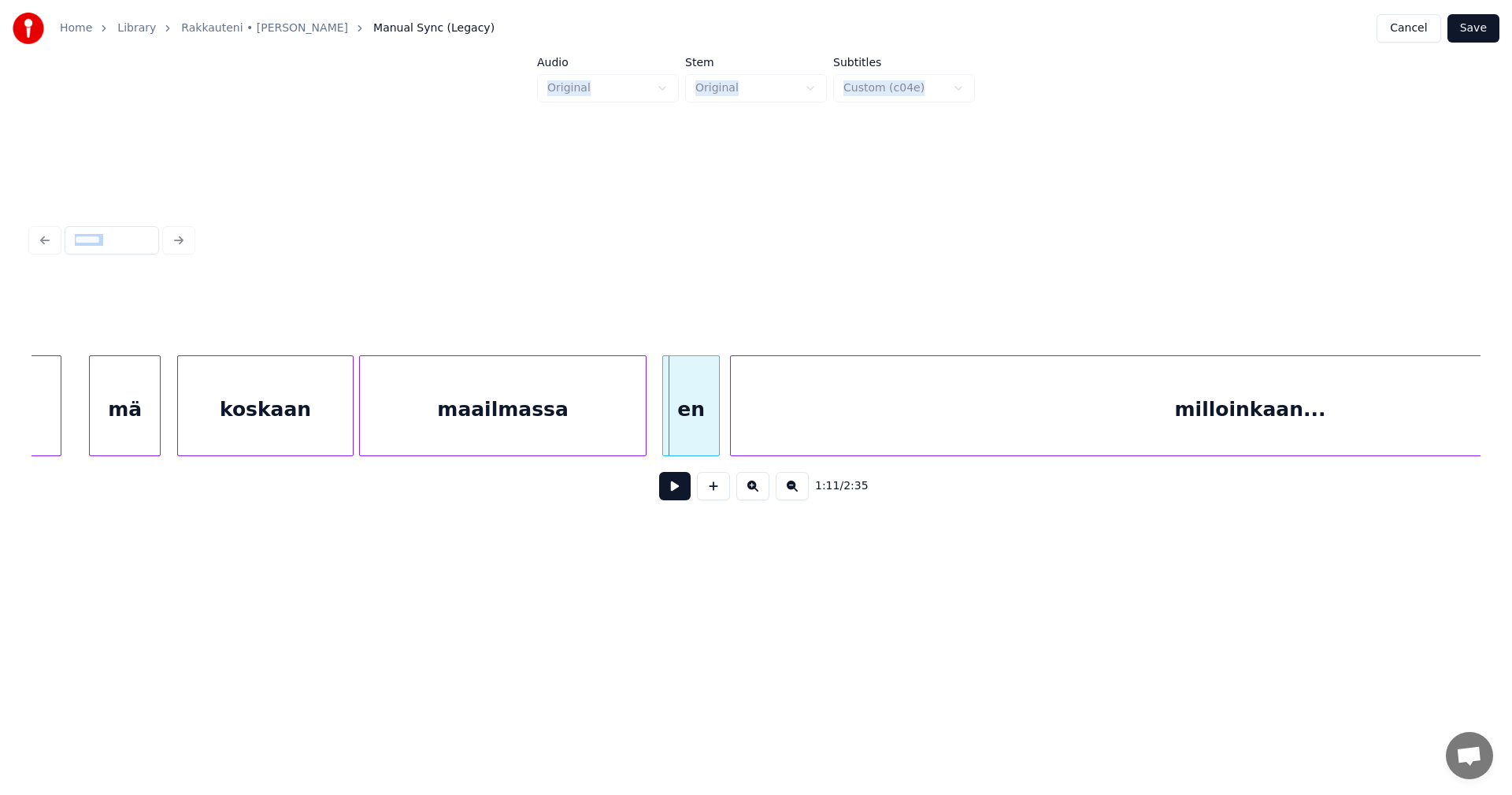
click at [689, 427] on div "en" at bounding box center [691, 409] width 56 height 107
click at [737, 421] on div at bounding box center [735, 406] width 5 height 99
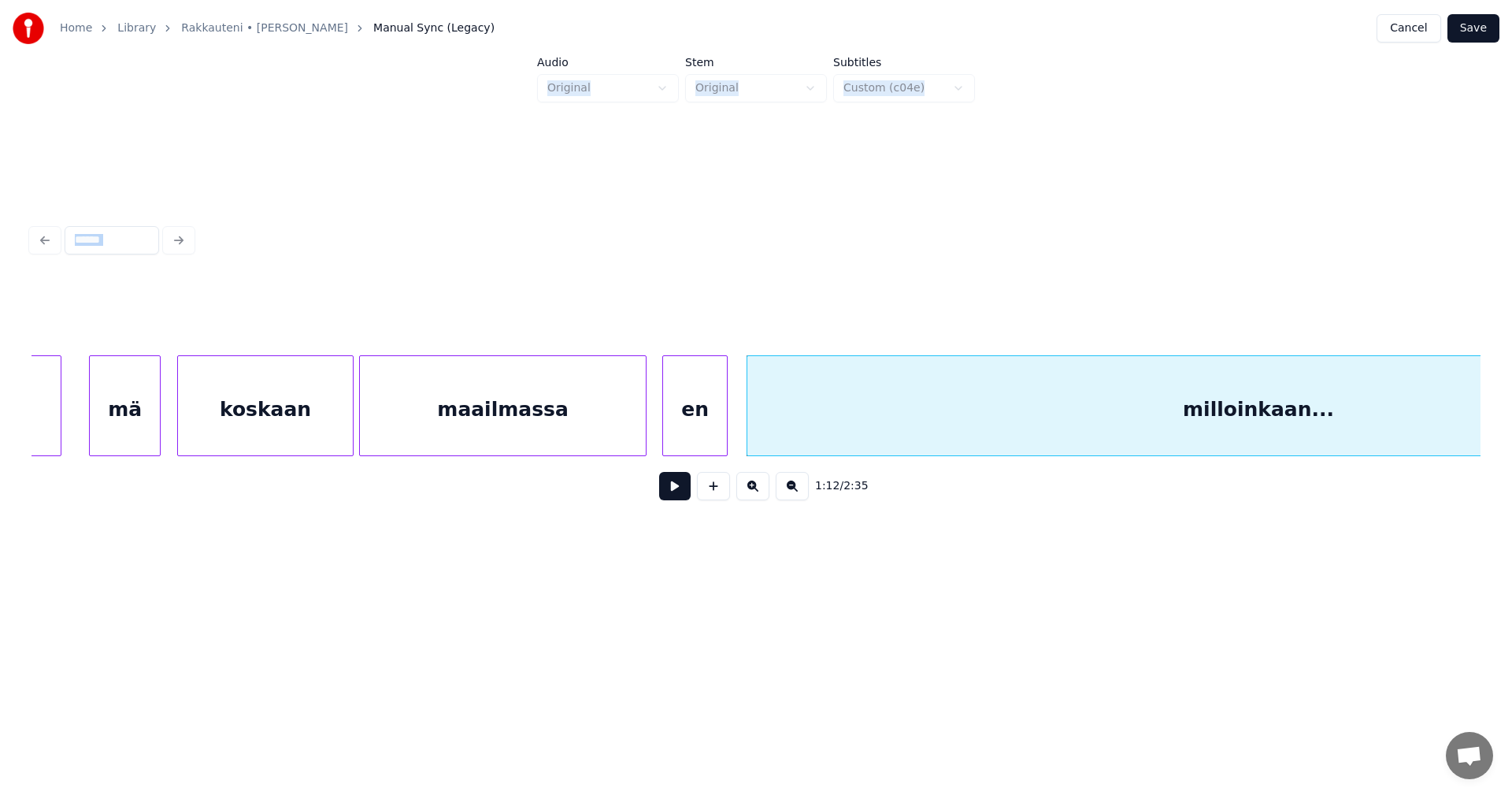
click at [727, 428] on div at bounding box center [725, 406] width 5 height 99
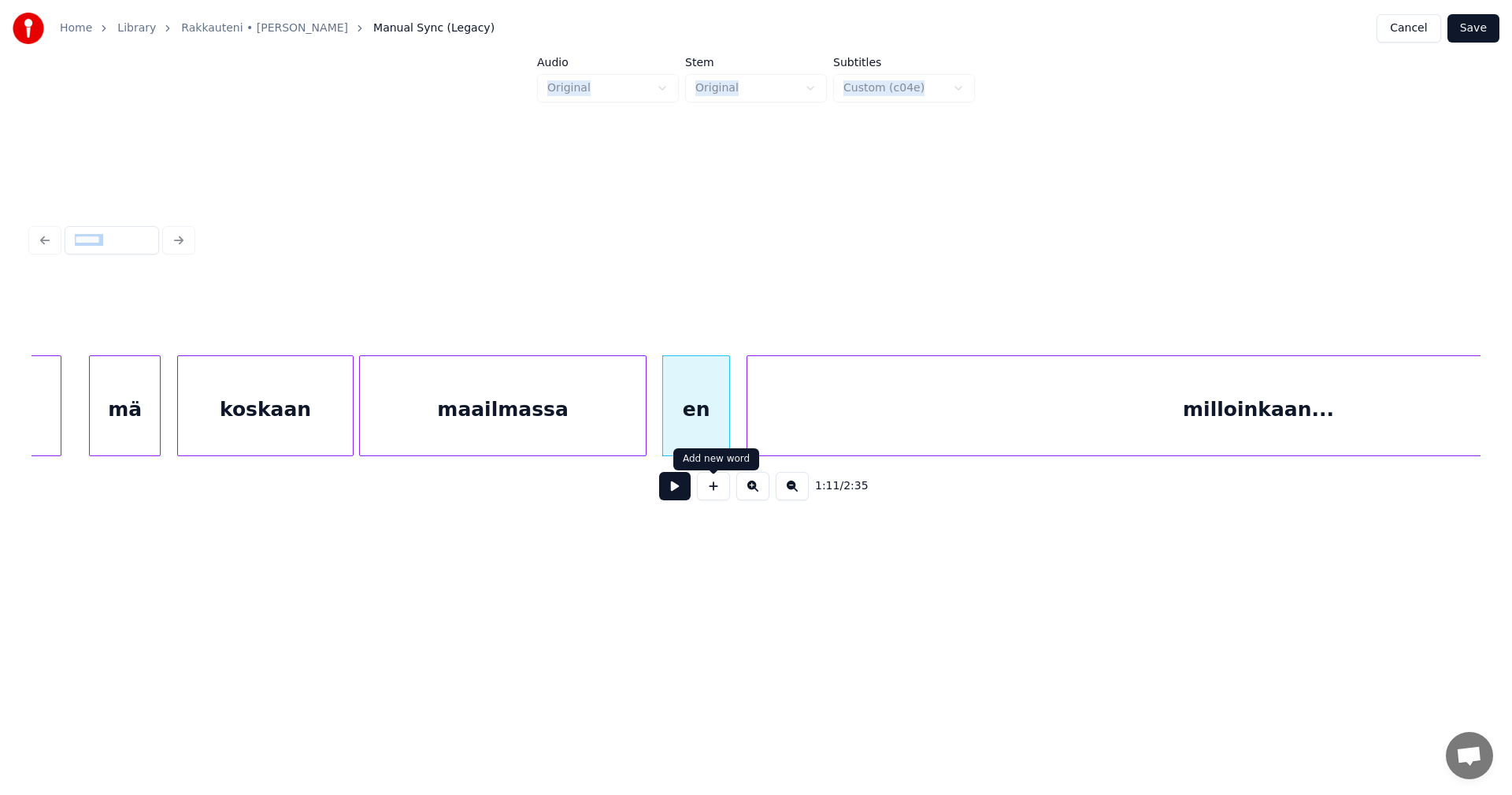
click at [679, 492] on button at bounding box center [674, 486] width 31 height 29
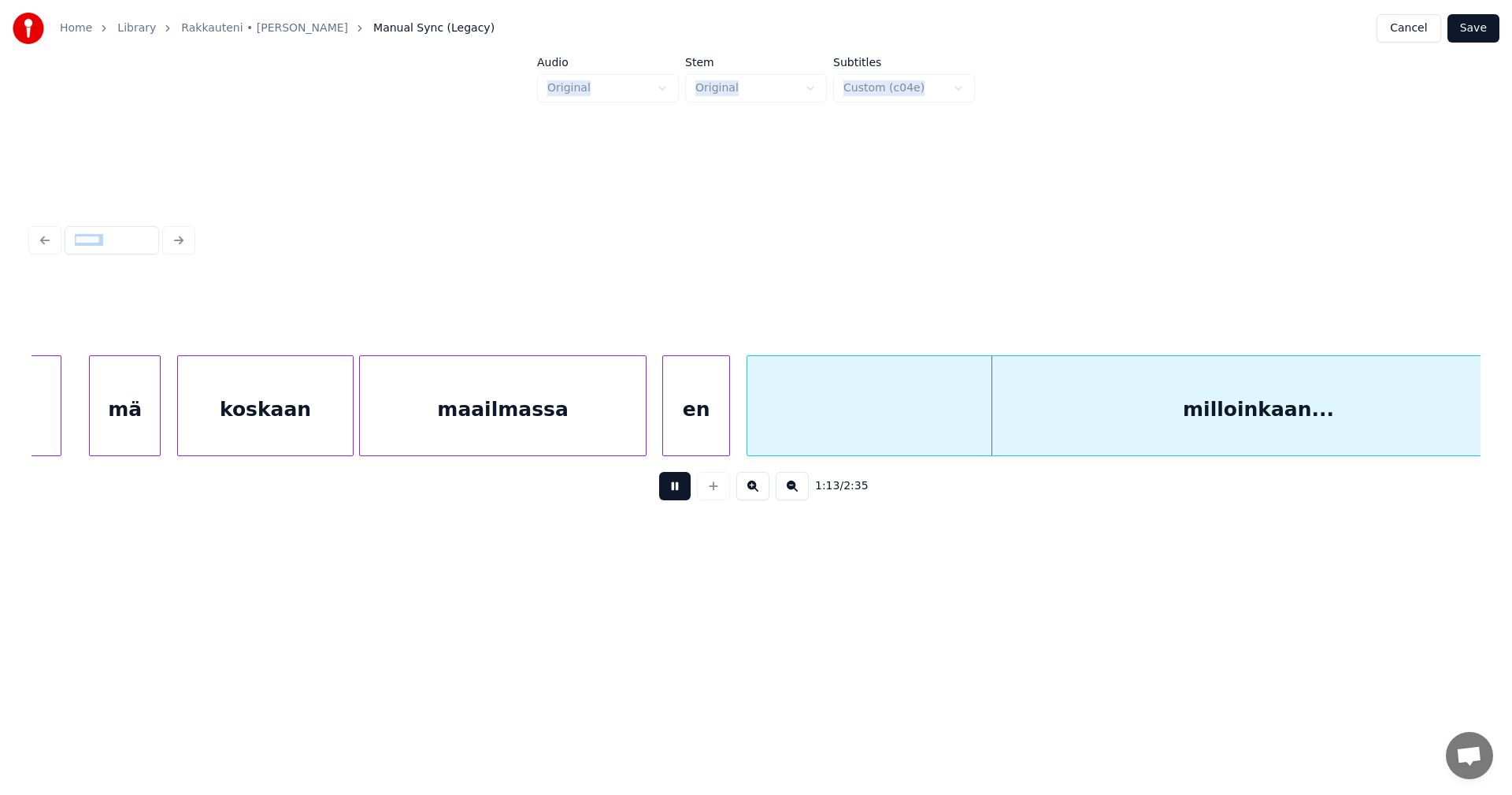
drag, startPoint x: 679, startPoint y: 492, endPoint x: 635, endPoint y: 468, distance: 50.1
click at [678, 492] on button at bounding box center [674, 486] width 31 height 29
click at [610, 444] on div "maailmassa" at bounding box center [503, 409] width 286 height 107
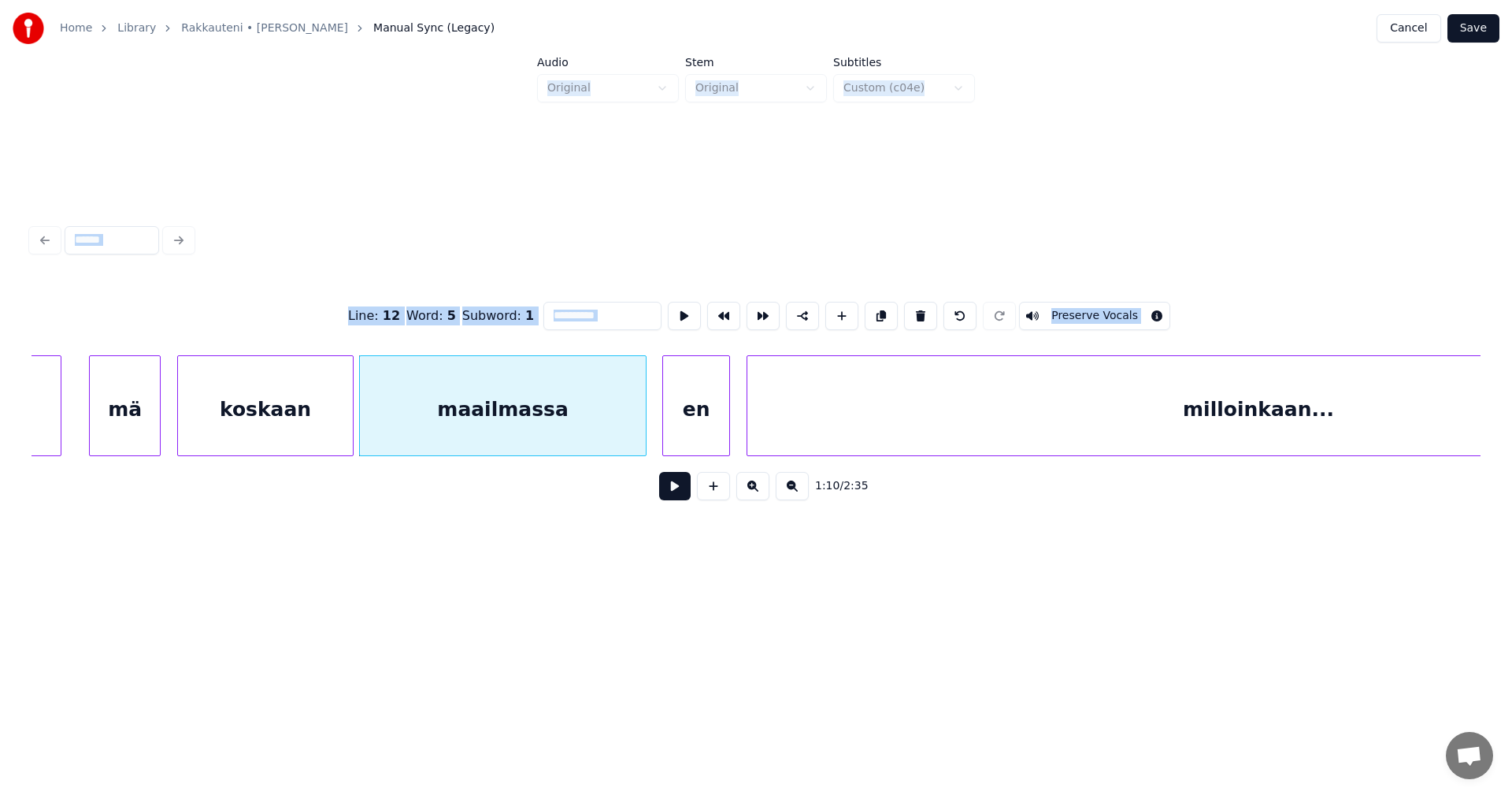
click at [673, 500] on button at bounding box center [674, 486] width 31 height 29
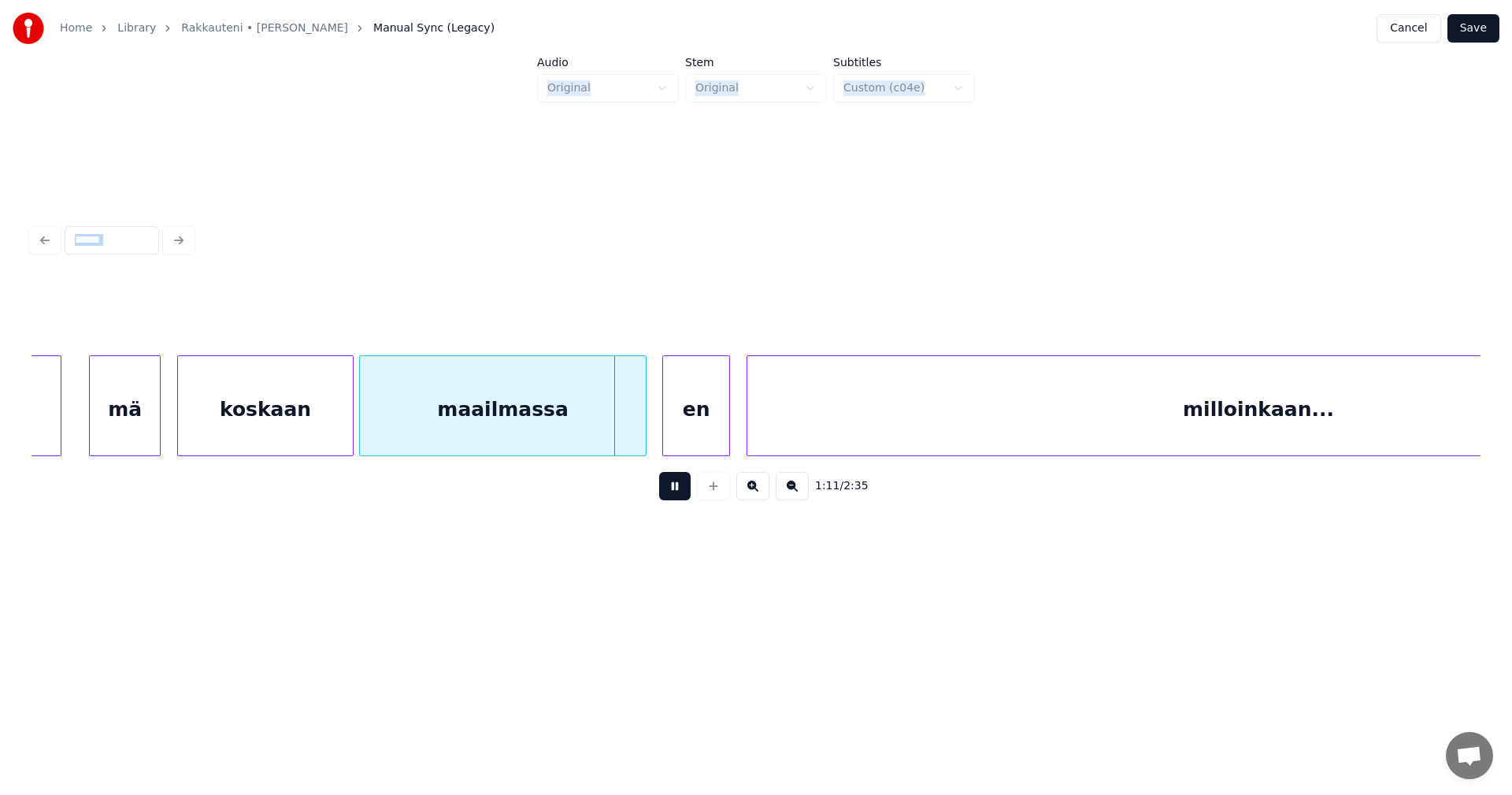
click at [673, 500] on button at bounding box center [674, 486] width 31 height 29
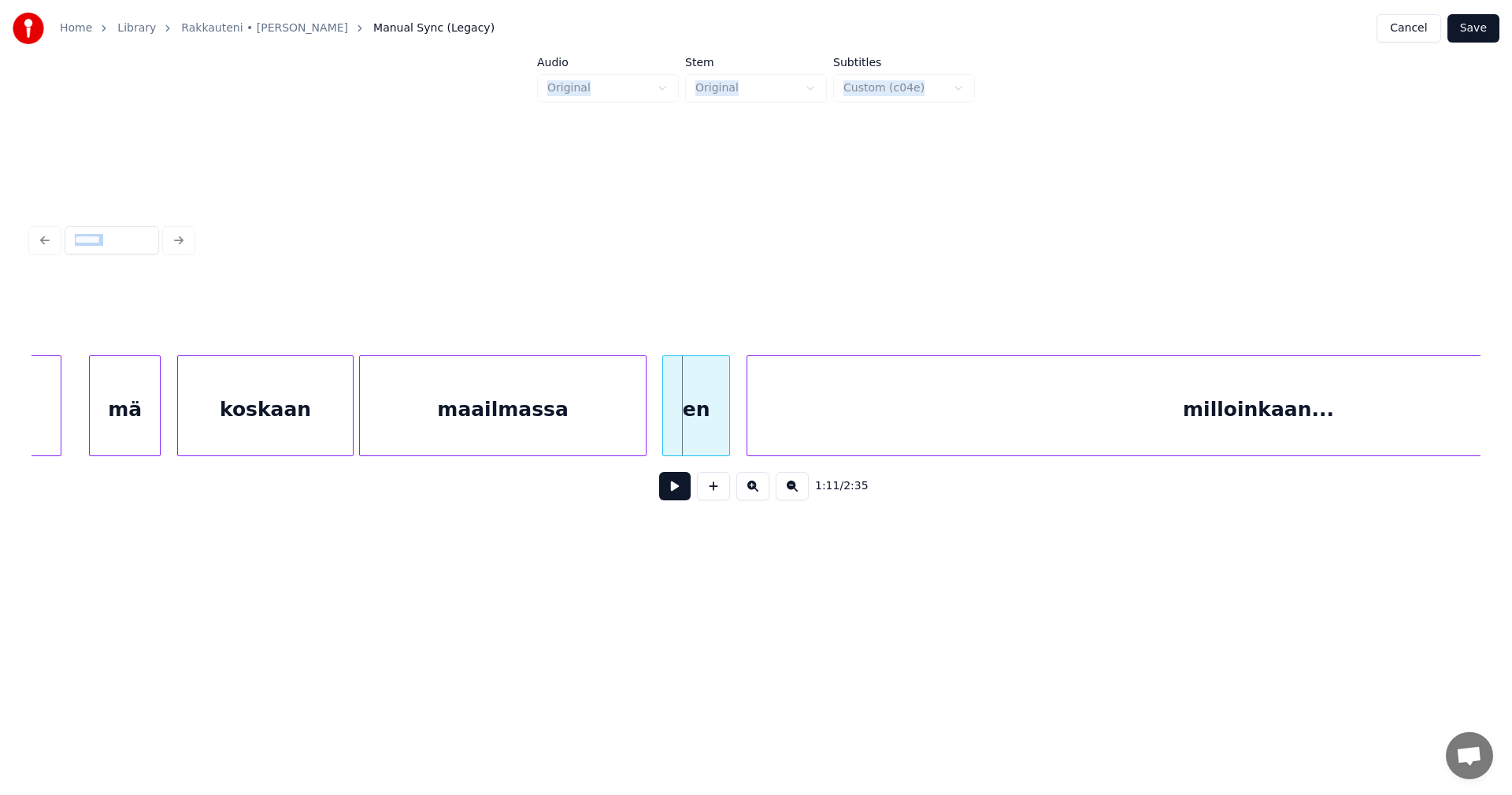
click at [673, 500] on button at bounding box center [674, 486] width 31 height 29
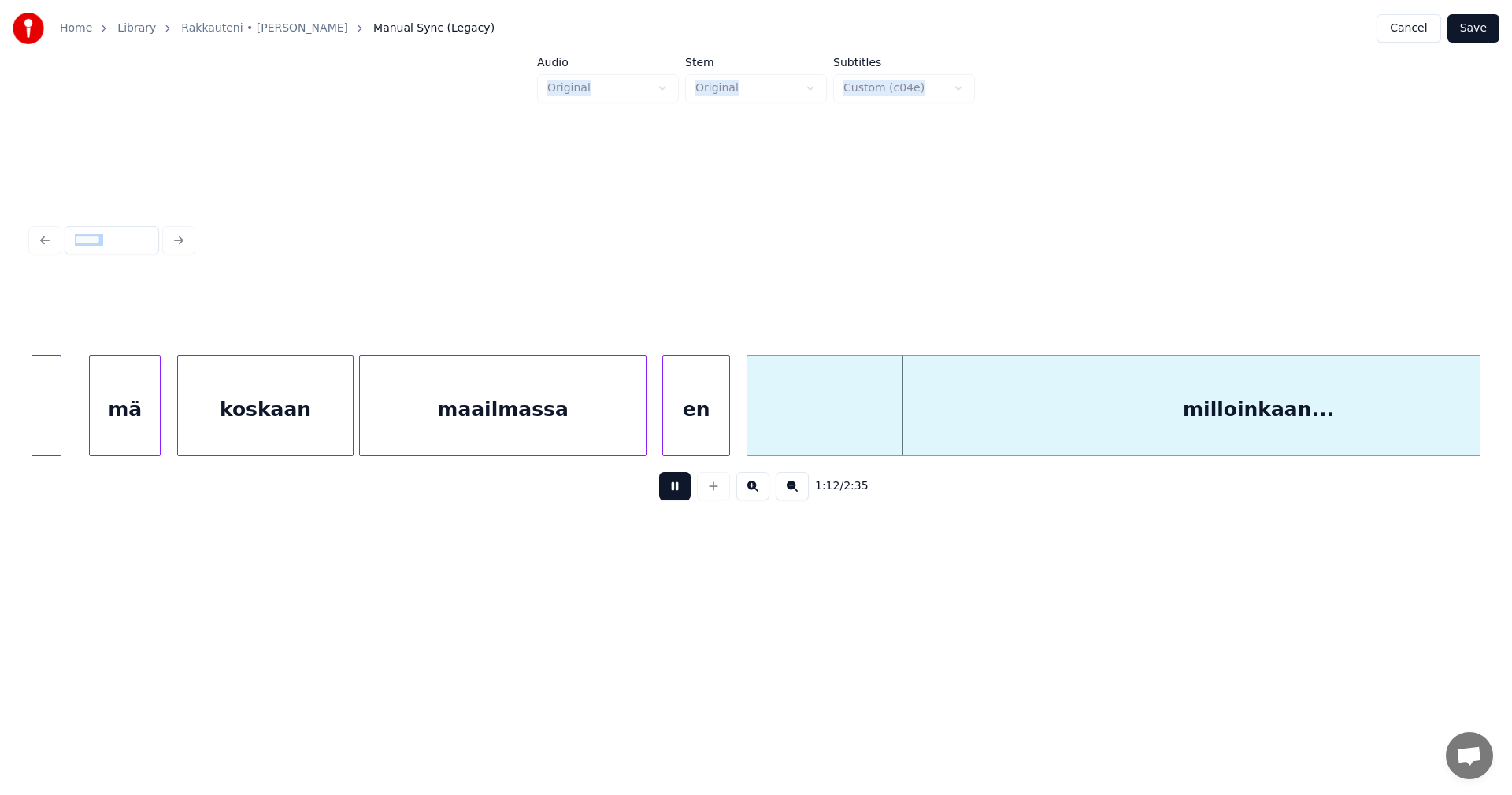
click at [673, 500] on button at bounding box center [674, 486] width 31 height 29
click at [622, 438] on div "maailmassa" at bounding box center [503, 409] width 286 height 107
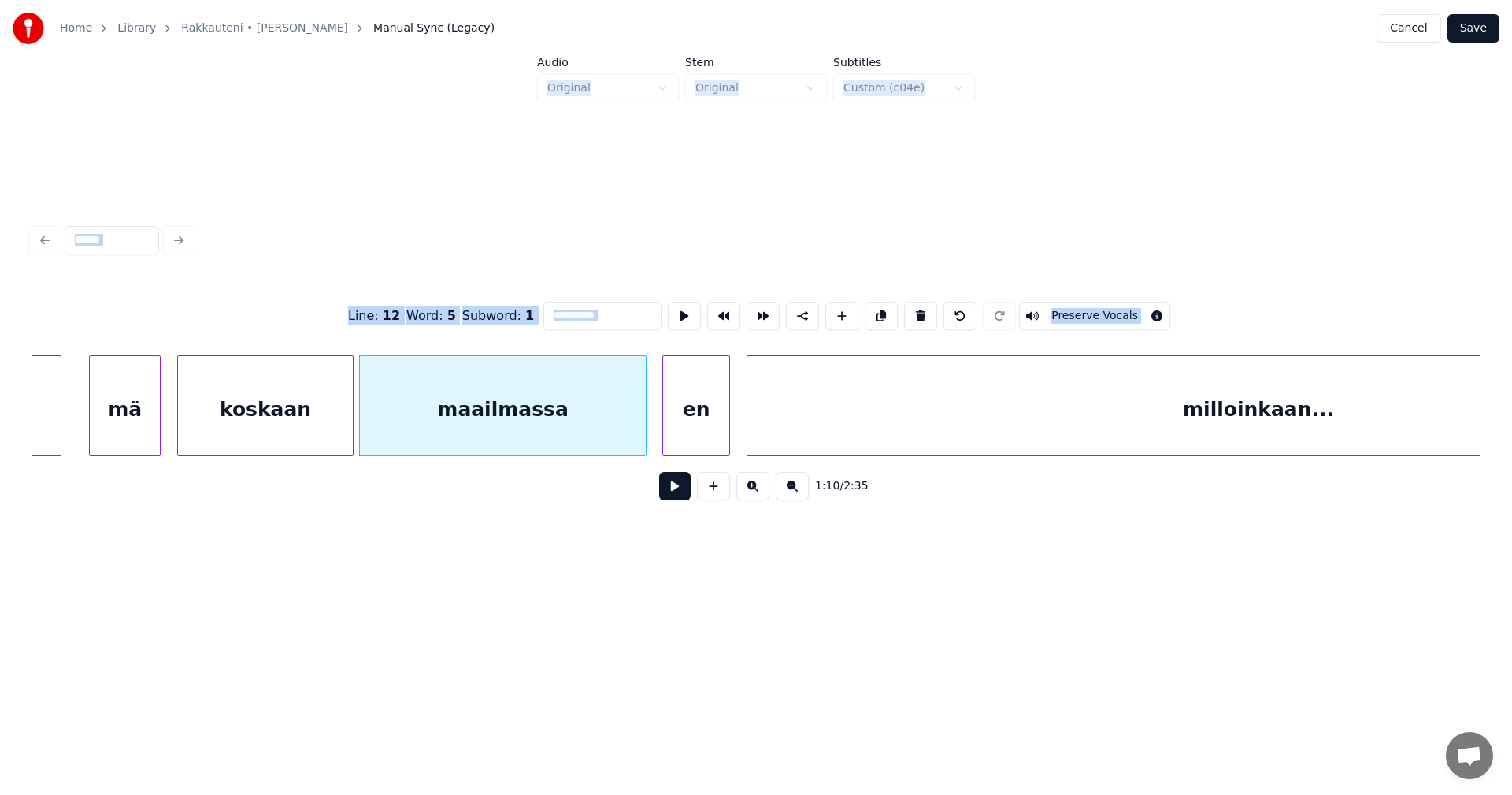
click at [668, 491] on button at bounding box center [674, 486] width 31 height 29
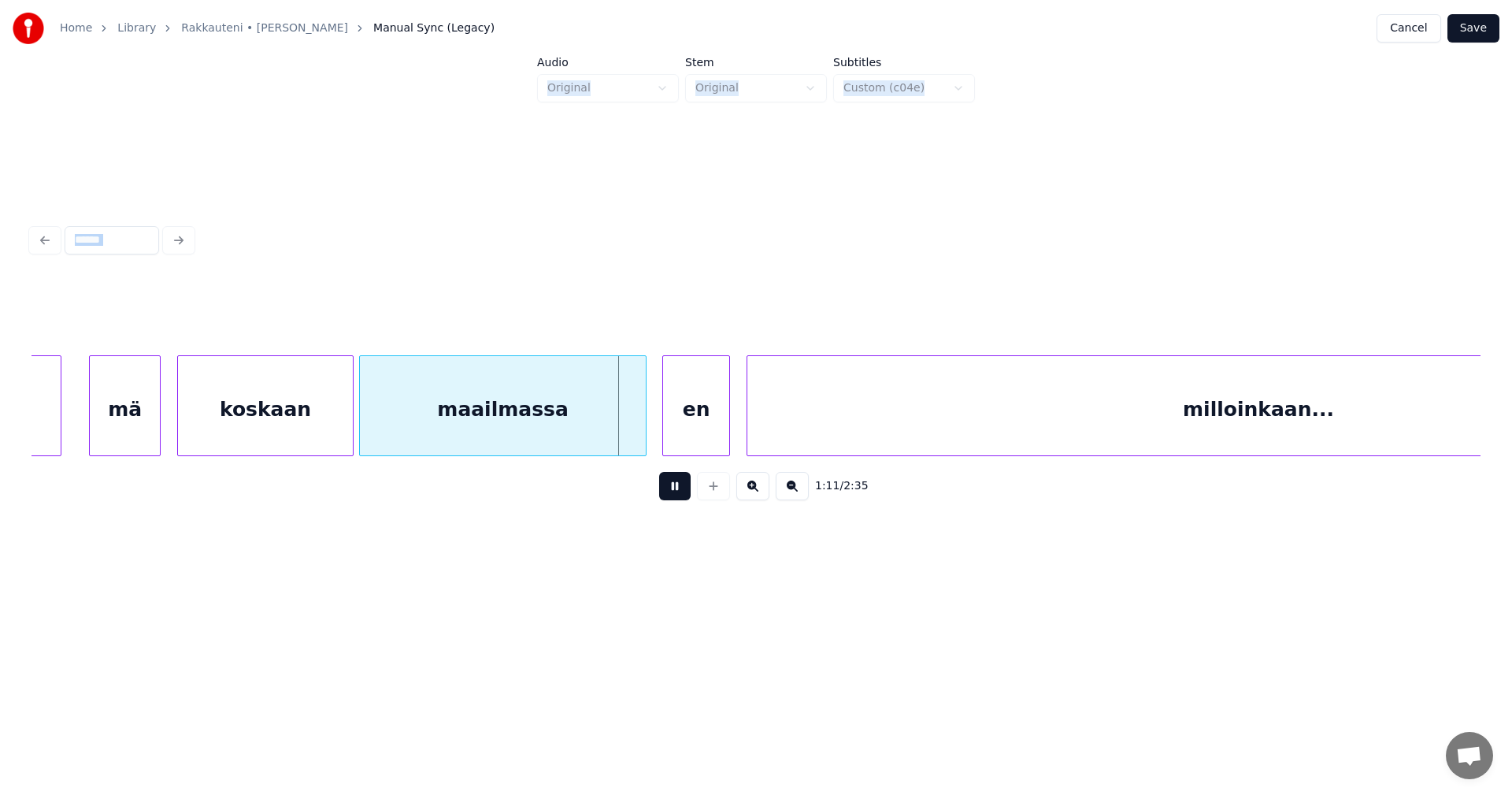
click at [668, 491] on button at bounding box center [674, 486] width 31 height 29
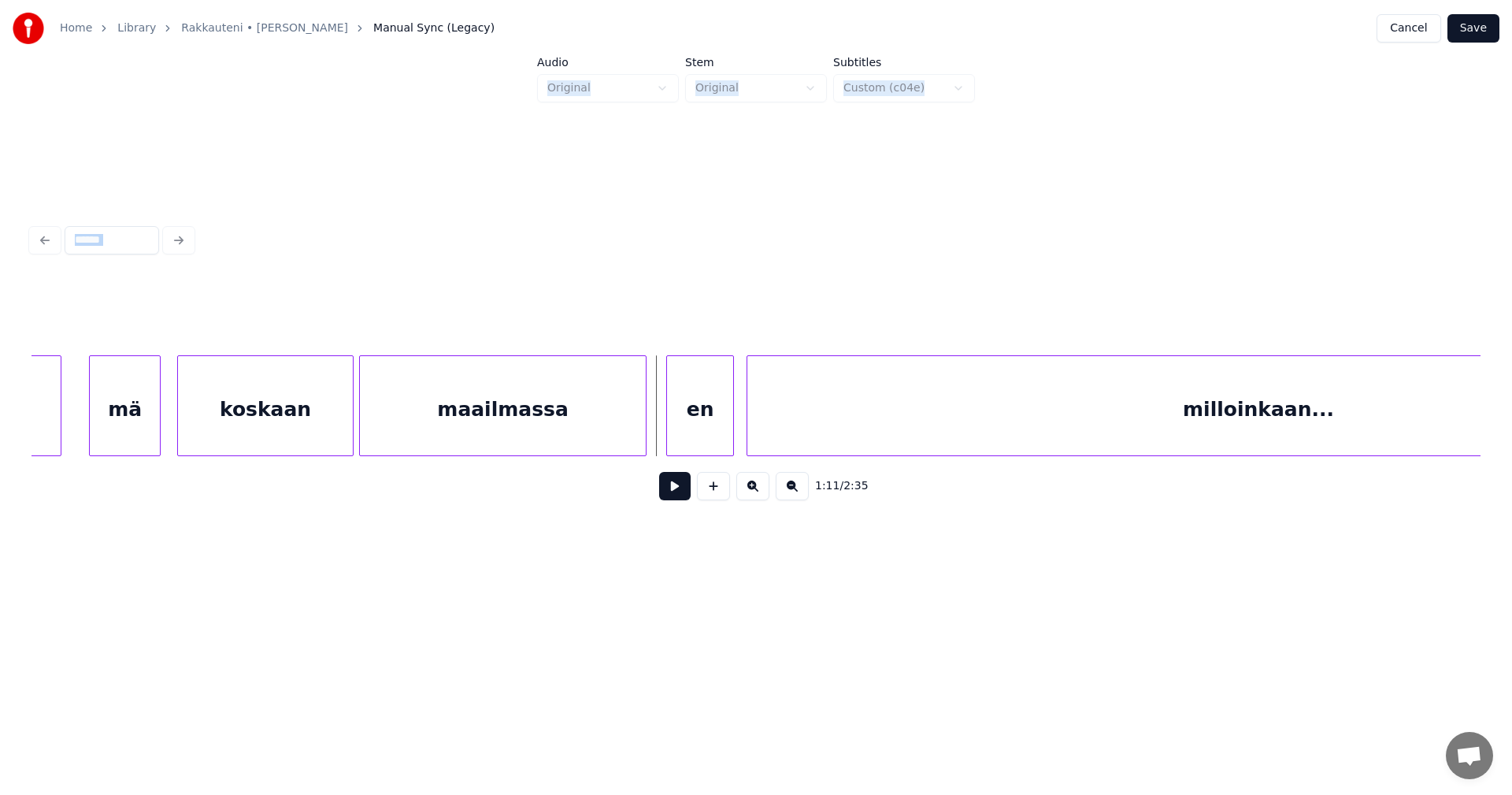
click at [679, 431] on div "en" at bounding box center [700, 409] width 67 height 107
click at [645, 435] on div "maailmassa" at bounding box center [508, 409] width 286 height 107
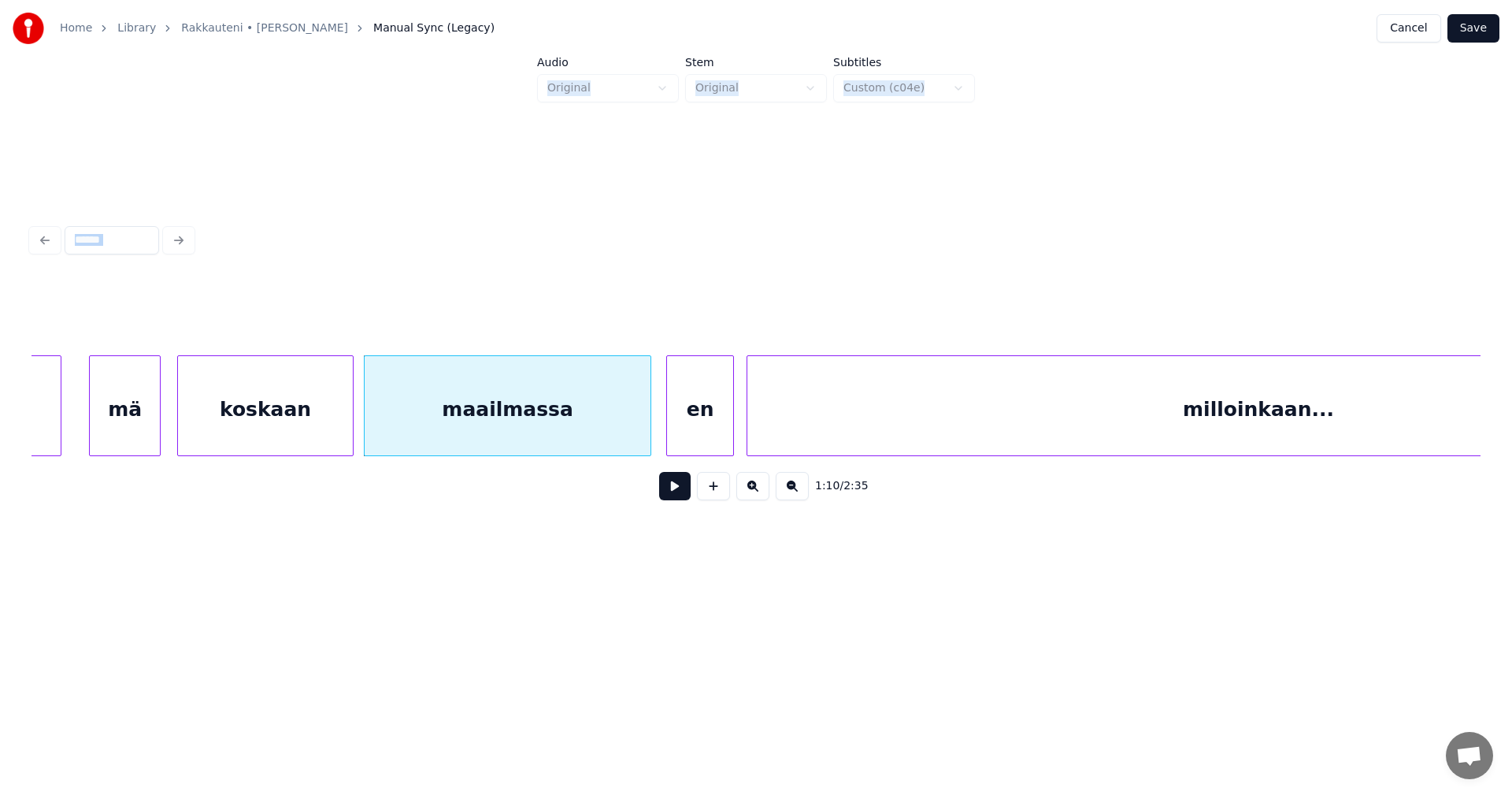
click at [668, 494] on button at bounding box center [674, 486] width 31 height 29
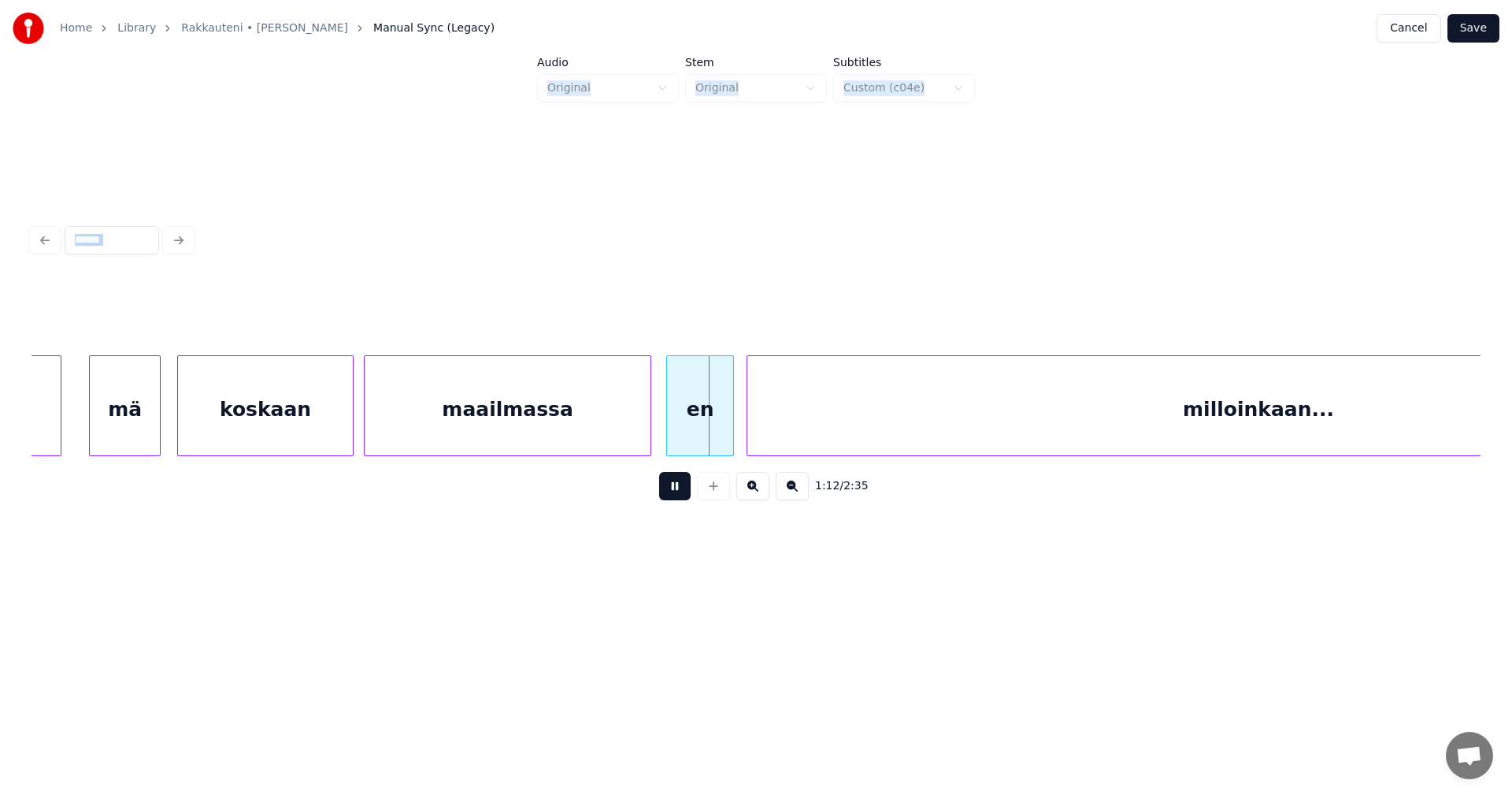
click at [668, 494] on button at bounding box center [674, 486] width 31 height 29
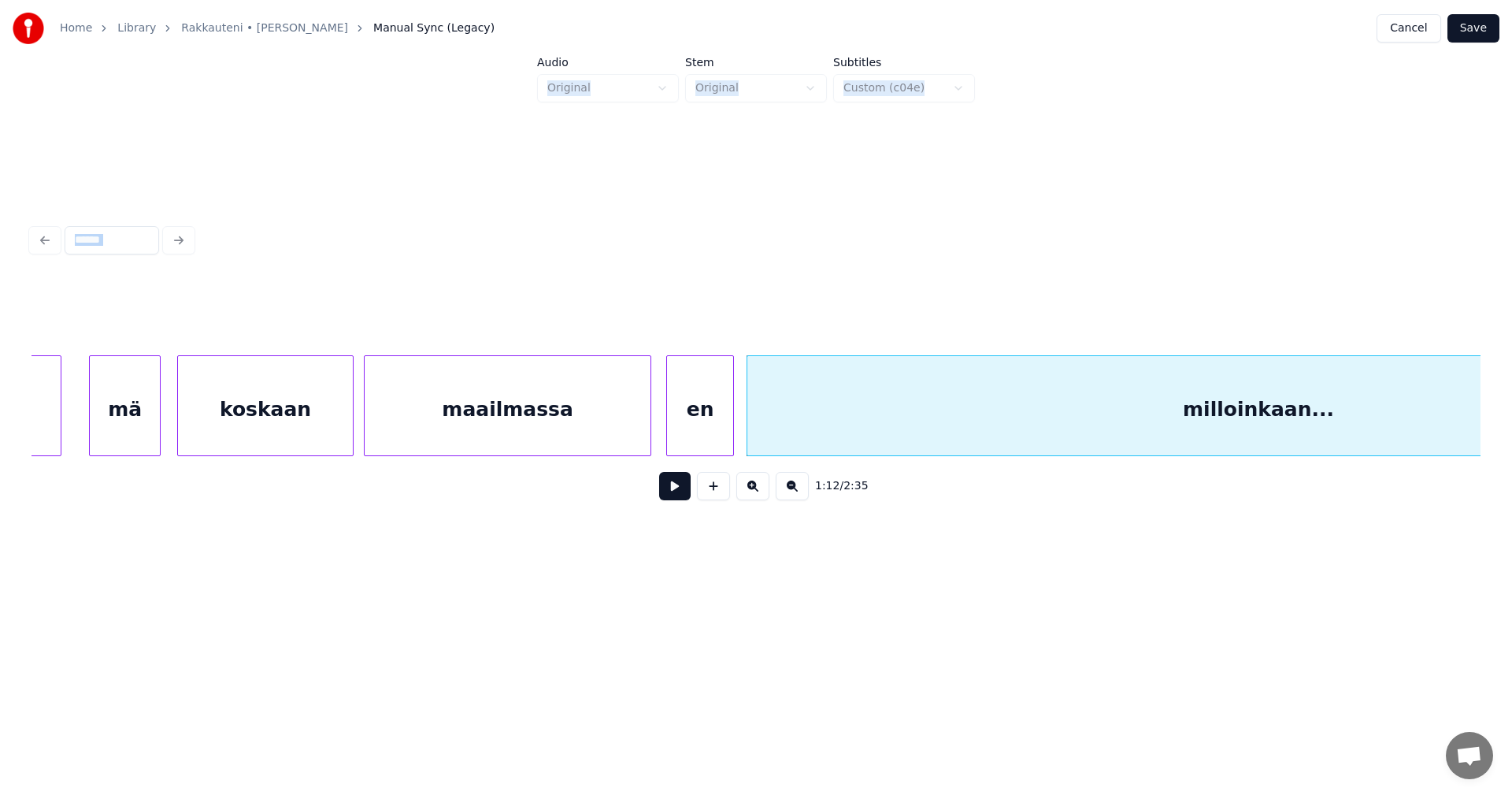
click at [668, 494] on button at bounding box center [674, 486] width 31 height 29
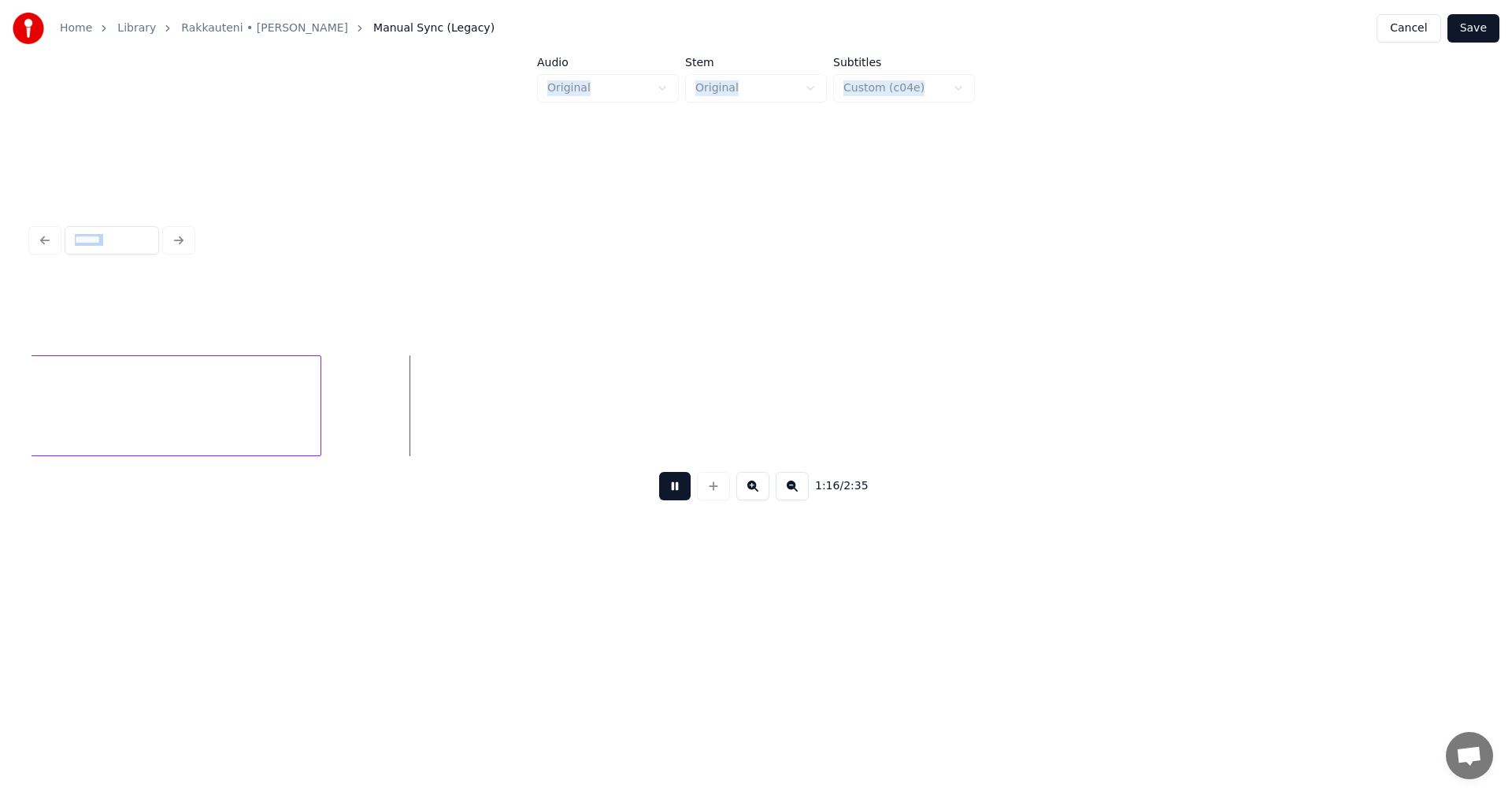
click at [668, 493] on button at bounding box center [674, 486] width 31 height 29
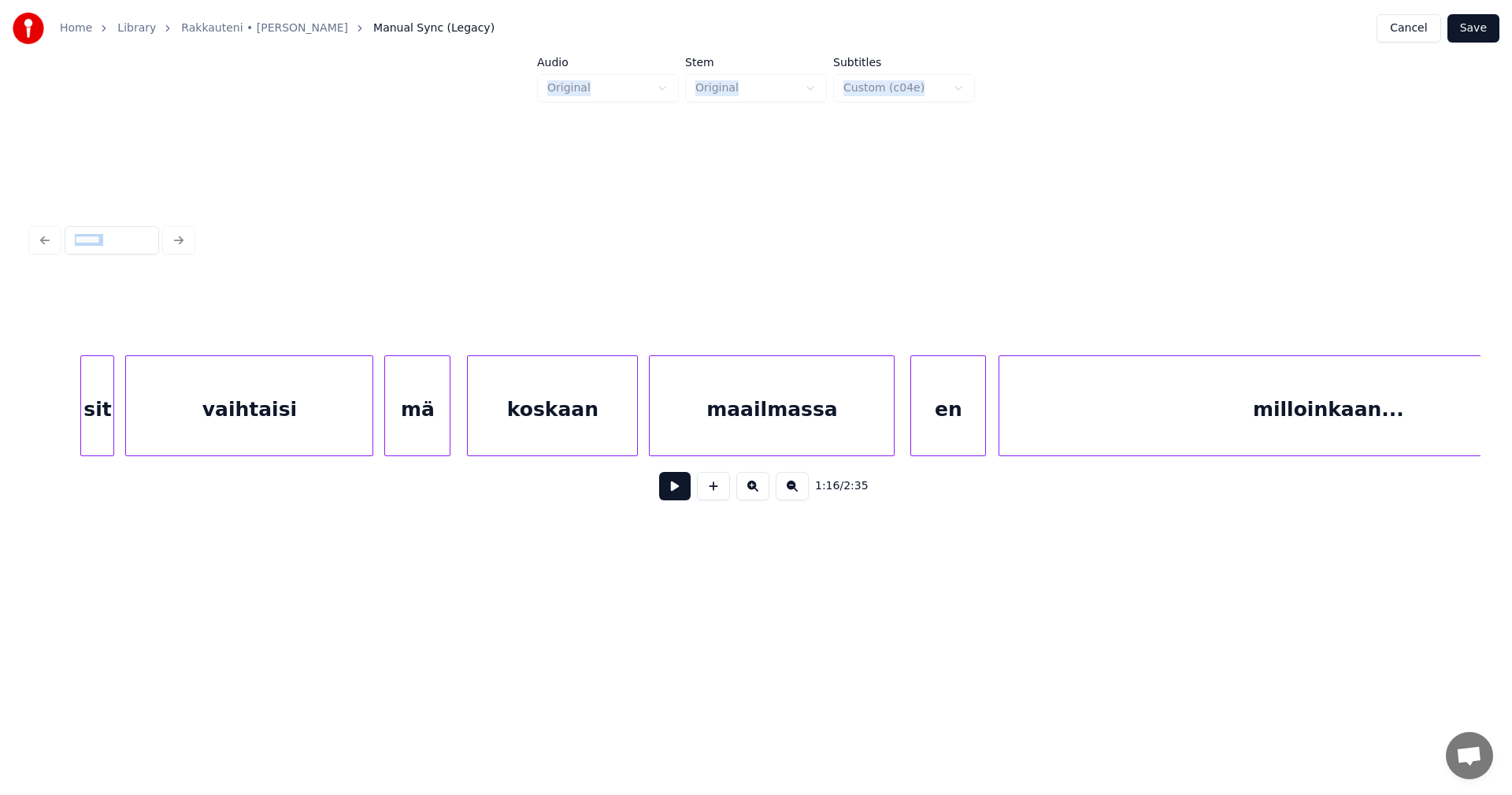
scroll to position [0, 32979]
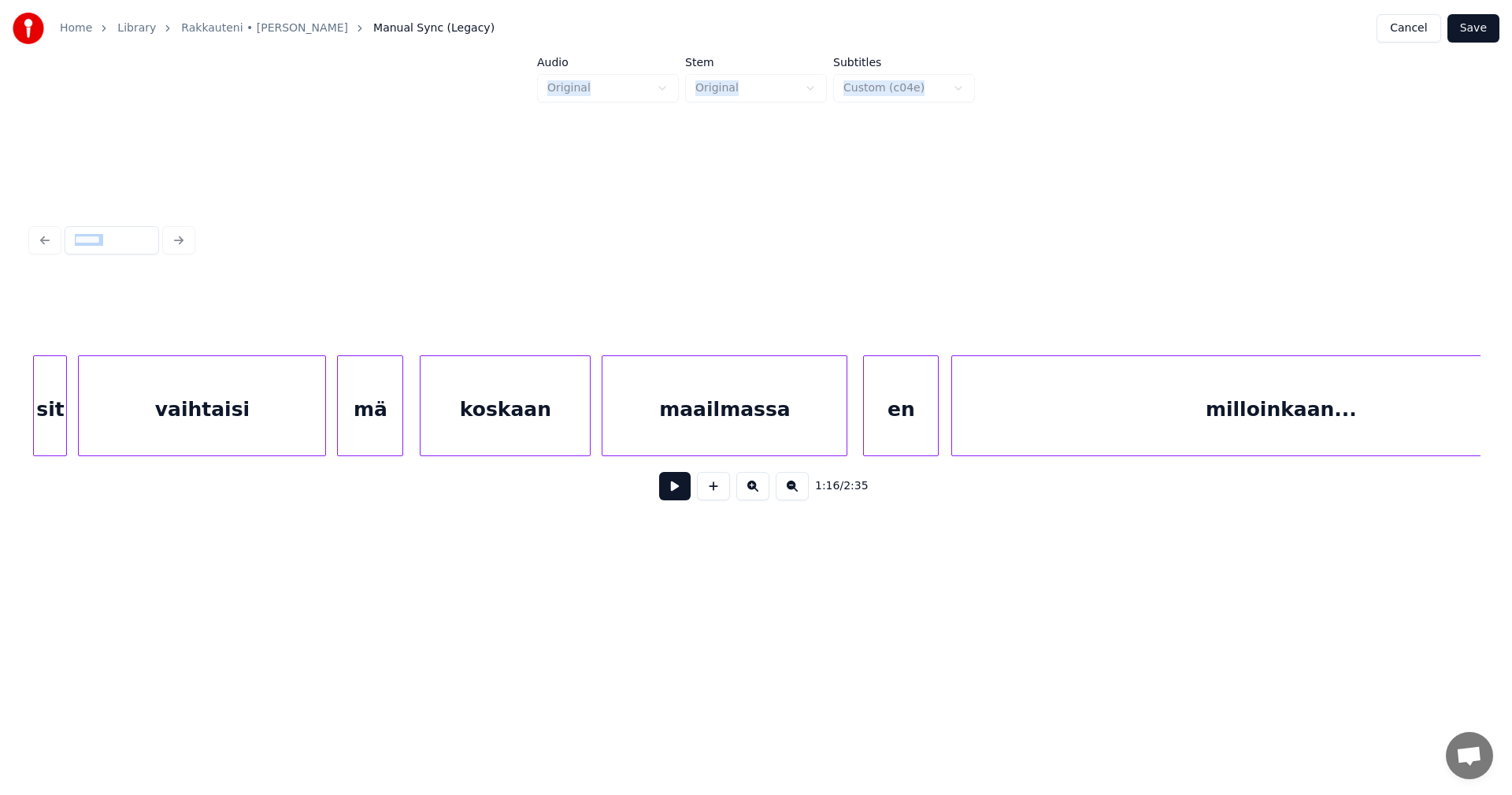
click at [806, 422] on div "maailmassa" at bounding box center [725, 409] width 244 height 107
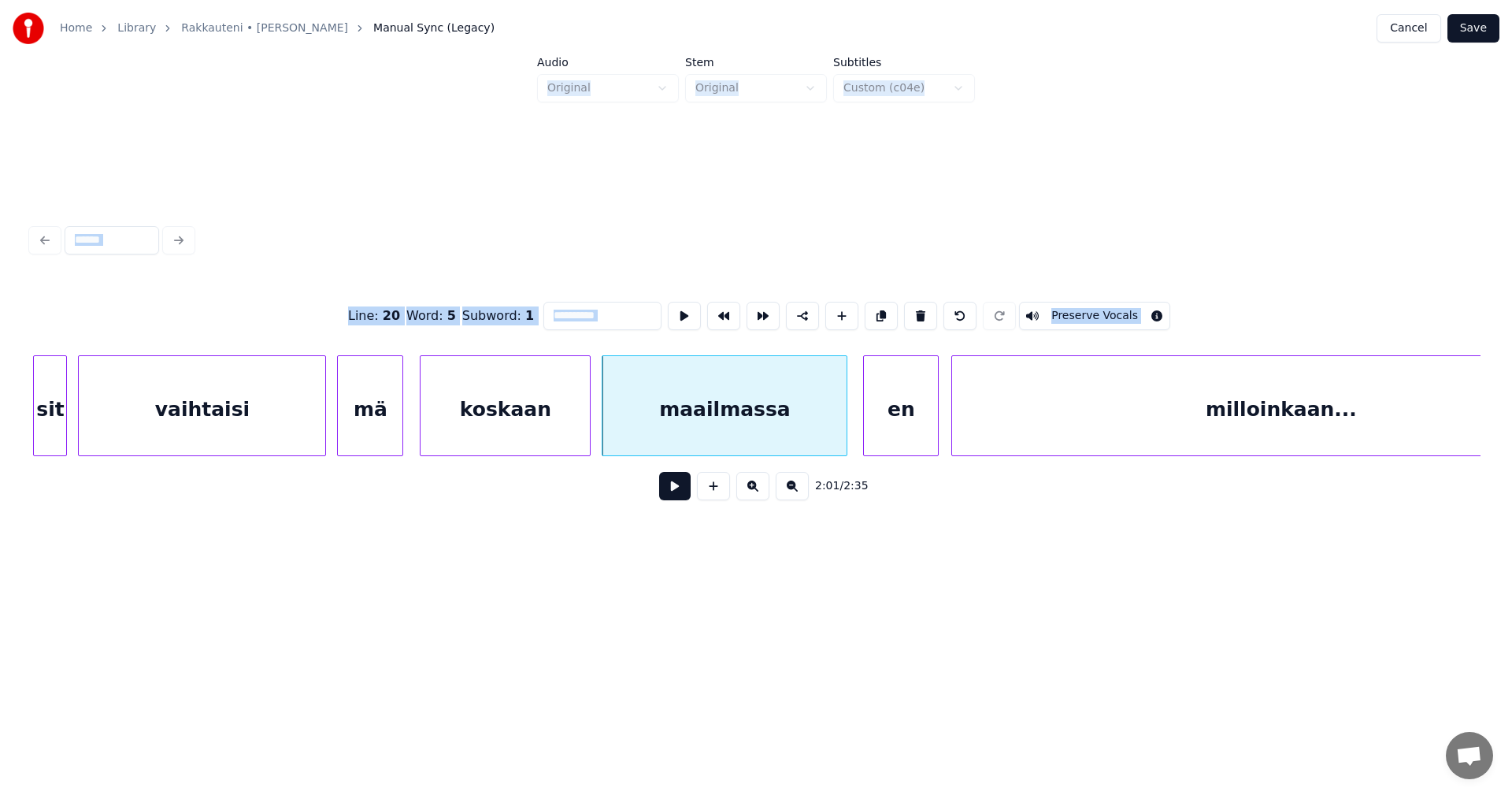
click at [678, 497] on button at bounding box center [674, 486] width 31 height 29
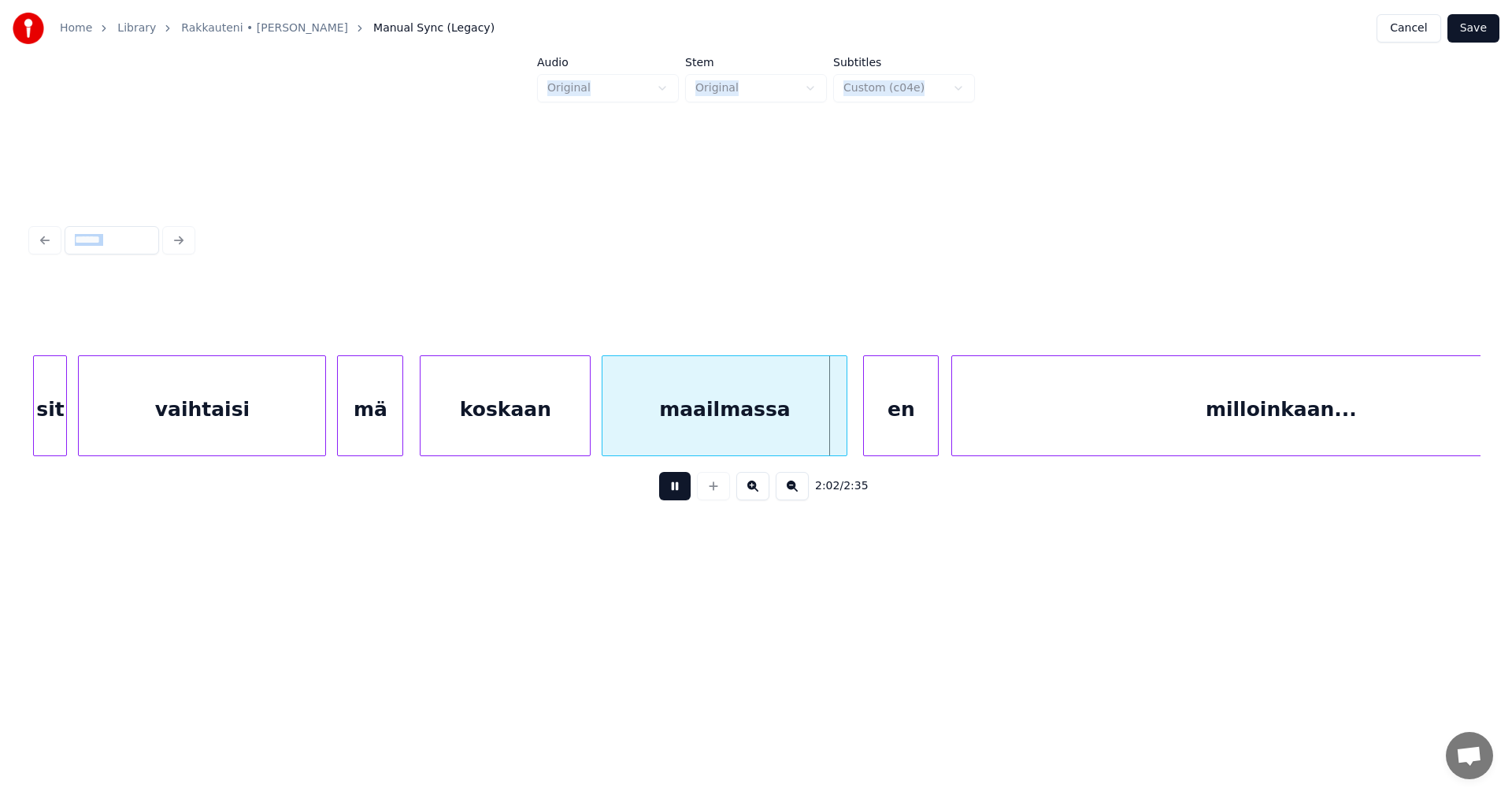
click at [679, 497] on button at bounding box center [674, 486] width 31 height 29
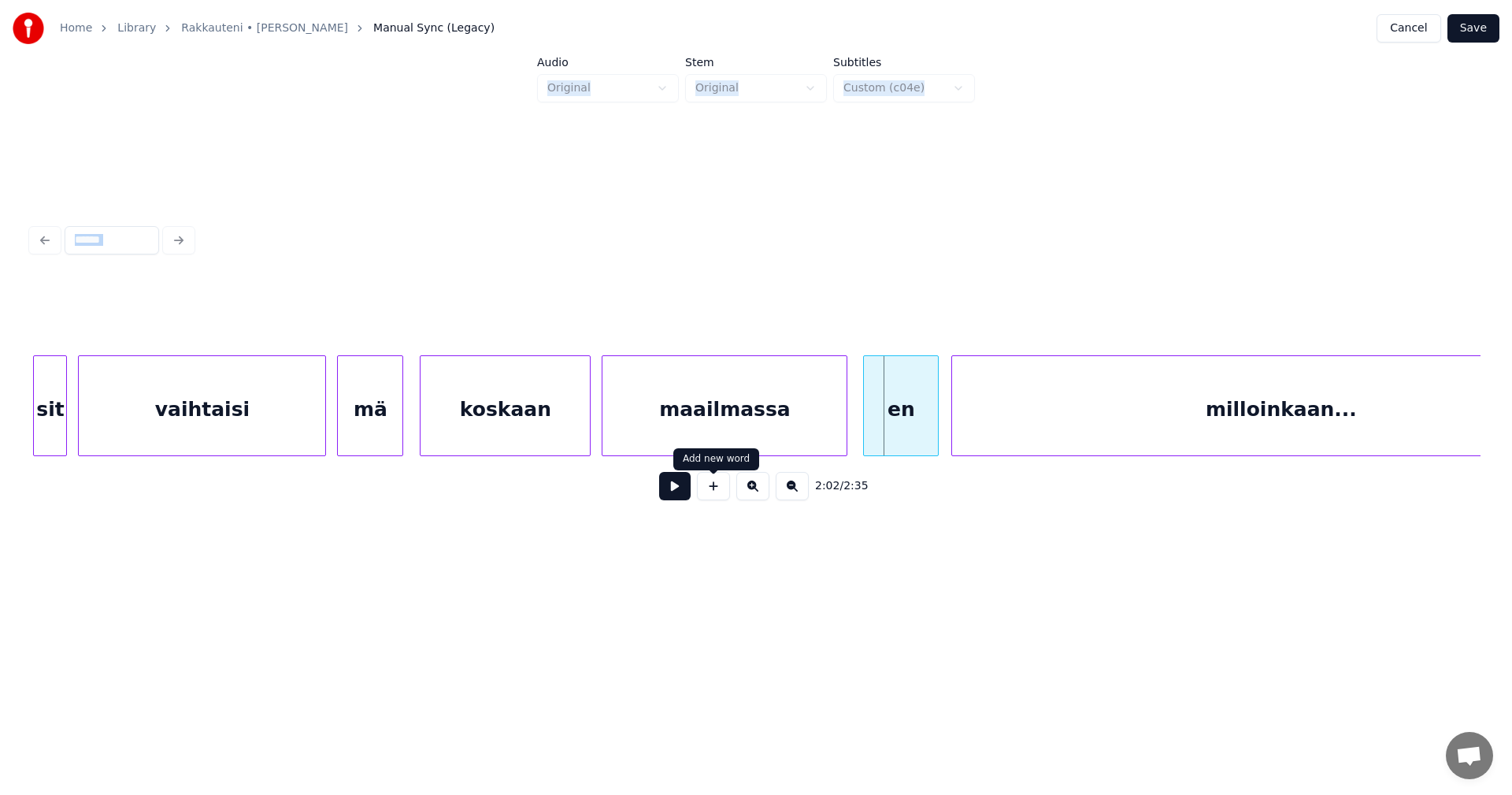
click at [684, 494] on button at bounding box center [674, 486] width 31 height 29
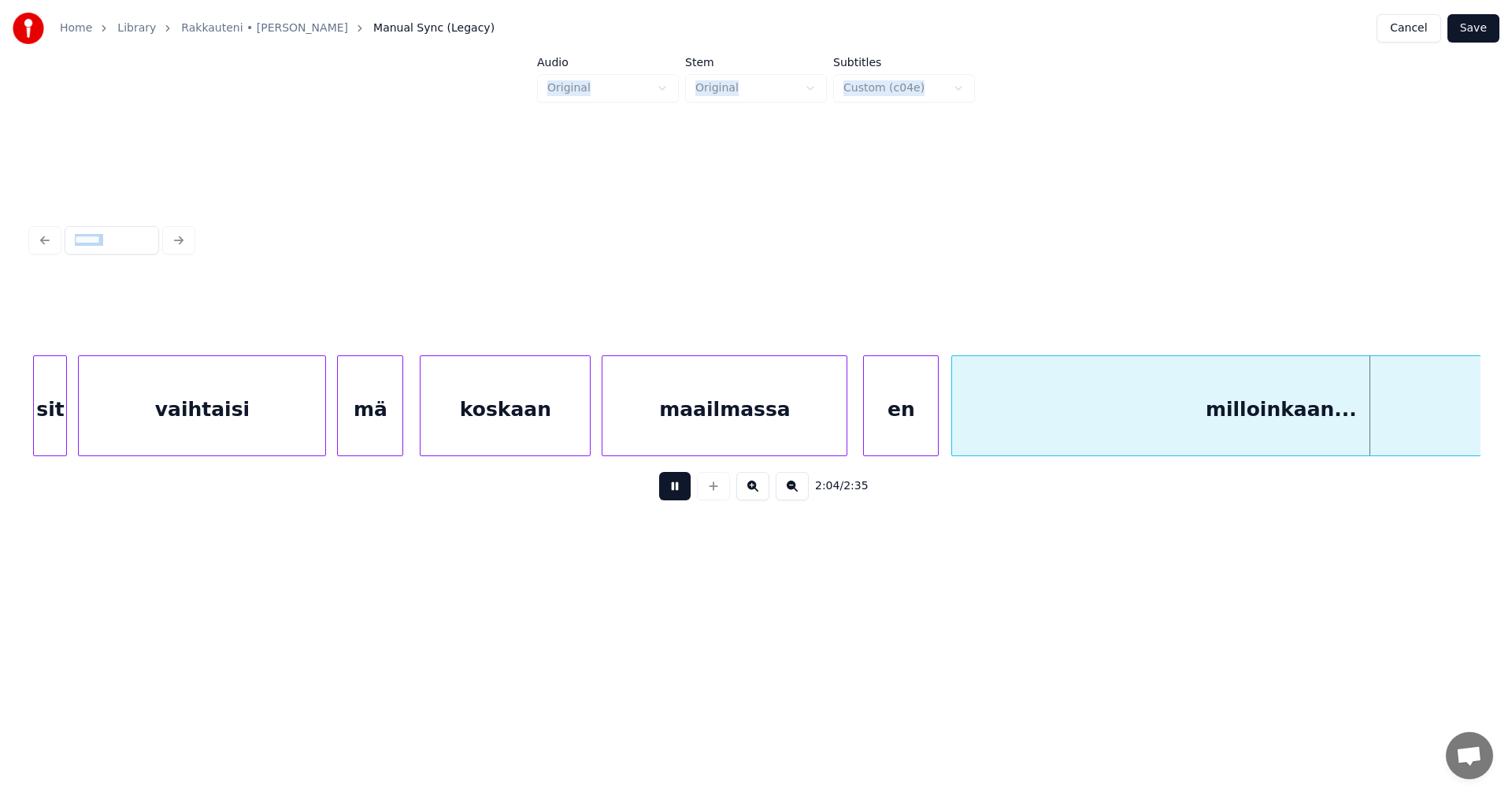
click at [1483, 29] on button "Save" at bounding box center [1473, 29] width 52 height 29
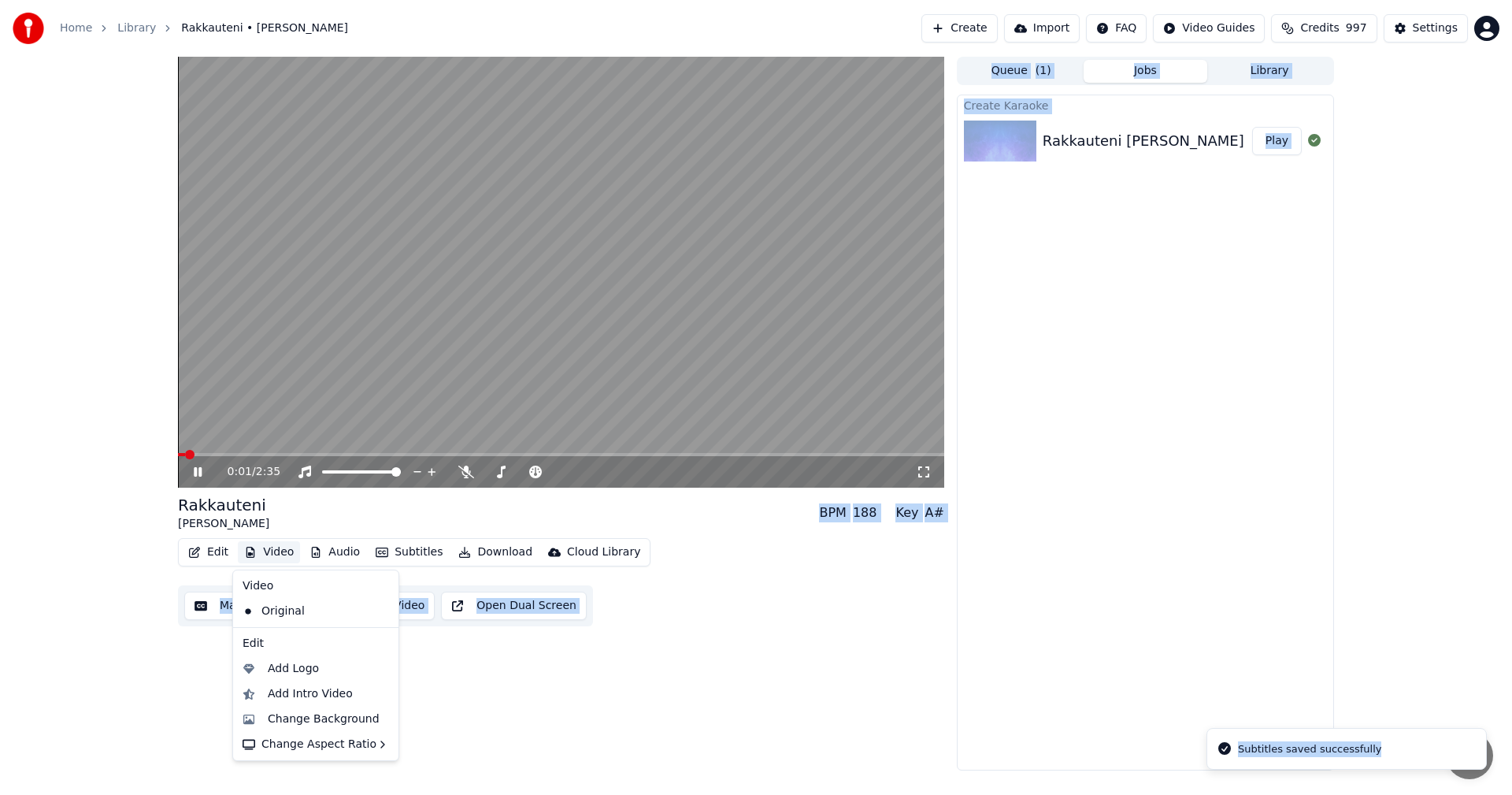
click at [264, 553] on button "Video" at bounding box center [269, 552] width 62 height 22
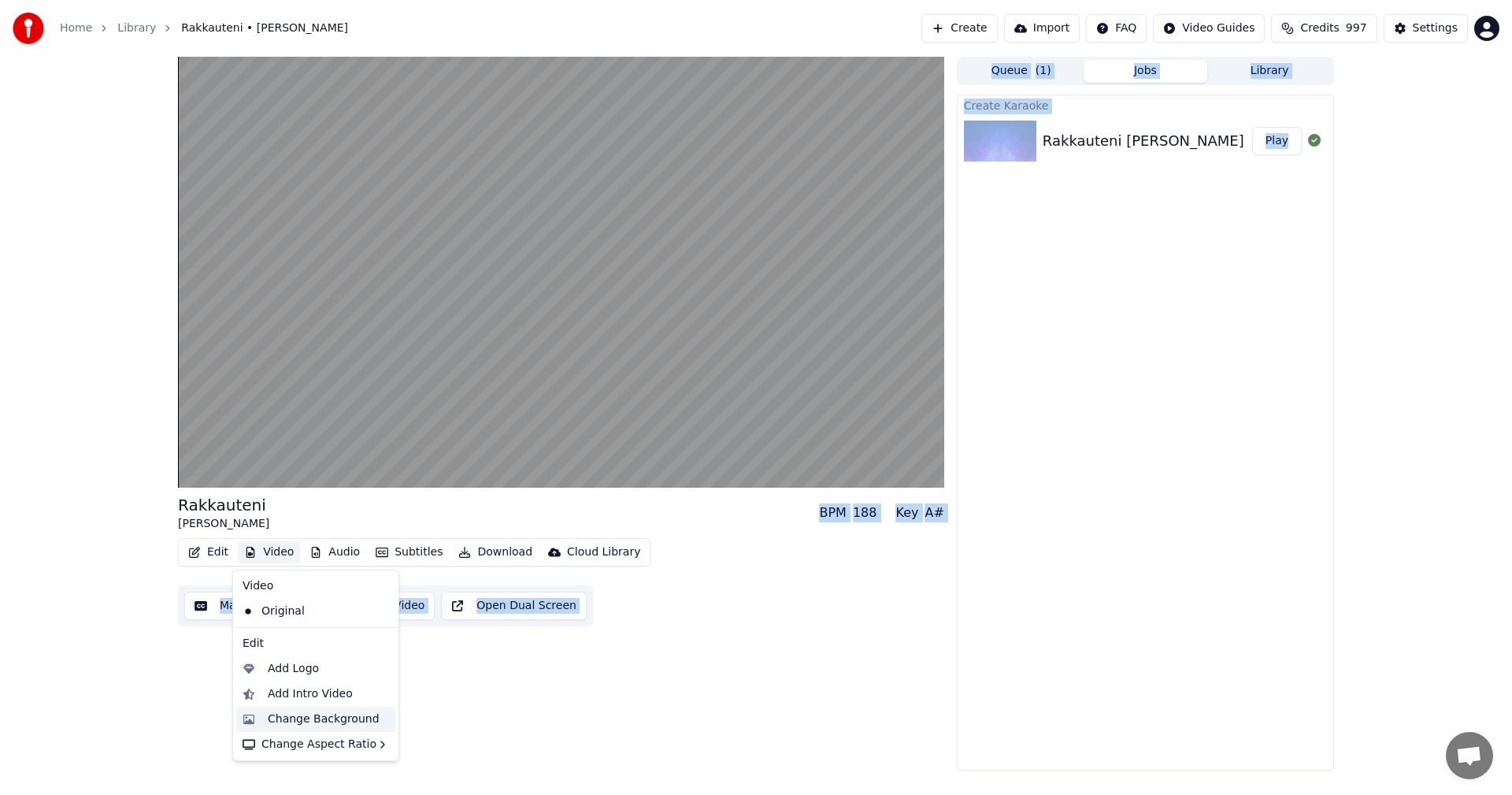
click at [323, 716] on div "Change Background" at bounding box center [323, 719] width 112 height 16
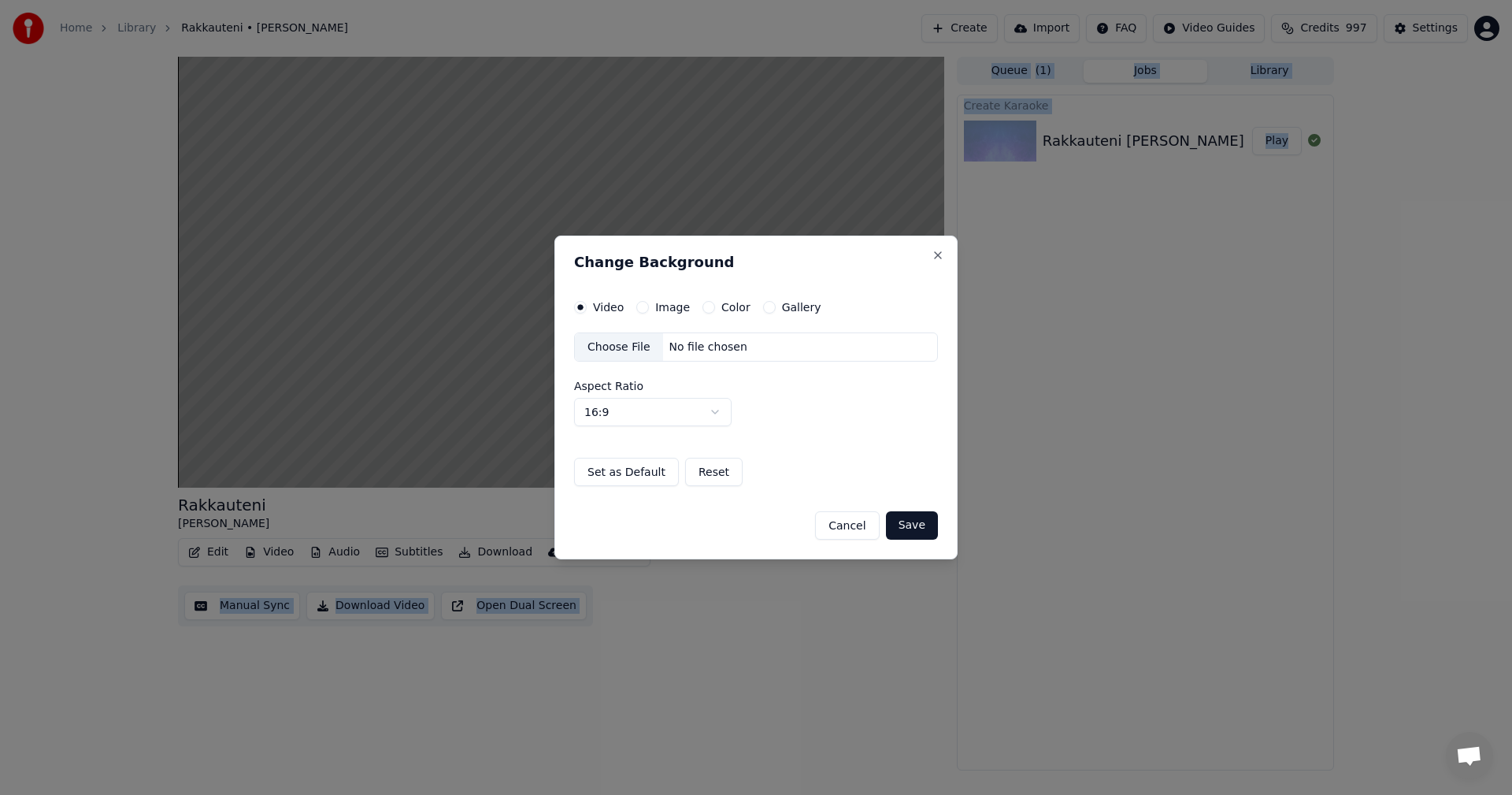
click at [645, 305] on button "Image" at bounding box center [642, 307] width 13 height 13
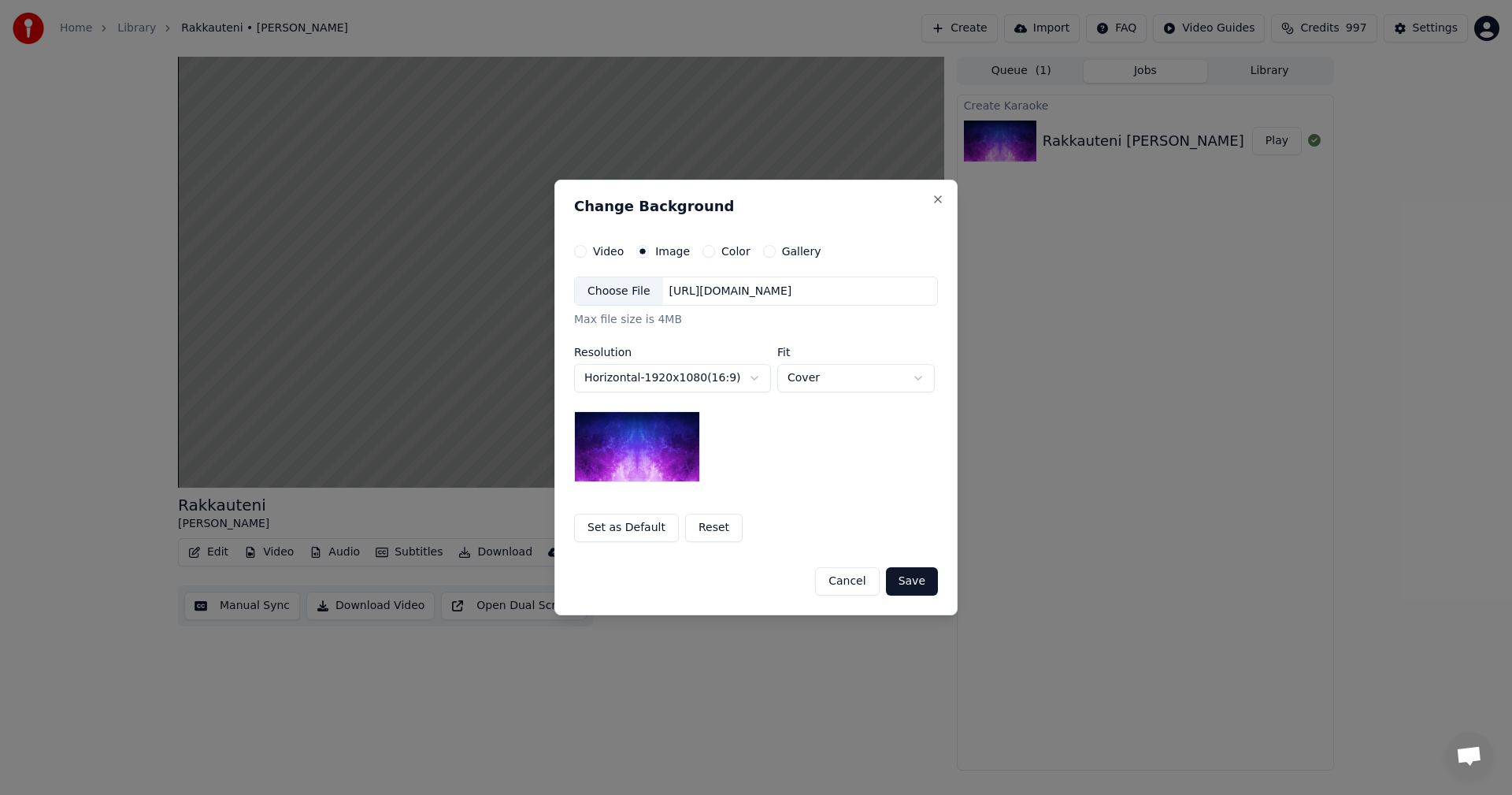
click at [631, 293] on div "Choose File" at bounding box center [619, 291] width 88 height 29
click at [902, 584] on button "Save" at bounding box center [912, 582] width 52 height 29
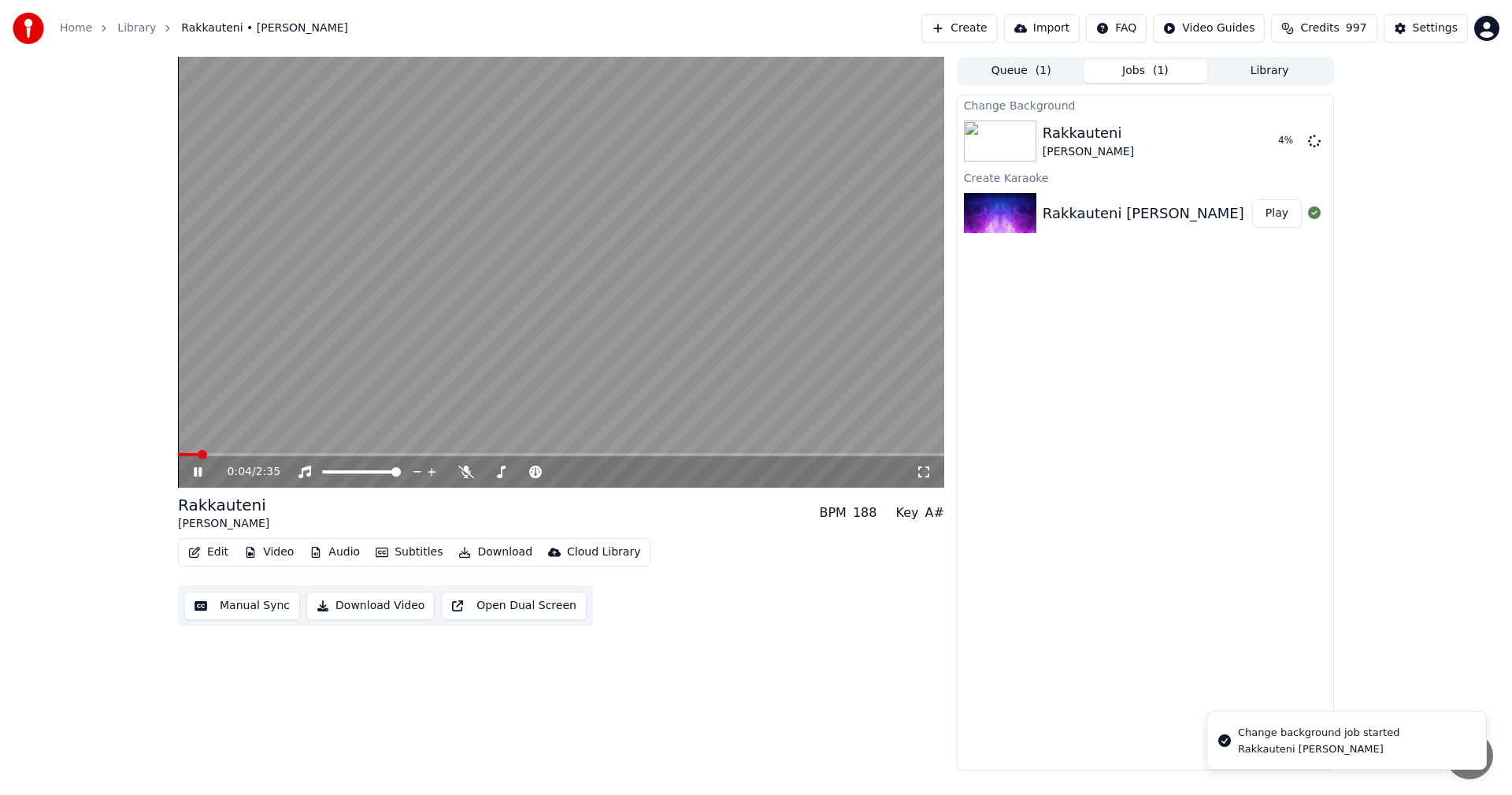
click at [197, 453] on span at bounding box center [187, 455] width 19 height 3
click at [468, 468] on icon at bounding box center [466, 472] width 16 height 13
click at [270, 453] on span at bounding box center [224, 455] width 93 height 3
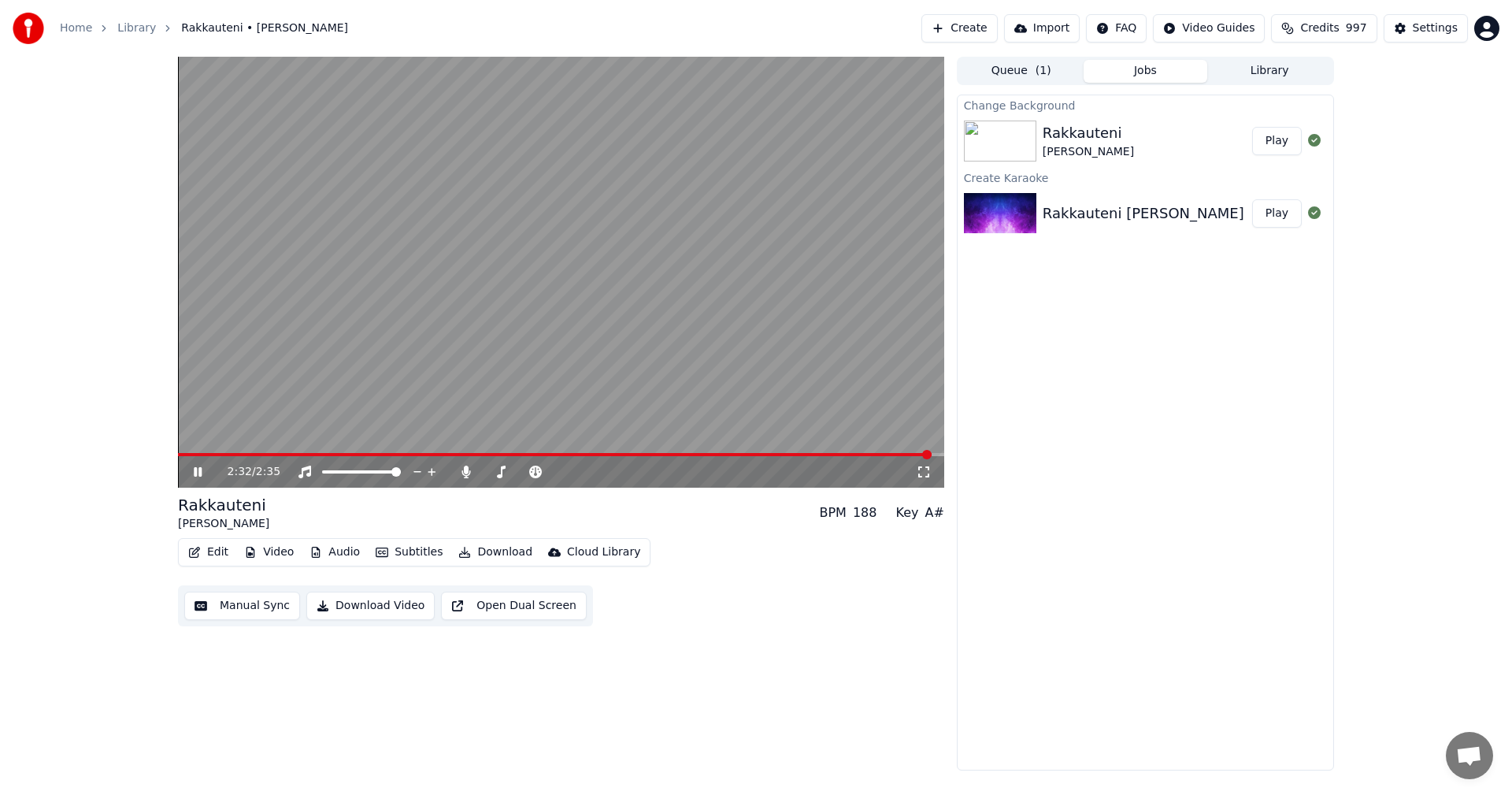
drag, startPoint x: 191, startPoint y: 470, endPoint x: 194, endPoint y: 479, distance: 9.5
click at [192, 470] on icon at bounding box center [209, 472] width 37 height 13
click at [220, 545] on button "Edit" at bounding box center [208, 552] width 53 height 22
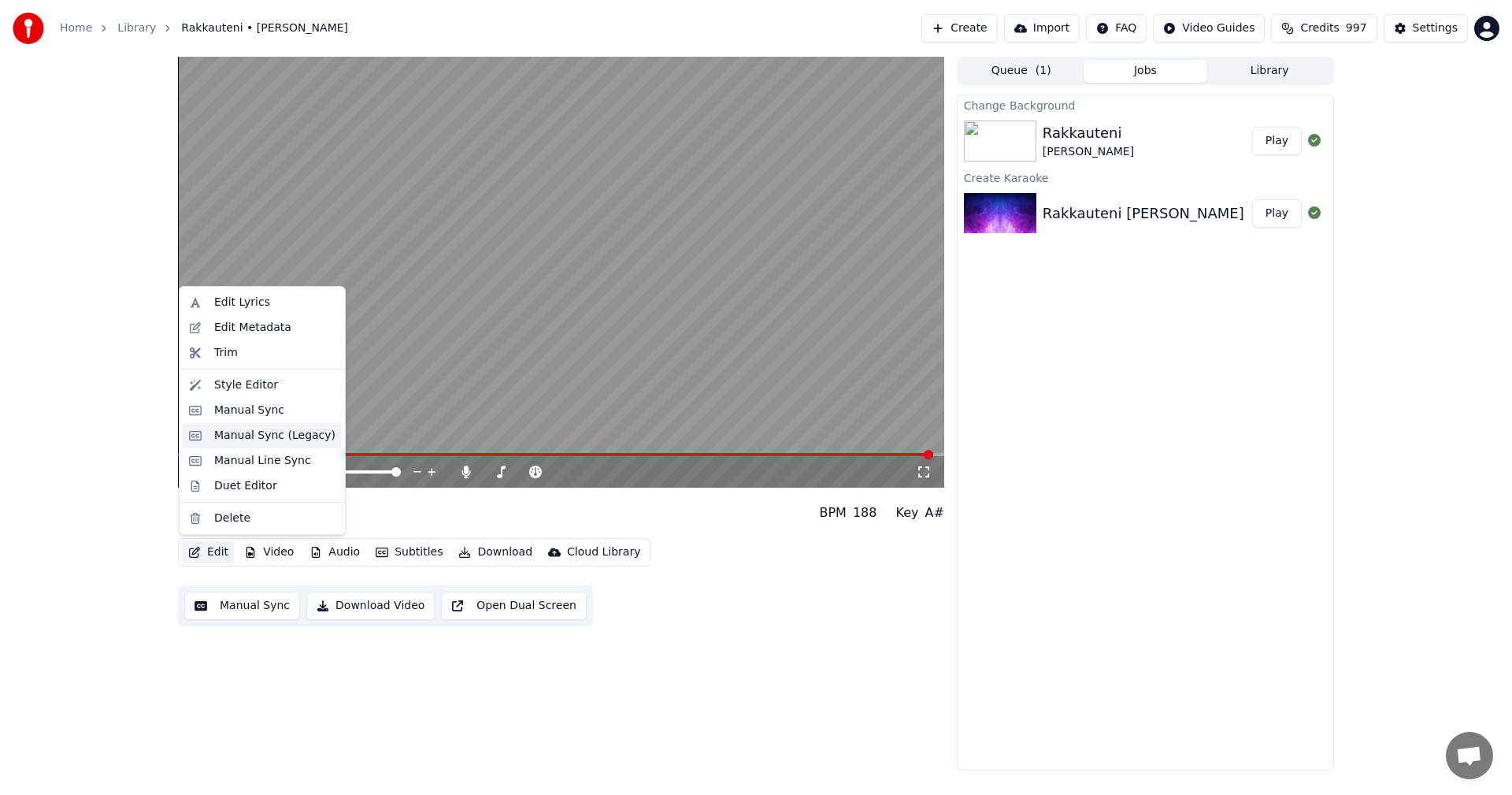
click at [246, 440] on div "Manual Sync (Legacy)" at bounding box center [274, 435] width 121 height 16
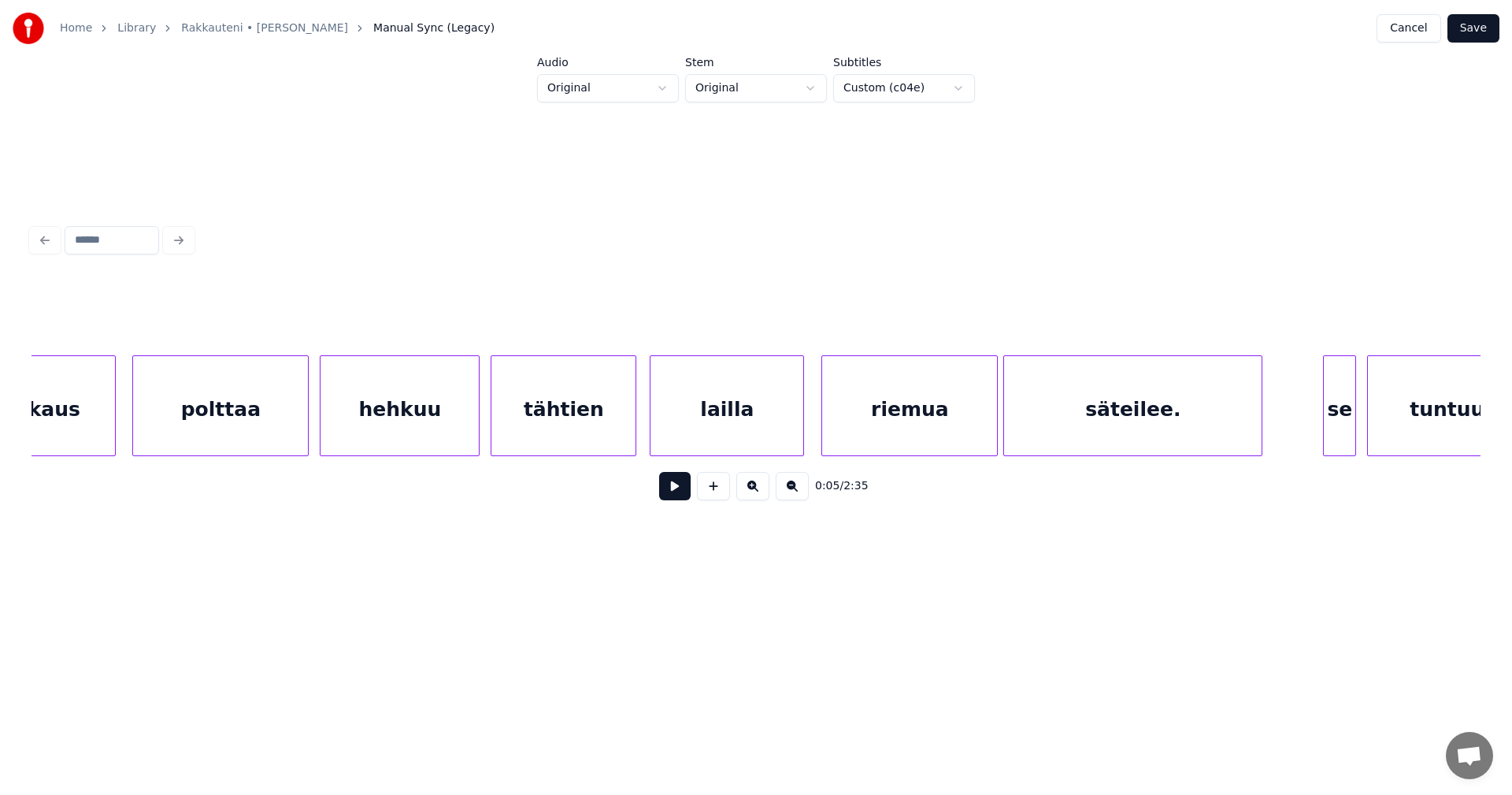
scroll to position [0, 34873]
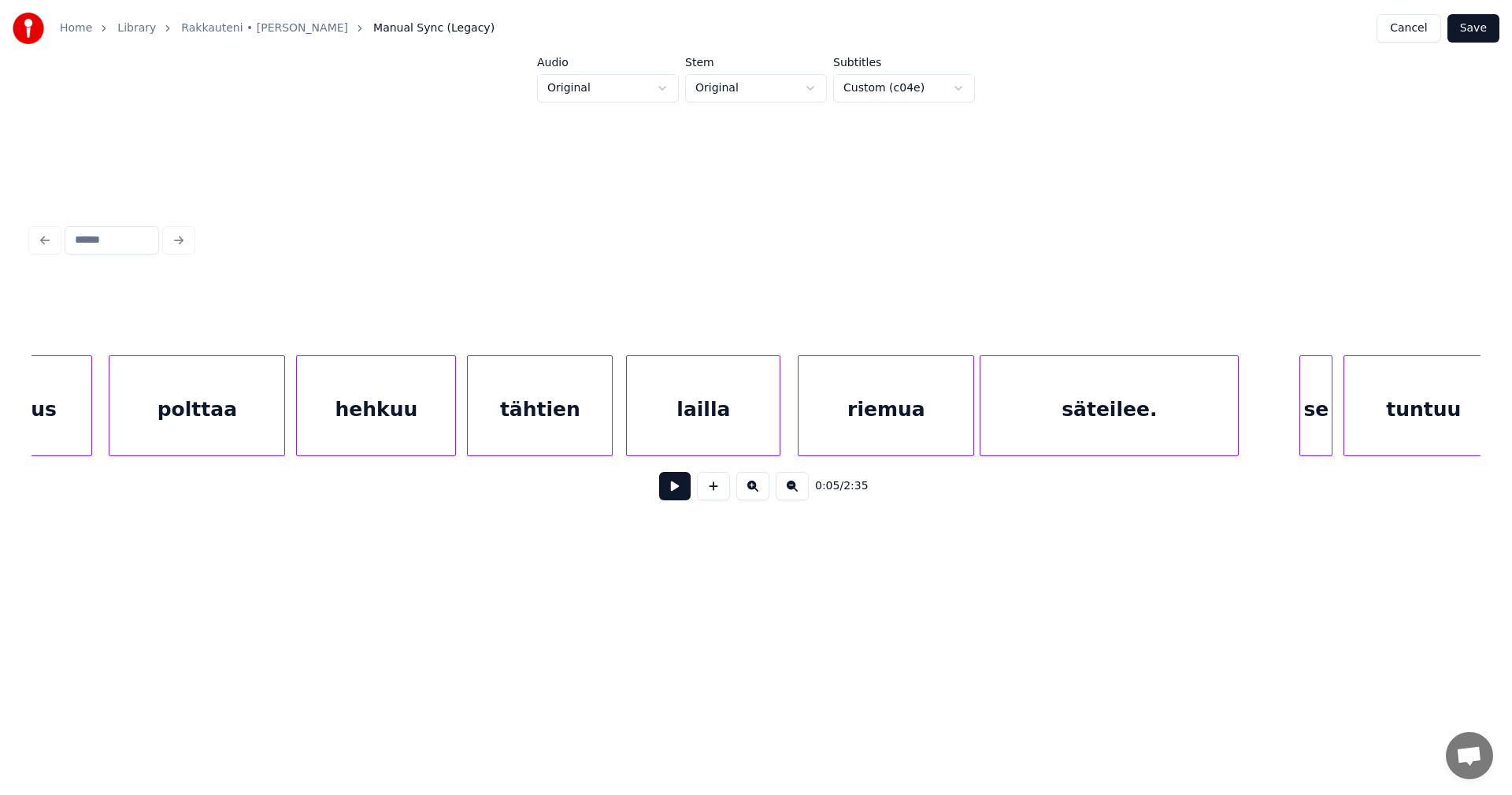
click at [1149, 421] on div "säteilee." at bounding box center [1110, 409] width 258 height 107
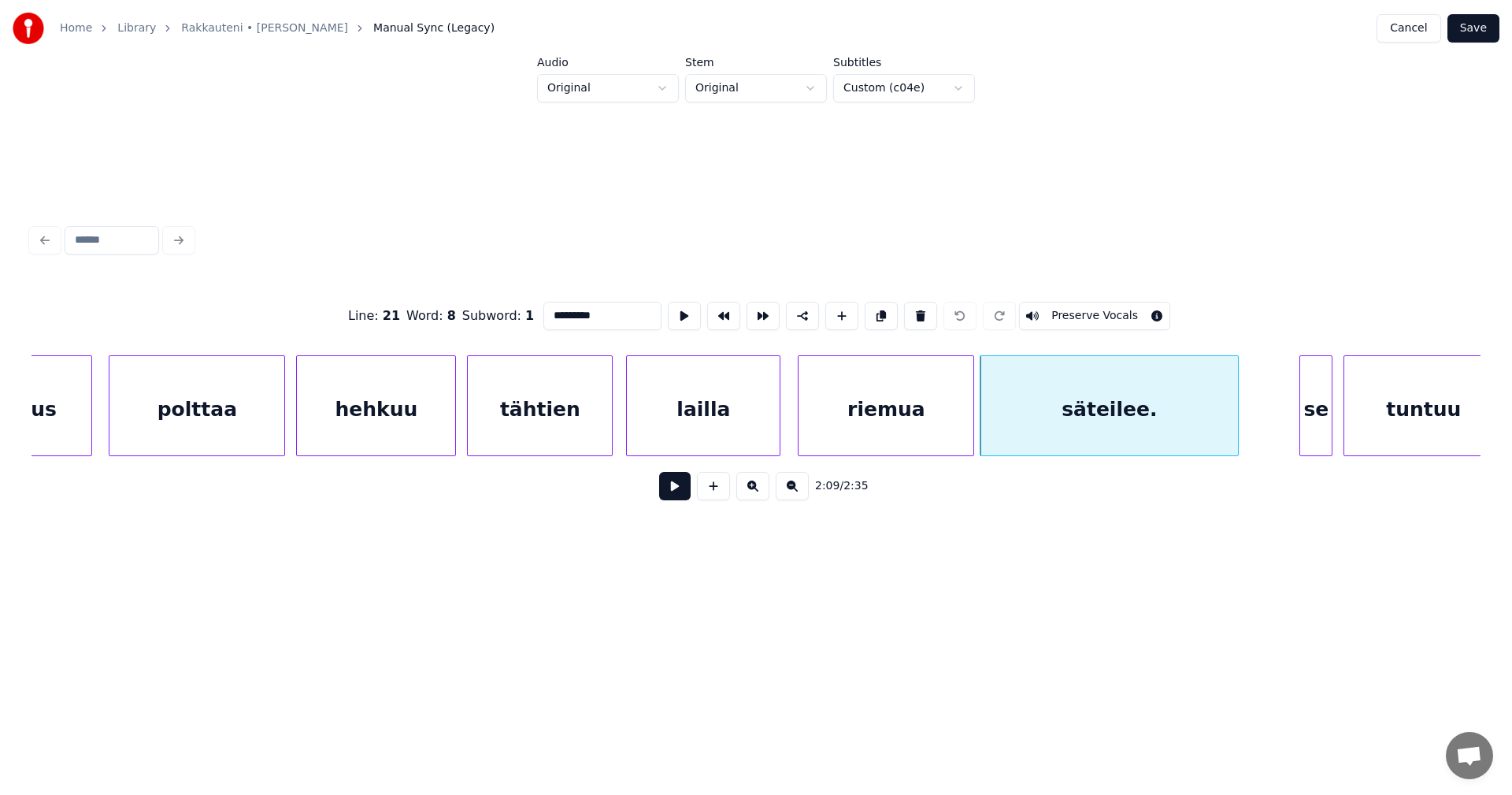
click at [590, 313] on input "*********" at bounding box center [602, 316] width 118 height 29
type input "********"
click at [1479, 24] on button "Save" at bounding box center [1473, 29] width 52 height 29
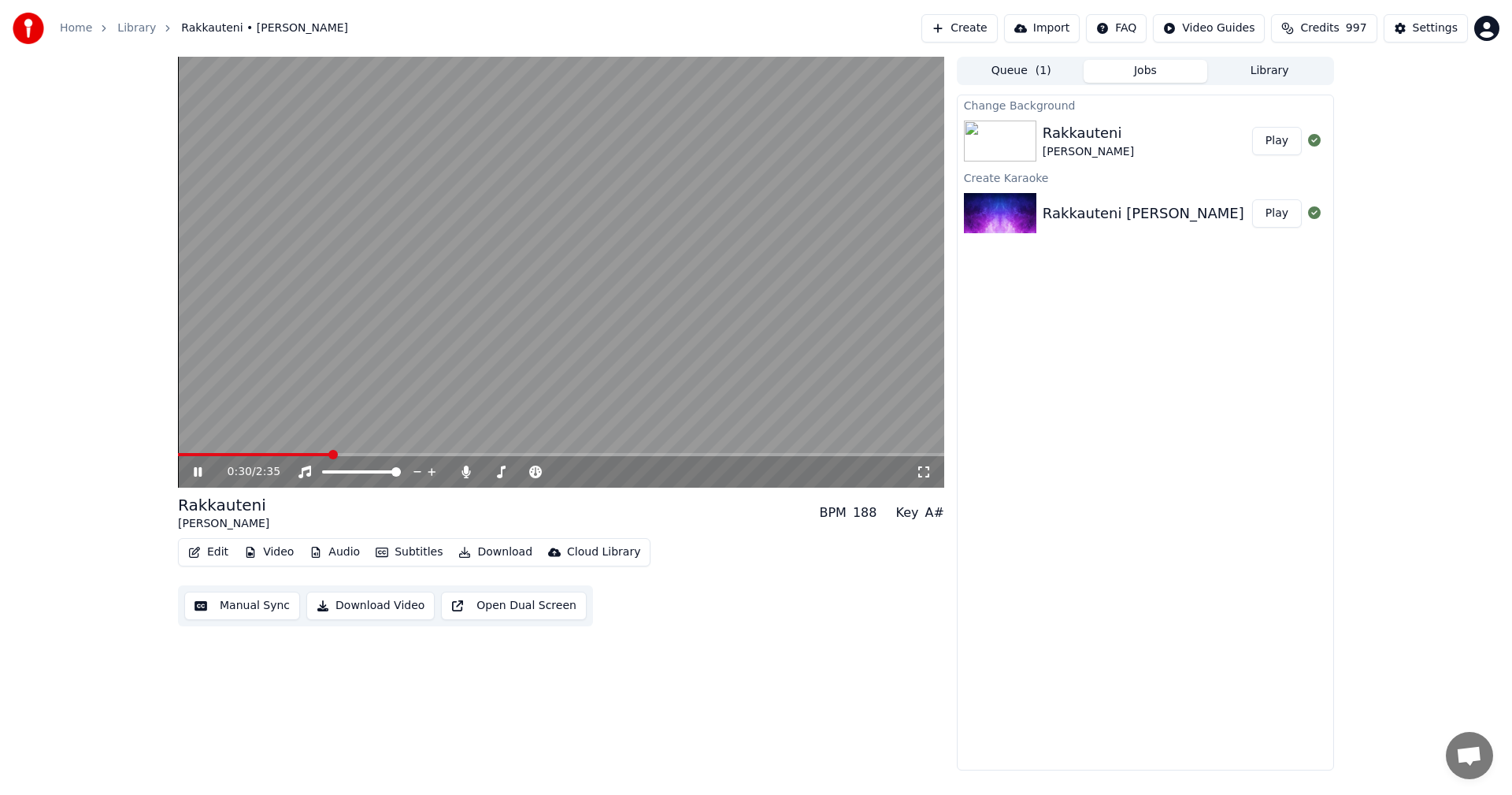
click at [311, 452] on video at bounding box center [561, 272] width 766 height 431
click at [306, 456] on span at bounding box center [242, 455] width 128 height 3
click at [200, 471] on icon at bounding box center [197, 472] width 9 height 11
click at [197, 470] on icon at bounding box center [197, 472] width 8 height 9
click at [466, 476] on icon at bounding box center [466, 472] width 8 height 13
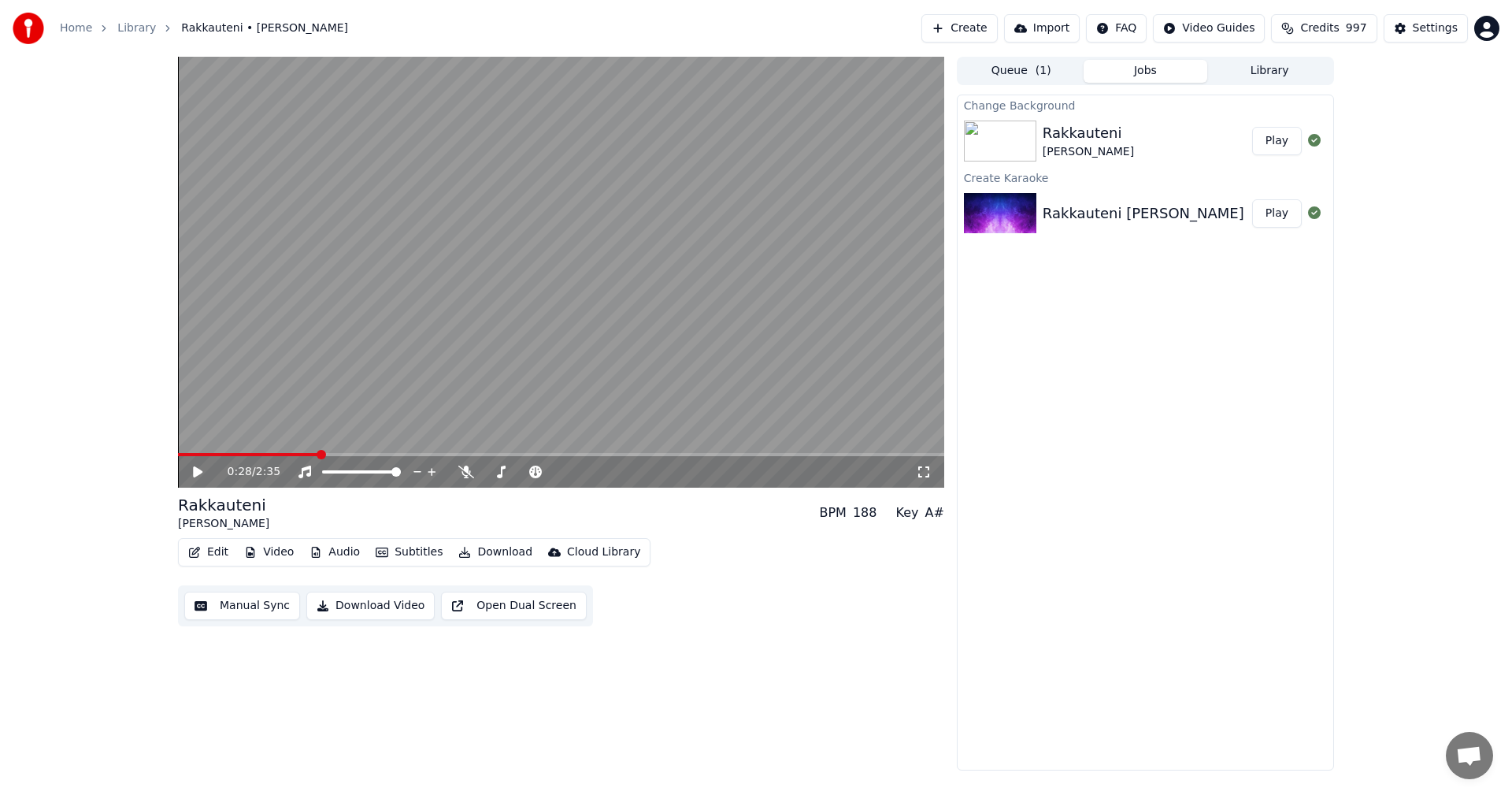
click at [483, 554] on button "Download" at bounding box center [495, 552] width 87 height 22
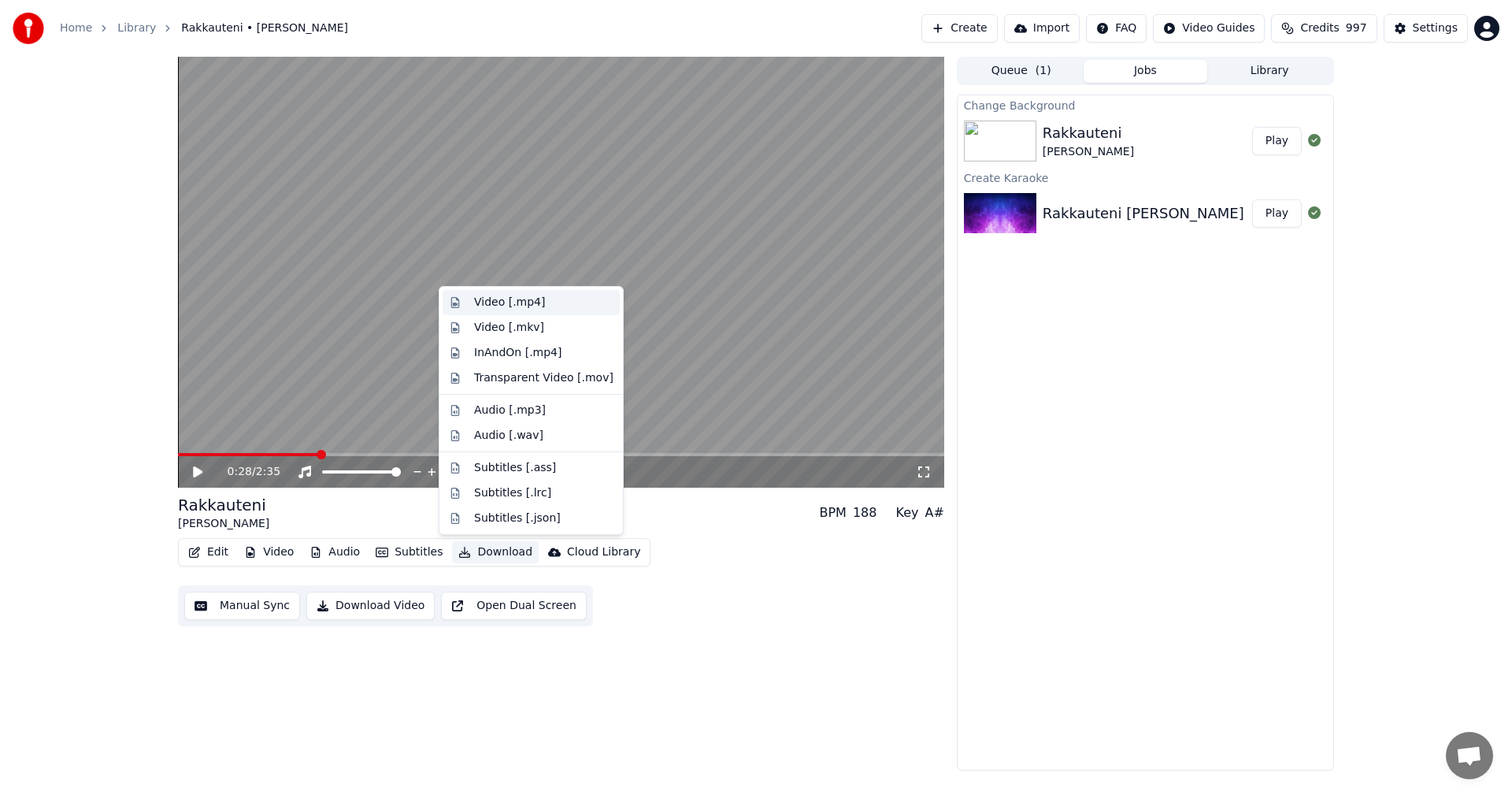
click at [550, 302] on div "Video [.mp4]" at bounding box center [544, 302] width 140 height 16
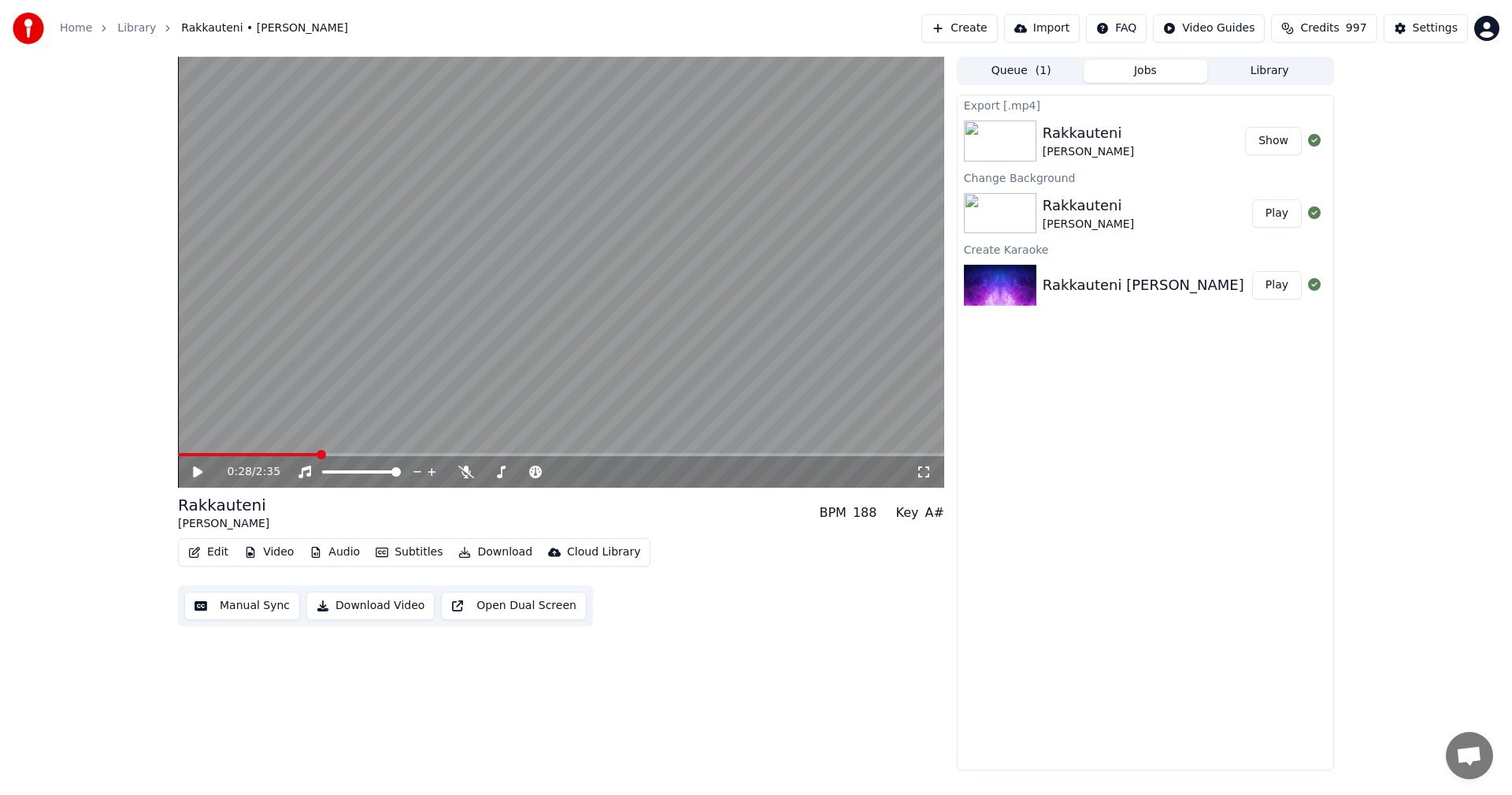
click at [280, 552] on button "Video" at bounding box center [269, 552] width 62 height 22
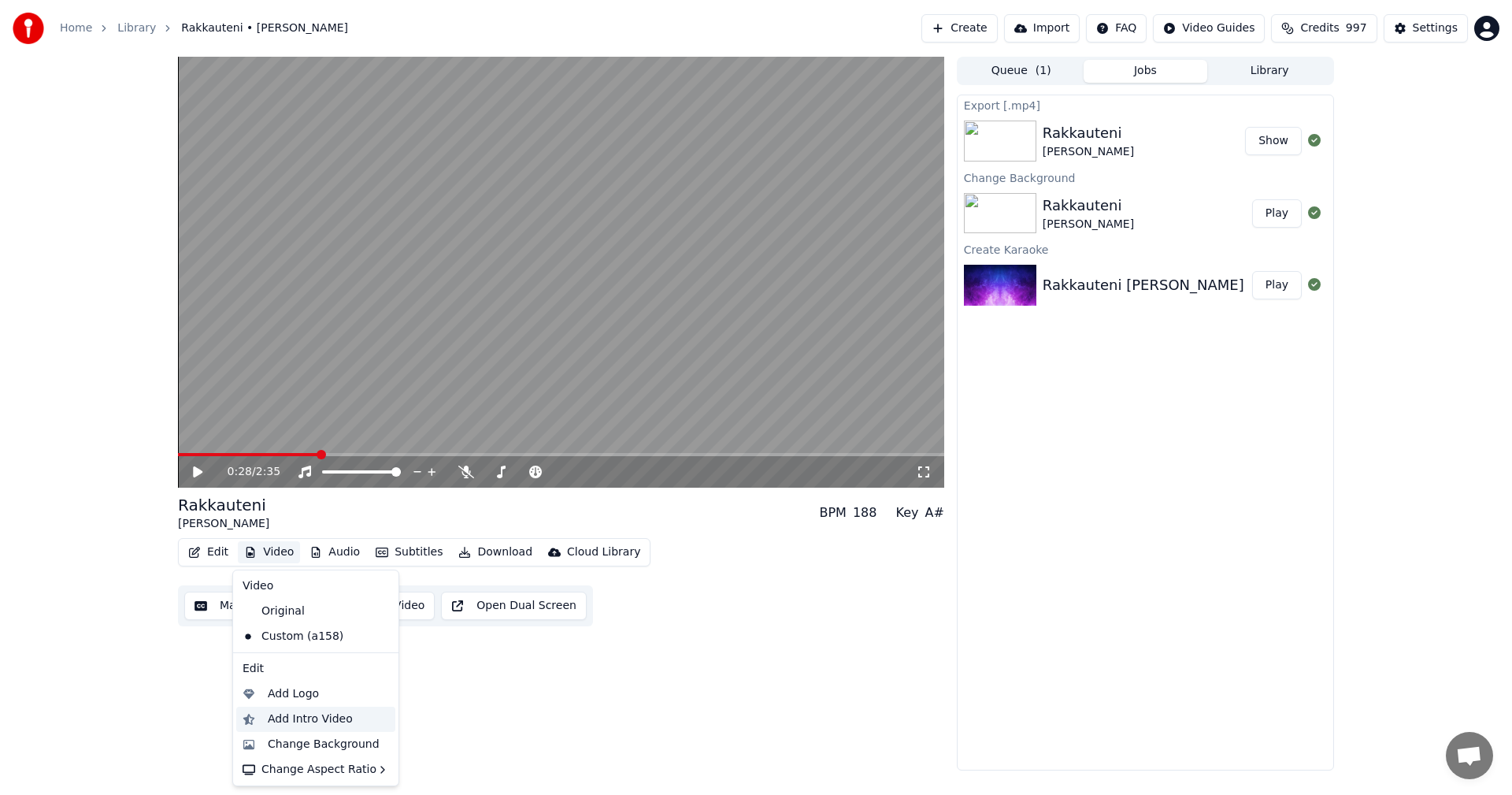
click at [326, 720] on div "Add Intro Video" at bounding box center [310, 719] width 85 height 16
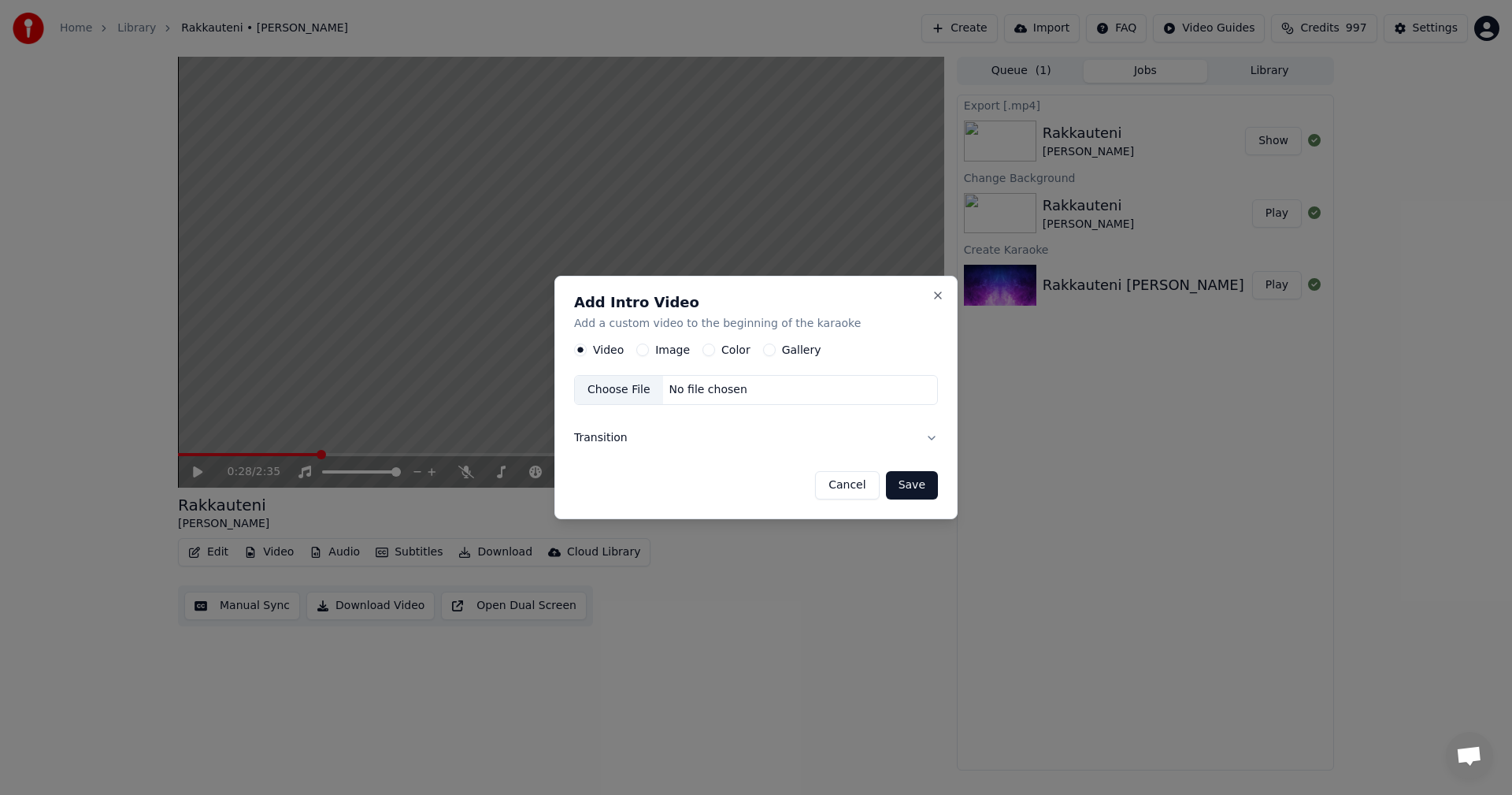
click at [704, 350] on button "Color" at bounding box center [708, 350] width 13 height 13
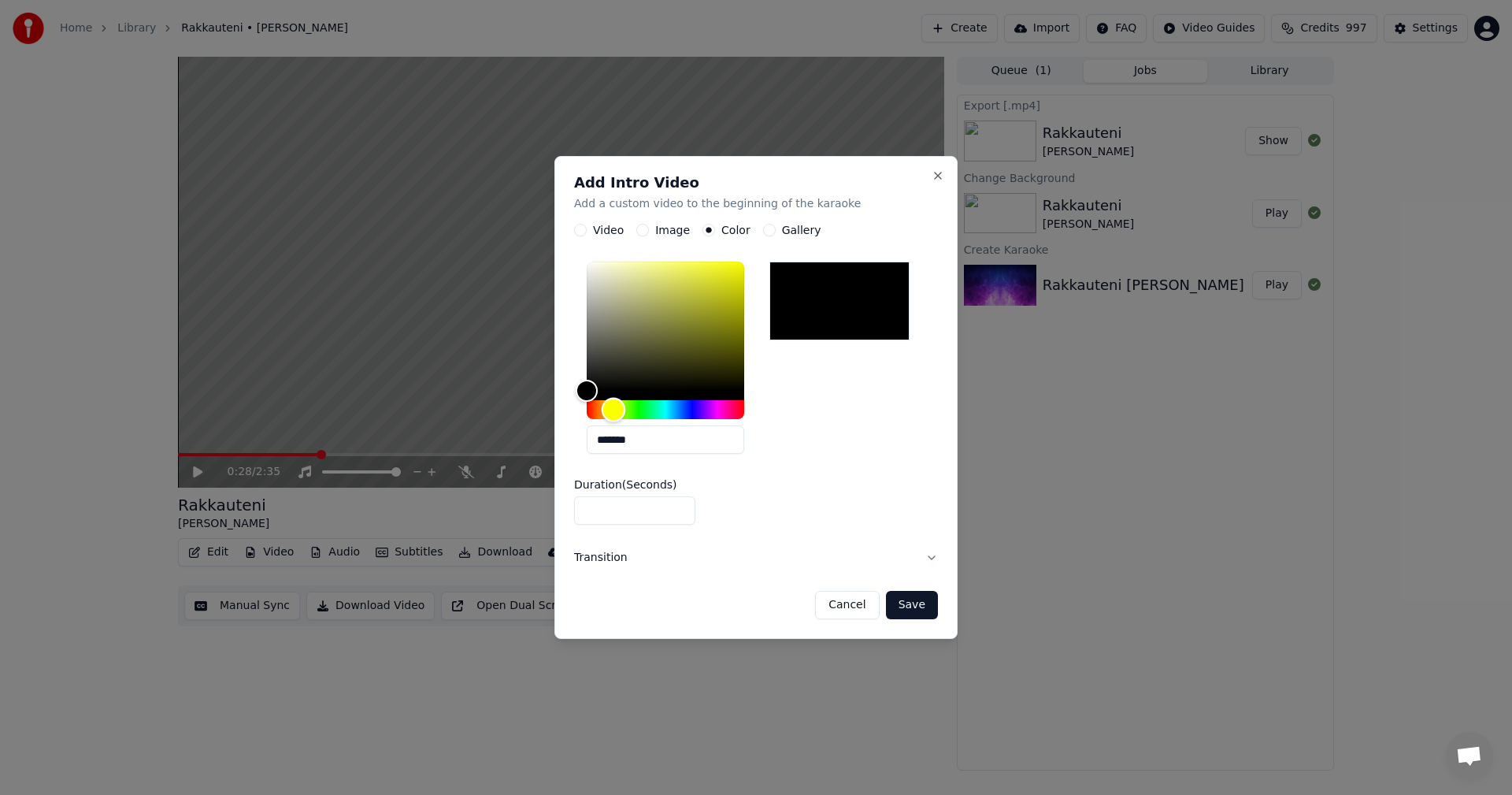
drag, startPoint x: 591, startPoint y: 407, endPoint x: 614, endPoint y: 418, distance: 25.5
click at [614, 418] on div "Hue" at bounding box center [614, 409] width 24 height 24
drag, startPoint x: 595, startPoint y: 387, endPoint x: 620, endPoint y: 285, distance: 105.0
click at [620, 285] on div "Color" at bounding box center [620, 285] width 24 height 24
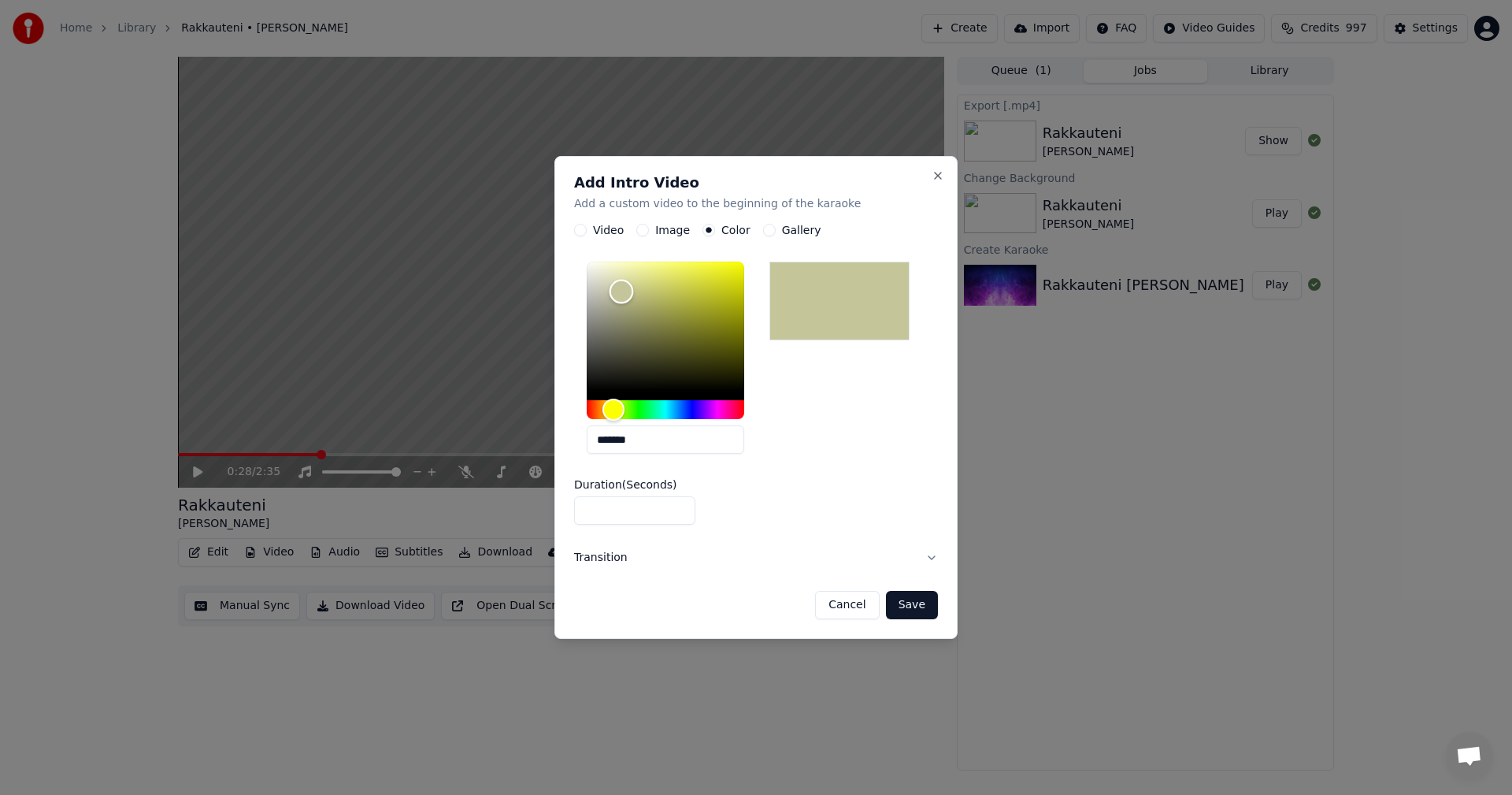
click at [621, 291] on div "Color" at bounding box center [621, 291] width 24 height 24
type input "*******"
drag, startPoint x: 621, startPoint y: 291, endPoint x: 612, endPoint y: 293, distance: 9.2
click at [612, 293] on div "Color" at bounding box center [612, 293] width 24 height 24
click at [921, 607] on button "Save" at bounding box center [912, 606] width 52 height 29
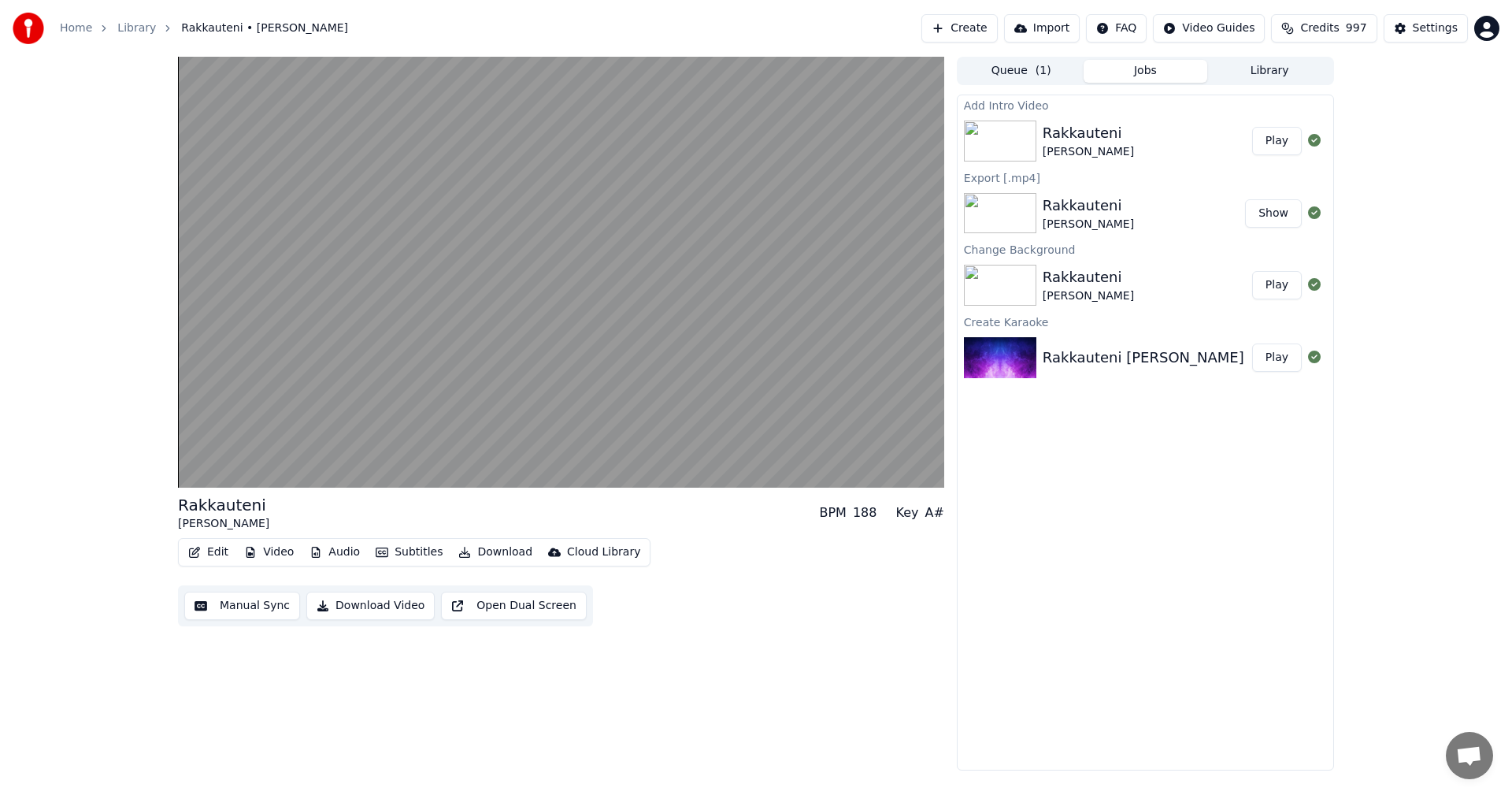
click at [1287, 141] on button "Play" at bounding box center [1276, 141] width 50 height 29
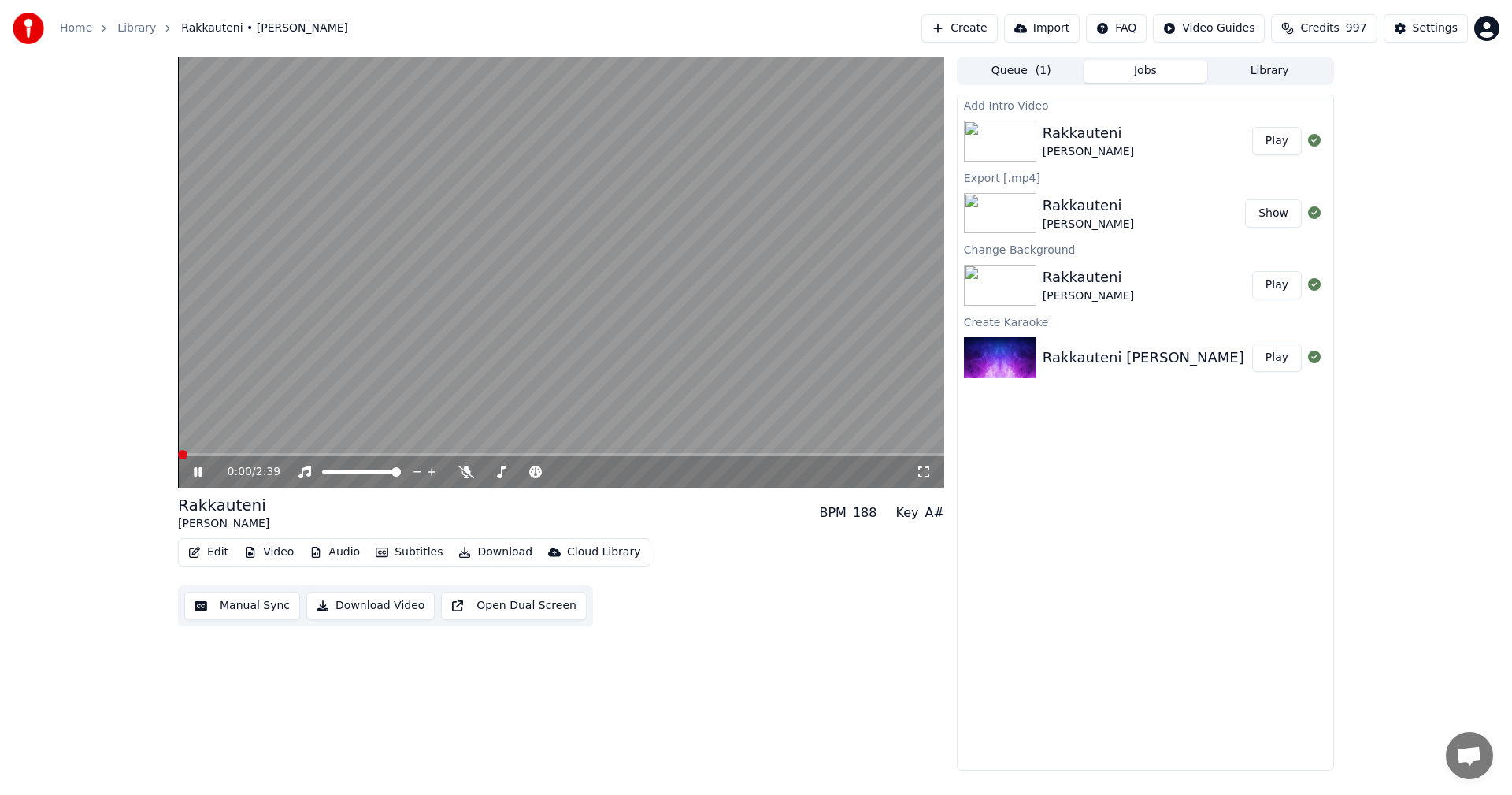
click at [201, 472] on icon at bounding box center [197, 472] width 8 height 9
click at [505, 549] on button "Download" at bounding box center [495, 552] width 87 height 22
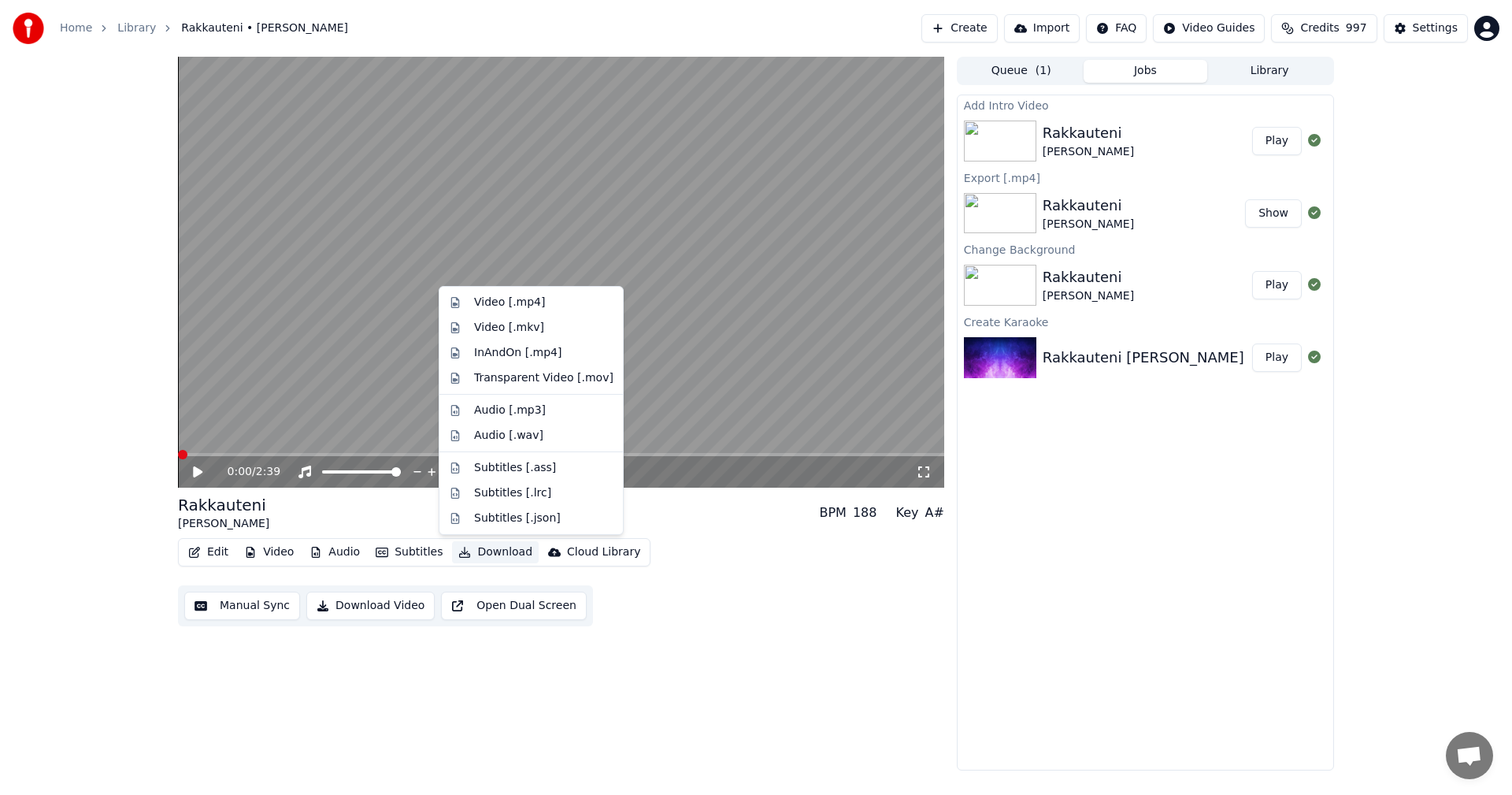
click at [205, 472] on icon at bounding box center [209, 472] width 37 height 13
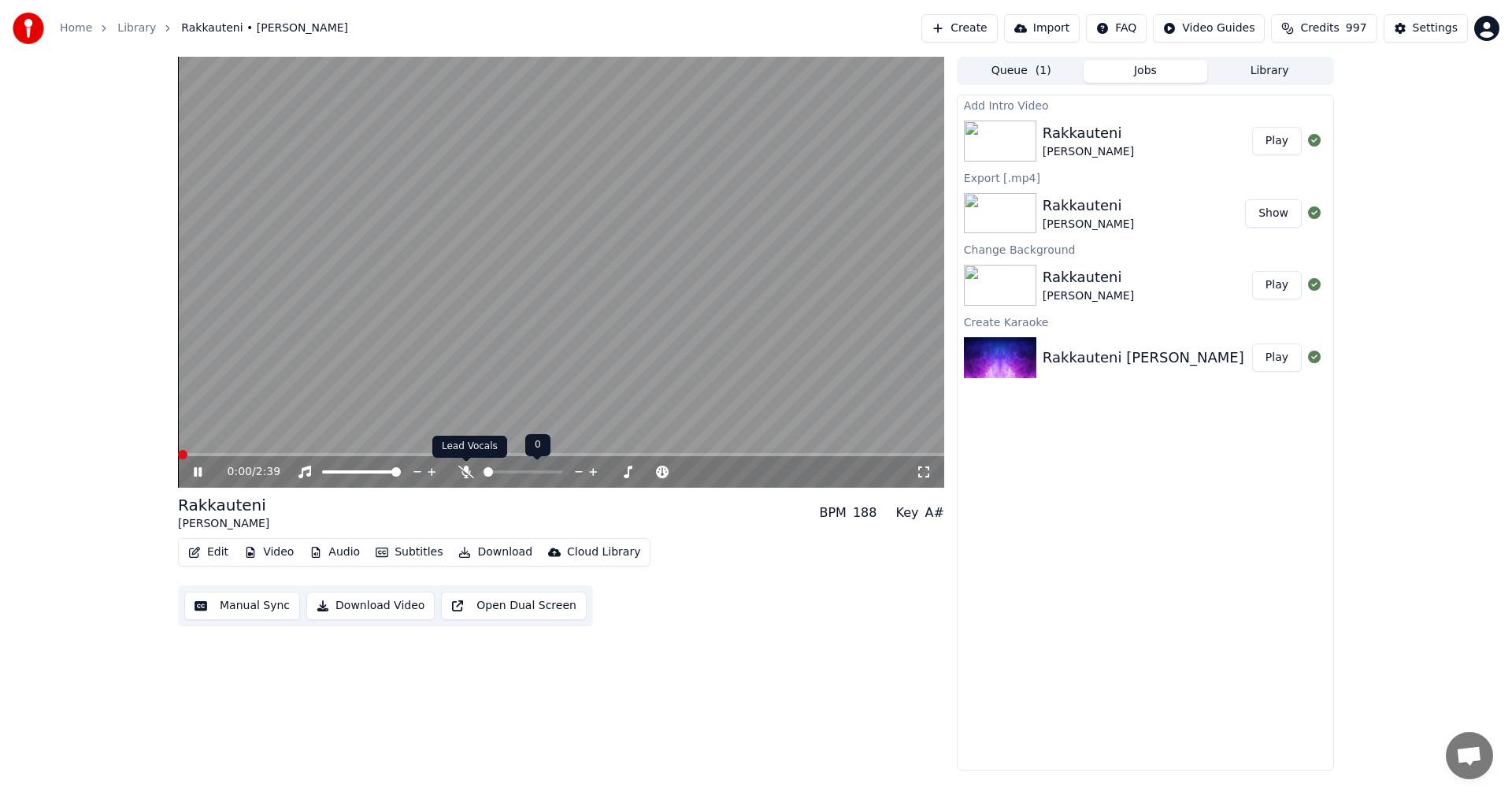
click at [467, 476] on icon at bounding box center [466, 472] width 16 height 13
click at [199, 476] on icon at bounding box center [209, 472] width 37 height 13
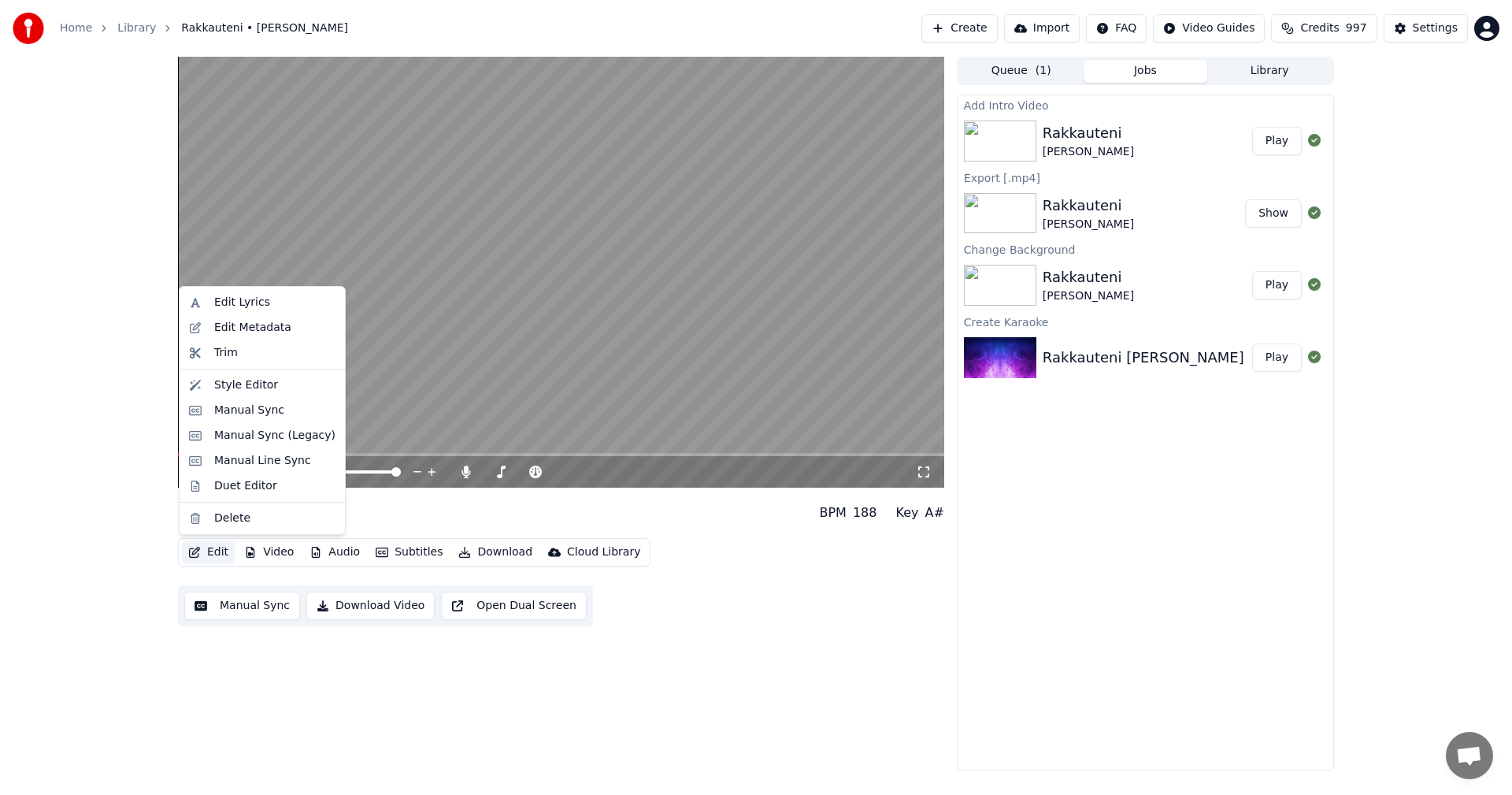
click at [222, 545] on button "Edit" at bounding box center [208, 552] width 53 height 22
click at [267, 440] on div "Manual Sync (Legacy)" at bounding box center [274, 435] width 121 height 16
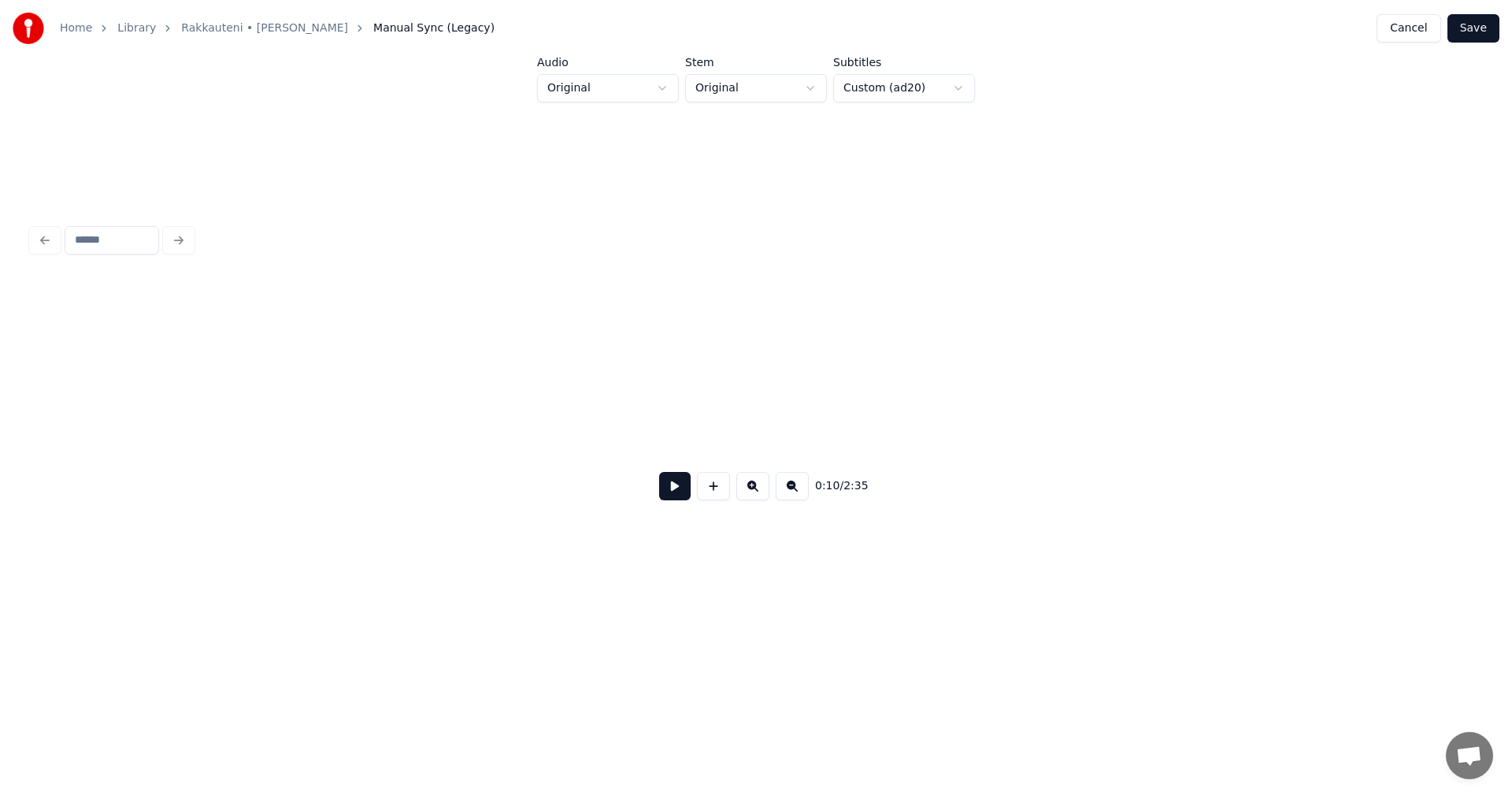
scroll to position [0, 3007]
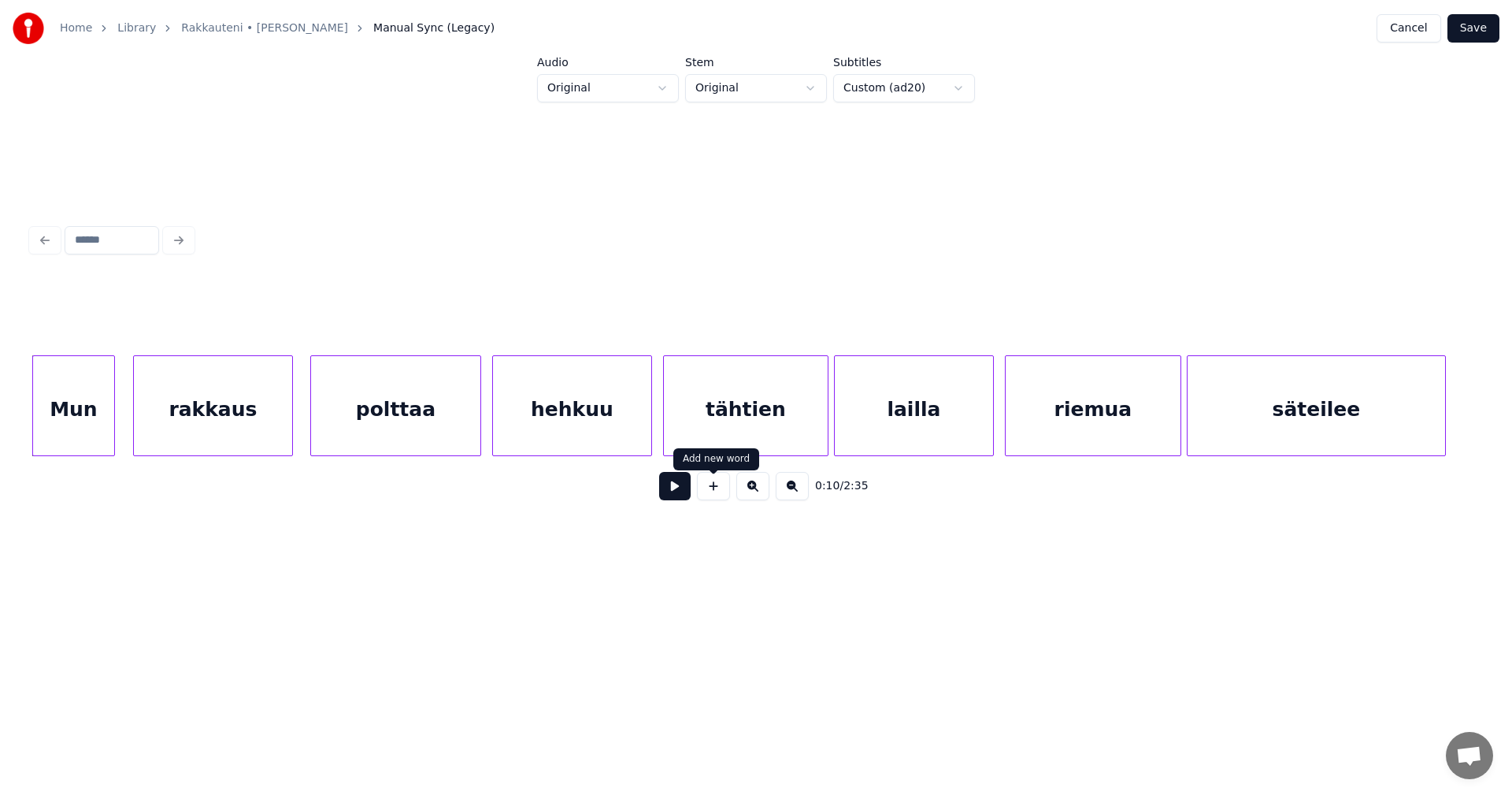
click at [678, 496] on button at bounding box center [674, 486] width 31 height 29
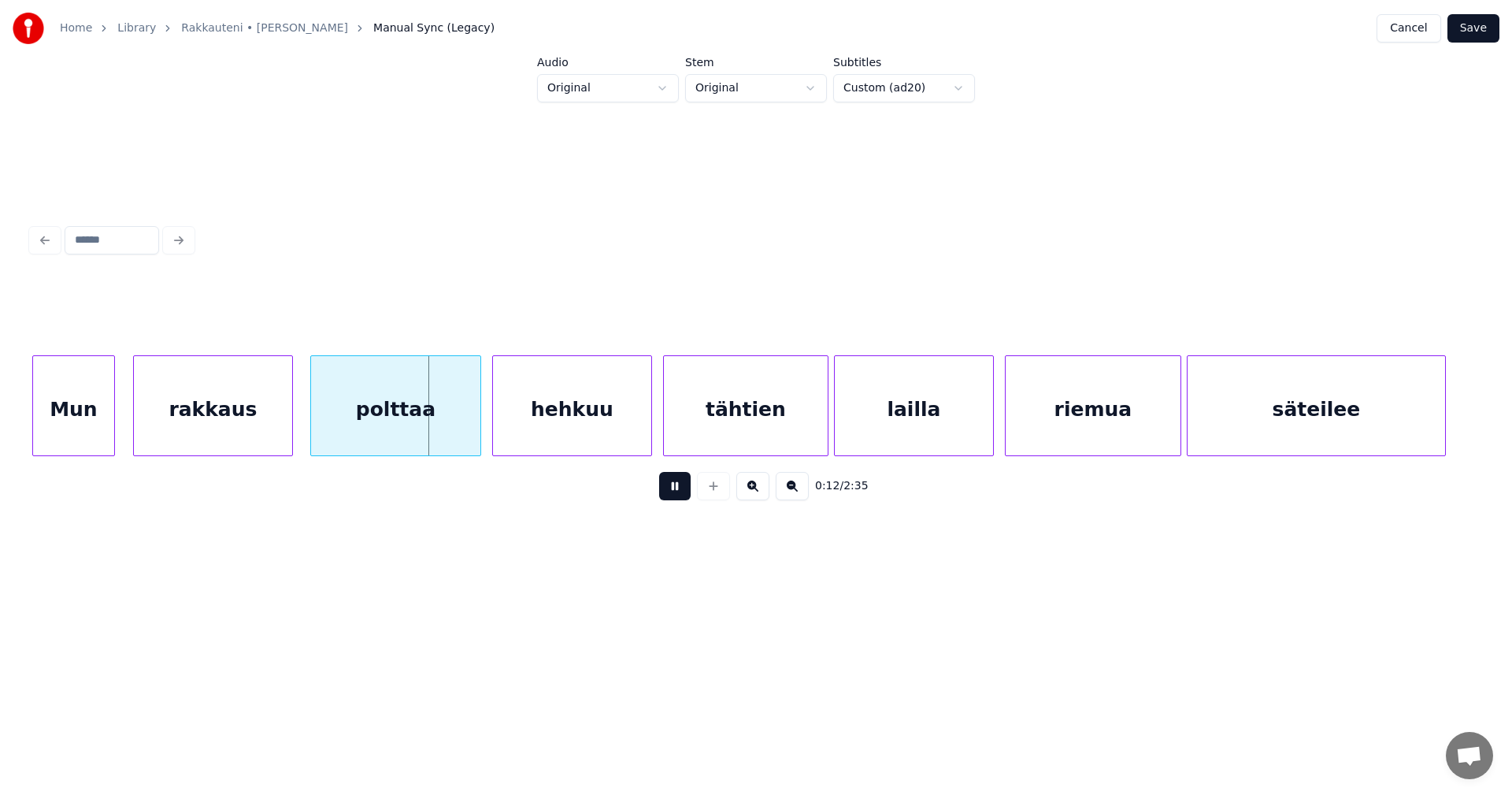
drag, startPoint x: 675, startPoint y: 496, endPoint x: 1165, endPoint y: 180, distance: 583.1
click at [675, 495] on button at bounding box center [674, 486] width 31 height 29
click at [1468, 25] on button "Save" at bounding box center [1473, 29] width 52 height 29
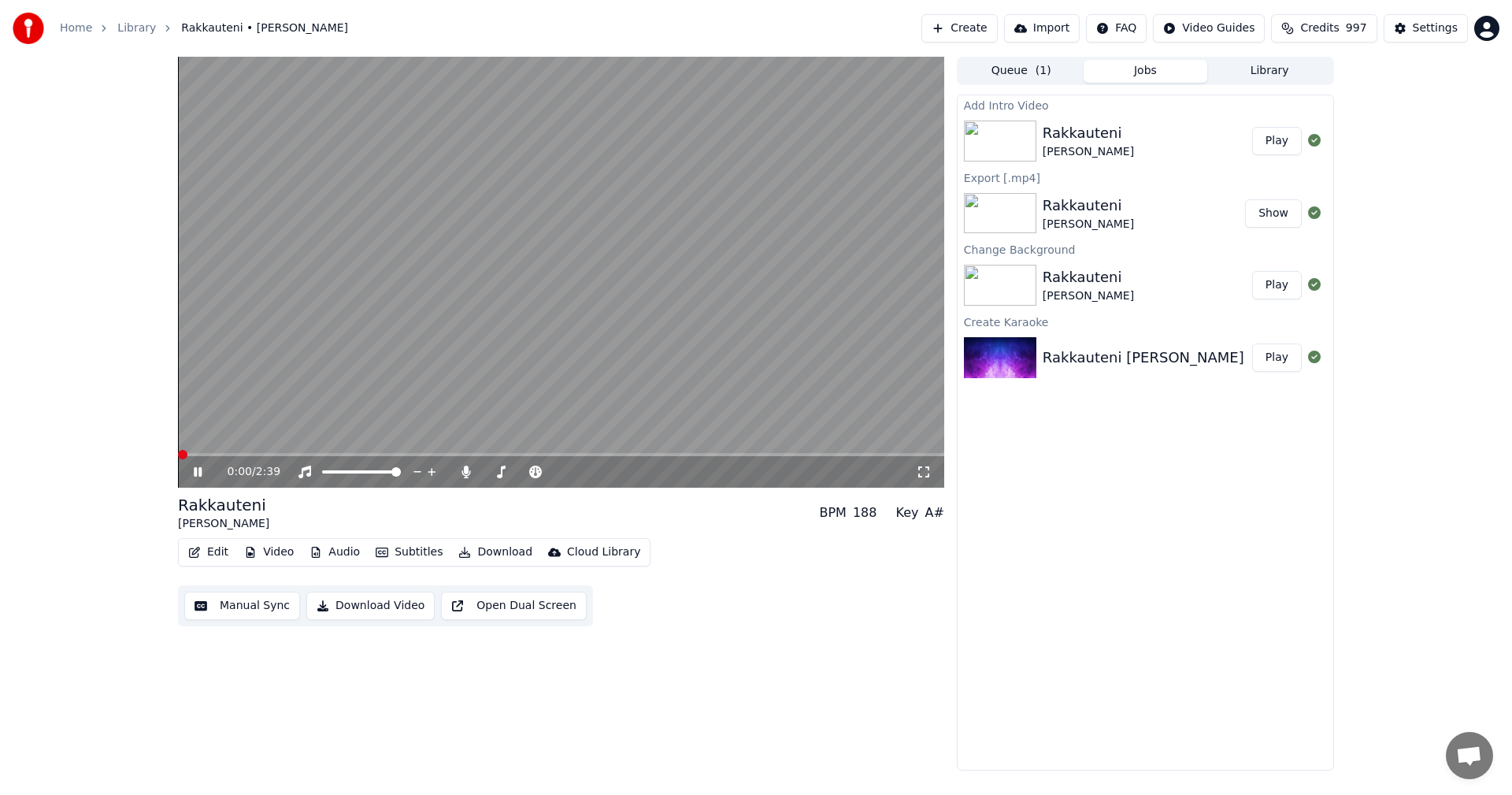
click at [1276, 139] on button "Play" at bounding box center [1276, 141] width 50 height 29
click at [200, 474] on icon at bounding box center [197, 472] width 8 height 9
click at [1274, 216] on button "Show" at bounding box center [1273, 214] width 56 height 29
click at [1283, 356] on button "Play" at bounding box center [1276, 358] width 50 height 29
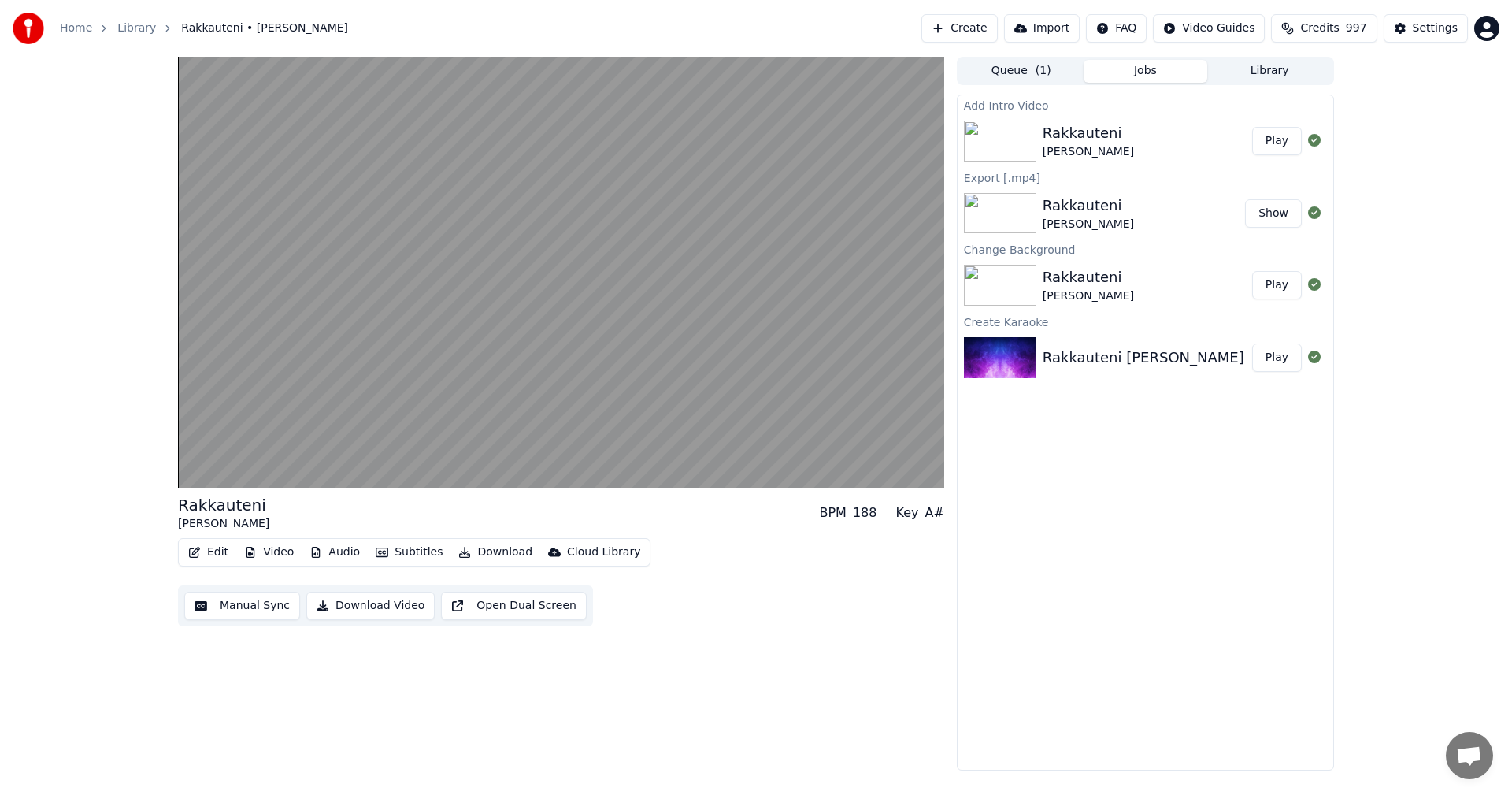
click at [1291, 147] on button "Play" at bounding box center [1276, 141] width 50 height 29
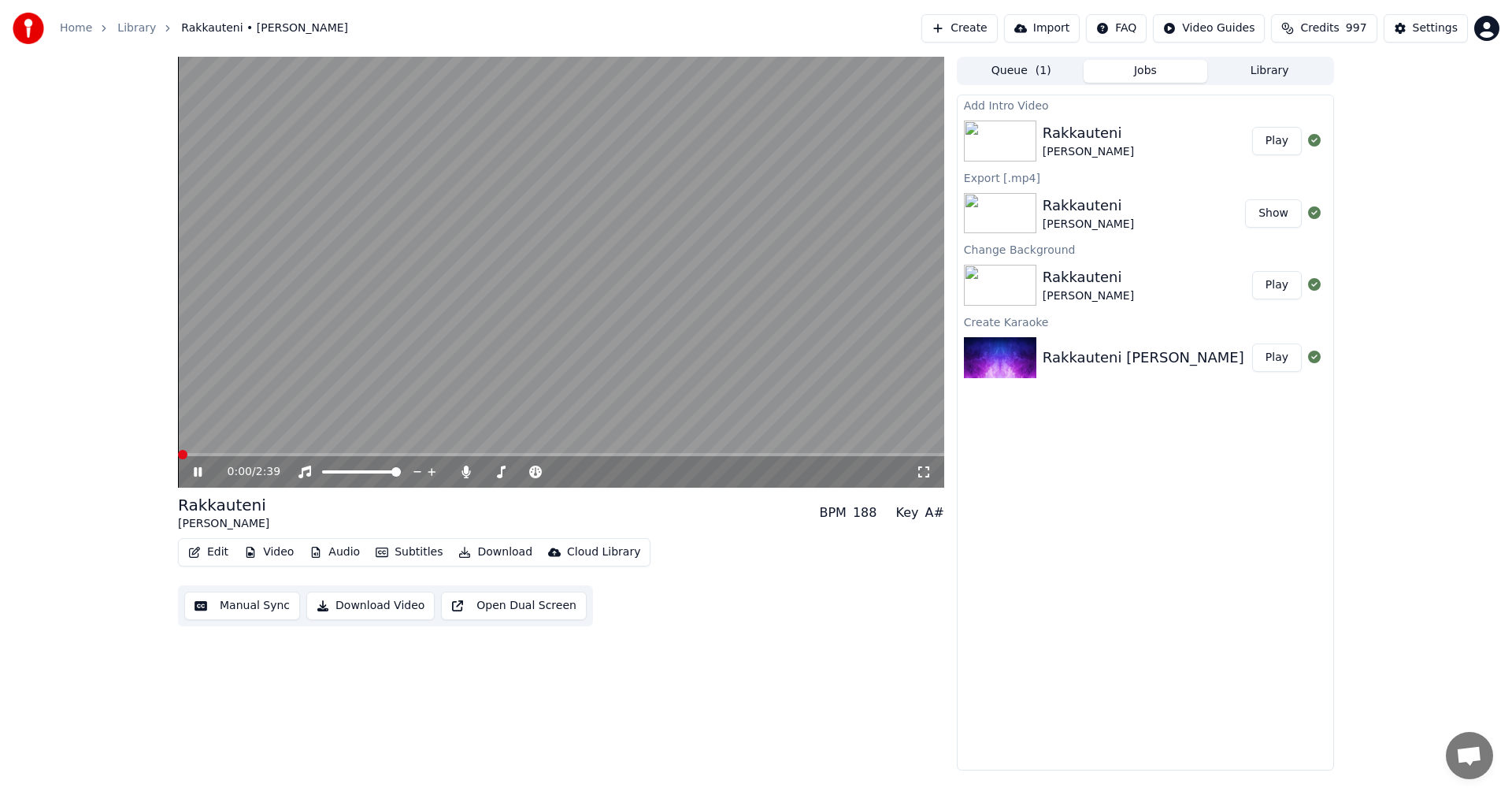
click at [204, 471] on icon at bounding box center [209, 472] width 37 height 13
click at [466, 471] on icon at bounding box center [466, 472] width 8 height 13
click at [501, 546] on button "Download" at bounding box center [495, 552] width 87 height 22
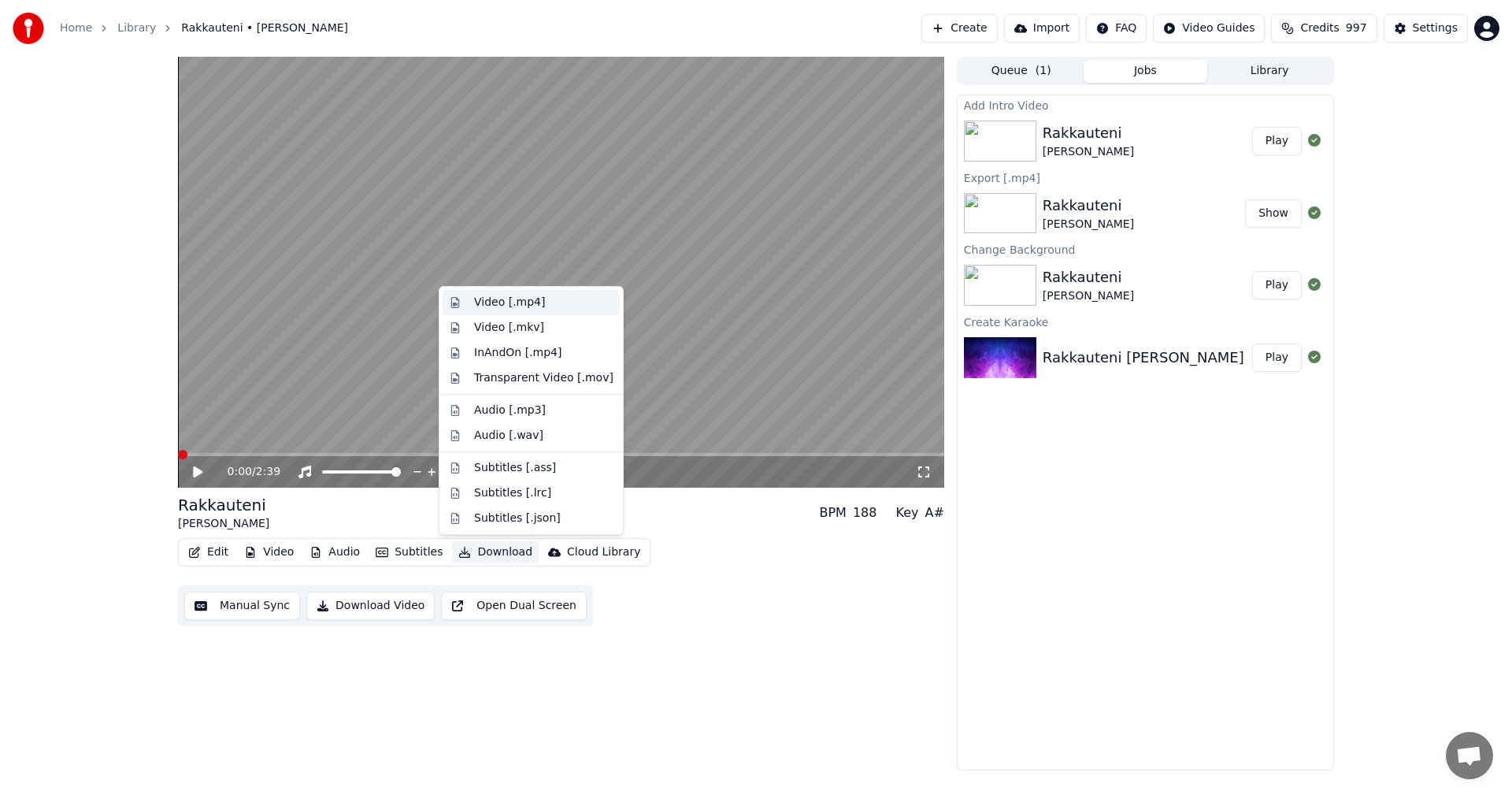
click at [506, 305] on div "Video [.mp4]" at bounding box center [509, 302] width 71 height 16
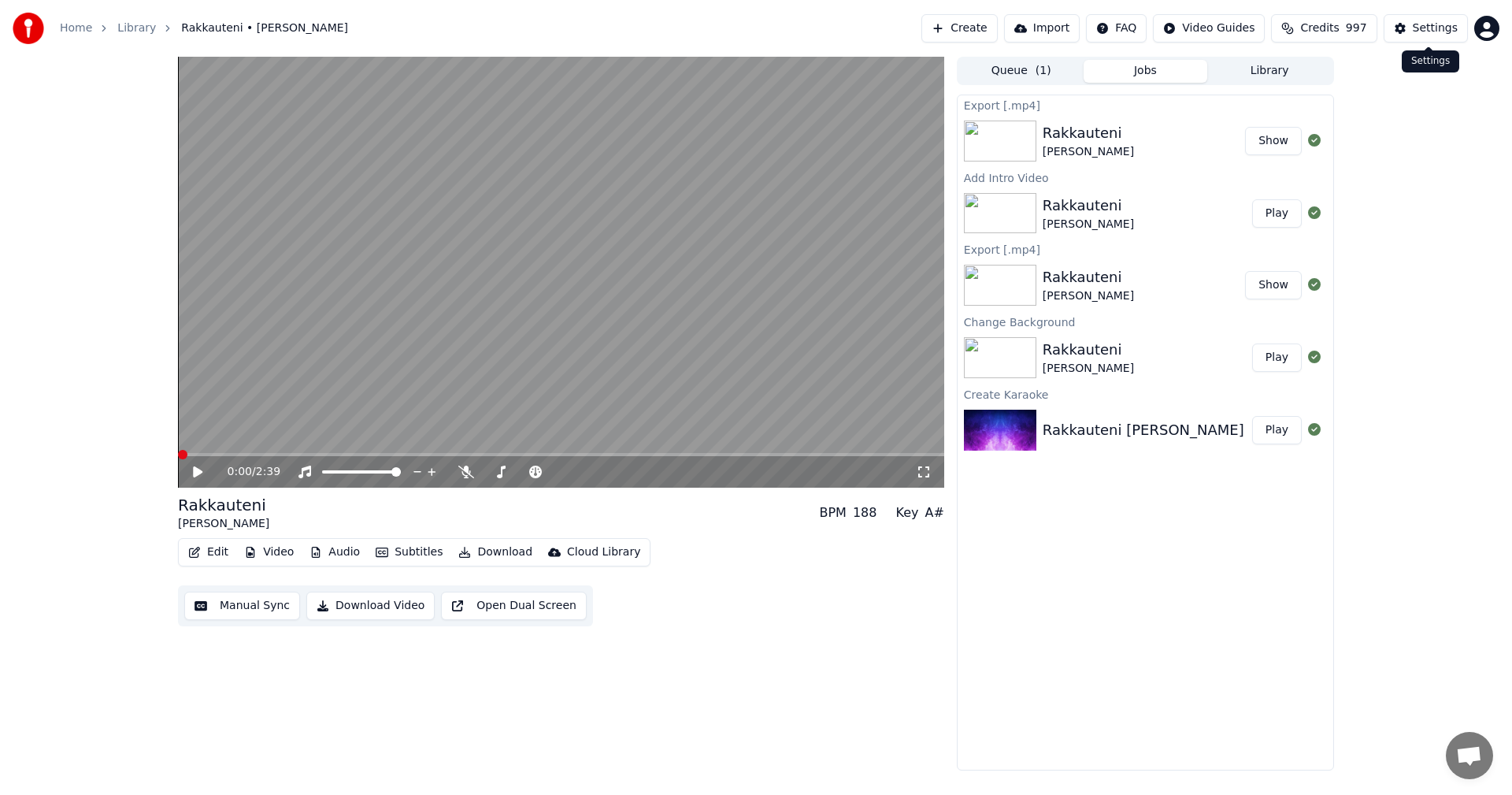
click at [1413, 29] on button "Settings" at bounding box center [1426, 29] width 84 height 29
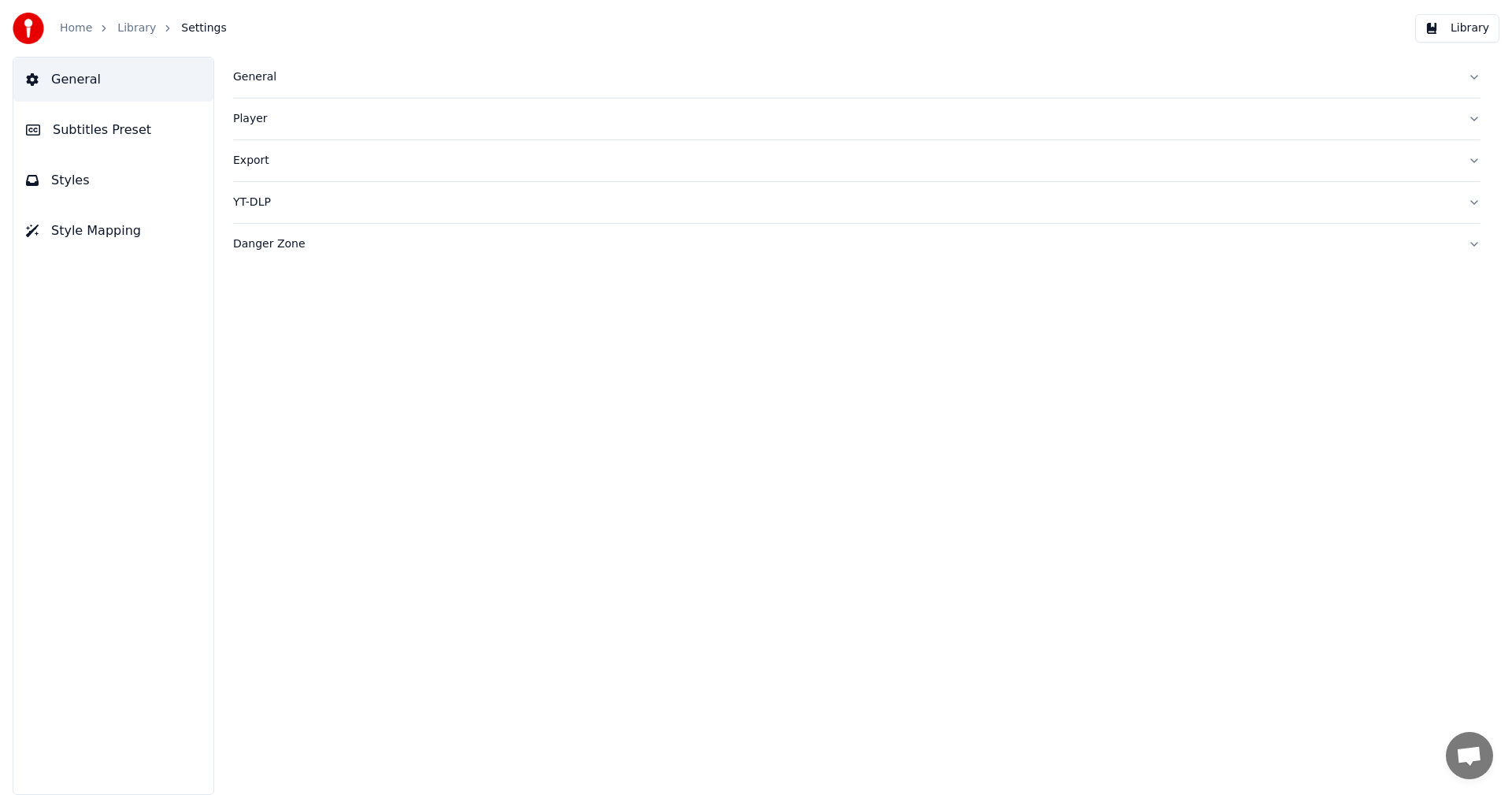
click at [116, 135] on span "Subtitles Preset" at bounding box center [102, 130] width 98 height 19
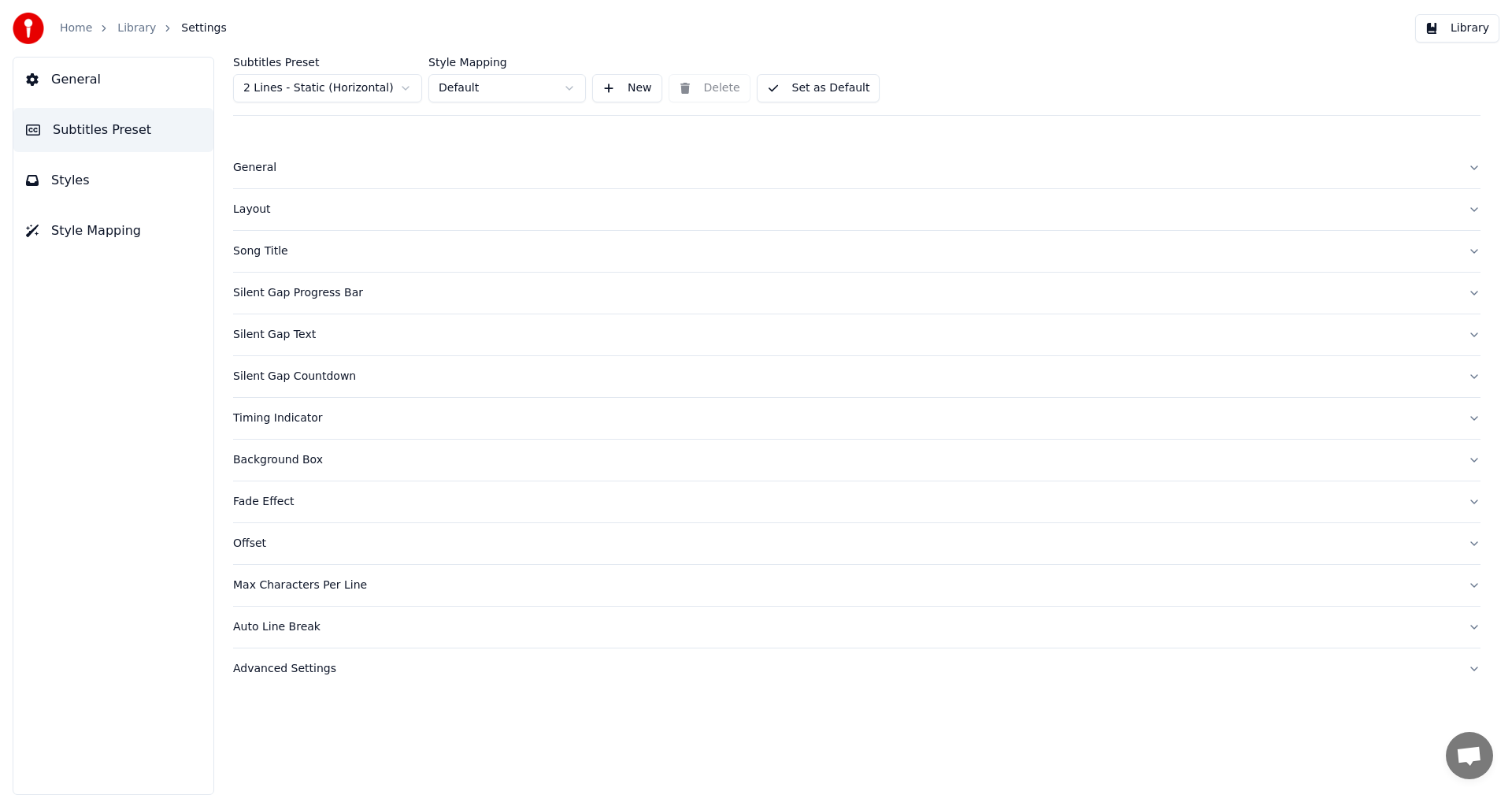
click at [339, 93] on html "Home Library Settings Library General Subtitles Preset Styles Style Mapping Sub…" at bounding box center [756, 398] width 1512 height 795
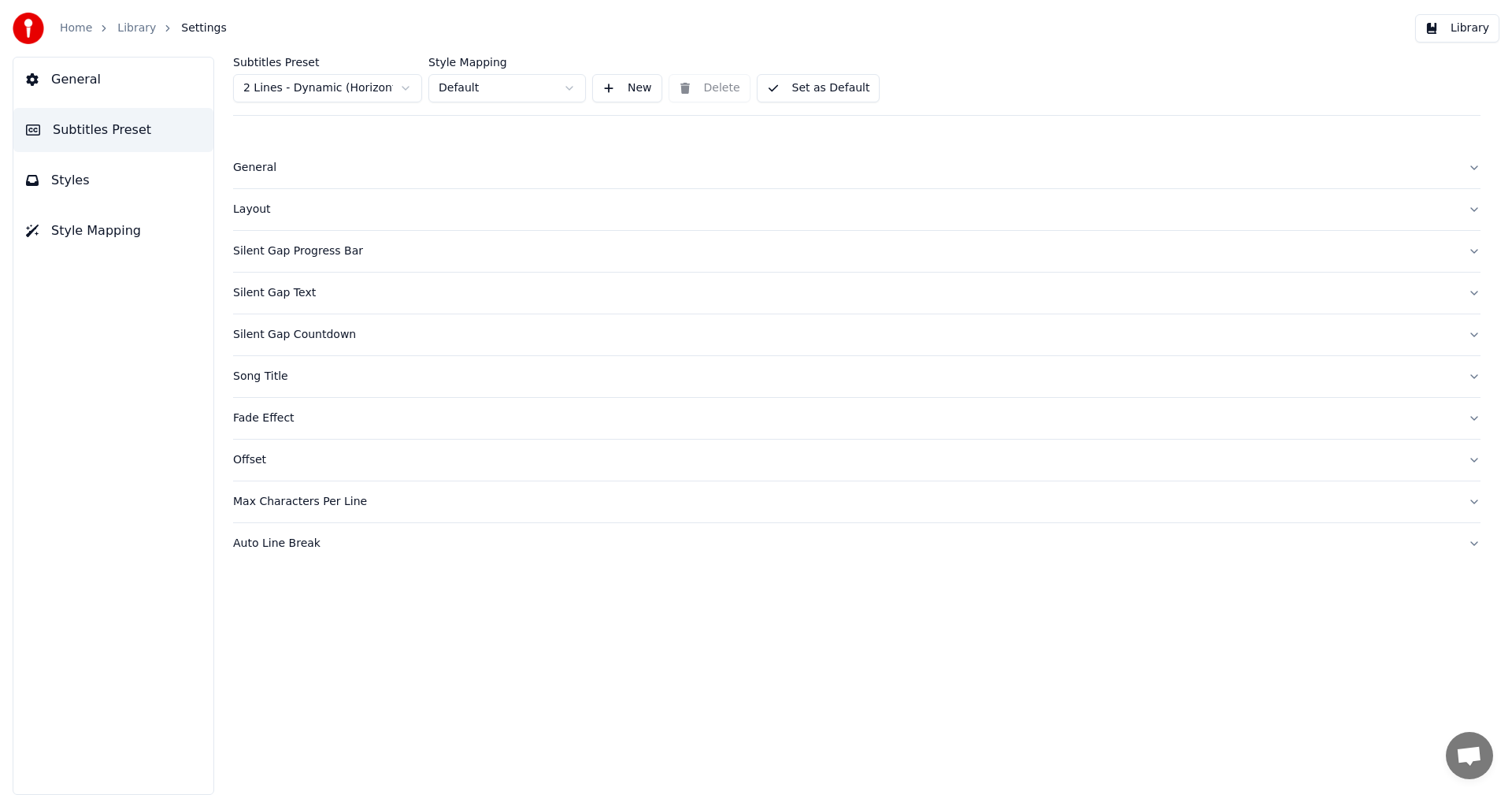
click at [95, 183] on button "Styles" at bounding box center [114, 180] width 200 height 44
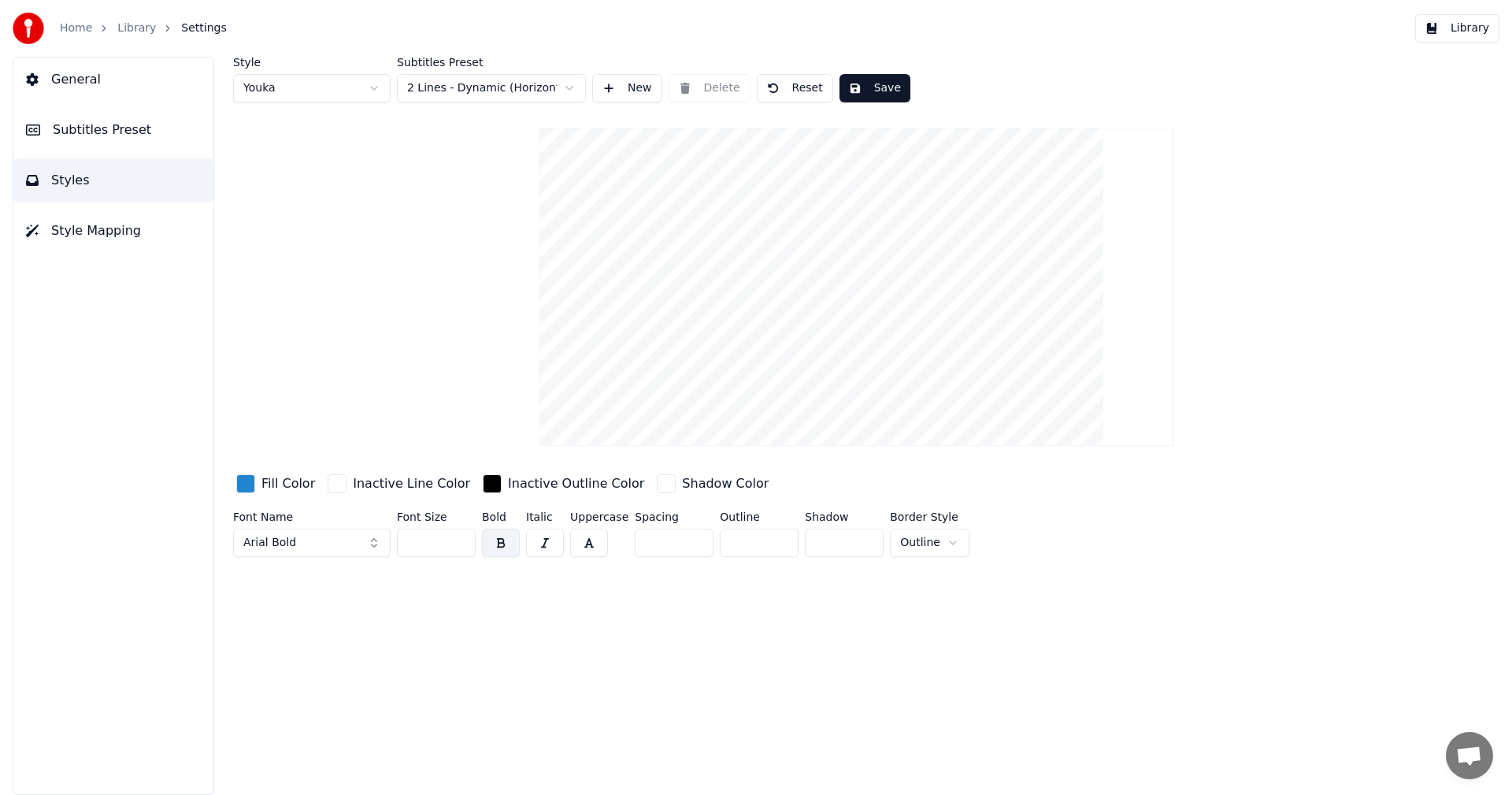
click at [463, 540] on input "**" at bounding box center [436, 543] width 79 height 29
type input "**"
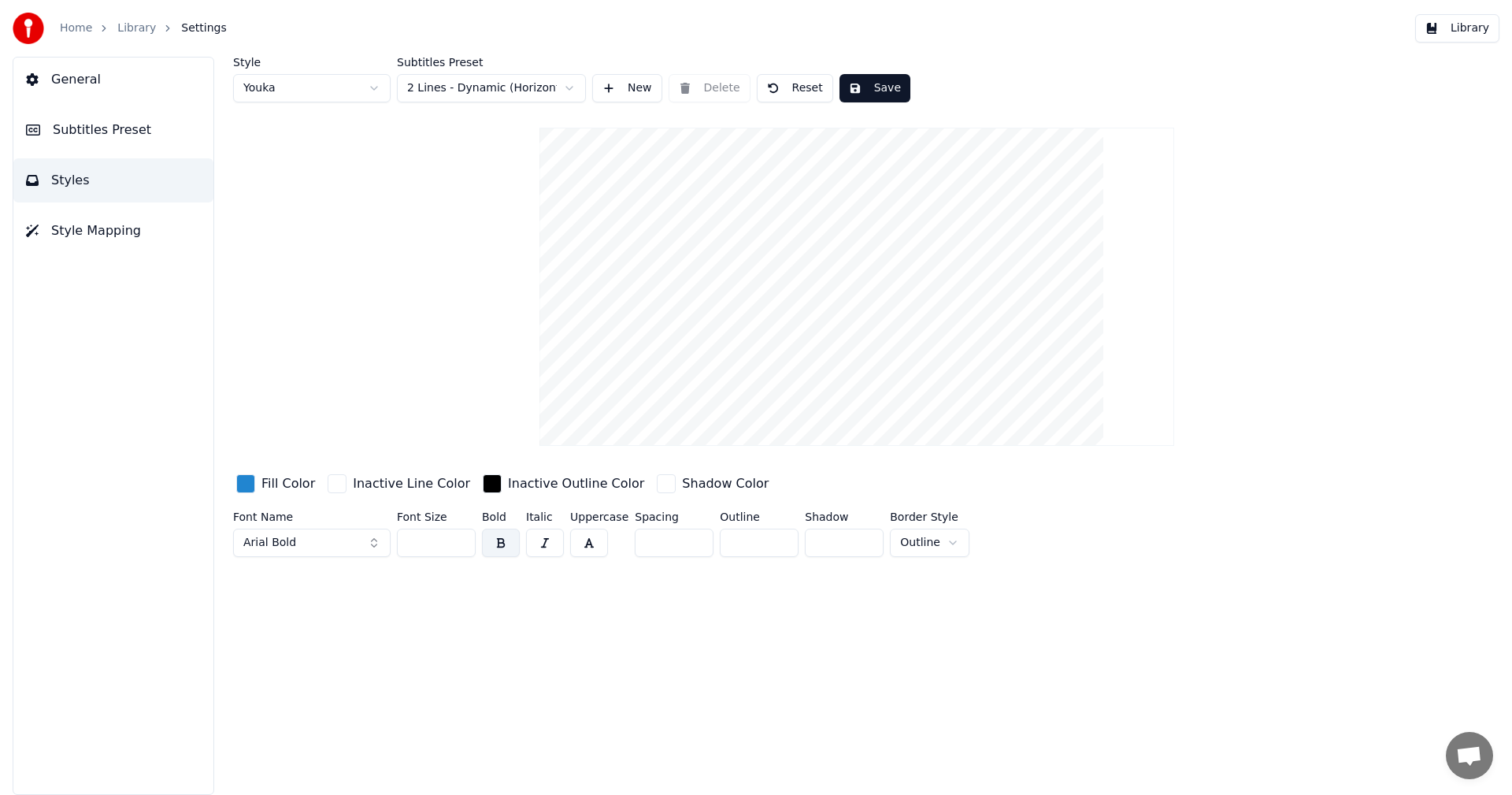
click at [463, 540] on input "**" at bounding box center [436, 543] width 79 height 29
click at [870, 89] on button "Save" at bounding box center [875, 88] width 71 height 29
click at [1452, 34] on button "Library" at bounding box center [1457, 29] width 84 height 29
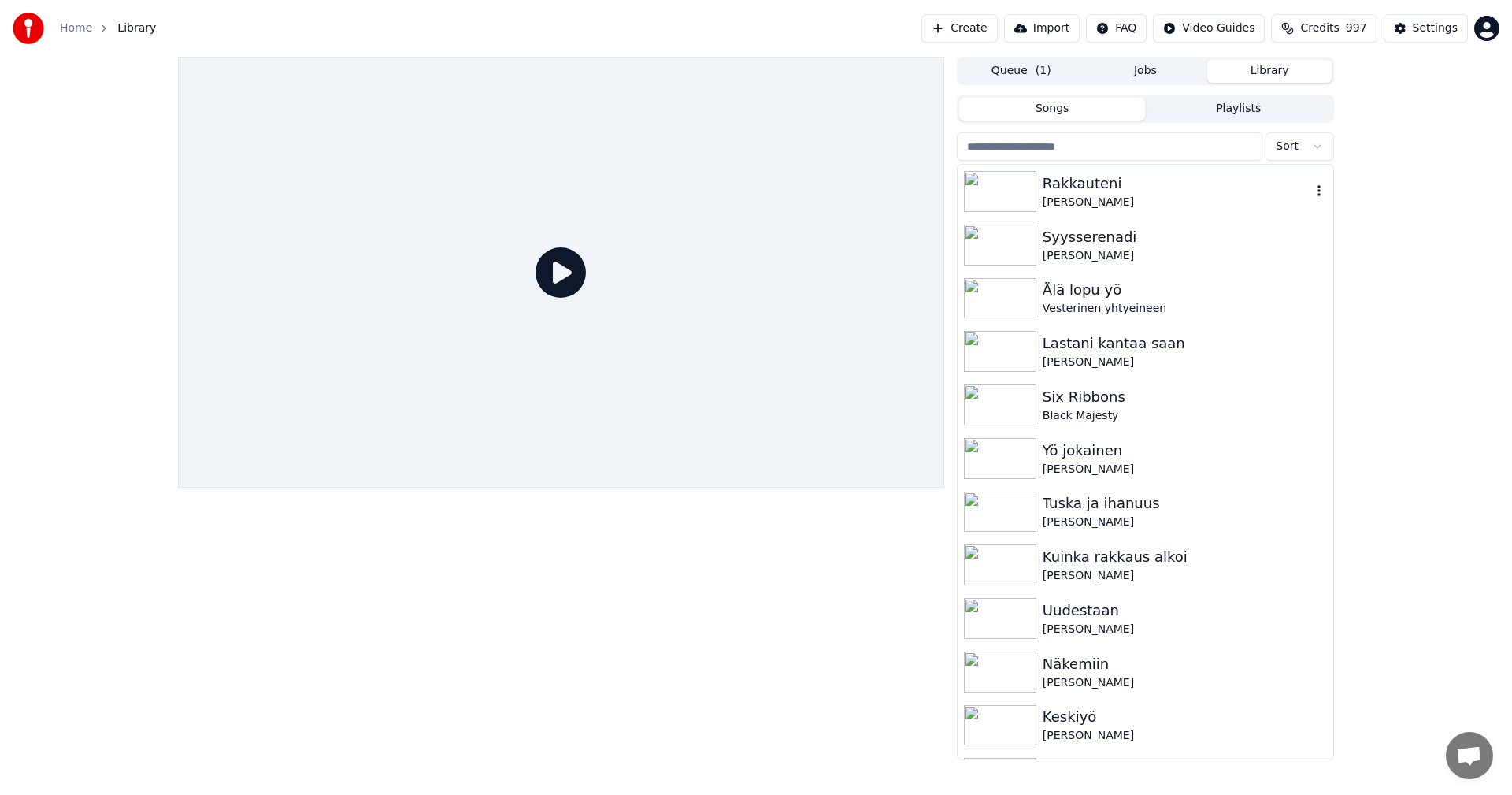
click at [1043, 201] on div "[PERSON_NAME]" at bounding box center [1177, 202] width 269 height 16
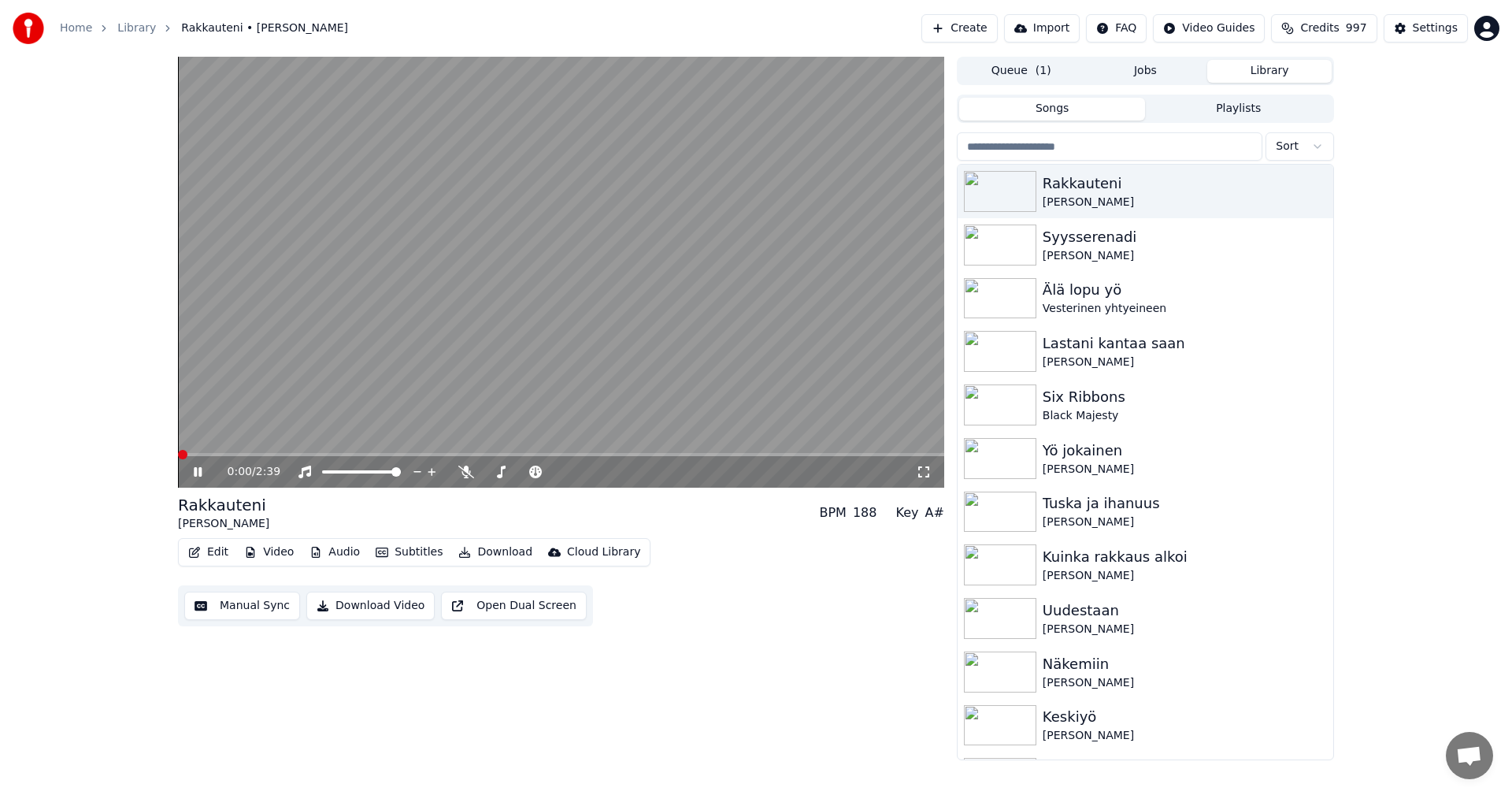
click at [201, 470] on icon at bounding box center [197, 472] width 8 height 9
click at [221, 553] on button "Edit" at bounding box center [208, 552] width 53 height 22
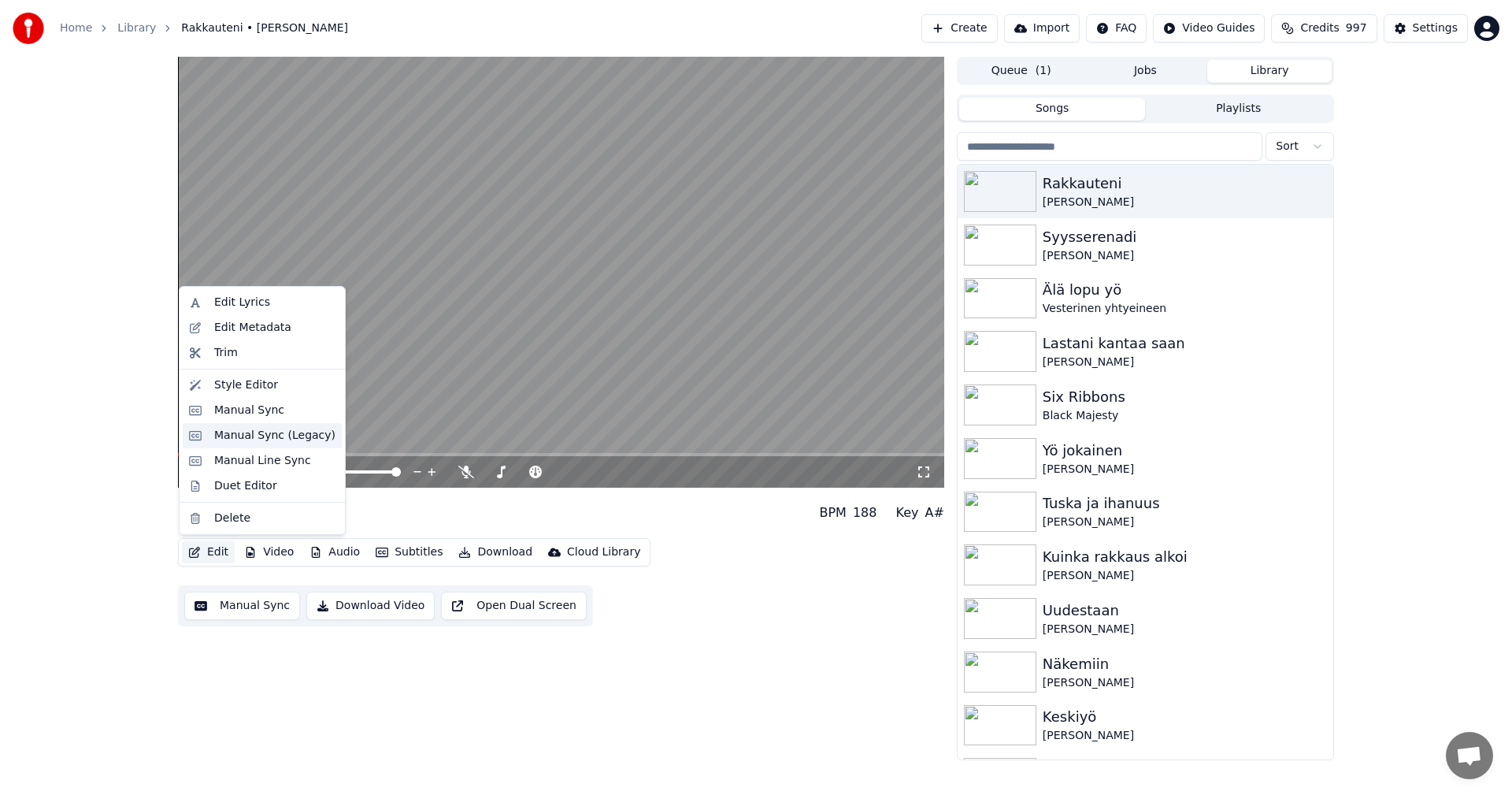
click at [297, 441] on div "Manual Sync (Legacy)" at bounding box center [274, 435] width 121 height 16
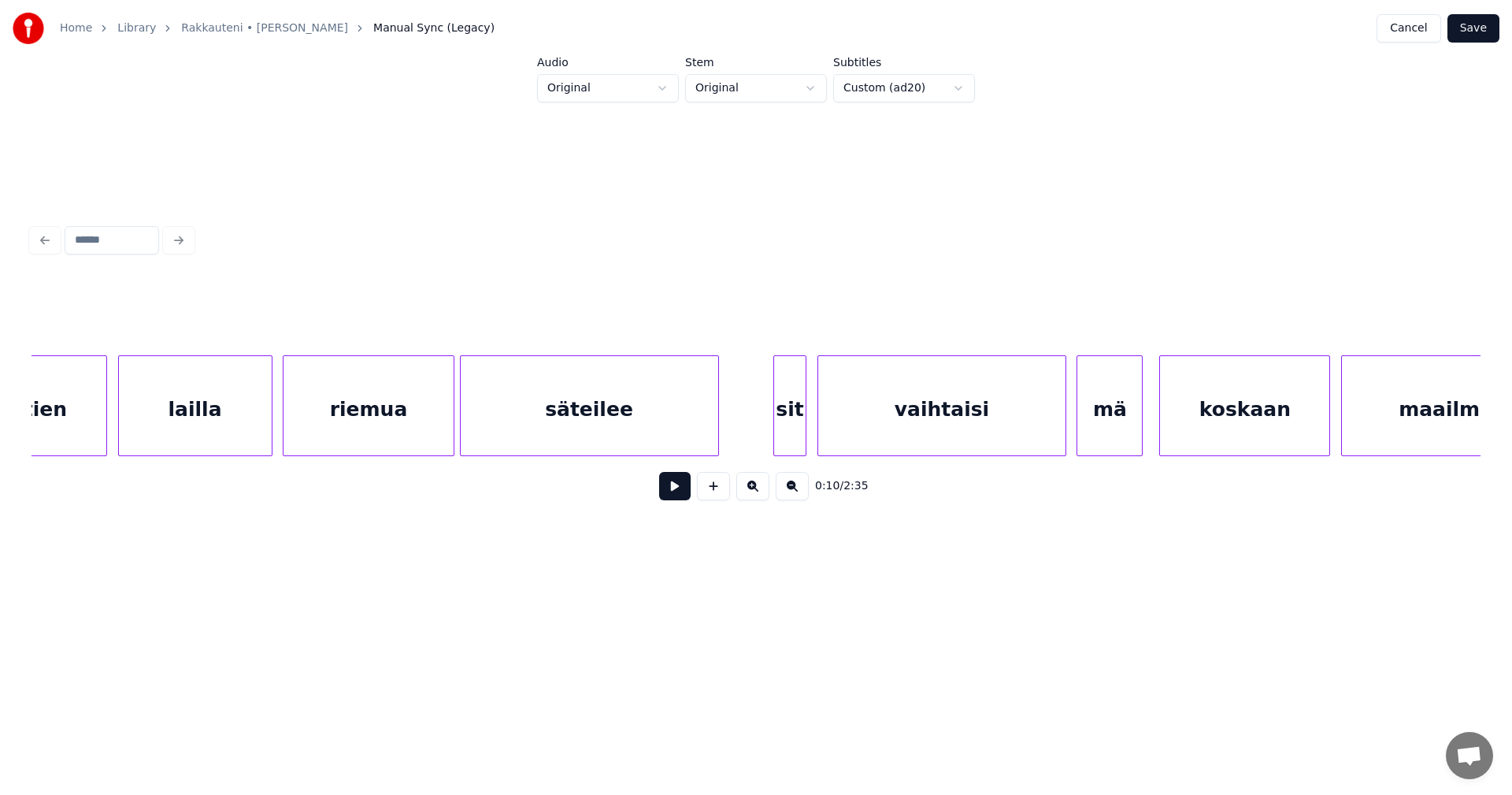
scroll to position [0, 33642]
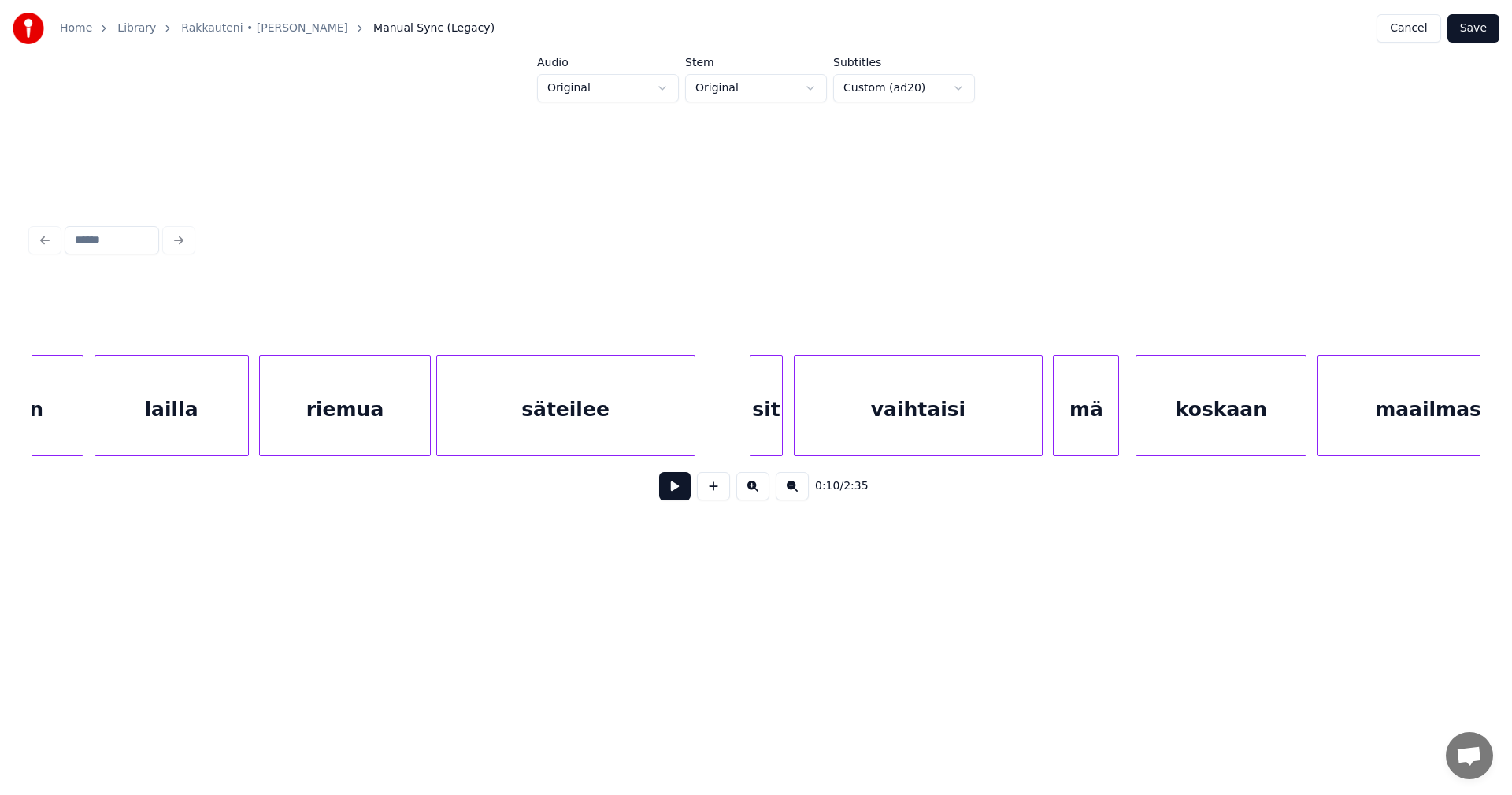
click at [685, 407] on div "säteilee" at bounding box center [566, 409] width 258 height 107
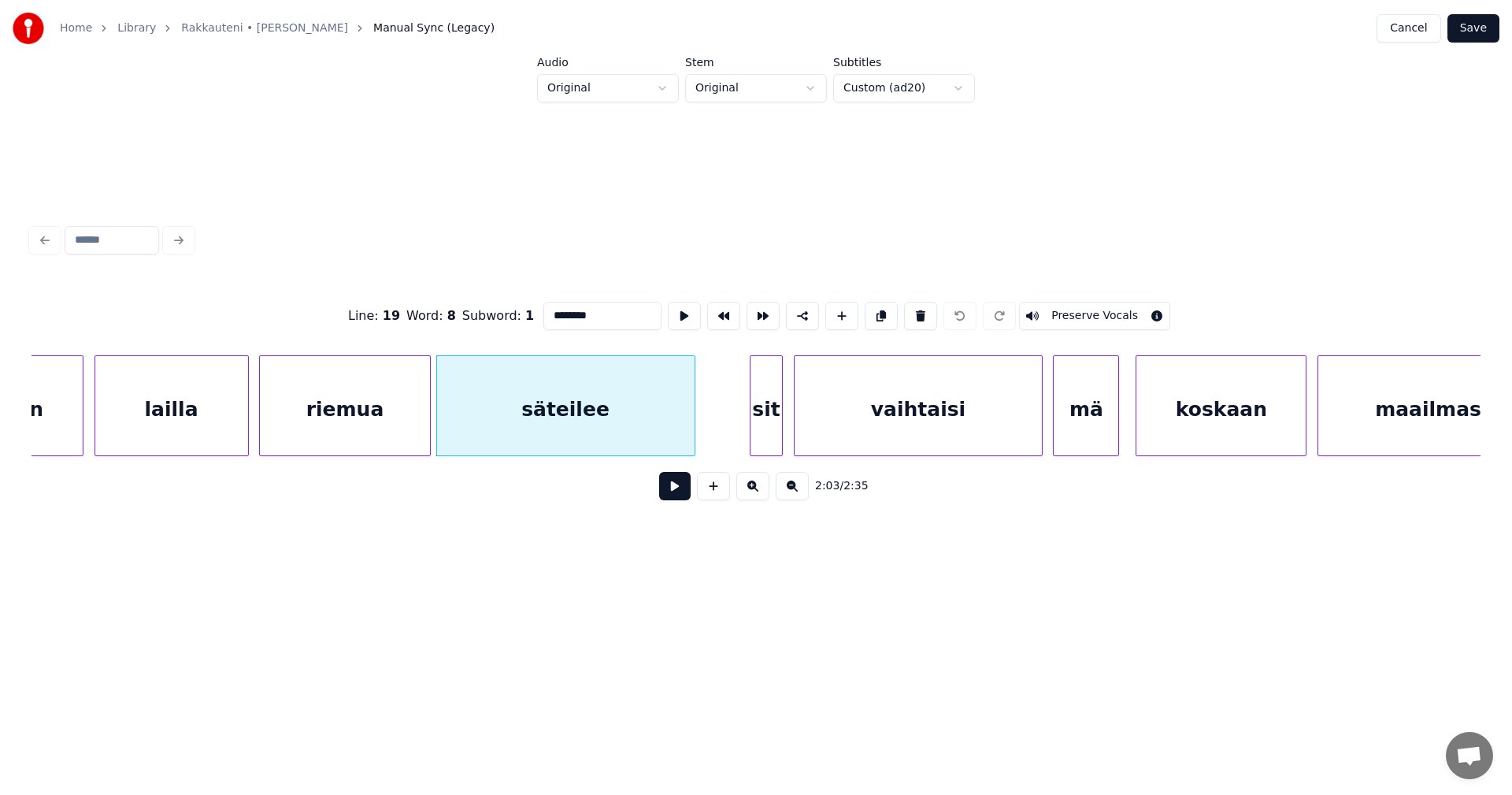
click at [683, 486] on button at bounding box center [674, 486] width 31 height 29
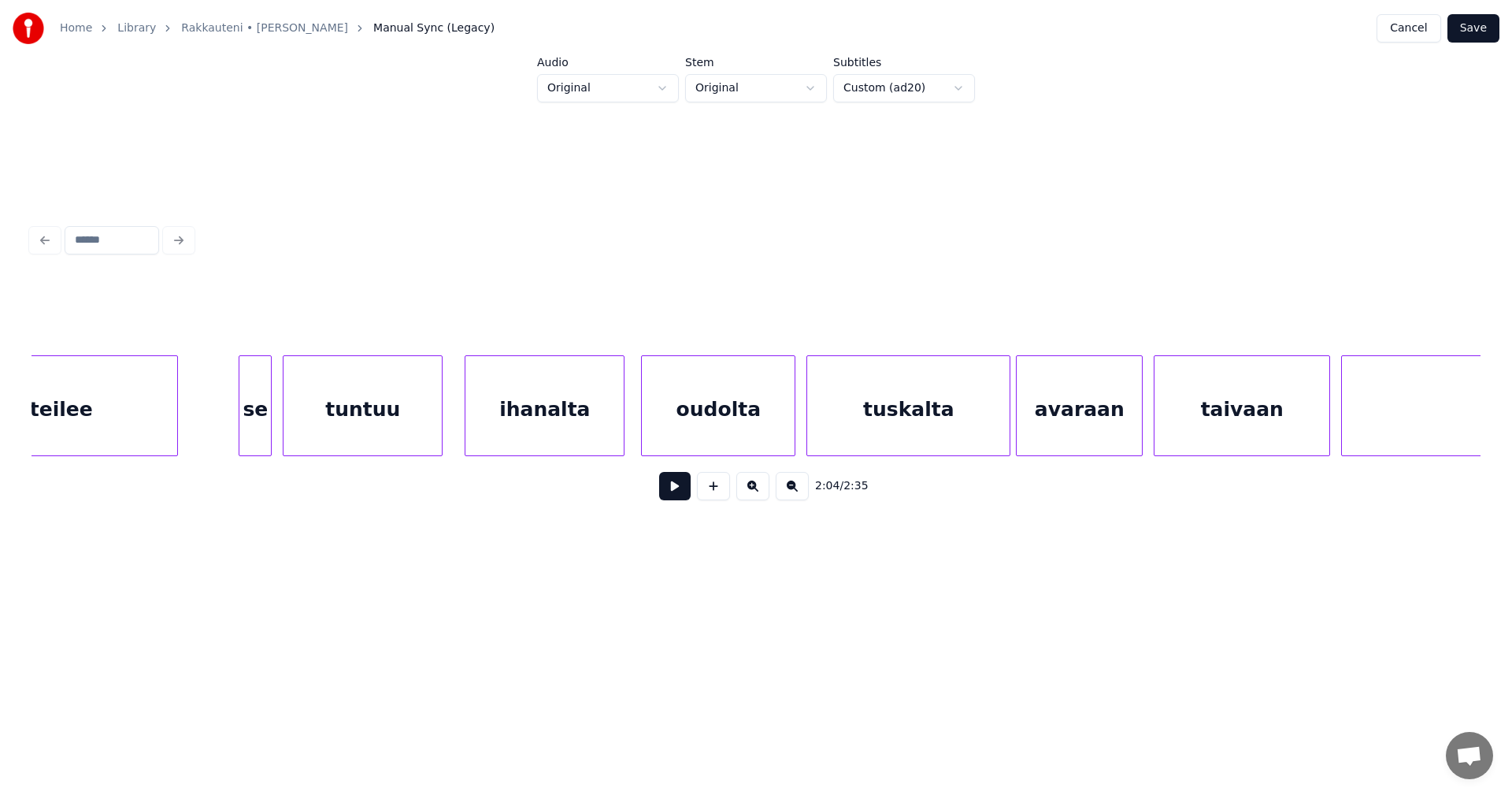
scroll to position [0, 37406]
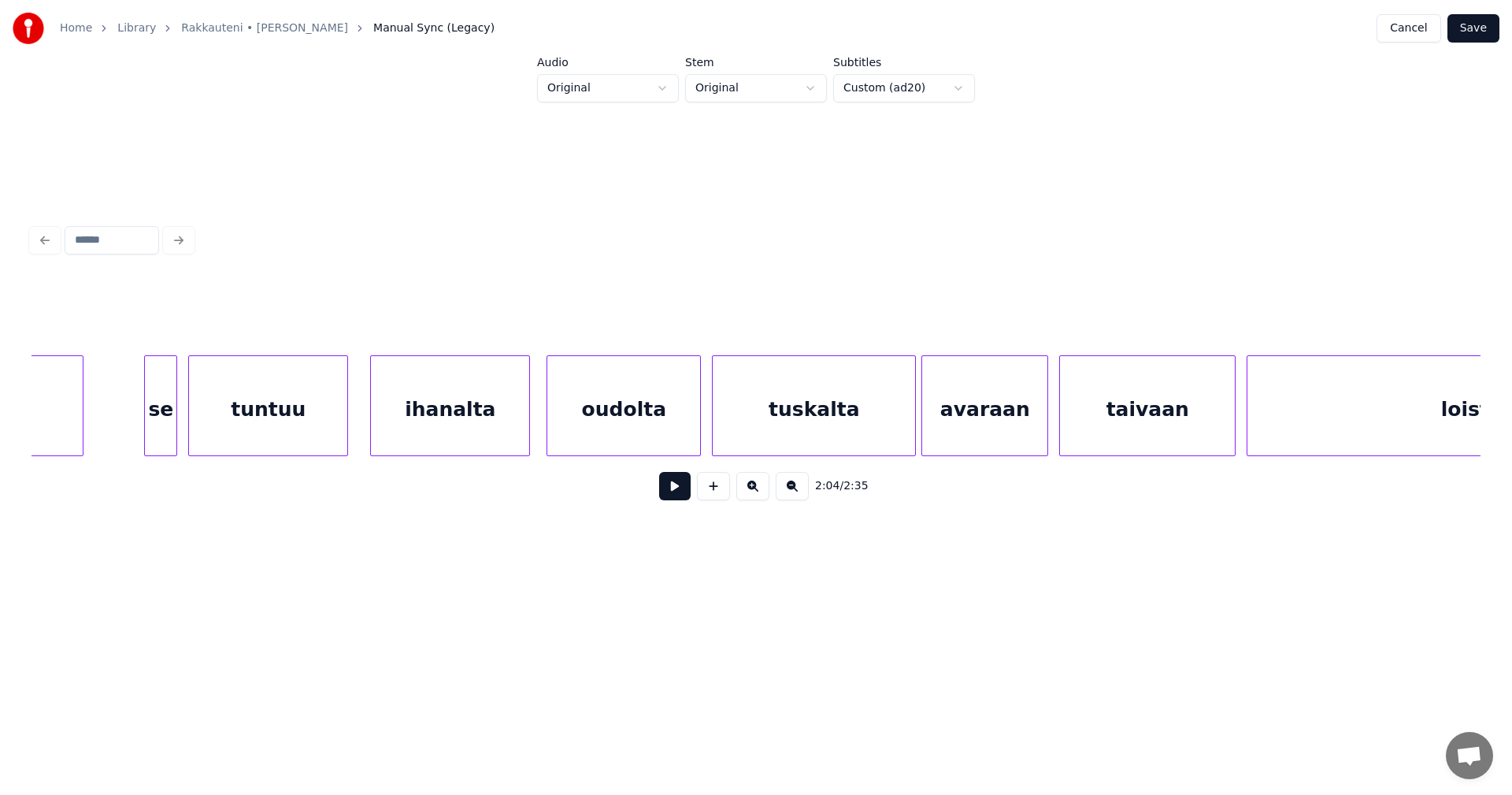
click at [1022, 418] on div "avaraan" at bounding box center [984, 409] width 125 height 107
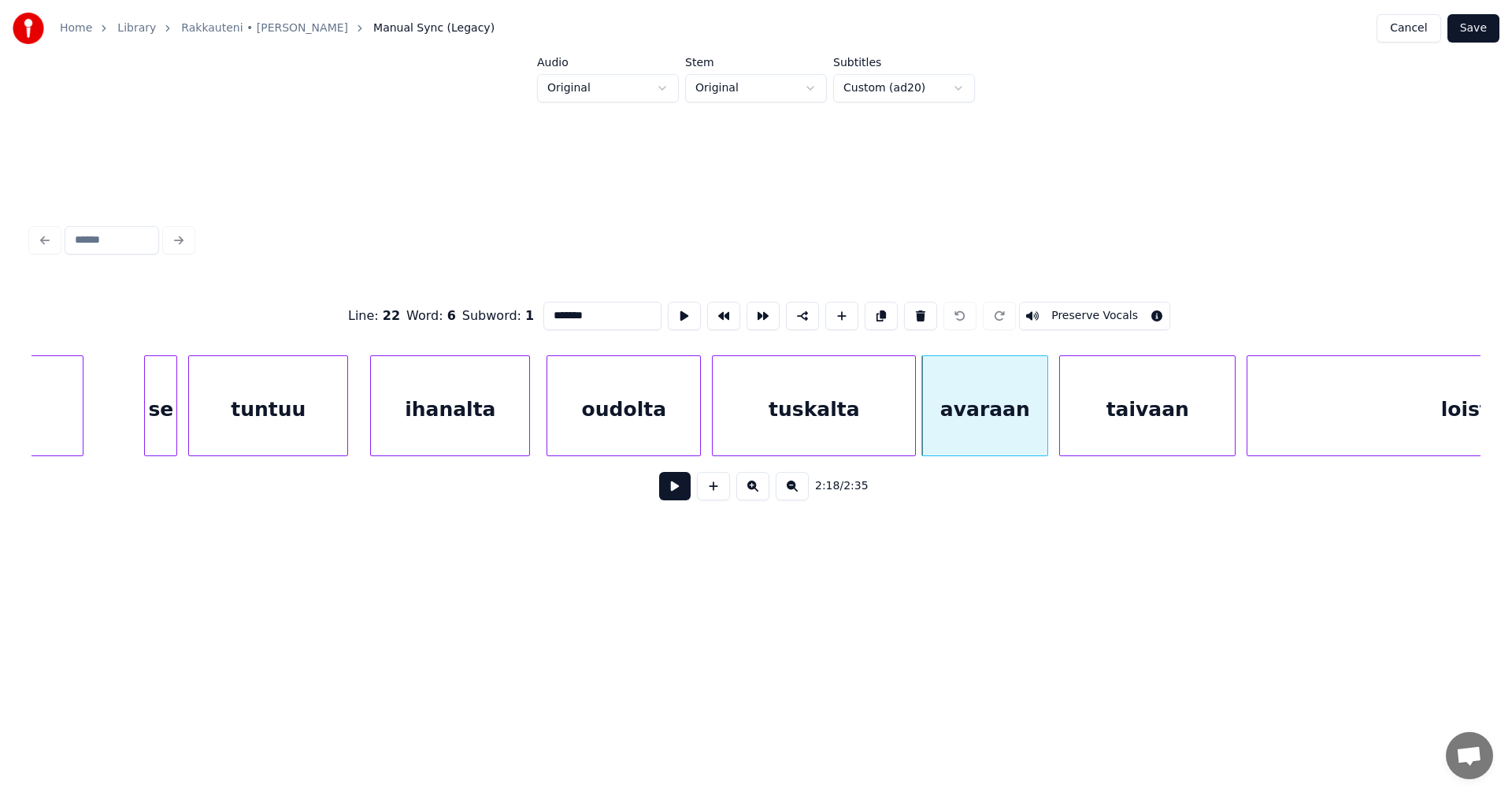
click at [572, 309] on input "*******" at bounding box center [602, 316] width 118 height 29
type input "******"
click at [1482, 30] on button "Save" at bounding box center [1473, 29] width 52 height 29
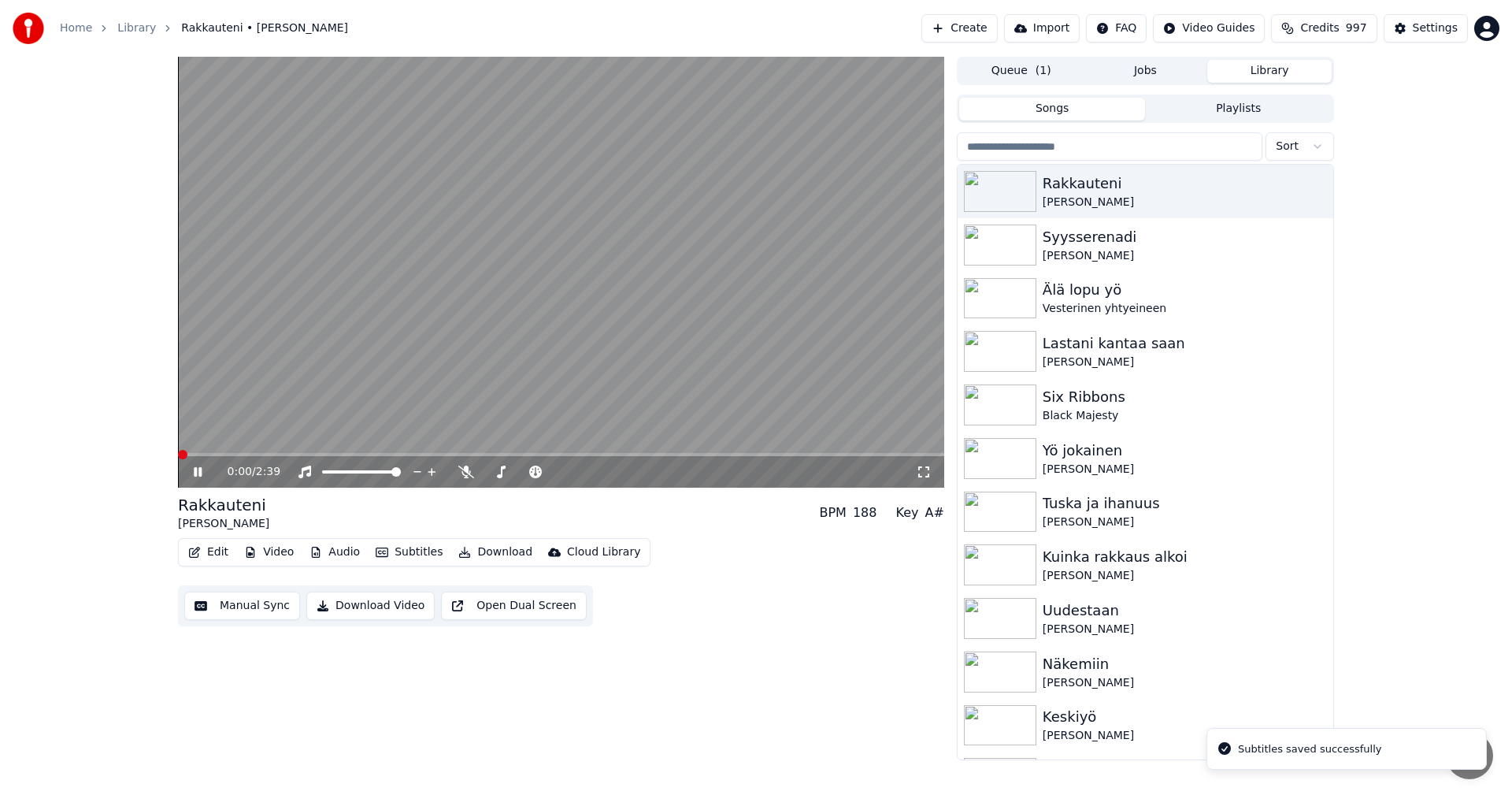
click at [673, 456] on span at bounding box center [561, 455] width 766 height 3
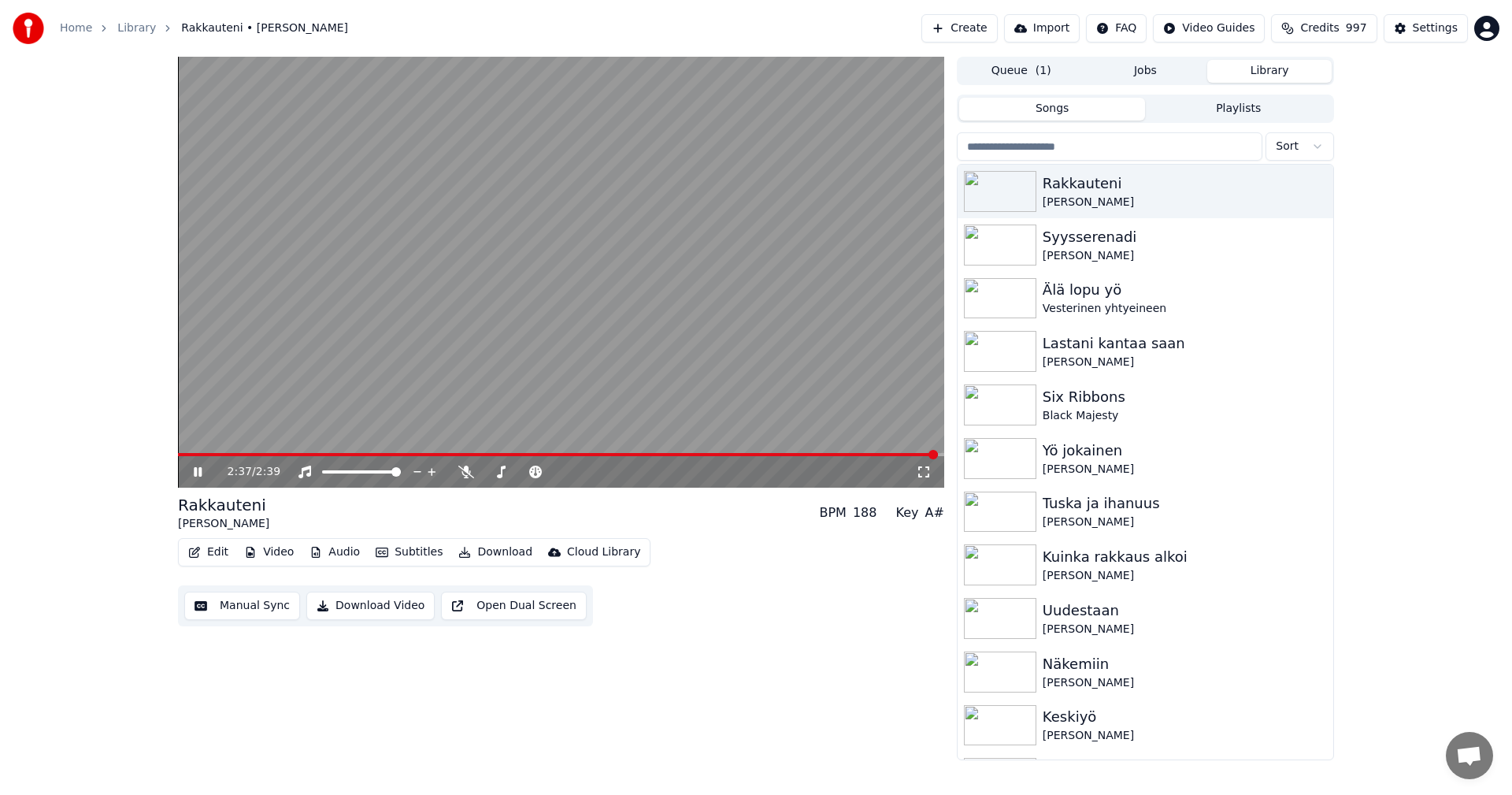
click at [199, 476] on icon at bounding box center [209, 472] width 37 height 13
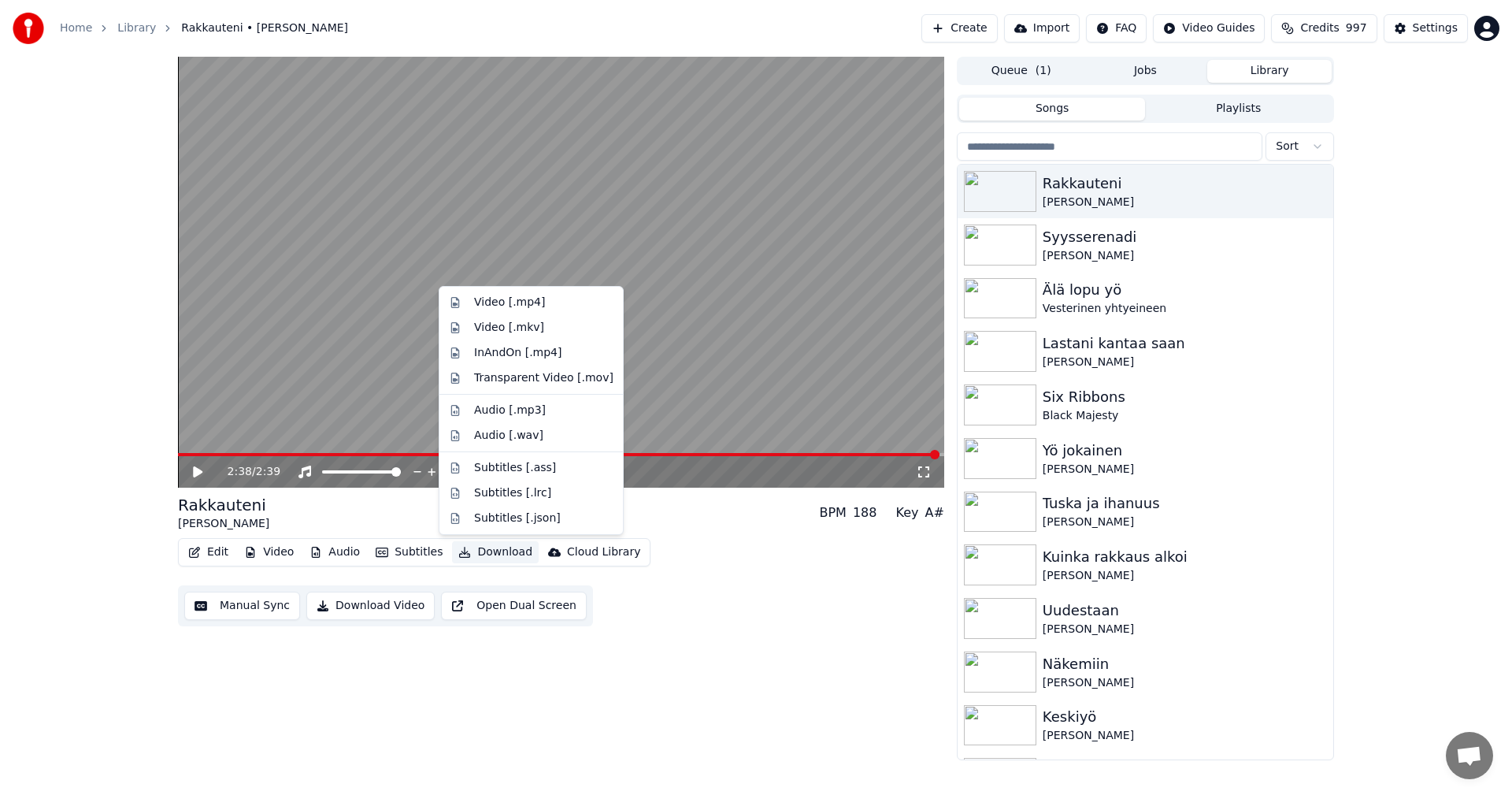
click at [500, 553] on button "Download" at bounding box center [495, 552] width 87 height 22
click at [536, 304] on div "Video [.mp4]" at bounding box center [509, 302] width 71 height 16
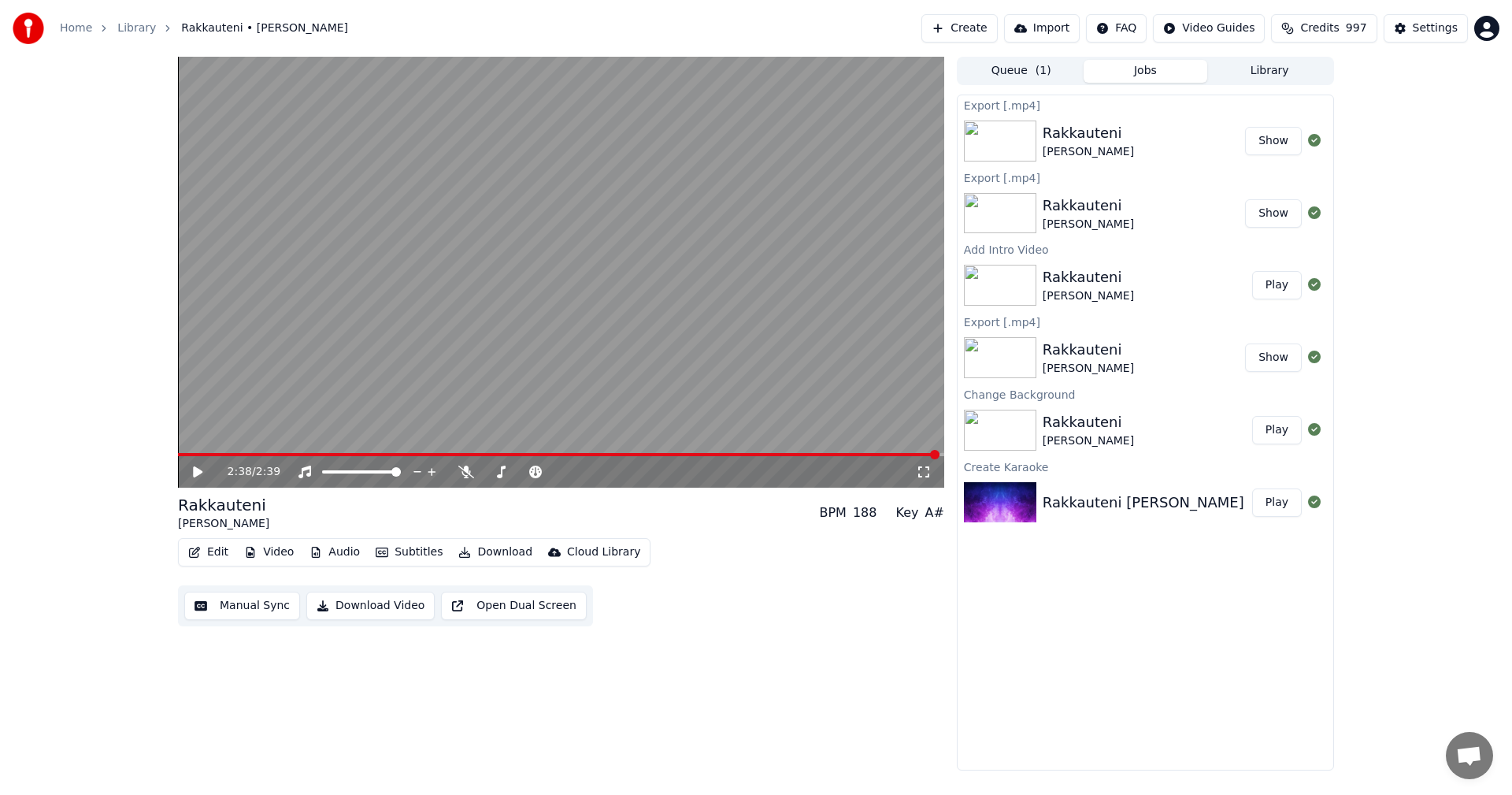
click at [925, 475] on icon at bounding box center [924, 472] width 16 height 13
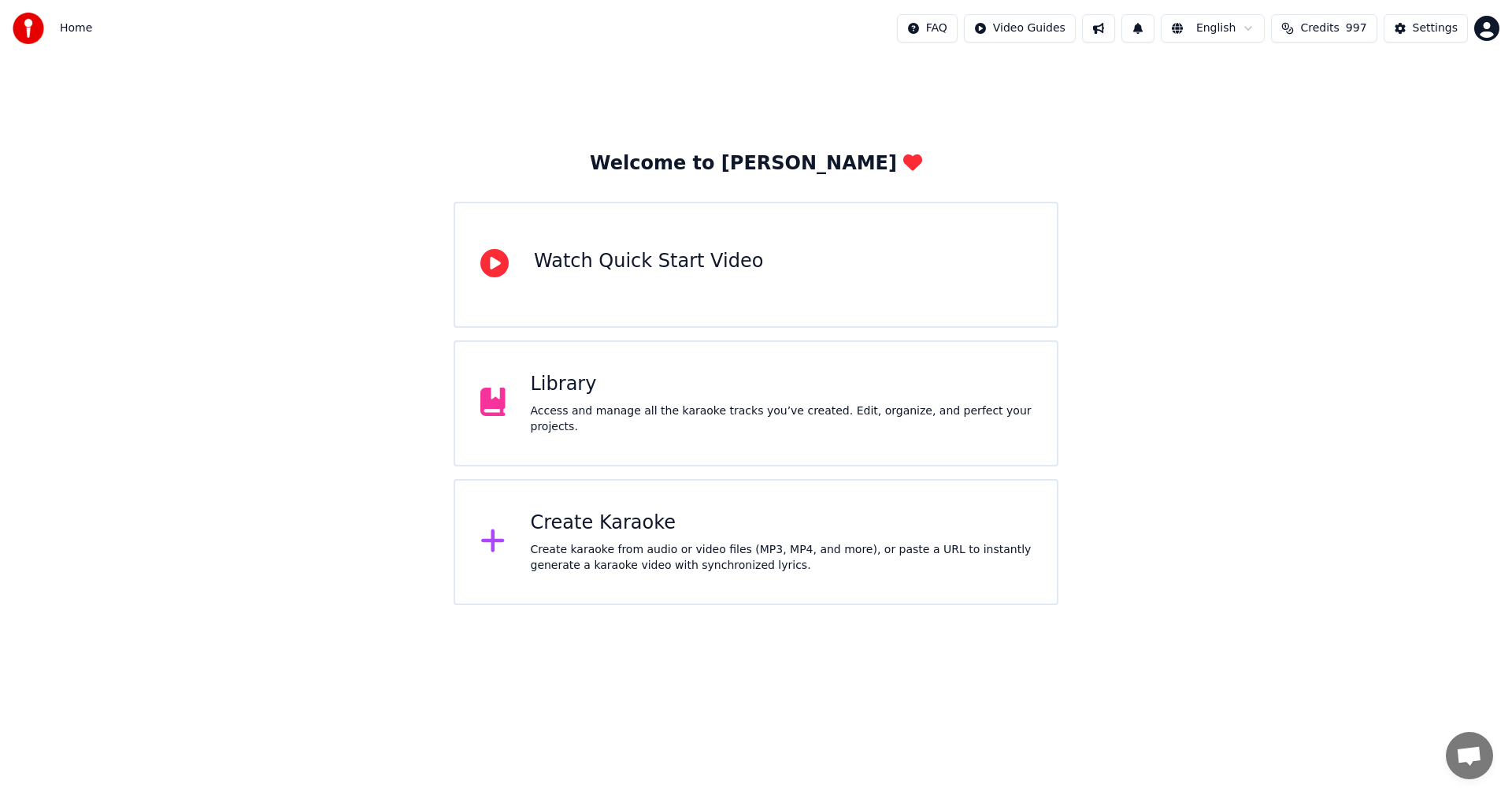
click at [604, 415] on div "Access and manage all the karaoke tracks you’ve created. Edit, organize, and pe…" at bounding box center [782, 419] width 502 height 31
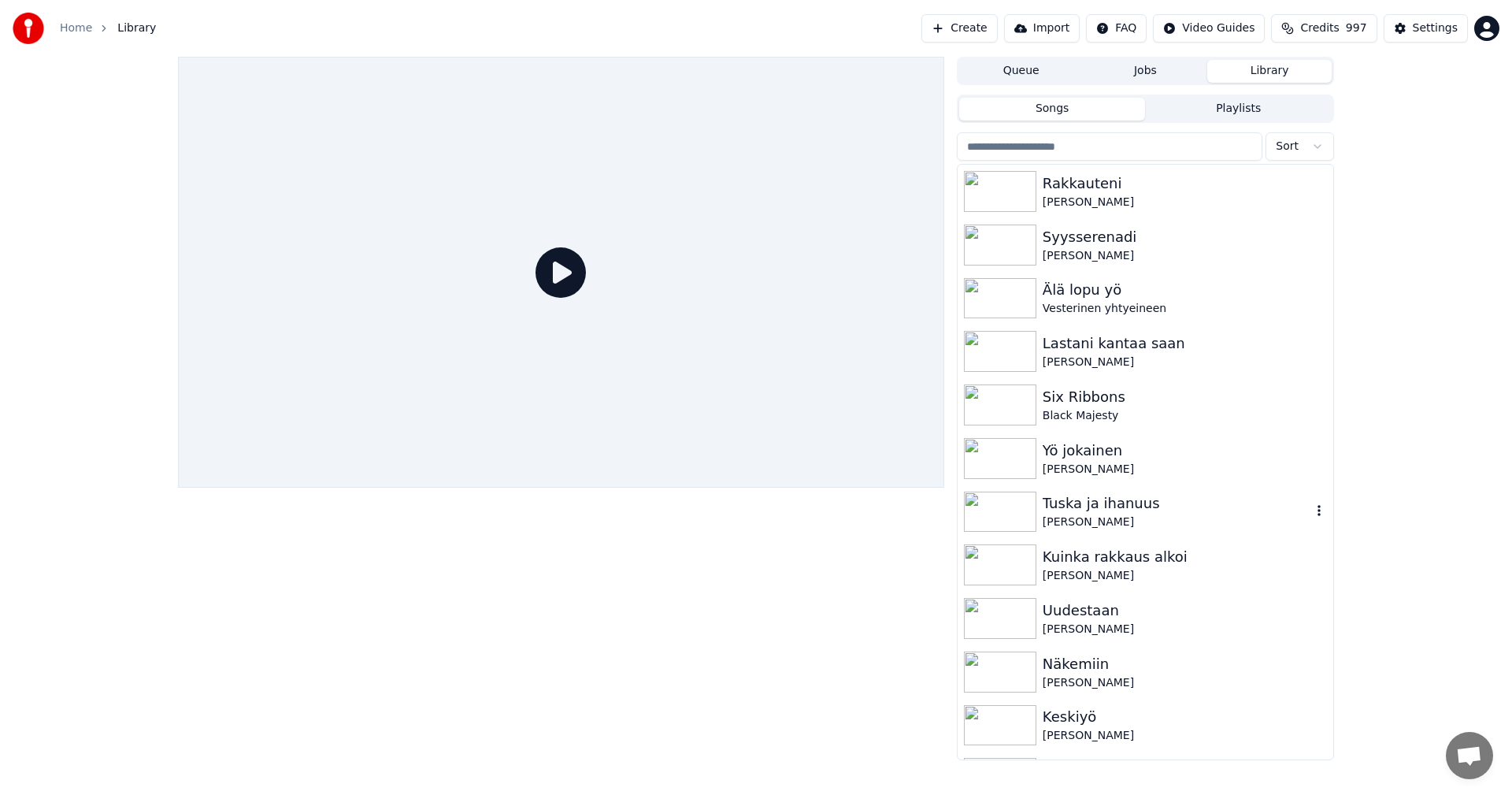
scroll to position [79, 0]
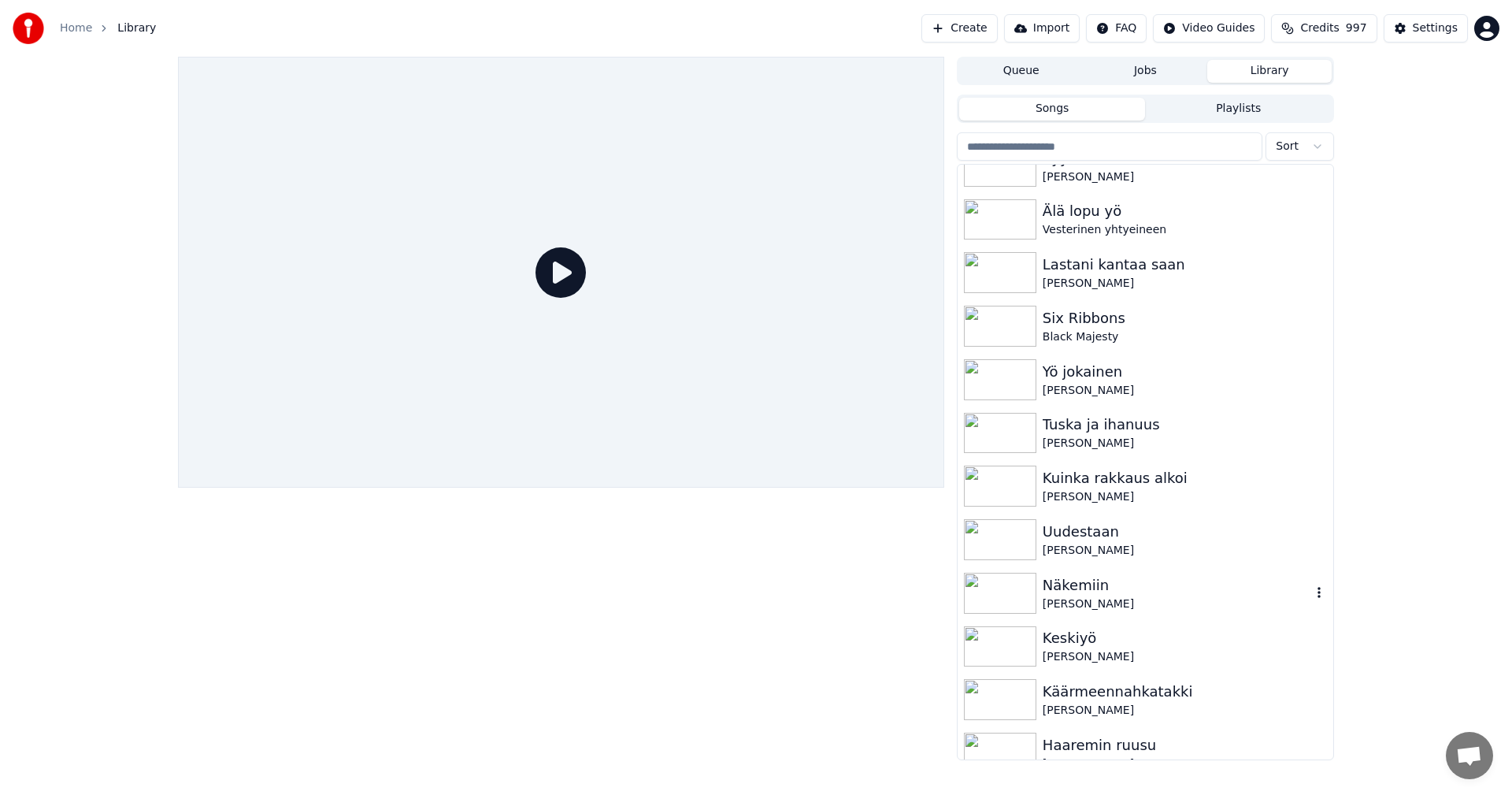
click at [998, 592] on img at bounding box center [1000, 593] width 72 height 41
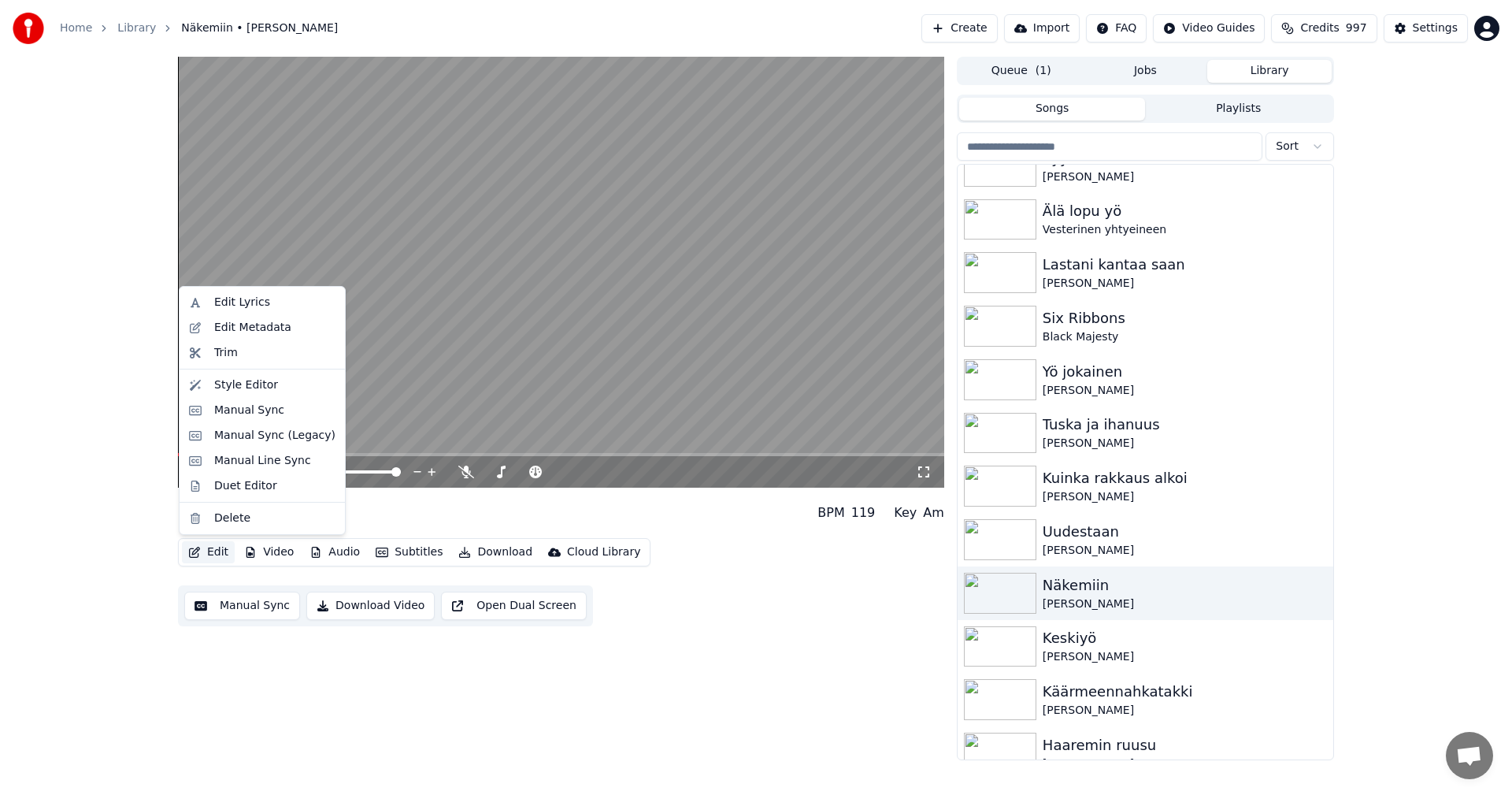
click at [224, 553] on button "Edit" at bounding box center [208, 552] width 53 height 22
click at [297, 430] on div "Manual Sync (Legacy)" at bounding box center [274, 435] width 121 height 16
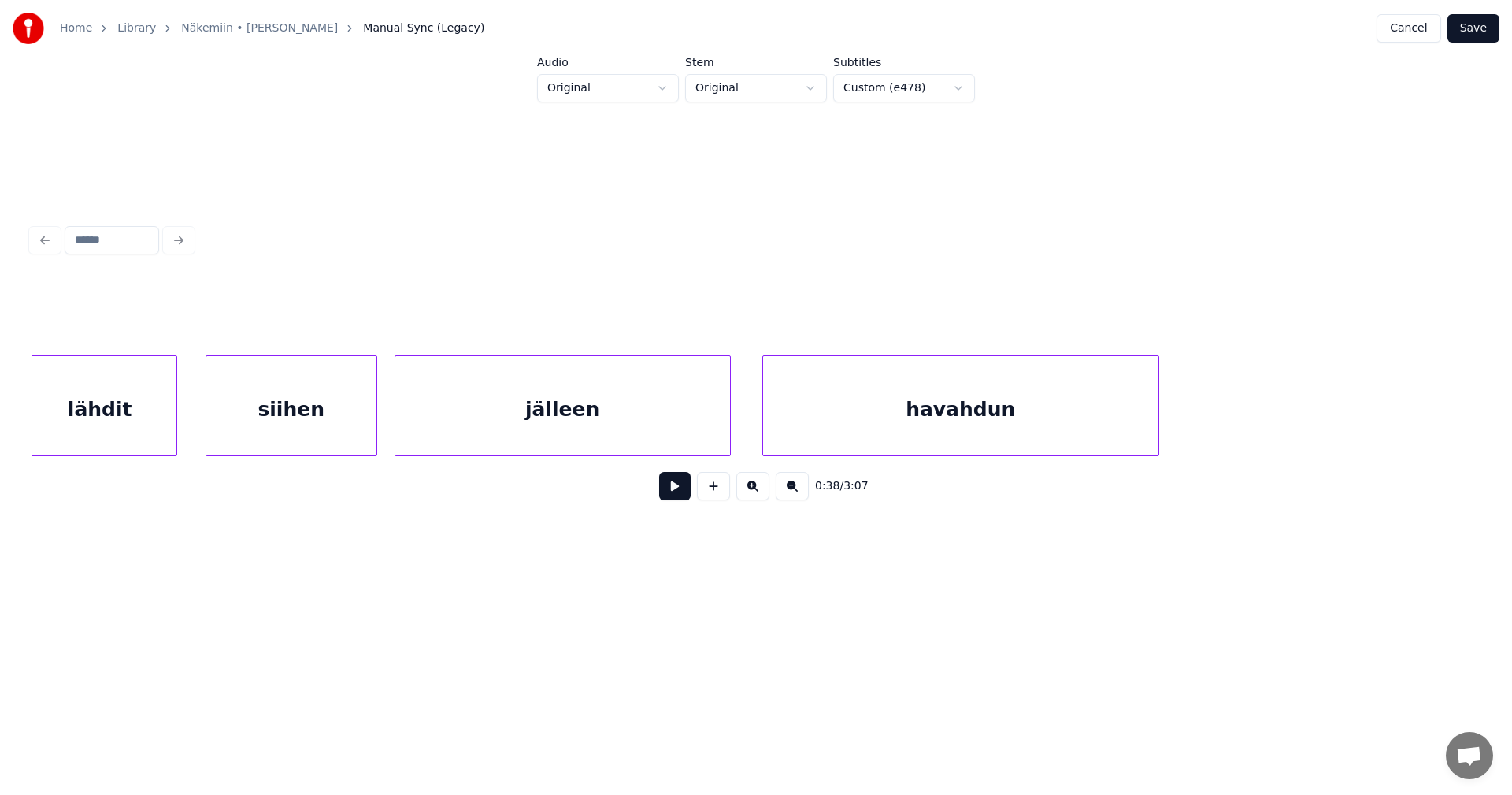
scroll to position [0, 45846]
click at [1421, 25] on button "Cancel" at bounding box center [1408, 29] width 64 height 29
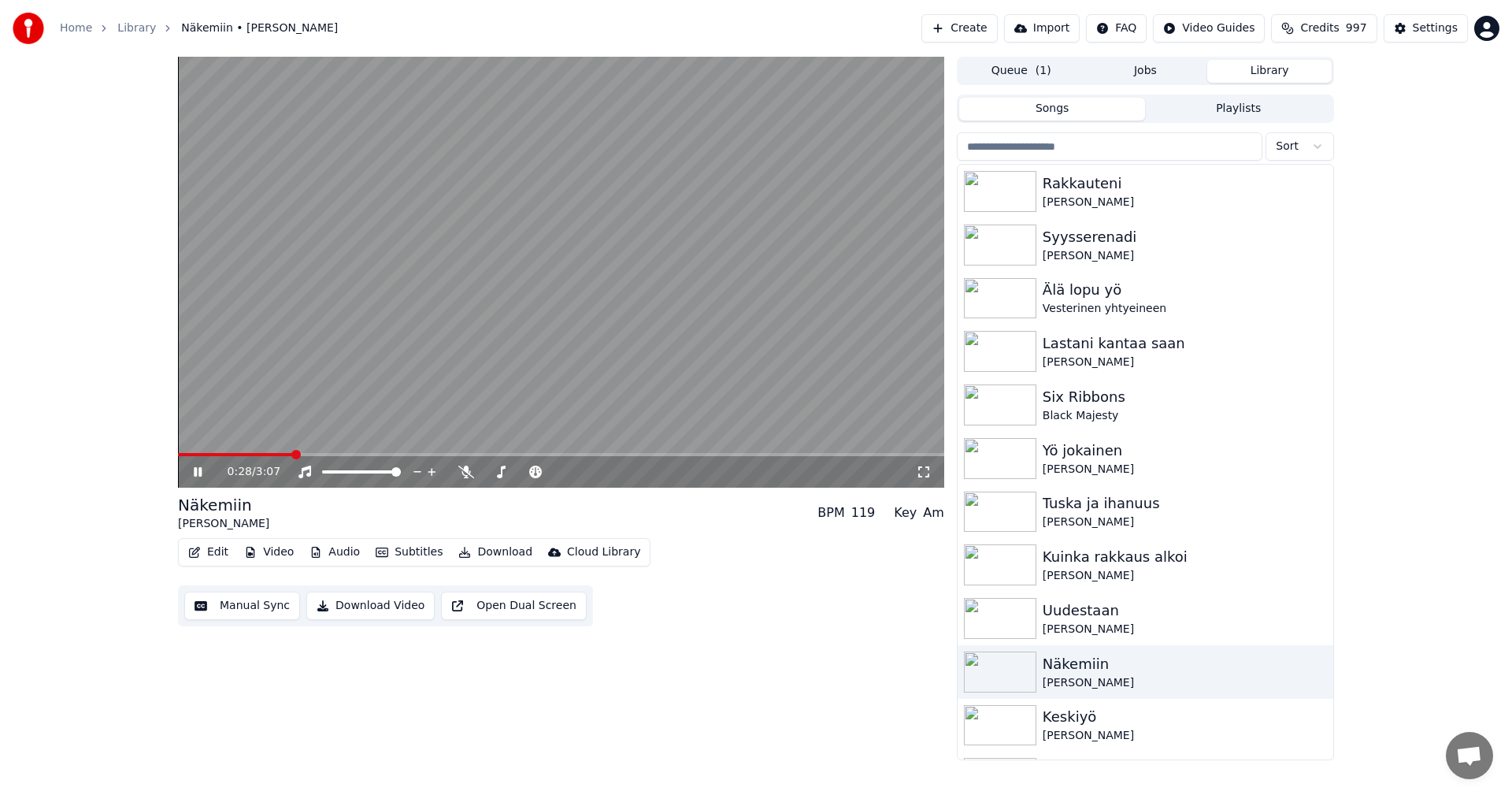
click at [295, 456] on span at bounding box center [561, 455] width 766 height 3
